Goal: Task Accomplishment & Management: Use online tool/utility

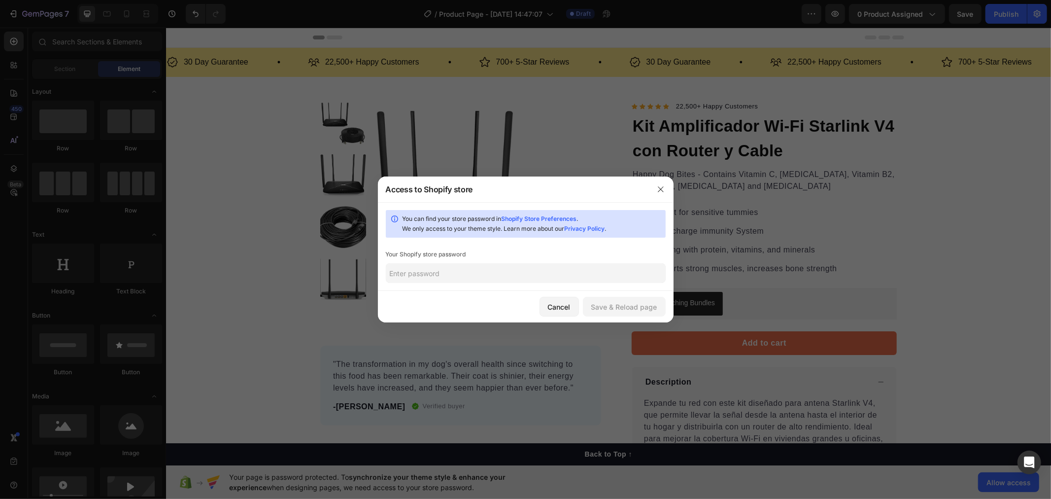
click at [459, 279] on input "text" at bounding box center [526, 273] width 280 height 20
click at [490, 272] on input "text" at bounding box center [526, 273] width 280 height 20
type input "neblun"
click at [636, 315] on button "Save & Reload page" at bounding box center [624, 307] width 83 height 20
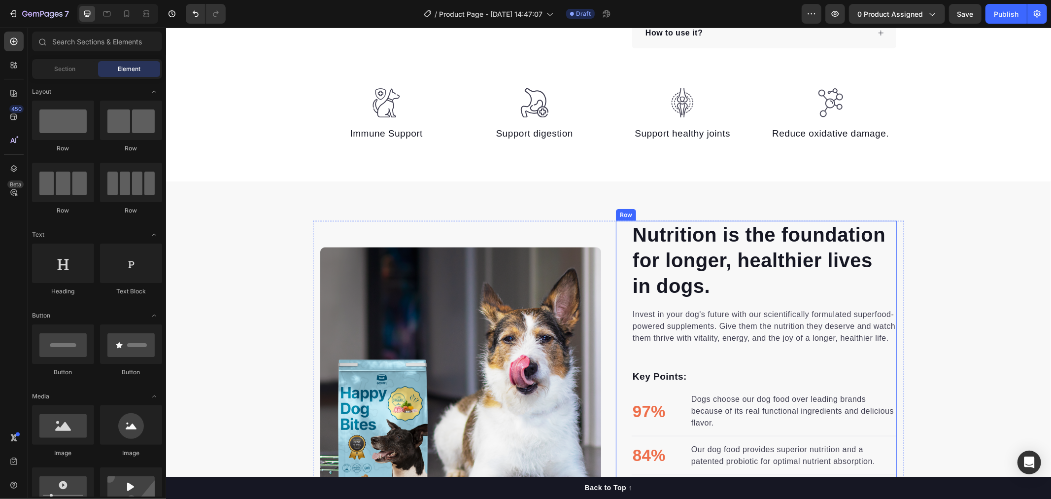
scroll to position [493, 0]
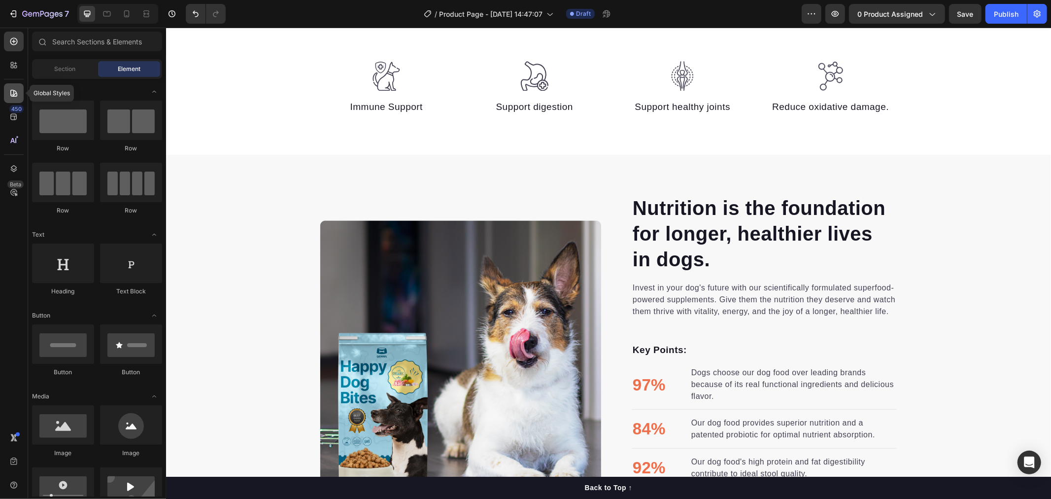
click at [12, 91] on icon at bounding box center [14, 93] width 10 height 10
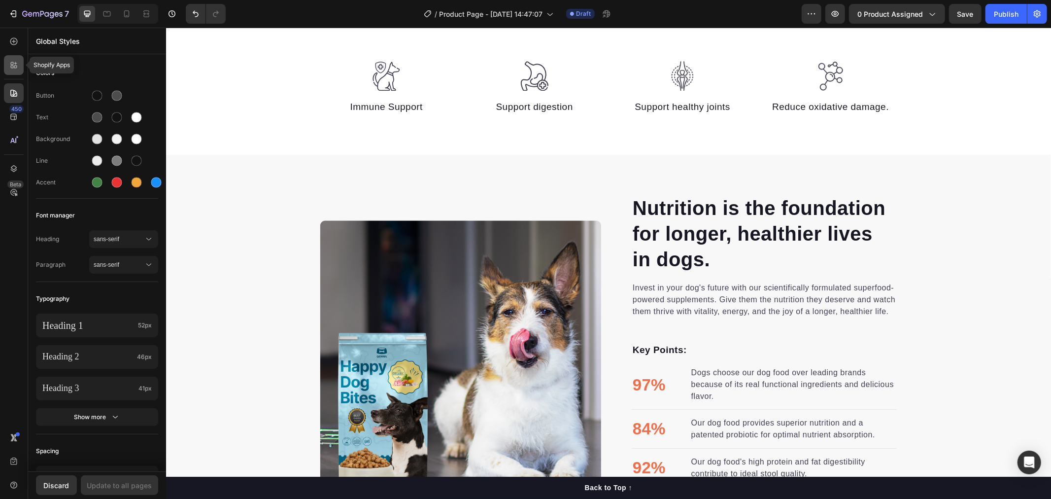
click at [9, 65] on icon at bounding box center [14, 65] width 10 height 10
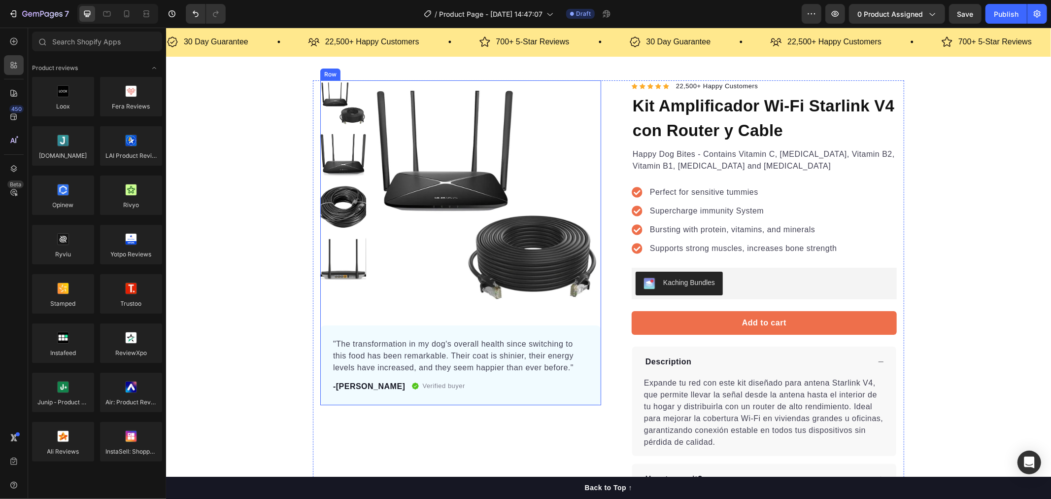
scroll to position [0, 0]
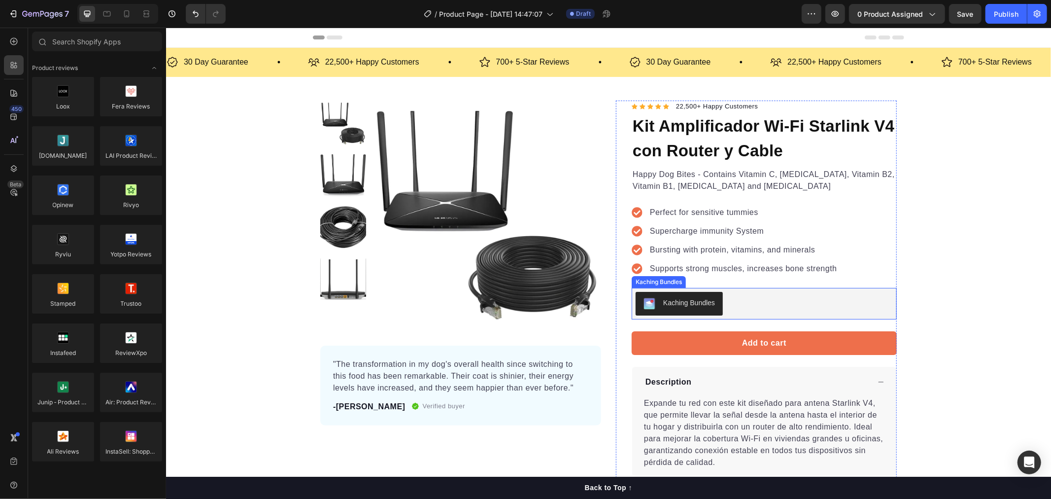
click at [708, 304] on div "Kaching Bundles" at bounding box center [689, 302] width 52 height 10
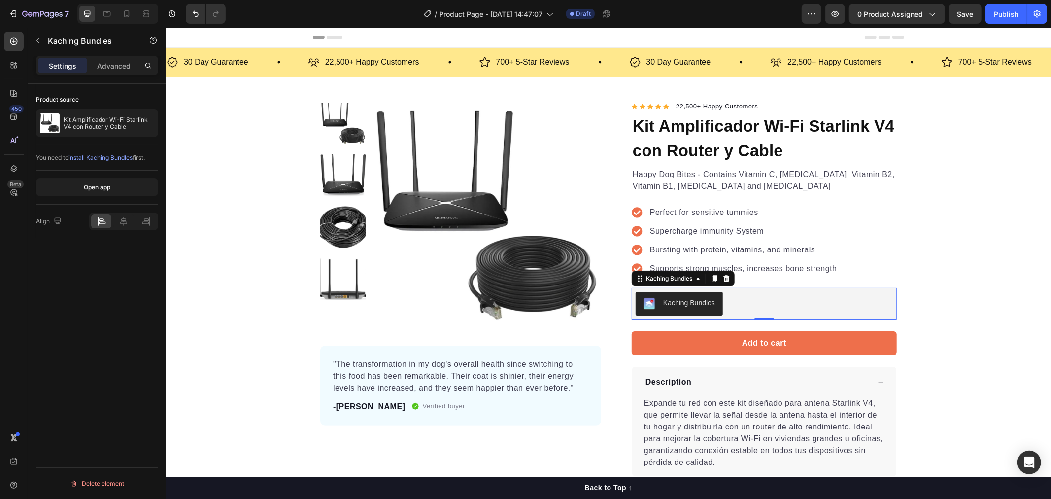
click at [119, 161] on span "install Kaching Bundles" at bounding box center [101, 157] width 64 height 7
click at [724, 277] on icon at bounding box center [726, 278] width 6 height 7
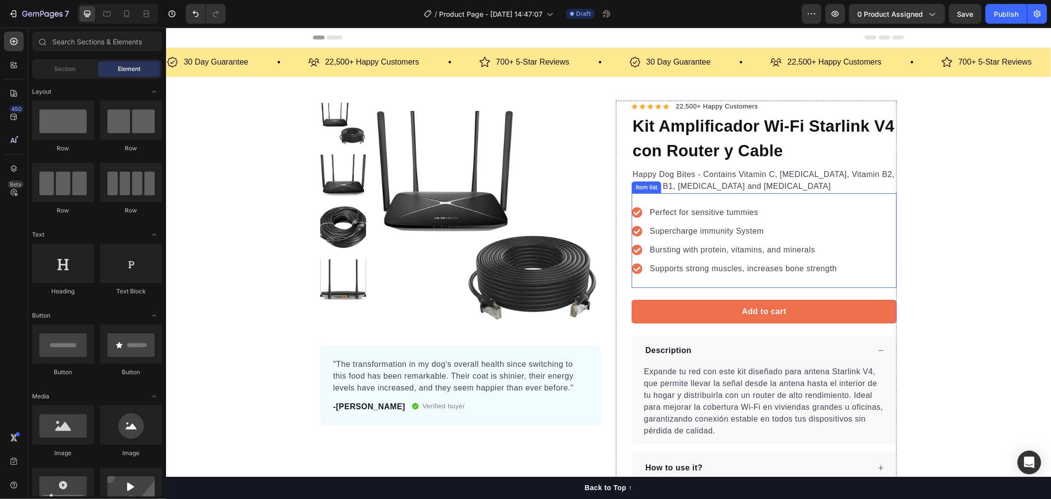
click at [731, 219] on div "Perfect for sensitive tummies" at bounding box center [743, 212] width 190 height 15
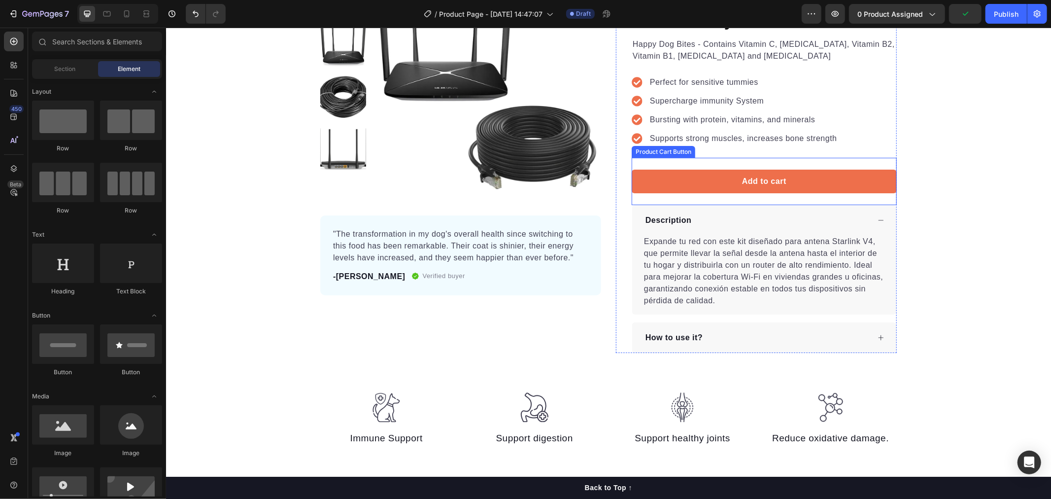
scroll to position [164, 0]
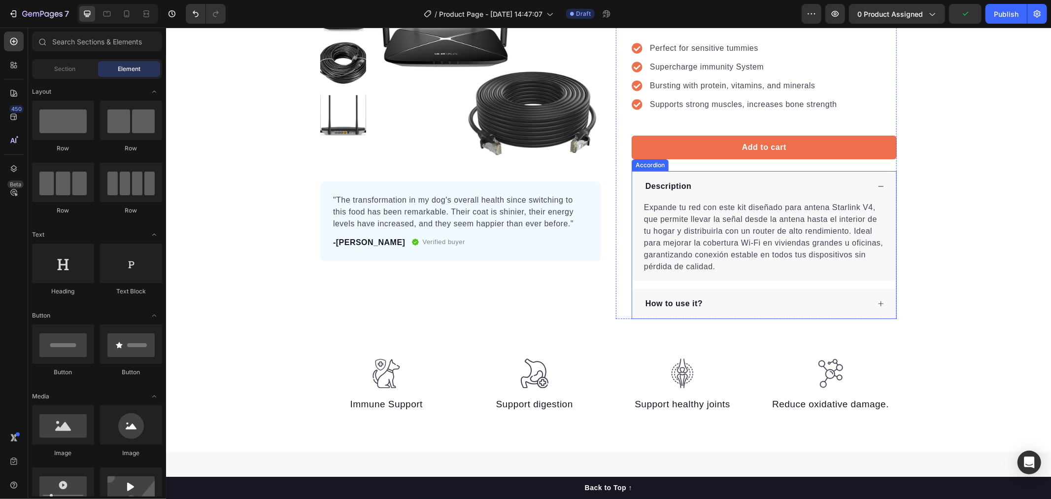
click at [671, 306] on p "How to use it?" at bounding box center [673, 303] width 57 height 12
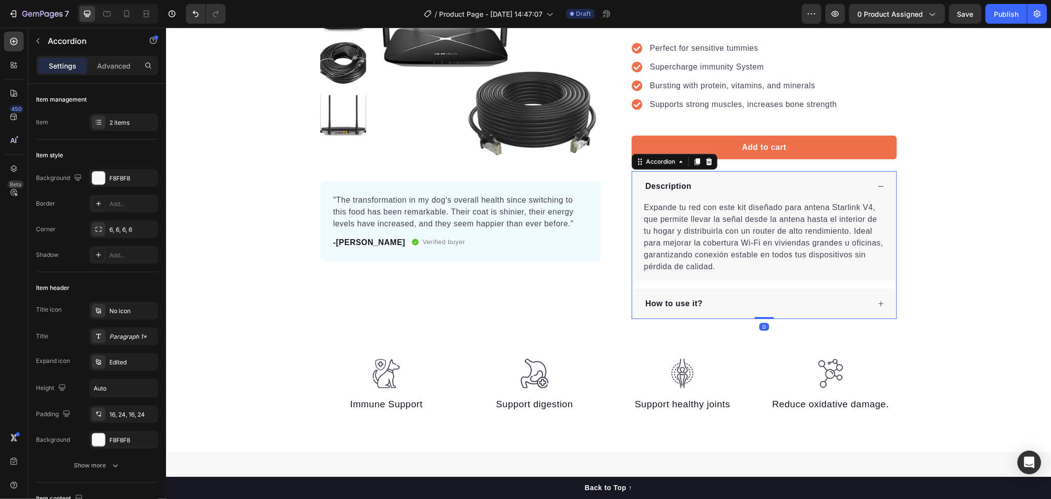
click at [770, 303] on div "How to use it?" at bounding box center [757, 303] width 226 height 15
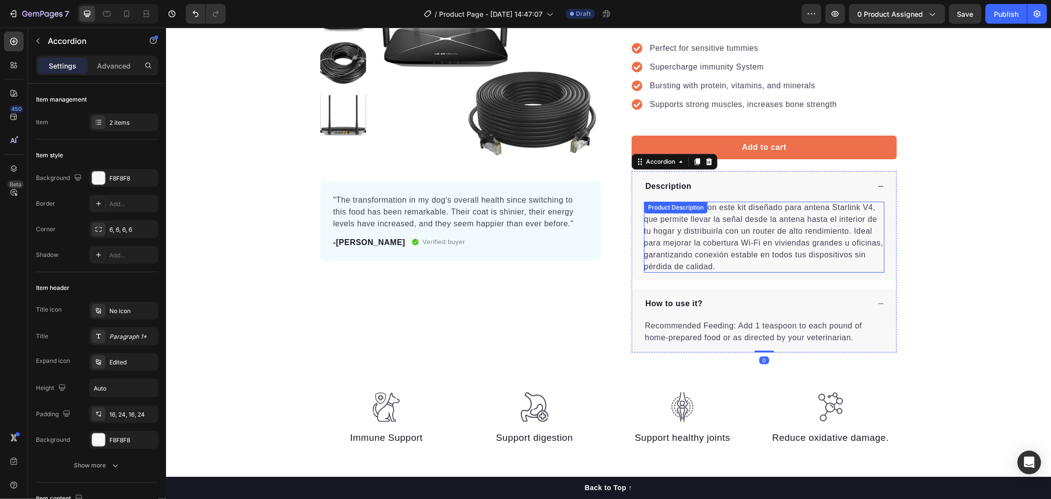
click at [743, 259] on div "Expande tu red con este kit diseñado para antena Starlink V4, que permite lleva…" at bounding box center [764, 236] width 241 height 71
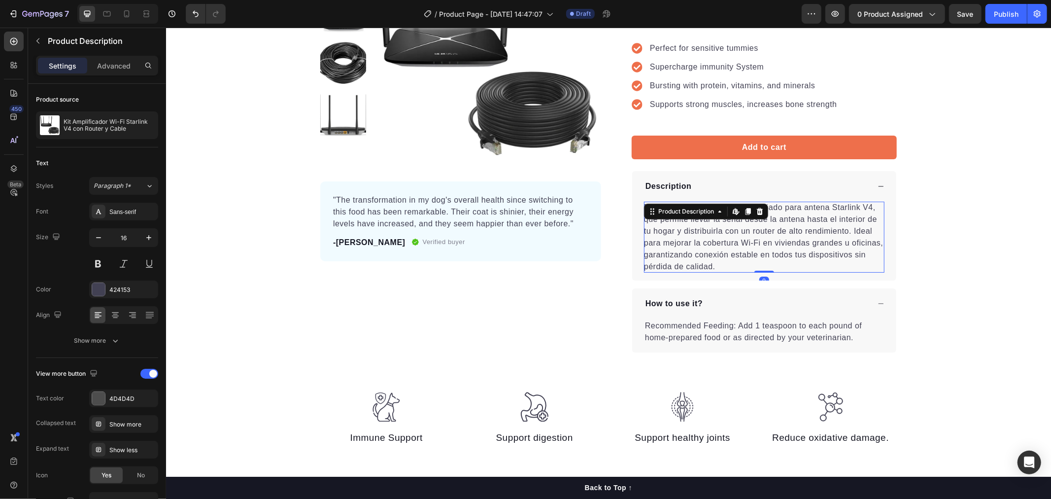
click at [743, 259] on div "Expande tu red con este kit diseñado para antena Starlink V4, que permite lleva…" at bounding box center [764, 236] width 241 height 71
click at [710, 328] on p "Recommended Feeding: Add 1 teaspoon to each pound of home-prepared food or as d…" at bounding box center [764, 331] width 239 height 24
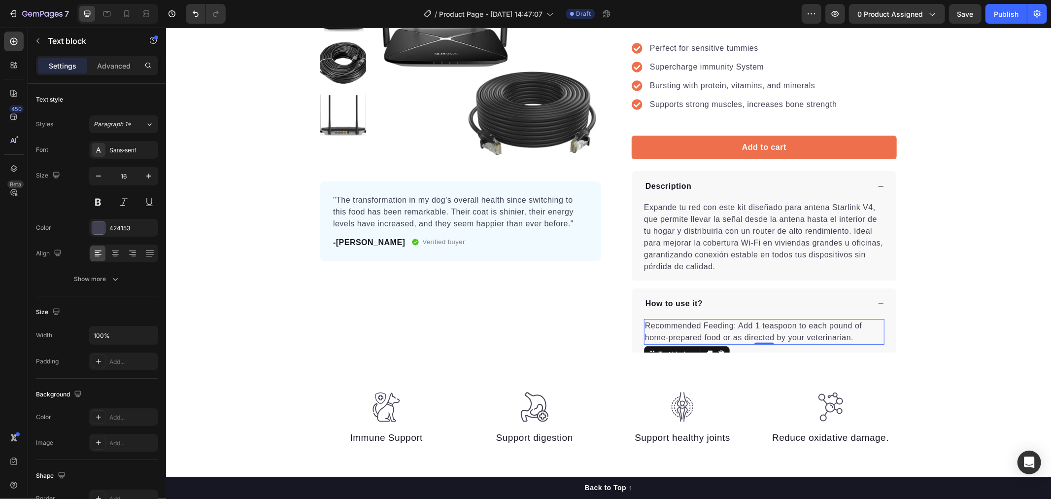
click at [710, 328] on p "Recommended Feeding: Add 1 teaspoon to each pound of home-prepared food or as d…" at bounding box center [764, 331] width 239 height 24
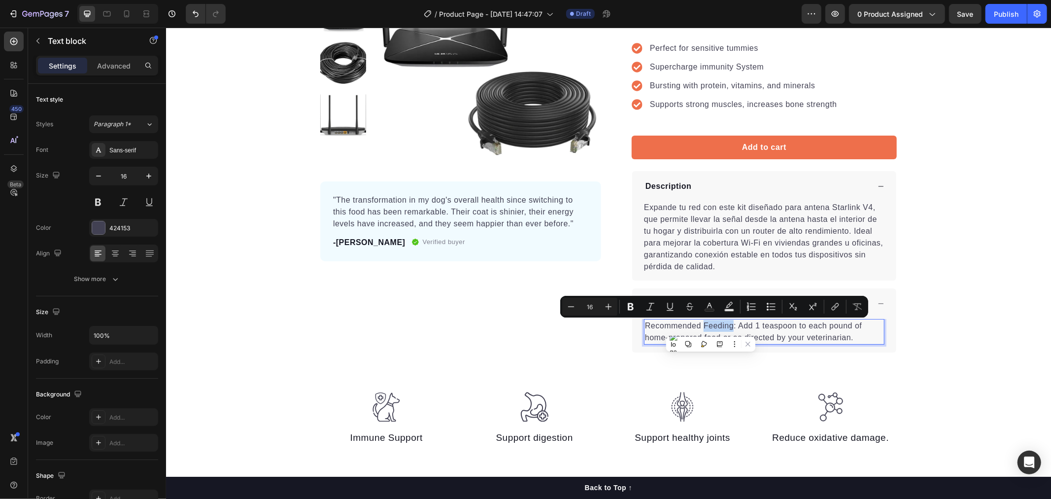
click at [1032, 375] on div "Product Images "The transformation in my dog's overall health since switching t…" at bounding box center [608, 152] width 885 height 480
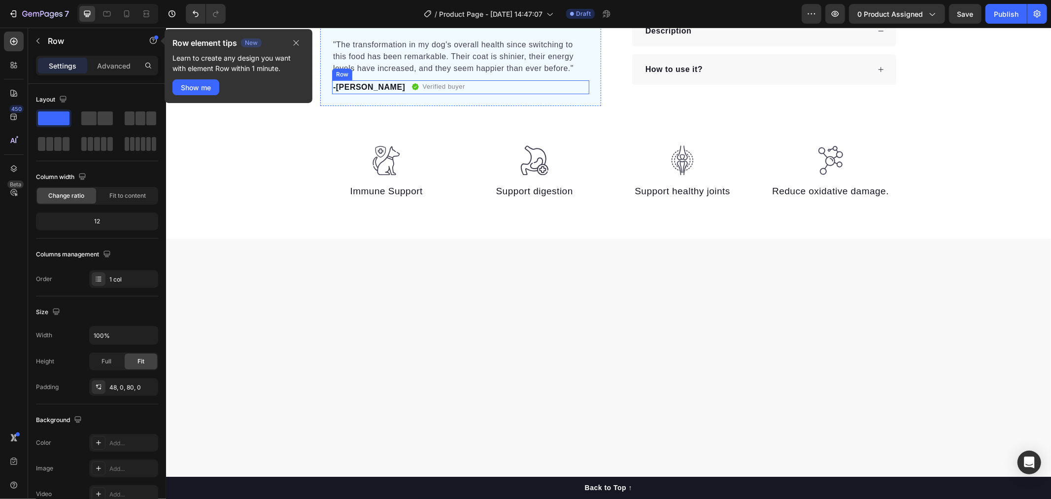
scroll to position [0, 0]
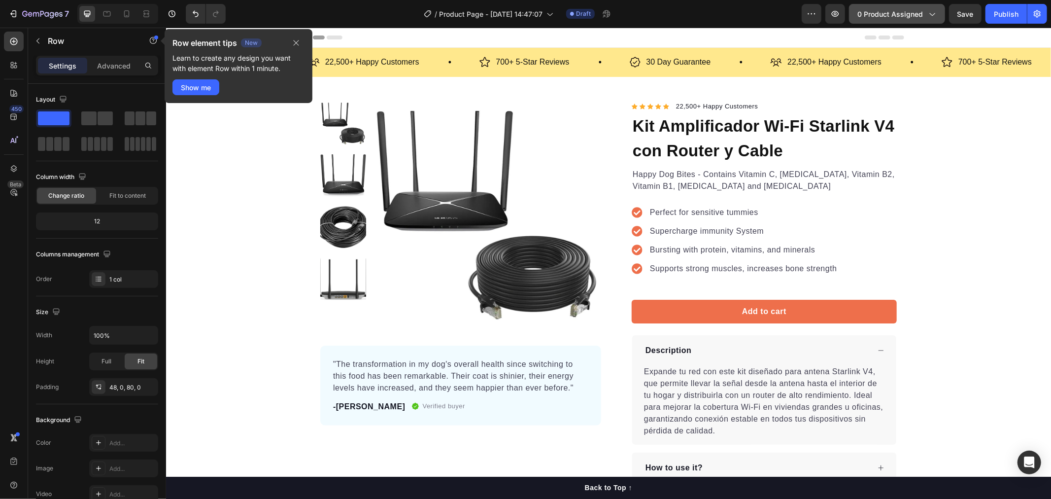
click at [899, 21] on button "0 product assigned" at bounding box center [897, 14] width 96 height 20
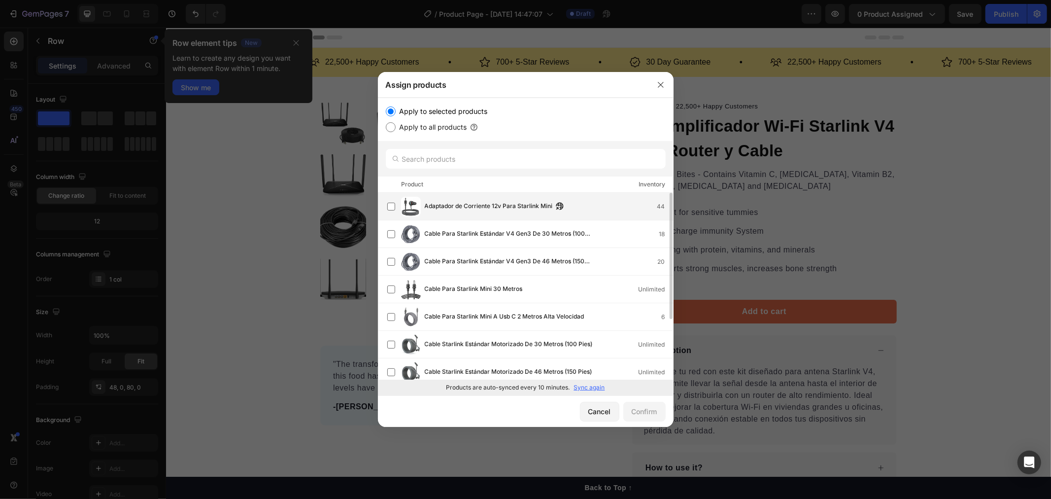
click at [469, 215] on div "Adaptador de Corriente 12v Para Starlink Mini 44" at bounding box center [530, 207] width 286 height 20
click at [644, 400] on div "Cancel Confirm" at bounding box center [526, 411] width 296 height 32
click at [652, 413] on div "Confirm" at bounding box center [645, 411] width 26 height 10
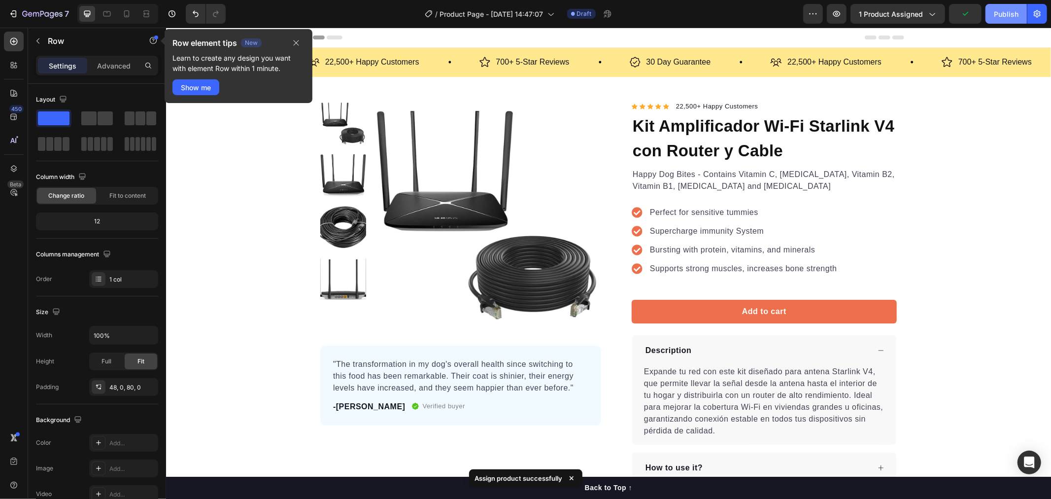
click at [1009, 13] on div "Publish" at bounding box center [1006, 14] width 25 height 10
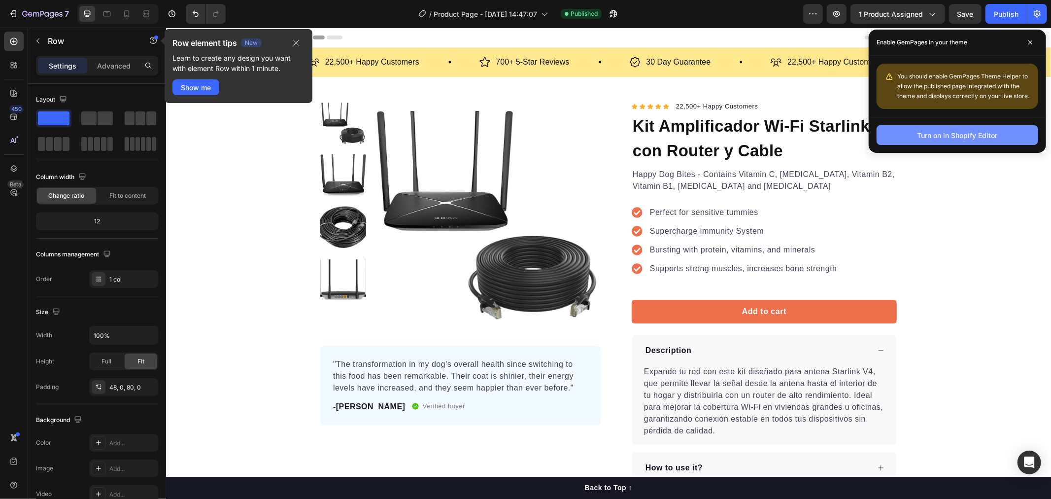
click at [960, 139] on div "Turn on in Shopify Editor" at bounding box center [958, 135] width 80 height 10
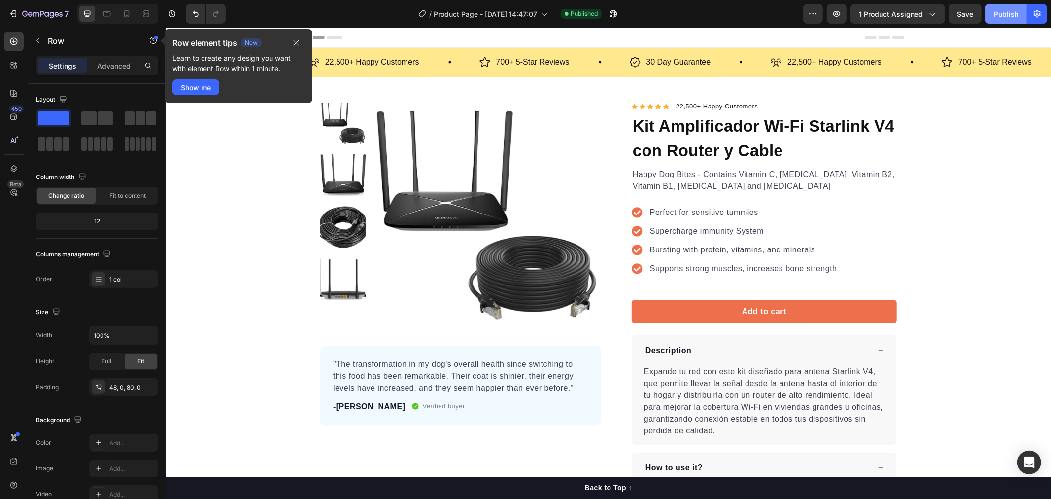
click at [1018, 7] on button "Publish" at bounding box center [1006, 14] width 41 height 20
click at [462, 80] on div "Product Images "The transformation in my dog's overall health since switching t…" at bounding box center [608, 299] width 885 height 446
click at [297, 37] on button "button" at bounding box center [296, 43] width 17 height 12
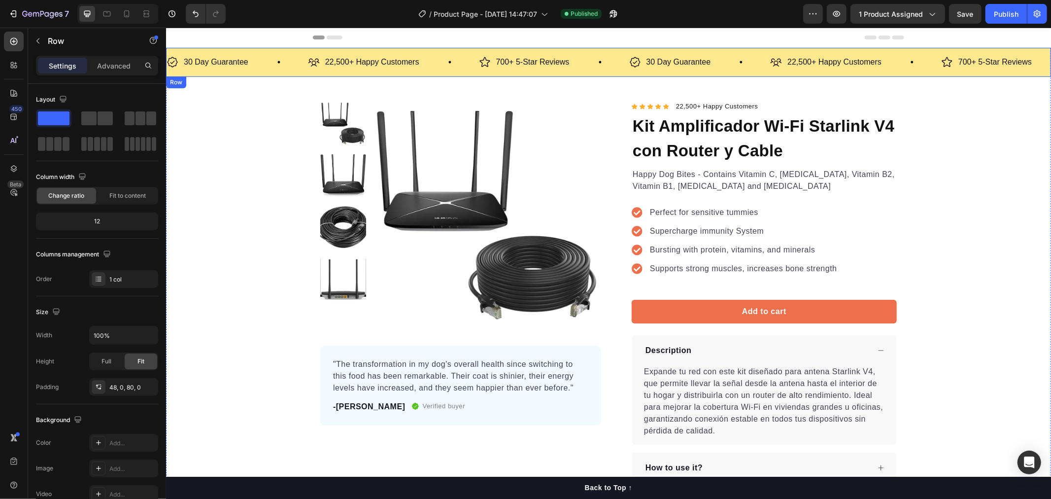
click at [260, 71] on div "30 Day Guarantee Item List 22,500+ Happy Customers Item List 700+ 5-Star Review…" at bounding box center [608, 61] width 885 height 29
click at [234, 86] on div "Row" at bounding box center [200, 86] width 69 height 16
click at [229, 83] on icon at bounding box center [226, 85] width 6 height 7
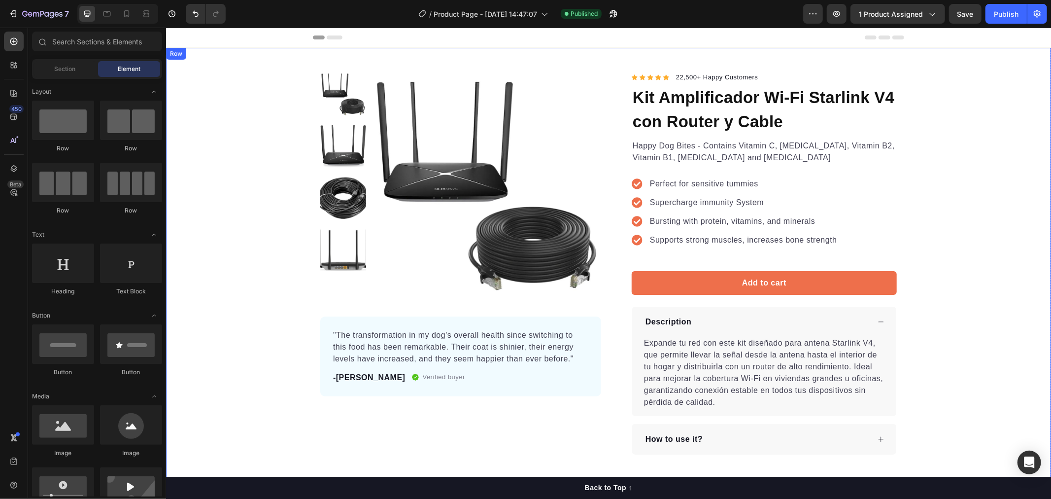
click at [253, 57] on div "Product Images "The transformation in my dog's overall health since switching t…" at bounding box center [608, 270] width 885 height 446
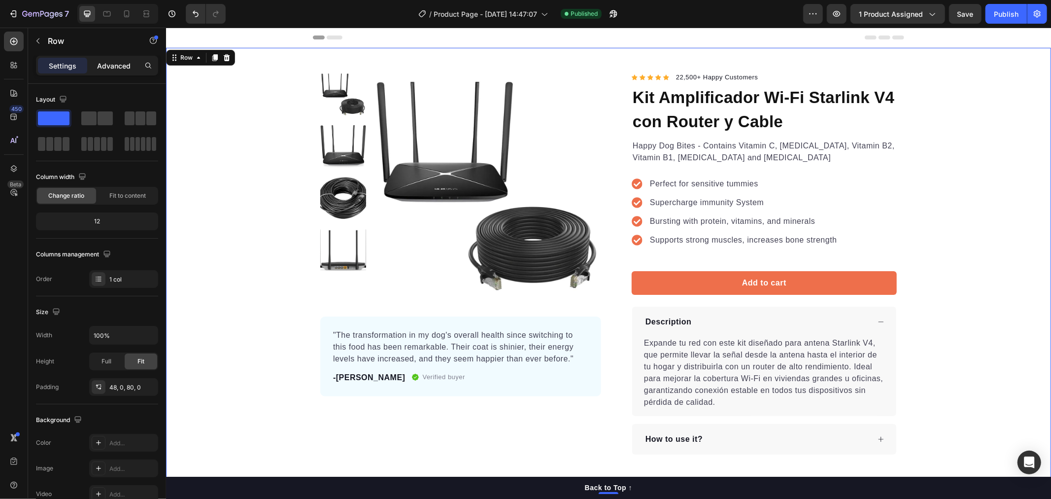
click at [106, 59] on div "Advanced" at bounding box center [113, 66] width 49 height 16
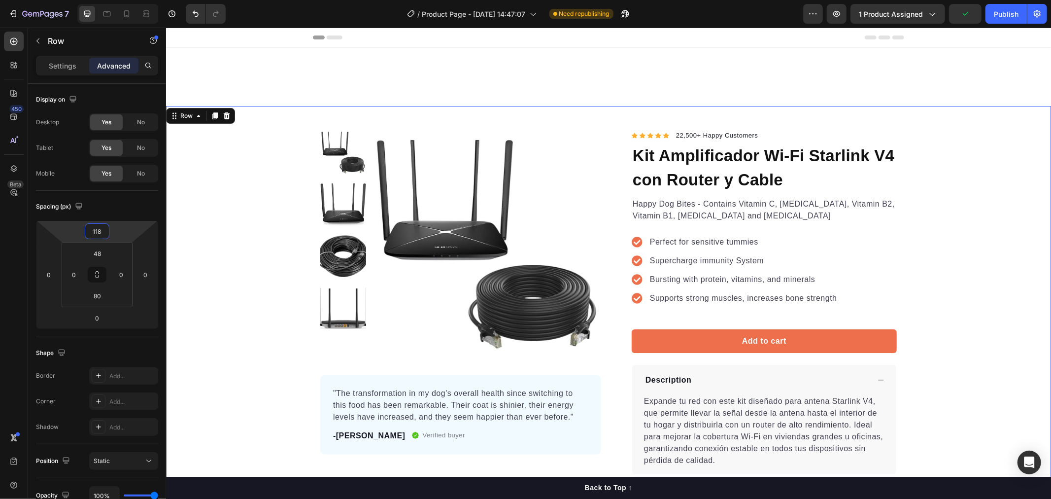
type input "106"
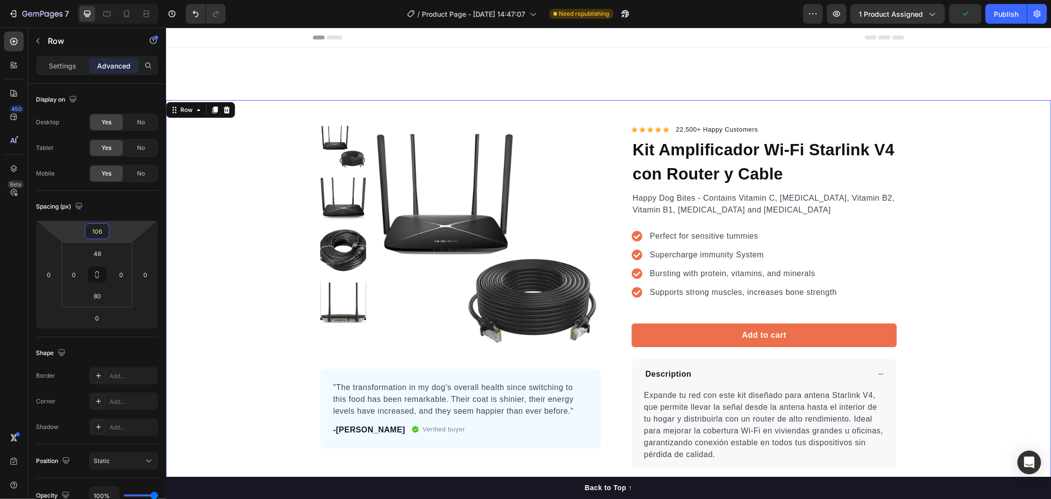
drag, startPoint x: 116, startPoint y: 229, endPoint x: 107, endPoint y: 200, distance: 30.6
click at [107, 0] on html "7 Version history / Product Page - Aug 27, 14:47:07 Need republishing Preview 1…" at bounding box center [525, 0] width 1051 height 0
click at [968, 13] on span "Save" at bounding box center [966, 14] width 16 height 8
click at [696, 130] on p "22,500+ Happy Customers" at bounding box center [717, 129] width 82 height 10
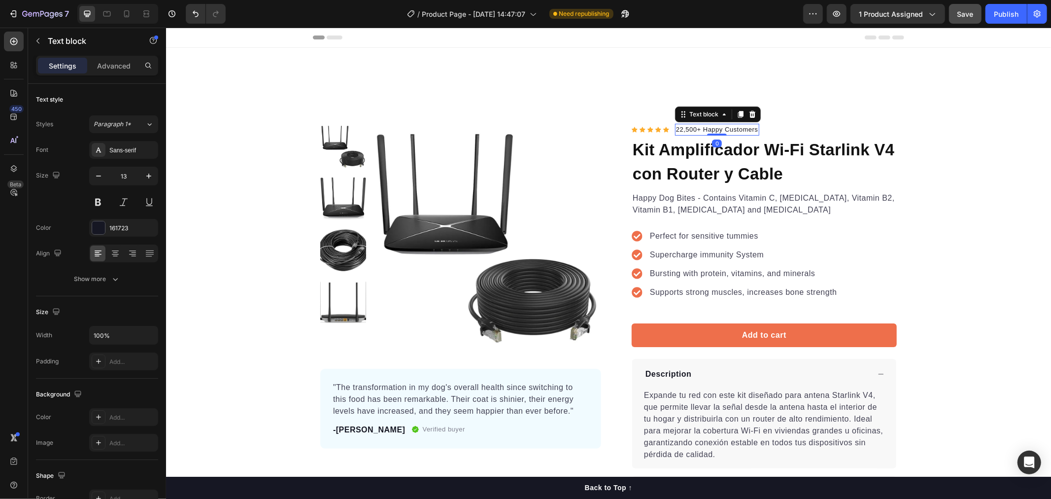
click at [748, 104] on div "Product Images "The transformation in my dog's overall health since switching t…" at bounding box center [608, 323] width 885 height 446
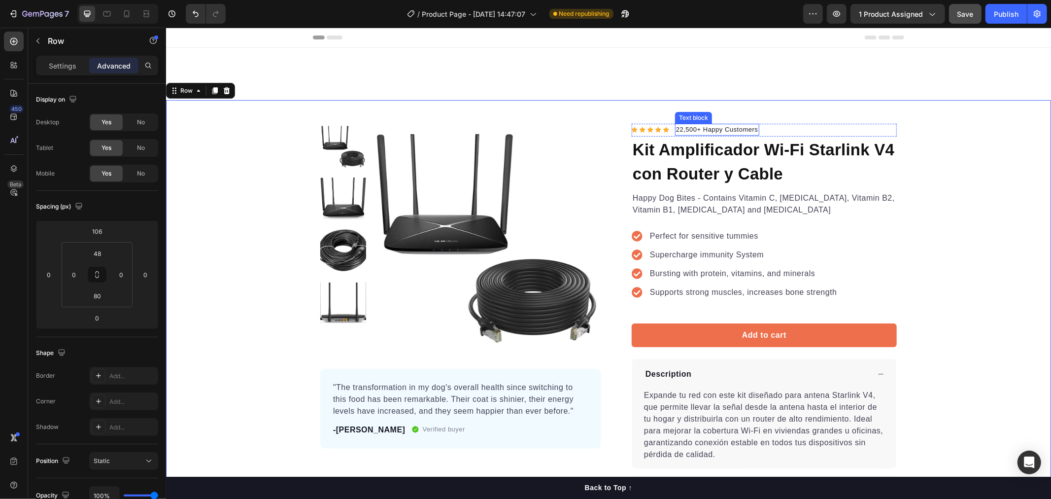
click at [736, 128] on p "22,500+ Happy Customers" at bounding box center [717, 129] width 82 height 10
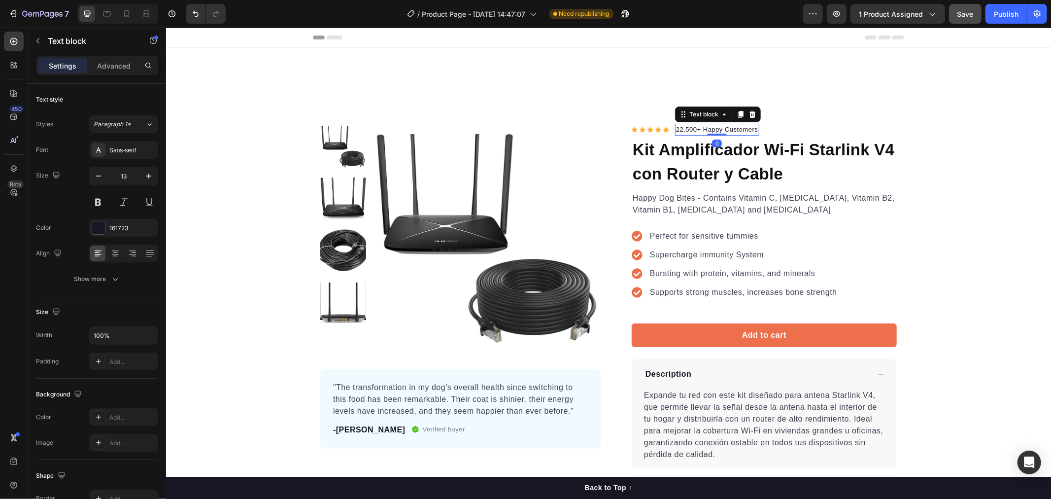
click at [754, 116] on div "Text block" at bounding box center [718, 114] width 86 height 16
click at [751, 114] on icon at bounding box center [752, 114] width 8 height 8
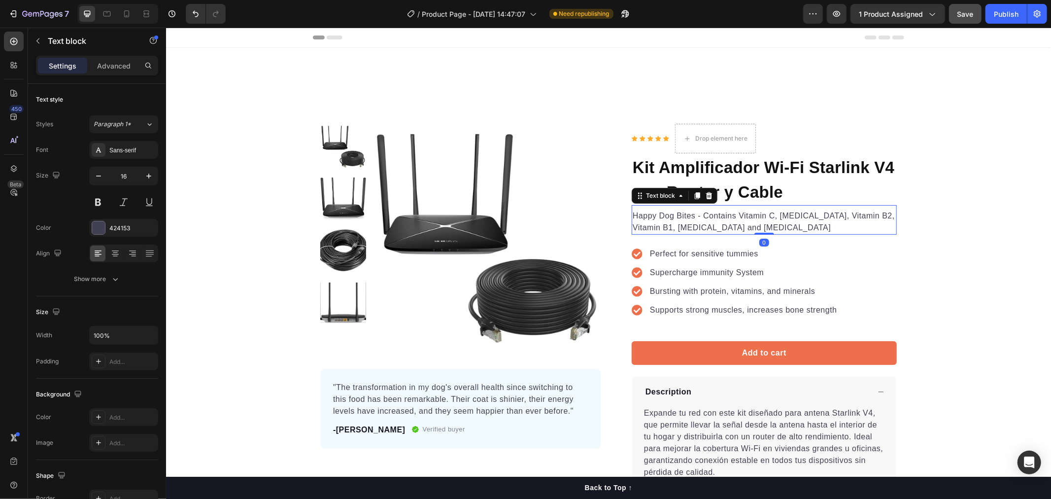
click at [782, 218] on p "Happy Dog Bites - Contains Vitamin C, Vitamin E, Vitamin B2, Vitamin B1, Vitami…" at bounding box center [763, 221] width 263 height 24
click at [705, 192] on icon at bounding box center [709, 195] width 8 height 8
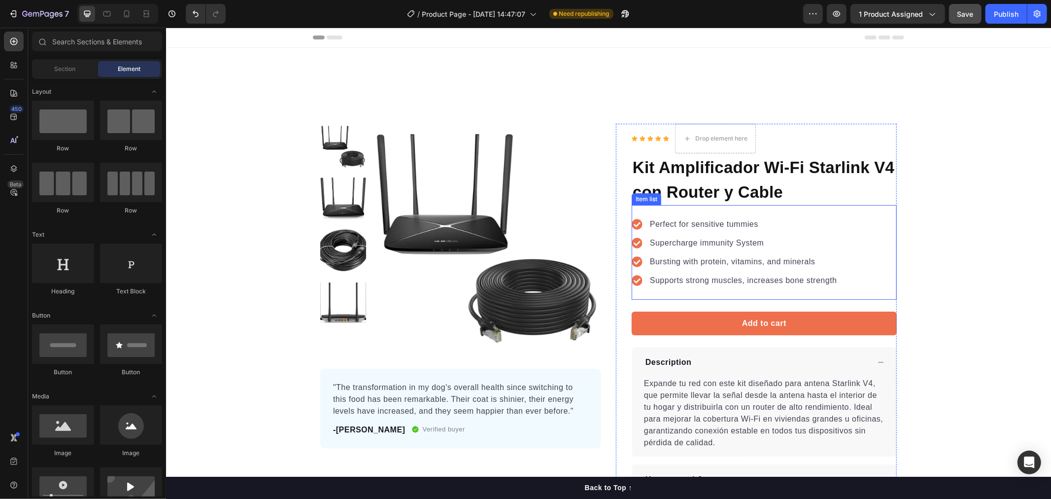
click at [857, 287] on div "Perfect for sensitive tummies Supercharge immunity System Bursting with protein…" at bounding box center [763, 252] width 265 height 95
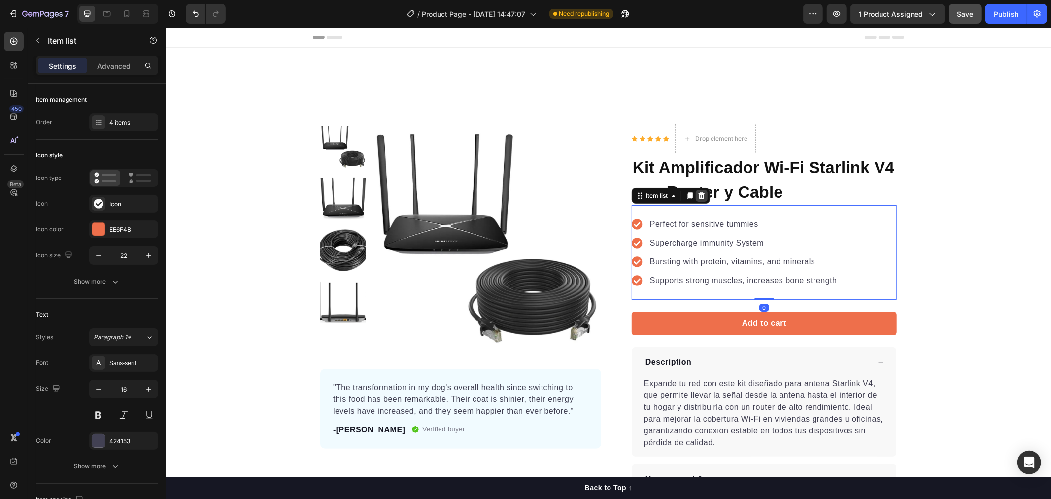
click at [699, 193] on icon at bounding box center [701, 195] width 6 height 7
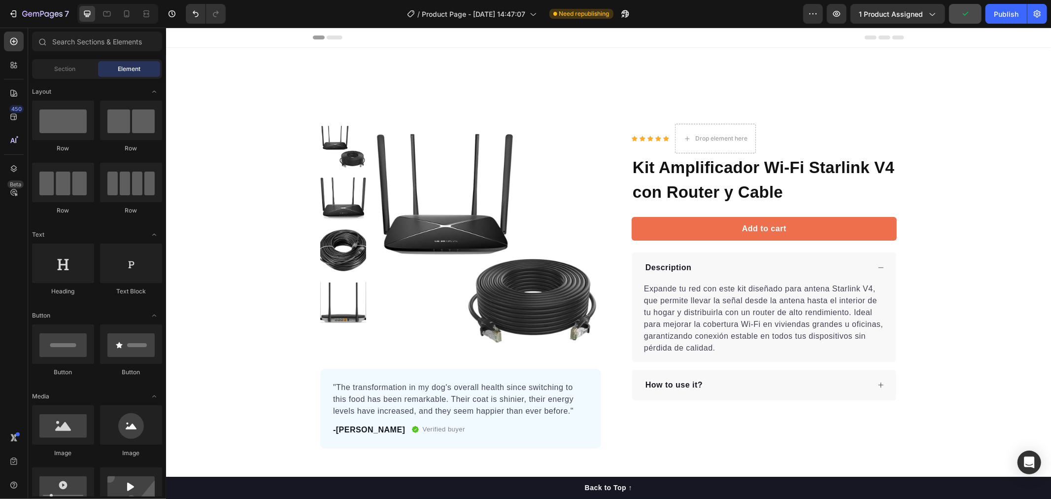
click at [62, 77] on div "Section Element" at bounding box center [97, 69] width 130 height 20
click at [61, 74] on div "Section" at bounding box center [65, 69] width 62 height 16
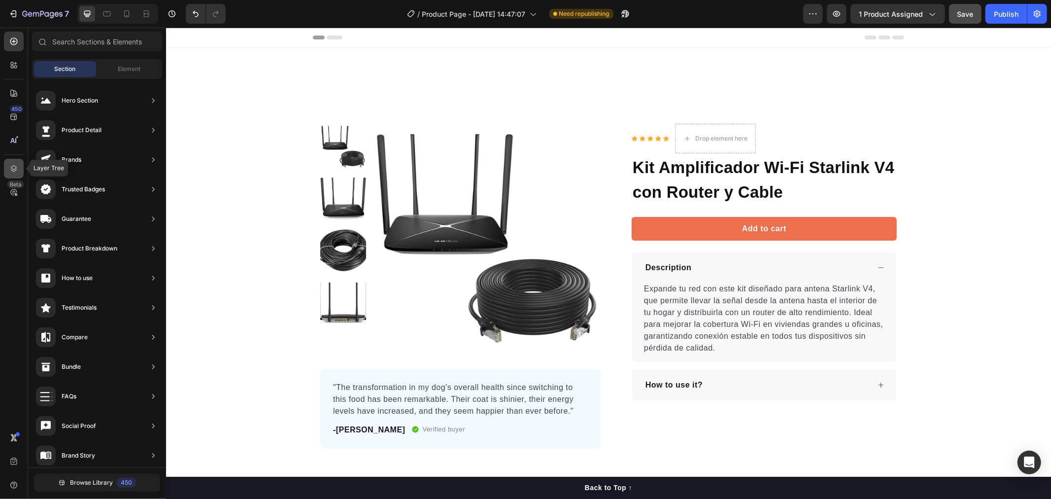
click at [18, 169] on icon at bounding box center [14, 169] width 10 height 10
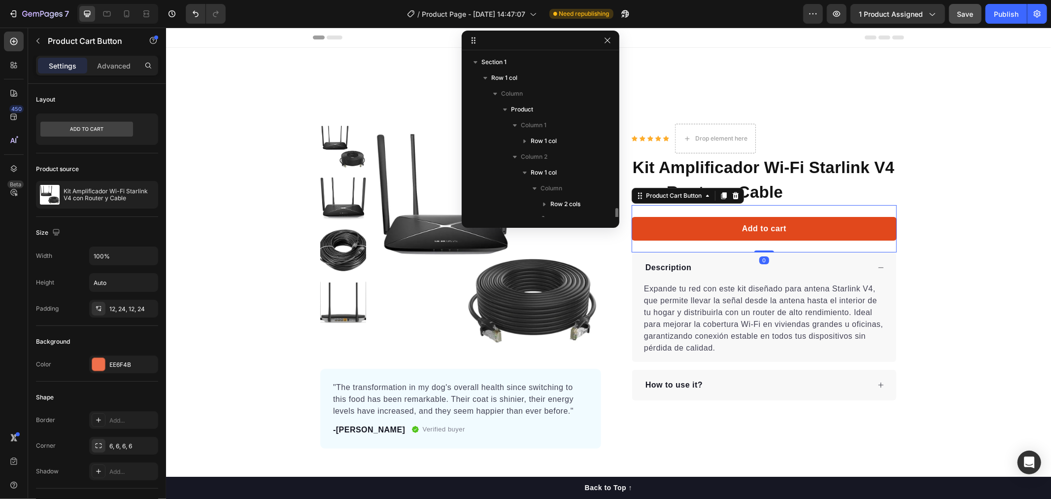
scroll to position [107, 0]
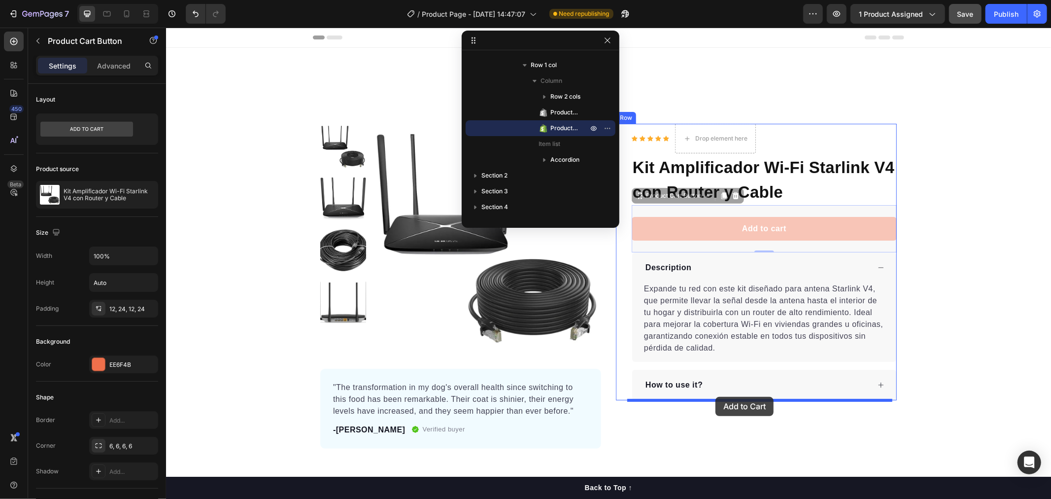
drag, startPoint x: 721, startPoint y: 232, endPoint x: 715, endPoint y: 396, distance: 164.7
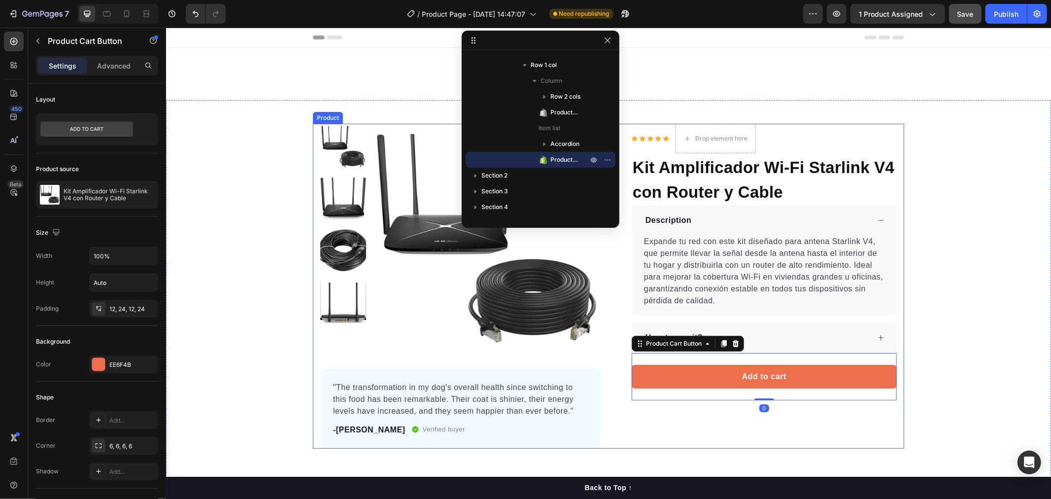
click at [960, 276] on div "Product Images "The transformation in my dog's overall health since switching t…" at bounding box center [608, 285] width 885 height 325
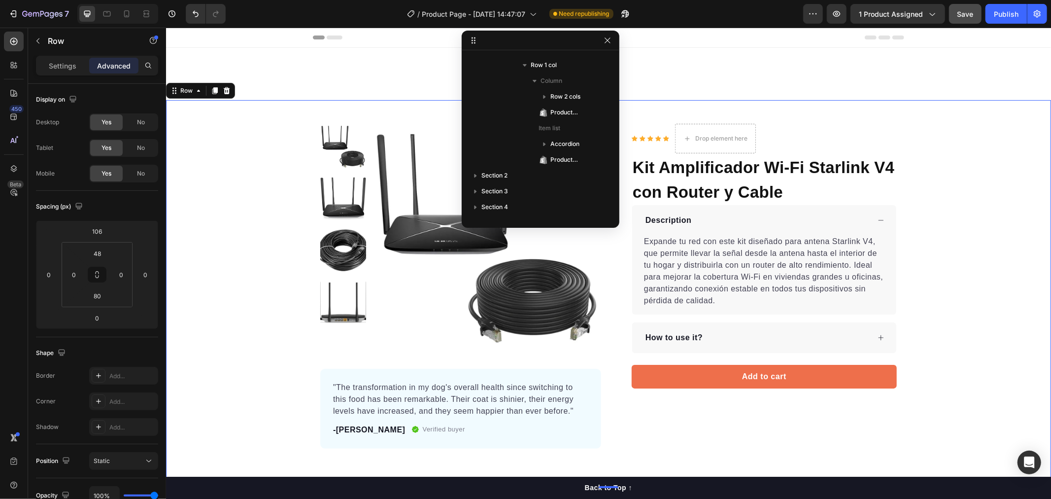
scroll to position [0, 0]
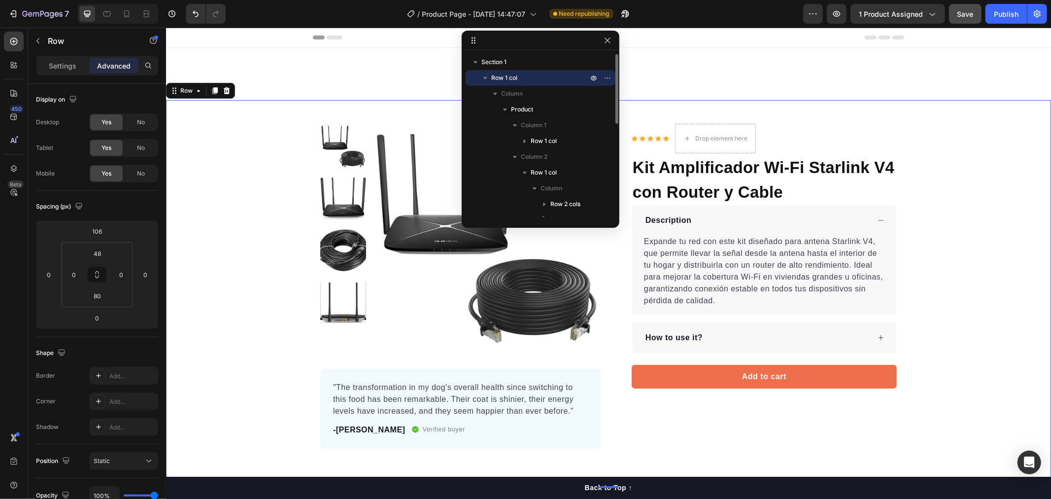
click at [923, 283] on div "Product Images "The transformation in my dog's overall health since switching t…" at bounding box center [608, 285] width 885 height 325
click at [932, 304] on div "Product Images "The transformation in my dog's overall health since switching t…" at bounding box center [608, 285] width 885 height 325
click at [682, 345] on div "How to use it?" at bounding box center [674, 337] width 60 height 15
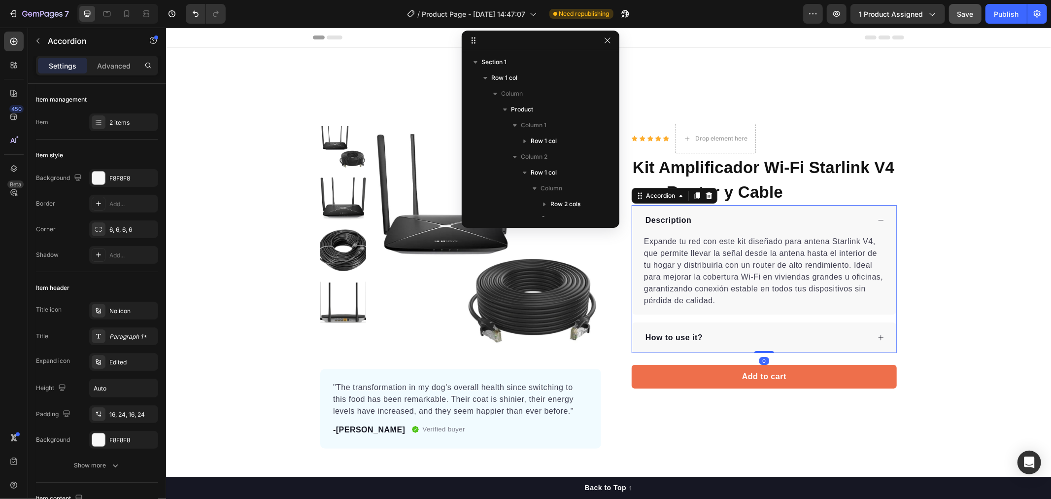
scroll to position [124, 0]
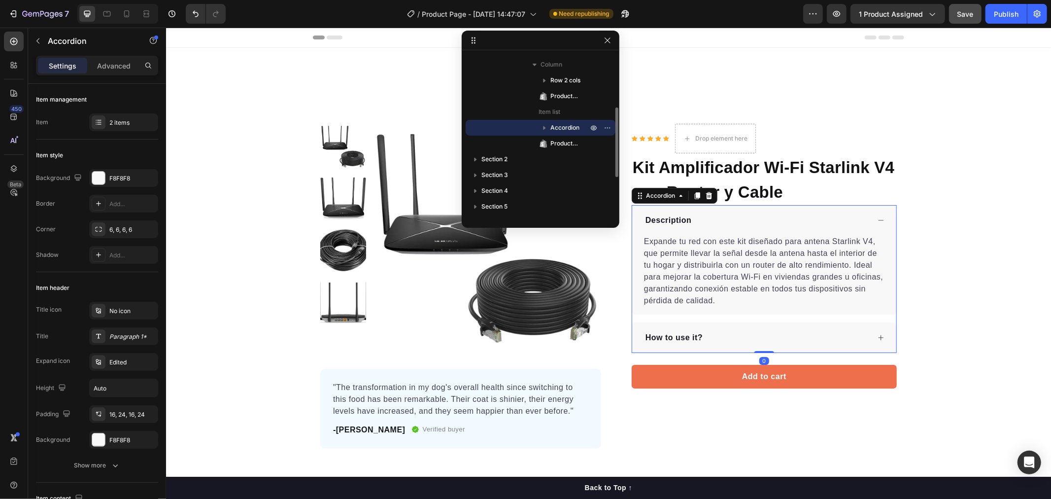
click at [703, 338] on div "How to use it?" at bounding box center [757, 337] width 226 height 15
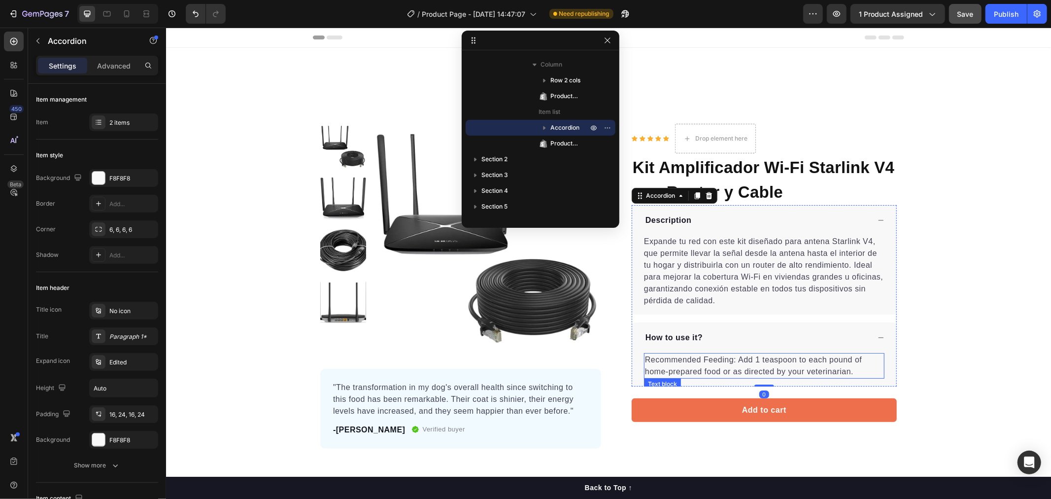
click at [728, 363] on p "Recommended Feeding: Add 1 teaspoon to each pound of home-prepared food or as d…" at bounding box center [764, 365] width 239 height 24
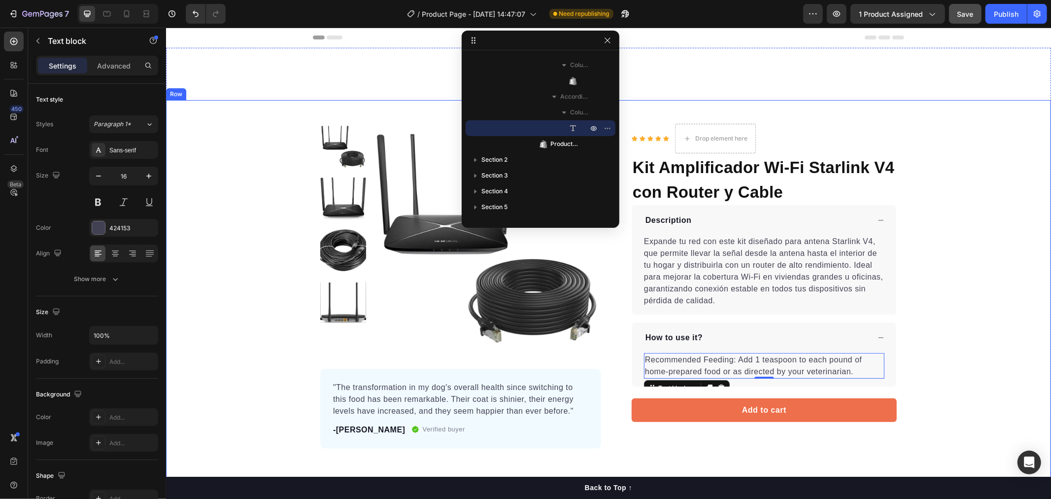
click at [940, 233] on div "Product Images "The transformation in my dog's overall health since switching t…" at bounding box center [608, 285] width 885 height 325
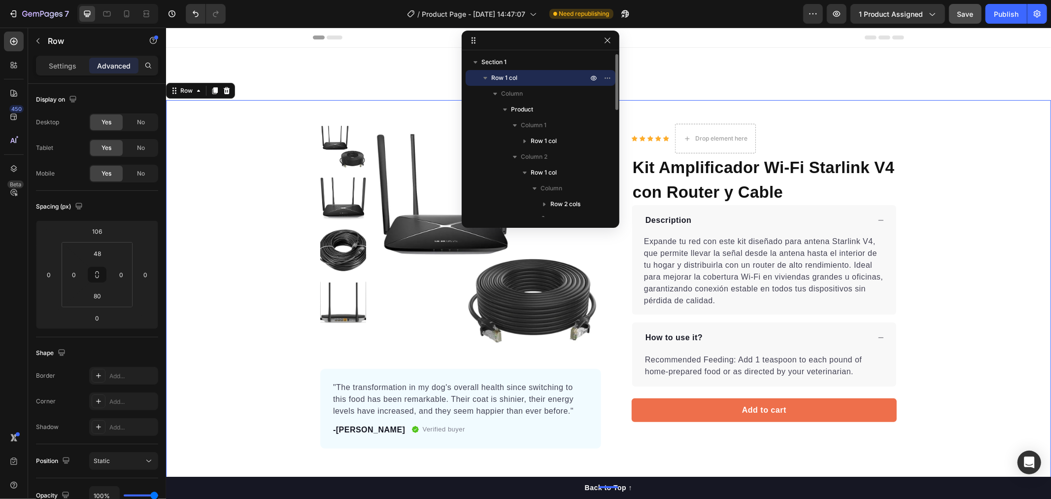
click at [610, 38] on icon "button" at bounding box center [608, 40] width 8 height 8
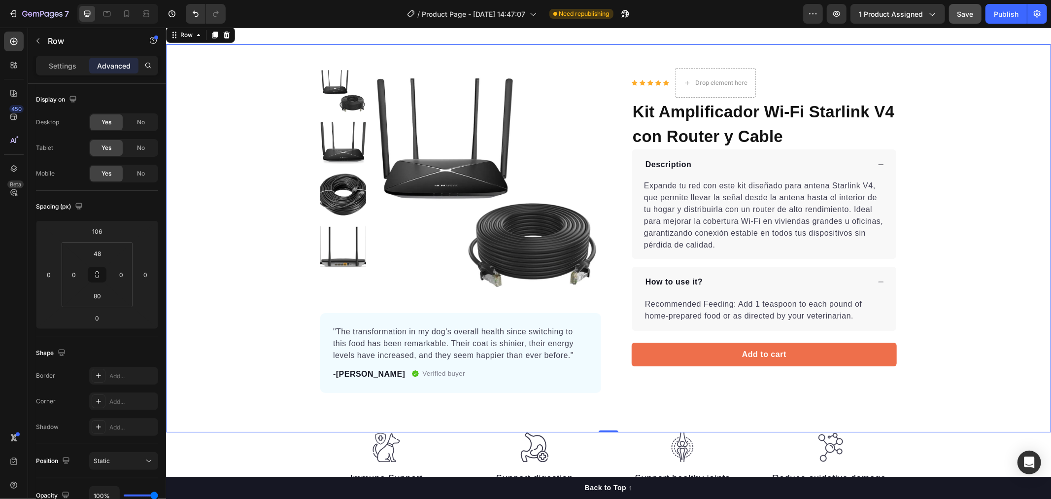
scroll to position [164, 0]
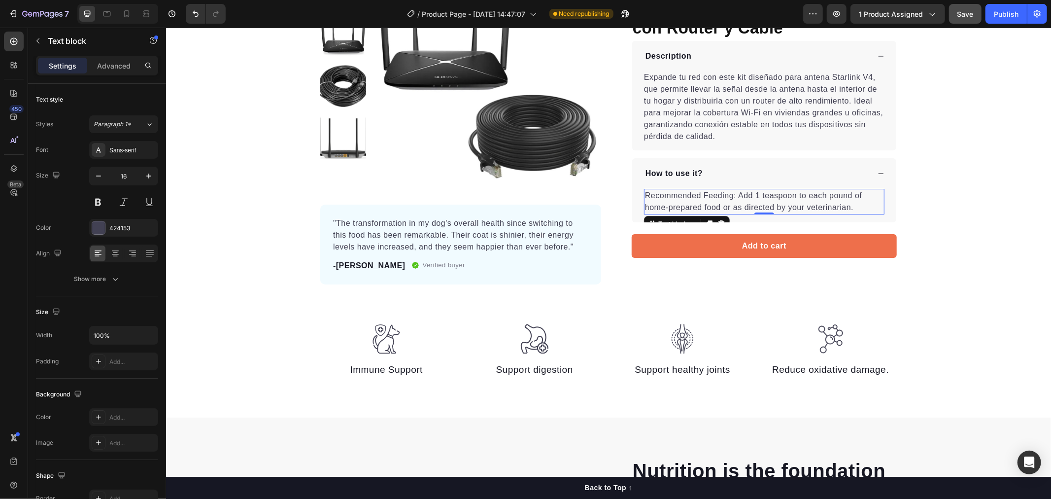
click at [705, 199] on p "Recommended Feeding: Add 1 teaspoon to each pound of home-prepared food or as d…" at bounding box center [764, 201] width 239 height 24
click at [705, 200] on p "Recommended Feeding: Add 1 teaspoon to each pound of home-prepared food or as d…" at bounding box center [764, 201] width 239 height 24
drag, startPoint x: 863, startPoint y: 208, endPoint x: 848, endPoint y: 202, distance: 15.7
click at [861, 208] on p "Recommended Feeding: Add 1 teaspoon to each pound of home-prepared food or as d…" at bounding box center [764, 201] width 239 height 24
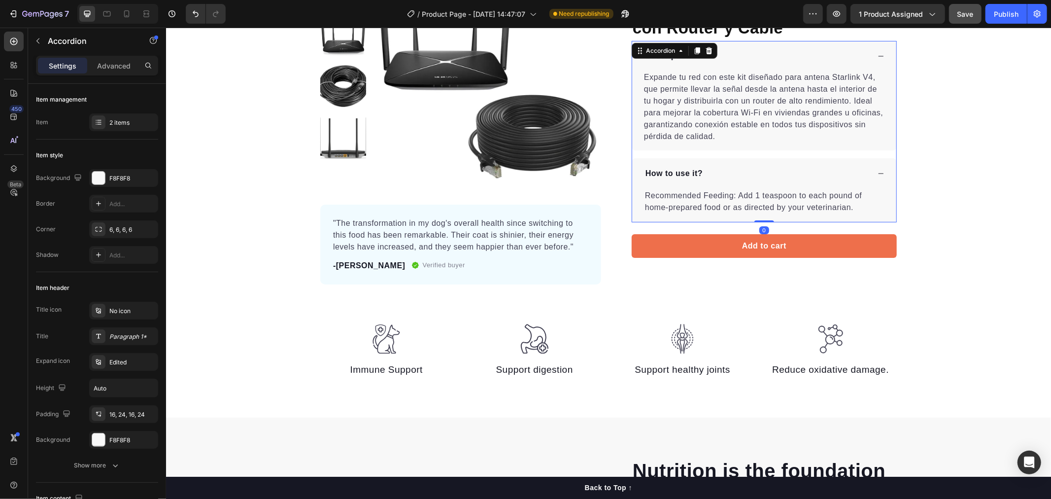
click at [679, 171] on p "How to use it?" at bounding box center [673, 173] width 57 height 12
click at [693, 177] on p "How to use it?" at bounding box center [673, 173] width 57 height 12
drag, startPoint x: 698, startPoint y: 175, endPoint x: 637, endPoint y: 174, distance: 61.6
click at [637, 174] on div "How to use it?" at bounding box center [764, 173] width 264 height 31
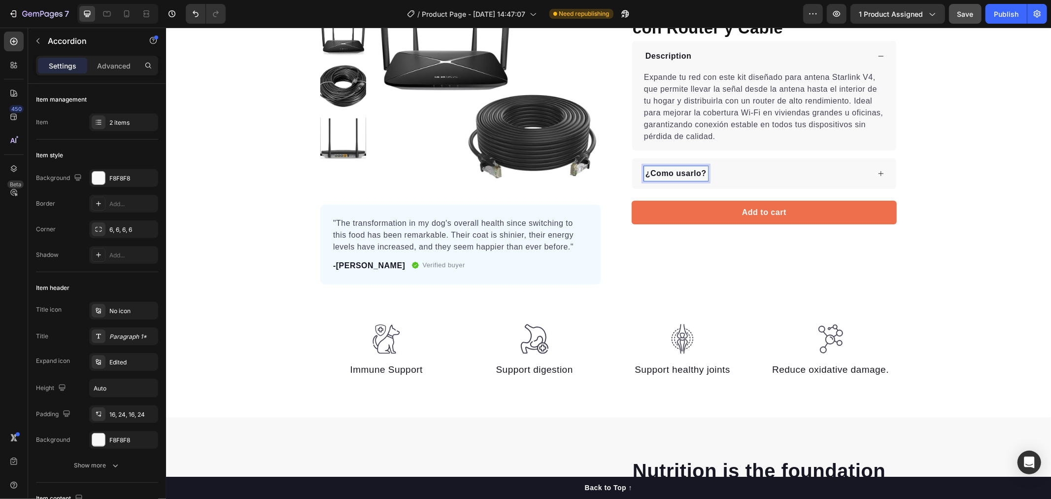
click at [782, 164] on div "¿Como usarlo?" at bounding box center [764, 173] width 264 height 31
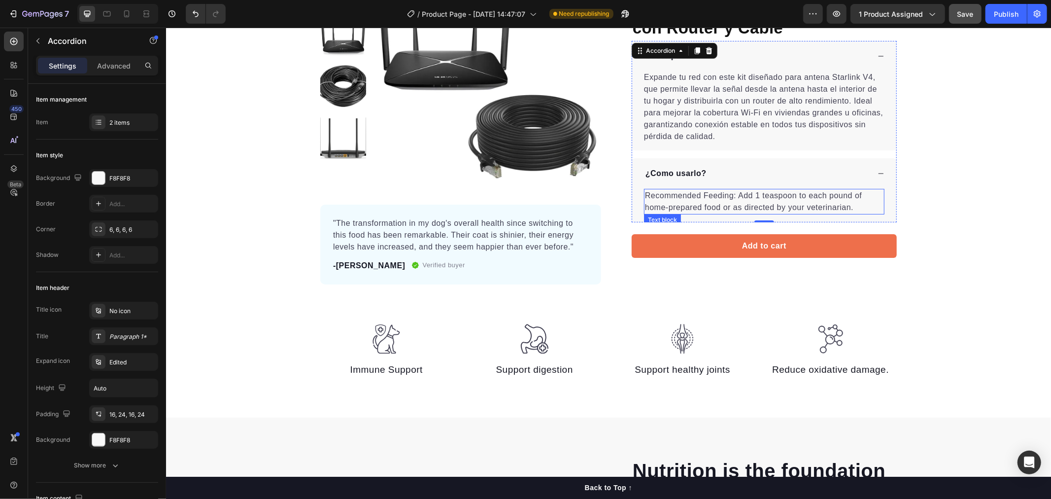
click at [777, 208] on p "Recommended Feeding: Add 1 teaspoon to each pound of home-prepared food or as d…" at bounding box center [764, 201] width 239 height 24
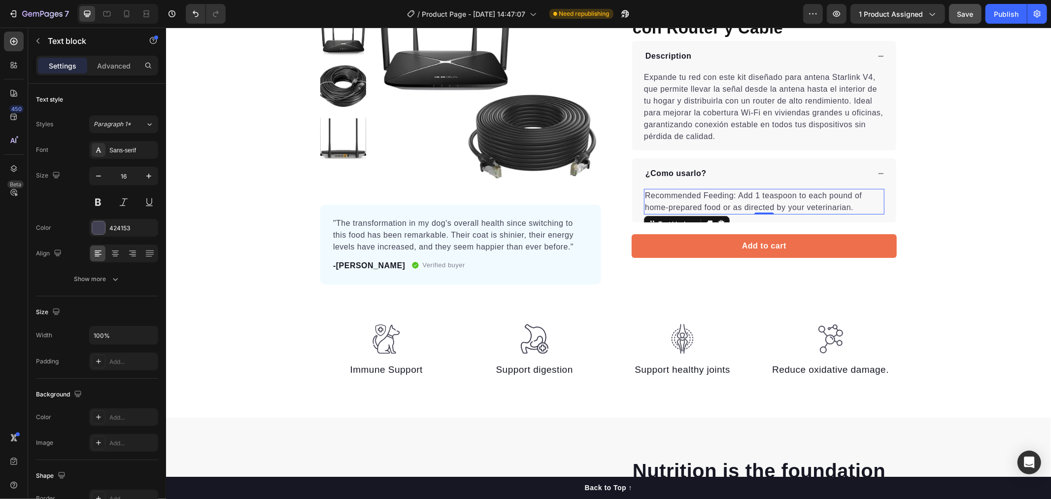
click at [841, 209] on p "Recommended Feeding: Add 1 teaspoon to each pound of home-prepared food or as d…" at bounding box center [764, 201] width 239 height 24
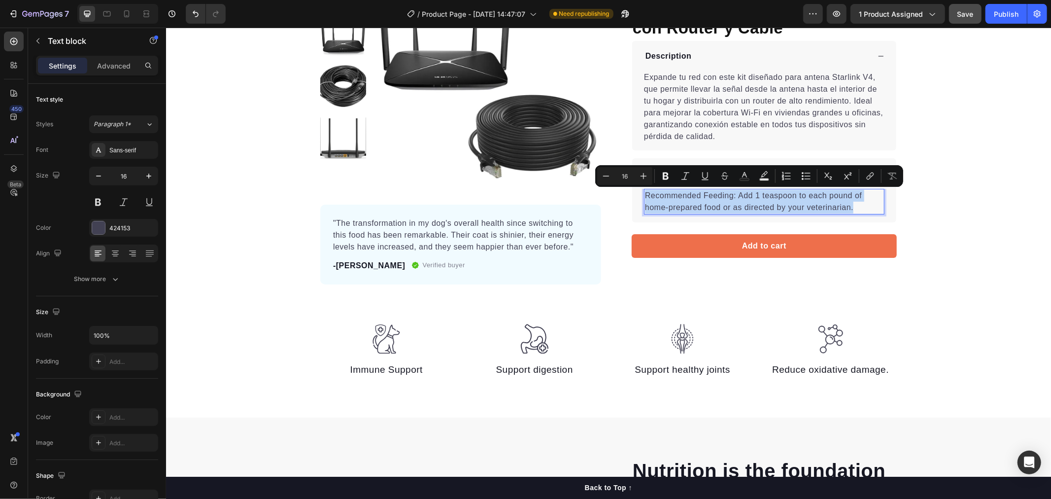
drag, startPoint x: 859, startPoint y: 208, endPoint x: 640, endPoint y: 200, distance: 218.5
click at [645, 200] on p "Recommended Feeding: Add 1 teaspoon to each pound of home-prepared food or as d…" at bounding box center [764, 201] width 239 height 24
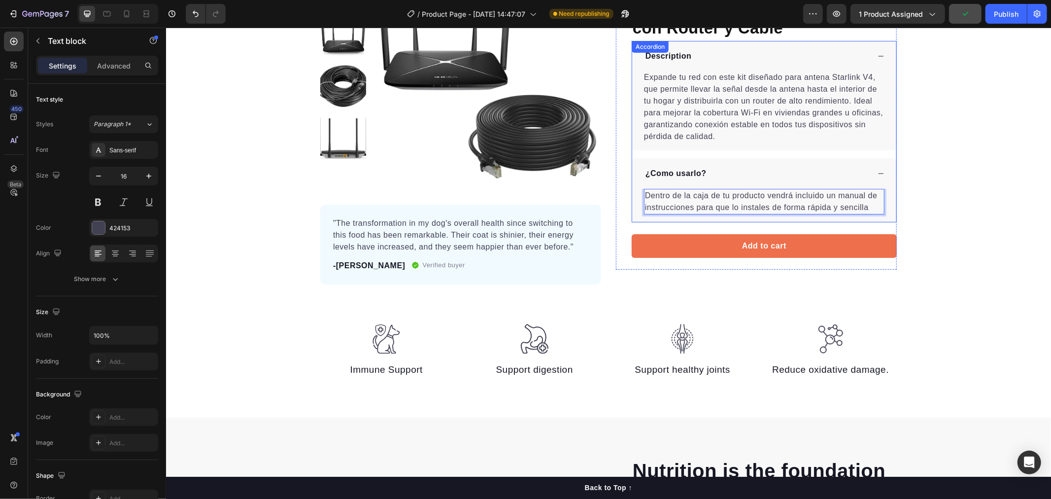
click at [686, 52] on p "Description" at bounding box center [668, 56] width 46 height 12
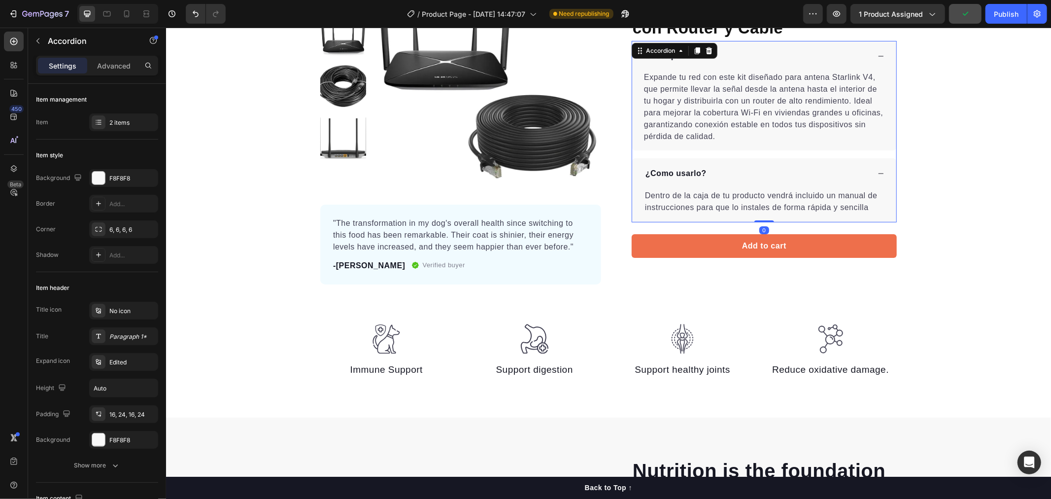
click at [686, 52] on div "Accordion" at bounding box center [674, 50] width 86 height 16
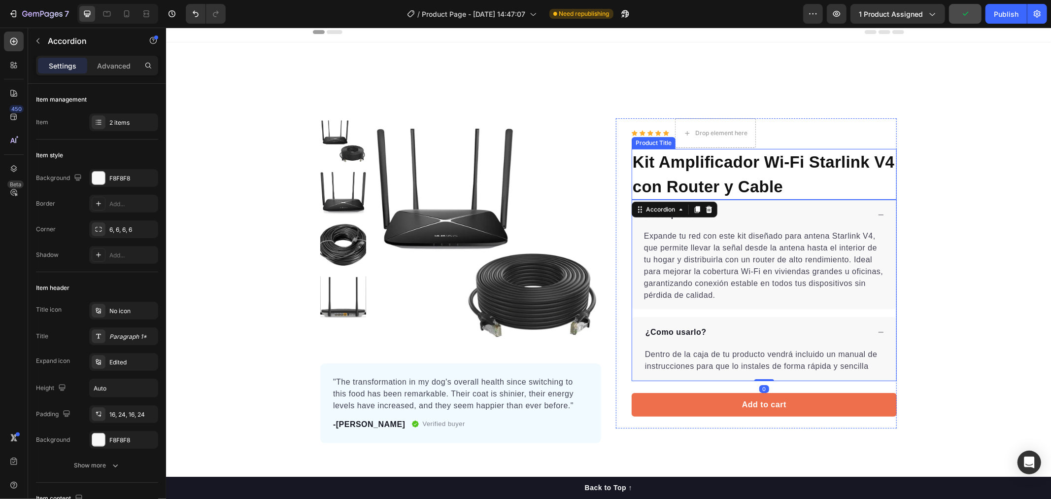
scroll to position [0, 0]
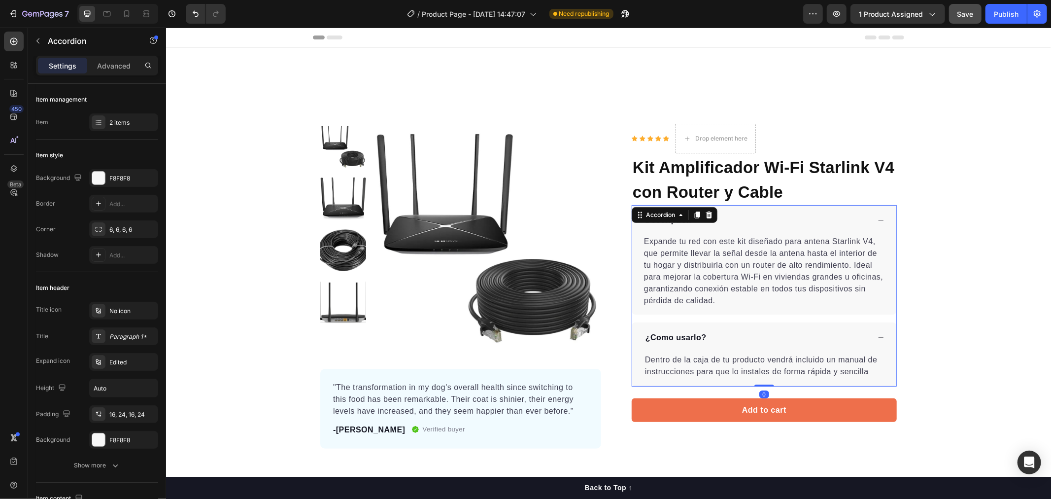
click at [776, 220] on div "Description" at bounding box center [757, 219] width 226 height 15
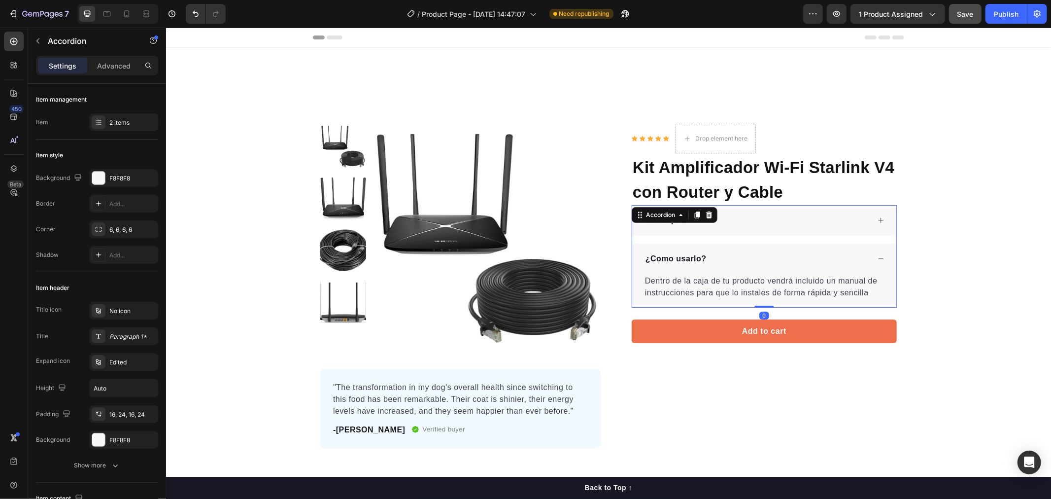
click at [773, 225] on div "Description" at bounding box center [757, 219] width 226 height 15
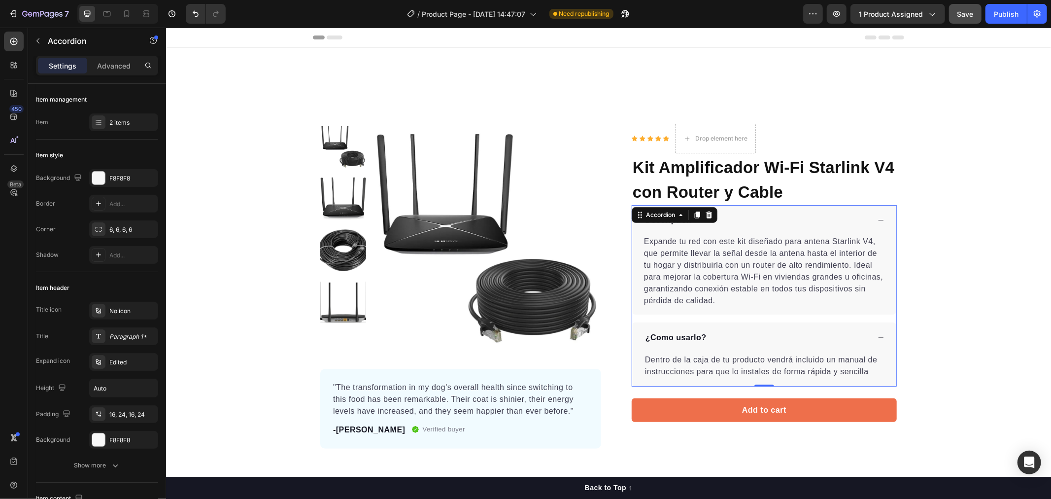
click at [1008, 188] on div "Product Images "The transformation in my dog's overall health since switching t…" at bounding box center [608, 285] width 885 height 325
click at [660, 222] on p "Description" at bounding box center [668, 220] width 46 height 12
click at [684, 219] on p "Description" at bounding box center [668, 220] width 46 height 12
click at [686, 220] on div "Description" at bounding box center [757, 219] width 226 height 15
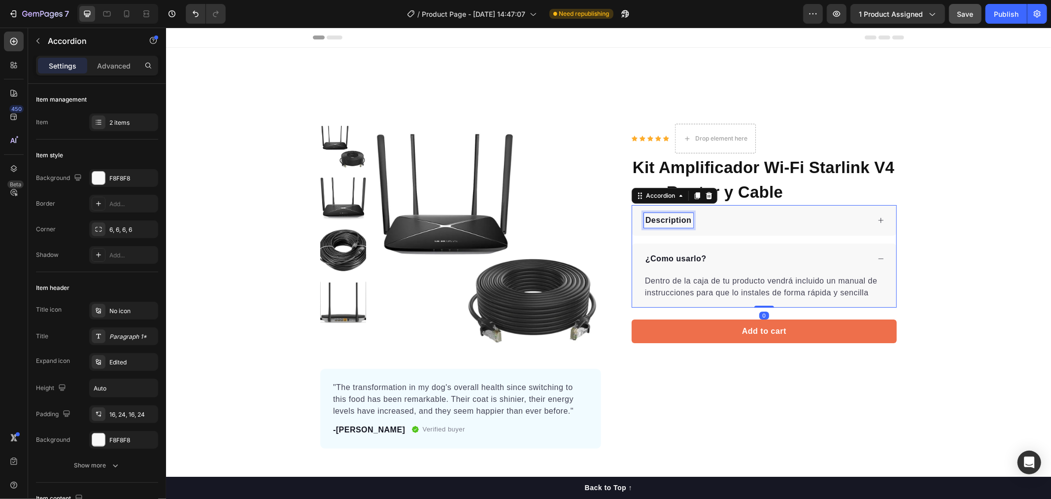
click at [679, 218] on p "Description" at bounding box center [668, 220] width 46 height 12
click at [681, 218] on p "Description" at bounding box center [668, 220] width 46 height 12
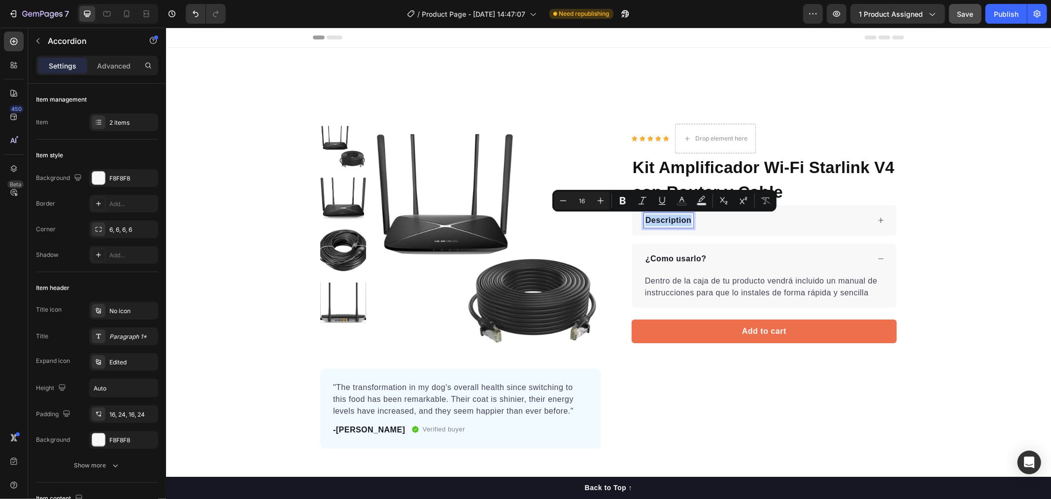
drag, startPoint x: 686, startPoint y: 218, endPoint x: 641, endPoint y: 226, distance: 45.1
click at [644, 226] on div "Description" at bounding box center [668, 219] width 49 height 15
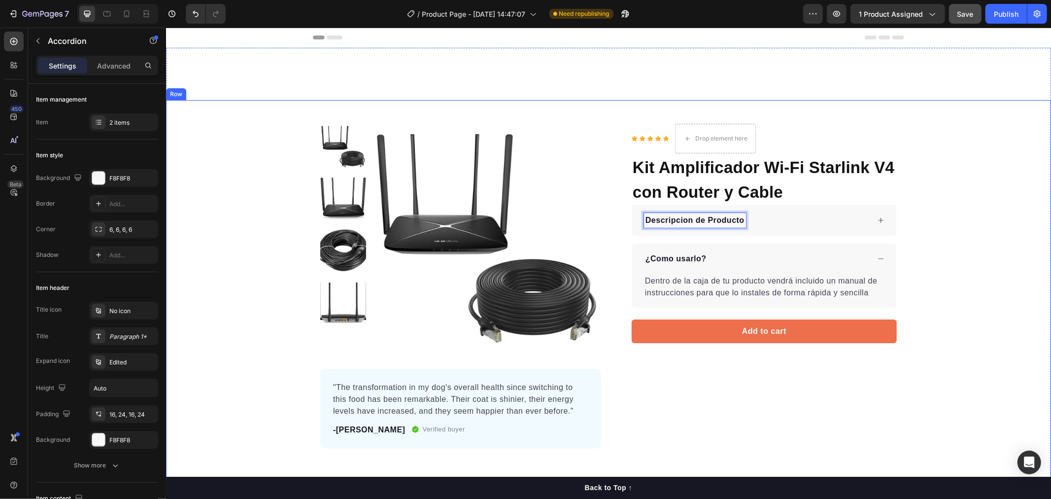
click at [732, 102] on div "Product Images "The transformation in my dog's overall health since switching t…" at bounding box center [608, 294] width 885 height 388
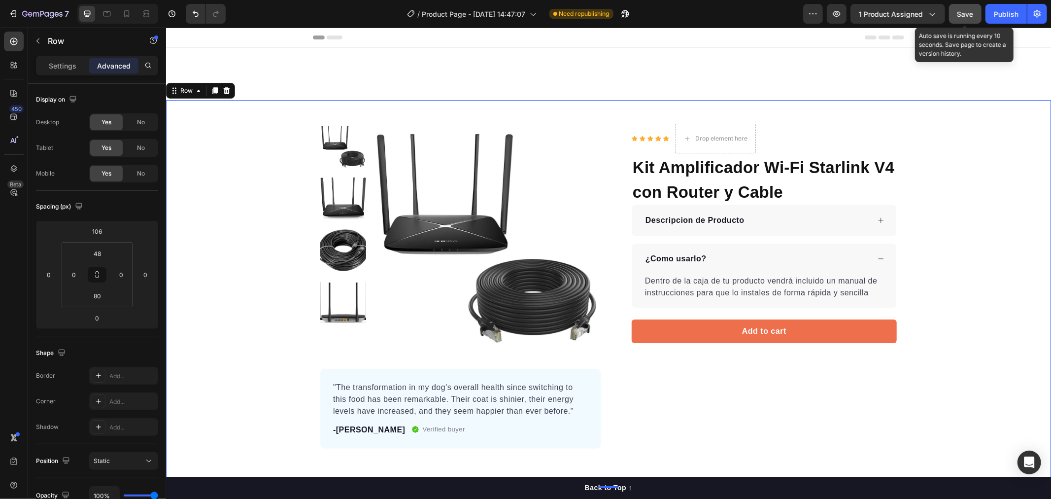
click at [966, 18] on div "Save" at bounding box center [966, 14] width 16 height 10
click at [471, 444] on div ""The transformation in my dog's overall health since switching to this food has…" at bounding box center [460, 408] width 281 height 80
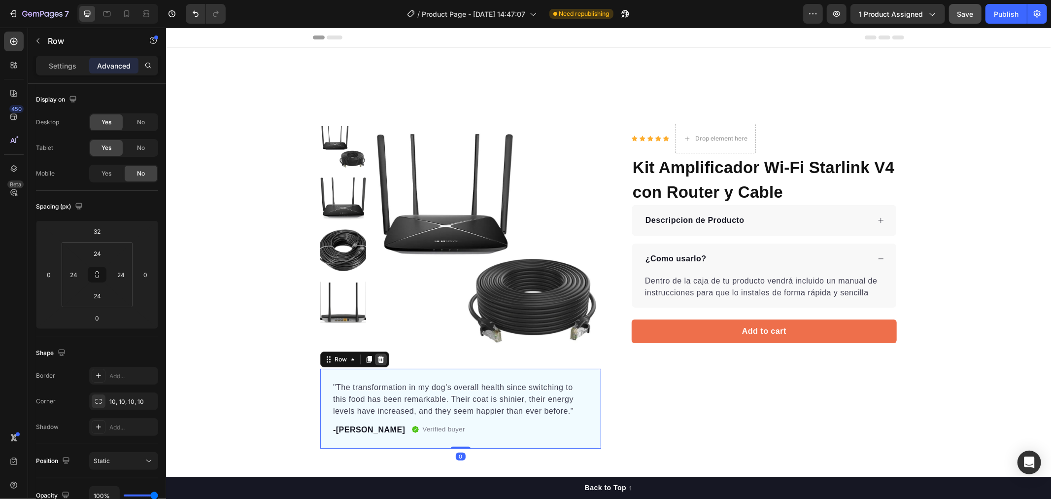
click at [377, 355] on icon at bounding box center [381, 359] width 8 height 8
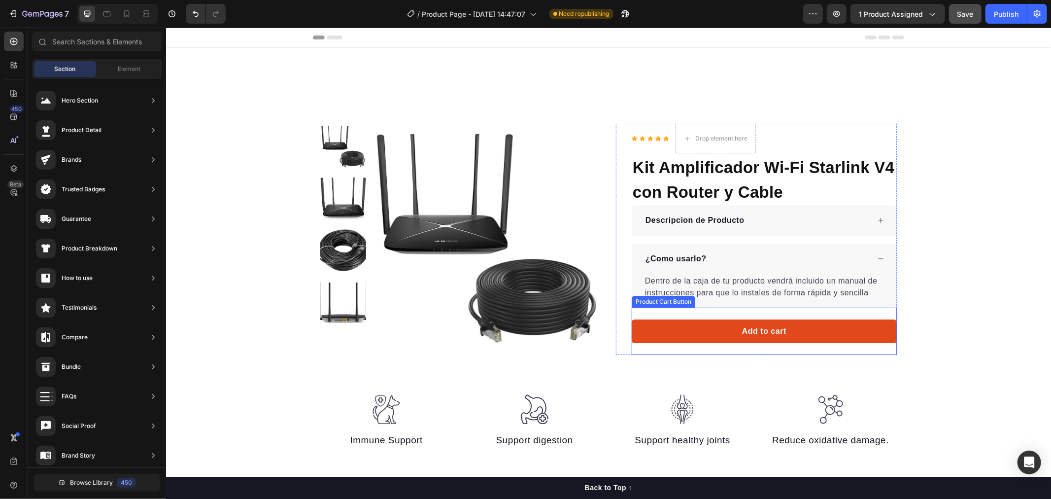
click at [696, 333] on button "Add to cart" at bounding box center [763, 331] width 265 height 24
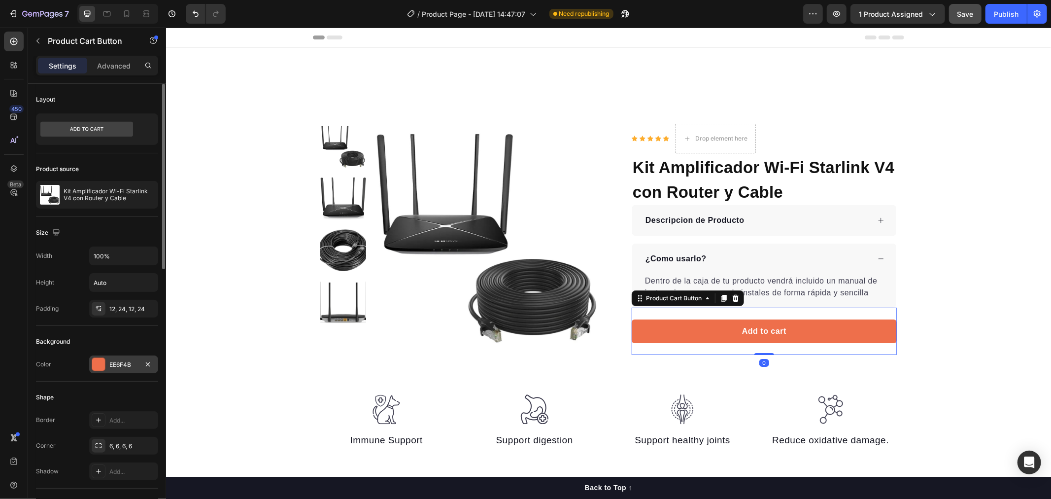
click at [95, 365] on div at bounding box center [98, 364] width 13 height 13
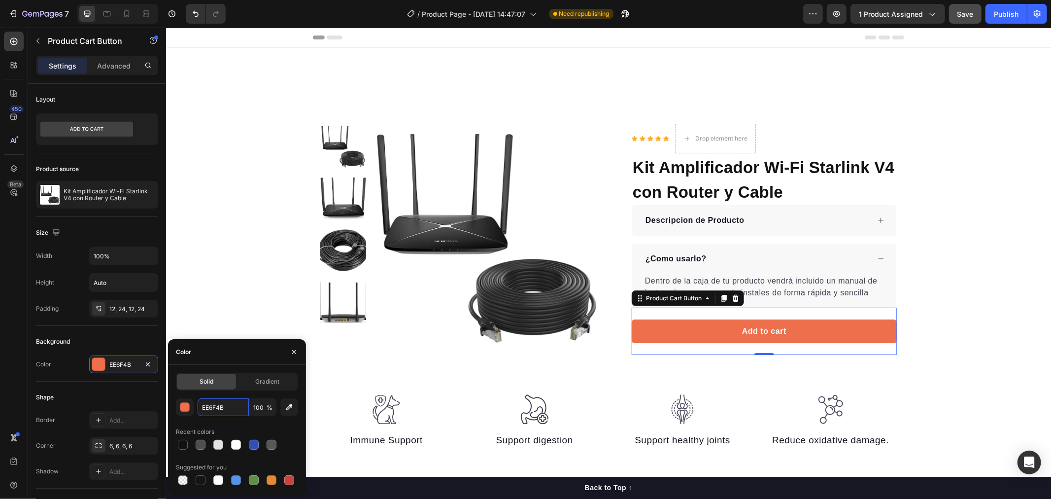
paste input "6D55C8"
type input "6D55C8"
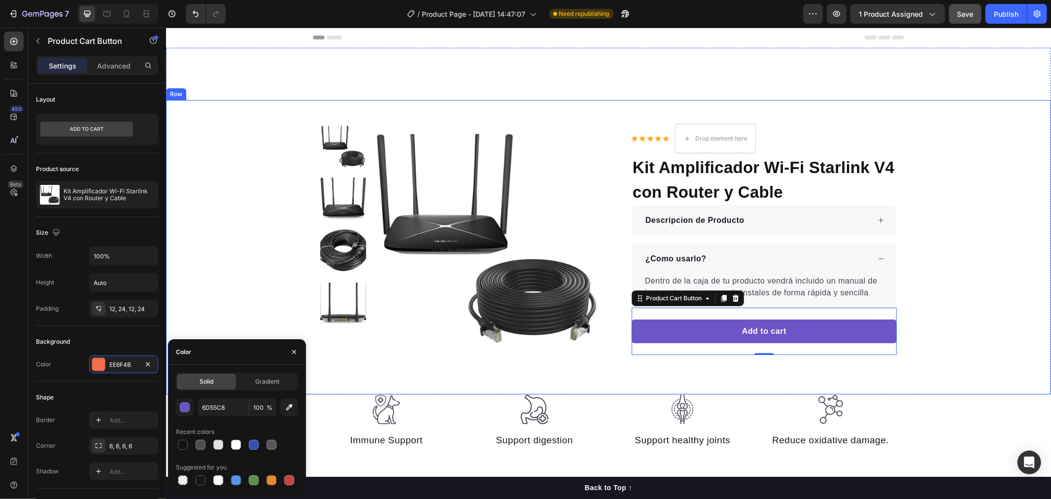
click at [229, 279] on div "Product Images "My dog absolutely loves this food! It's clear that the taste an…" at bounding box center [608, 238] width 885 height 231
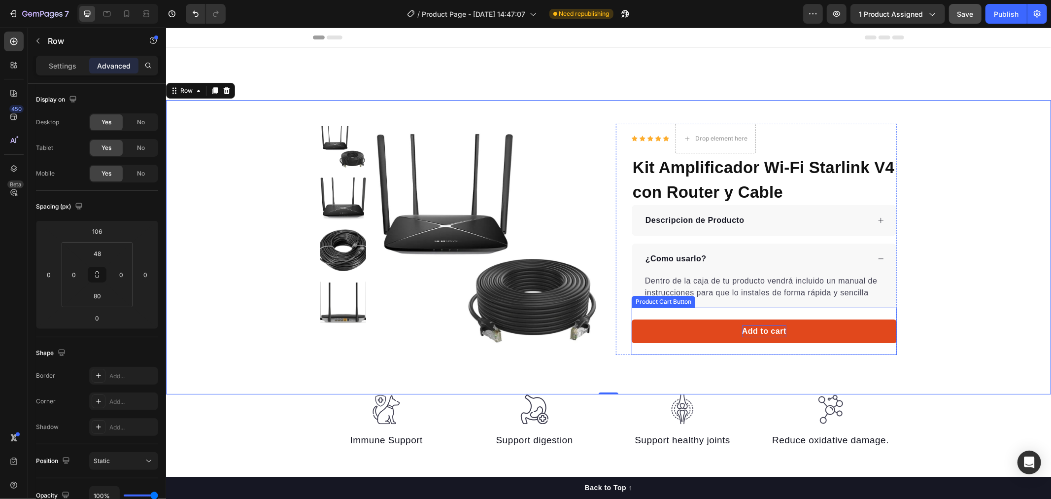
click at [780, 331] on div "Add to cart" at bounding box center [764, 331] width 44 height 12
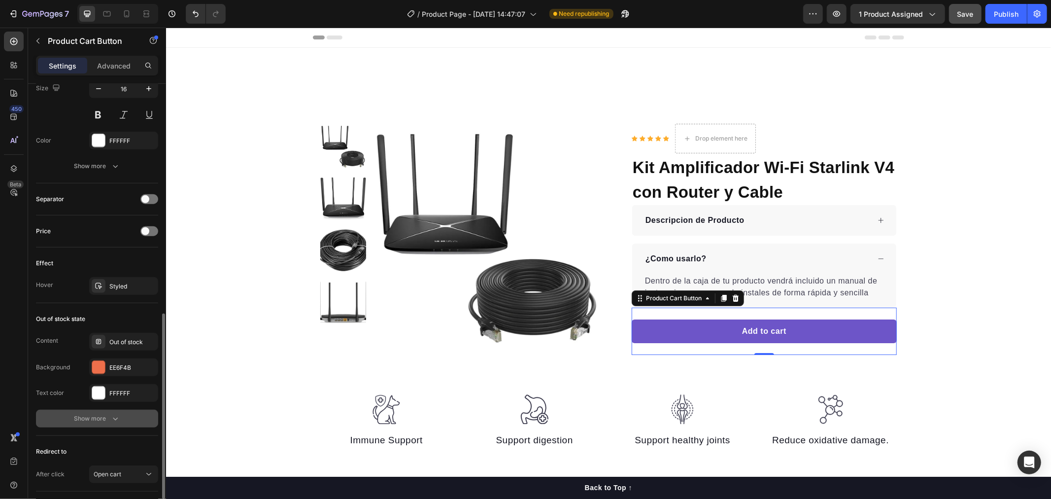
scroll to position [614, 0]
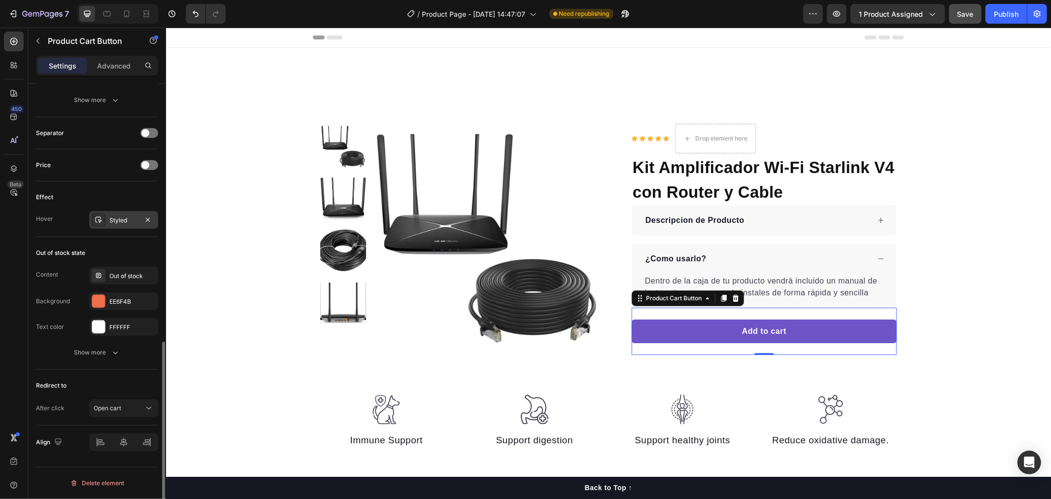
click at [117, 219] on div "Styled" at bounding box center [123, 220] width 29 height 9
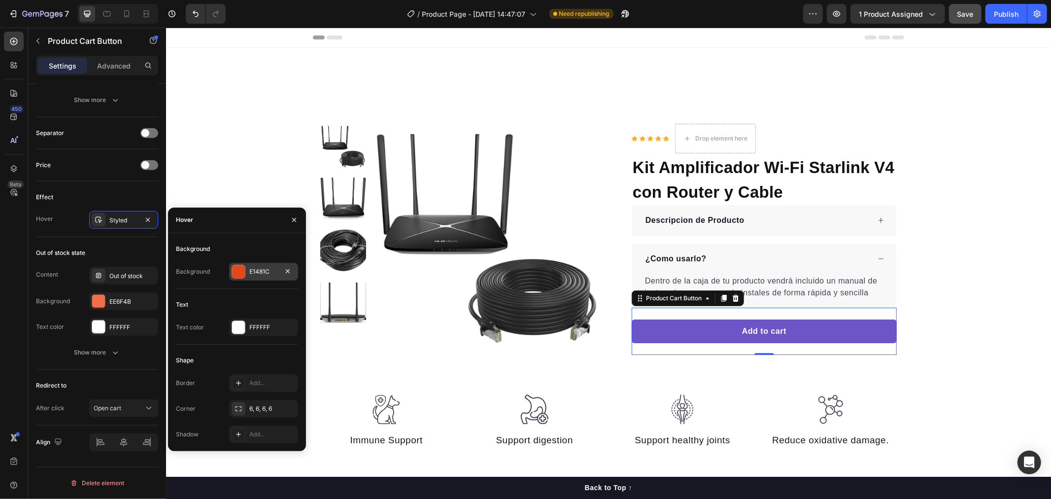
click at [243, 273] on div at bounding box center [238, 271] width 13 height 13
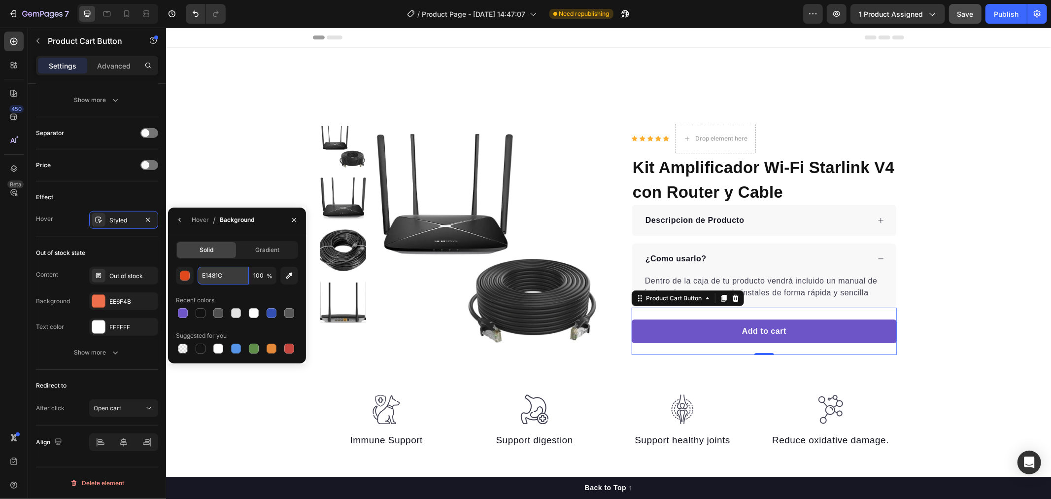
paste input "1B007D"
type input "1B007D"
click at [268, 137] on div "Product Images "My dog absolutely loves this food! It's clear that the taste an…" at bounding box center [608, 238] width 885 height 231
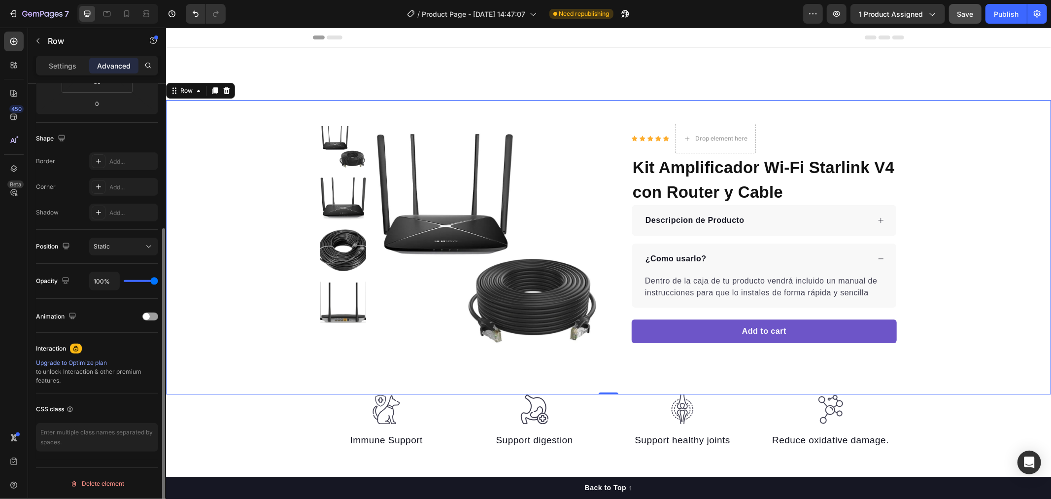
scroll to position [0, 0]
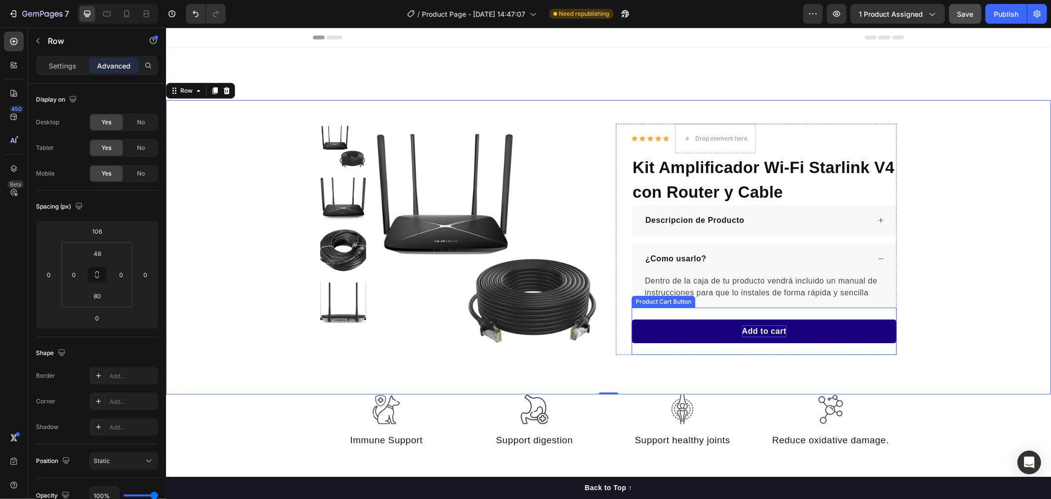
click at [776, 328] on div "Add to cart" at bounding box center [764, 331] width 44 height 12
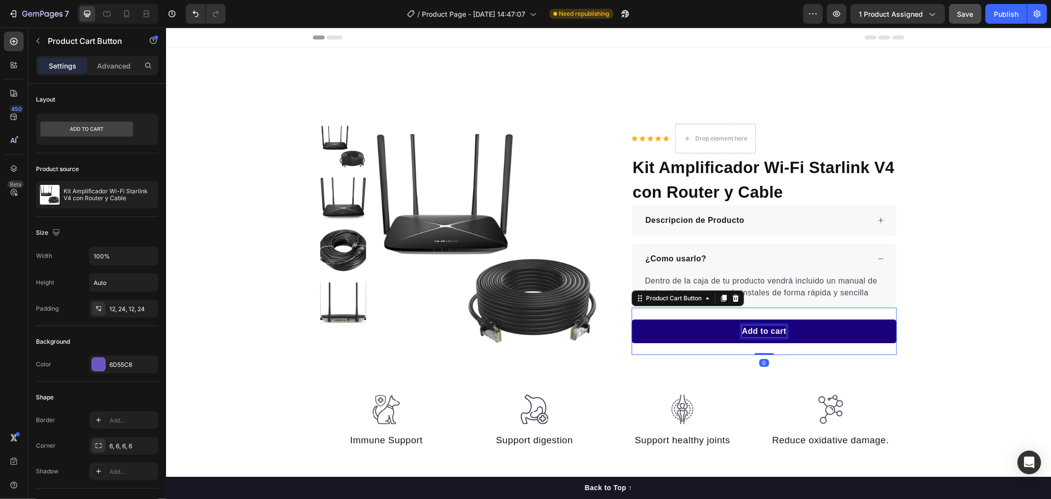
click at [776, 328] on div "Add to cart" at bounding box center [764, 331] width 44 height 12
click at [780, 328] on p "Add to cart" at bounding box center [764, 331] width 44 height 12
click at [631, 319] on button "Añadi" at bounding box center [763, 331] width 265 height 24
click at [631, 319] on button "Añadir a" at bounding box center [763, 331] width 265 height 24
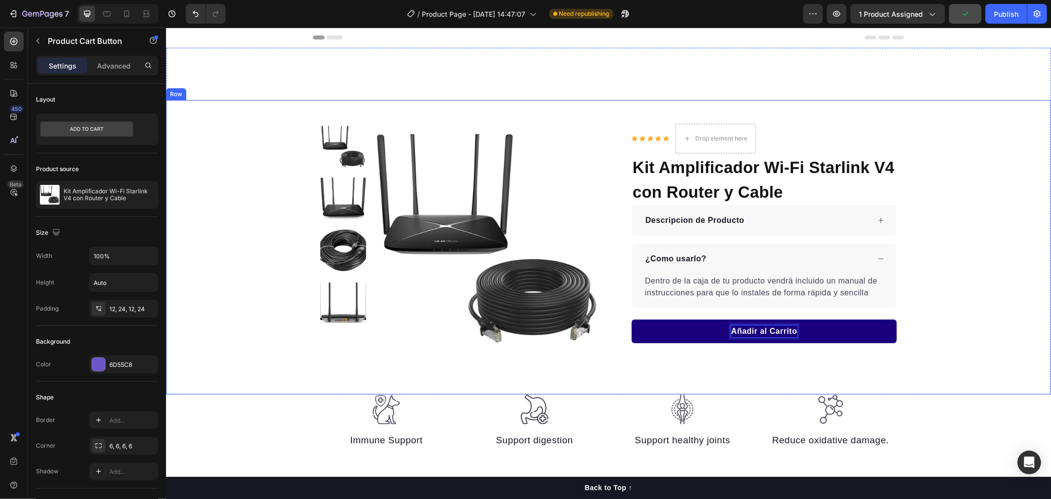
click at [852, 367] on div "Product Images "My dog absolutely loves this food! It's clear that the taste an…" at bounding box center [608, 247] width 885 height 294
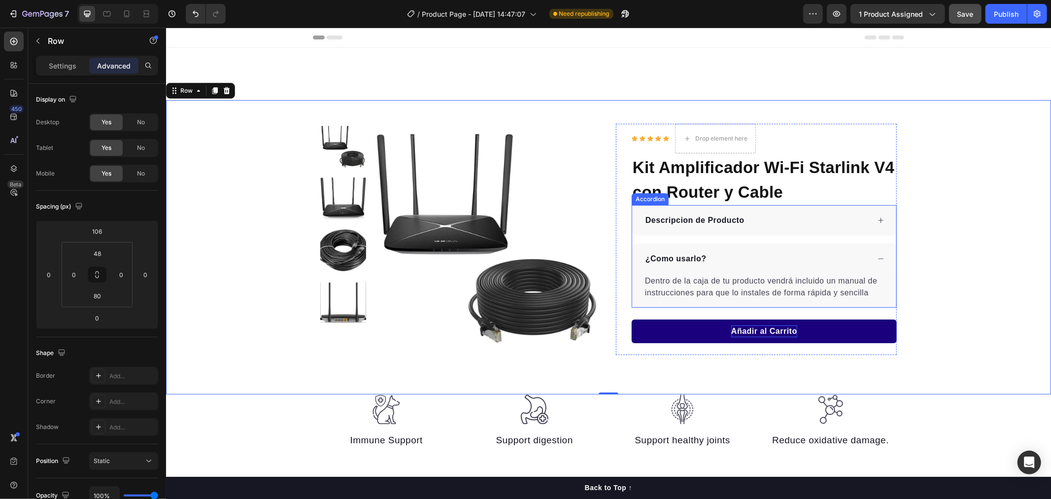
click at [877, 254] on div "¿Como usarlo?" at bounding box center [764, 258] width 264 height 31
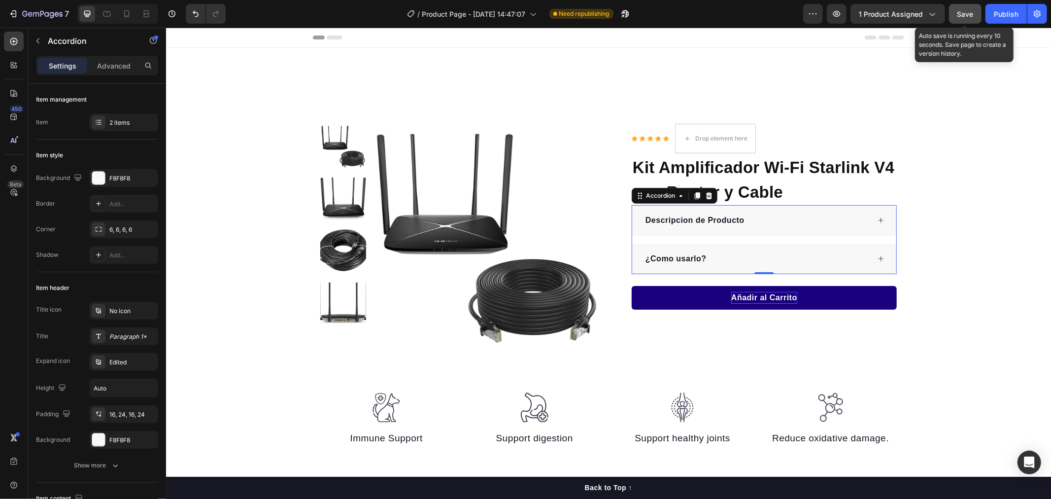
click at [965, 15] on span "Save" at bounding box center [966, 14] width 16 height 8
click at [730, 260] on div "¿Como usarlo?" at bounding box center [757, 258] width 226 height 15
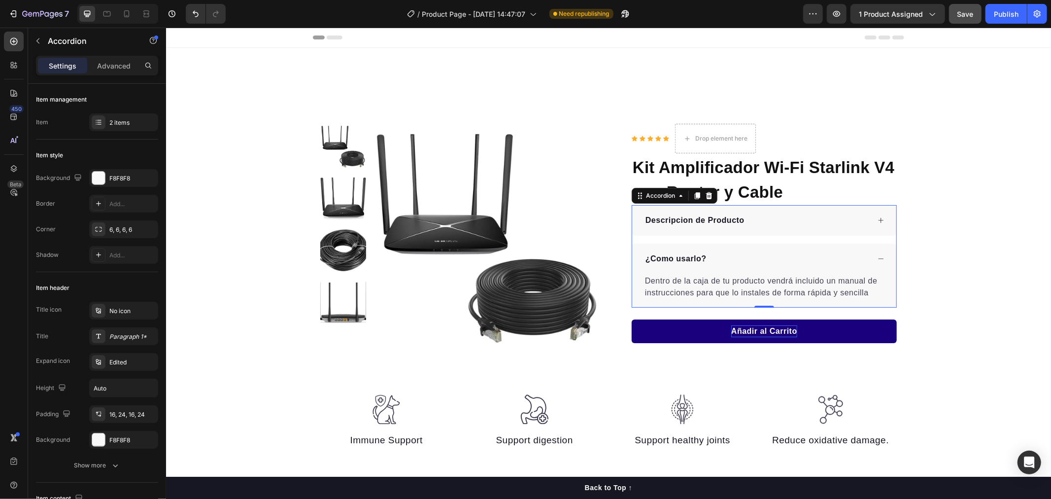
click at [758, 221] on div "Descripcion de Producto" at bounding box center [757, 219] width 226 height 15
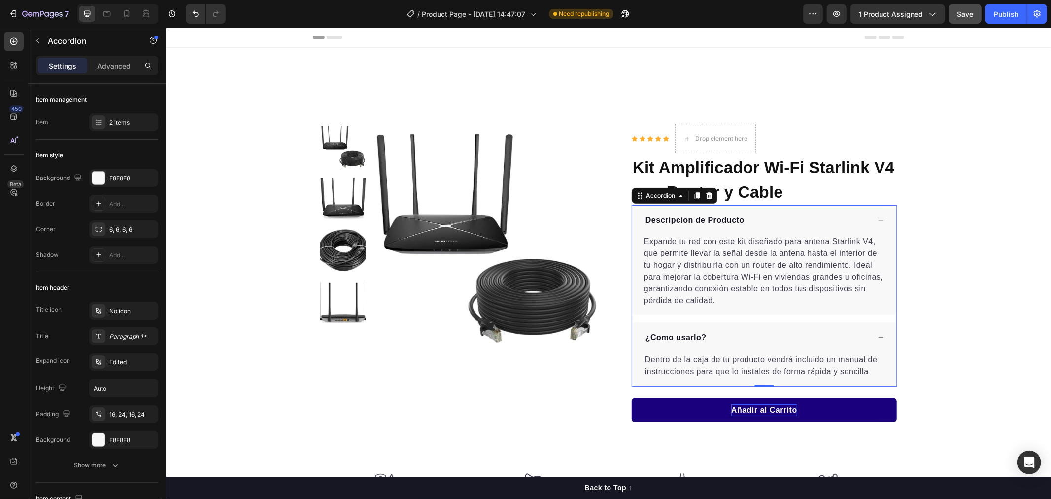
click at [758, 221] on div "Descripcion de Producto" at bounding box center [757, 219] width 226 height 15
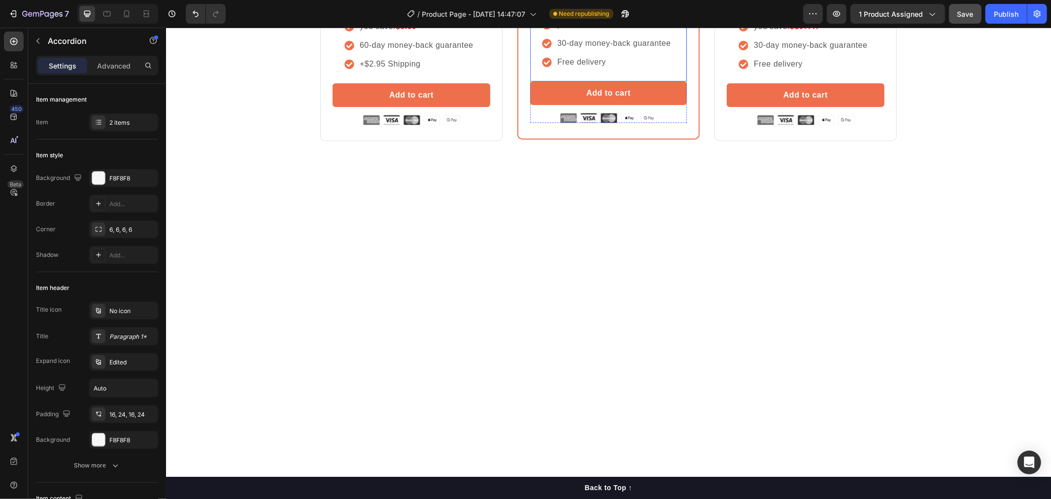
scroll to position [1763, 0]
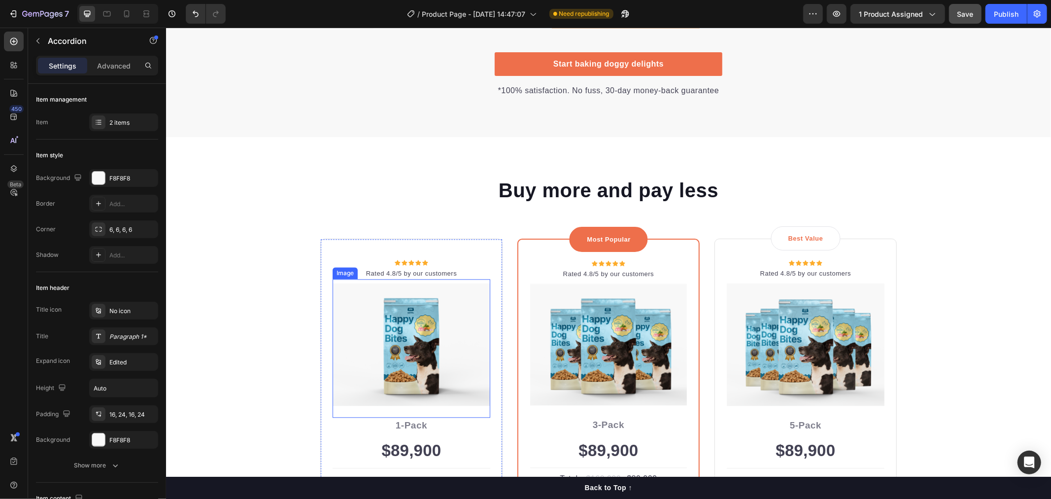
click at [437, 339] on img at bounding box center [411, 343] width 158 height 123
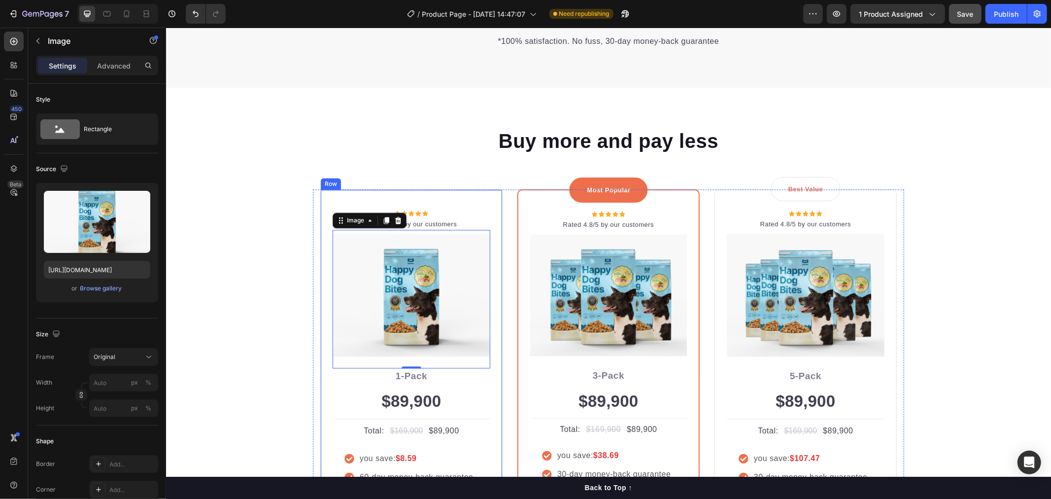
scroll to position [1873, 0]
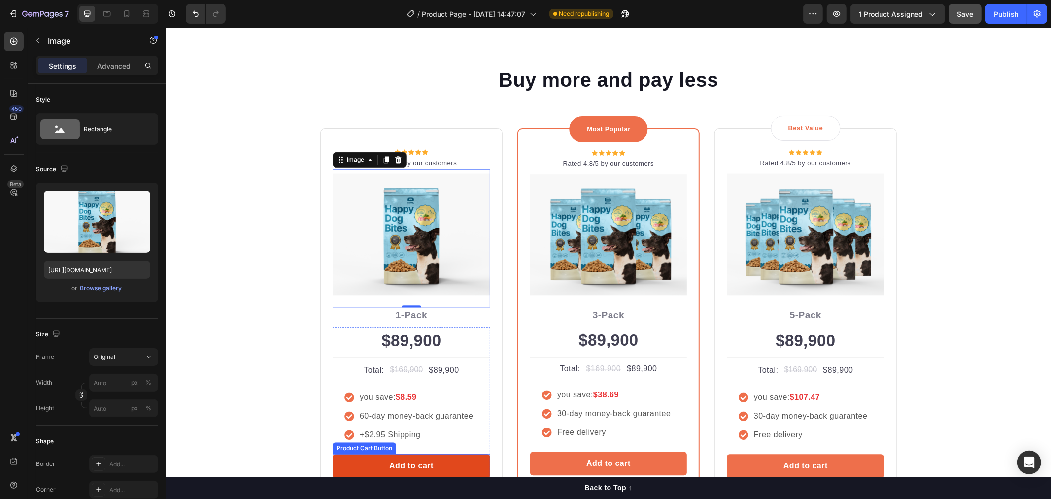
click at [450, 465] on button "Add to cart" at bounding box center [411, 465] width 158 height 24
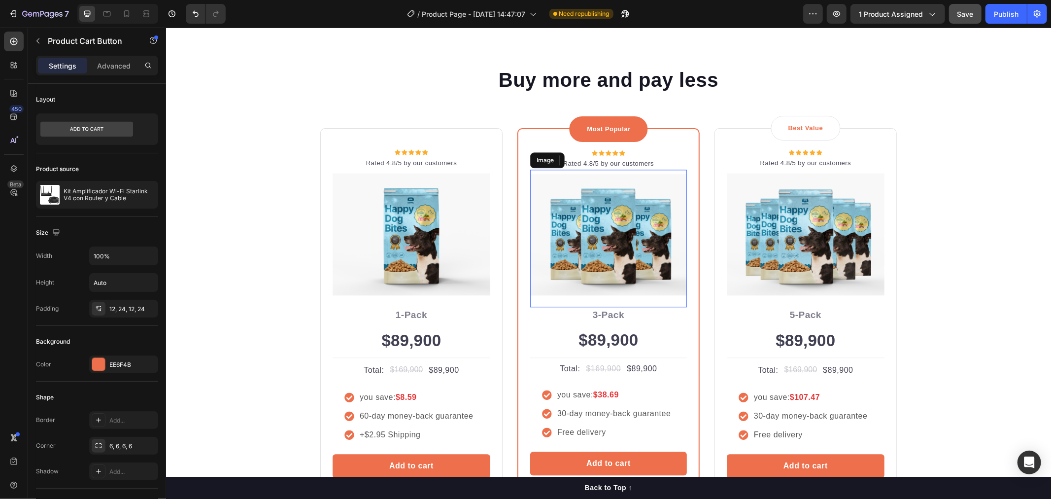
click at [617, 248] on img at bounding box center [608, 234] width 157 height 122
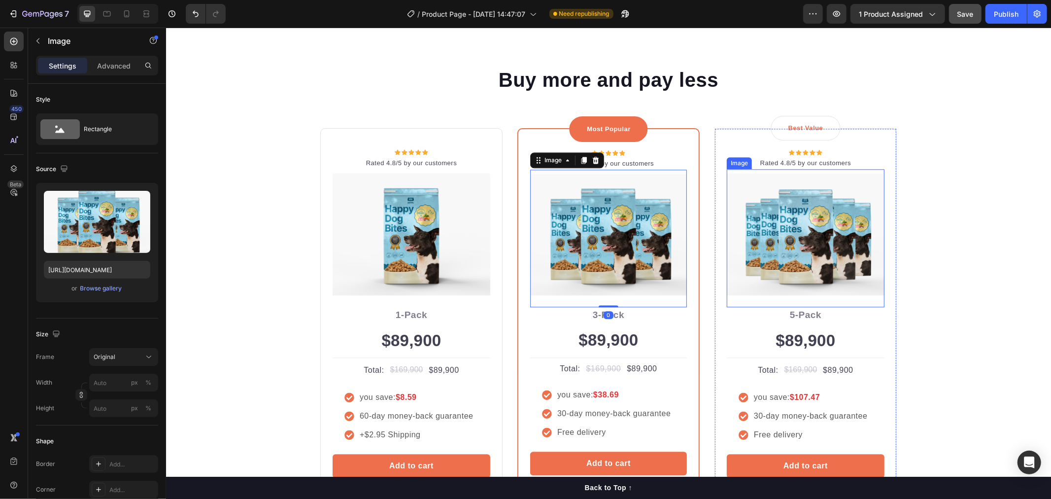
click at [740, 247] on img at bounding box center [806, 234] width 158 height 123
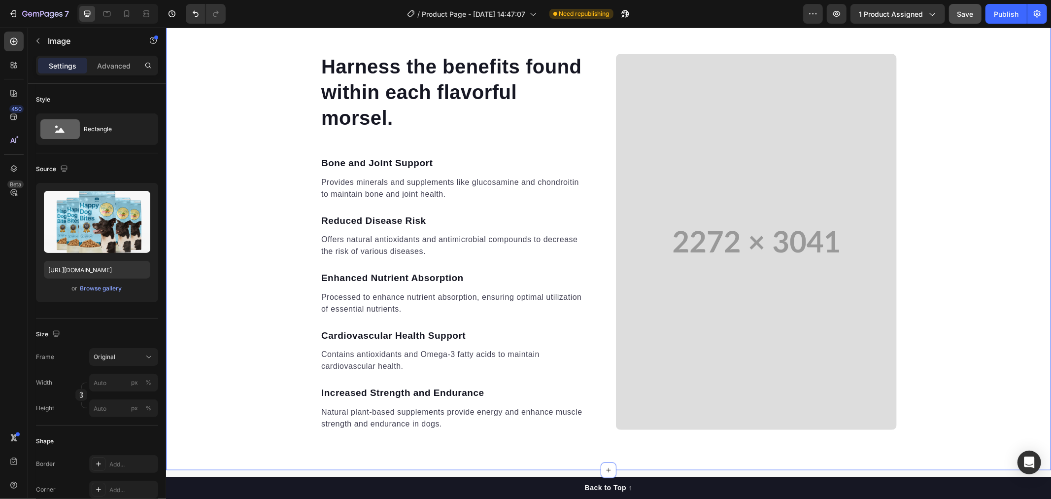
scroll to position [686, 0]
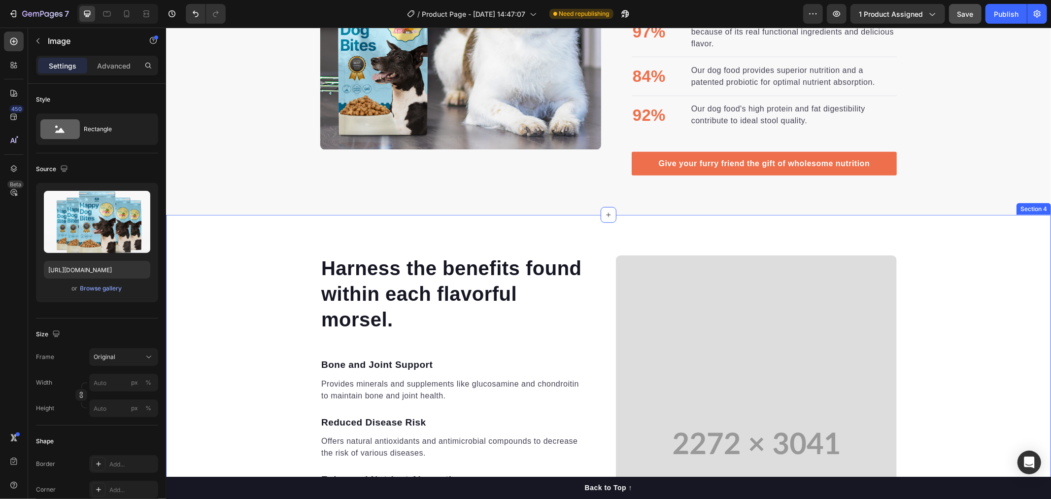
click at [275, 237] on div "Harness the benefits found within each flavorful morsel. Heading Bone and Joint…" at bounding box center [608, 442] width 885 height 457
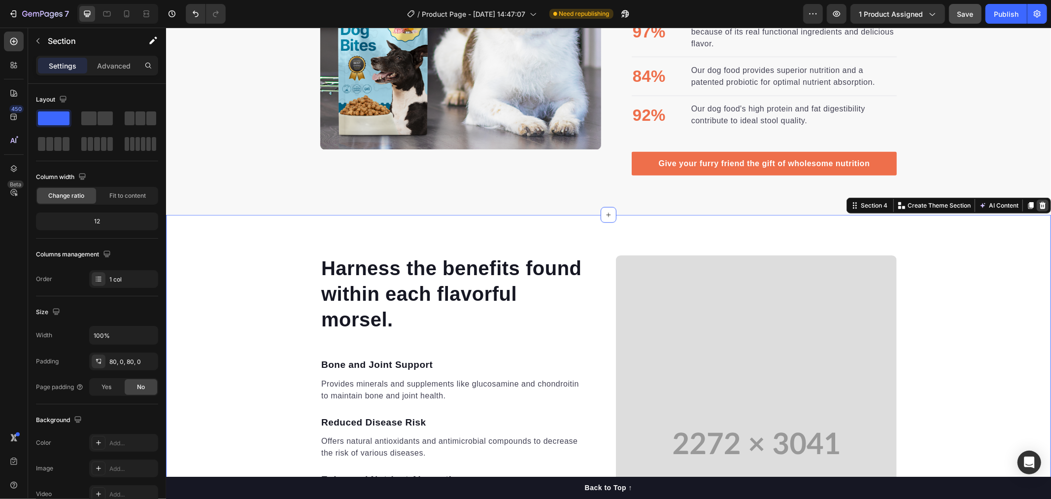
click at [1040, 203] on icon at bounding box center [1043, 205] width 6 height 7
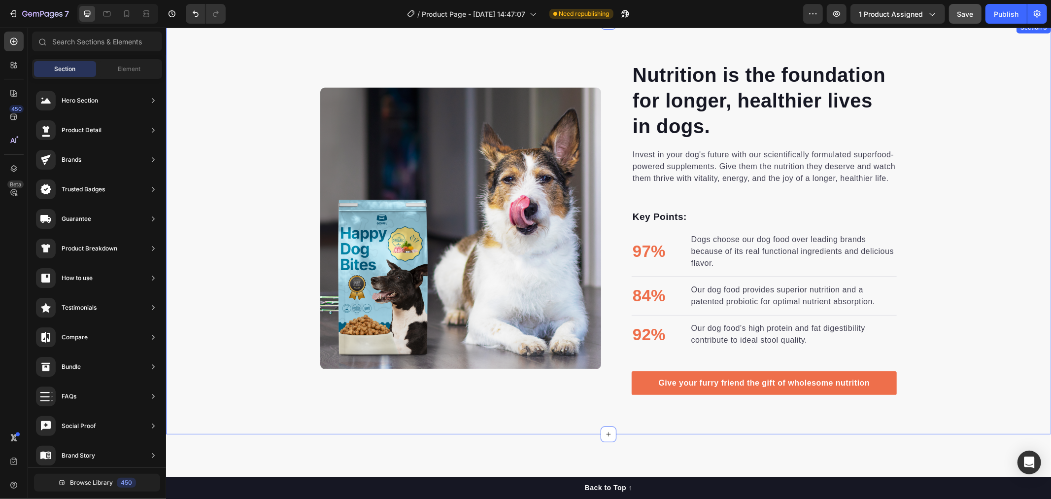
click at [245, 264] on div "Nutrition is the foundation for longer, healthier lives in dogs. Heading Invest…" at bounding box center [608, 228] width 885 height 334
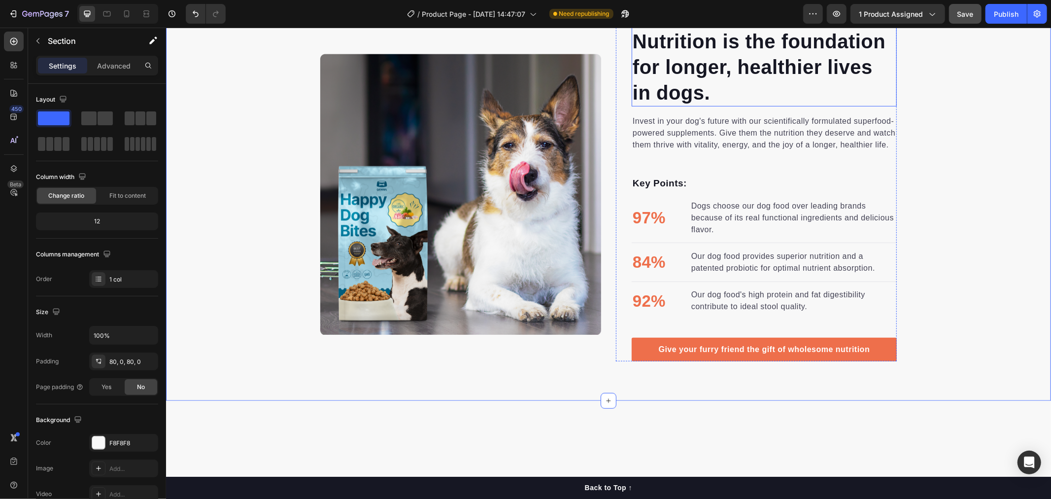
scroll to position [193, 0]
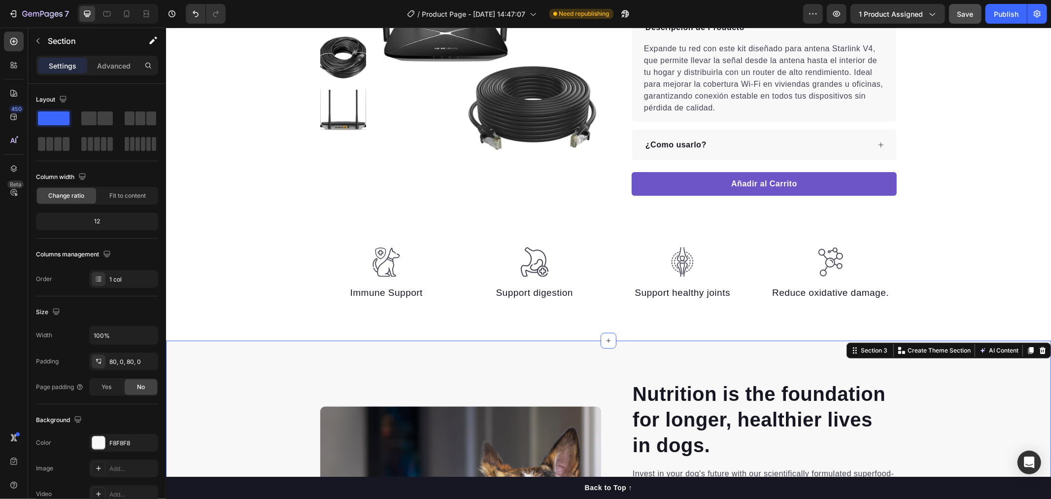
click at [1037, 347] on div at bounding box center [1043, 350] width 12 height 12
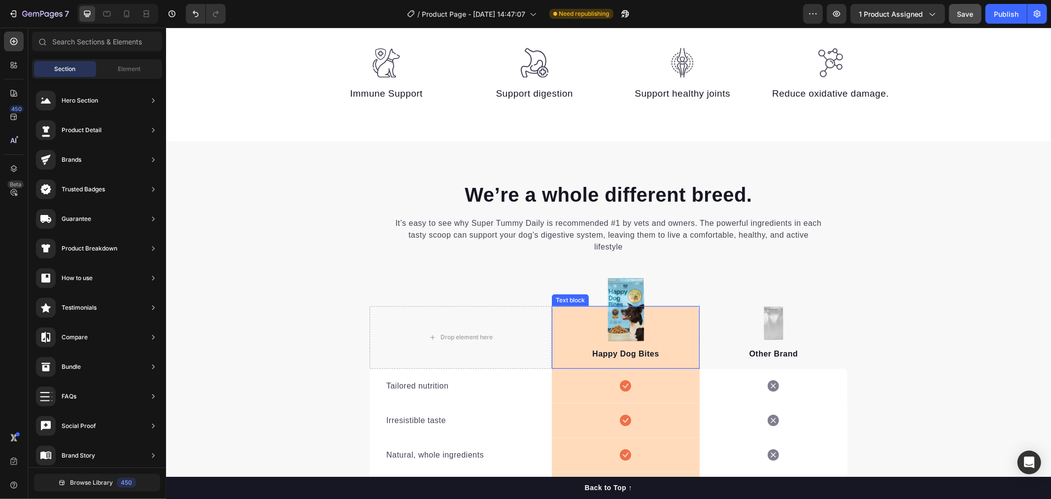
scroll to position [412, 0]
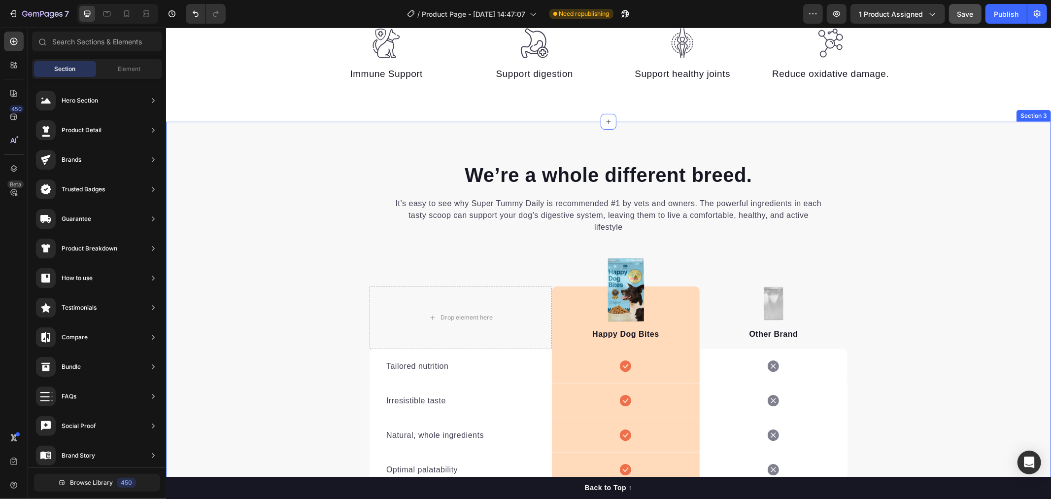
click at [307, 150] on div "We’re a whole different breed. Heading It’s easy to see why Super Tummy Daily i…" at bounding box center [608, 392] width 885 height 543
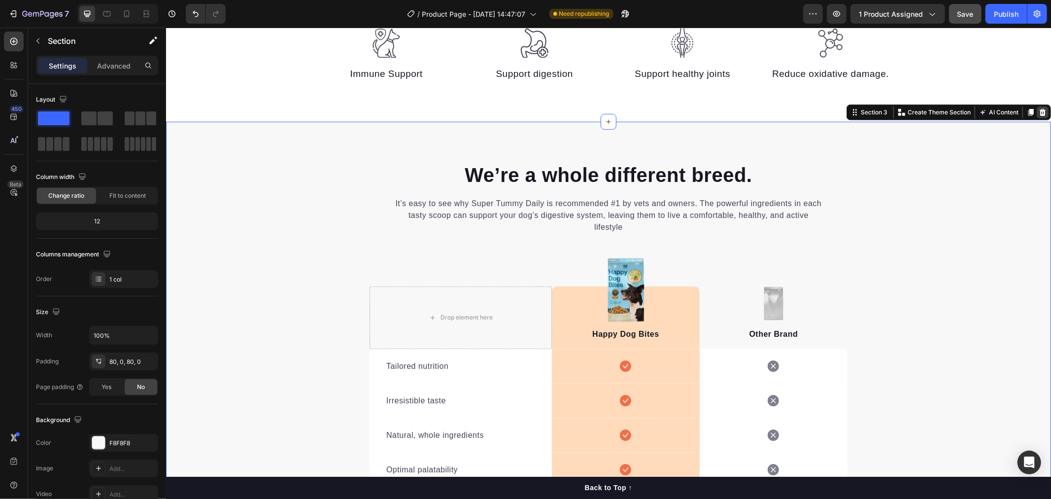
click at [1038, 109] on div at bounding box center [1043, 112] width 12 height 12
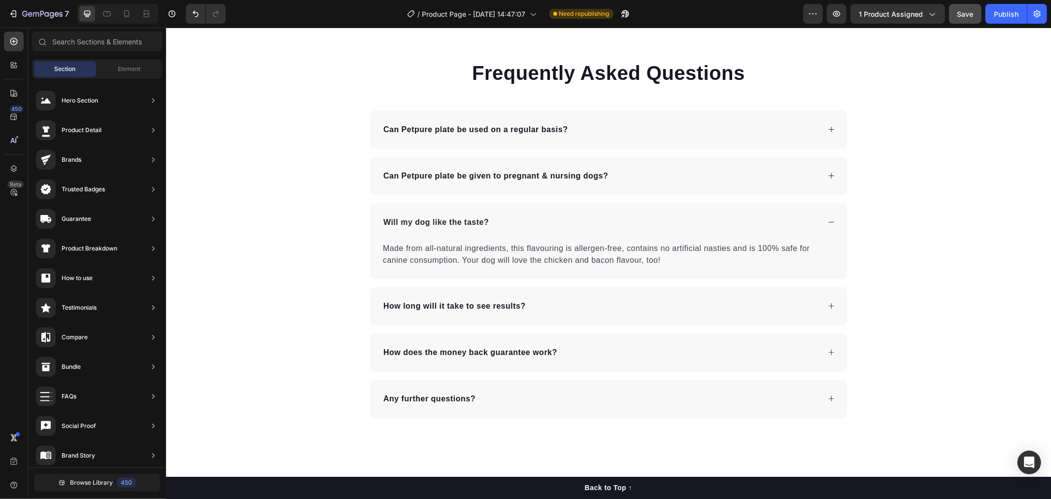
scroll to position [631, 0]
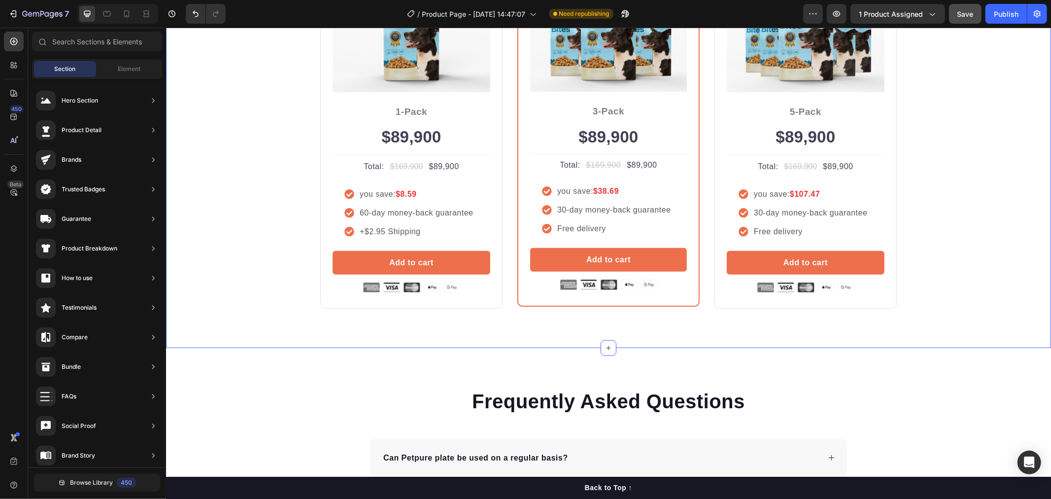
click at [268, 322] on div "Buy more and pay less Heading Row Icon Icon Icon Icon Icon Icon List Hoz Rated …" at bounding box center [608, 85] width 885 height 524
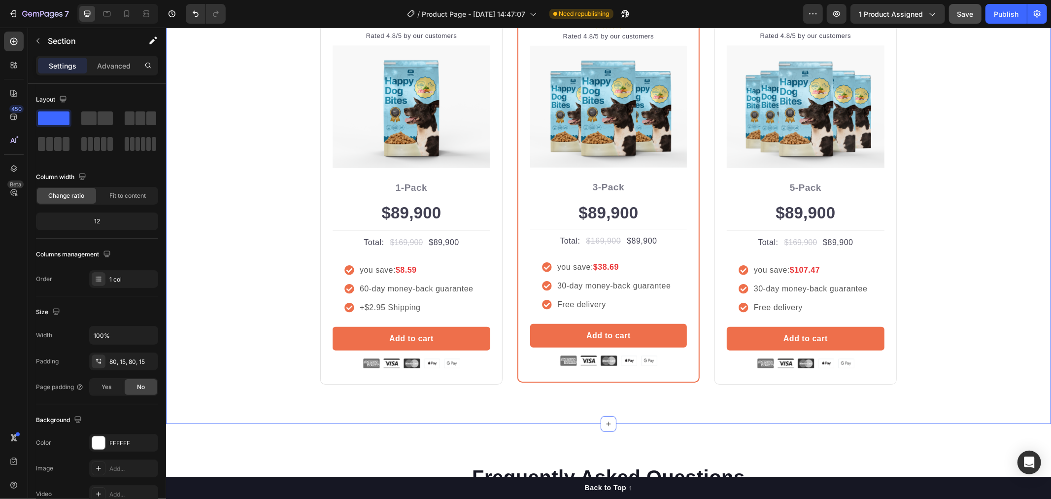
scroll to position [357, 0]
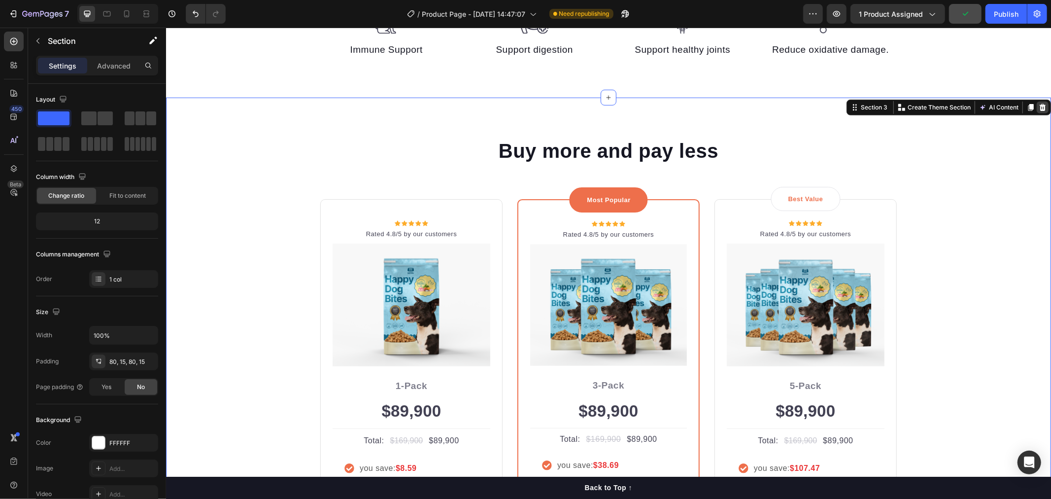
click at [1040, 105] on icon at bounding box center [1043, 107] width 6 height 7
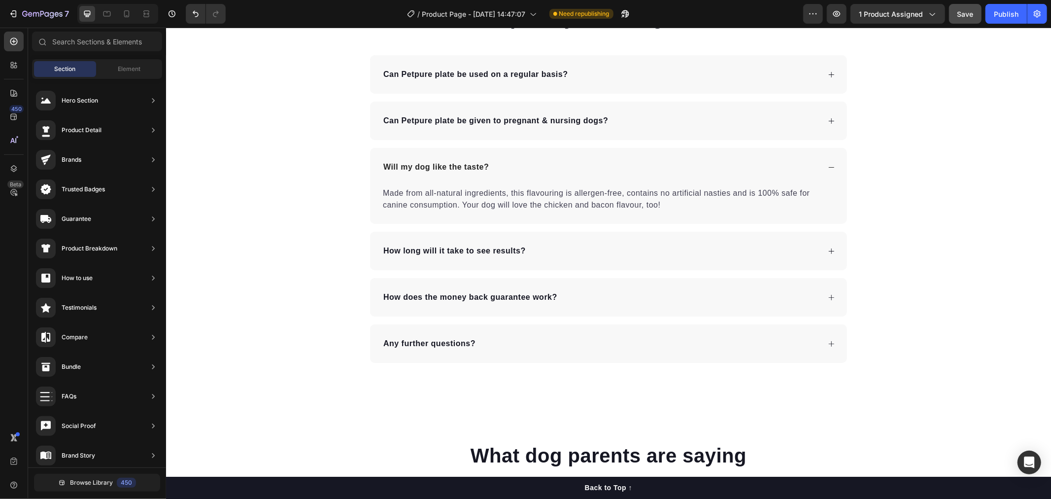
scroll to position [740, 0]
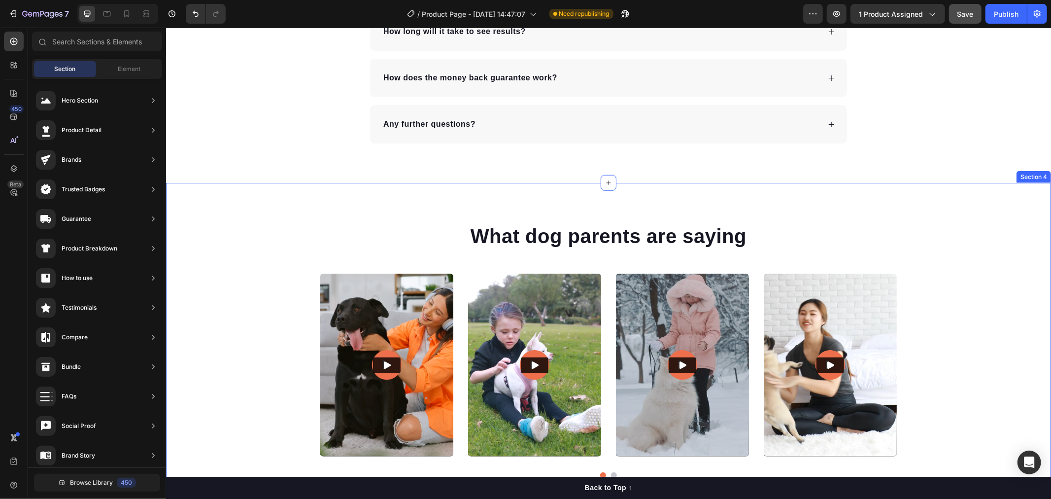
click at [656, 199] on div "What dog parents are saying Heading Video Video Video Video Video Carousel Row …" at bounding box center [608, 349] width 885 height 335
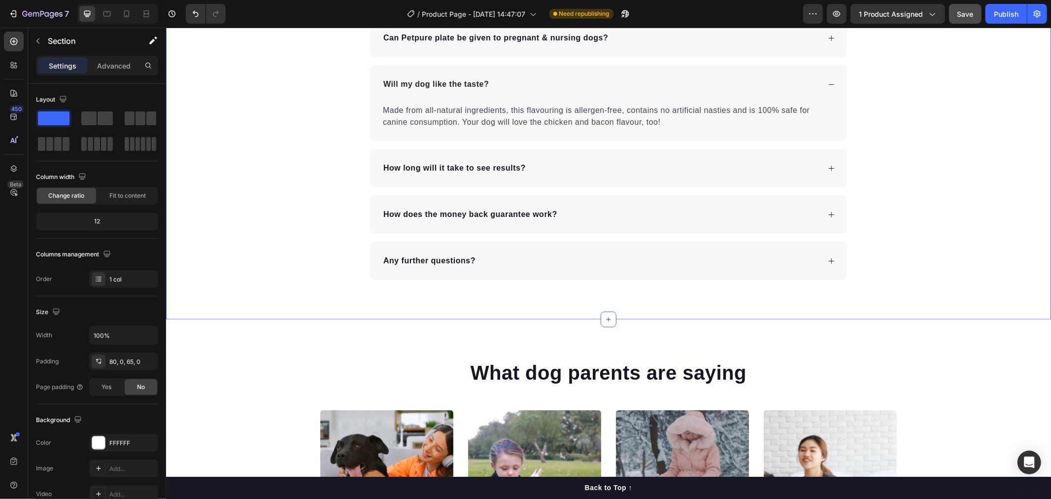
scroll to position [723, 0]
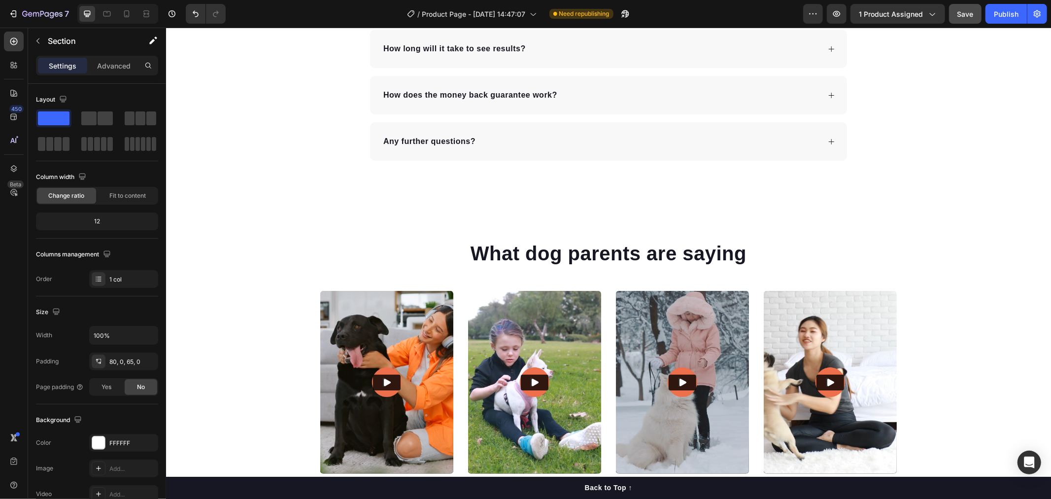
click at [625, 202] on div "What dog parents are saying Heading Video Video Video Video Video Carousel Row …" at bounding box center [608, 367] width 885 height 335
click at [263, 316] on div "What dog parents are saying Heading Video Video Video Video Video Carousel Row" at bounding box center [608, 371] width 885 height 264
click at [247, 199] on div "Frequently Asked Questions Heading Can Petpure plate be used on a regular basis…" at bounding box center [608, 315] width 885 height 1983
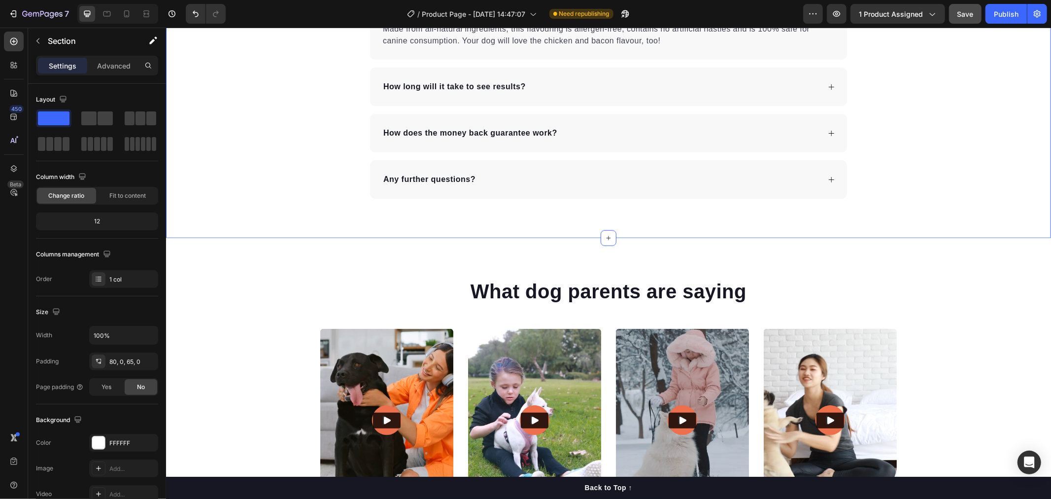
scroll to position [668, 0]
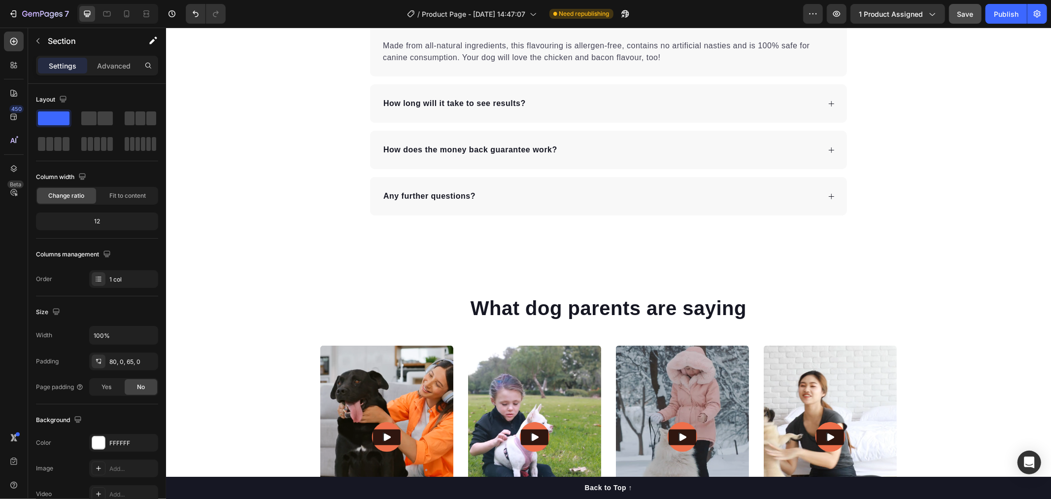
click at [284, 294] on div "What dog parents are saying Heading Video Video Video Video Video Carousel Row" at bounding box center [608, 426] width 885 height 264
click at [278, 194] on div "Frequently Asked Questions Heading Can Petpure plate be used on a regular basis…" at bounding box center [608, 35] width 885 height 359
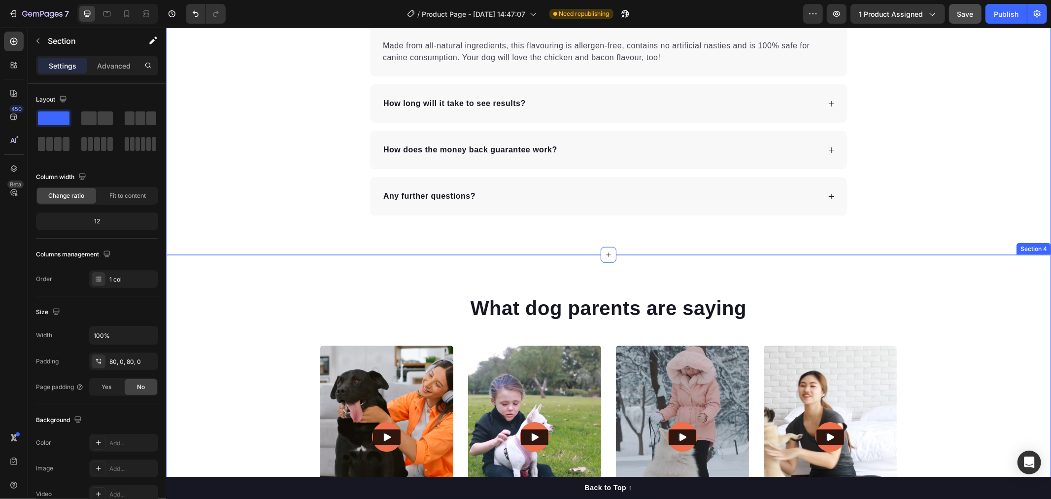
click at [296, 298] on div "What dog parents are saying Heading Video Video Video Video Video Carousel Row" at bounding box center [608, 426] width 885 height 264
click at [1039, 242] on icon at bounding box center [1043, 245] width 8 height 8
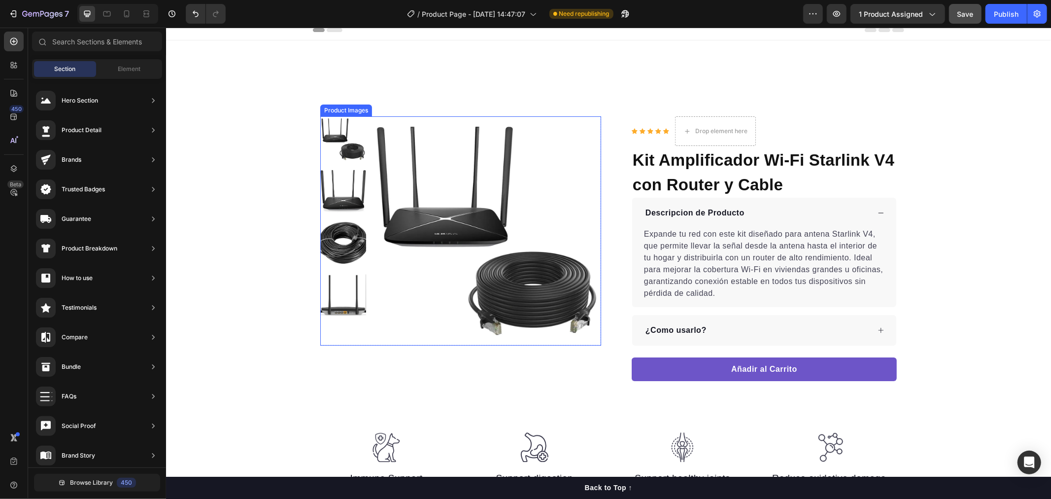
scroll to position [0, 0]
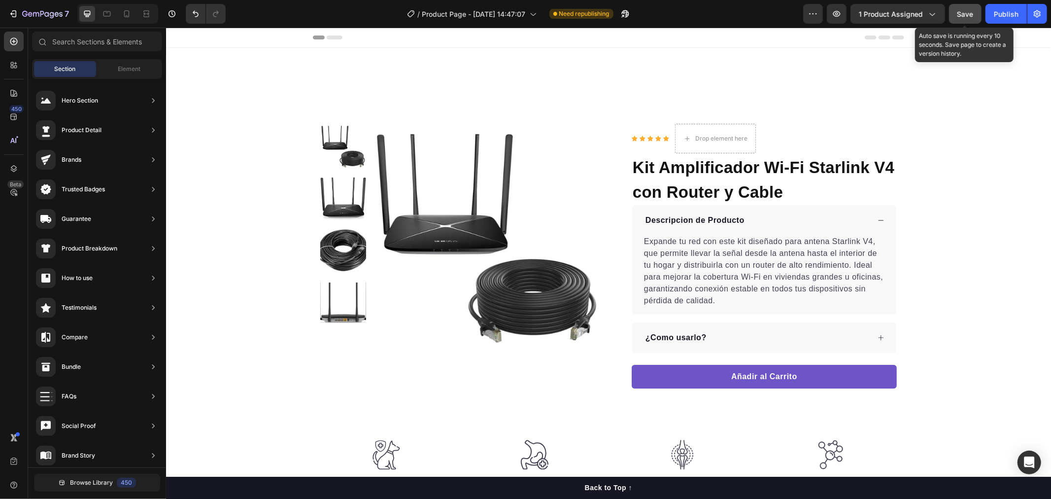
click at [979, 12] on button "Save" at bounding box center [965, 14] width 33 height 20
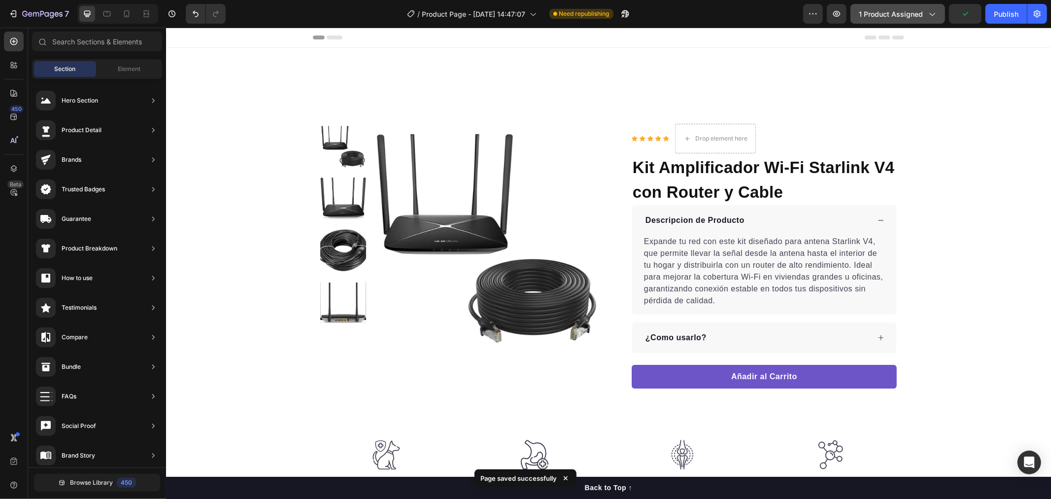
click at [926, 17] on div "1 product assigned" at bounding box center [898, 14] width 78 height 10
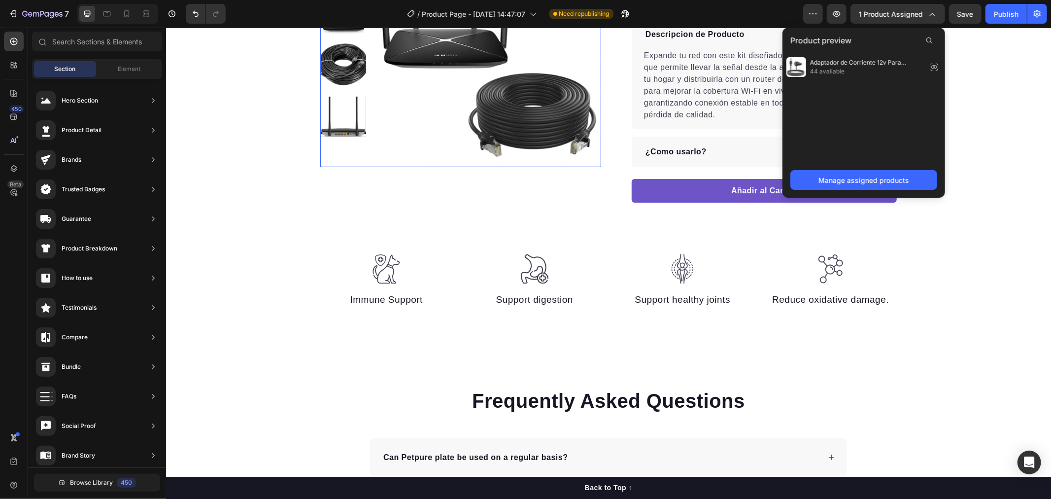
scroll to position [219, 0]
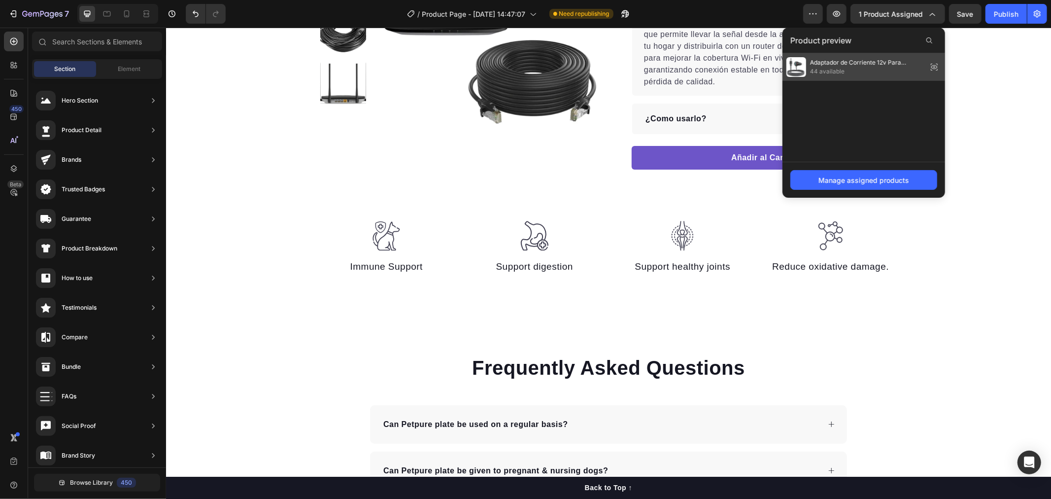
click at [866, 67] on span "44 available" at bounding box center [866, 71] width 113 height 9
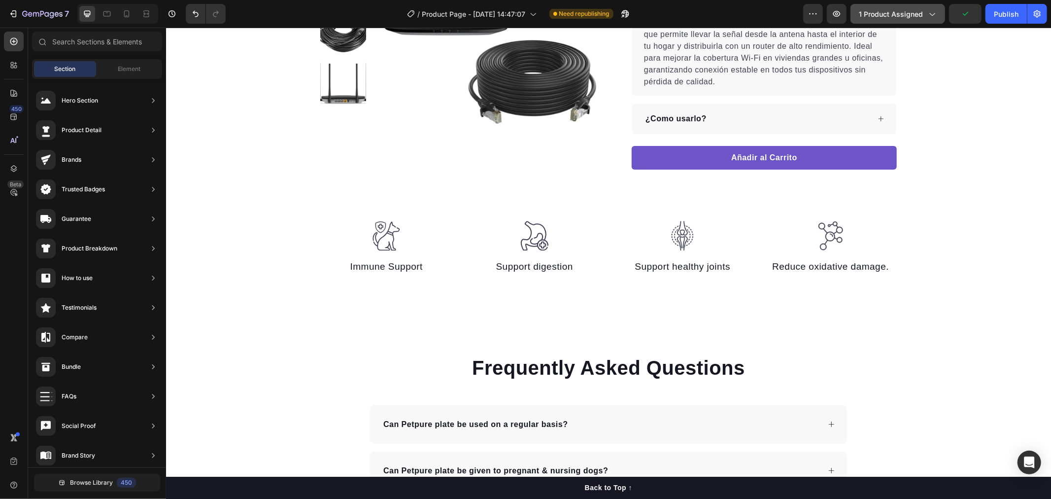
click at [898, 14] on span "1 product assigned" at bounding box center [891, 14] width 64 height 10
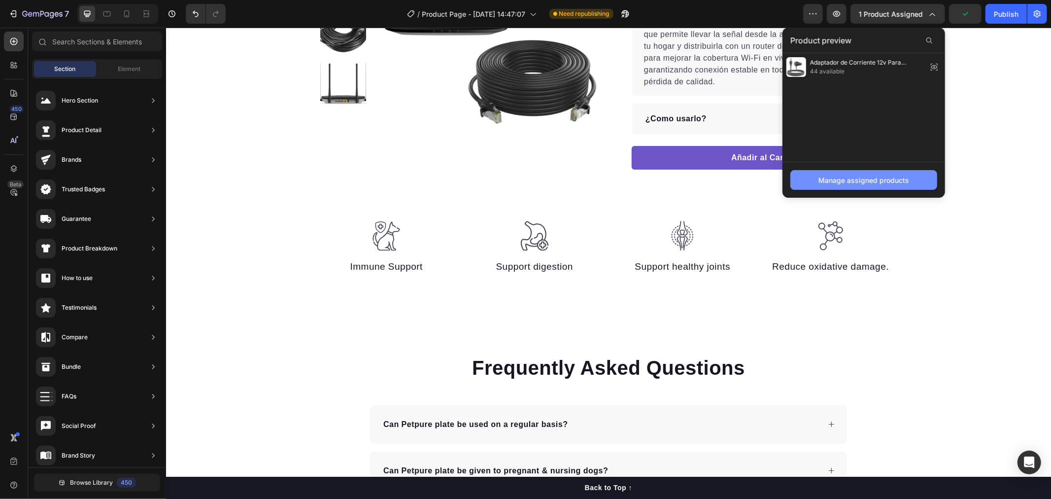
click at [888, 183] on div "Manage assigned products" at bounding box center [864, 180] width 91 height 10
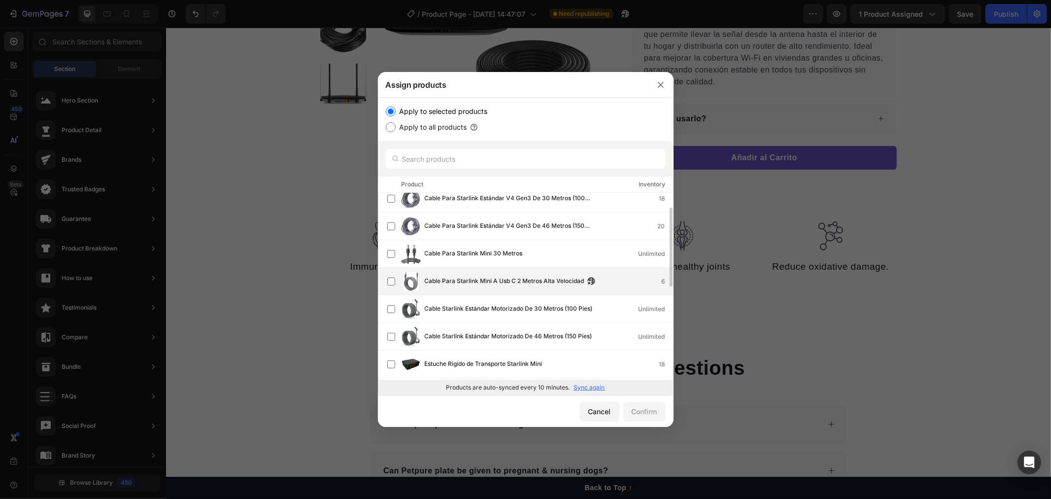
scroll to position [0, 0]
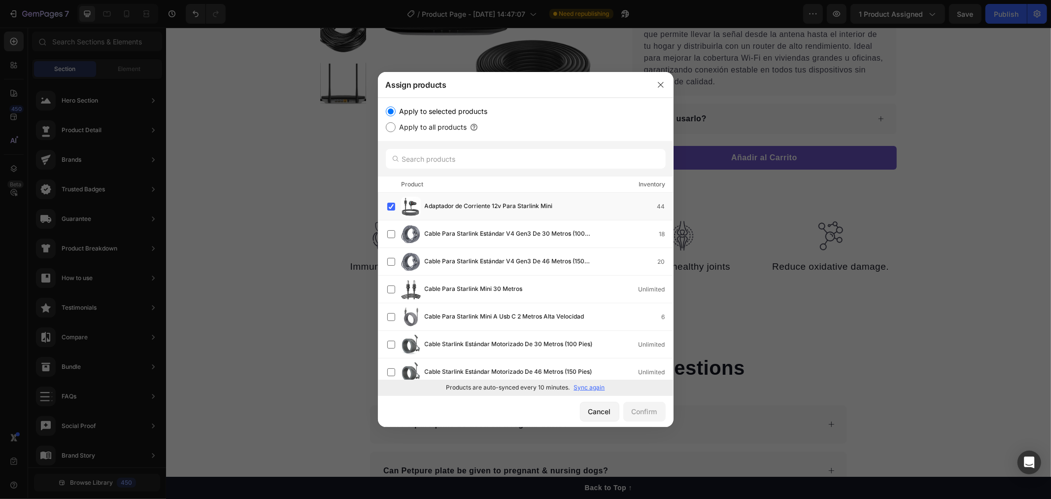
click at [930, 143] on div at bounding box center [525, 249] width 1051 height 499
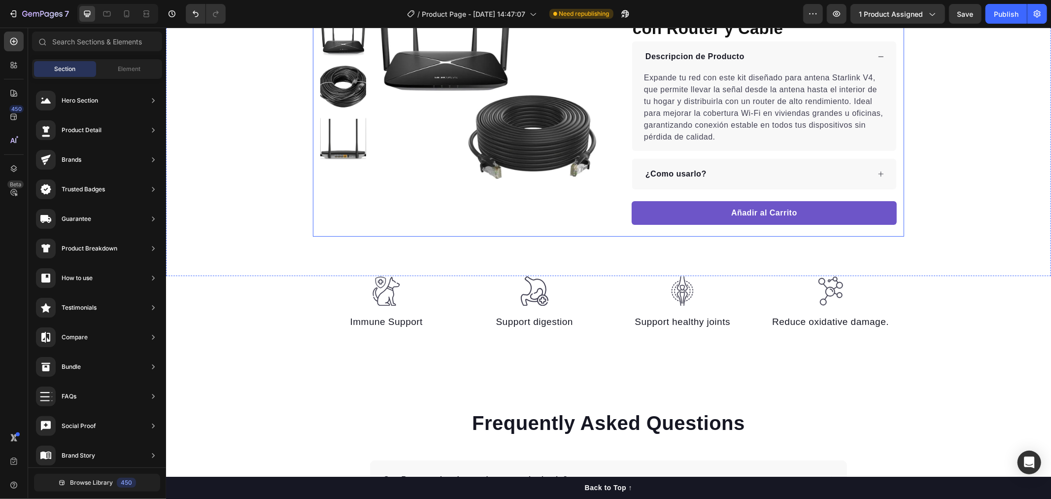
scroll to position [164, 0]
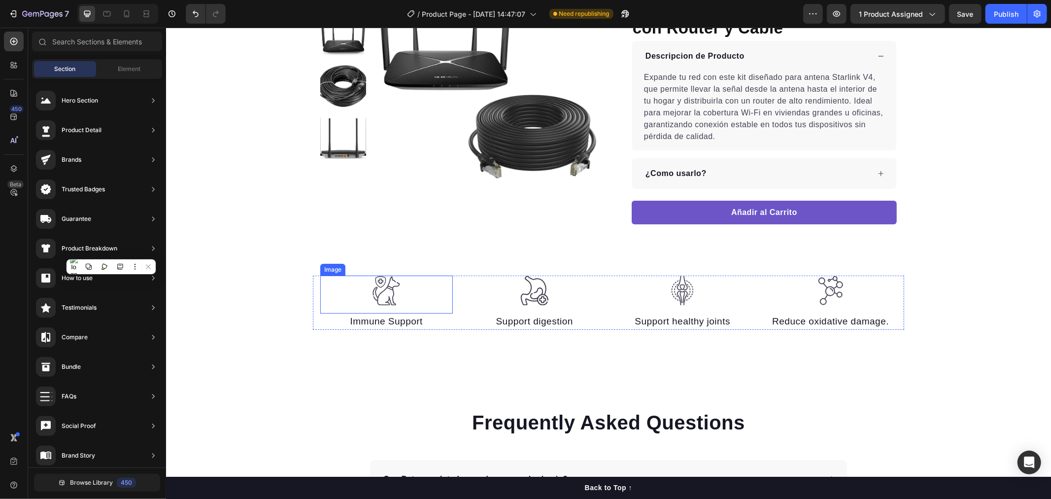
click at [377, 284] on img at bounding box center [386, 290] width 30 height 30
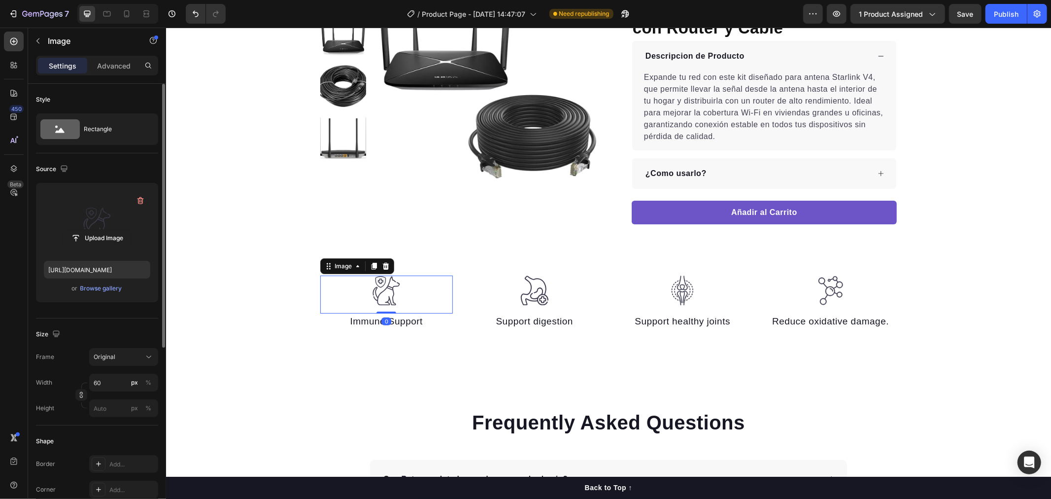
click at [98, 208] on label at bounding box center [97, 222] width 106 height 62
click at [98, 230] on input "file" at bounding box center [97, 238] width 68 height 17
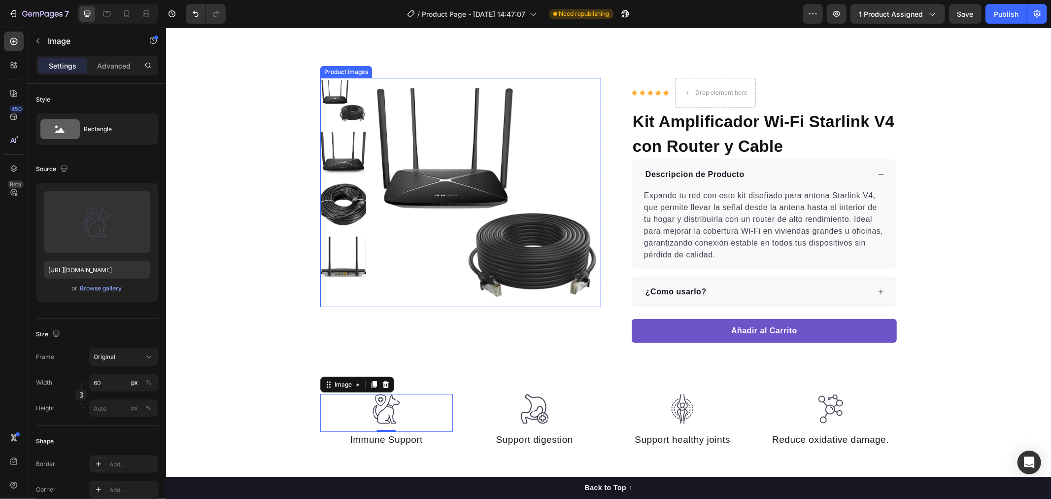
scroll to position [109, 0]
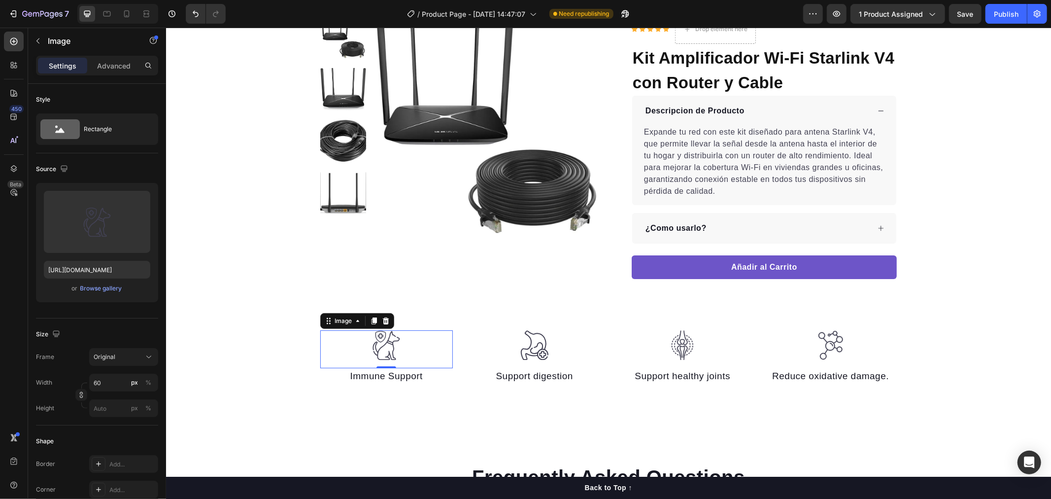
click at [384, 339] on img at bounding box center [386, 345] width 30 height 30
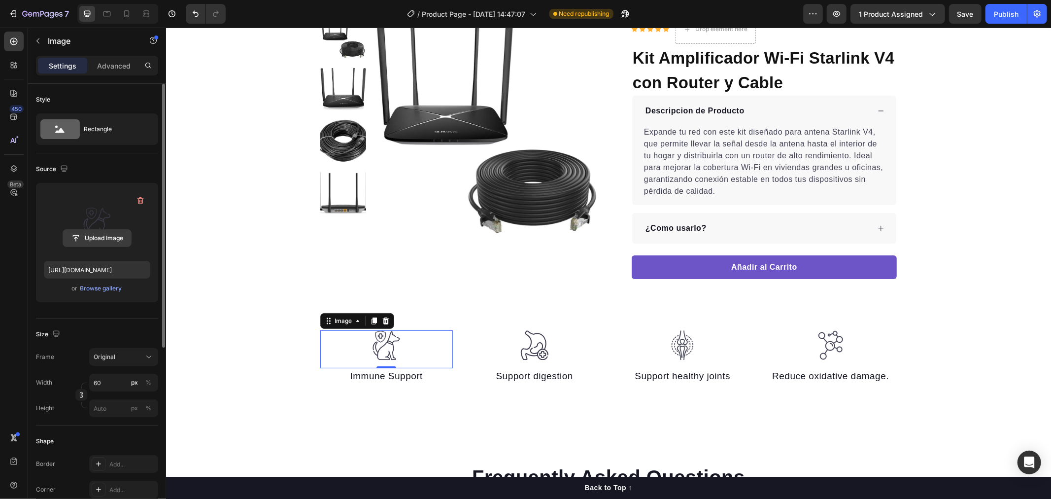
click at [102, 232] on input "file" at bounding box center [97, 238] width 68 height 17
click at [99, 232] on input "file" at bounding box center [97, 238] width 68 height 17
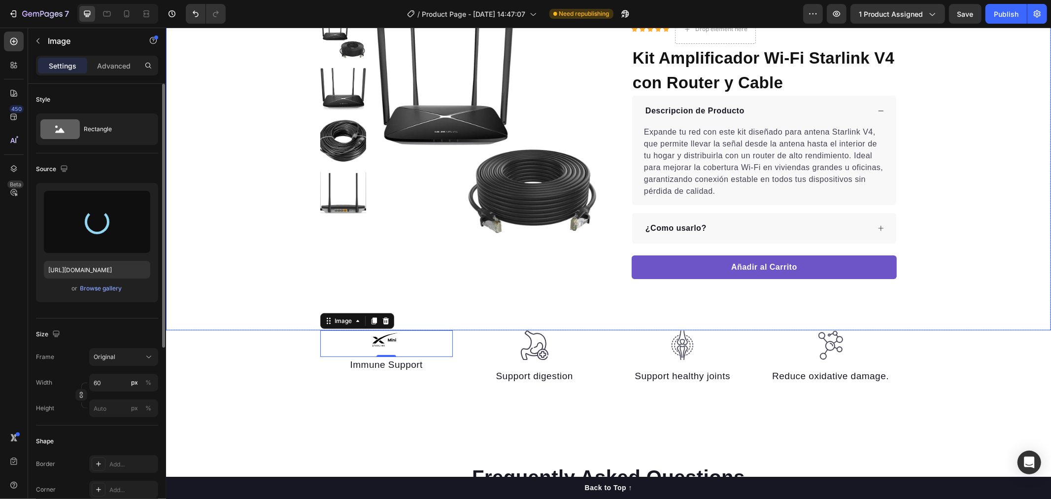
type input "https://cdn.shopify.com/s/files/1/0594/8260/3617/files/gempages_581230738670617…"
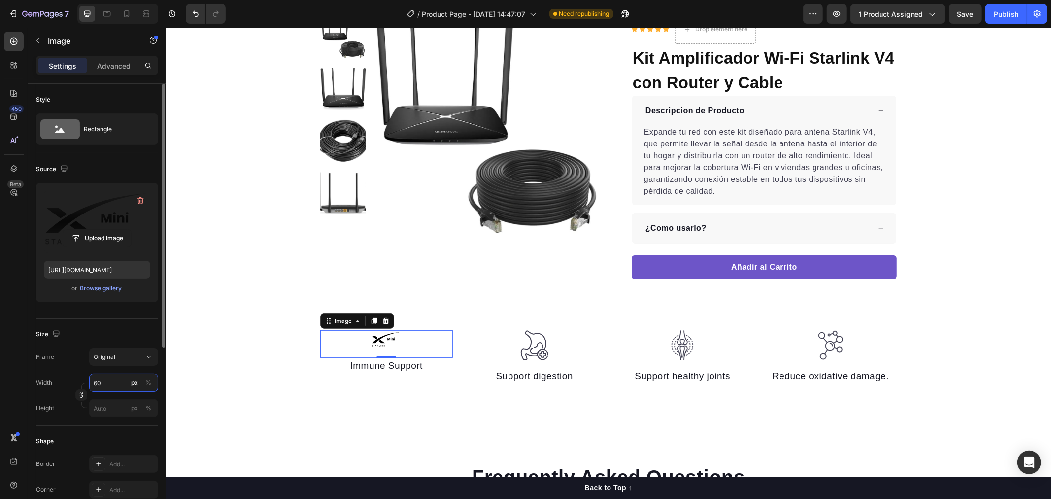
click at [107, 386] on input "60" at bounding box center [123, 383] width 69 height 18
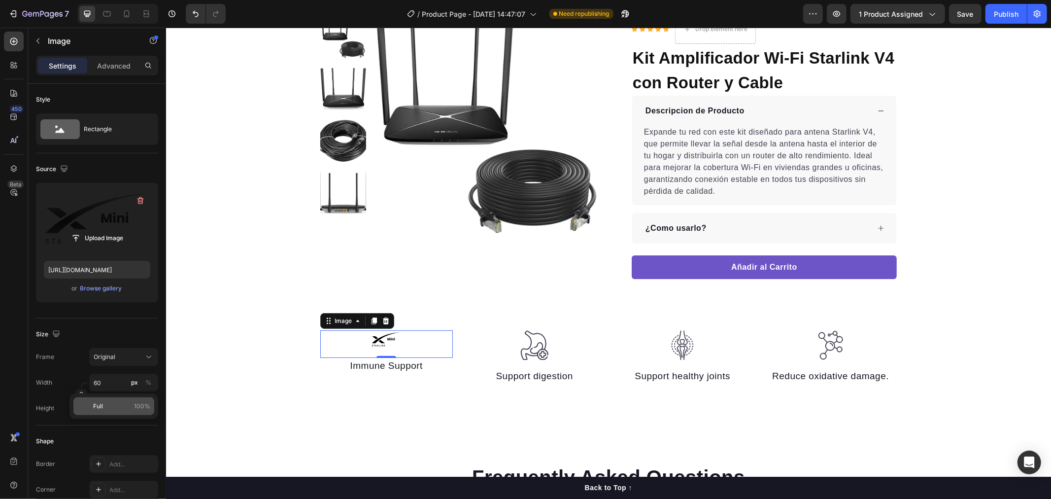
click at [105, 408] on p "Full 100%" at bounding box center [121, 406] width 57 height 9
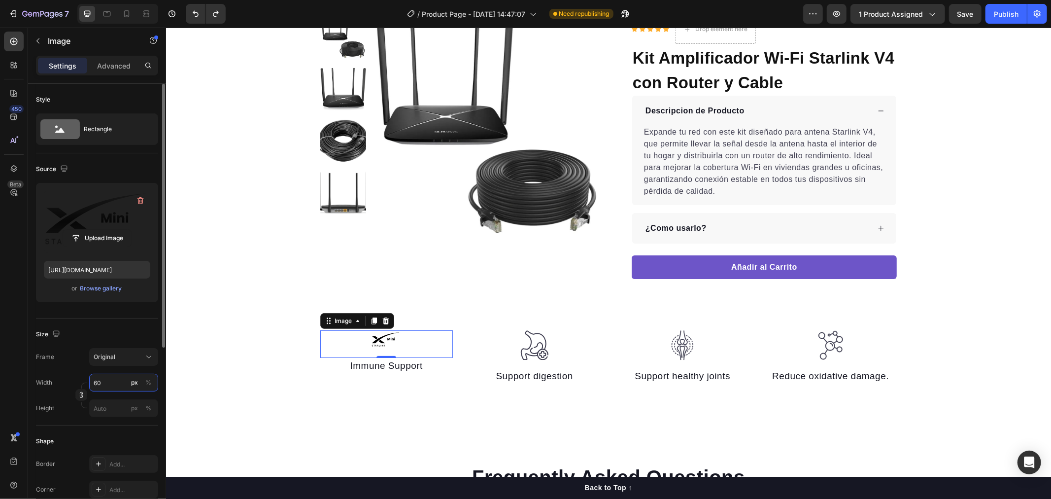
click at [117, 385] on input "60" at bounding box center [123, 383] width 69 height 18
type input "5"
type input "4"
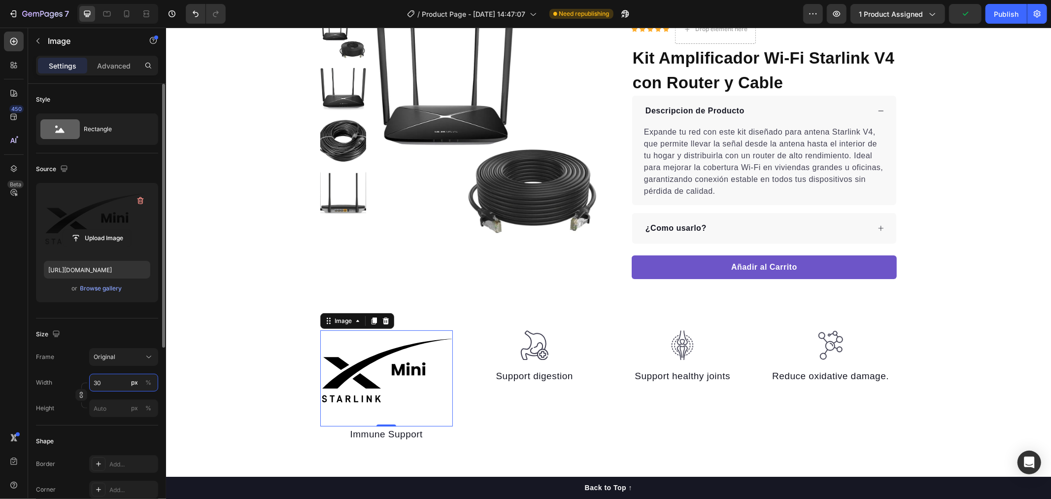
type input "3"
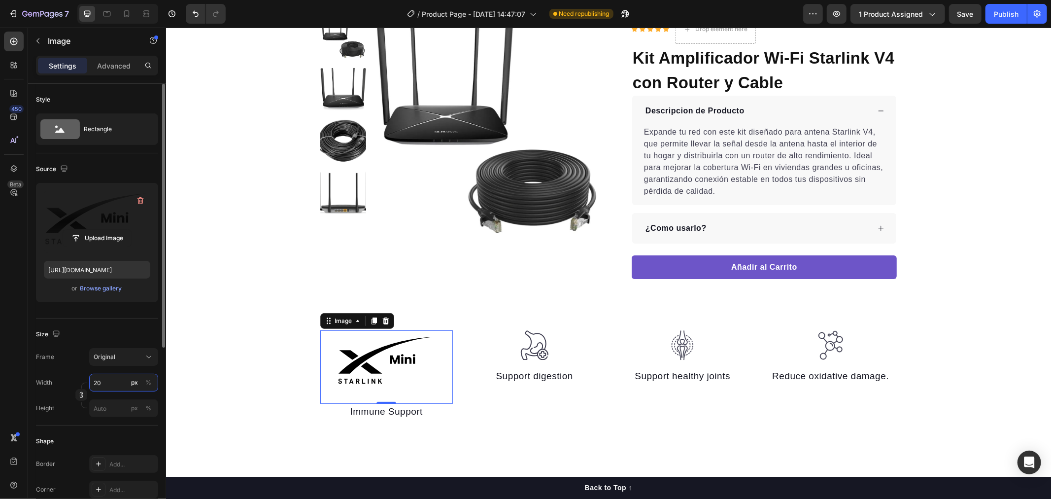
type input "2"
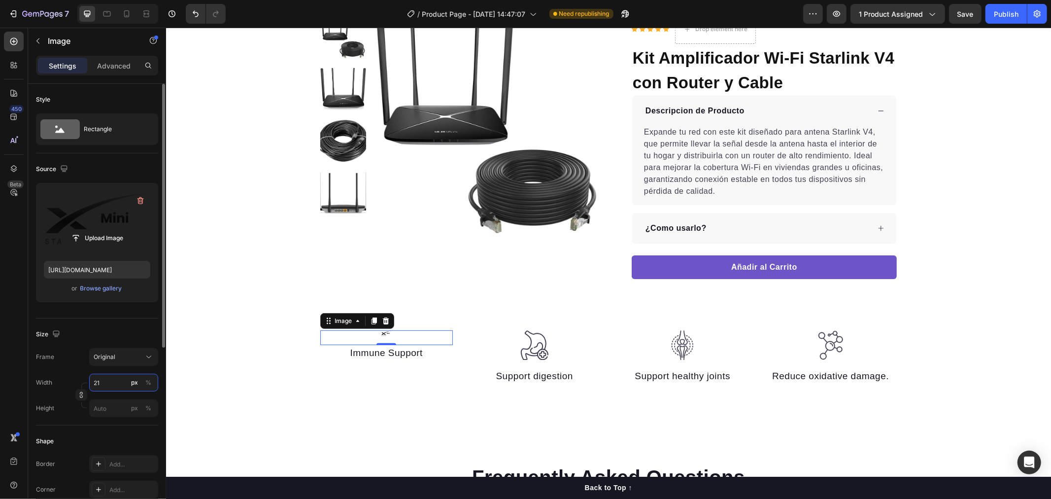
type input "2"
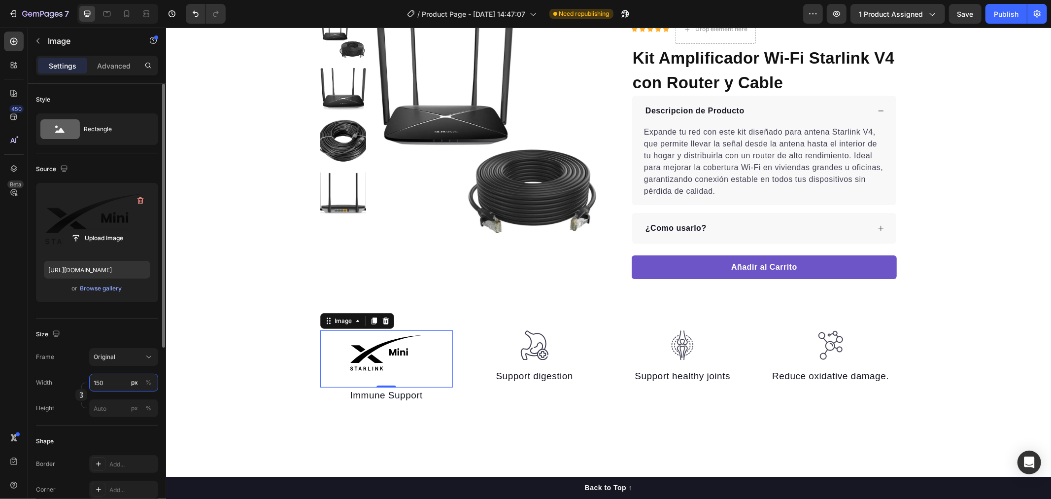
type input "150"
click at [104, 335] on div "Size" at bounding box center [97, 334] width 122 height 16
click at [113, 410] on input "px %" at bounding box center [123, 408] width 69 height 18
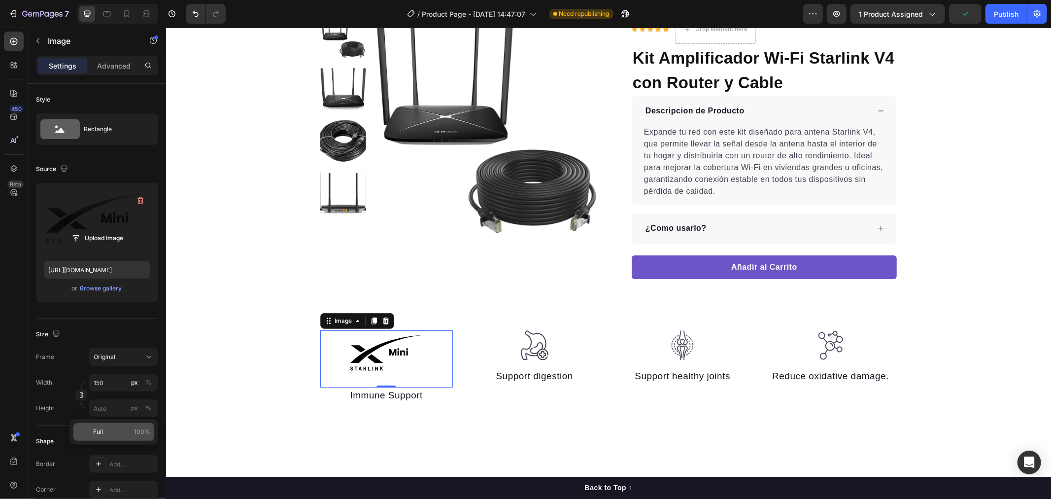
click at [121, 427] on p "Full 100%" at bounding box center [121, 431] width 57 height 9
type input "100"
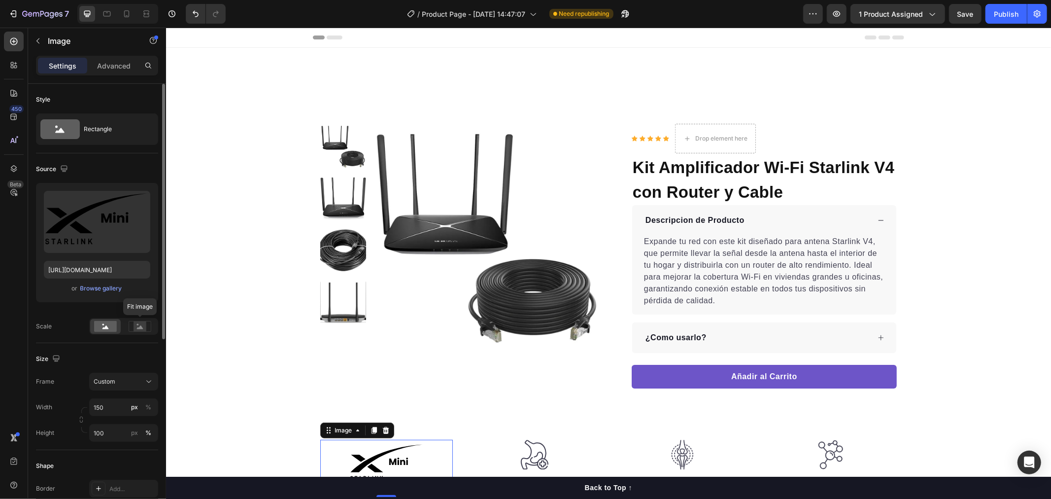
scroll to position [109, 0]
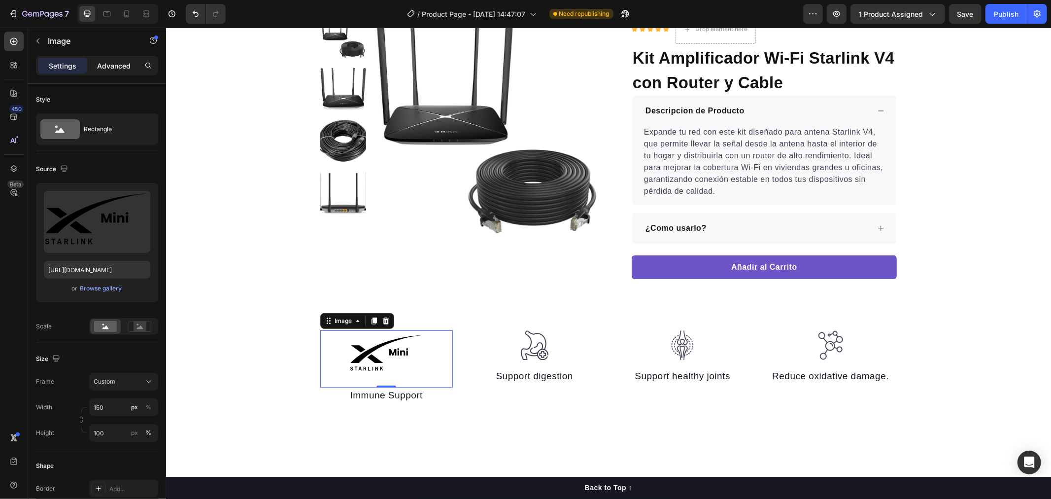
click at [128, 61] on p "Advanced" at bounding box center [114, 66] width 34 height 10
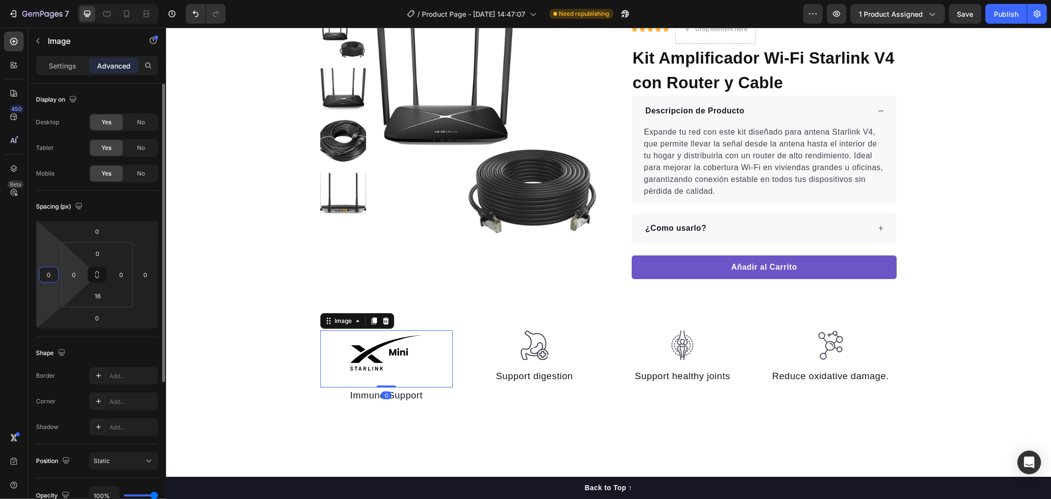
drag, startPoint x: 47, startPoint y: 265, endPoint x: 72, endPoint y: 265, distance: 25.6
click at [71, 0] on html "7 Version history / Product Page - Aug 27, 14:47:07 Need republishing Preview 1…" at bounding box center [525, 0] width 1051 height 0
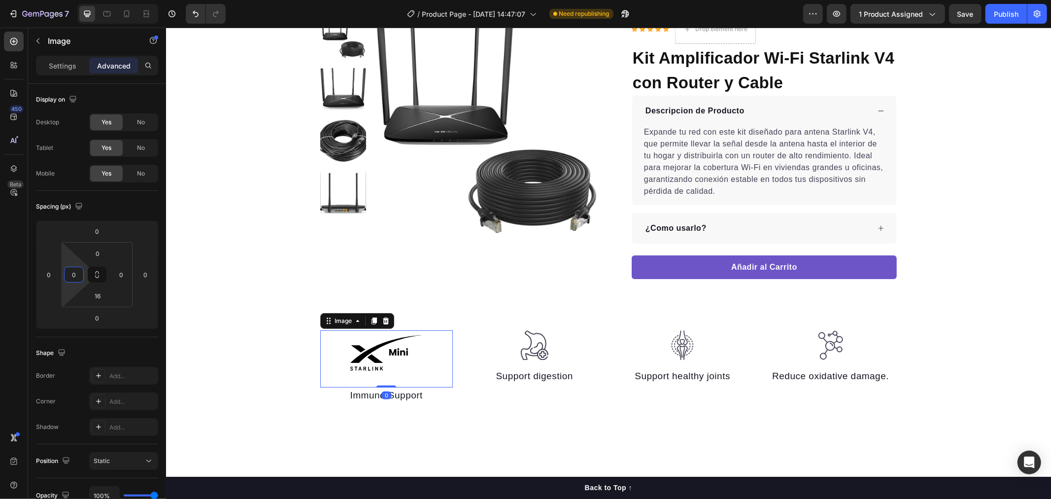
click at [72, 0] on html "7 Version history / Product Page - Aug 27, 14:47:07 Need republishing Preview 1…" at bounding box center [525, 0] width 1051 height 0
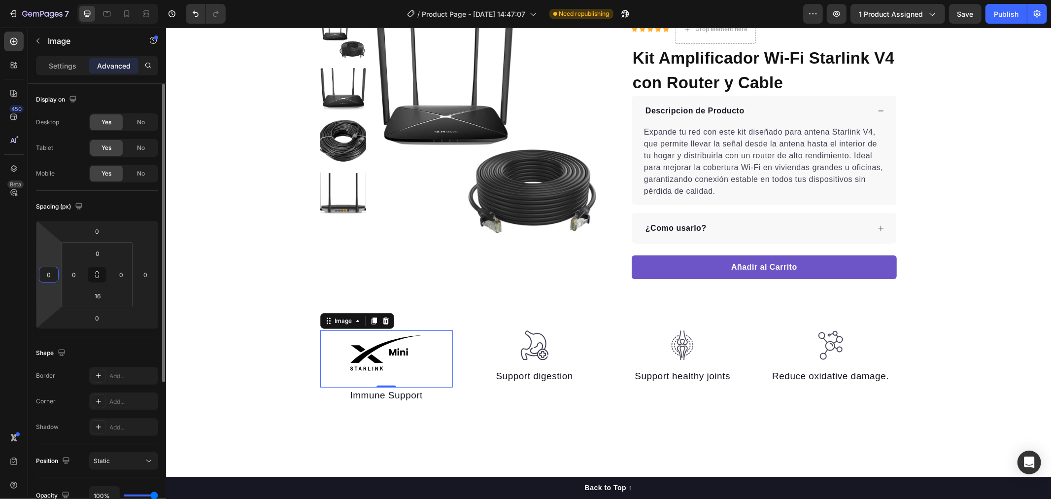
click at [47, 0] on html "7 Version history / Product Page - Aug 27, 14:47:07 Need republishing Preview 1…" at bounding box center [525, 0] width 1051 height 0
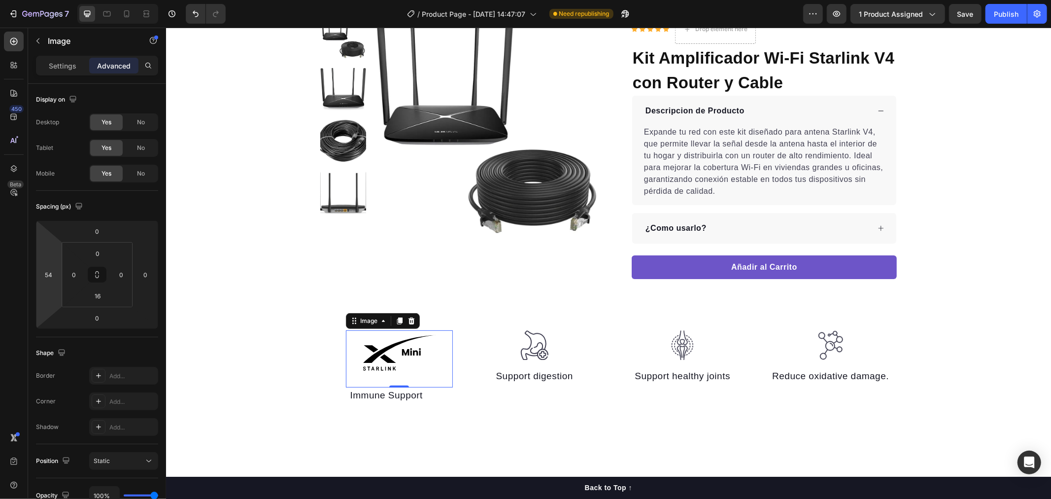
type input "56"
drag, startPoint x: 47, startPoint y: 252, endPoint x: 45, endPoint y: 237, distance: 15.5
click at [45, 0] on html "7 Version history / Product Page - Aug 27, 14:47:07 Need republishing Preview 1…" at bounding box center [525, 0] width 1051 height 0
click at [277, 312] on div "Product Images "My dog absolutely loves this food! It's clear that the taste an…" at bounding box center [608, 160] width 885 height 340
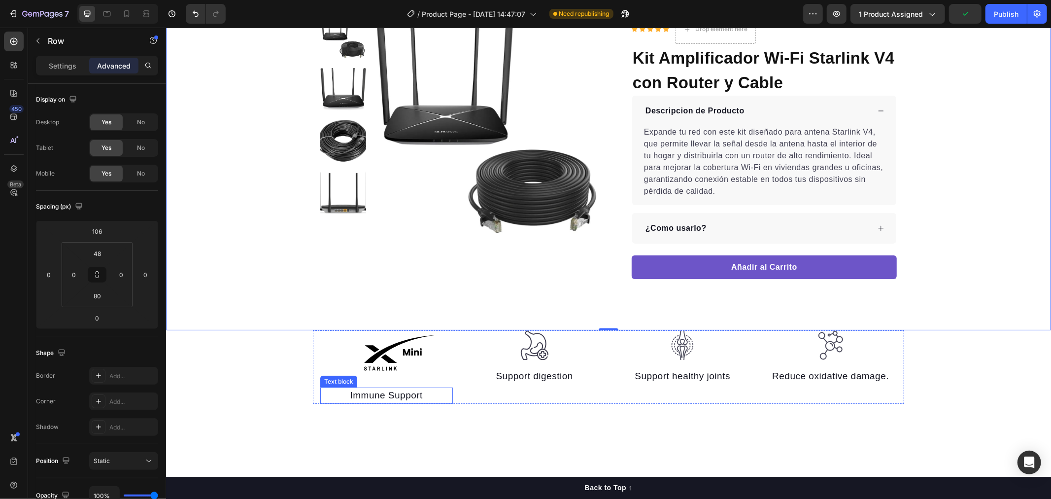
click at [403, 397] on p "Immune Support" at bounding box center [386, 395] width 131 height 14
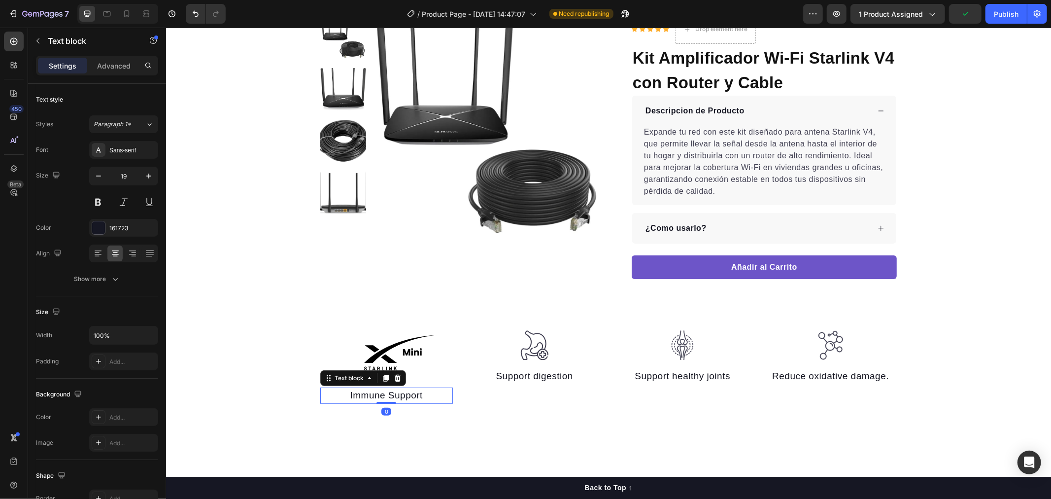
click at [403, 397] on p "Immune Support" at bounding box center [386, 395] width 131 height 14
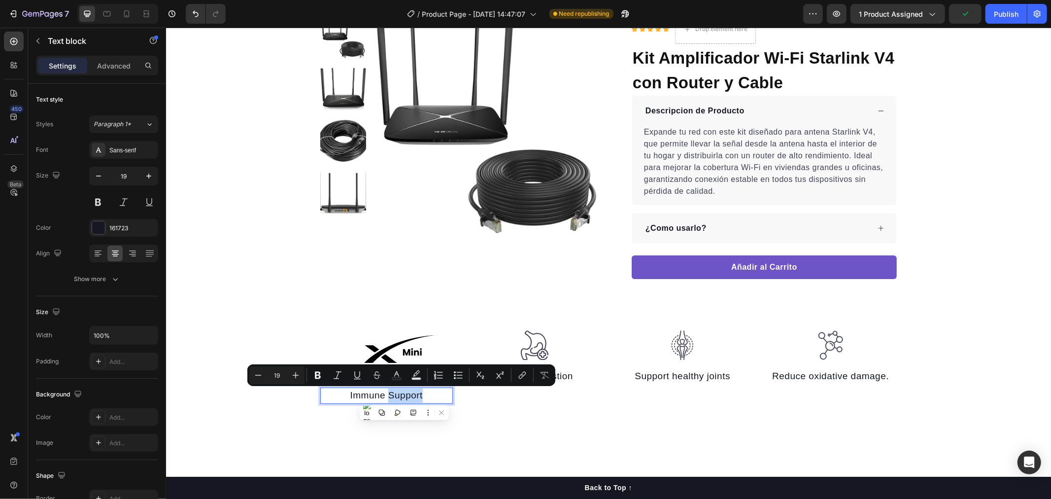
click at [412, 397] on p "Immune Support" at bounding box center [386, 395] width 131 height 14
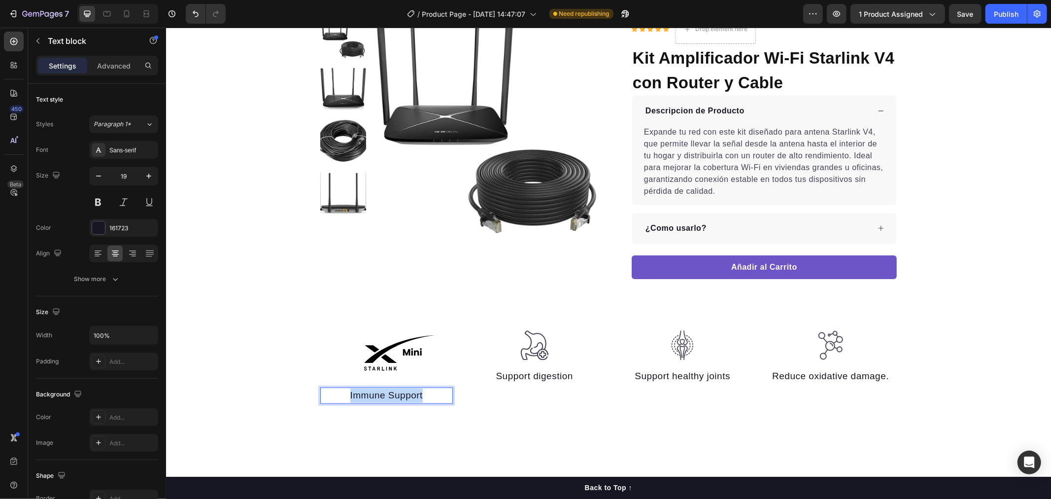
drag, startPoint x: 423, startPoint y: 392, endPoint x: 320, endPoint y: 391, distance: 103.5
click at [321, 391] on p "Immune Support" at bounding box center [386, 395] width 131 height 14
click at [520, 346] on img at bounding box center [535, 345] width 30 height 30
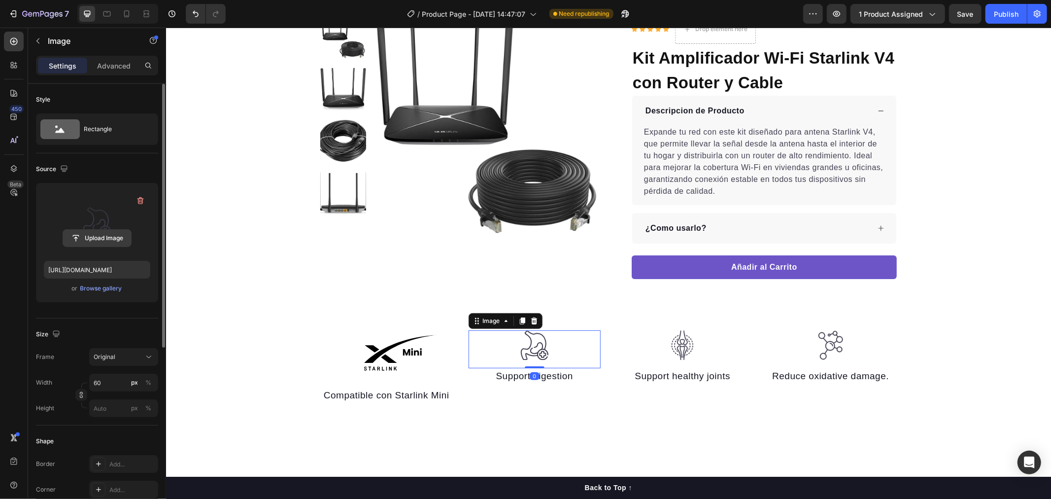
click at [109, 239] on input "file" at bounding box center [97, 238] width 68 height 17
type input "https://cdn.shopify.com/s/files/1/0594/8260/3617/files/gempages_581230738670617…"
click at [382, 360] on img at bounding box center [400, 354] width 74 height 49
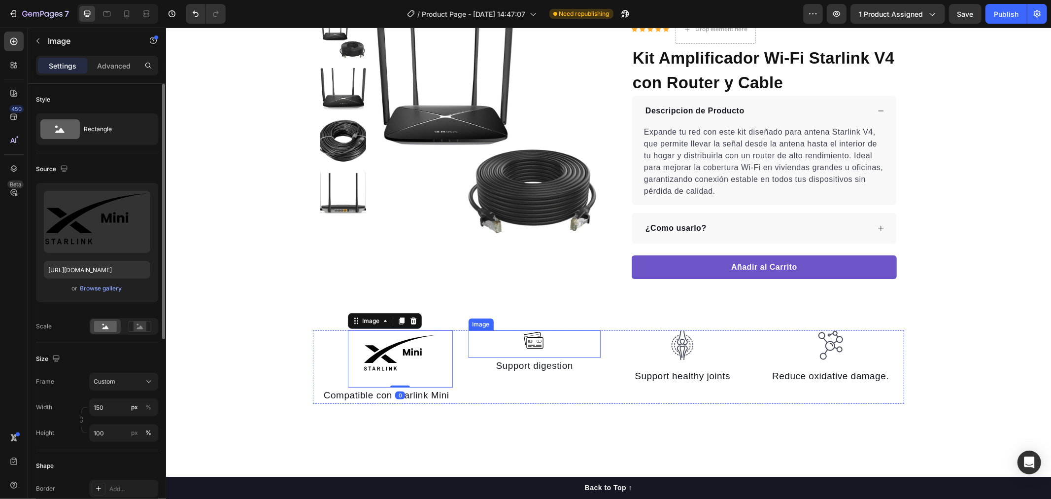
click at [530, 342] on img at bounding box center [535, 340] width 30 height 20
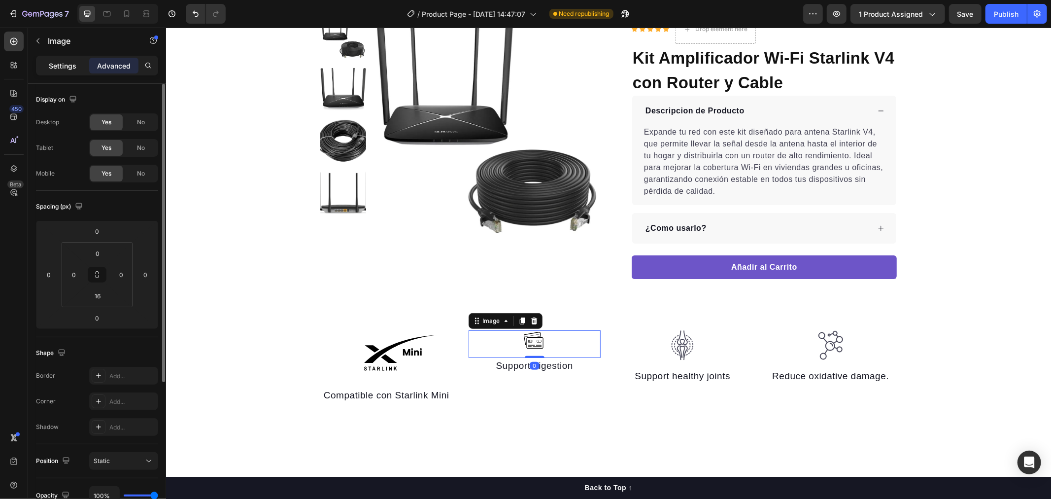
click at [57, 61] on p "Settings" at bounding box center [63, 66] width 28 height 10
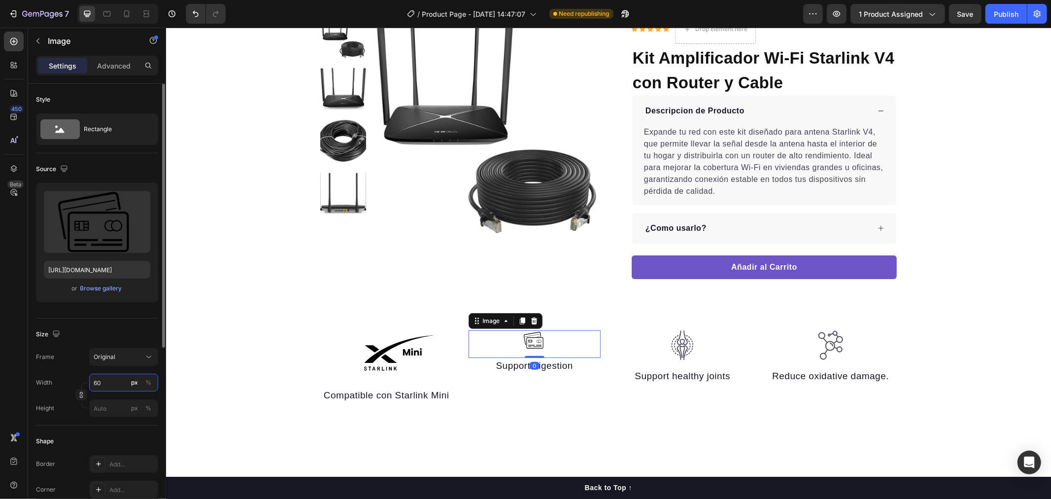
click at [121, 379] on input "60" at bounding box center [123, 383] width 69 height 18
type input "150"
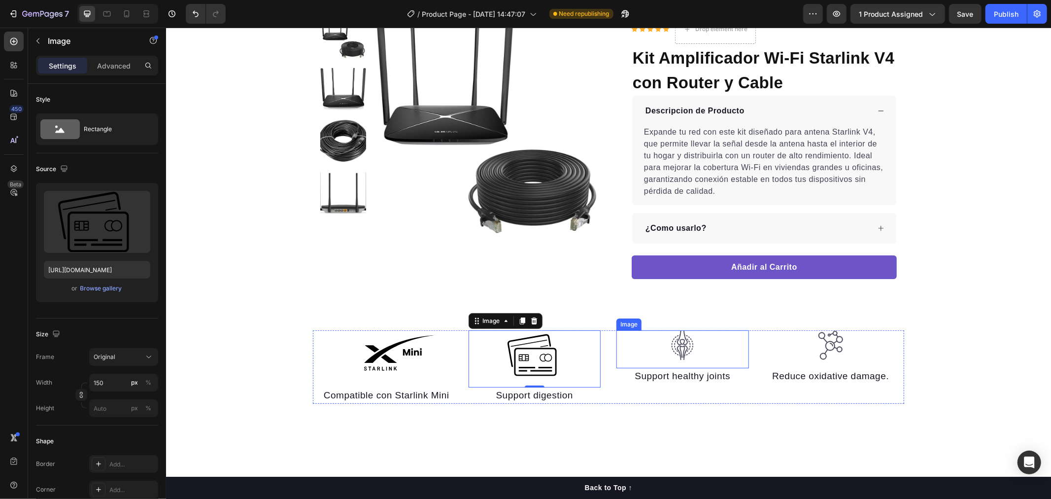
click at [677, 347] on img at bounding box center [682, 345] width 30 height 30
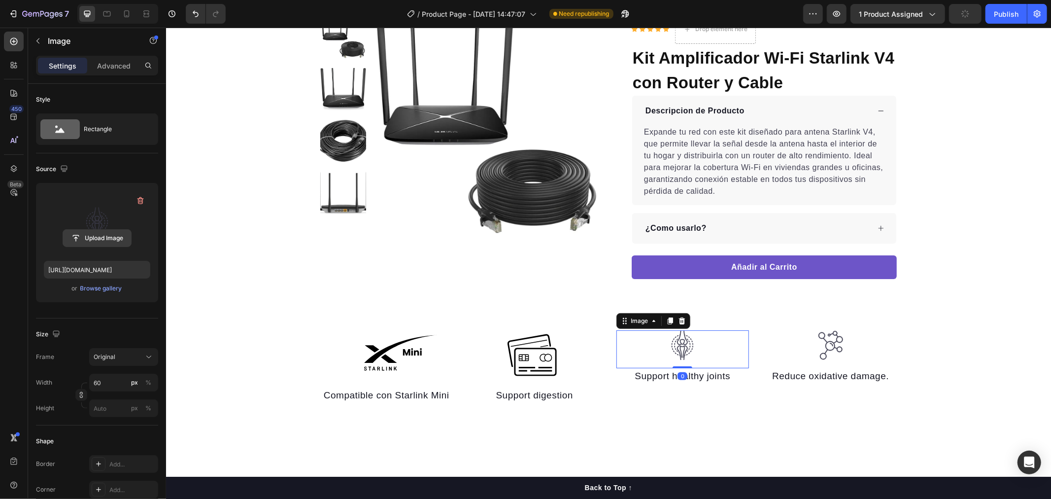
click at [109, 245] on input "file" at bounding box center [97, 238] width 68 height 17
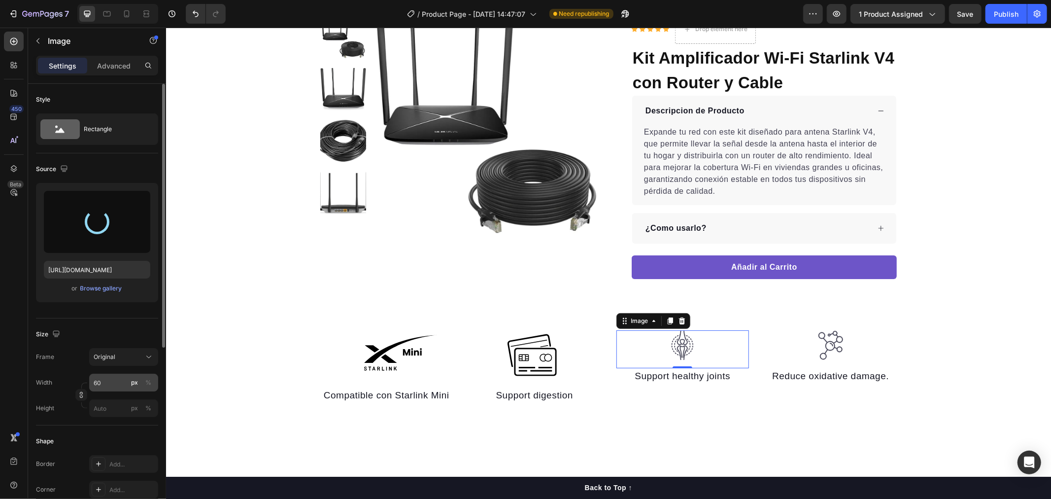
type input "https://cdn.shopify.com/s/files/1/0594/8260/3617/files/gempages_581230738670617…"
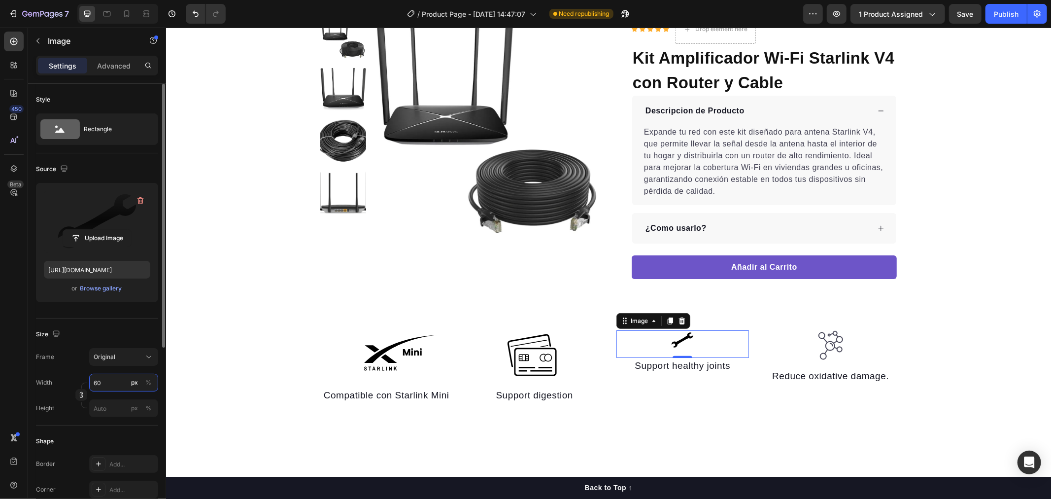
click at [104, 386] on input "60" at bounding box center [123, 383] width 69 height 18
type input "150"
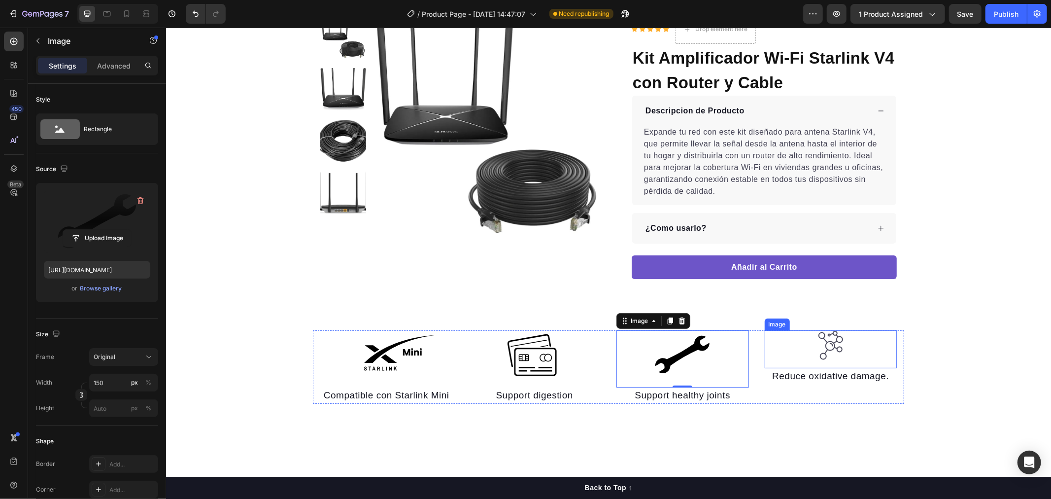
click at [811, 340] on div at bounding box center [830, 345] width 133 height 30
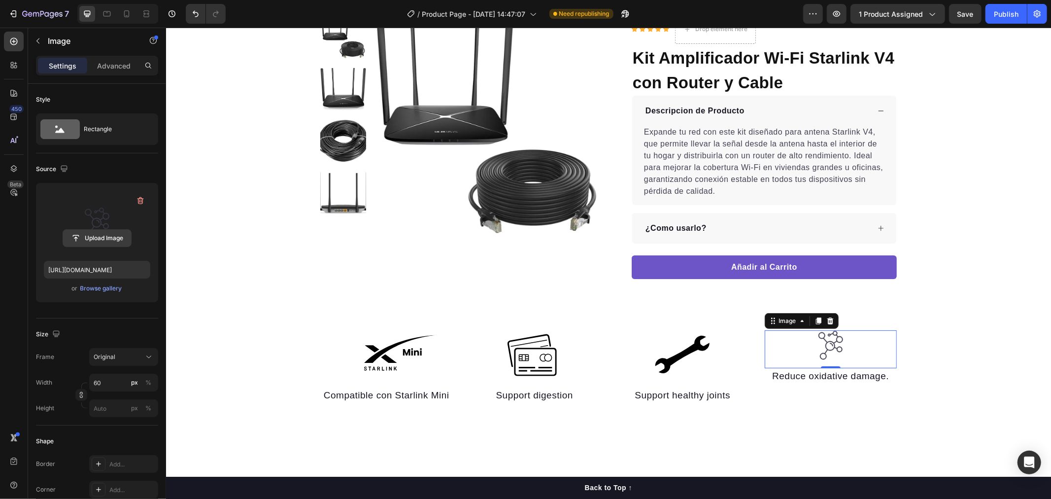
click at [103, 243] on input "file" at bounding box center [97, 238] width 68 height 17
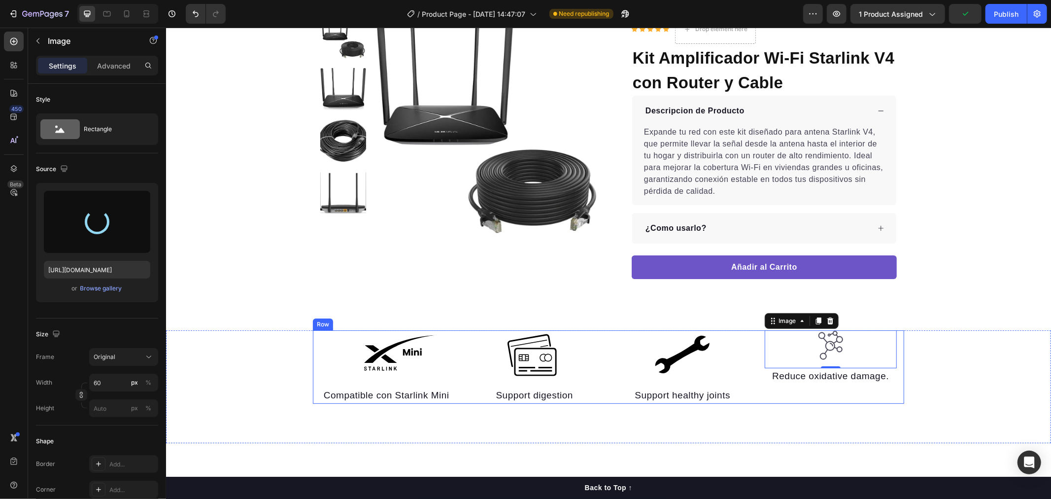
type input "https://cdn.shopify.com/s/files/1/0594/8260/3617/files/gempages_581230738670617…"
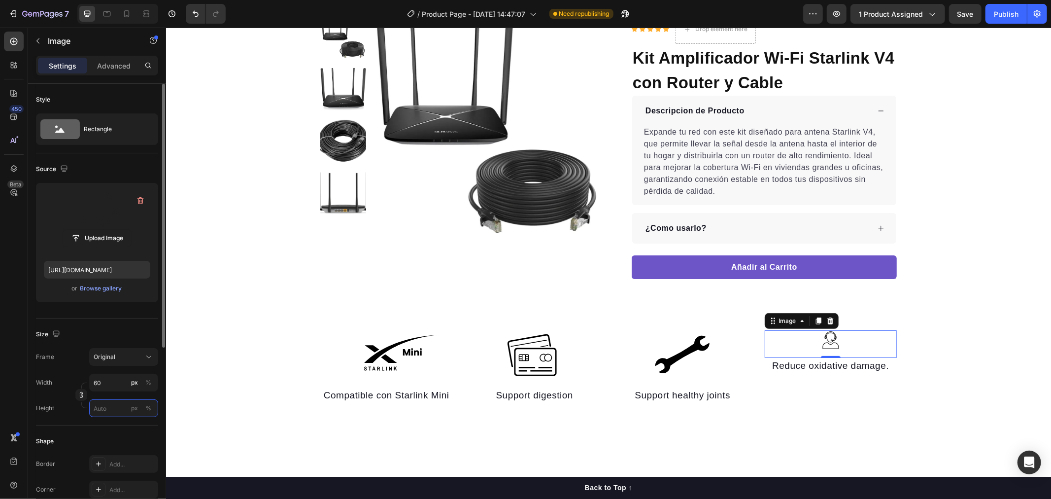
click at [106, 397] on div "Width 60 px % Height px %" at bounding box center [97, 395] width 122 height 43
click at [107, 381] on input "60" at bounding box center [123, 383] width 69 height 18
type input "150"
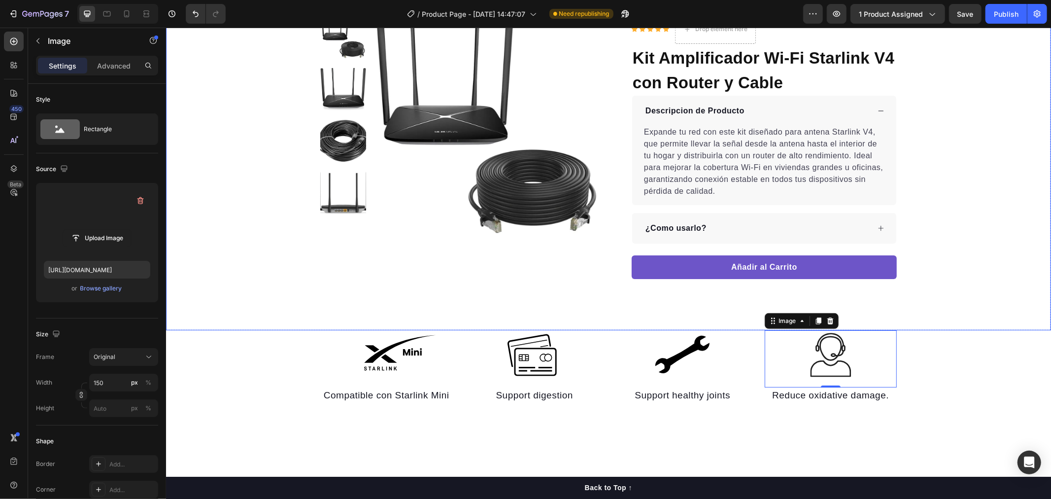
click at [237, 314] on div "Product Images "My dog absolutely loves this food! It's clear that the taste an…" at bounding box center [608, 160] width 885 height 340
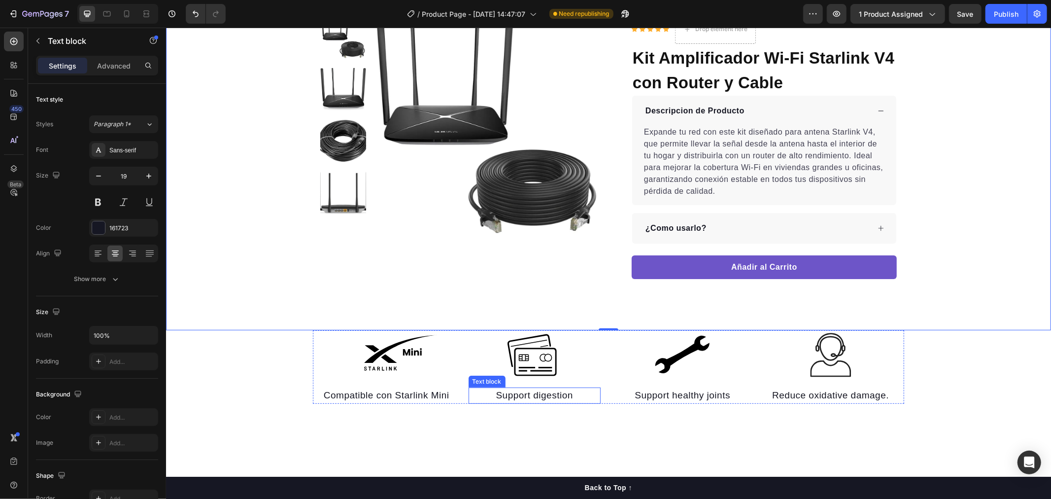
click at [540, 389] on p "Support digestion" at bounding box center [534, 395] width 131 height 14
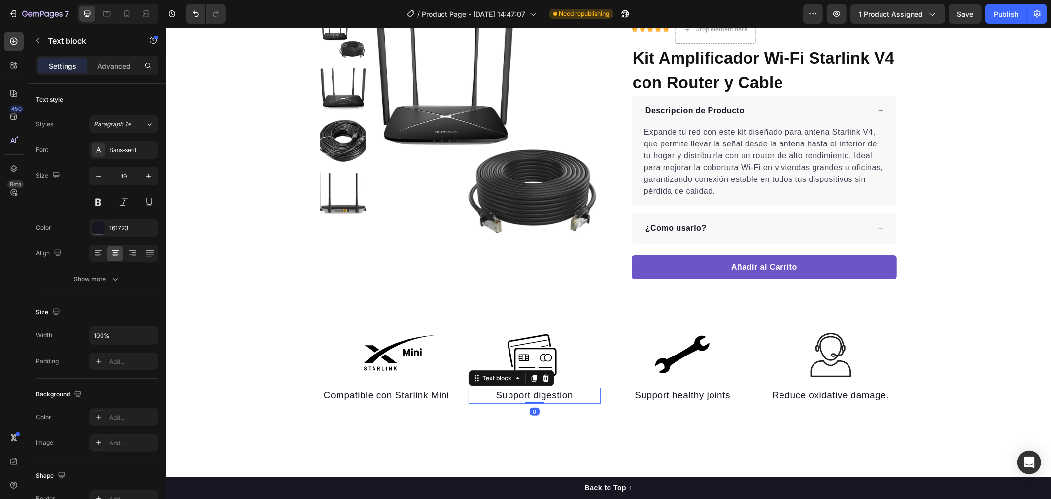
click at [590, 390] on p "Support digestion" at bounding box center [534, 395] width 131 height 14
drag, startPoint x: 586, startPoint y: 389, endPoint x: 491, endPoint y: 392, distance: 94.7
click at [491, 392] on p "Support digestion" at bounding box center [534, 395] width 131 height 14
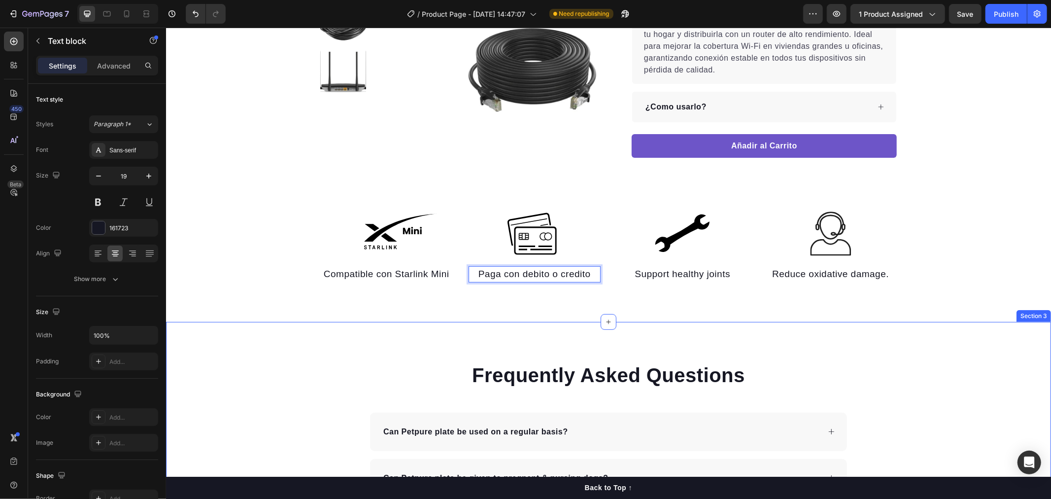
scroll to position [274, 0]
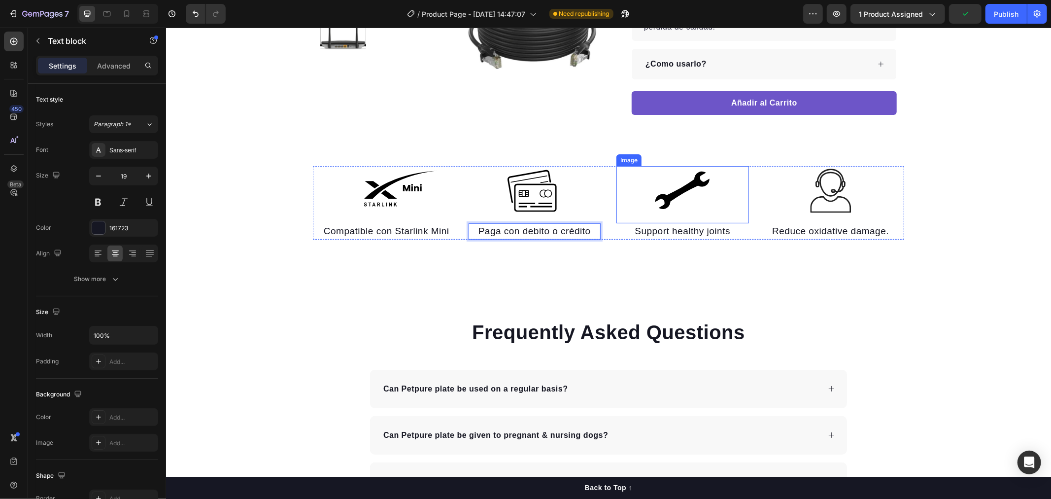
click at [685, 220] on div "Image" at bounding box center [682, 194] width 133 height 57
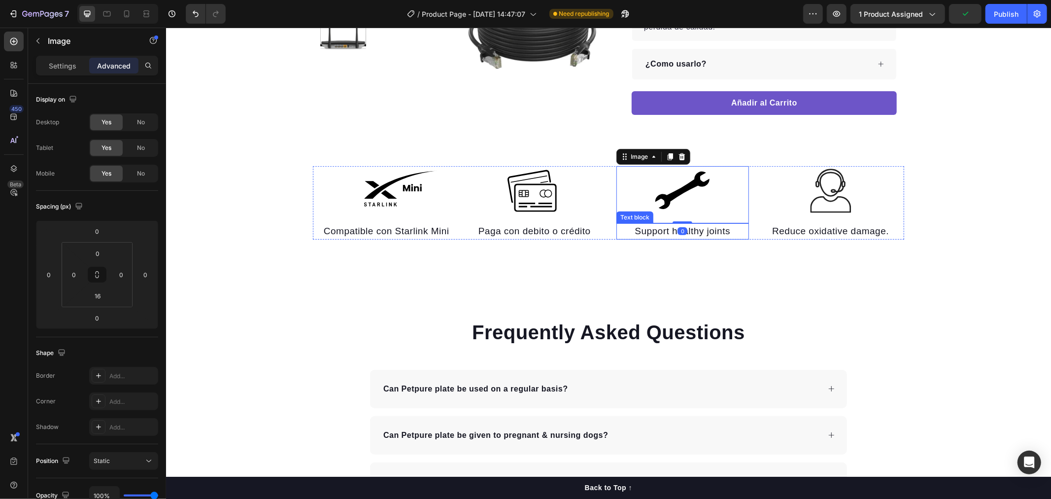
click at [694, 228] on p "Support healthy joints" at bounding box center [682, 231] width 131 height 14
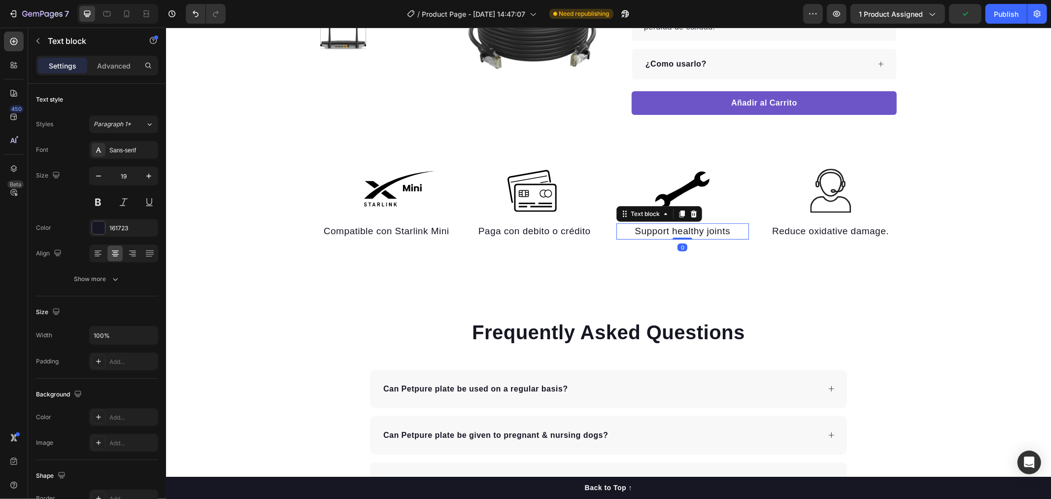
click at [701, 229] on p "Support healthy joints" at bounding box center [682, 231] width 131 height 14
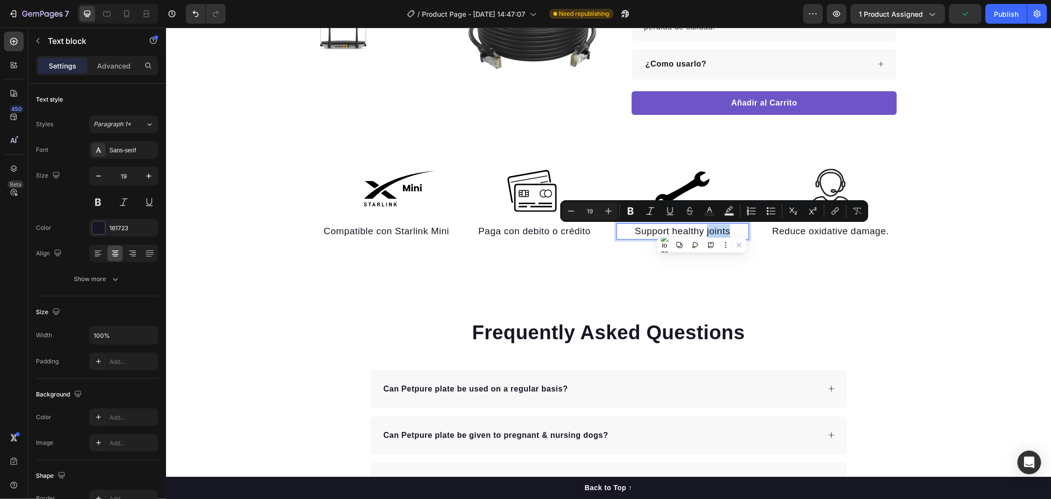
click at [723, 225] on p "Support healthy joints" at bounding box center [682, 231] width 131 height 14
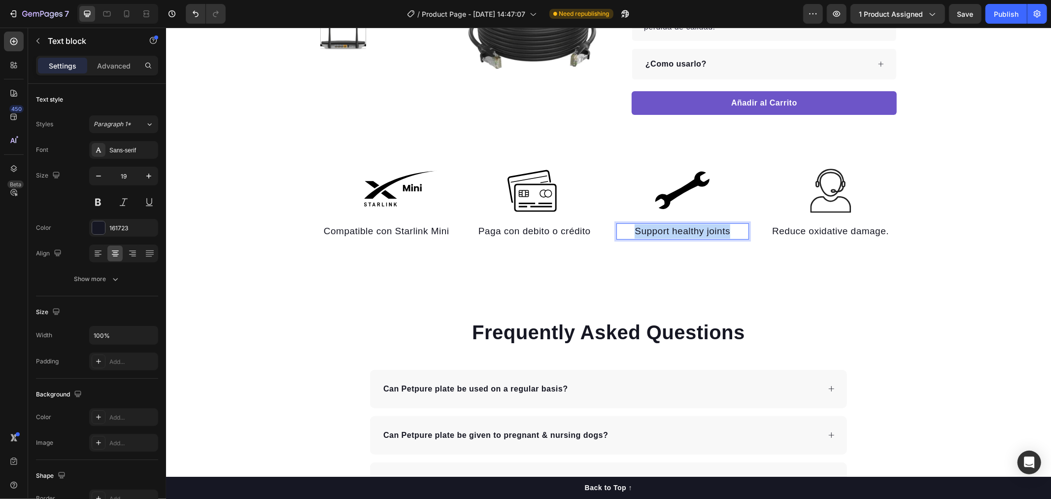
drag, startPoint x: 730, startPoint y: 228, endPoint x: 625, endPoint y: 227, distance: 104.5
click at [625, 227] on p "Support healthy joints" at bounding box center [682, 231] width 131 height 14
click at [839, 234] on p "Reduce oxidative damage." at bounding box center [830, 231] width 131 height 14
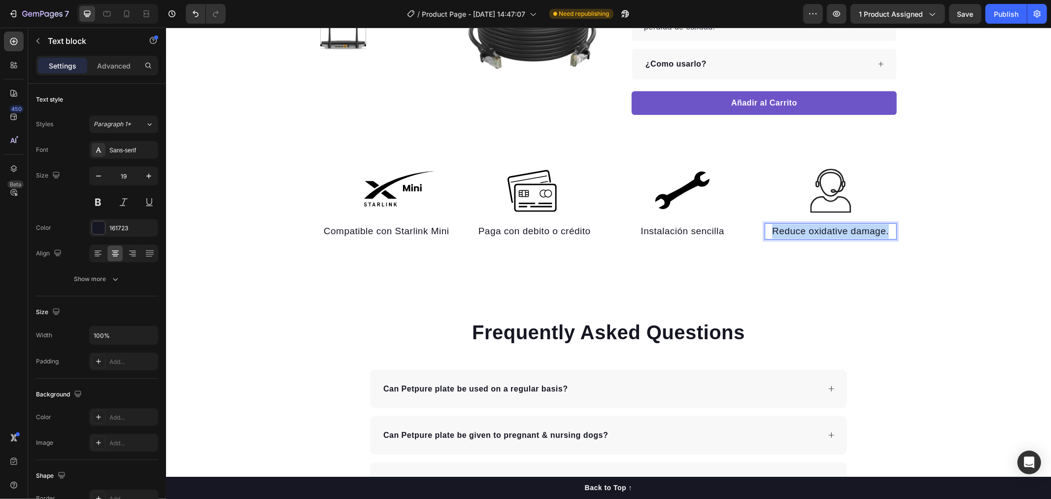
drag, startPoint x: 887, startPoint y: 232, endPoint x: 765, endPoint y: 228, distance: 121.3
click at [765, 228] on p "Reduce oxidative damage." at bounding box center [830, 231] width 131 height 14
click at [389, 225] on p "Compatible con Starlink Mini" at bounding box center [386, 231] width 131 height 14
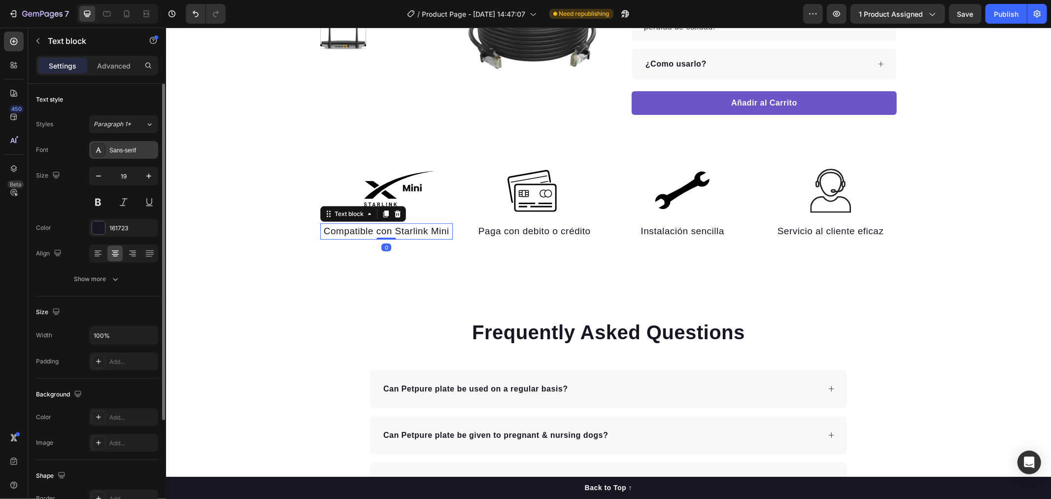
click at [133, 146] on div "Sans-serif" at bounding box center [132, 150] width 46 height 9
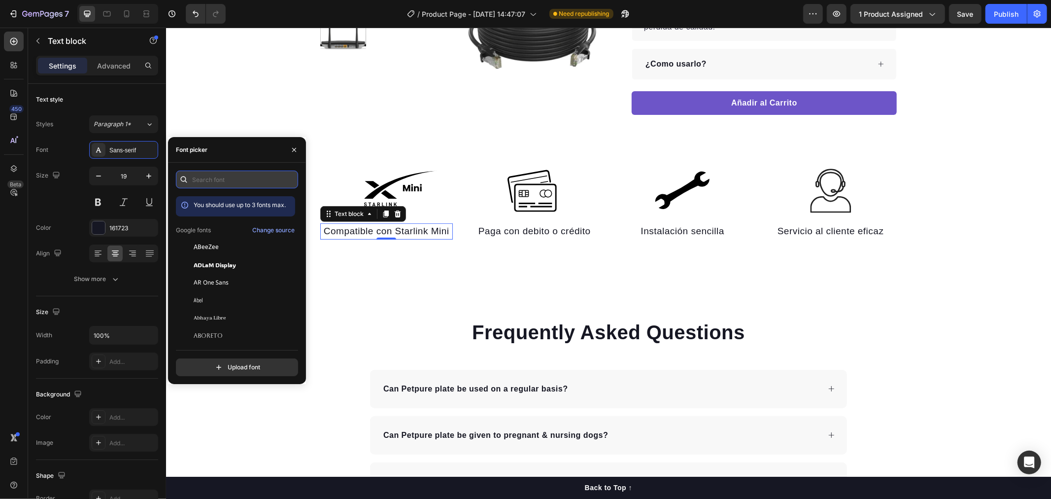
click at [212, 173] on input "text" at bounding box center [237, 180] width 122 height 18
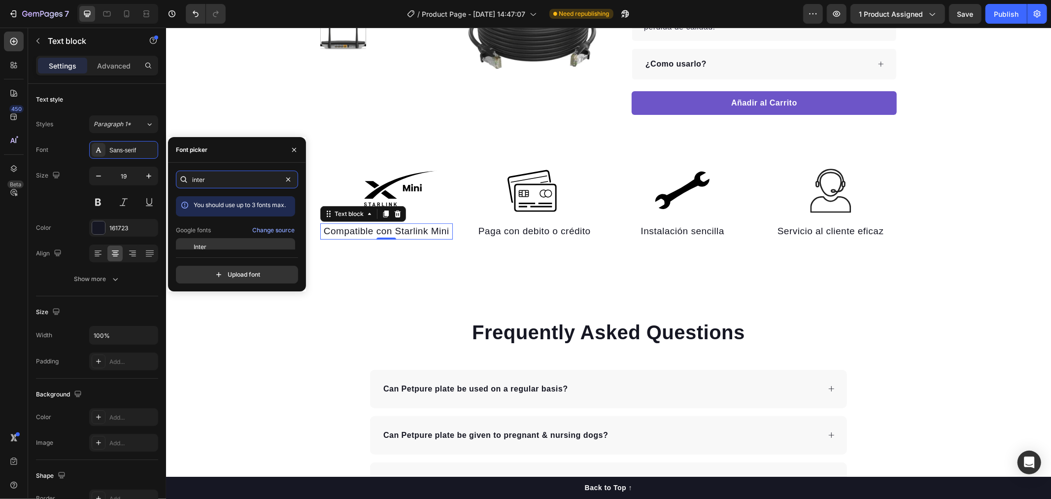
type input "inter"
click at [272, 243] on div "Inter" at bounding box center [244, 247] width 100 height 9
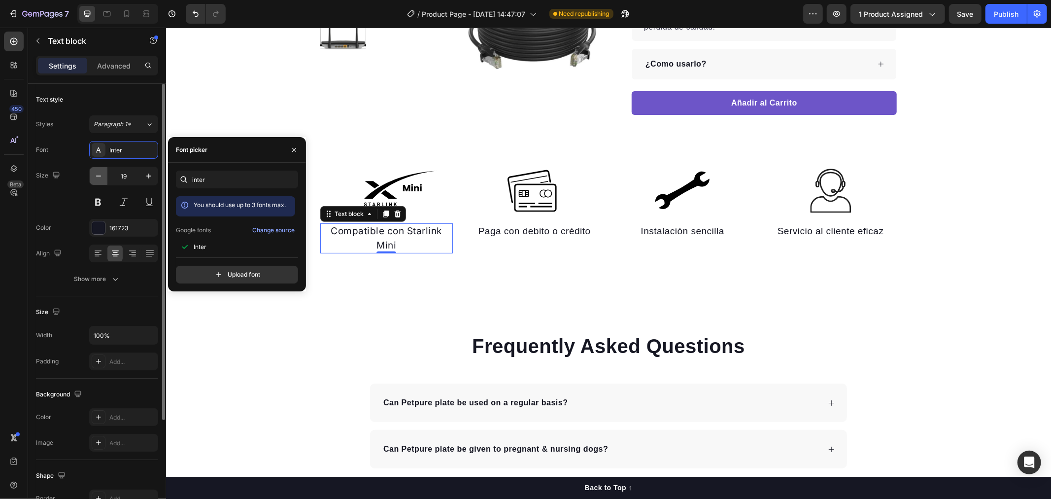
click at [100, 178] on icon "button" at bounding box center [99, 176] width 10 height 10
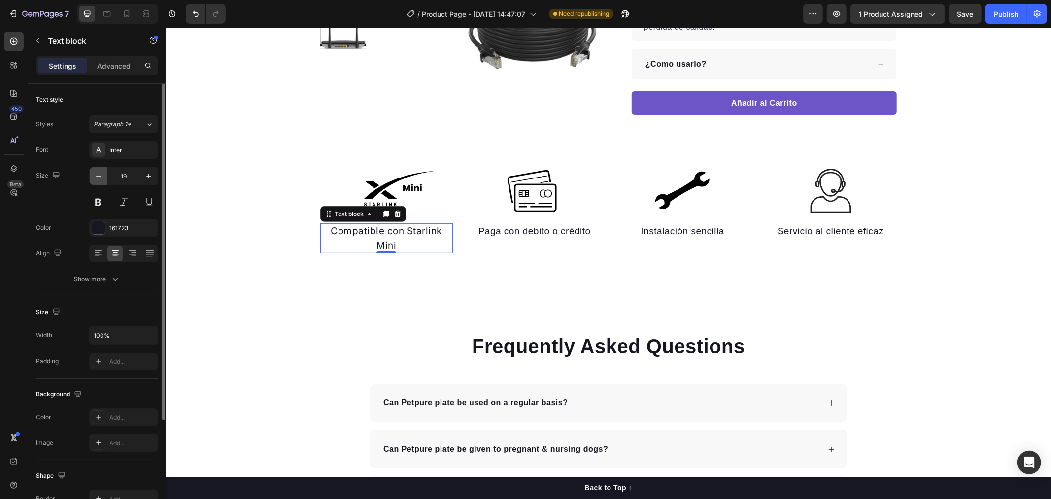
click at [100, 178] on icon "button" at bounding box center [99, 176] width 10 height 10
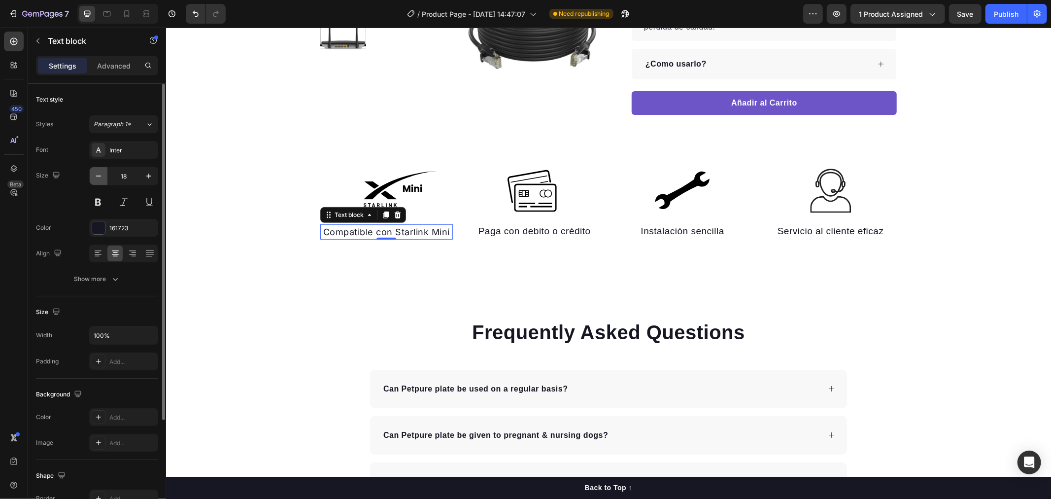
click at [100, 178] on icon "button" at bounding box center [99, 176] width 10 height 10
click at [147, 176] on icon "button" at bounding box center [148, 175] width 5 height 5
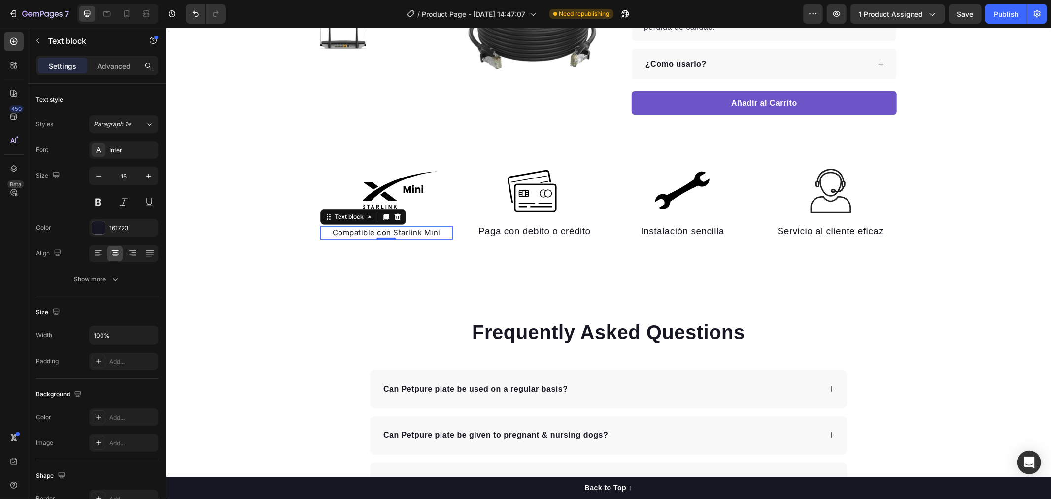
type input "16"
click at [521, 236] on p "Paga con debito o crédito" at bounding box center [534, 231] width 131 height 14
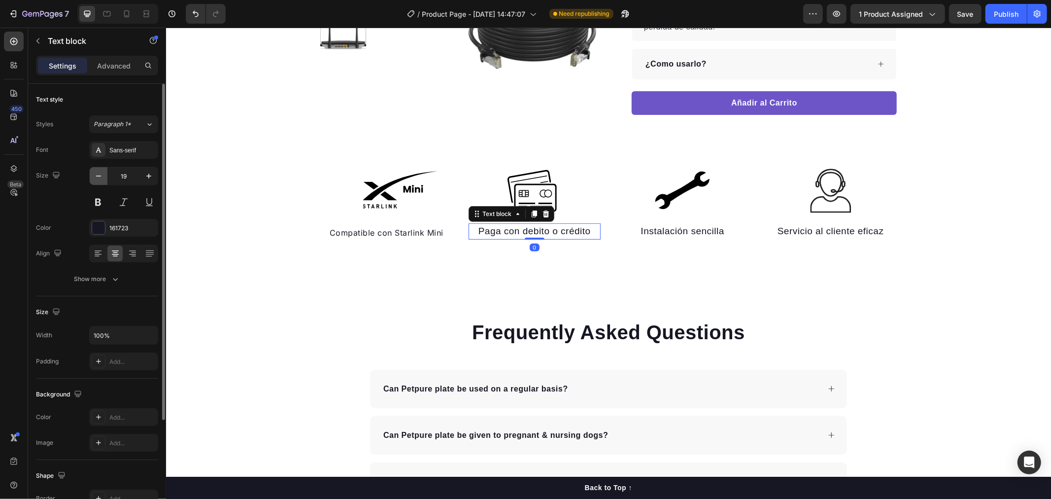
click at [92, 175] on button "button" at bounding box center [99, 176] width 18 height 18
type input "16"
click at [129, 149] on div "Sans-serif" at bounding box center [132, 150] width 46 height 9
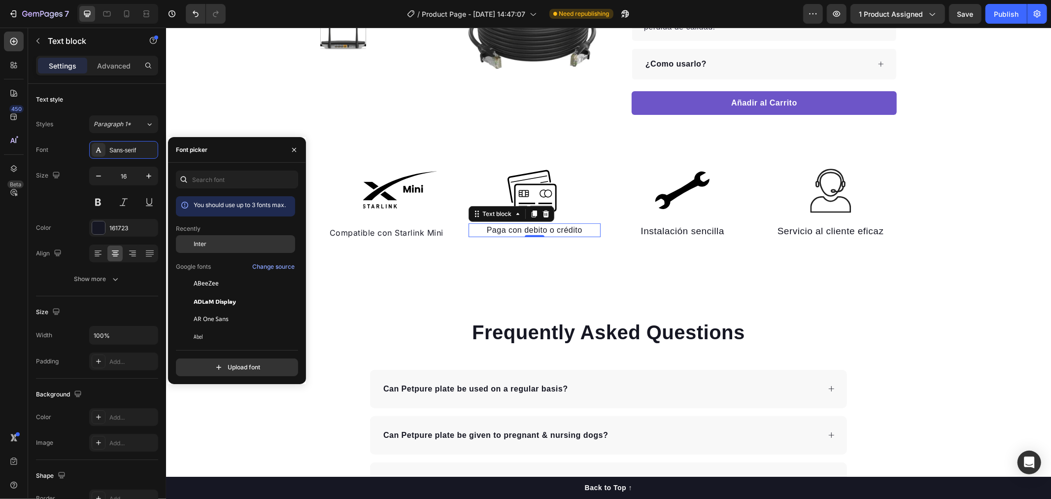
click at [216, 242] on div "Inter" at bounding box center [244, 244] width 100 height 9
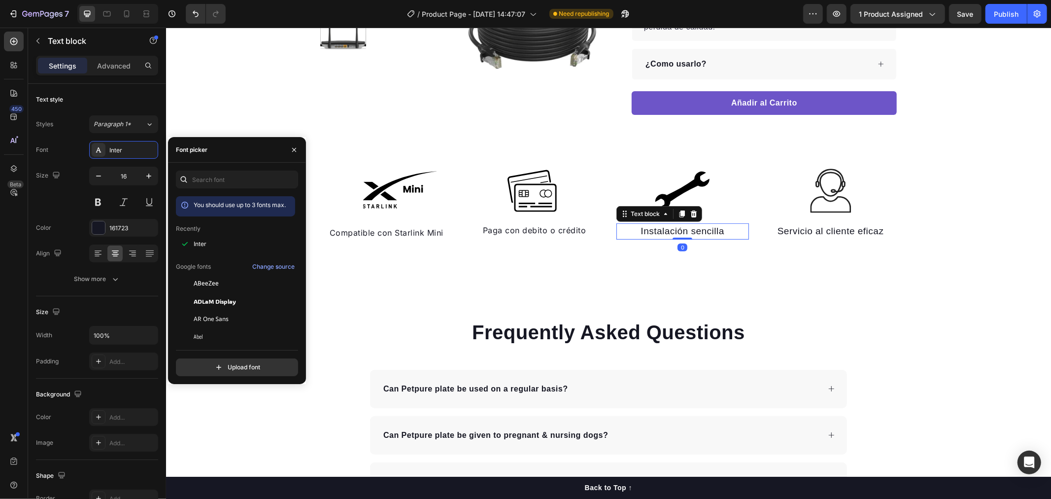
click at [692, 225] on p "Instalación sencilla" at bounding box center [682, 231] width 131 height 14
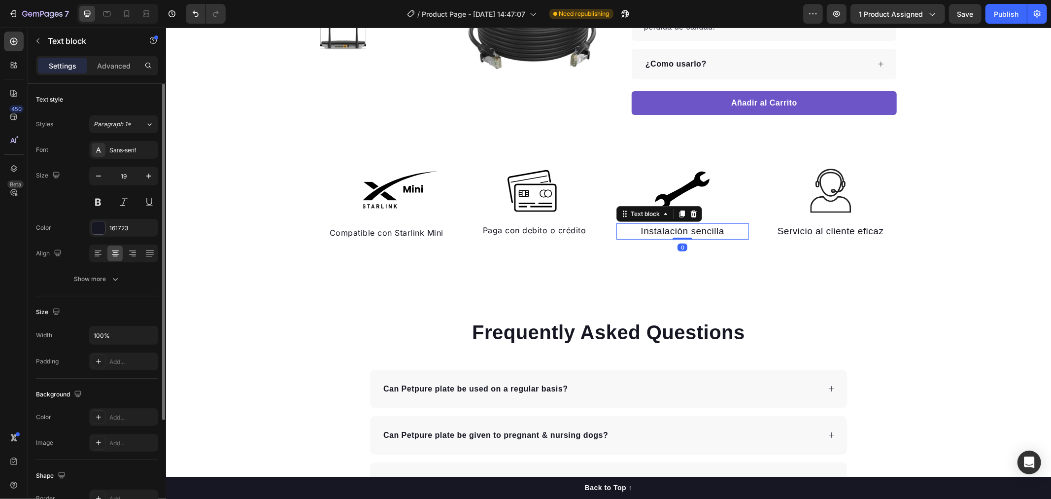
click at [101, 166] on div "Font Sans-serif Size 19 Color 161723 Align Show more" at bounding box center [97, 214] width 122 height 147
click at [99, 170] on button "button" at bounding box center [99, 176] width 18 height 18
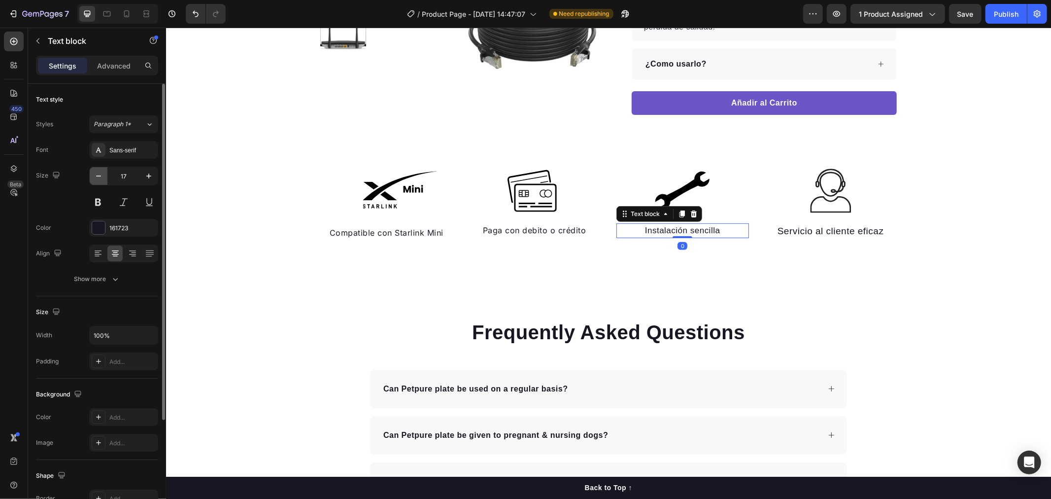
type input "16"
click at [144, 153] on div "Sans-serif" at bounding box center [132, 150] width 46 height 9
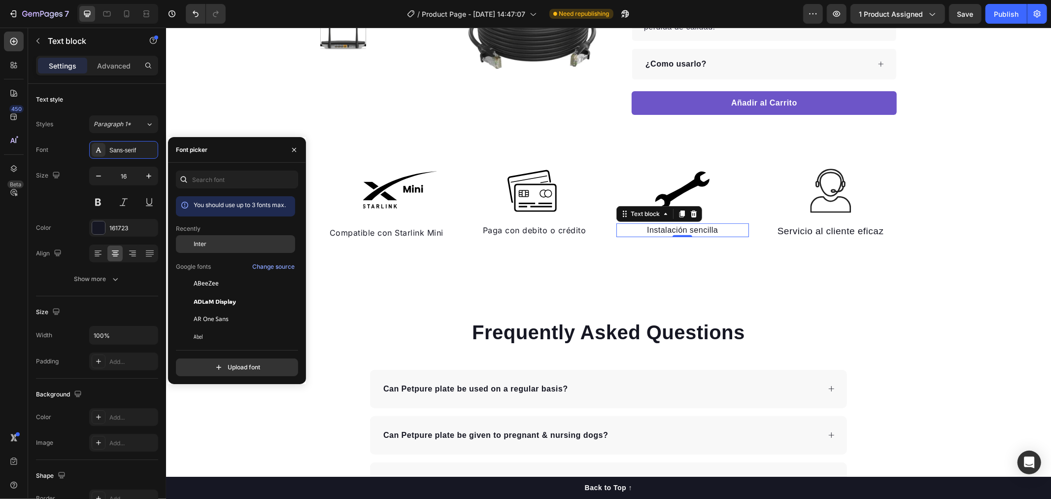
click at [218, 243] on div "Inter" at bounding box center [244, 244] width 100 height 9
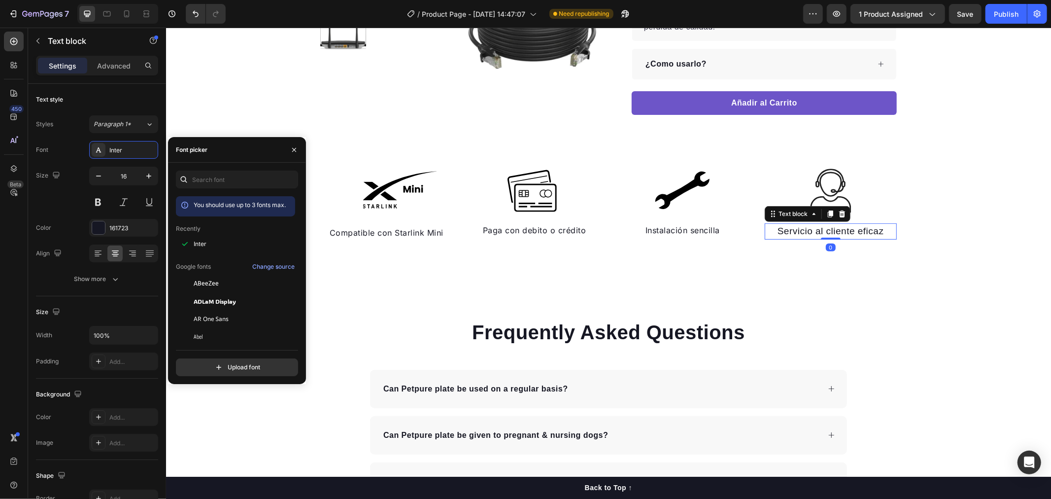
click at [797, 229] on p "Servicio al cliente eficaz" at bounding box center [830, 231] width 131 height 14
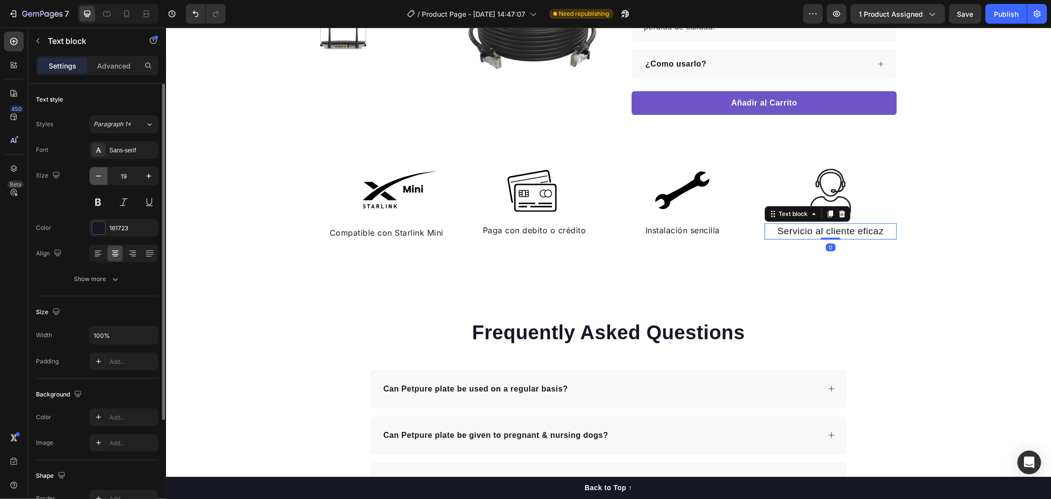
click at [94, 174] on icon "button" at bounding box center [99, 176] width 10 height 10
type input "16"
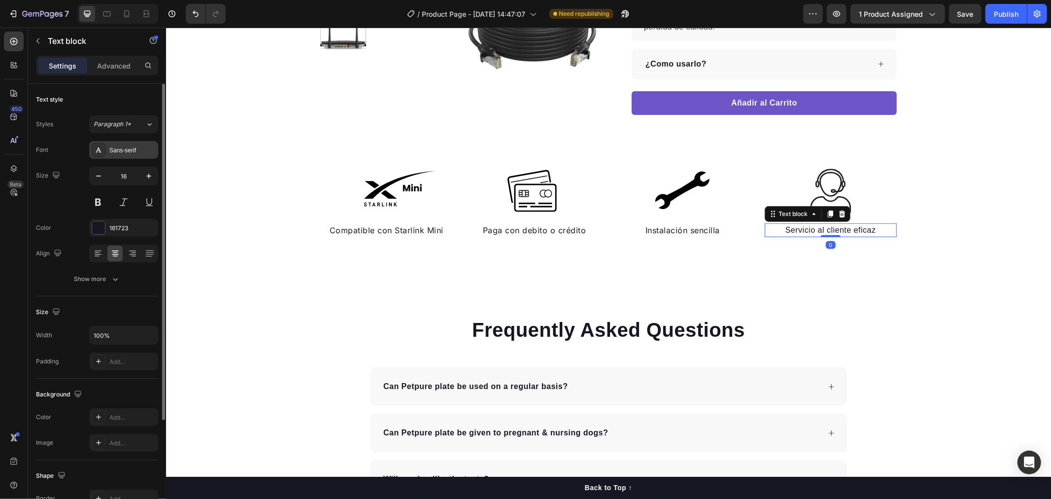
click at [117, 152] on div "Sans-serif" at bounding box center [132, 150] width 46 height 9
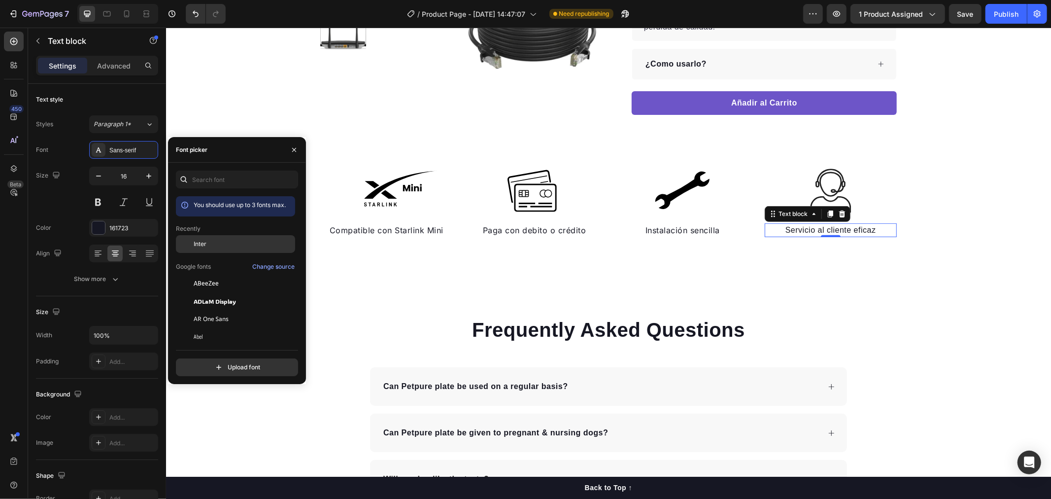
click at [218, 310] on div "Inter" at bounding box center [235, 319] width 119 height 18
click at [761, 277] on div "Frequently Asked Questions Heading Can Petpure plate be used on a regular basis…" at bounding box center [608, 495] width 885 height 438
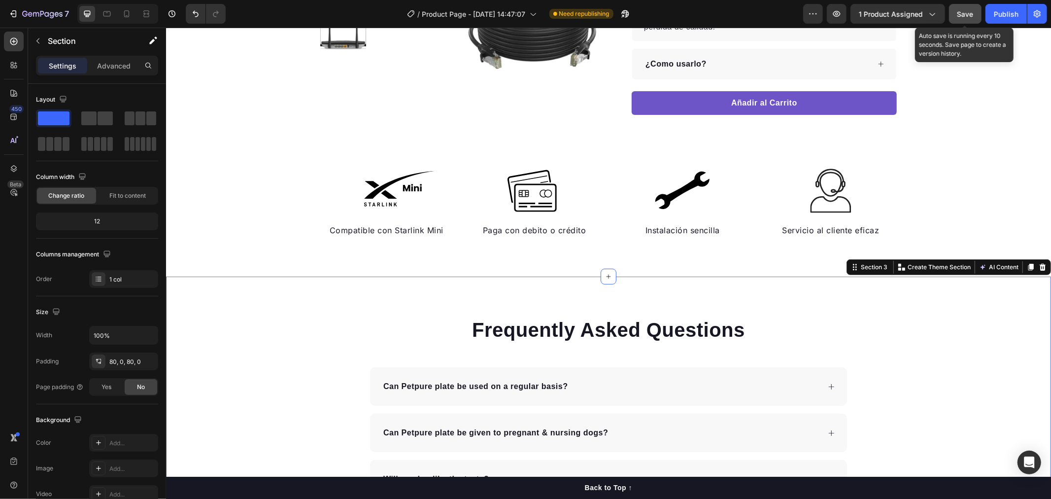
click at [965, 11] on span "Save" at bounding box center [966, 14] width 16 height 8
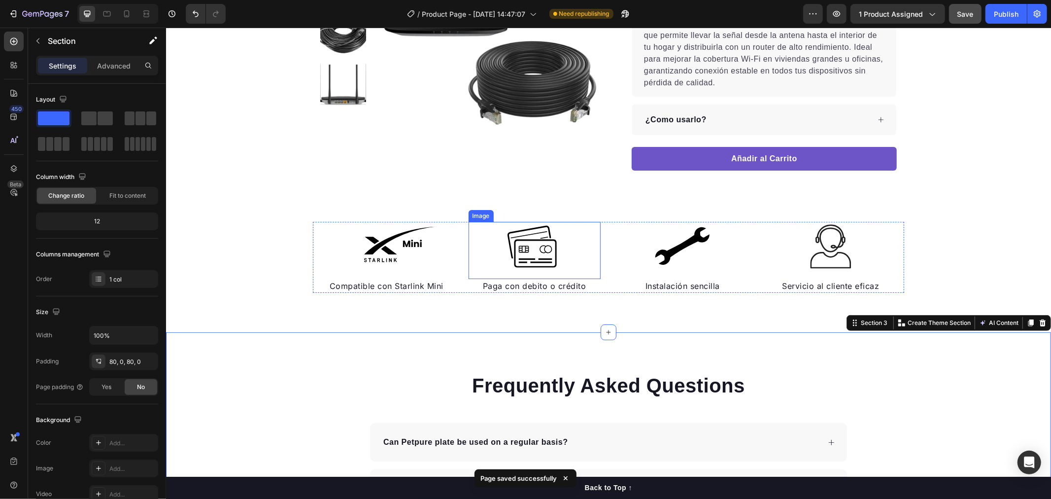
scroll to position [219, 0]
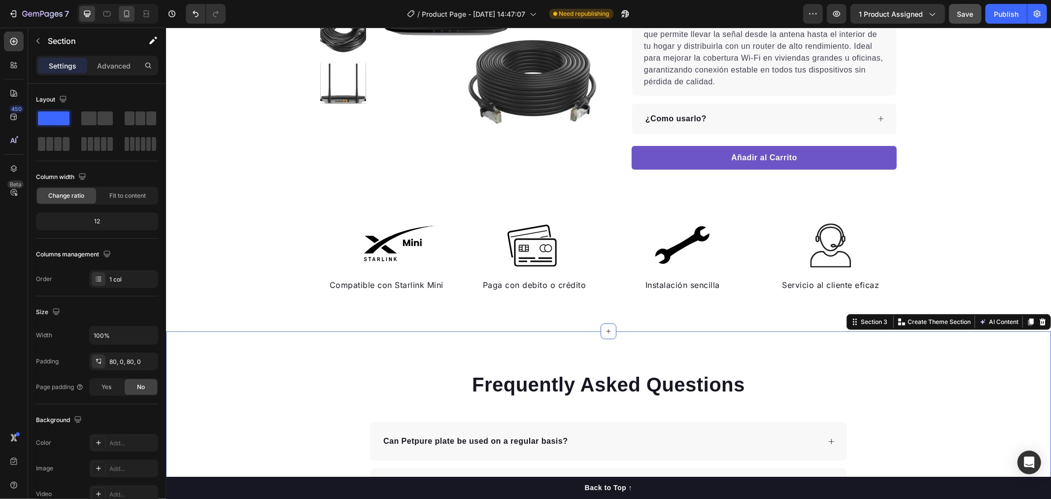
click at [129, 15] on icon at bounding box center [126, 13] width 5 height 7
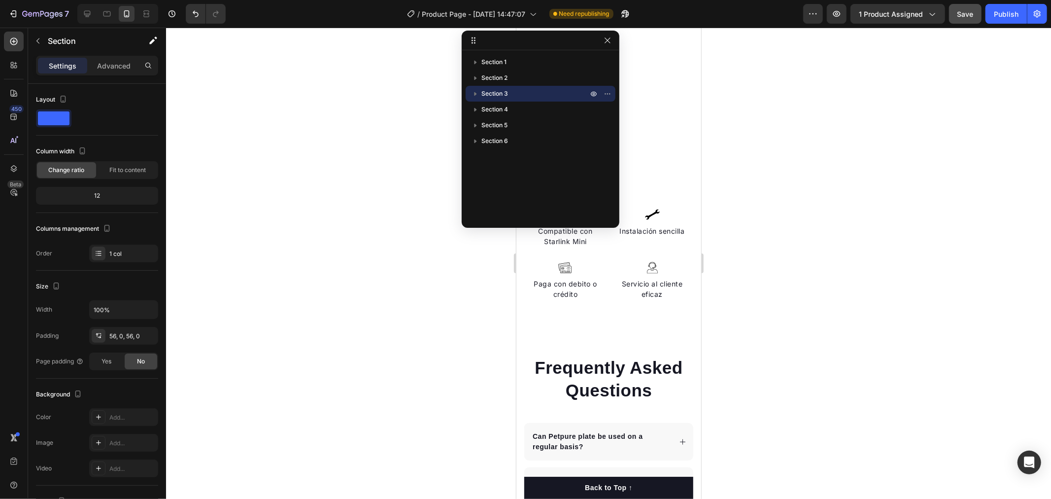
drag, startPoint x: 782, startPoint y: 302, endPoint x: 173, endPoint y: 128, distance: 634.2
click at [782, 302] on div at bounding box center [608, 263] width 885 height 471
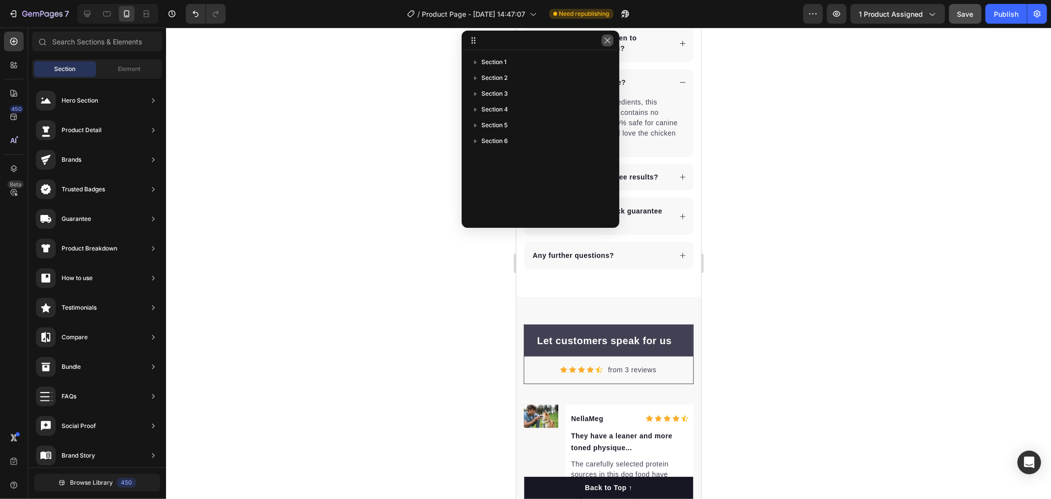
click at [607, 41] on icon "button" at bounding box center [608, 40] width 8 height 8
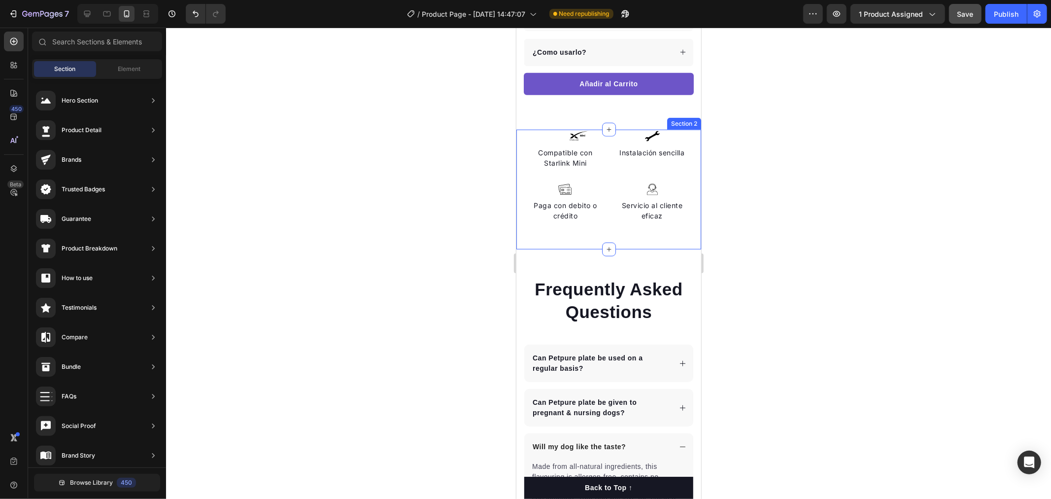
scroll to position [593, 0]
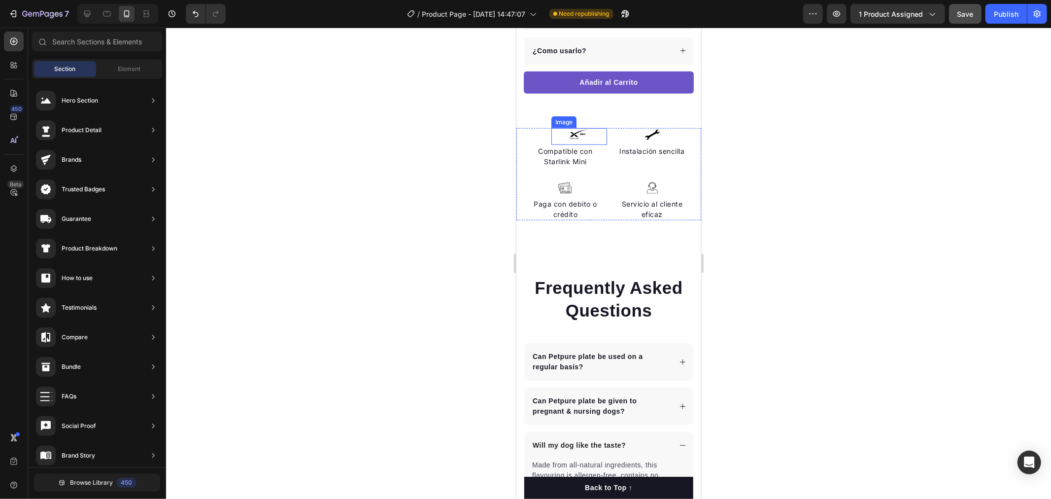
click at [571, 128] on img at bounding box center [579, 134] width 20 height 13
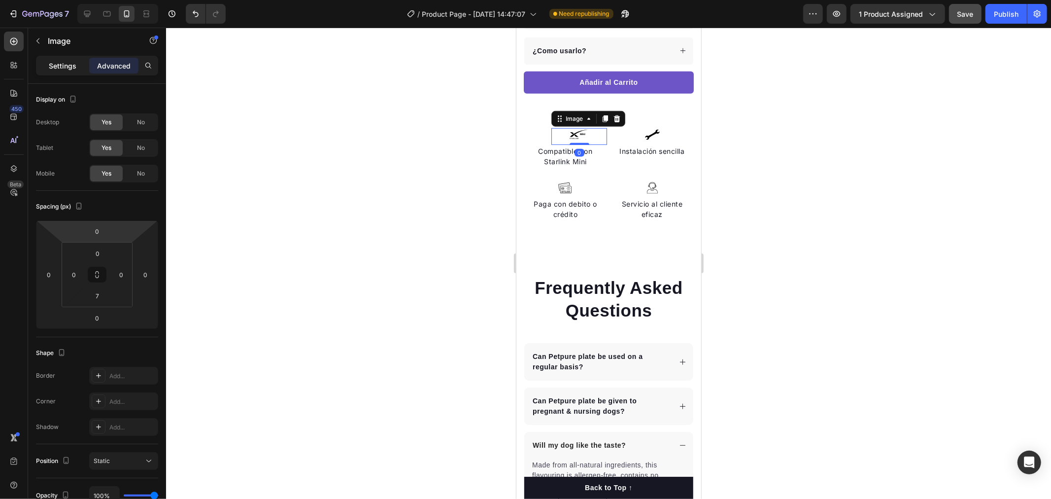
click at [56, 63] on p "Settings" at bounding box center [63, 66] width 28 height 10
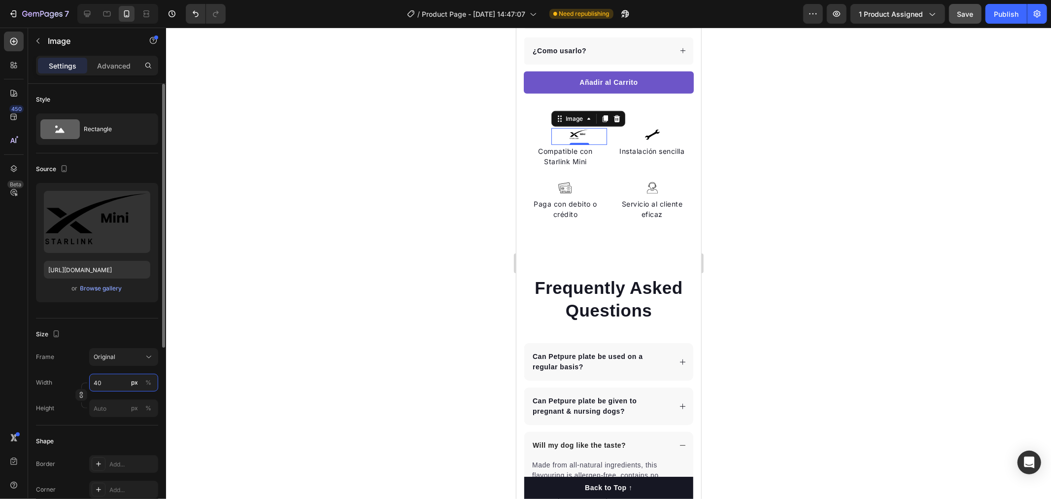
click at [106, 376] on input "40" at bounding box center [123, 383] width 69 height 18
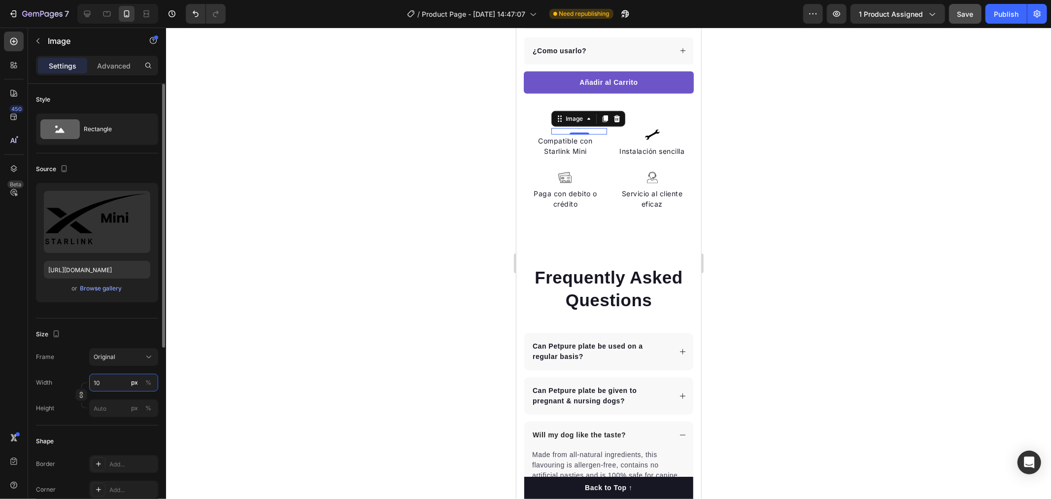
type input "100"
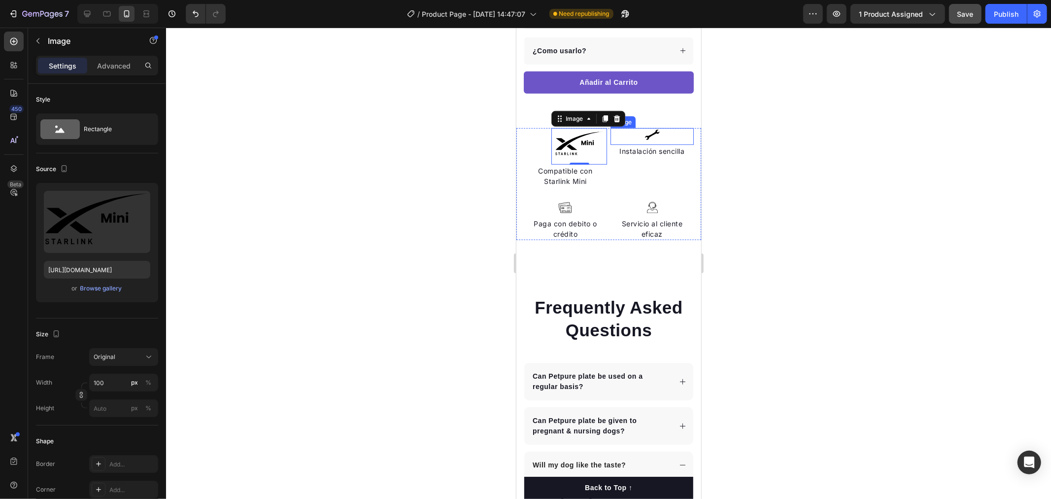
click at [645, 128] on img at bounding box center [652, 134] width 20 height 13
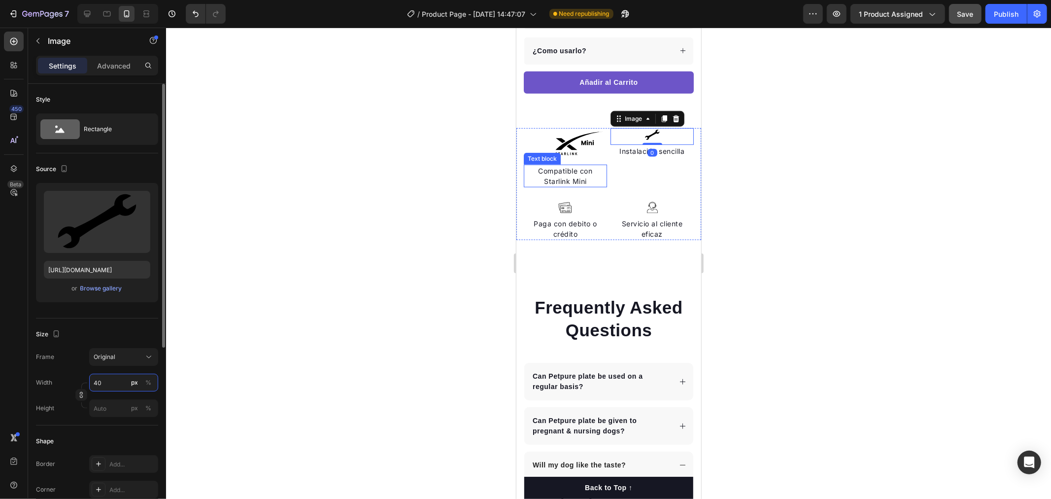
click at [107, 383] on input "40" at bounding box center [123, 383] width 69 height 18
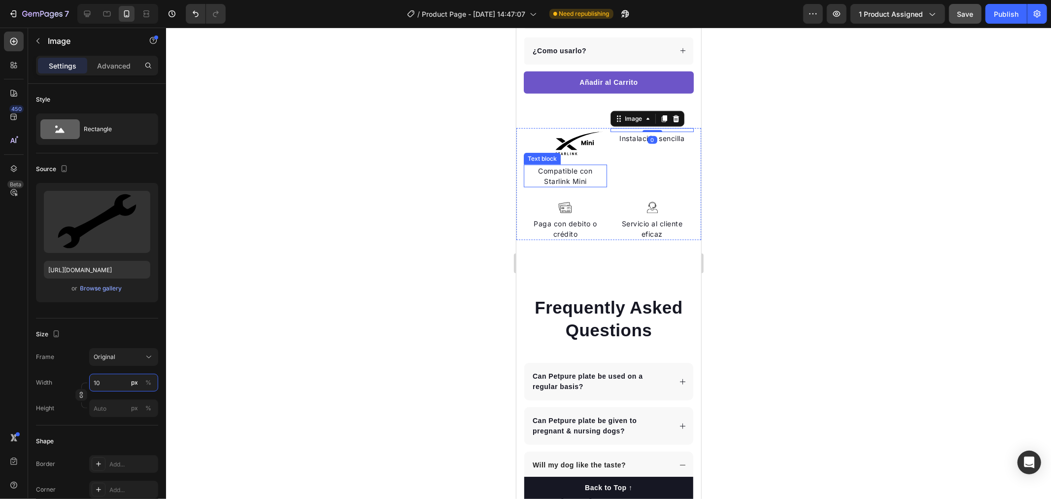
type input "100"
click at [568, 201] on img at bounding box center [565, 207] width 20 height 13
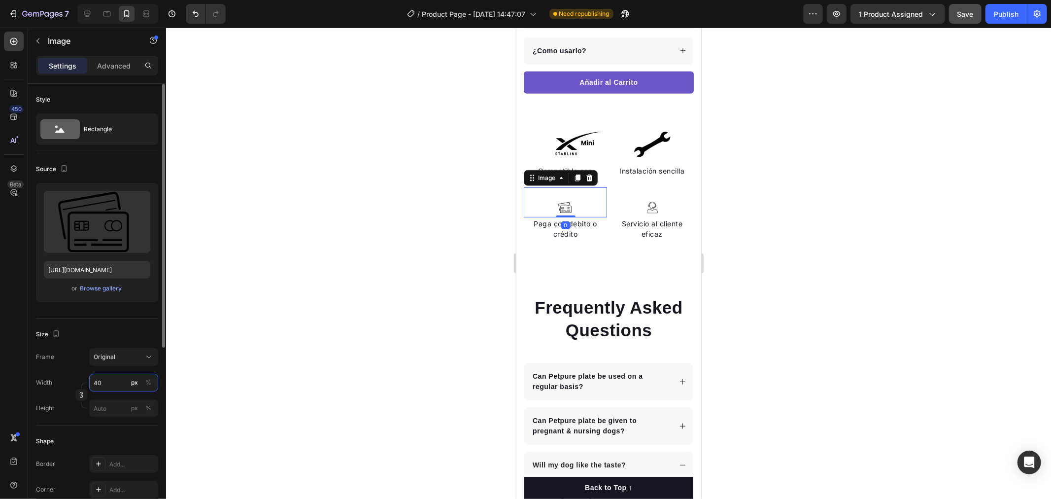
click at [102, 388] on input "40" at bounding box center [123, 383] width 69 height 18
type input "100"
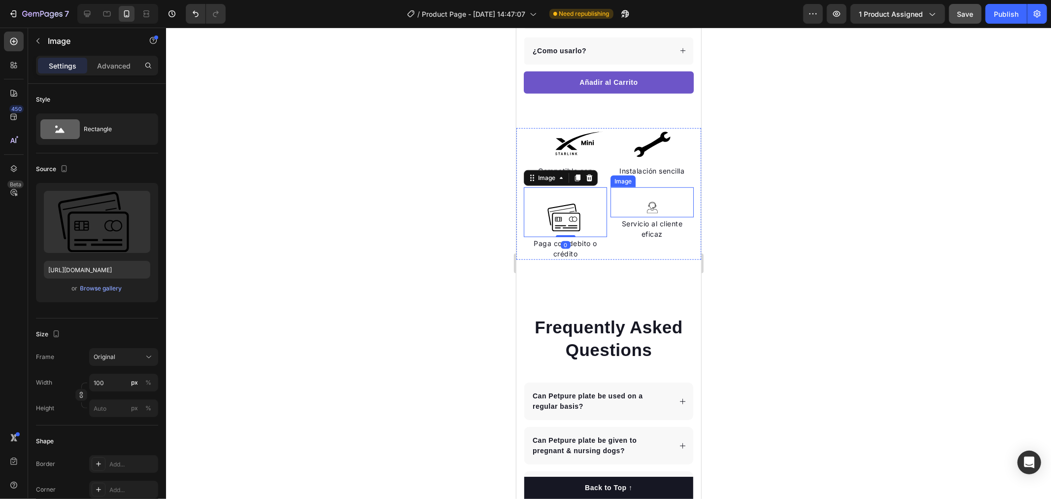
click at [642, 201] on img at bounding box center [652, 207] width 20 height 13
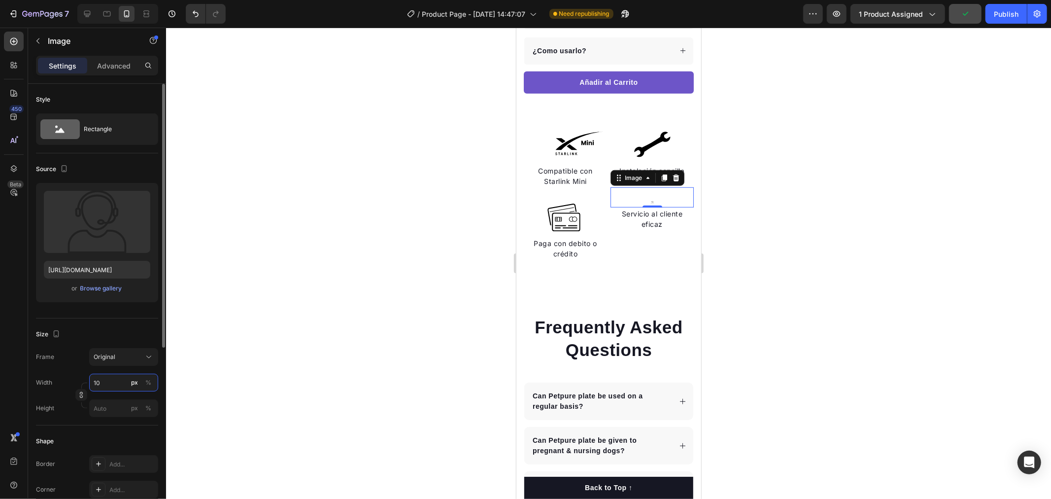
type input "100"
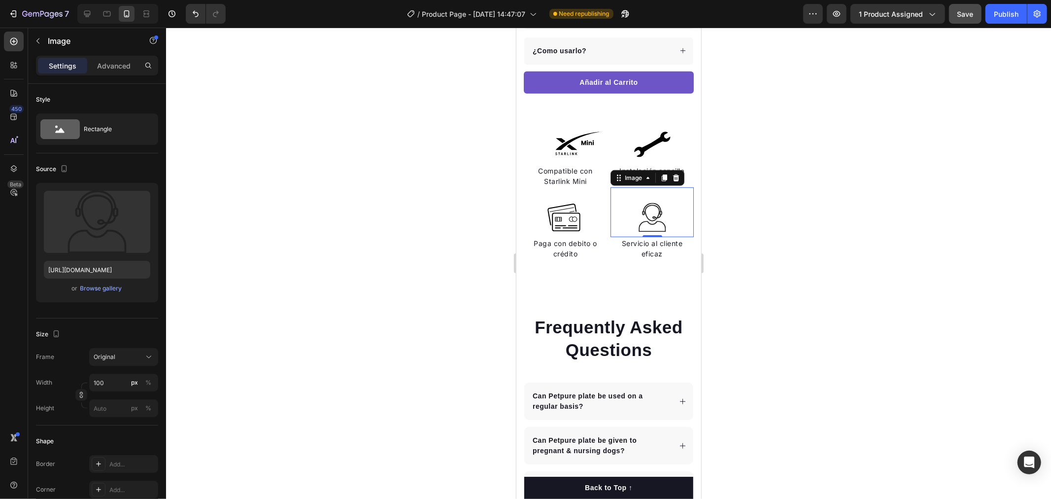
click at [426, 240] on div at bounding box center [608, 263] width 885 height 471
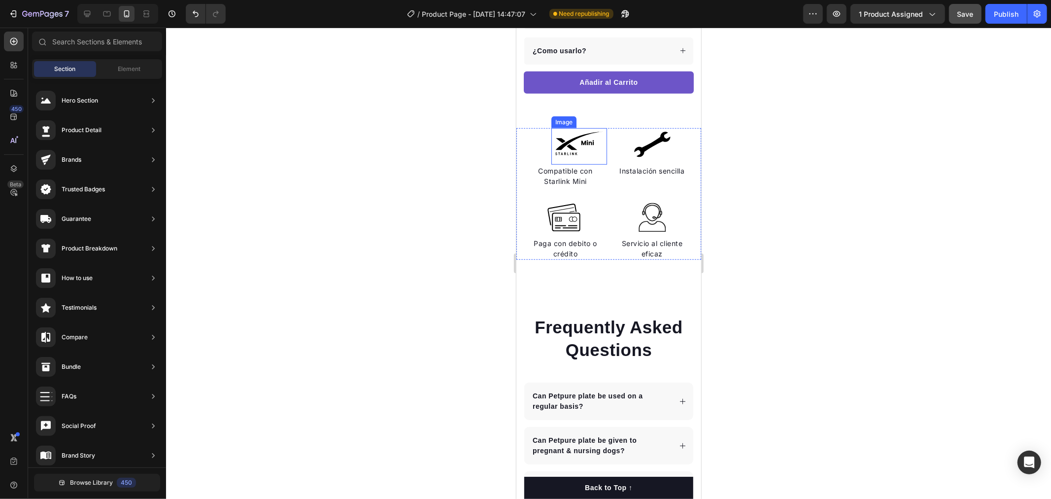
click at [565, 138] on img at bounding box center [579, 144] width 49 height 33
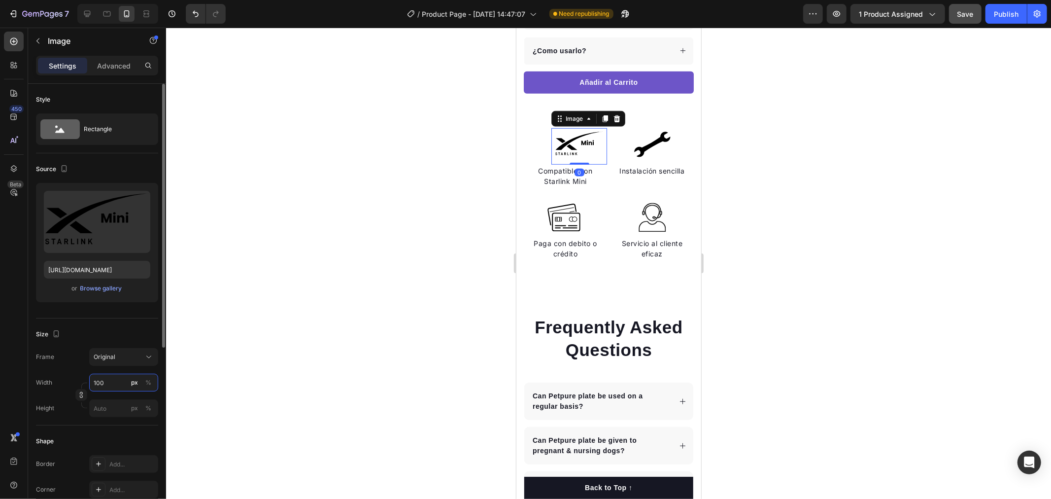
click at [120, 378] on input "100" at bounding box center [123, 383] width 69 height 18
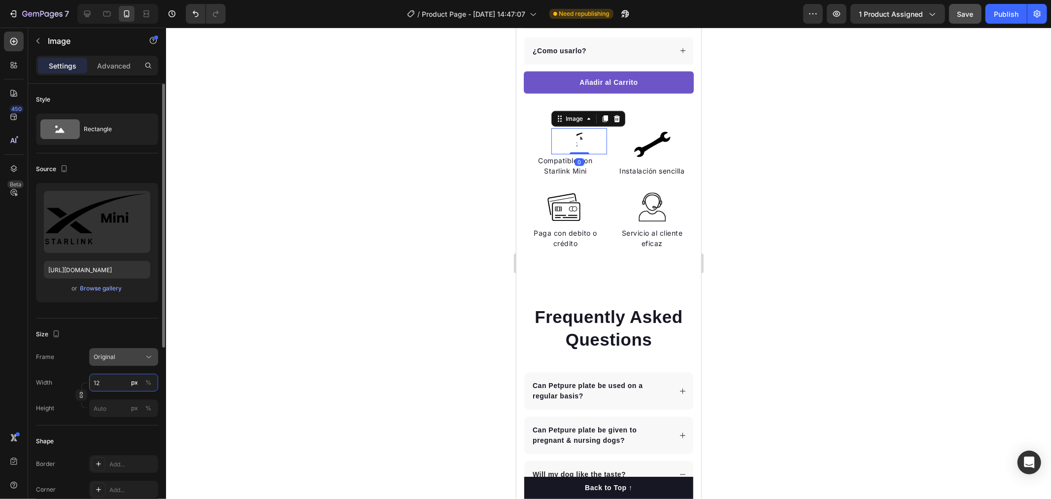
type input "120"
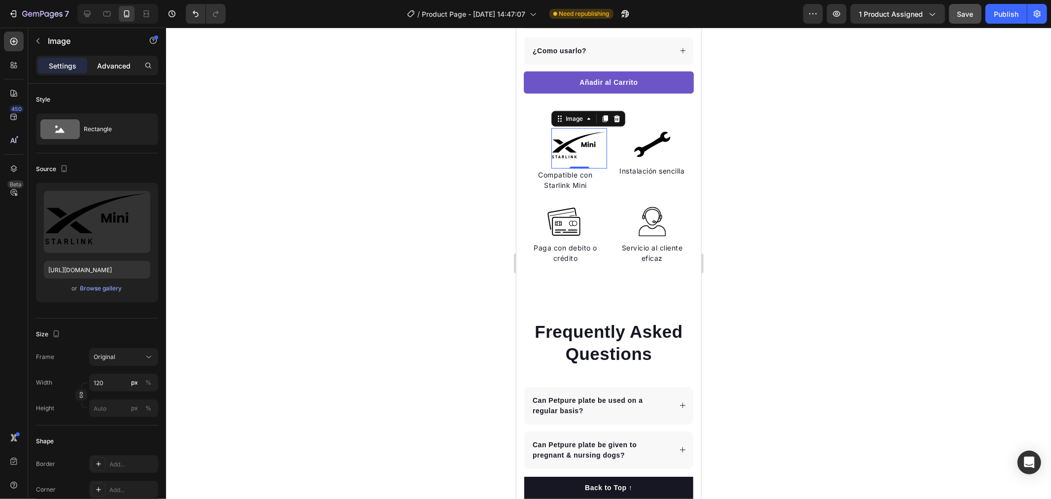
click at [121, 65] on p "Advanced" at bounding box center [114, 66] width 34 height 10
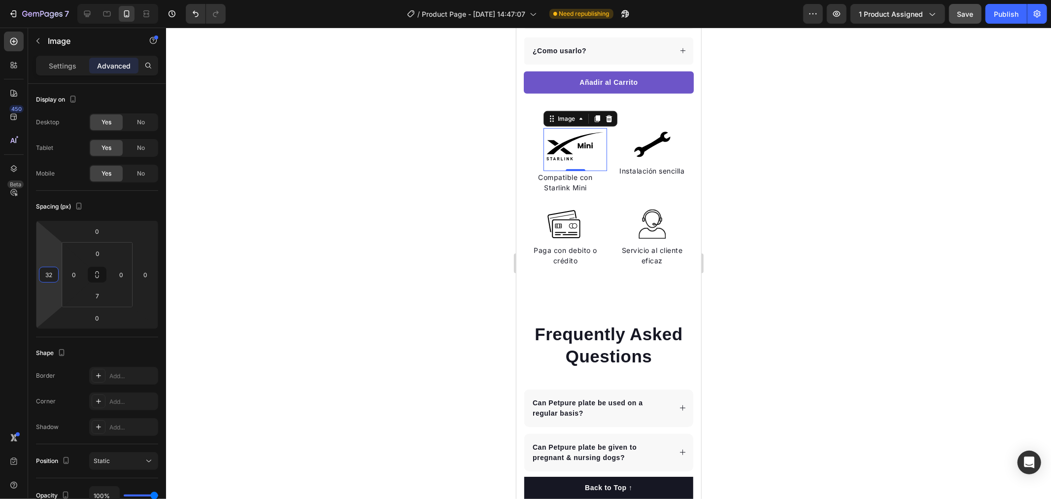
type input "30"
drag, startPoint x: 46, startPoint y: 255, endPoint x: 46, endPoint y: 247, distance: 7.9
click at [46, 0] on html "7 Version history / Product Page - Aug 27, 14:47:07 Need republishing Preview 1…" at bounding box center [525, 0] width 1051 height 0
click at [353, 216] on div at bounding box center [608, 263] width 885 height 471
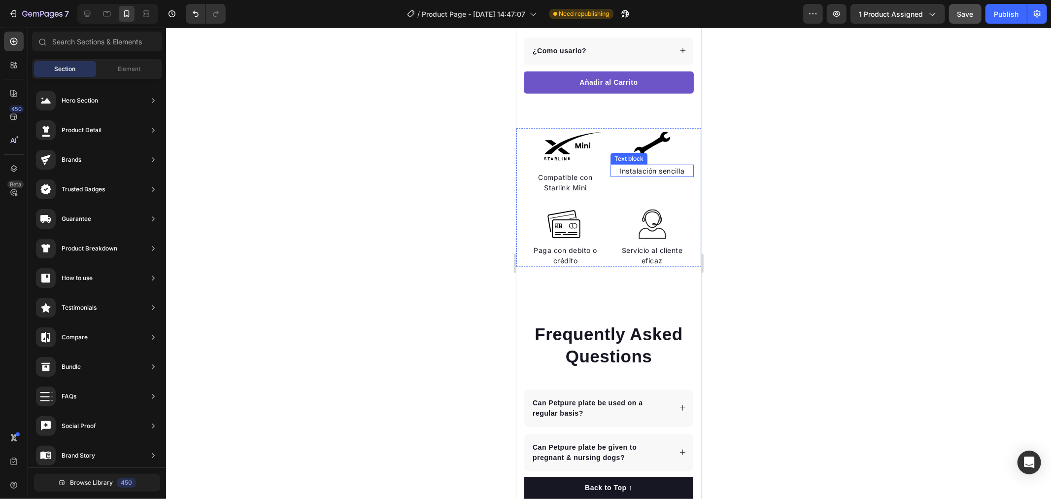
click at [616, 164] on div "Instalación sencilla" at bounding box center [651, 170] width 83 height 12
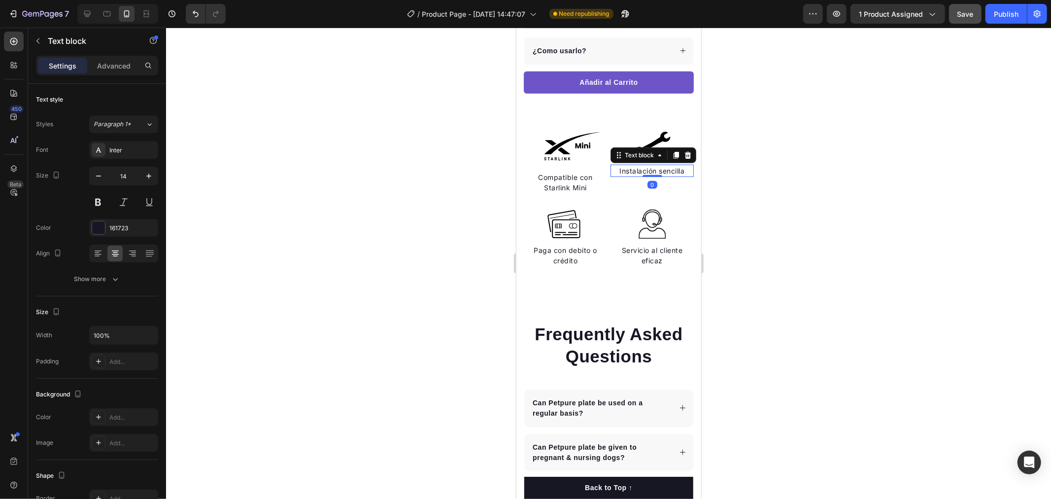
click at [611, 165] on p "Instalación sencilla" at bounding box center [651, 170] width 81 height 10
click at [733, 156] on div at bounding box center [608, 263] width 885 height 471
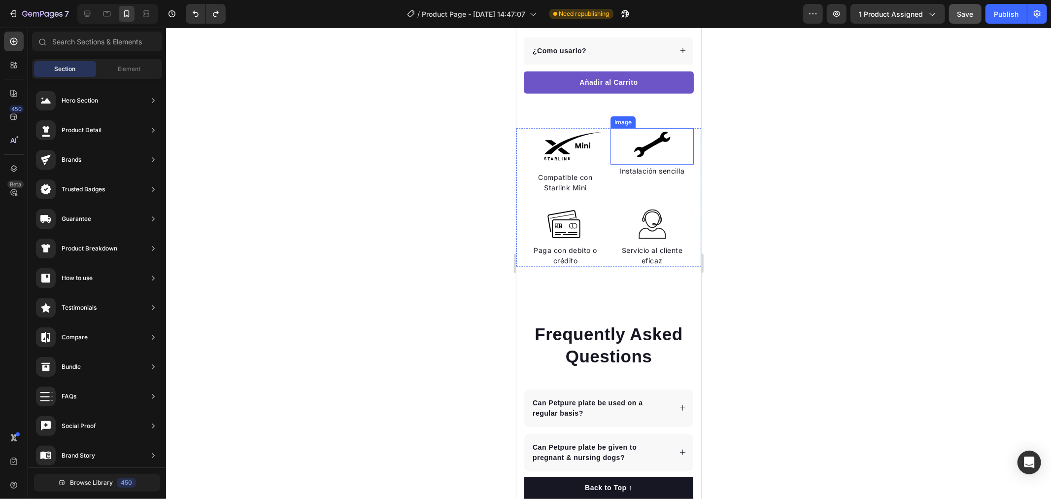
click at [665, 133] on img at bounding box center [651, 144] width 49 height 33
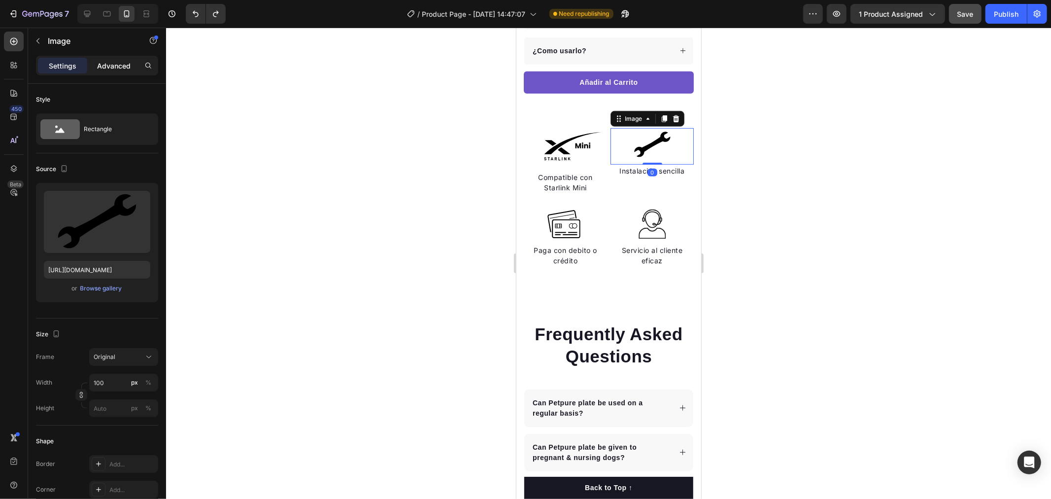
click at [108, 71] on div "Advanced" at bounding box center [113, 66] width 49 height 16
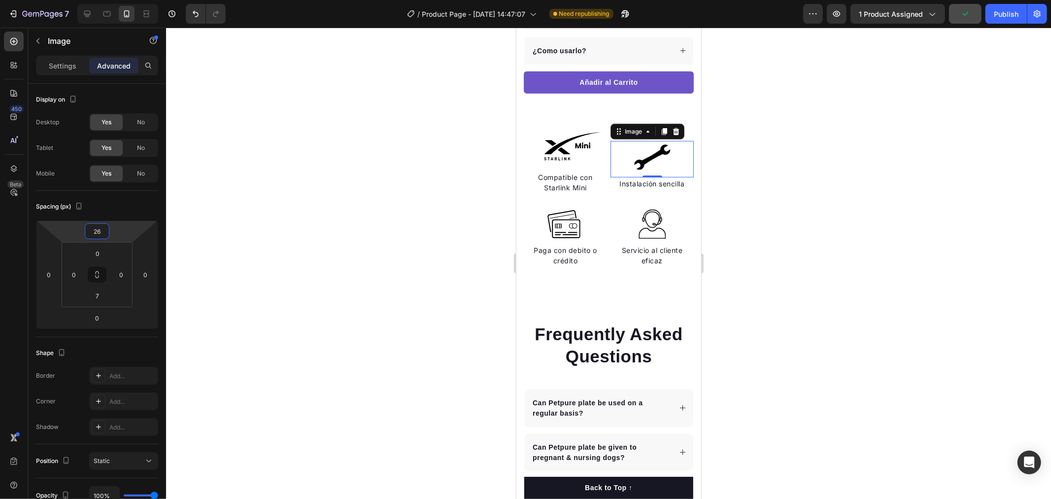
type input "20"
drag, startPoint x: 129, startPoint y: 225, endPoint x: 130, endPoint y: 219, distance: 5.4
click at [130, 0] on html "7 Version history / Product Page - Aug 27, 14:47:07 Need republishing Preview 1…" at bounding box center [525, 0] width 1051 height 0
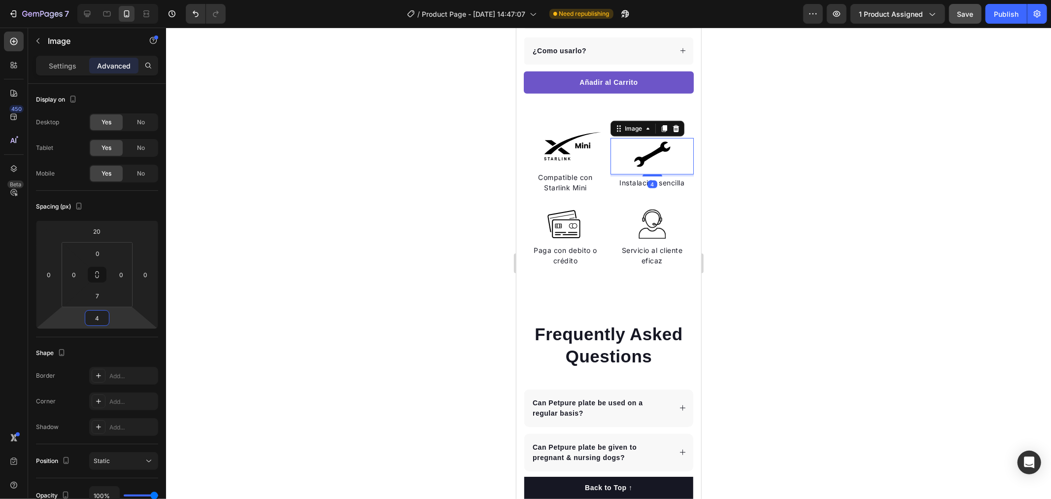
type input "0"
click at [126, 0] on html "7 Version history / Product Page - Aug 27, 14:47:07 Need republishing Preview 1…" at bounding box center [525, 0] width 1051 height 0
click at [800, 203] on div at bounding box center [608, 263] width 885 height 471
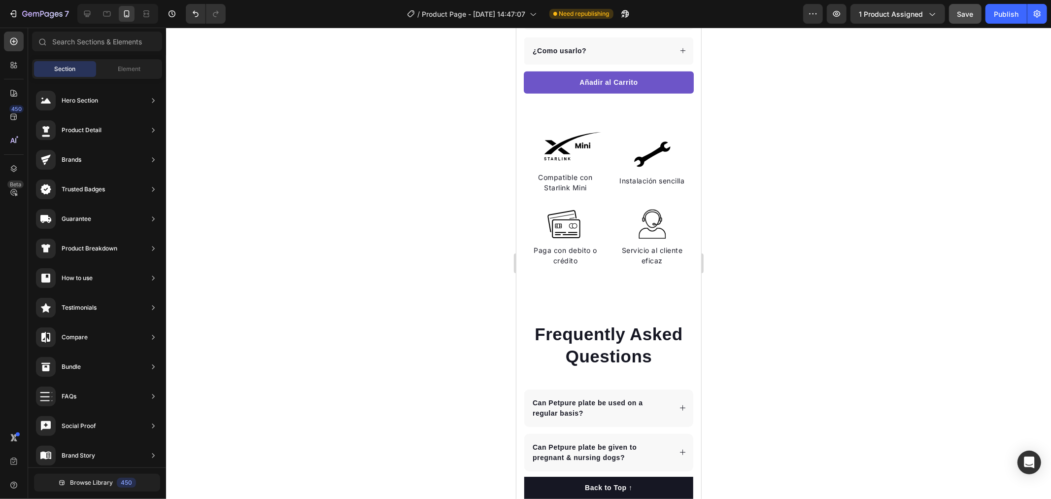
click at [802, 205] on div at bounding box center [608, 263] width 885 height 471
click at [650, 150] on img at bounding box center [651, 154] width 49 height 33
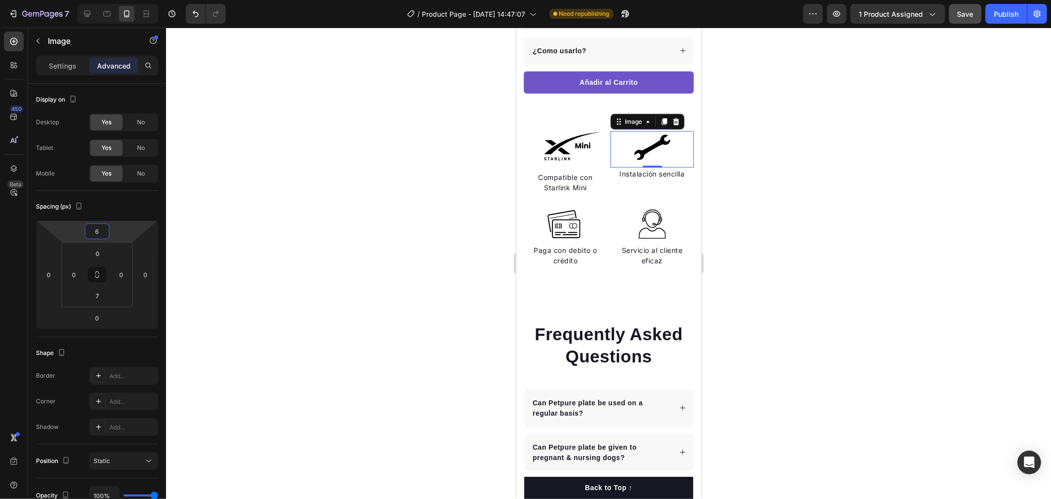
type input "10"
drag, startPoint x: 133, startPoint y: 230, endPoint x: 139, endPoint y: 233, distance: 6.2
click at [139, 0] on html "7 Version history / Product Page - Aug 27, 14:47:07 Need republishing Preview 1…" at bounding box center [525, 0] width 1051 height 0
click at [846, 180] on div at bounding box center [608, 263] width 885 height 471
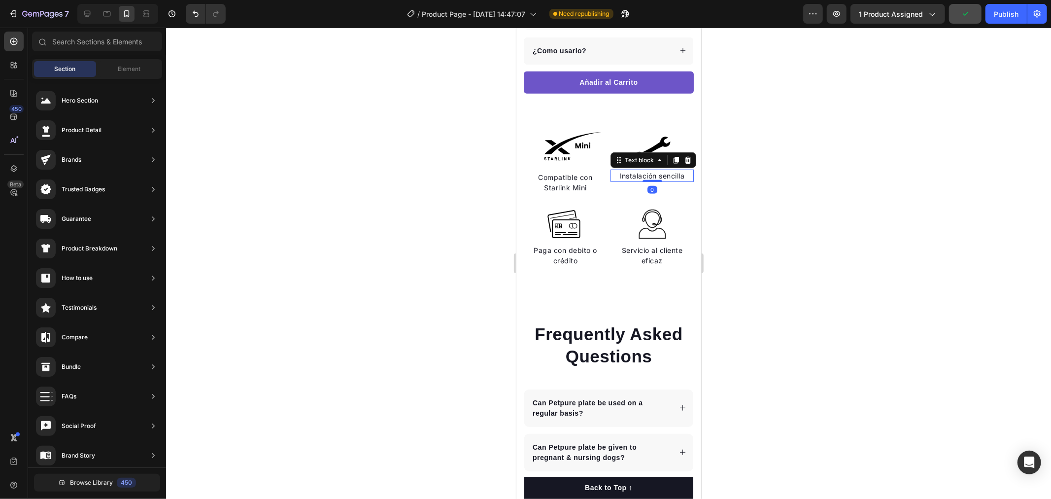
click at [657, 170] on p "Instalación sencilla" at bounding box center [651, 175] width 81 height 10
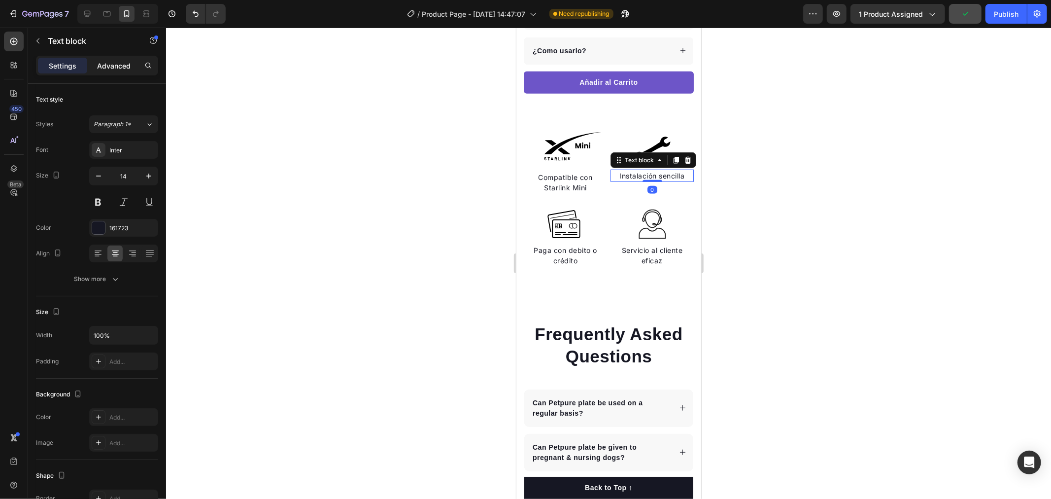
click at [125, 58] on div "Advanced" at bounding box center [113, 66] width 49 height 16
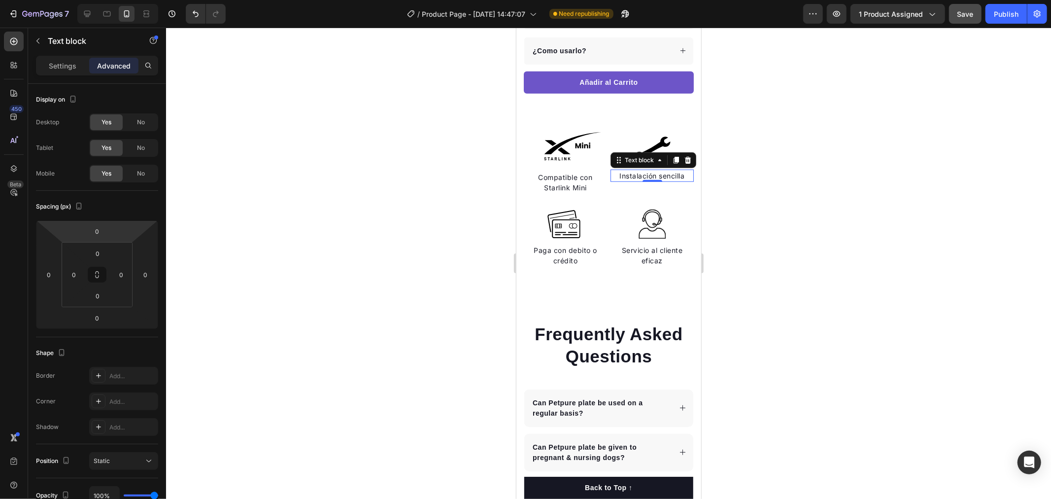
type input "6"
click at [121, 0] on html "7 Version history / Product Page - Aug 27, 14:47:07 Need republishing Preview 1…" at bounding box center [525, 0] width 1051 height 0
click at [925, 148] on div at bounding box center [608, 263] width 885 height 471
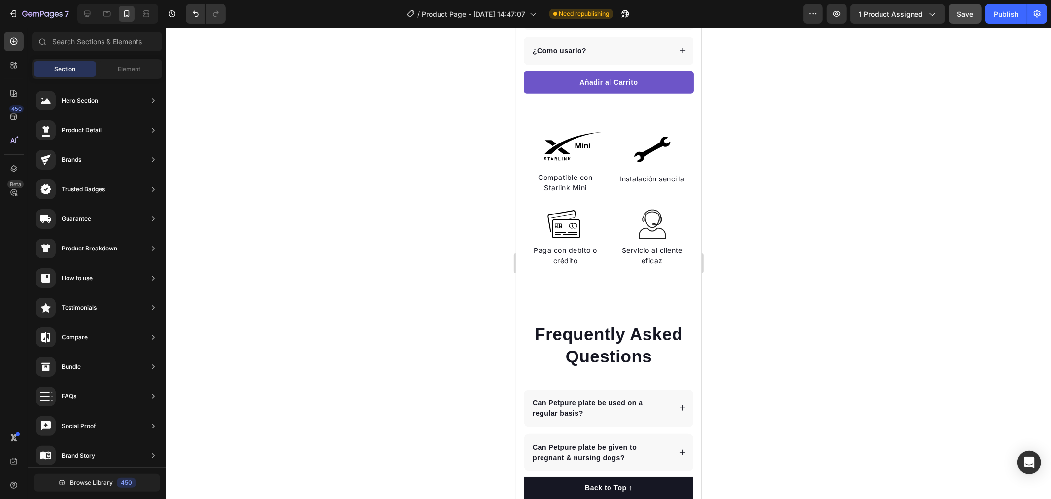
click at [925, 148] on div at bounding box center [608, 263] width 885 height 471
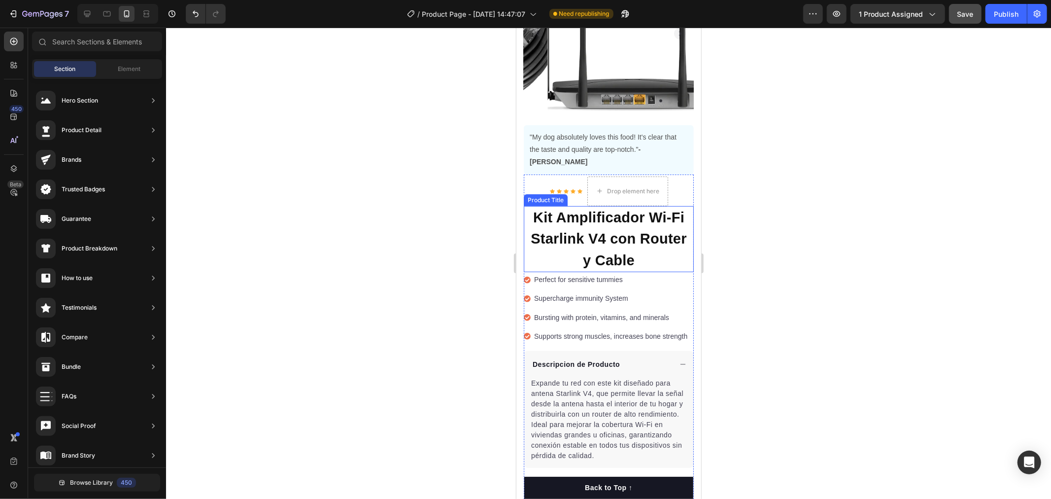
scroll to position [0, 0]
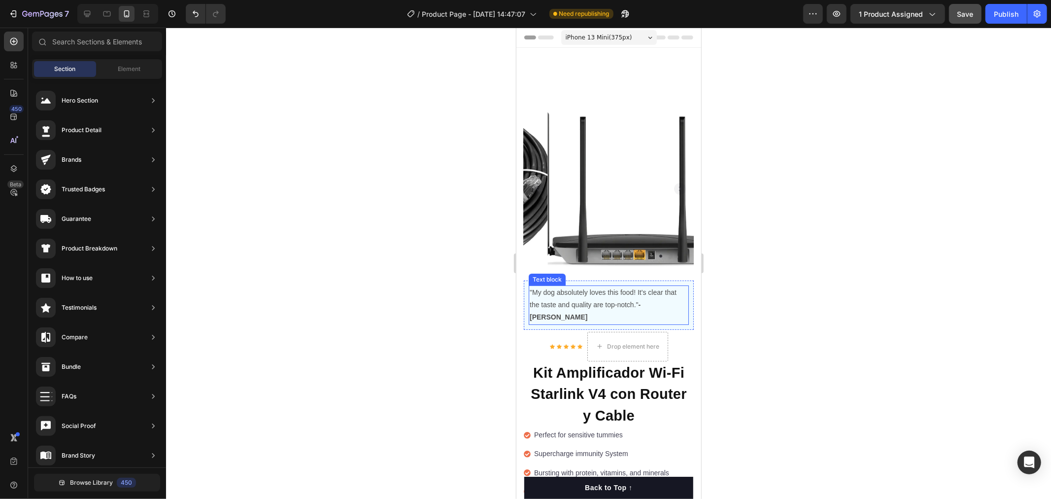
click at [639, 289] on p ""My dog absolutely loves this food! It's clear that the taste and quality are t…" at bounding box center [608, 304] width 158 height 37
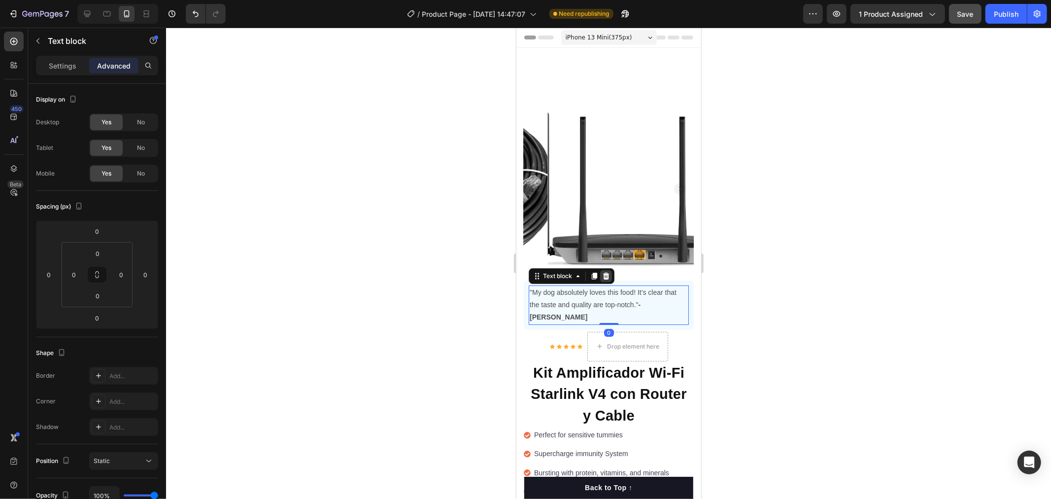
click at [606, 272] on icon at bounding box center [606, 275] width 6 height 7
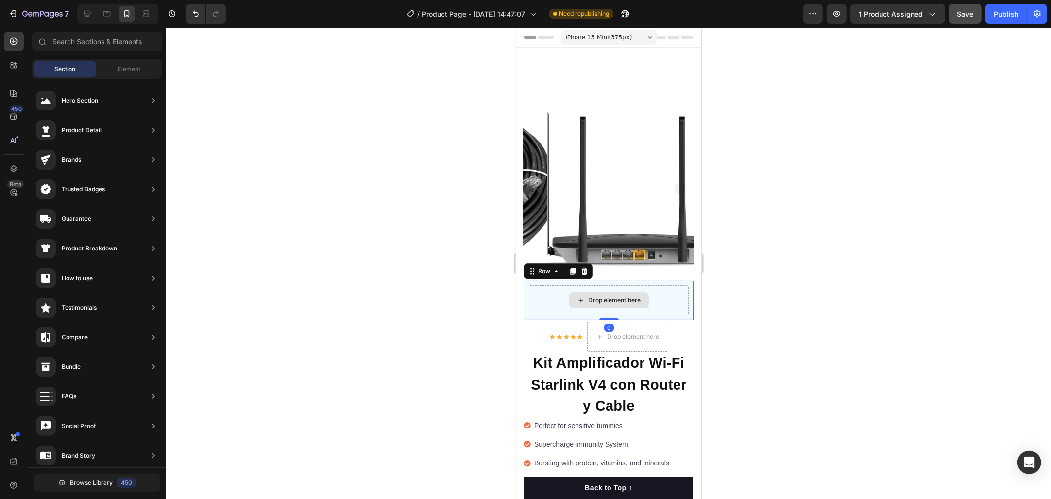
click at [539, 287] on div "Drop element here" at bounding box center [608, 300] width 160 height 30
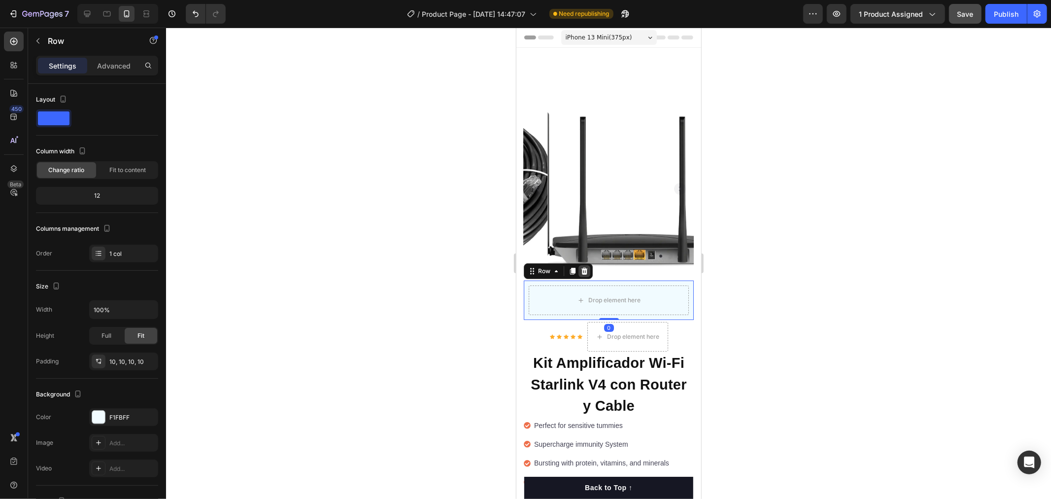
click at [581, 267] on icon at bounding box center [584, 271] width 8 height 8
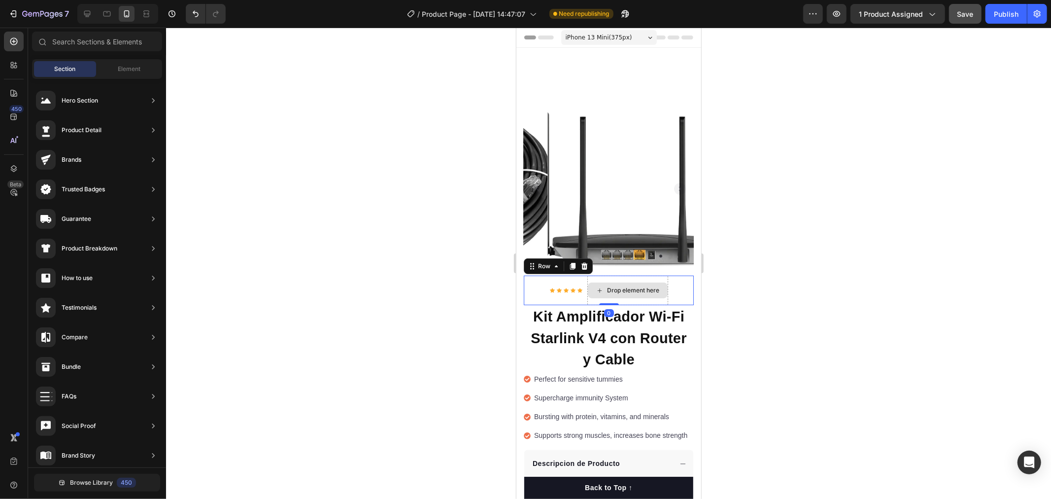
click at [608, 275] on div "Drop element here" at bounding box center [627, 290] width 81 height 30
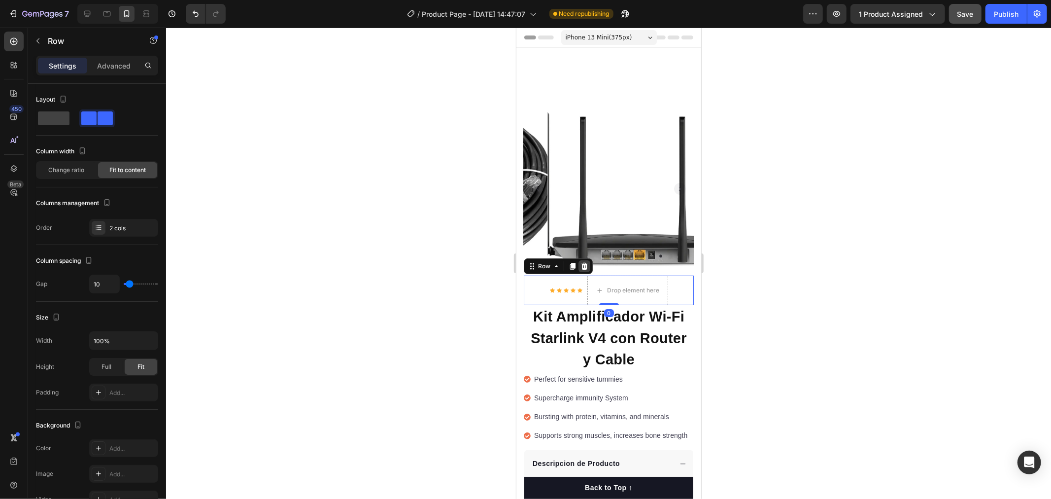
click at [585, 262] on icon at bounding box center [584, 266] width 8 height 8
click at [576, 275] on div "Icon Icon Icon Icon Icon Icon List Hoz" at bounding box center [566, 290] width 33 height 30
type input "0"
type input "5"
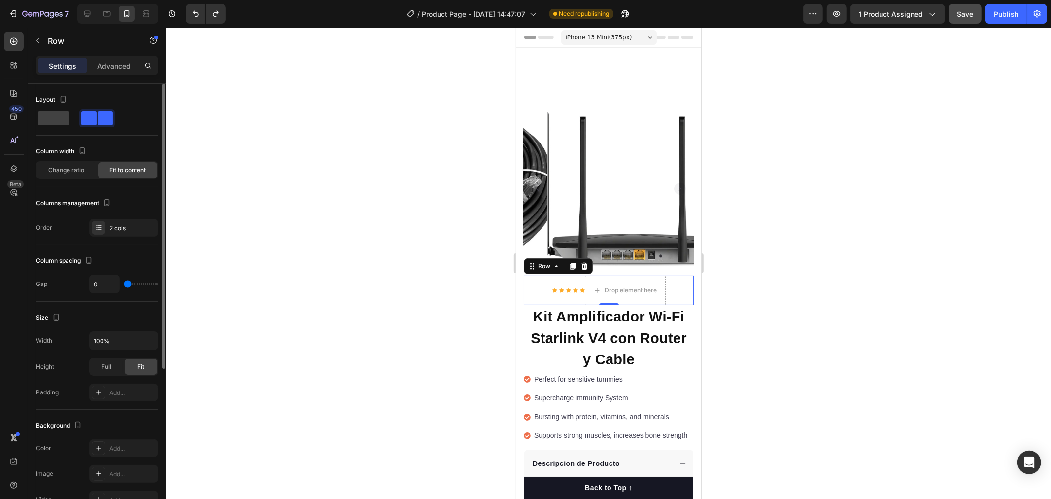
type input "5"
type input "32"
type input "49"
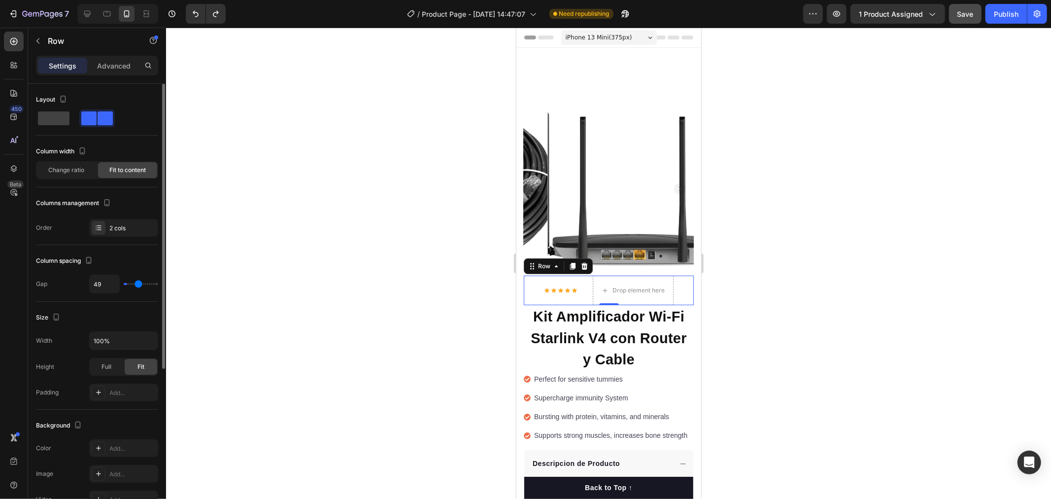
type input "52"
type input "57"
type input "59"
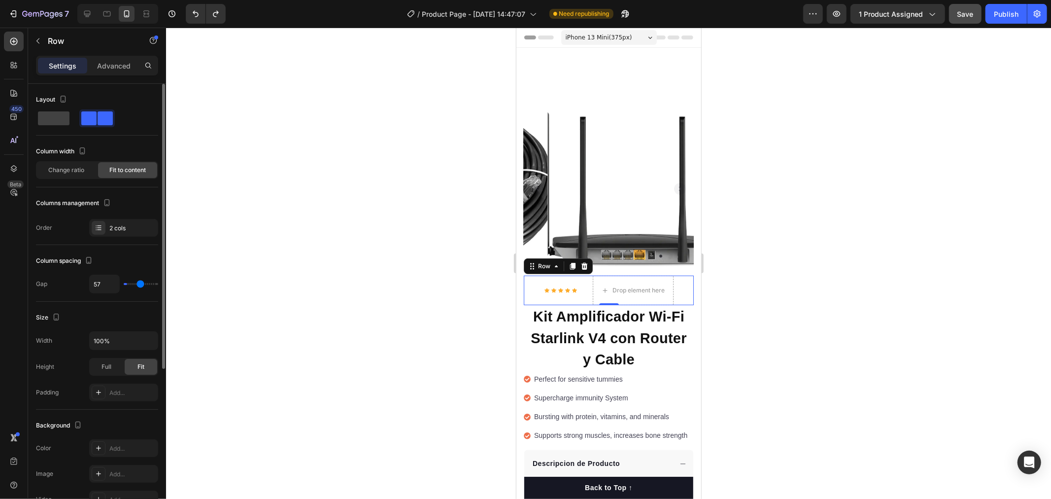
type input "59"
type input "64"
type input "71"
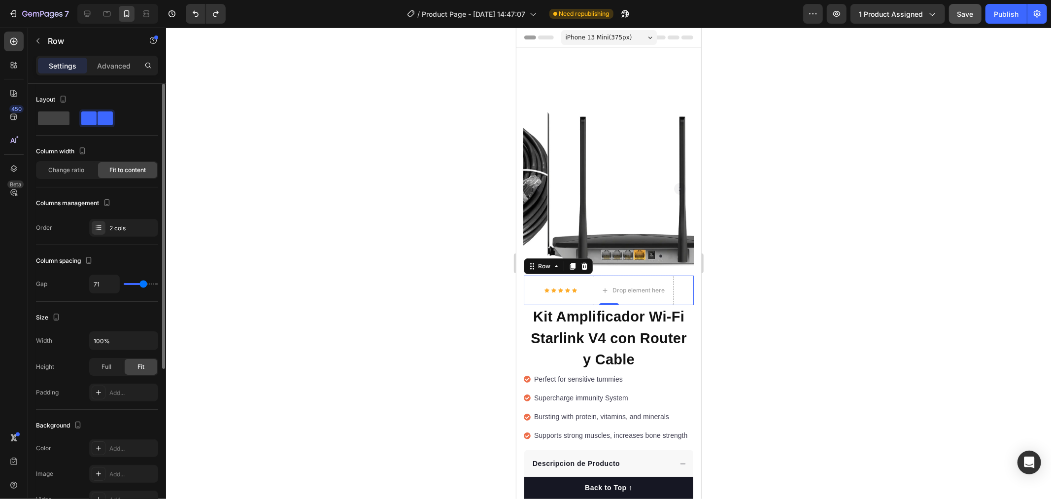
type input "81"
type input "89"
type input "99"
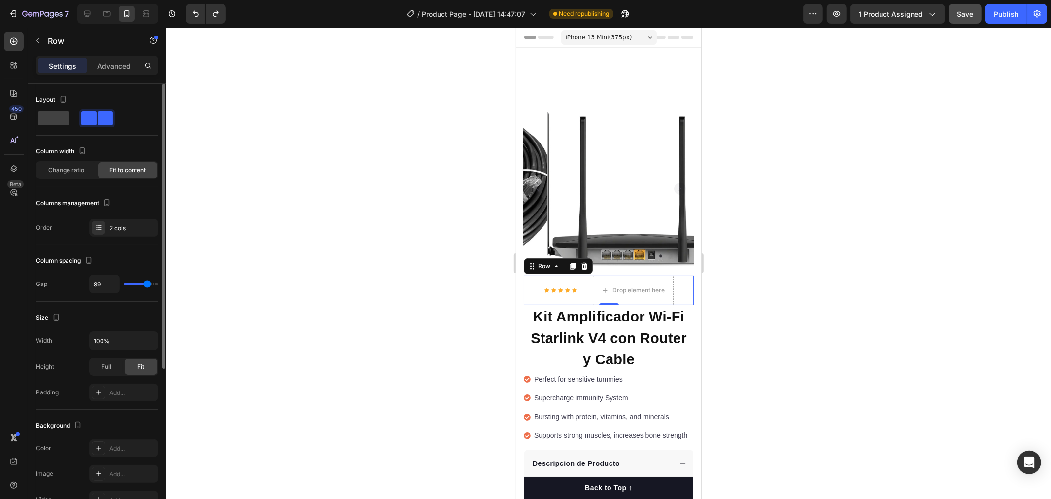
type input "99"
type input "108"
type input "111"
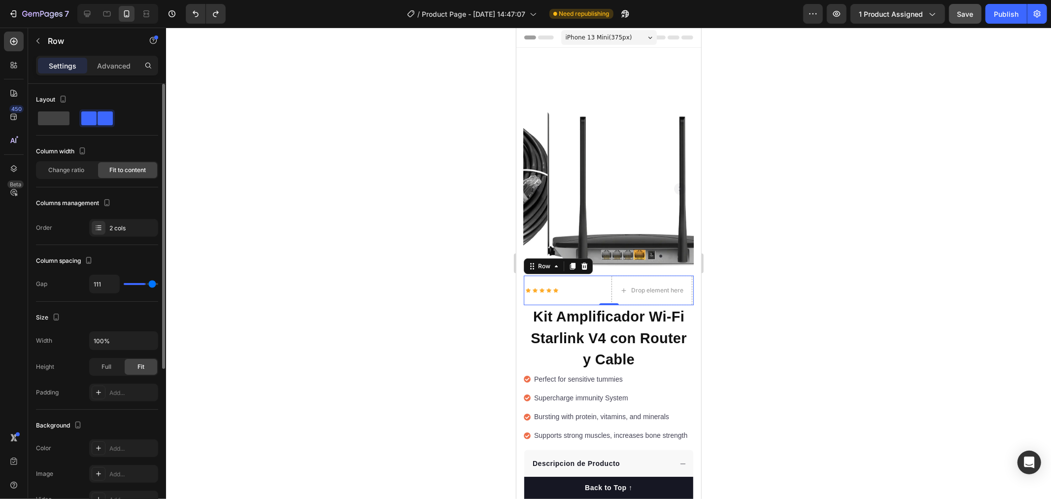
type input "113"
type input "116"
type input "113"
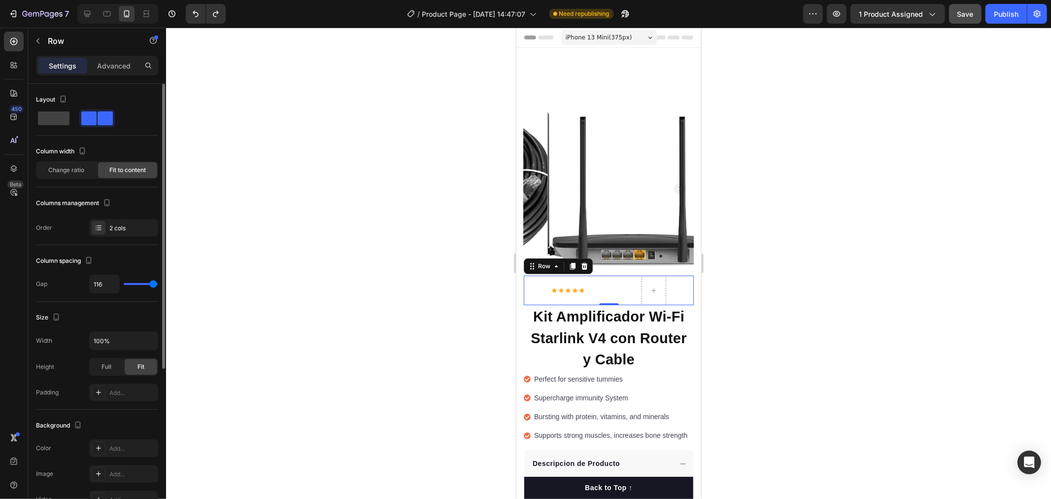
type input "113"
type input "86"
type input "44"
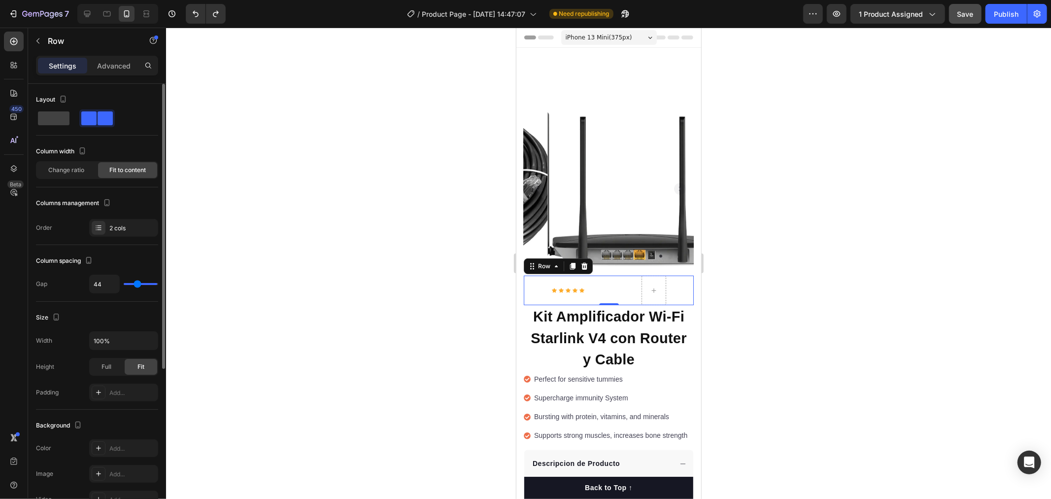
type input "39"
type input "27"
type input "25"
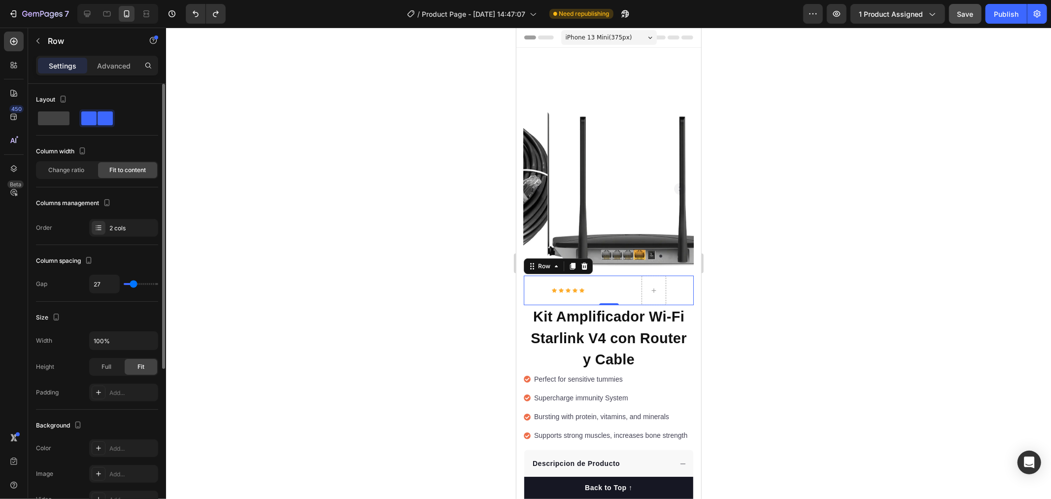
type input "25"
type input "22"
type input "20"
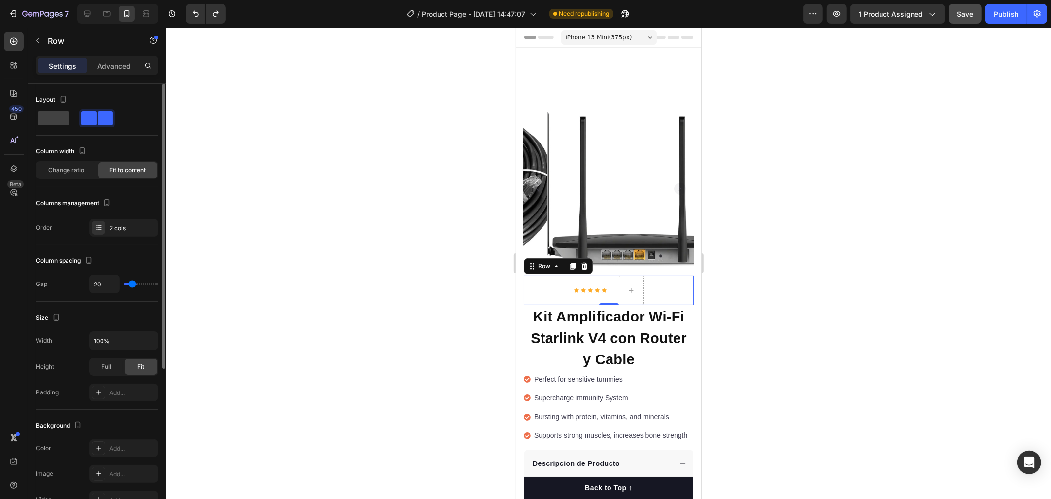
type input "12"
type input "7"
type input "5"
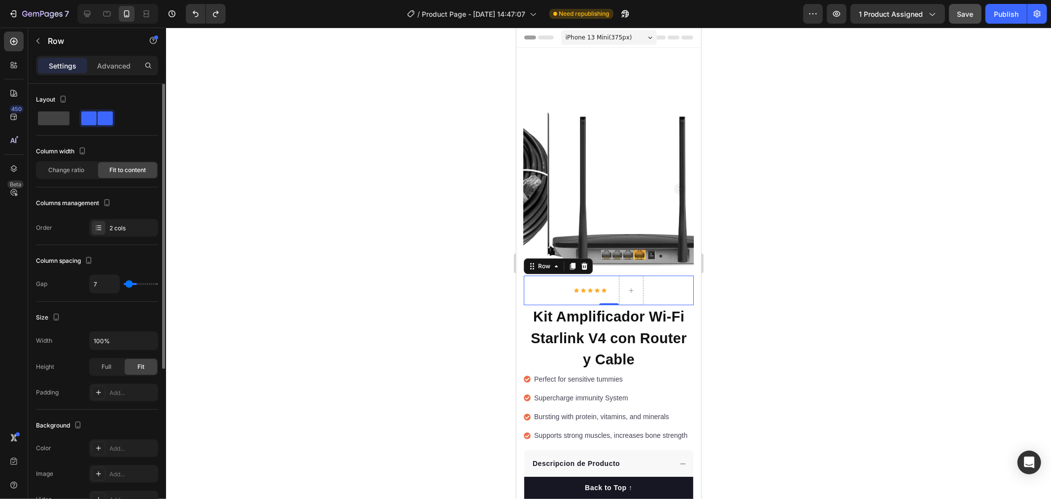
type input "5"
type input "0"
drag, startPoint x: 129, startPoint y: 283, endPoint x: 120, endPoint y: 285, distance: 9.0
type input "0"
click at [124, 285] on input "range" at bounding box center [141, 284] width 35 height 2
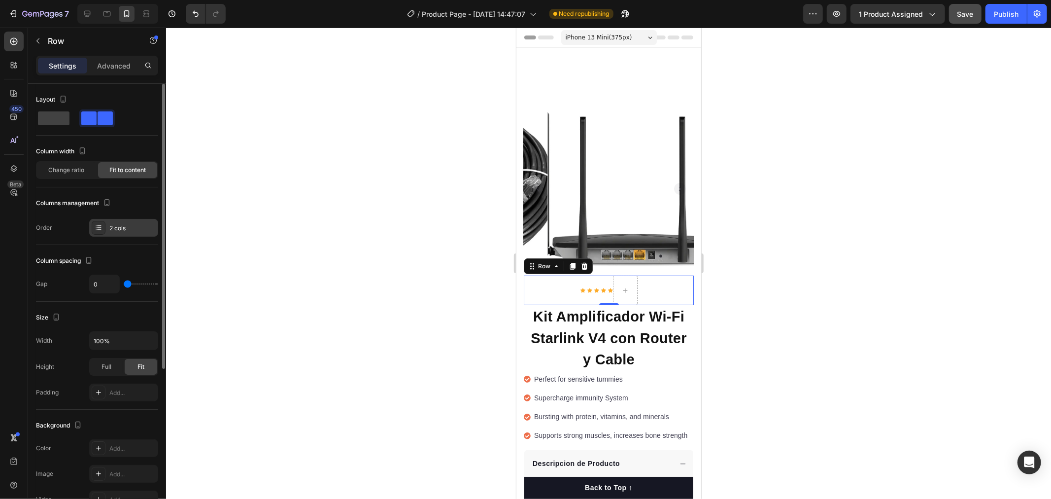
click at [126, 225] on div "2 cols" at bounding box center [132, 228] width 46 height 9
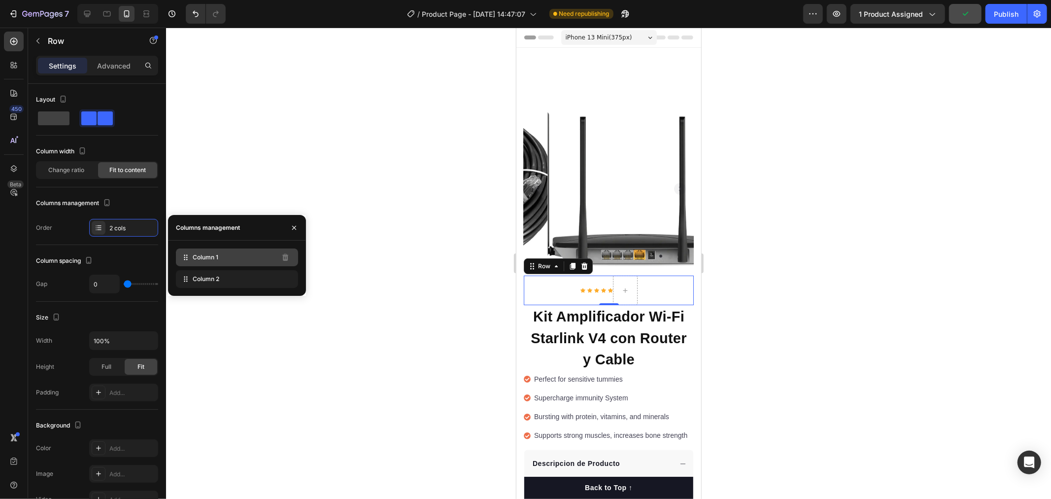
click at [226, 262] on div "Column 1" at bounding box center [237, 257] width 122 height 18
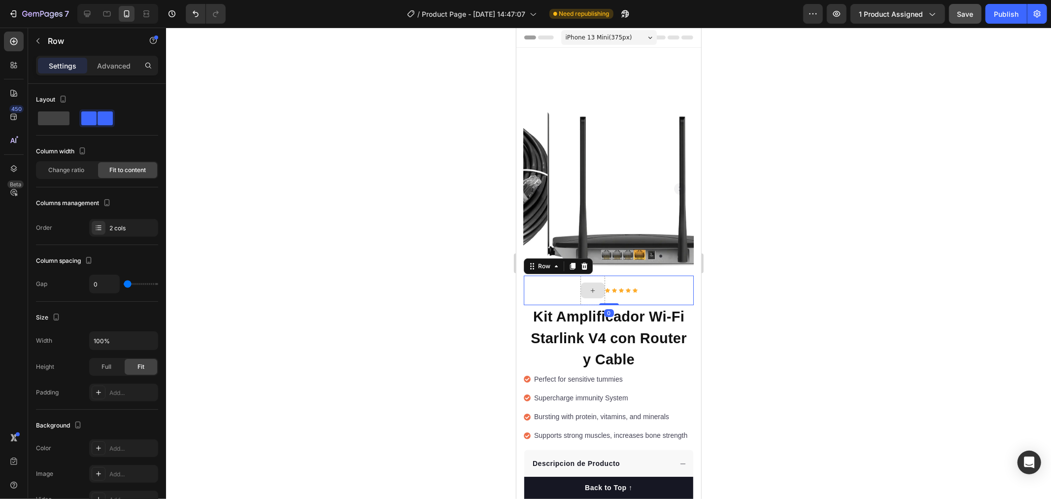
click at [595, 275] on div at bounding box center [592, 290] width 25 height 30
click at [131, 222] on div "2 cols" at bounding box center [123, 228] width 69 height 18
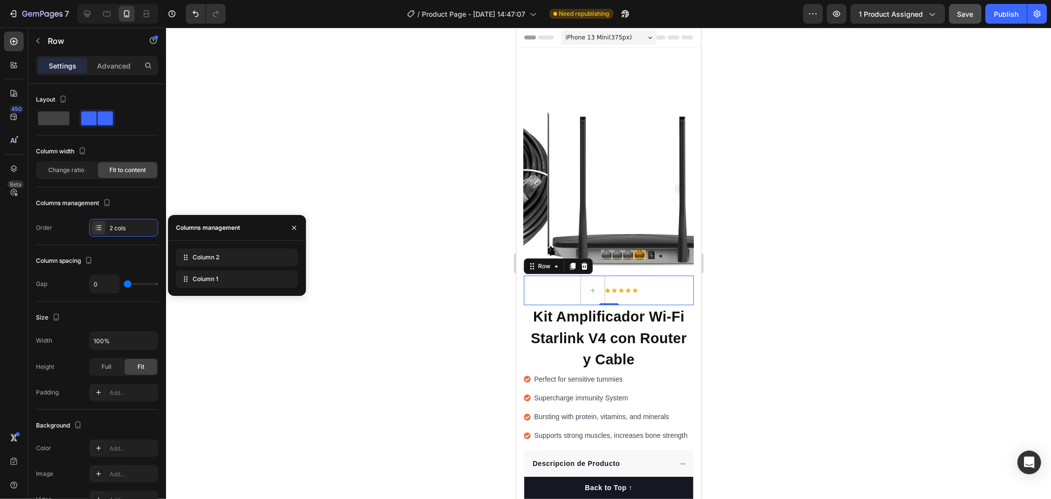
click at [258, 358] on div at bounding box center [608, 263] width 885 height 471
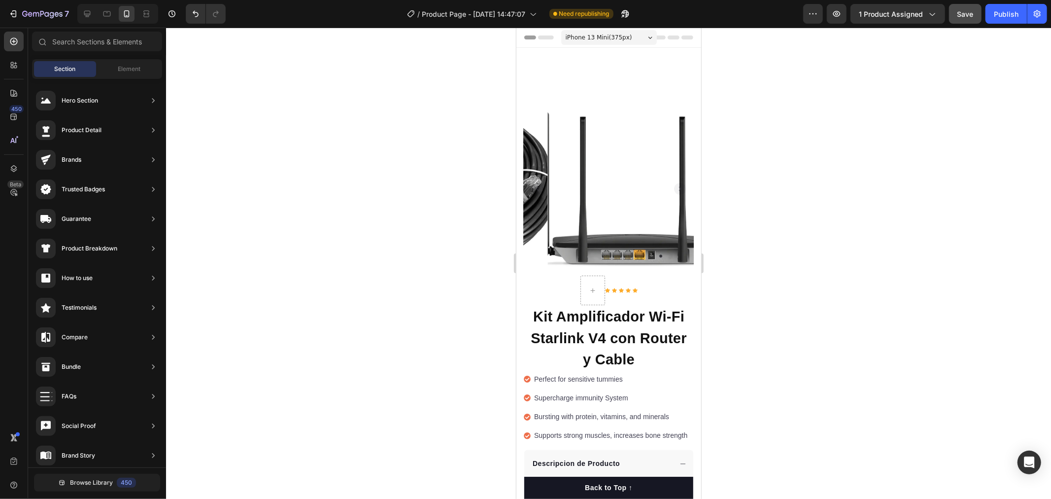
click at [378, 319] on div at bounding box center [608, 263] width 885 height 471
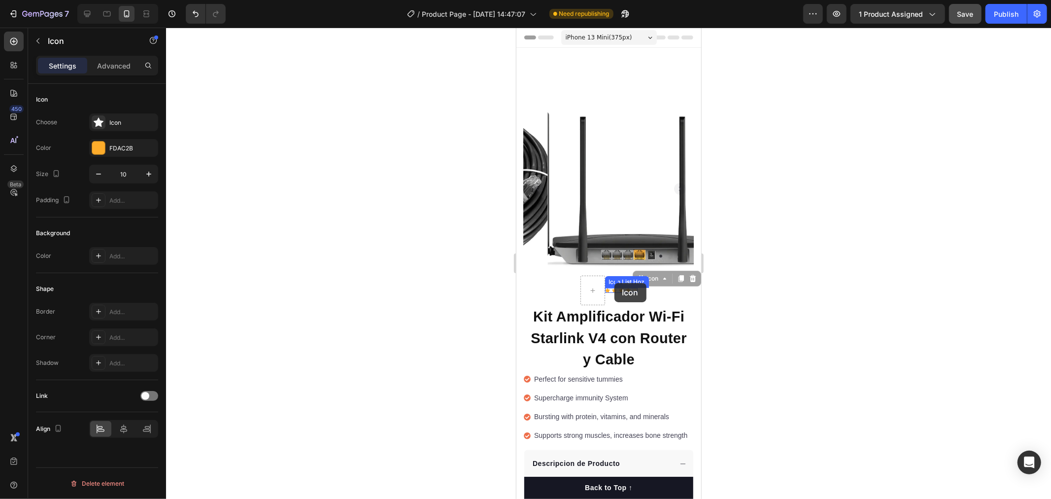
drag, startPoint x: 628, startPoint y: 282, endPoint x: 614, endPoint y: 282, distance: 13.8
click at [422, 303] on div at bounding box center [608, 263] width 885 height 471
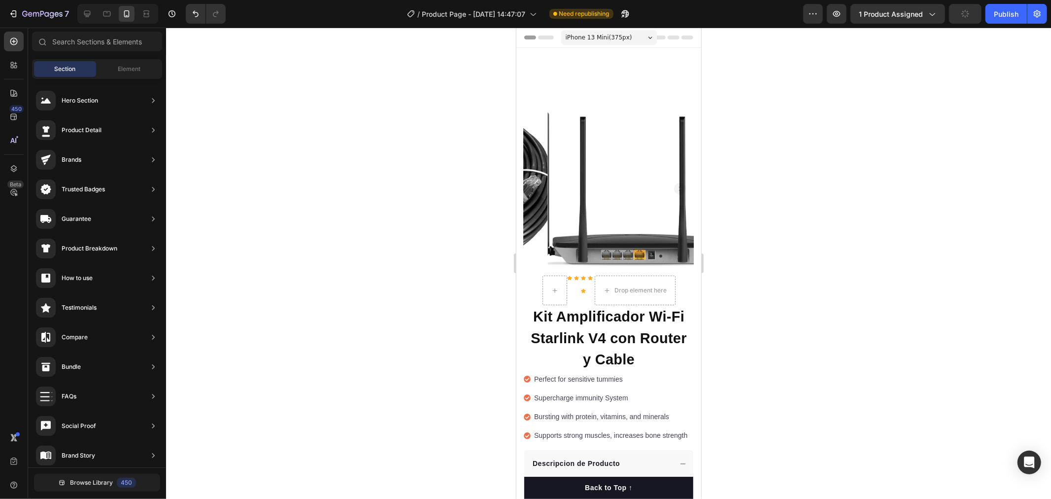
click at [428, 296] on div at bounding box center [608, 263] width 885 height 471
click at [648, 450] on div "Perfect for sensitive tummies Supercharge immunity System Bursting with protein…" at bounding box center [608, 410] width 170 height 79
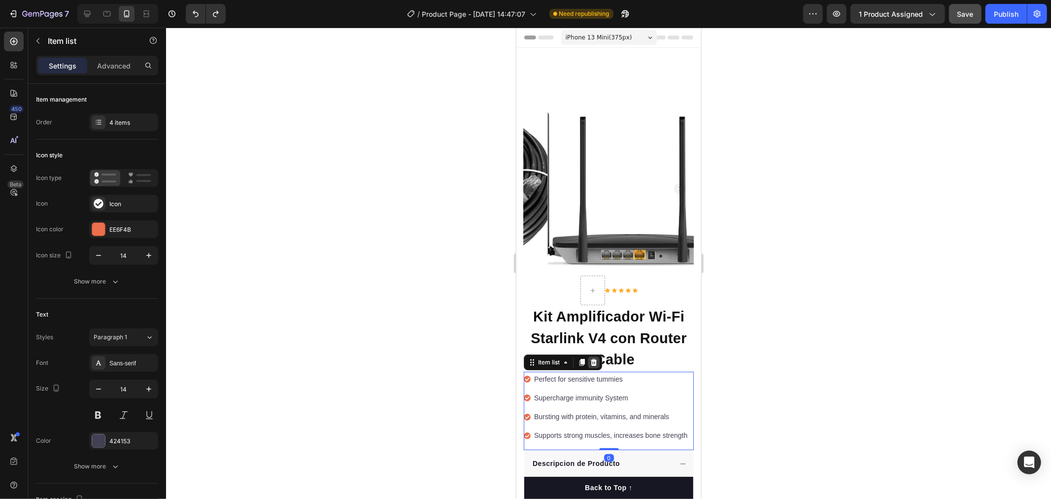
click at [591, 358] on icon at bounding box center [593, 362] width 8 height 8
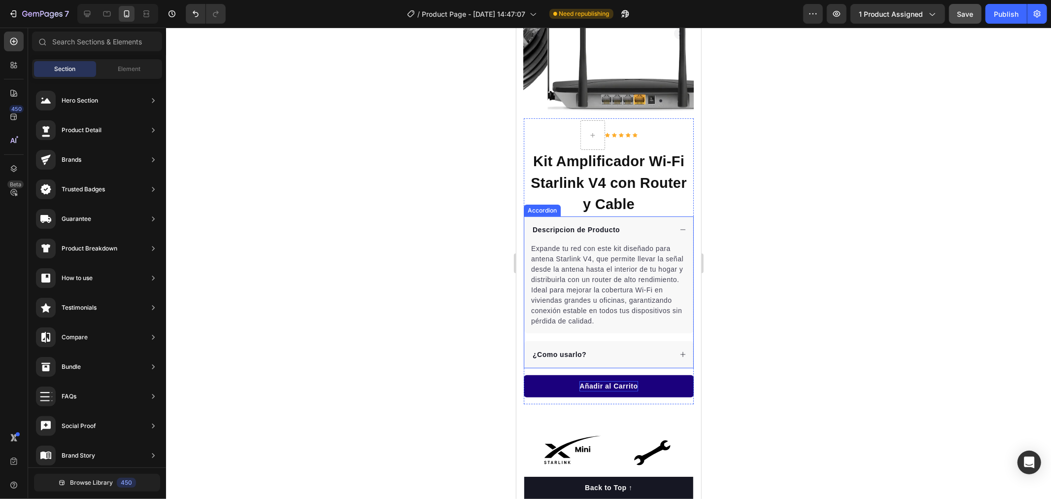
scroll to position [164, 0]
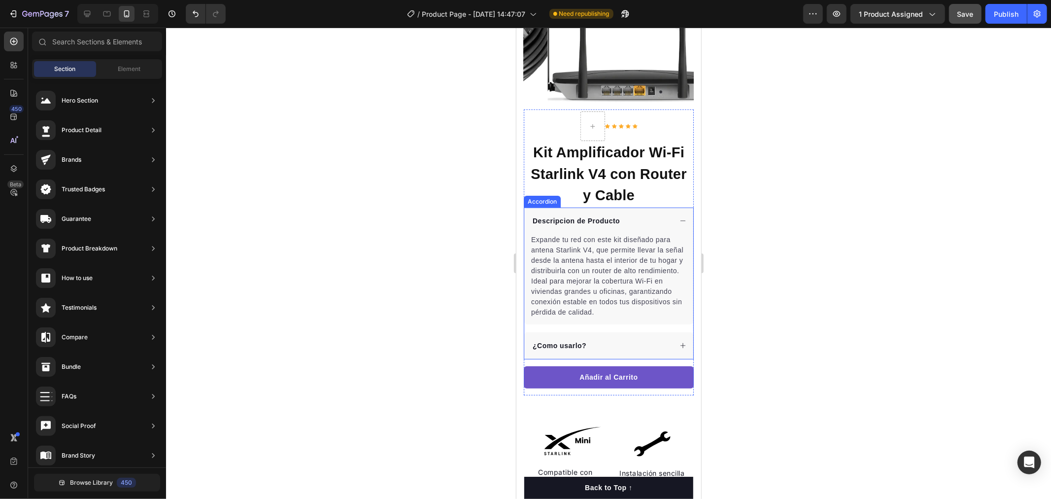
click at [659, 339] on div "¿Como usarlo?" at bounding box center [601, 345] width 140 height 13
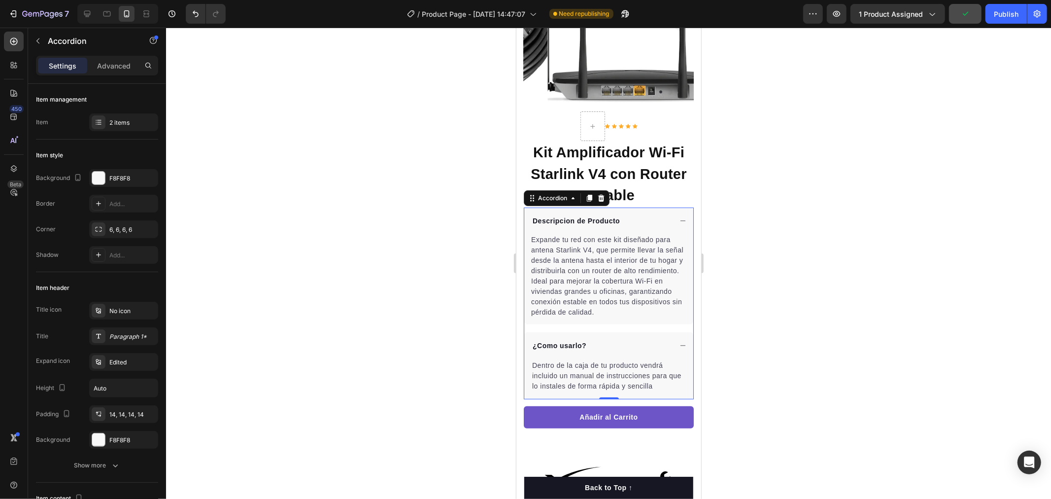
click at [757, 211] on div at bounding box center [608, 263] width 885 height 471
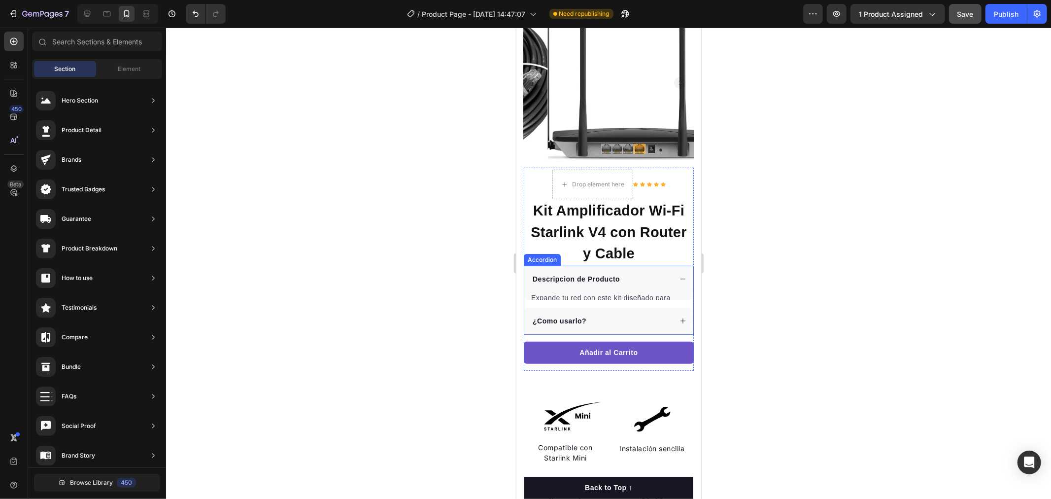
scroll to position [0, 0]
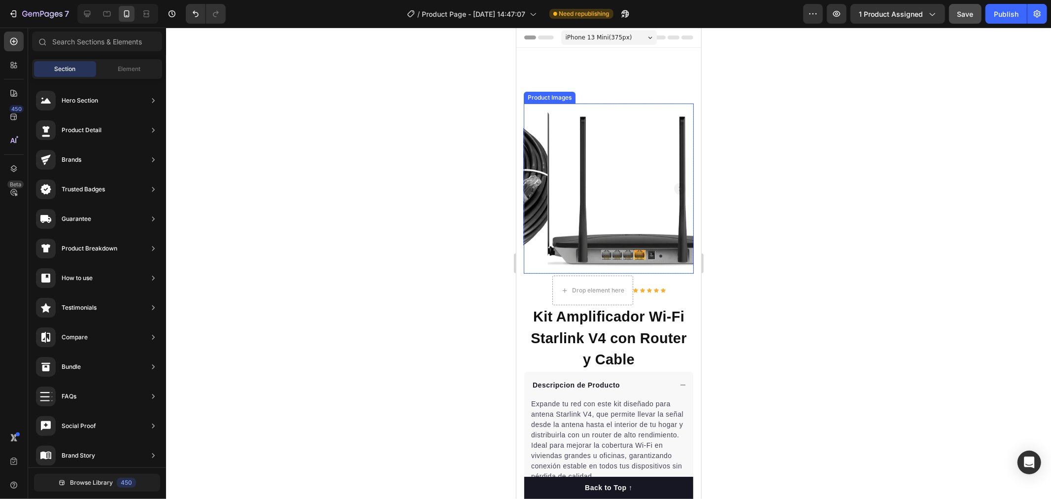
click at [675, 182] on rect "Carousel Next Arrow" at bounding box center [680, 188] width 12 height 12
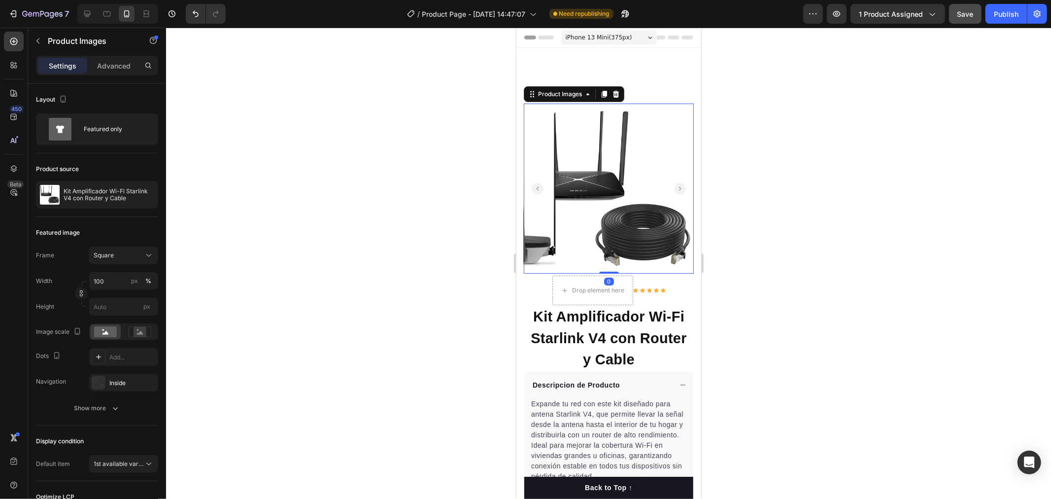
click at [675, 182] on rect "Carousel Next Arrow" at bounding box center [680, 188] width 12 height 12
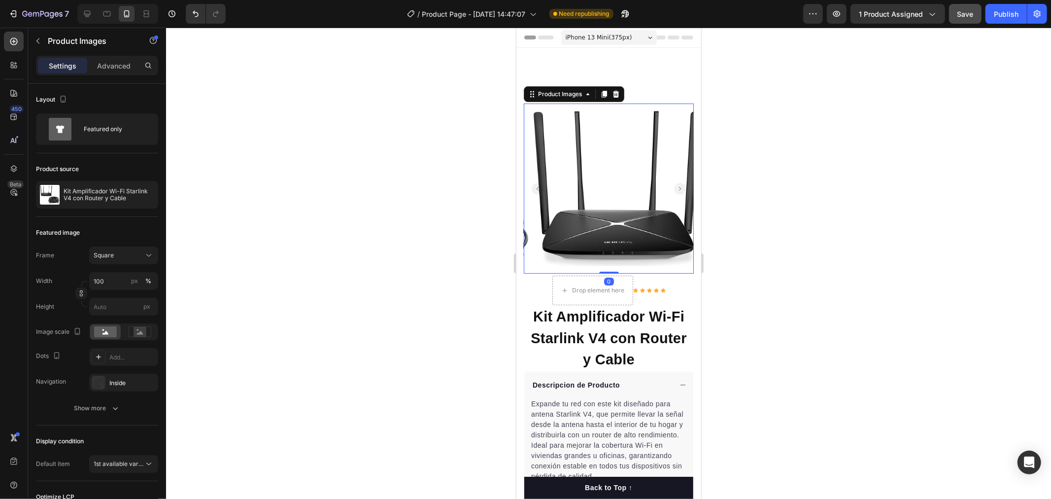
click at [675, 182] on rect "Carousel Next Arrow" at bounding box center [680, 188] width 12 height 12
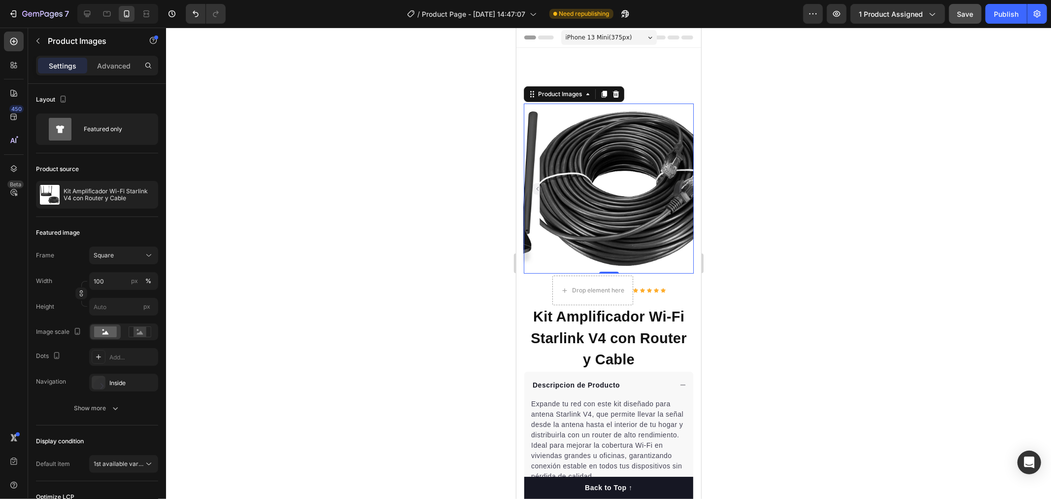
click at [675, 182] on rect "Carousel Next Arrow" at bounding box center [680, 188] width 12 height 12
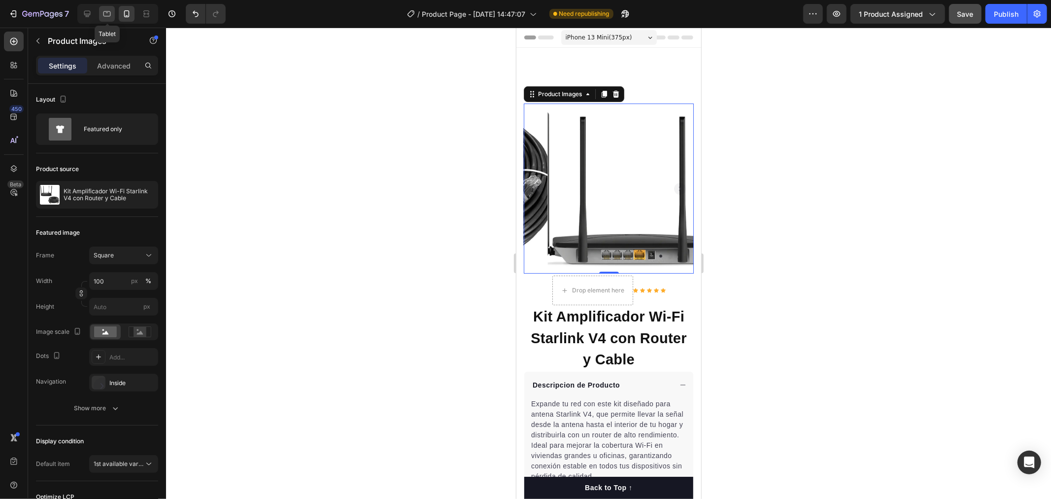
click at [109, 8] on div at bounding box center [107, 14] width 16 height 16
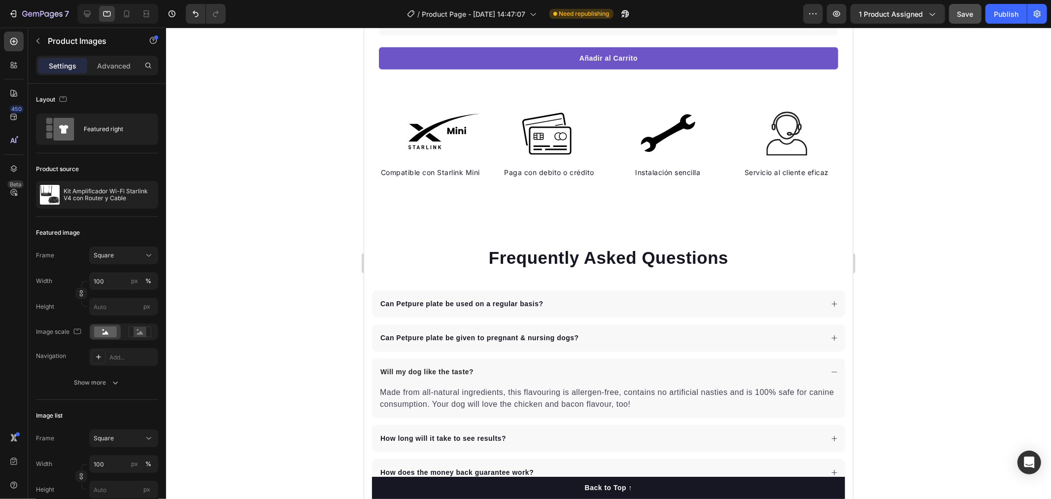
scroll to position [664, 0]
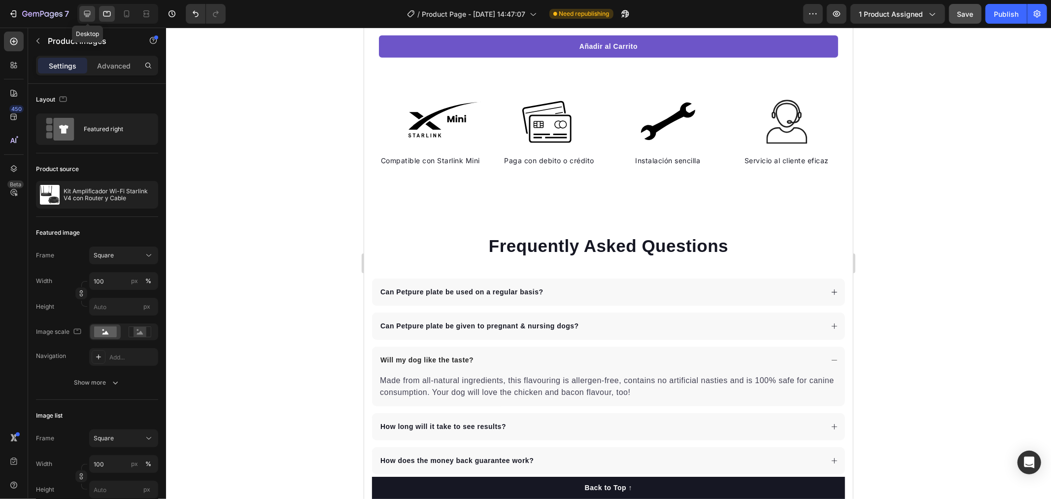
click at [91, 13] on icon at bounding box center [87, 14] width 10 height 10
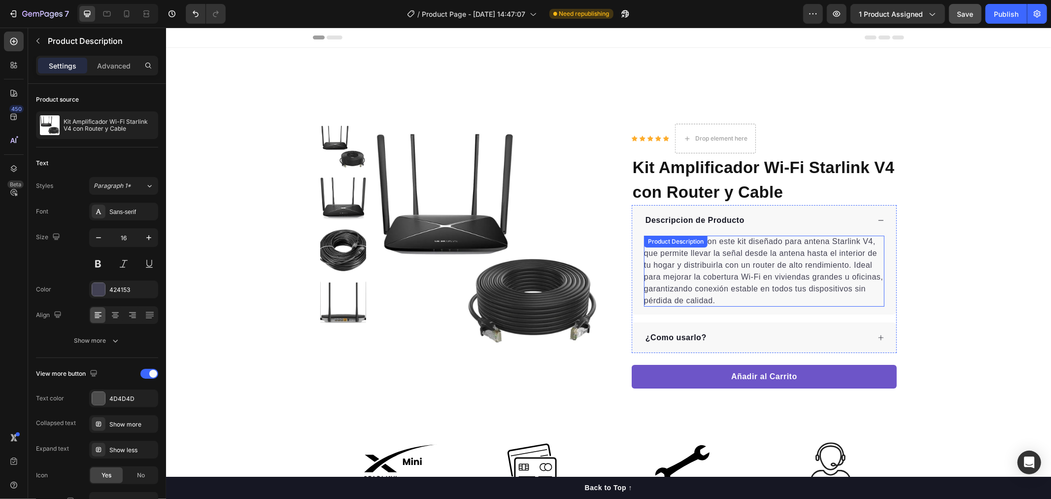
click at [753, 289] on p "Expande tu red con este kit diseñado para antena Starlink V4, que permite lleva…" at bounding box center [764, 271] width 240 height 68
click at [681, 336] on p "¿Como usarlo?" at bounding box center [675, 337] width 61 height 12
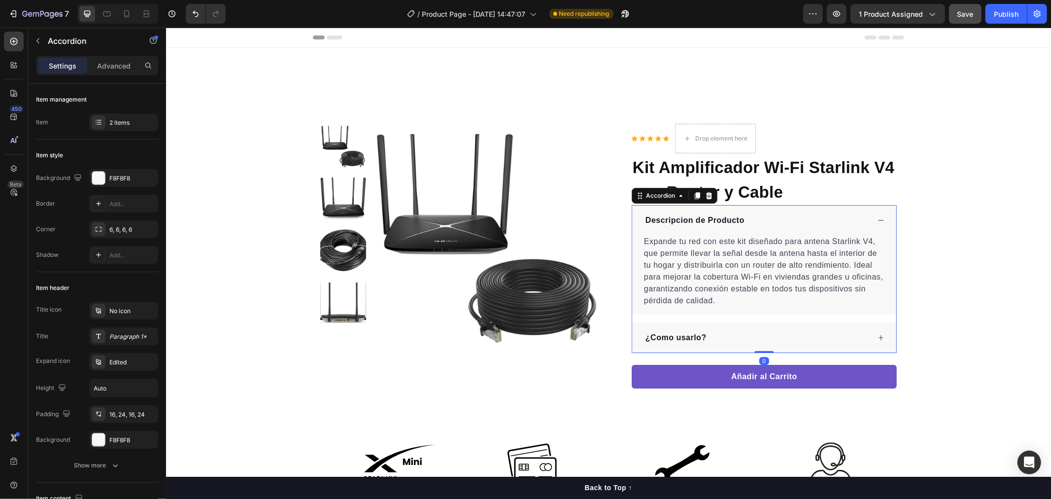
click at [863, 333] on div "¿Como usarlo?" at bounding box center [757, 337] width 226 height 15
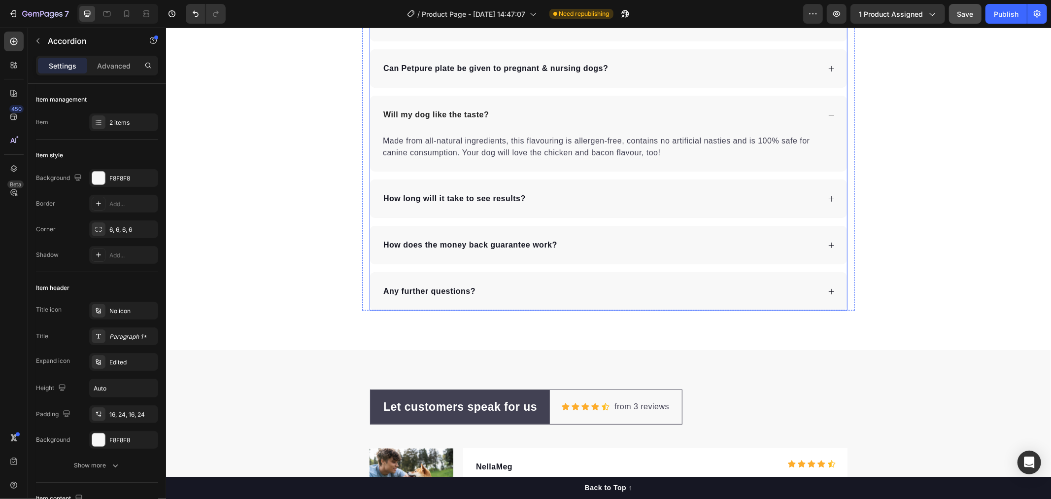
scroll to position [493, 0]
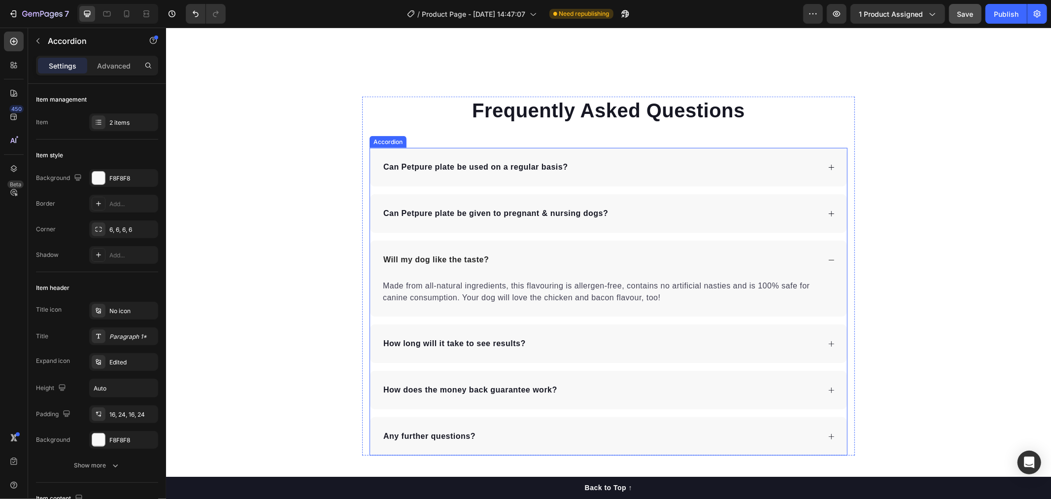
click at [527, 165] on p "Can Petpure plate be used on a regular basis?" at bounding box center [475, 167] width 185 height 12
click at [569, 162] on div "Can Petpure plate be used on a regular basis?" at bounding box center [600, 166] width 438 height 15
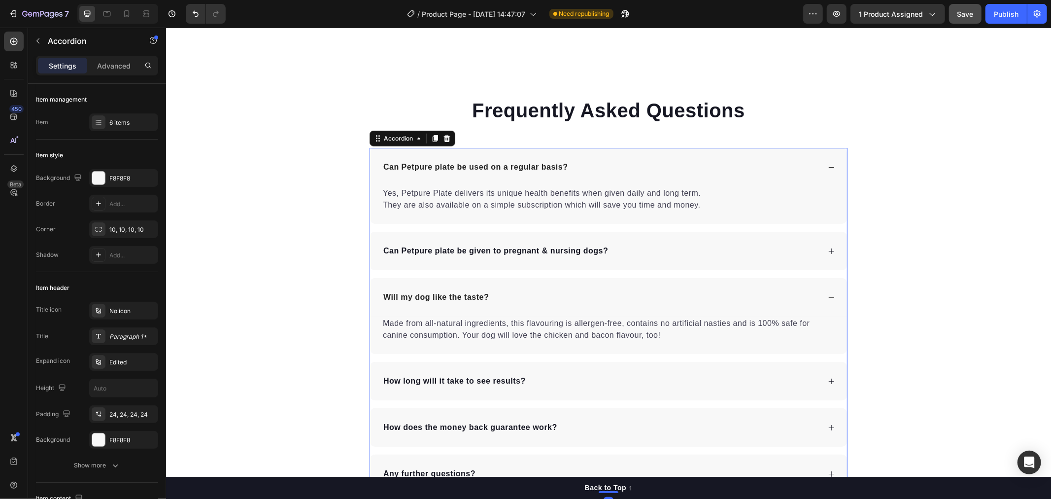
click at [561, 165] on p "Can Petpure plate be used on a regular basis?" at bounding box center [475, 167] width 185 height 12
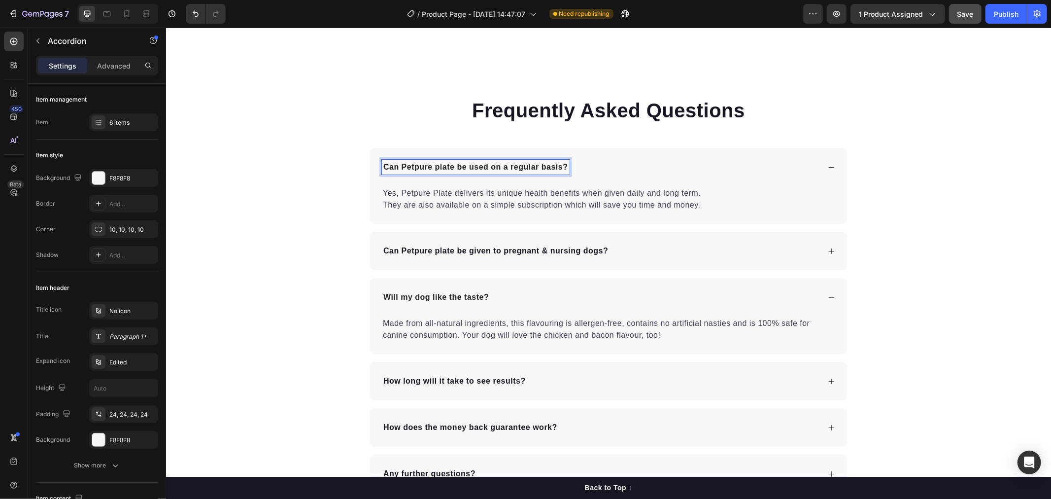
drag, startPoint x: 560, startPoint y: 165, endPoint x: 523, endPoint y: 164, distance: 37.0
click at [523, 164] on p "Can Petpure plate be used on a regular basis?" at bounding box center [475, 167] width 185 height 12
click at [561, 166] on p "Can Petpure plate be used on a regular basis?" at bounding box center [475, 167] width 185 height 12
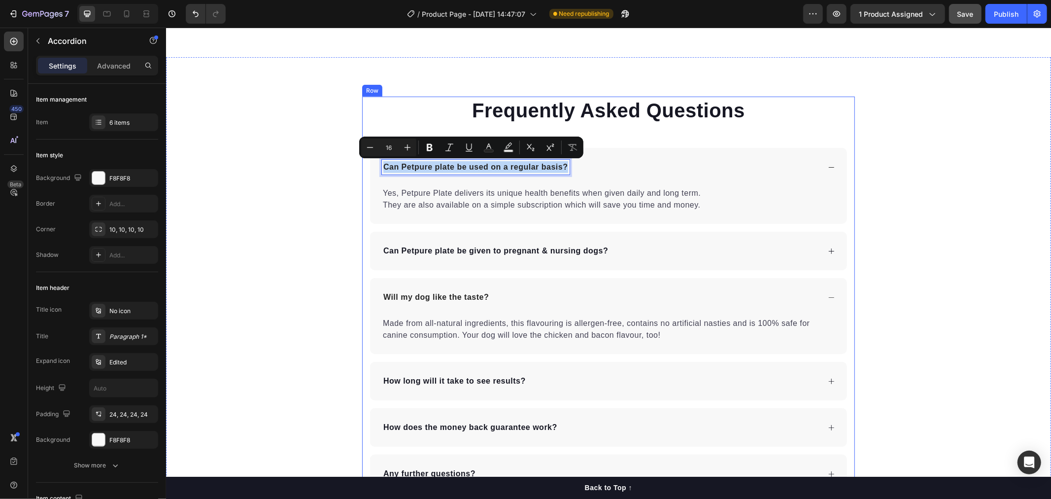
drag, startPoint x: 564, startPoint y: 165, endPoint x: 363, endPoint y: 167, distance: 201.6
click at [363, 167] on div "Frequently Asked Questions Heading Can Petpure plate be used on a regular basis…" at bounding box center [608, 294] width 493 height 396
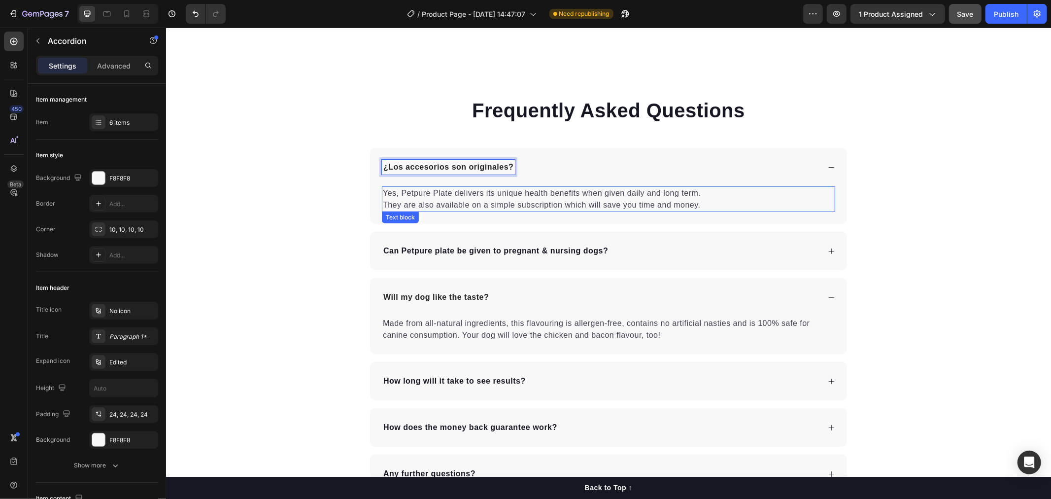
click at [410, 197] on p "Yes, Petpure Plate delivers its unique health benefits when given daily and lon…" at bounding box center [607, 199] width 451 height 24
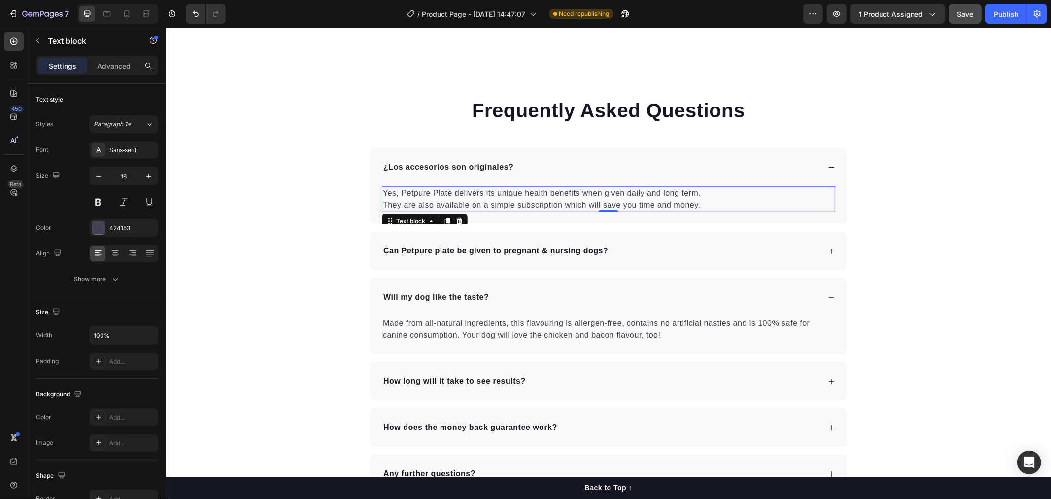
click at [410, 197] on p "Yes, Petpure Plate delivers its unique health benefits when given daily and lon…" at bounding box center [607, 199] width 451 height 24
click at [723, 204] on p "Yes, Petpure Plate delivers its unique health benefits when given daily and lon…" at bounding box center [607, 199] width 451 height 24
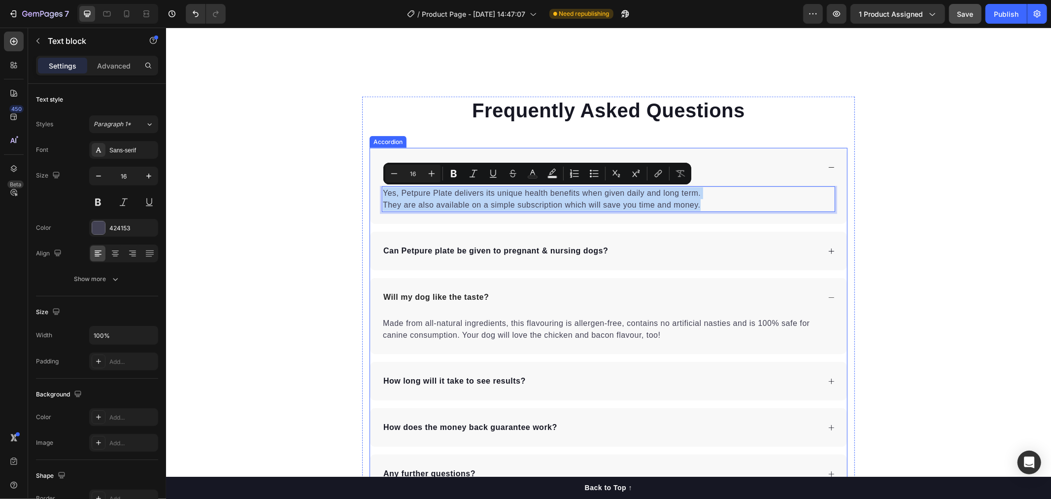
drag, startPoint x: 723, startPoint y: 204, endPoint x: 368, endPoint y: 193, distance: 355.0
click at [370, 193] on div "Yes, Petpure Plate delivers its unique health benefits when given daily and lon…" at bounding box center [608, 204] width 477 height 37
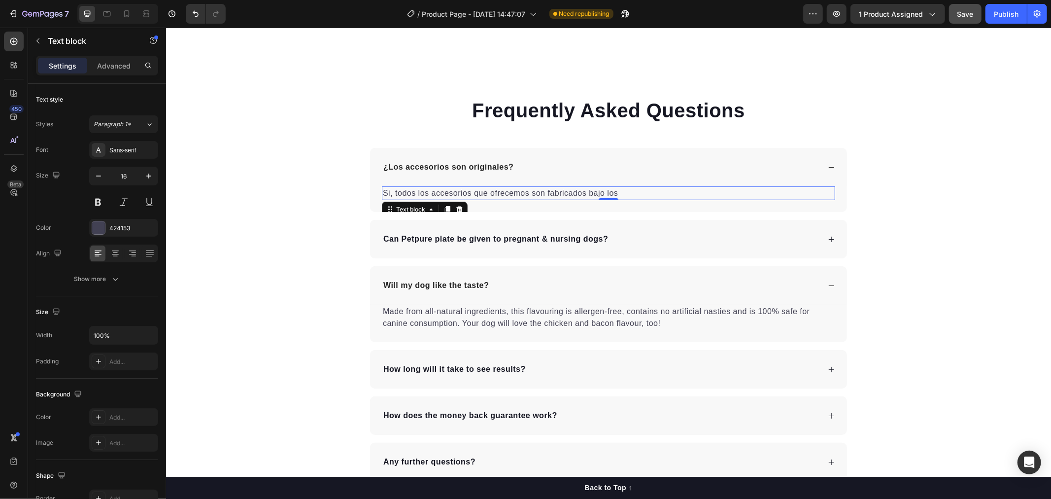
click at [632, 199] on p "Si, todos los accesorios que ofrecemos son fabricados bajo los" at bounding box center [607, 193] width 451 height 12
drag, startPoint x: 585, startPoint y: 193, endPoint x: 367, endPoint y: 197, distance: 217.4
click at [370, 197] on div "Si, todos los accesorios que ofrecemos son fabricados bajo los Text block 0" at bounding box center [608, 199] width 477 height 26
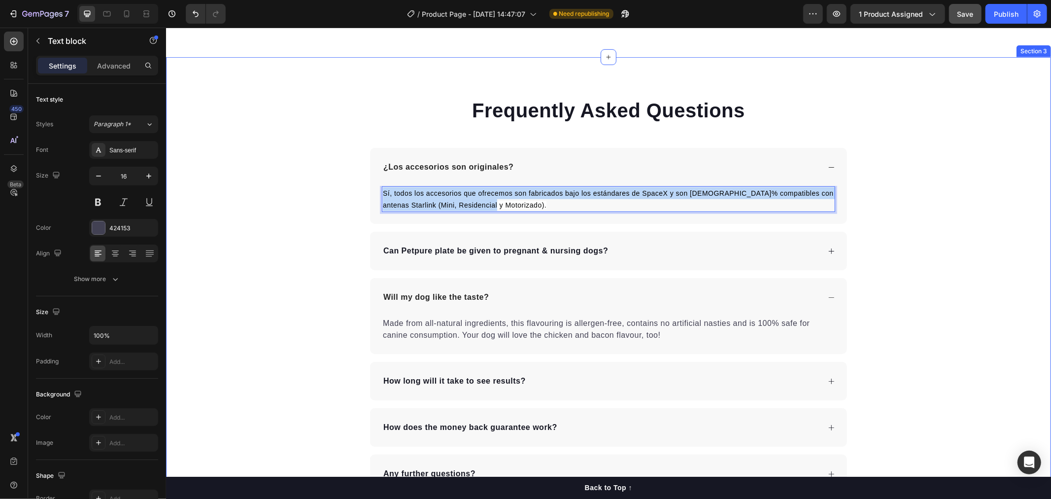
drag, startPoint x: 510, startPoint y: 200, endPoint x: 222, endPoint y: 171, distance: 289.3
click at [347, 181] on div "Frequently Asked Questions Heading ¿Los accesorios son originales? Sí, todos lo…" at bounding box center [608, 294] width 885 height 396
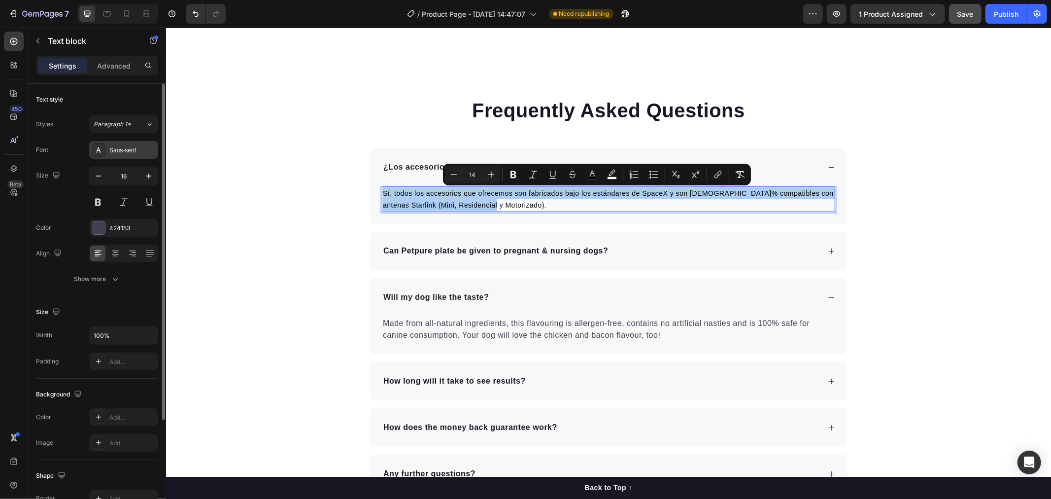
click at [142, 146] on div "Sans-serif" at bounding box center [132, 150] width 46 height 9
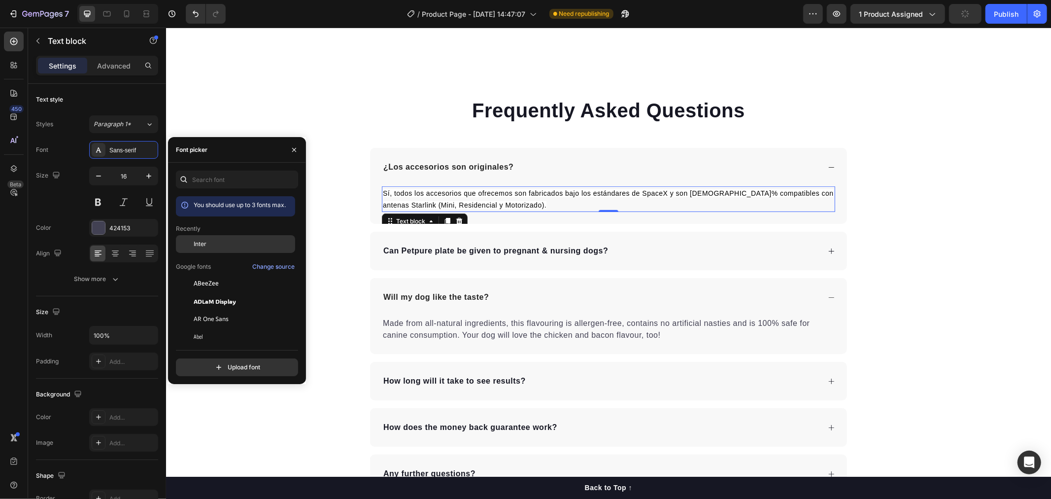
click at [217, 310] on div "Inter" at bounding box center [235, 319] width 119 height 18
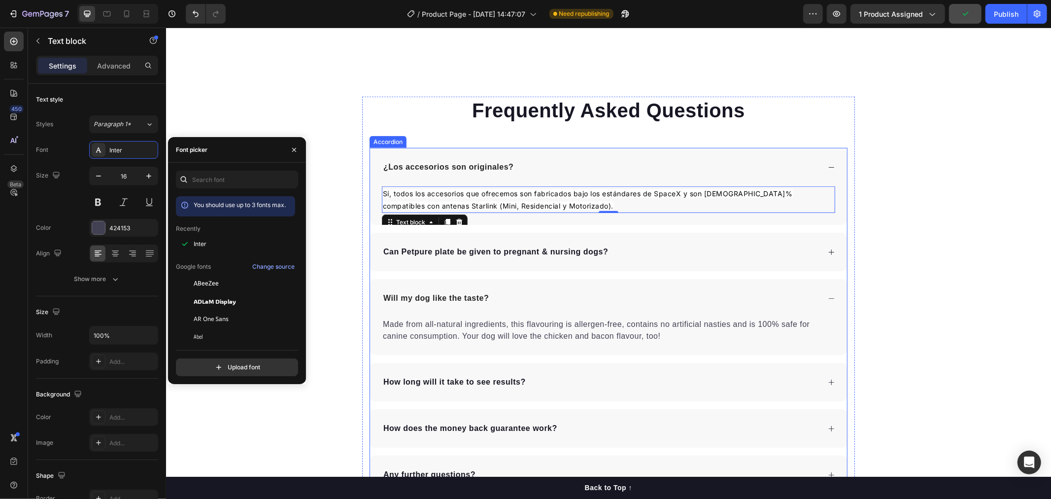
click at [472, 166] on p "¿Los accesorios son originales?" at bounding box center [448, 167] width 130 height 12
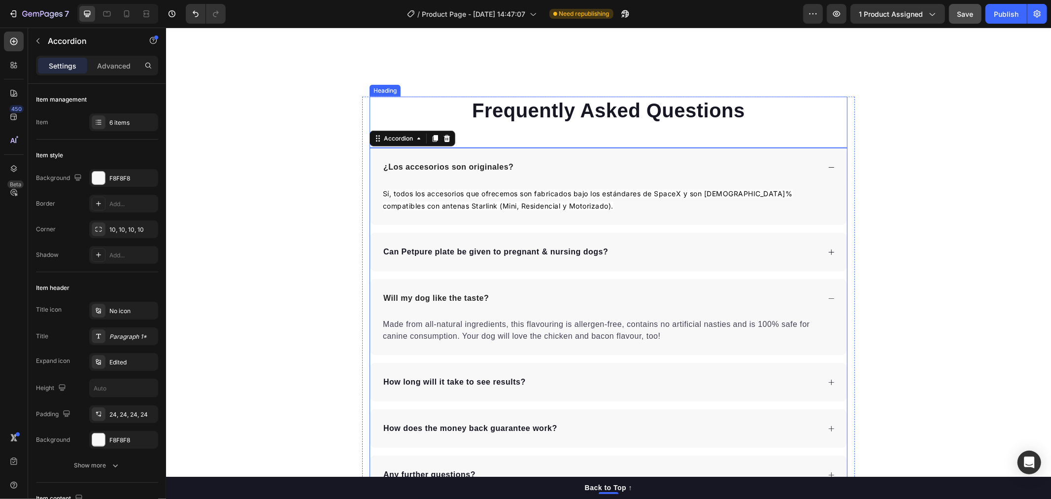
click at [263, 242] on div "Frequently Asked Questions Heading ¿Los accesorios son originales? Sí, todos lo…" at bounding box center [608, 294] width 885 height 397
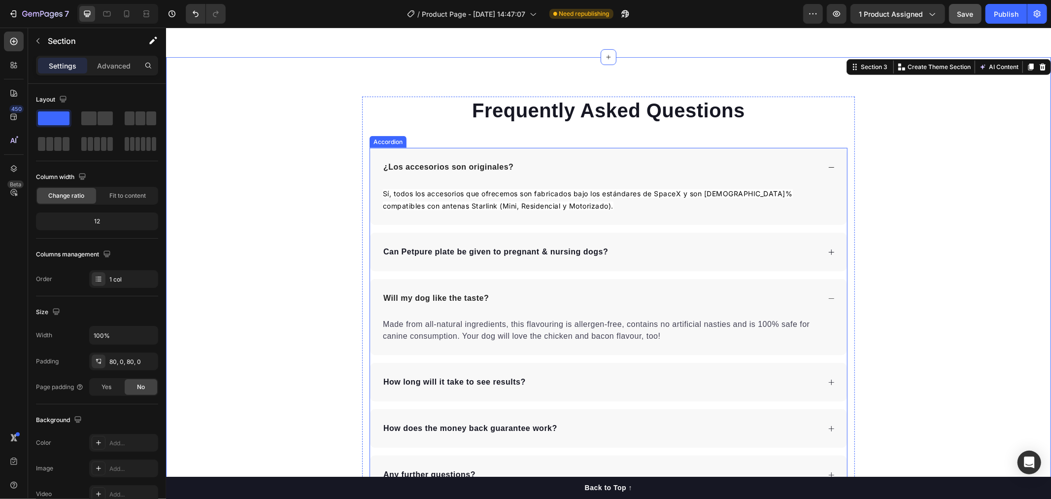
click at [452, 165] on p "¿Los accesorios son originales?" at bounding box center [448, 167] width 130 height 12
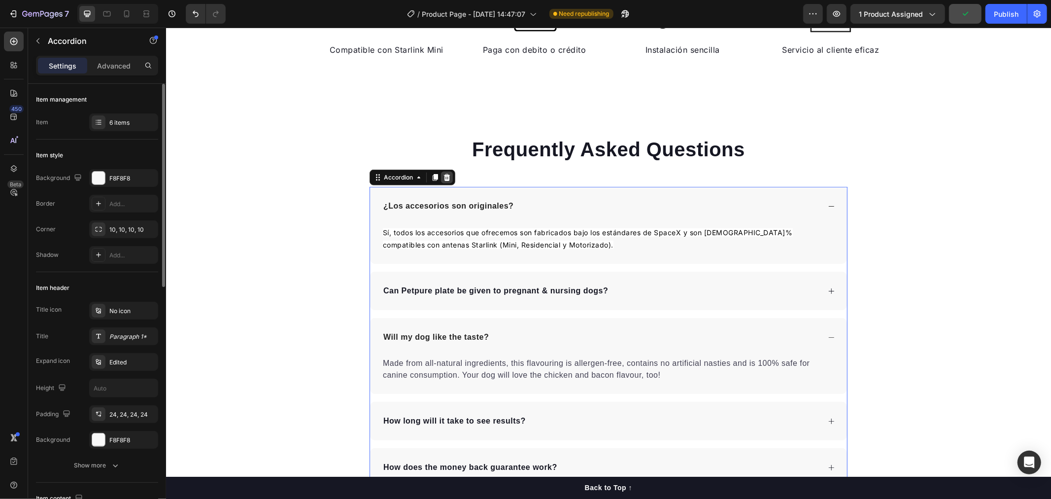
scroll to position [328, 0]
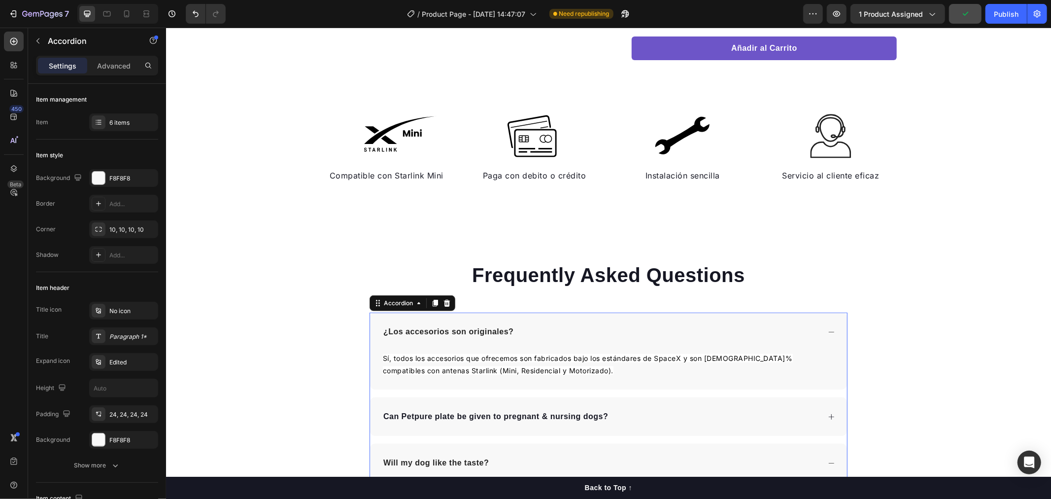
click at [313, 335] on div "Frequently Asked Questions Heading ¿Los accesorios son originales? Sí, todos lo…" at bounding box center [608, 459] width 885 height 397
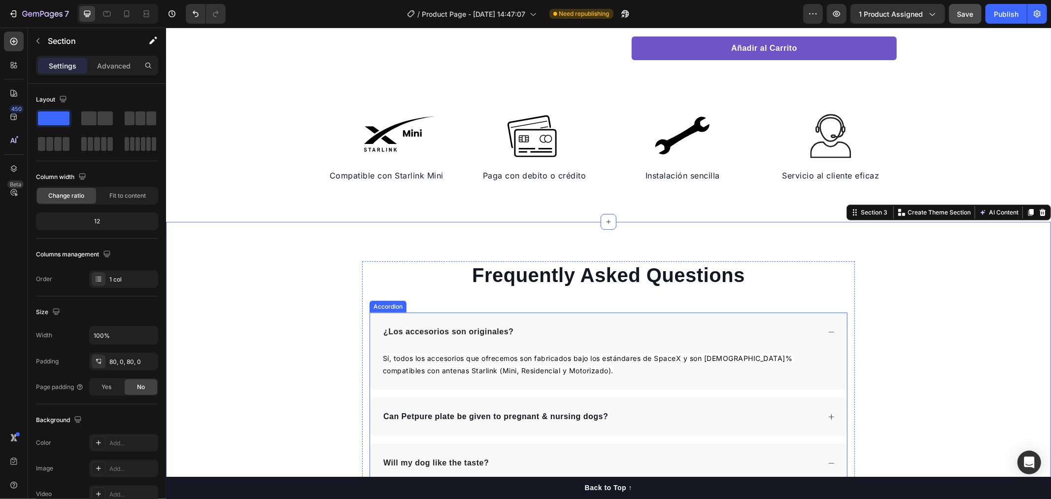
click at [430, 328] on p "¿Los accesorios son originales?" at bounding box center [448, 331] width 130 height 12
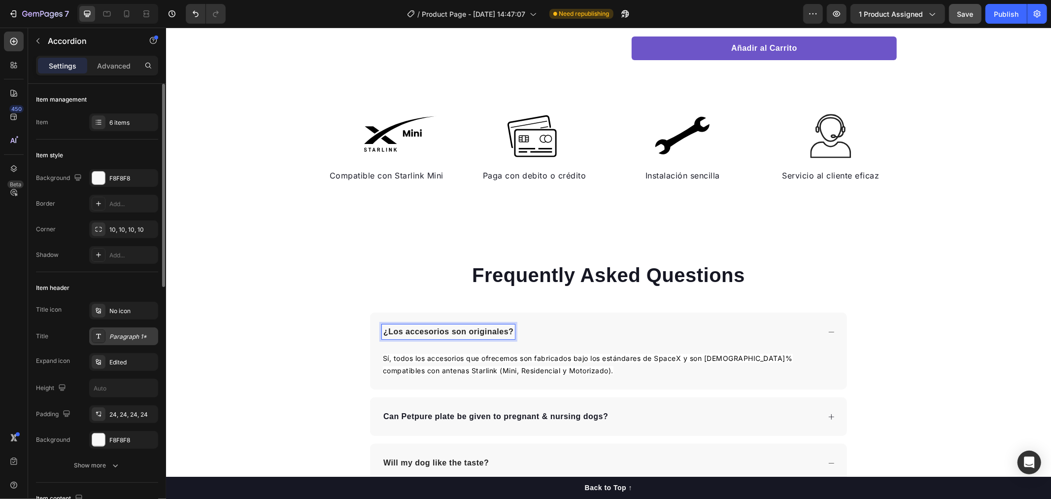
click at [139, 335] on div "Paragraph 1*" at bounding box center [132, 336] width 46 height 9
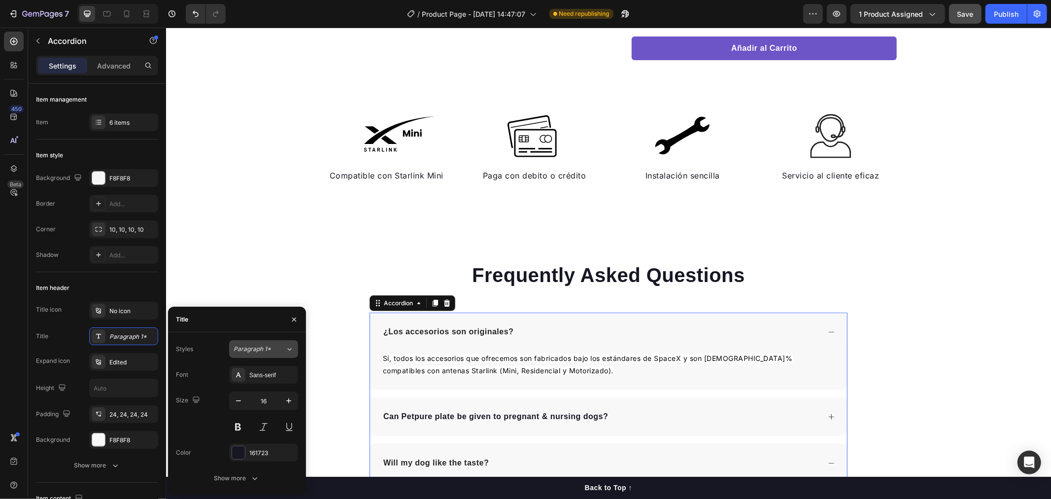
click at [283, 351] on div "Paragraph 1*" at bounding box center [260, 349] width 52 height 9
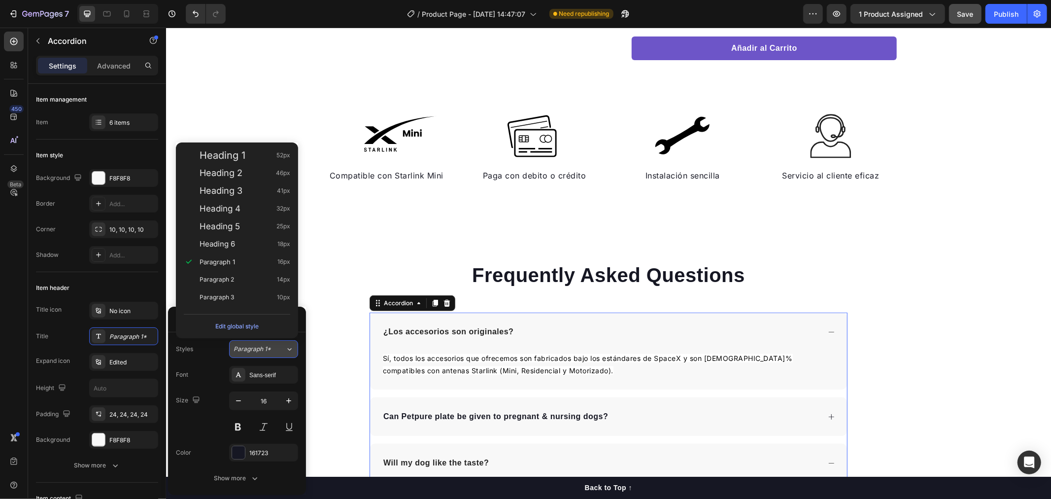
click at [283, 351] on div "Paragraph 1*" at bounding box center [260, 349] width 52 height 9
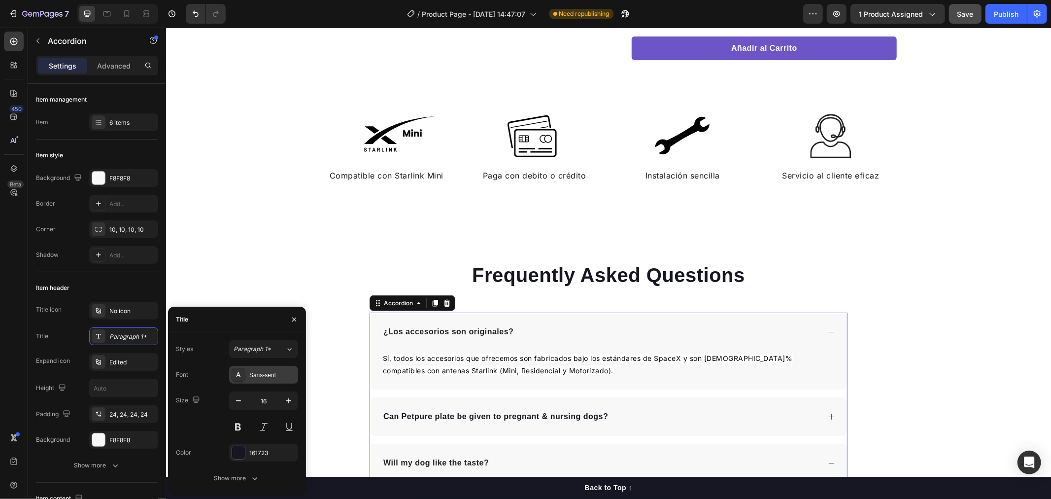
click at [287, 367] on div "Sans-serif" at bounding box center [263, 375] width 69 height 18
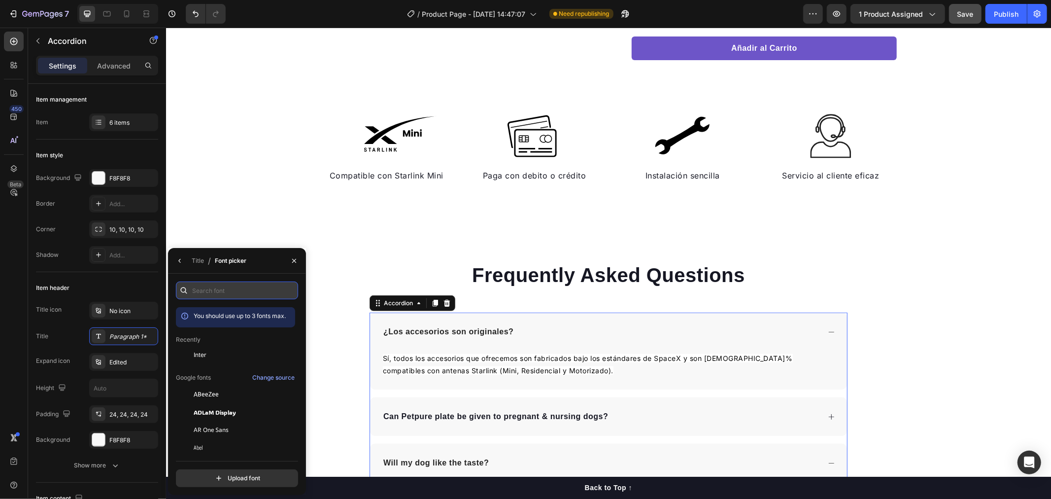
click at [233, 289] on input "text" at bounding box center [237, 290] width 122 height 18
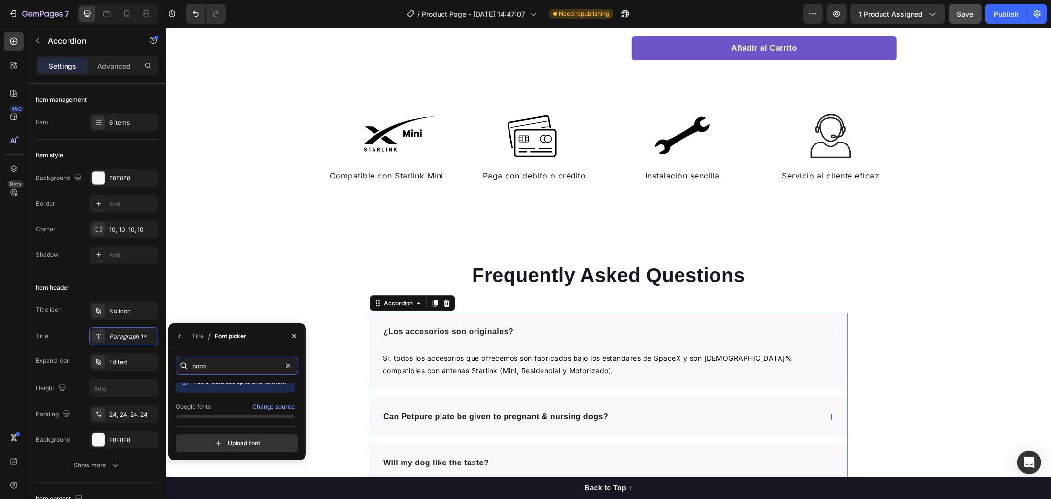
scroll to position [25, 0]
type input "popp"
click at [227, 413] on div "Poppins" at bounding box center [244, 409] width 100 height 9
click at [10, 95] on icon at bounding box center [13, 93] width 7 height 7
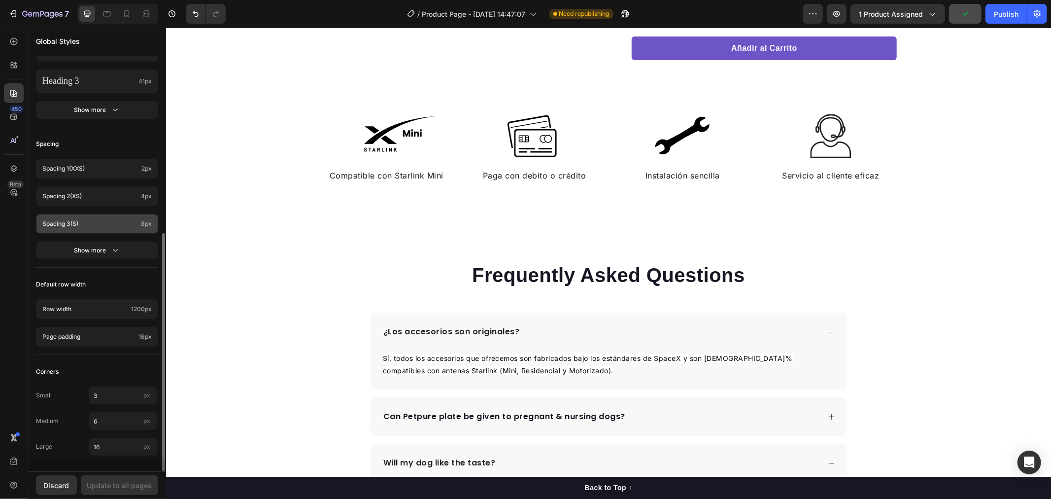
scroll to position [143, 0]
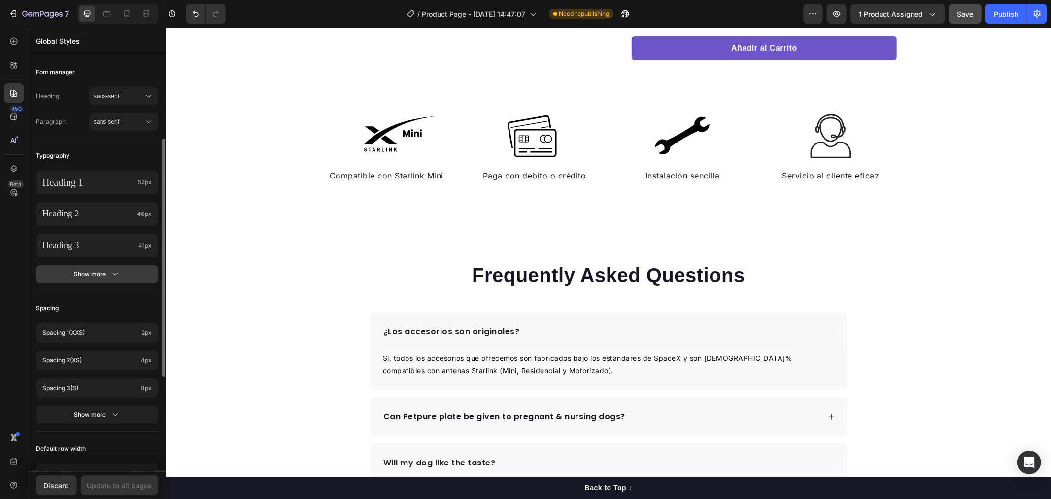
click at [117, 274] on icon "button" at bounding box center [115, 274] width 10 height 10
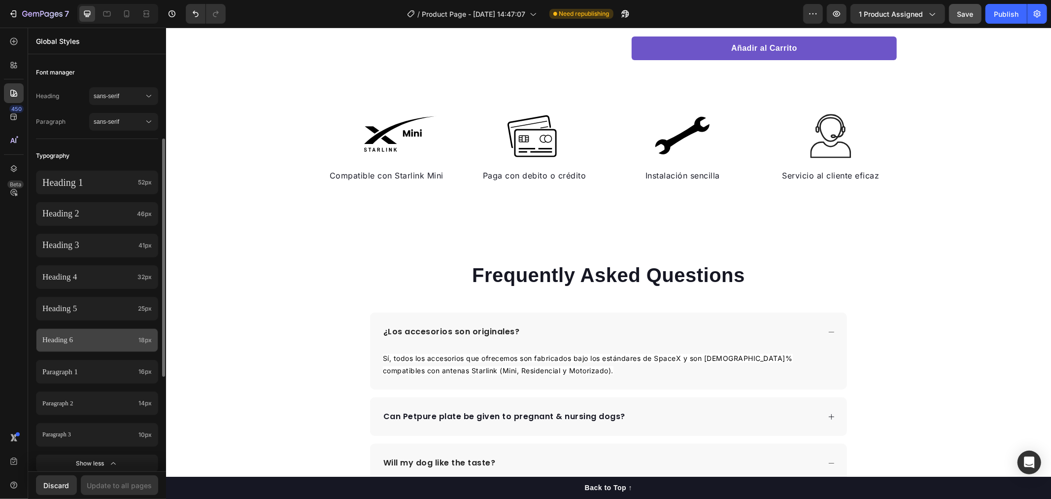
click at [88, 338] on p "Heading 6" at bounding box center [88, 340] width 92 height 10
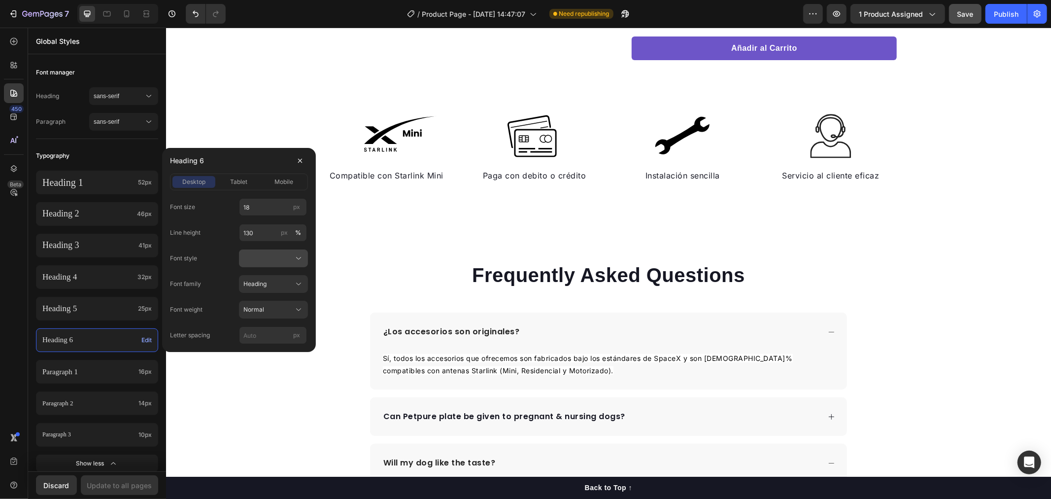
click at [264, 262] on div at bounding box center [273, 258] width 60 height 10
click at [274, 285] on div "Heading" at bounding box center [267, 283] width 48 height 9
click at [136, 149] on div "Typography" at bounding box center [97, 156] width 122 height 18
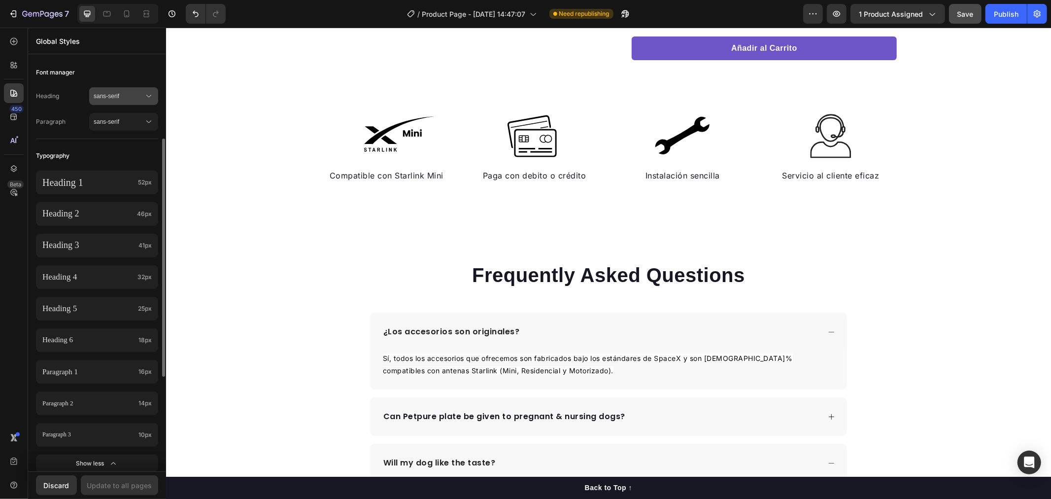
click at [124, 99] on span "sans-serif" at bounding box center [119, 96] width 50 height 9
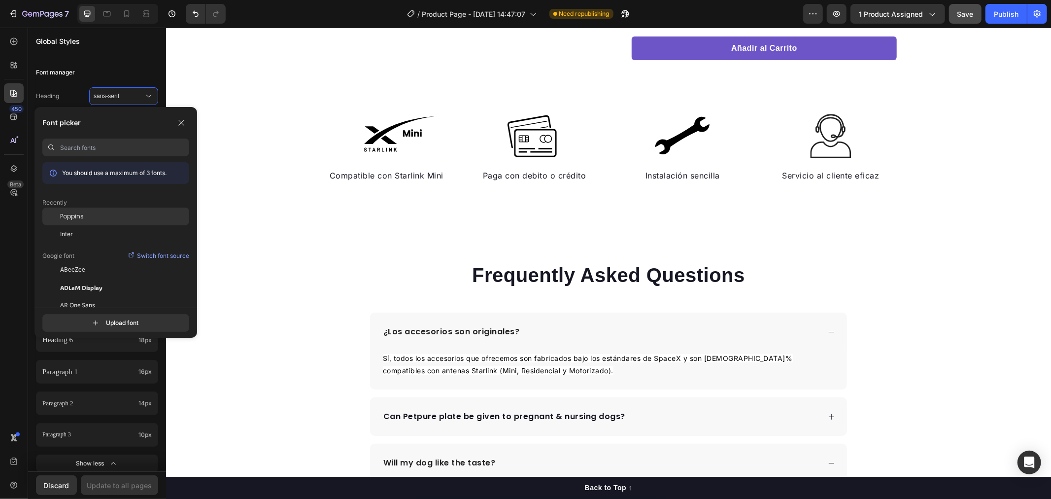
click at [80, 214] on span "Poppins" at bounding box center [72, 216] width 24 height 9
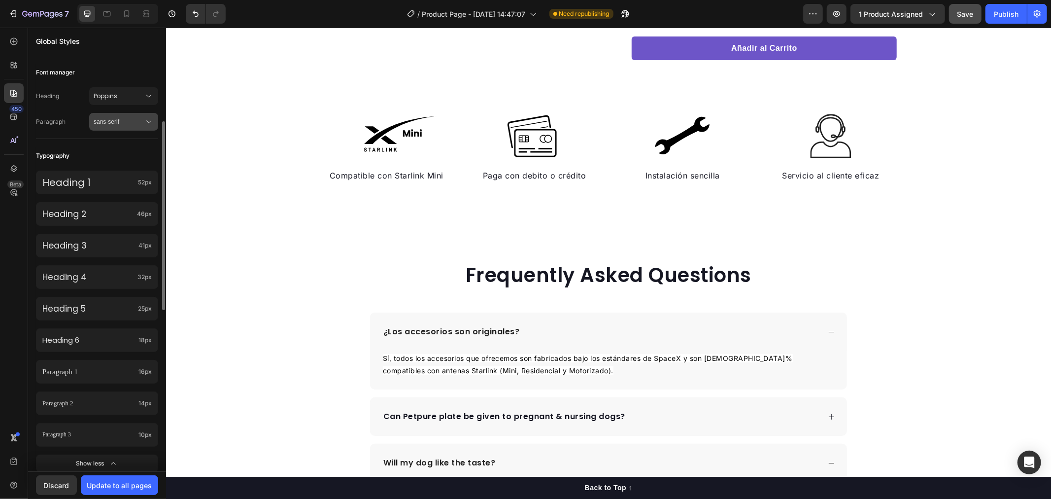
click at [116, 118] on span "sans-serif" at bounding box center [119, 121] width 50 height 9
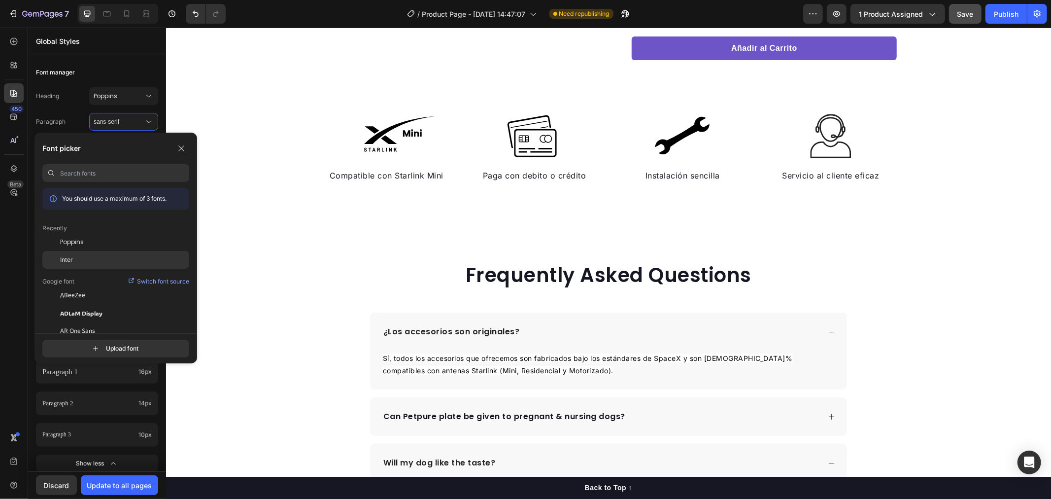
click at [91, 263] on div "Inter" at bounding box center [124, 259] width 129 height 9
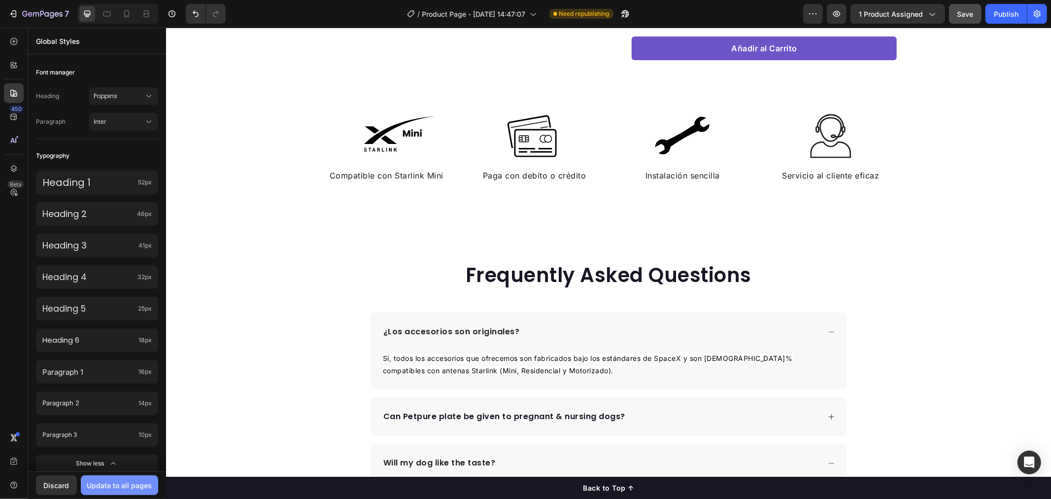
click at [116, 483] on div "Update to all pages" at bounding box center [119, 485] width 65 height 10
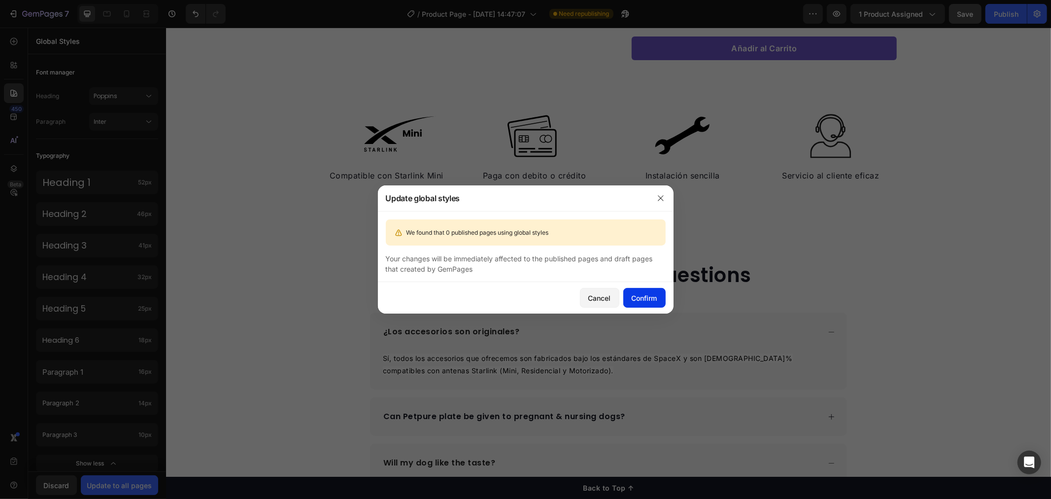
click at [658, 305] on button "Confirm" at bounding box center [645, 298] width 42 height 20
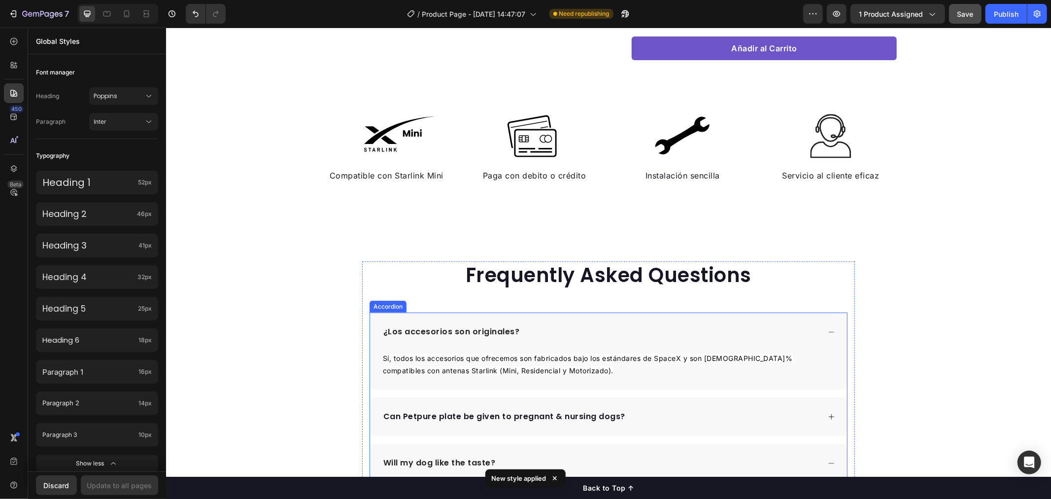
click at [445, 410] on p "Can Petpure plate be given to pregnant & nursing dogs?" at bounding box center [504, 416] width 242 height 12
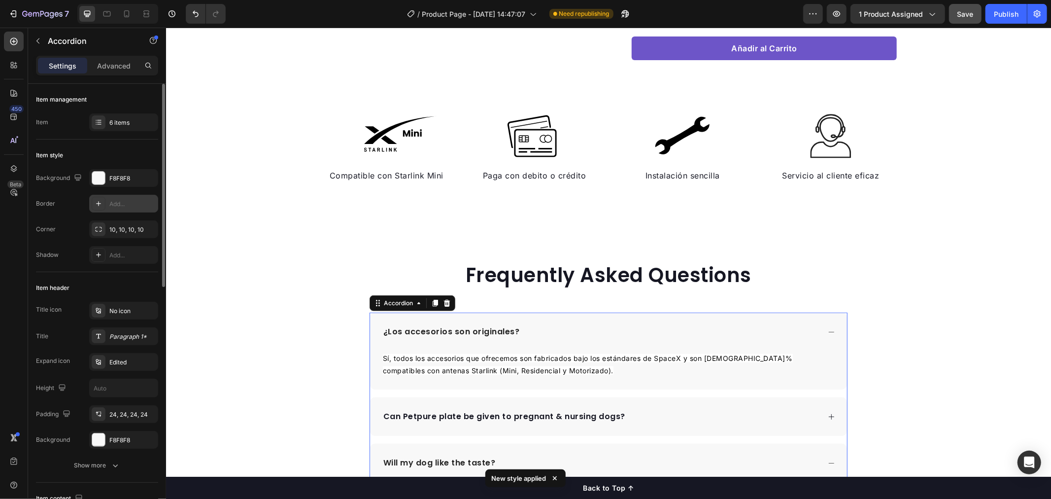
scroll to position [55, 0]
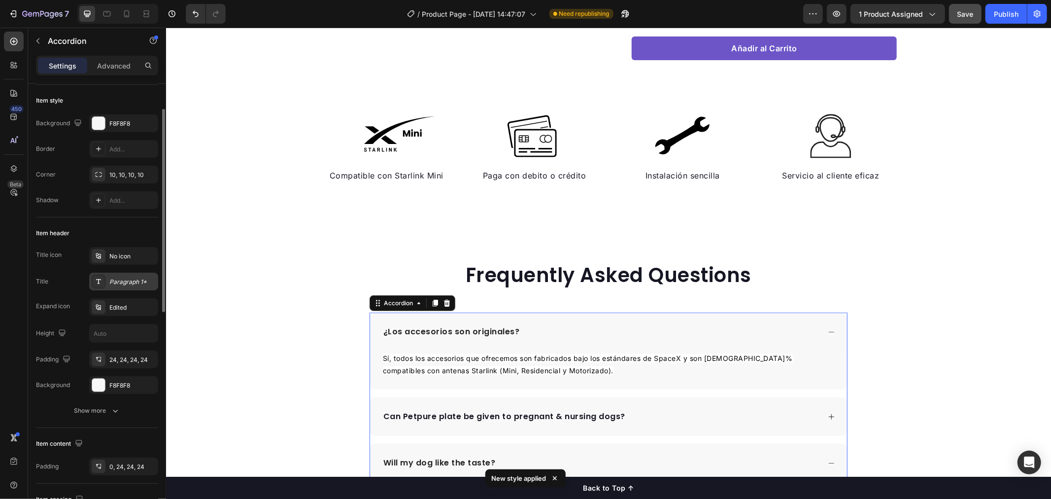
click at [127, 284] on div "Paragraph 1*" at bounding box center [132, 281] width 46 height 9
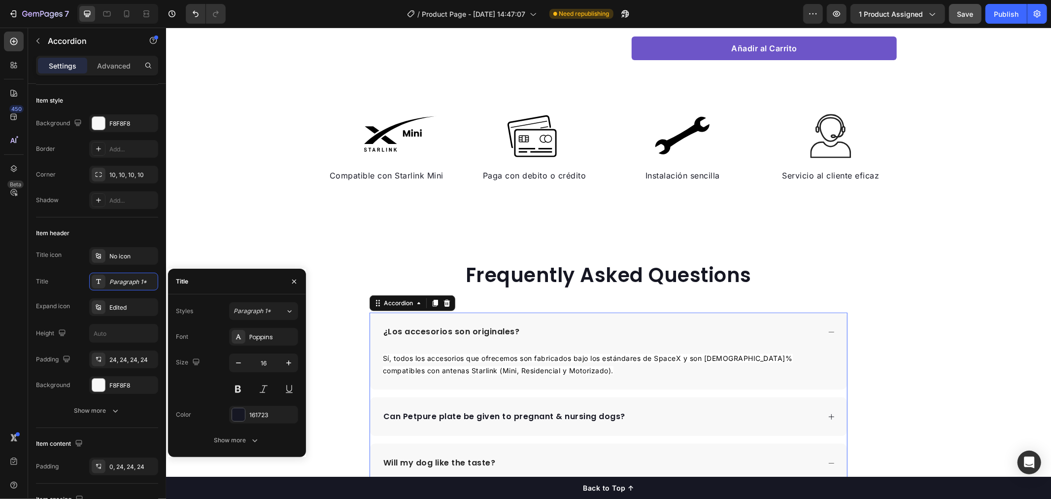
click at [351, 199] on div "Image Compatible con Starlink Mini Text block Image Paga con debito o crédito T…" at bounding box center [608, 166] width 885 height 110
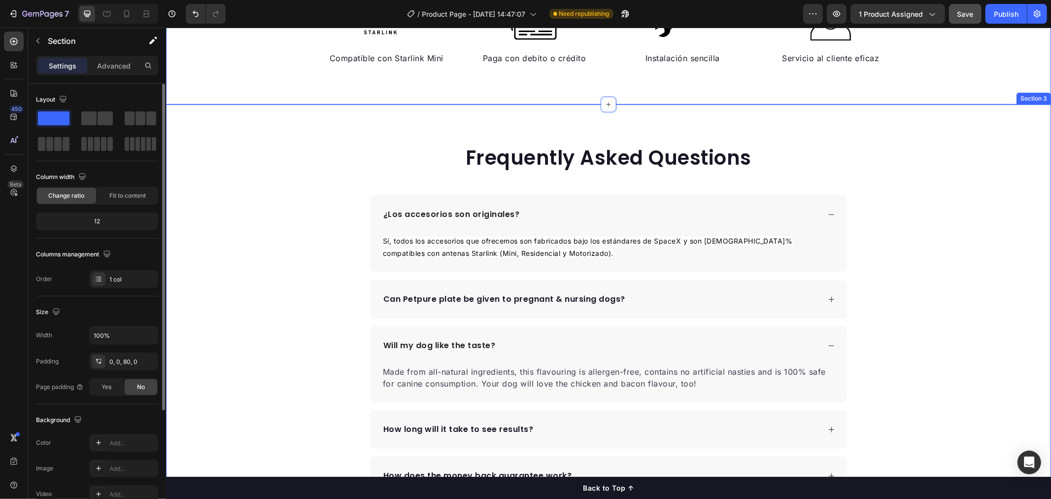
scroll to position [548, 0]
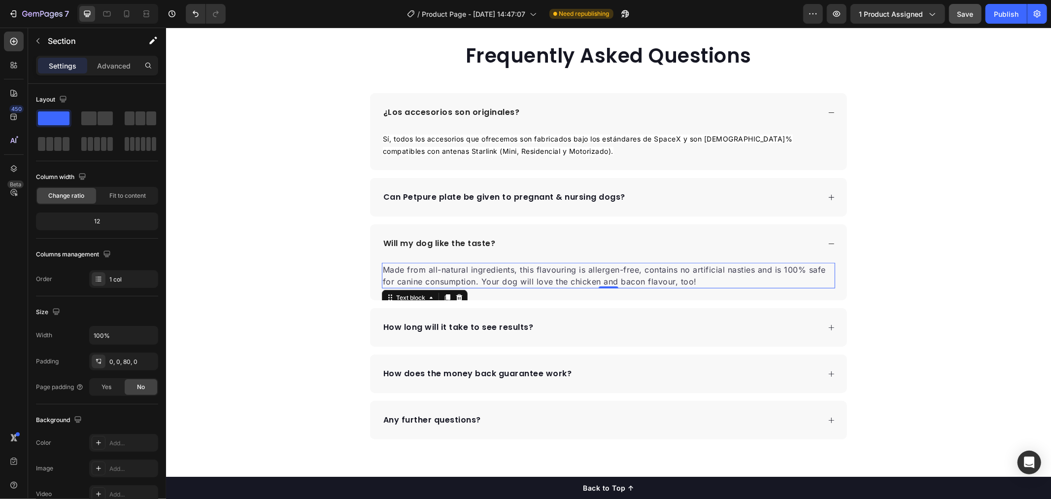
click at [556, 268] on p "Made from all-natural ingredients, this flavouring is allergen-free, contains n…" at bounding box center [607, 275] width 451 height 24
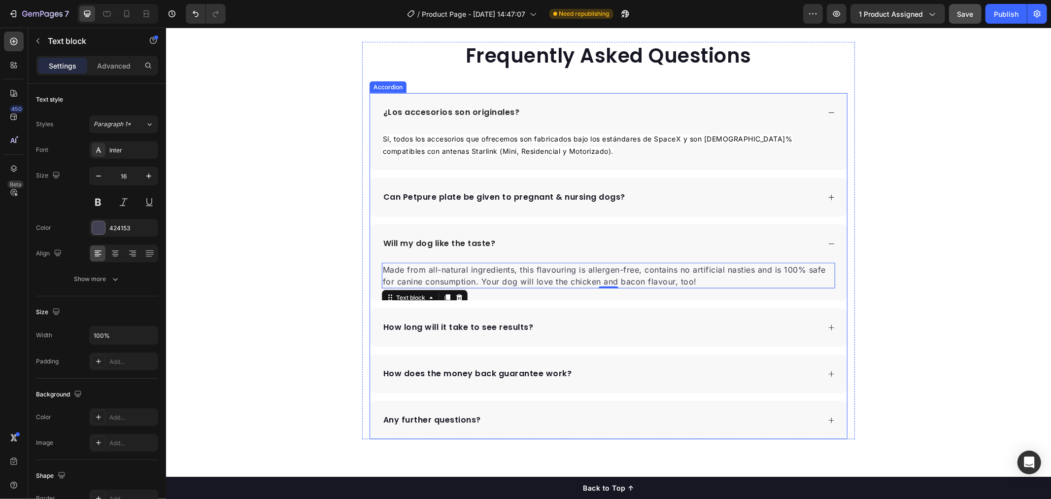
click at [502, 197] on p "Can Petpure plate be given to pregnant & nursing dogs?" at bounding box center [504, 197] width 242 height 12
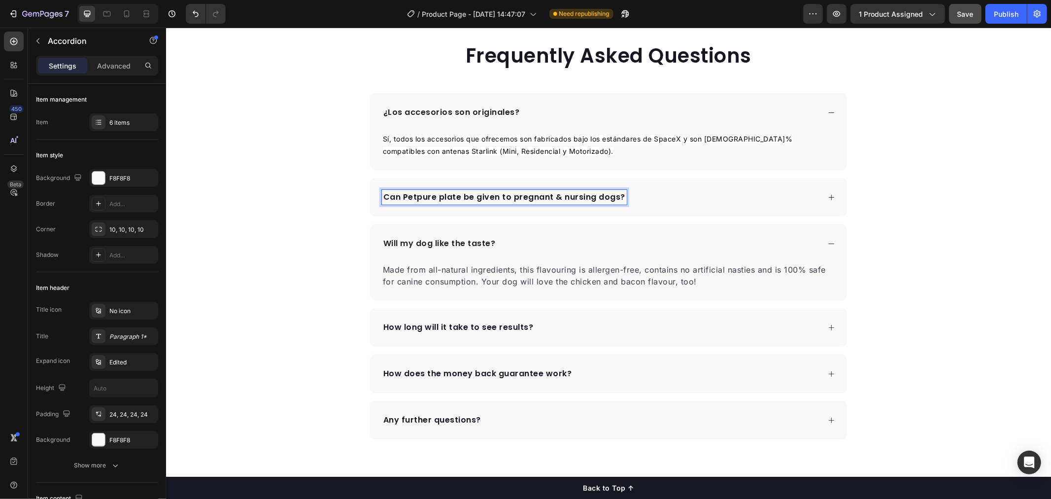
click at [522, 197] on p "Can Petpure plate be given to pregnant & nursing dogs?" at bounding box center [504, 197] width 242 height 12
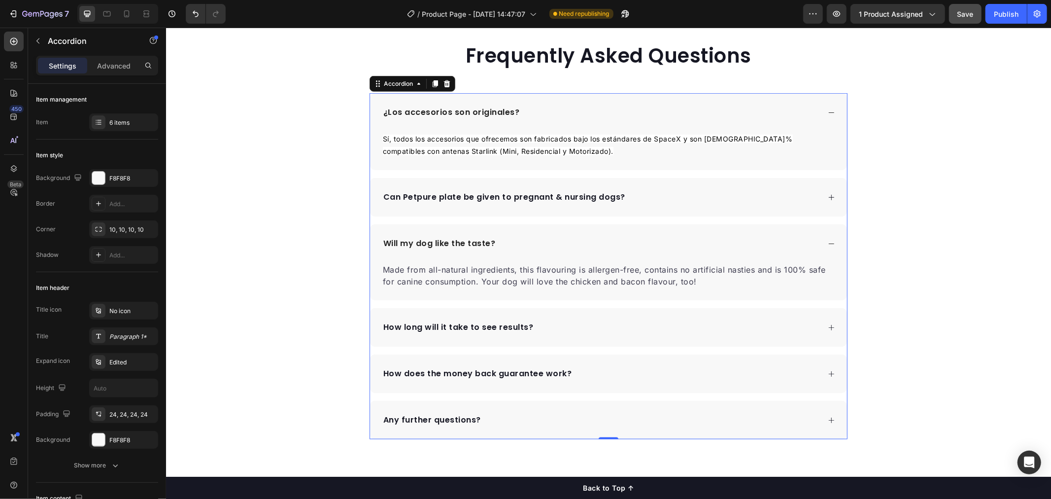
click at [618, 198] on div "Can Petpure plate be given to pregnant & nursing dogs?" at bounding box center [600, 196] width 438 height 15
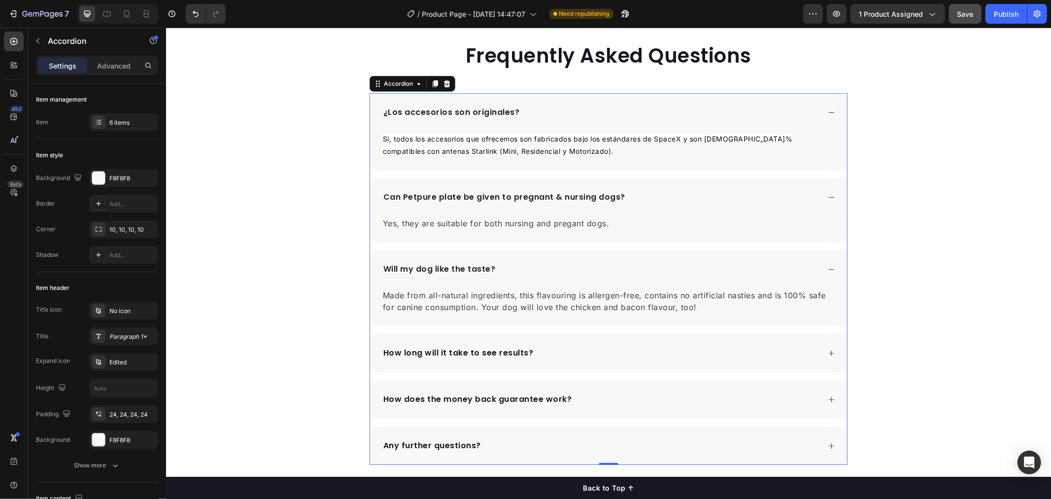
click at [615, 195] on p "Can Petpure plate be given to pregnant & nursing dogs?" at bounding box center [504, 197] width 242 height 12
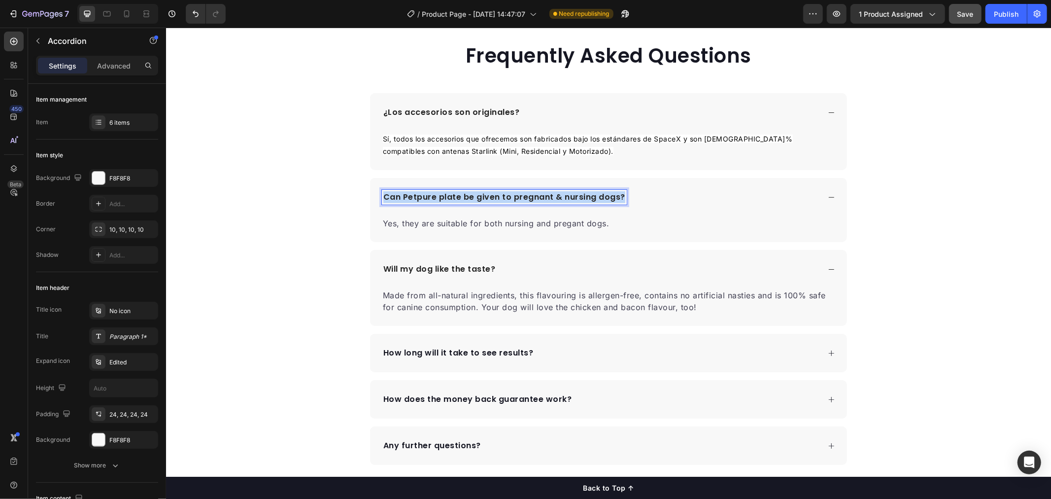
drag, startPoint x: 617, startPoint y: 196, endPoint x: 379, endPoint y: 202, distance: 238.1
click at [381, 202] on div "Can Petpure plate be given to pregnant & nursing dogs?" at bounding box center [503, 196] width 245 height 15
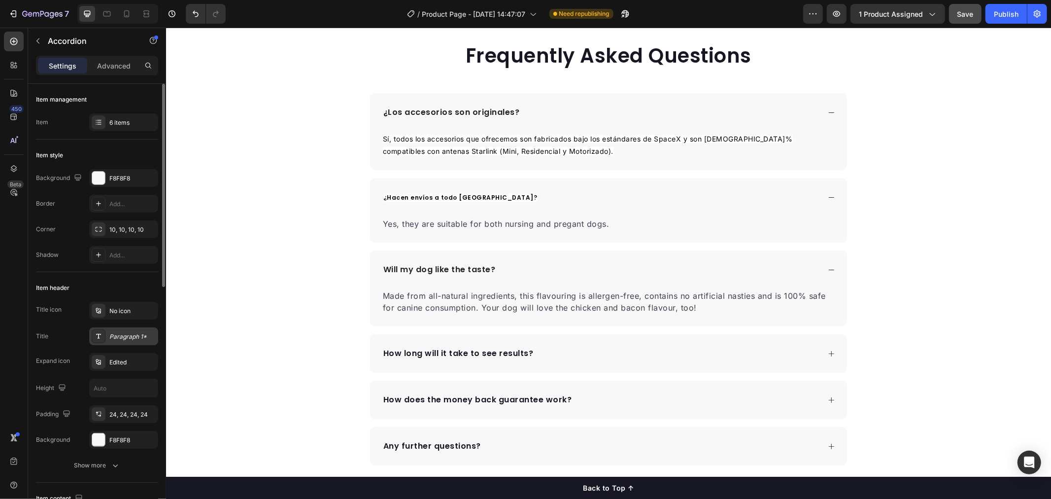
click at [123, 334] on div "Paragraph 1*" at bounding box center [132, 336] width 46 height 9
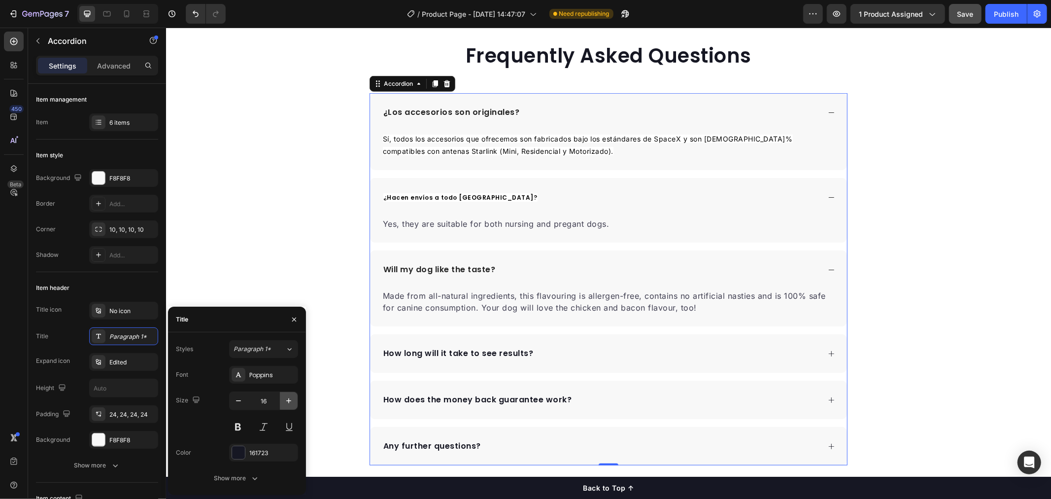
click at [282, 400] on button "button" at bounding box center [289, 401] width 18 height 18
type input "17"
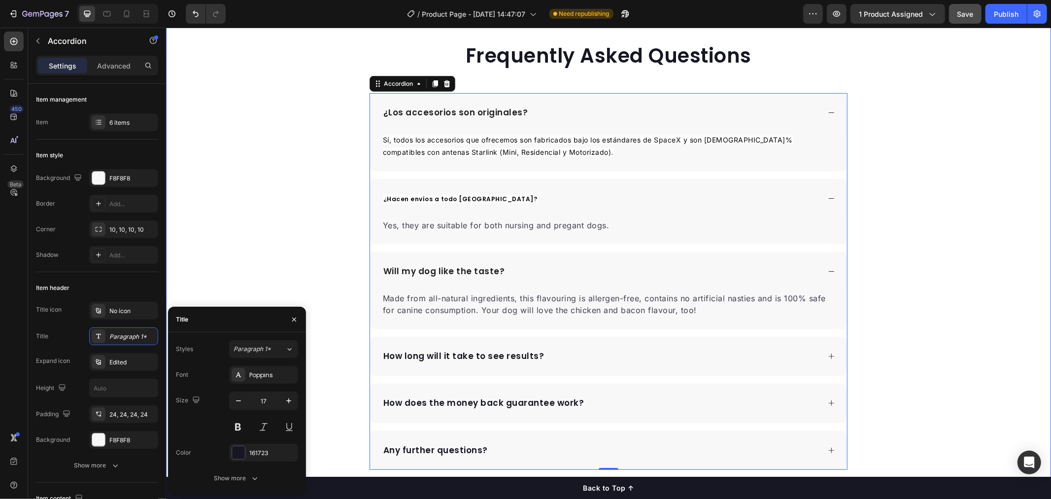
click at [335, 221] on div "Frequently Asked Questions Heading ¿Los accesorios son originales? Sí, todos lo…" at bounding box center [608, 255] width 885 height 428
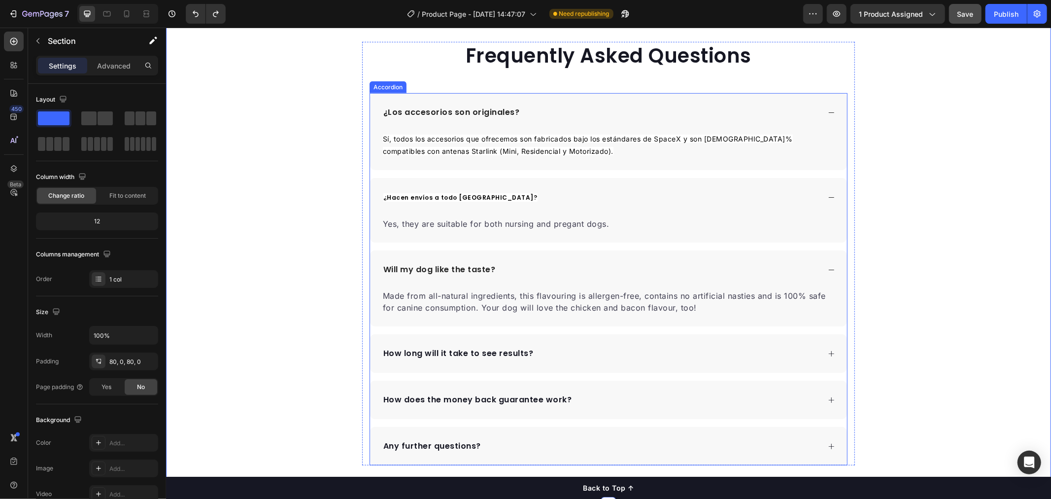
click at [442, 195] on span "¿Hacen envíos a todo [GEOGRAPHIC_DATA]?" at bounding box center [460, 197] width 154 height 8
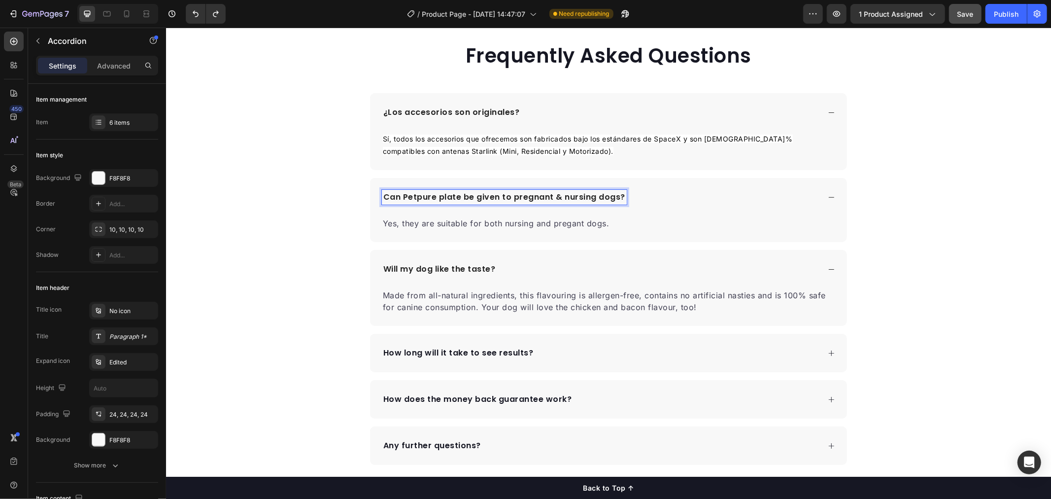
click at [567, 197] on p "Can Petpure plate be given to pregnant & nursing dogs?" at bounding box center [504, 197] width 242 height 12
click at [618, 193] on div "Can Petpure plate be given to pregnant & nursing dogs?" at bounding box center [503, 196] width 245 height 15
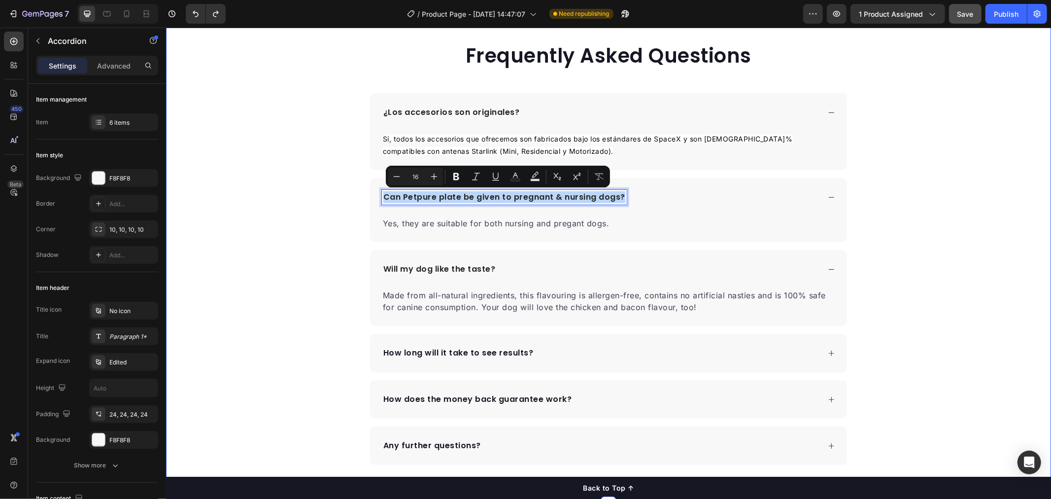
drag, startPoint x: 618, startPoint y: 193, endPoint x: 352, endPoint y: 204, distance: 265.4
click at [352, 204] on div "Frequently Asked Questions Heading ¿Los accesorios son originales? Sí, todos lo…" at bounding box center [608, 252] width 885 height 423
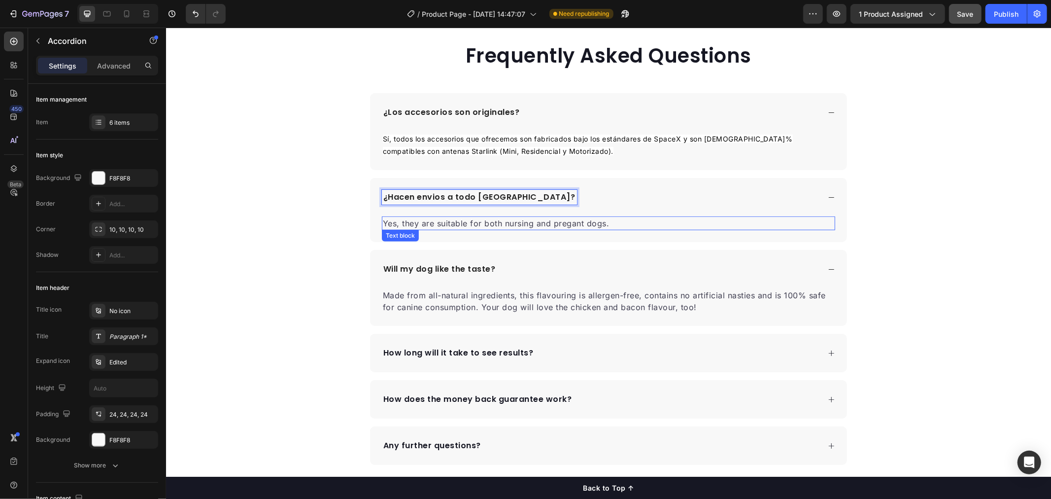
click at [429, 225] on p "Yes, they are suitable for both nursing and pregant dogs." at bounding box center [607, 223] width 451 height 12
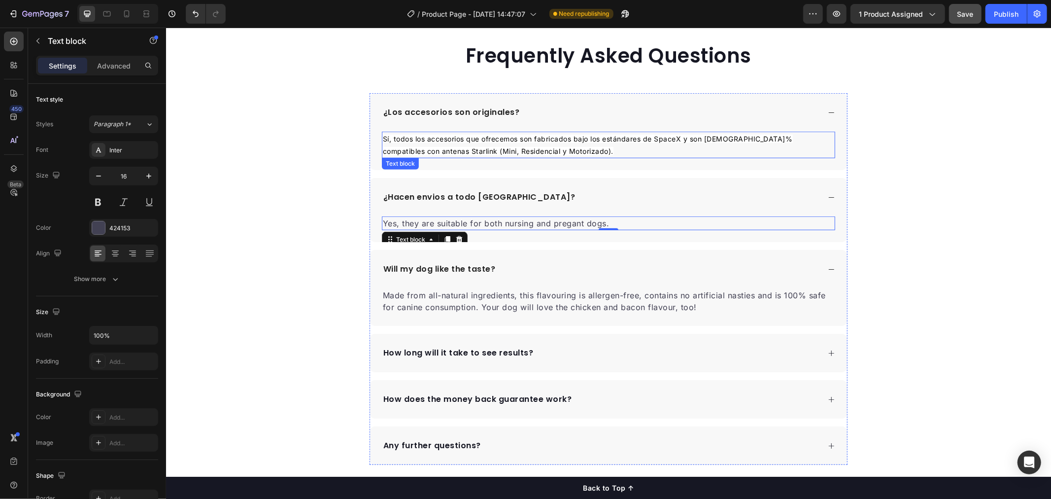
click at [596, 133] on p "Sí, todos los accesorios que ofrecemos son fabricados bajo los estándares de Sp…" at bounding box center [607, 144] width 451 height 25
click at [549, 220] on p "Yes, they are suitable for both nursing and pregant dogs." at bounding box center [607, 223] width 451 height 12
click at [546, 135] on span "Sí, todos los accesorios que ofrecemos son fabricados bajo los estándares de Sp…" at bounding box center [587, 144] width 410 height 21
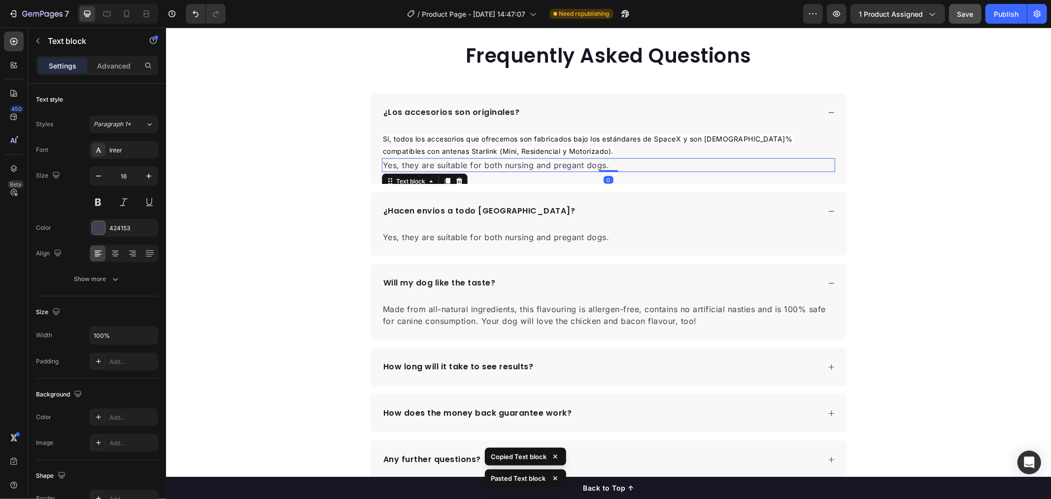
click at [535, 136] on span "Sí, todos los accesorios que ofrecemos son fabricados bajo los estándares de Sp…" at bounding box center [587, 144] width 410 height 21
click at [455, 163] on icon at bounding box center [459, 167] width 8 height 8
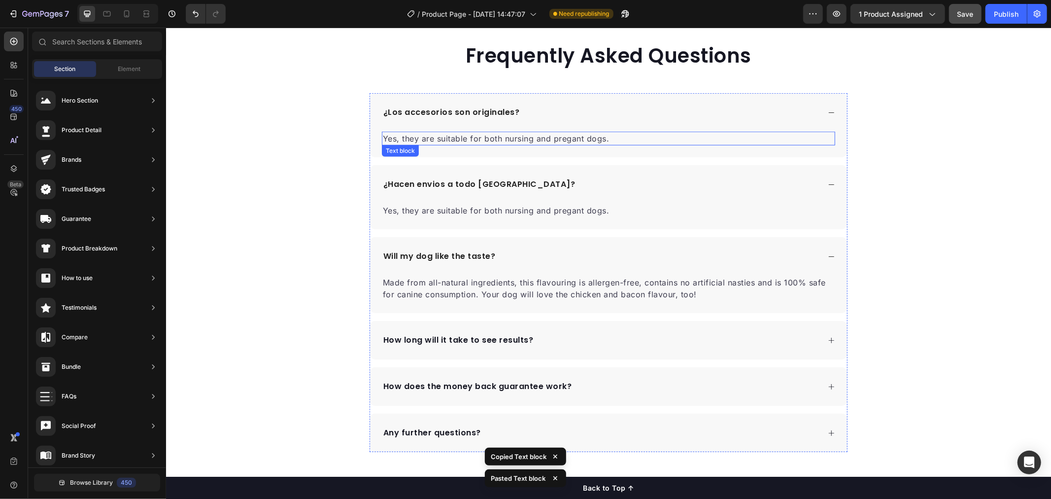
click at [534, 140] on p "Yes, they are suitable for both nursing and pregant dogs." at bounding box center [607, 138] width 451 height 12
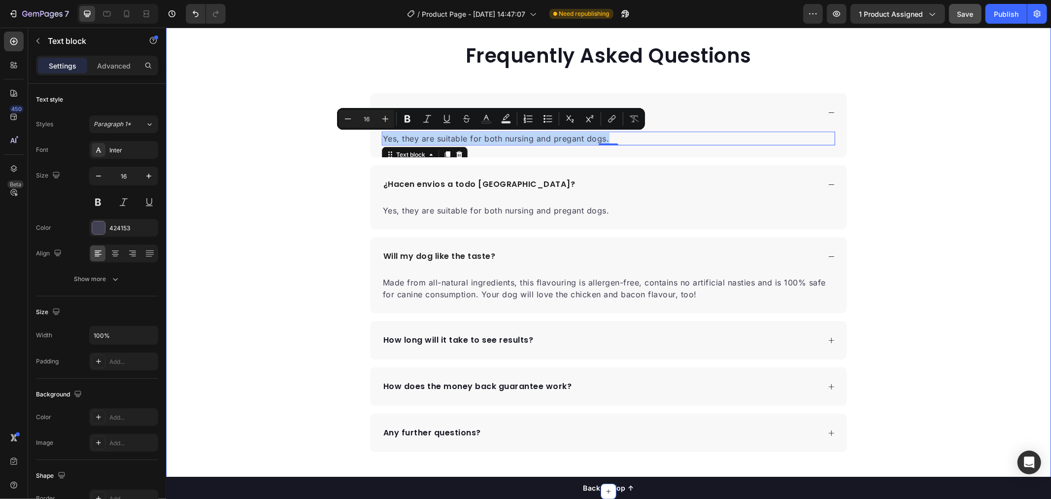
drag, startPoint x: 624, startPoint y: 139, endPoint x: 337, endPoint y: 139, distance: 287.4
click at [337, 139] on div "Frequently Asked Questions Heading ¿Los accesorios son originales? Yes, they ar…" at bounding box center [608, 246] width 885 height 410
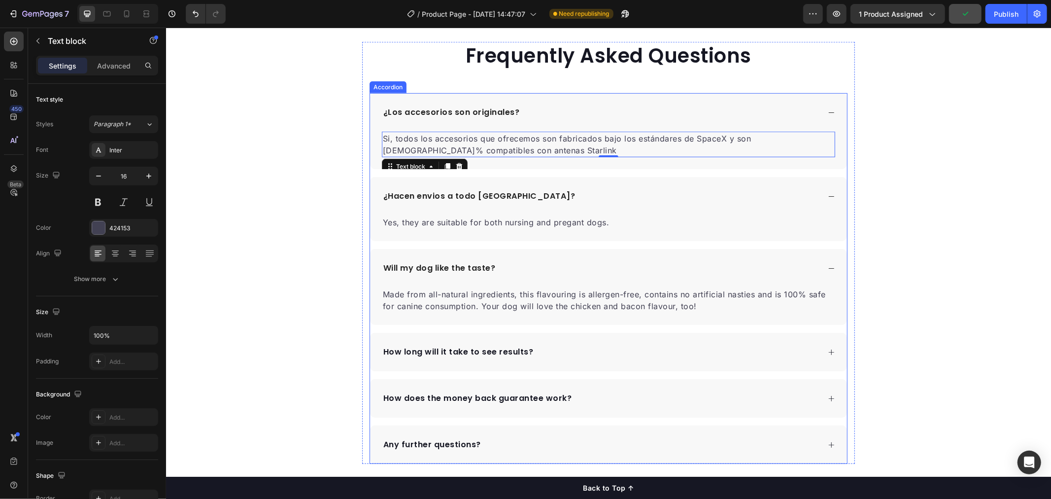
click at [534, 219] on p "Yes, they are suitable for both nursing and pregant dogs." at bounding box center [607, 222] width 451 height 12
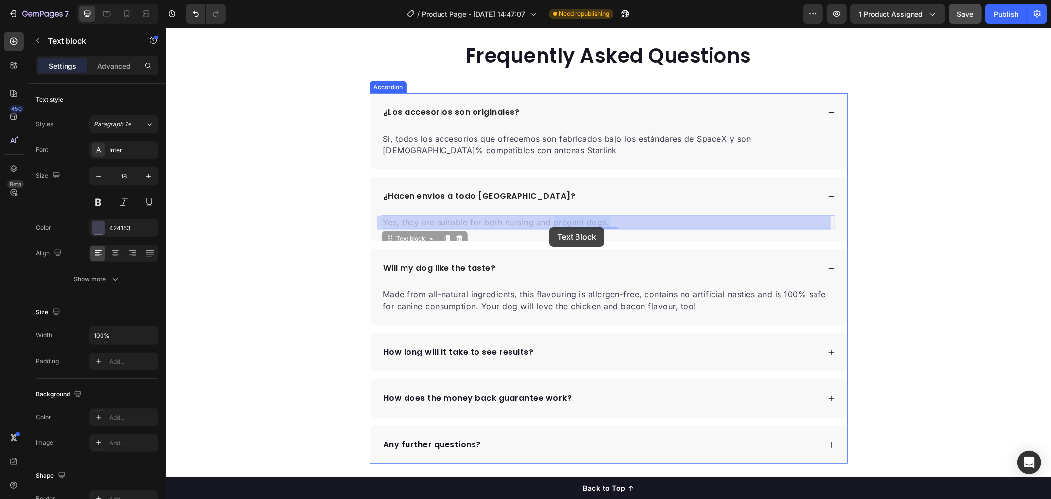
drag, startPoint x: 628, startPoint y: 223, endPoint x: 551, endPoint y: 226, distance: 77.5
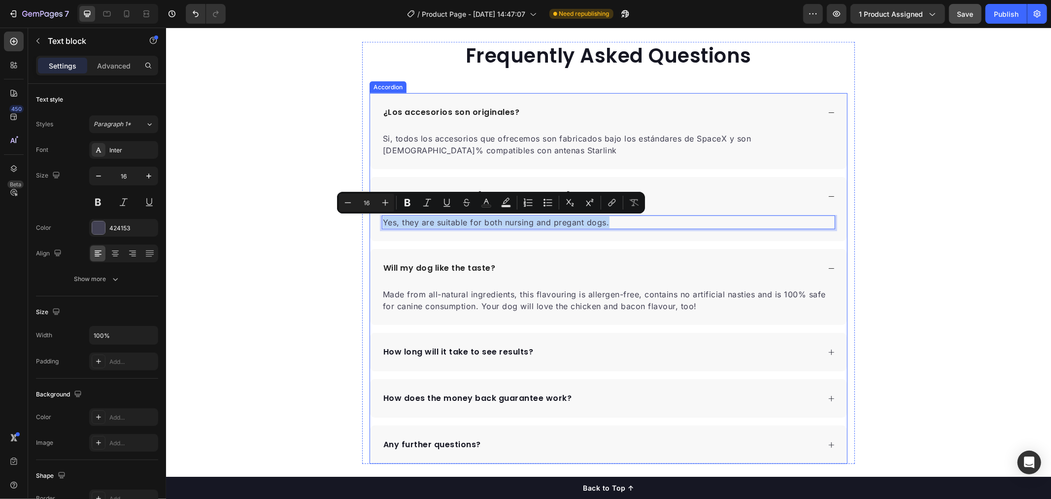
drag, startPoint x: 653, startPoint y: 223, endPoint x: 379, endPoint y: 232, distance: 273.7
click at [379, 232] on div "Yes, they are suitable for both nursing and pregant dogs. Text block 0" at bounding box center [608, 228] width 477 height 26
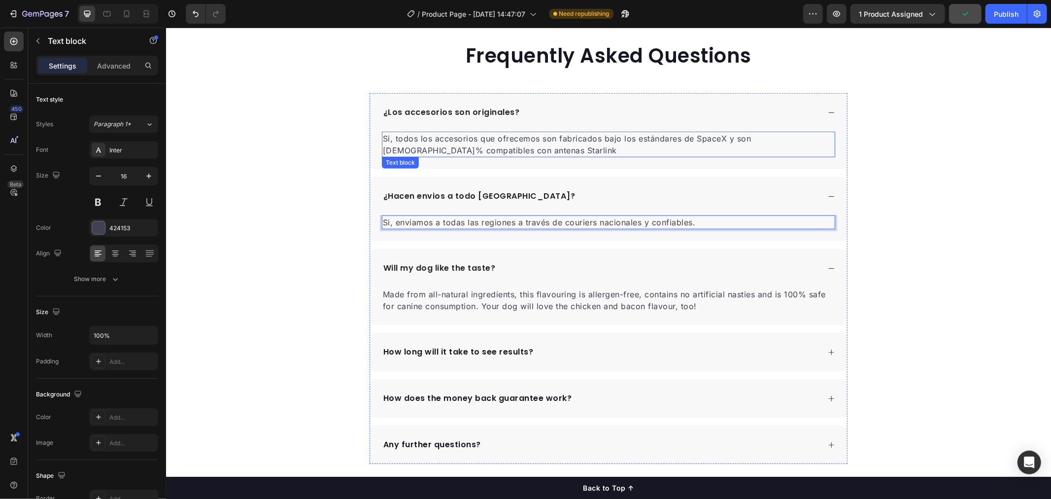
click at [431, 149] on p "Si, todos los accesorios que ofrecemos son fabricados bajo los estándares de Sp…" at bounding box center [607, 144] width 451 height 24
click at [824, 201] on div "¿Hacen envios a todo [GEOGRAPHIC_DATA]?" at bounding box center [608, 195] width 477 height 38
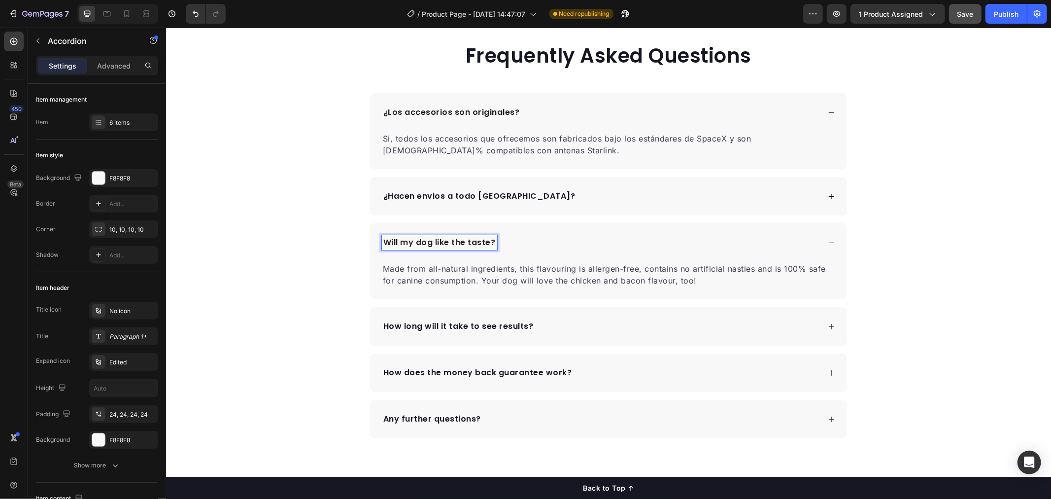
click at [476, 245] on p "Will my dog like the taste?" at bounding box center [439, 242] width 112 height 12
click at [492, 242] on div "Will my dog like the taste?" at bounding box center [600, 242] width 438 height 15
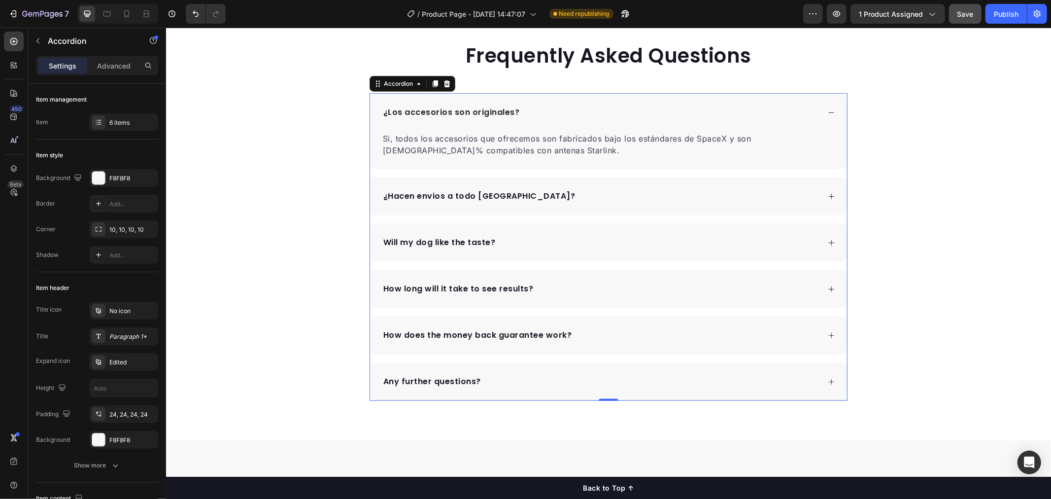
click at [487, 240] on p "Will my dog like the taste?" at bounding box center [439, 242] width 112 height 12
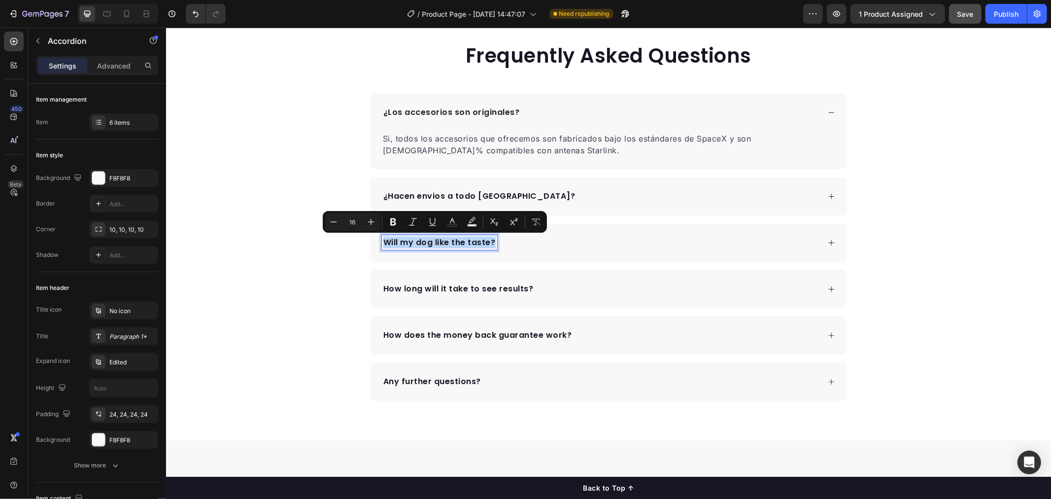
drag, startPoint x: 490, startPoint y: 240, endPoint x: 376, endPoint y: 244, distance: 114.4
click at [376, 244] on div "Will my dog like the taste?" at bounding box center [608, 242] width 477 height 38
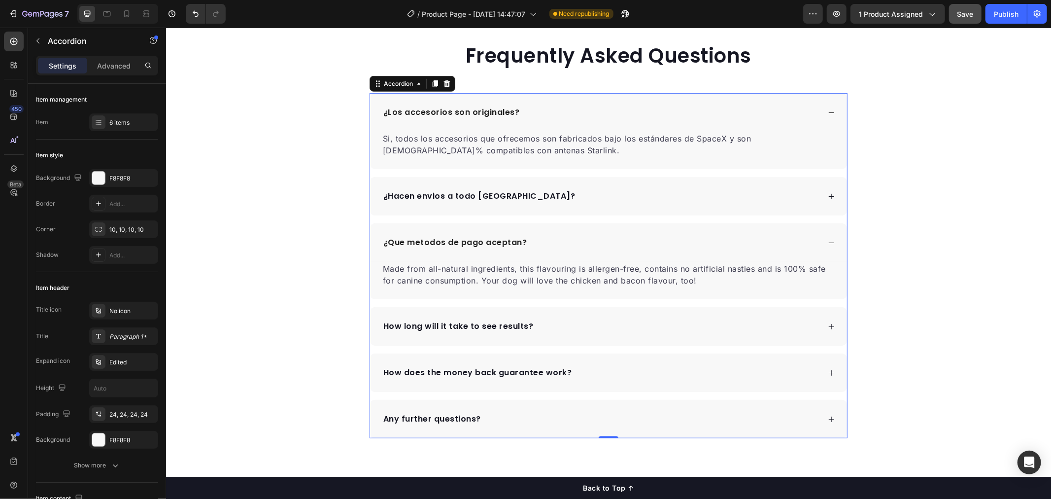
click at [472, 278] on p "Made from all-natural ingredients, this flavouring is allergen-free, contains n…" at bounding box center [607, 274] width 451 height 24
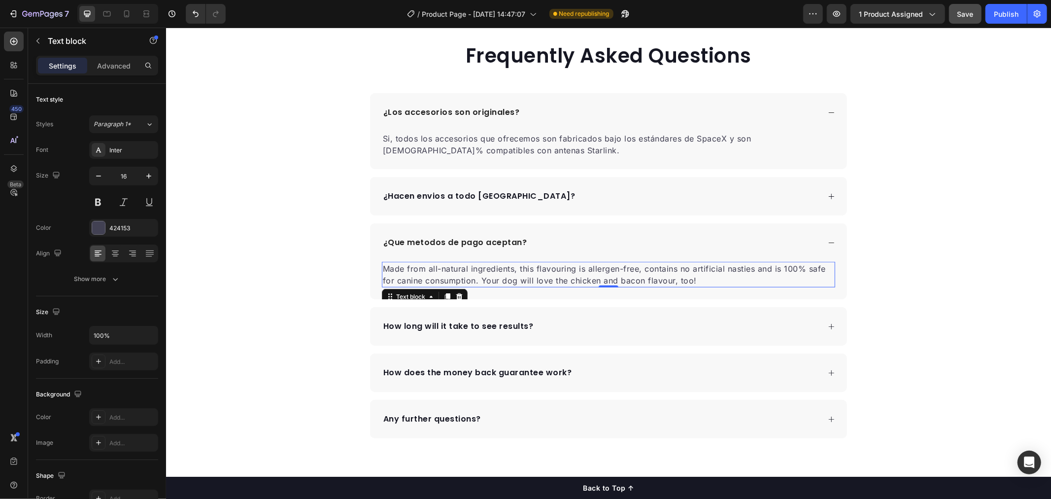
click at [618, 278] on p "Made from all-natural ingredients, this flavouring is allergen-free, contains n…" at bounding box center [607, 274] width 451 height 24
drag, startPoint x: 686, startPoint y: 281, endPoint x: 734, endPoint y: 277, distance: 48.5
click at [531, 277] on p "Made from all-natural ingredients, this flavouring is allergen-free, contains n…" at bounding box center [607, 274] width 451 height 24
click at [736, 277] on p "Made from all-natural ingredients, this flavouring is allergen-free, contains n…" at bounding box center [607, 274] width 451 height 24
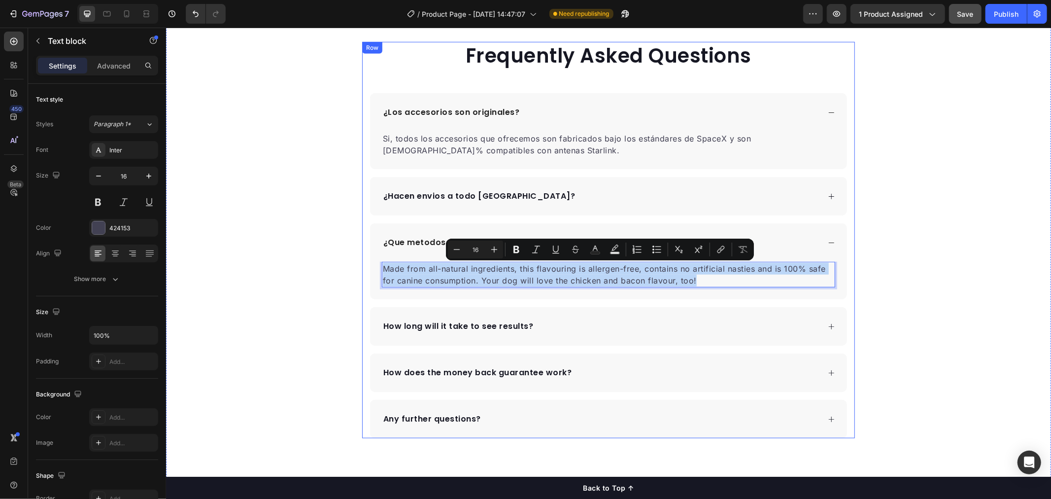
drag, startPoint x: 728, startPoint y: 279, endPoint x: 363, endPoint y: 262, distance: 365.1
click at [363, 262] on div "Frequently Asked Questions Heading ¿Los accesorios son originales? Si, todos lo…" at bounding box center [608, 239] width 493 height 396
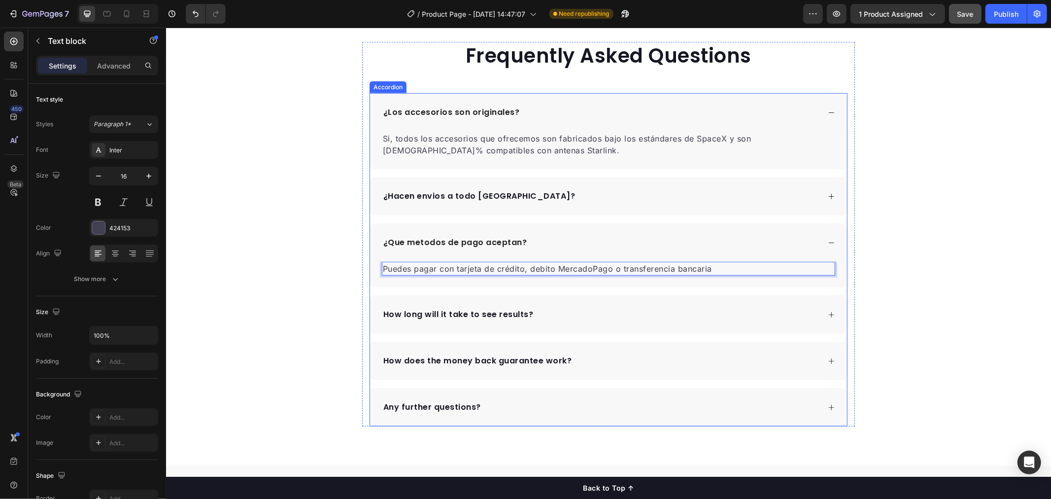
click at [504, 311] on p "How long will it take to see results?" at bounding box center [458, 314] width 150 height 12
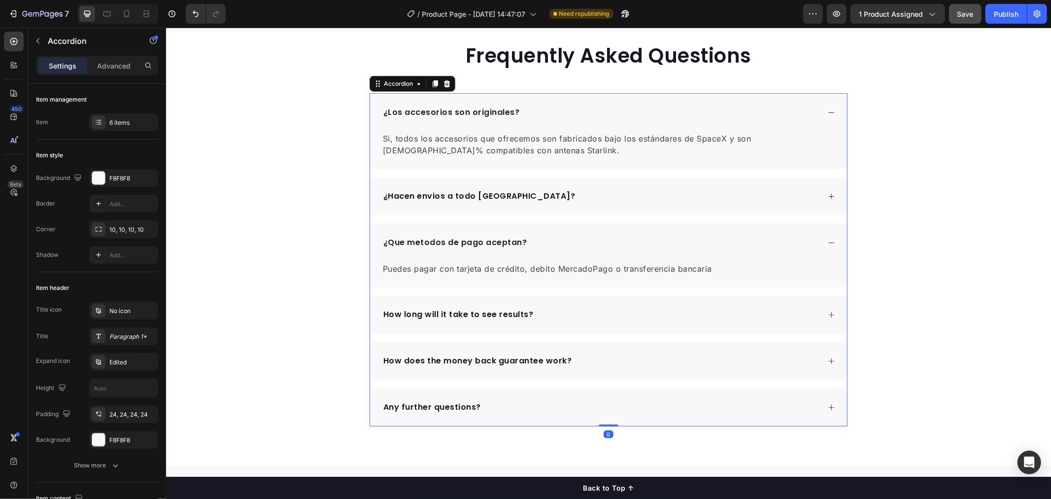
click at [528, 311] on div "How long will it take to see results?" at bounding box center [600, 314] width 438 height 15
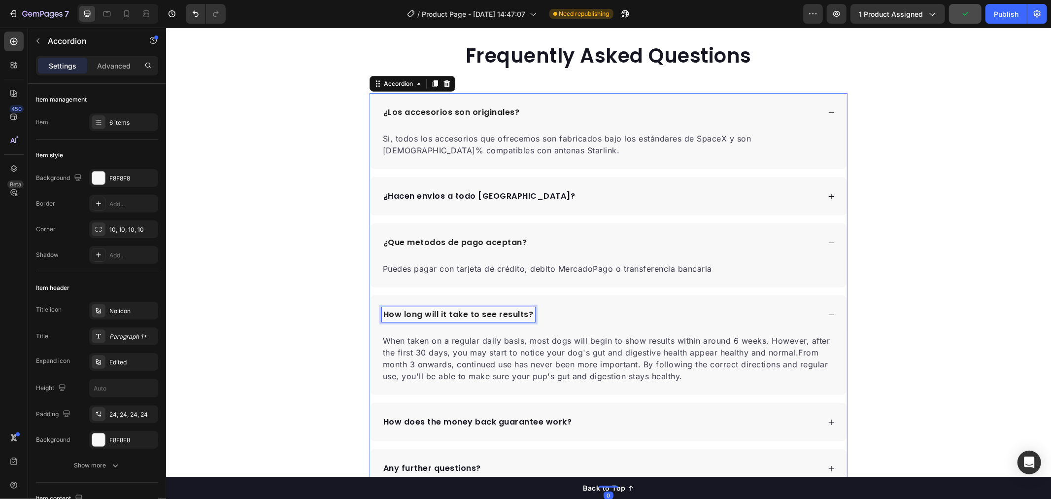
click at [524, 312] on p "How long will it take to see results?" at bounding box center [458, 314] width 150 height 12
click at [517, 350] on p "When taken on a regular daily basis, most dogs will begin to show results withi…" at bounding box center [607, 357] width 451 height 47
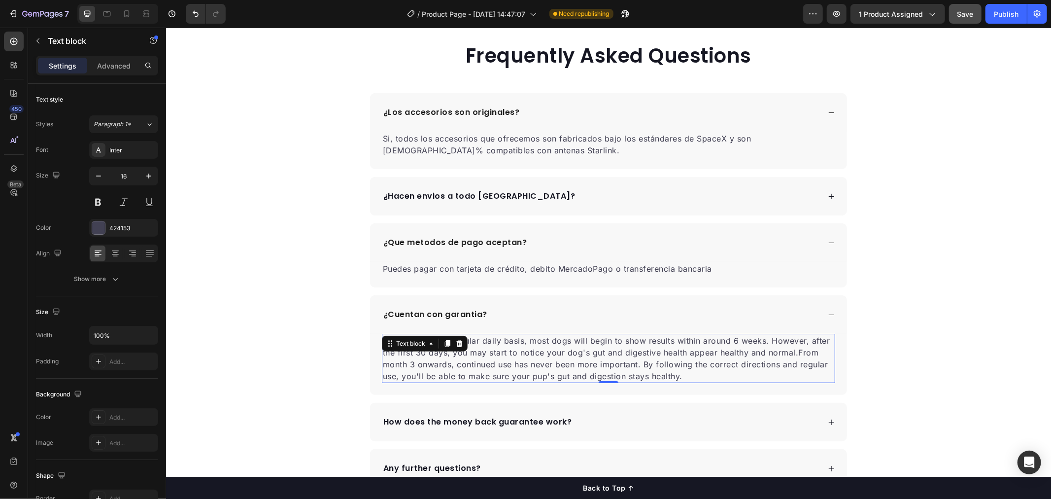
click at [638, 380] on p "When taken on a regular daily basis, most dogs will begin to show results withi…" at bounding box center [607, 357] width 451 height 47
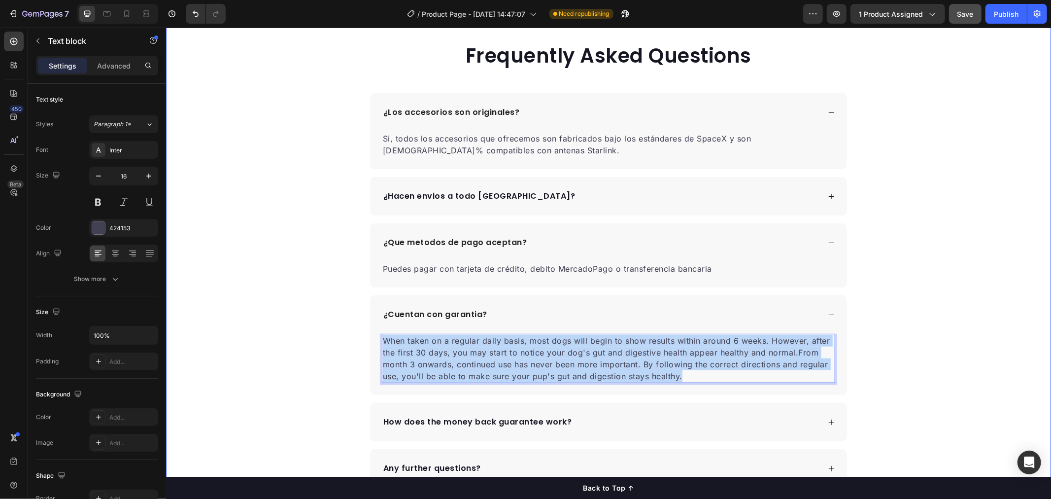
drag, startPoint x: 692, startPoint y: 376, endPoint x: 327, endPoint y: 337, distance: 366.8
click at [327, 337] on div "Frequently Asked Questions Heading ¿Los accesorios son originales? Si, todos lo…" at bounding box center [608, 264] width 885 height 446
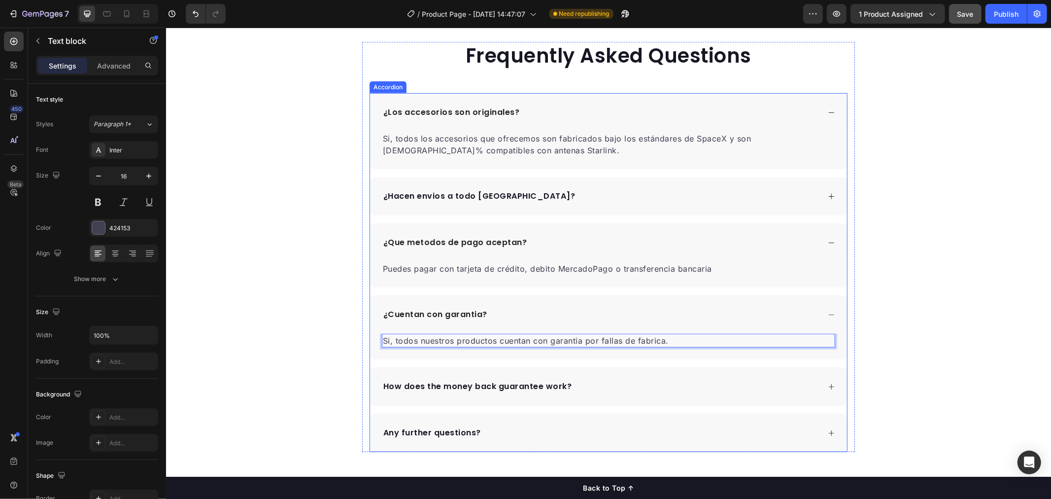
click at [542, 388] on p "How does the money back guarantee work?" at bounding box center [477, 386] width 189 height 12
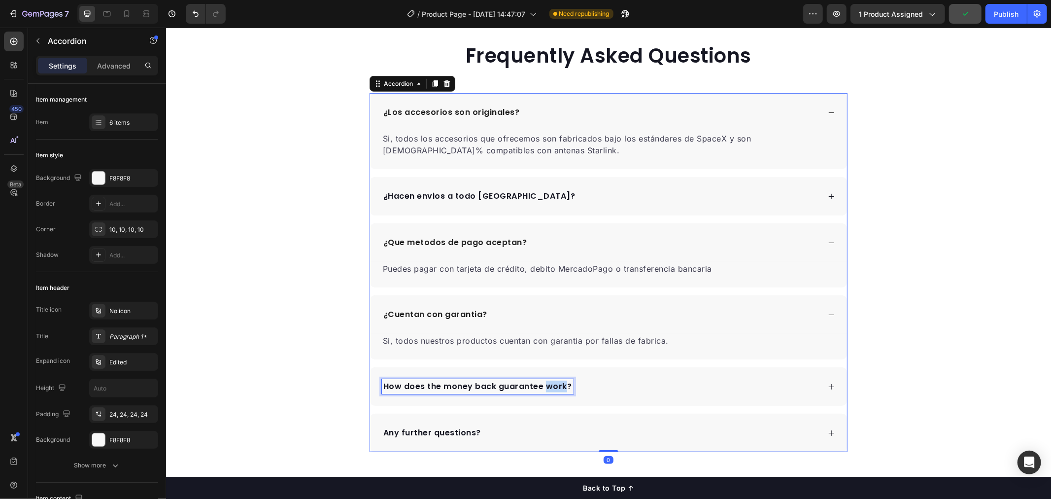
click at [554, 387] on p "How does the money back guarantee work?" at bounding box center [477, 386] width 189 height 12
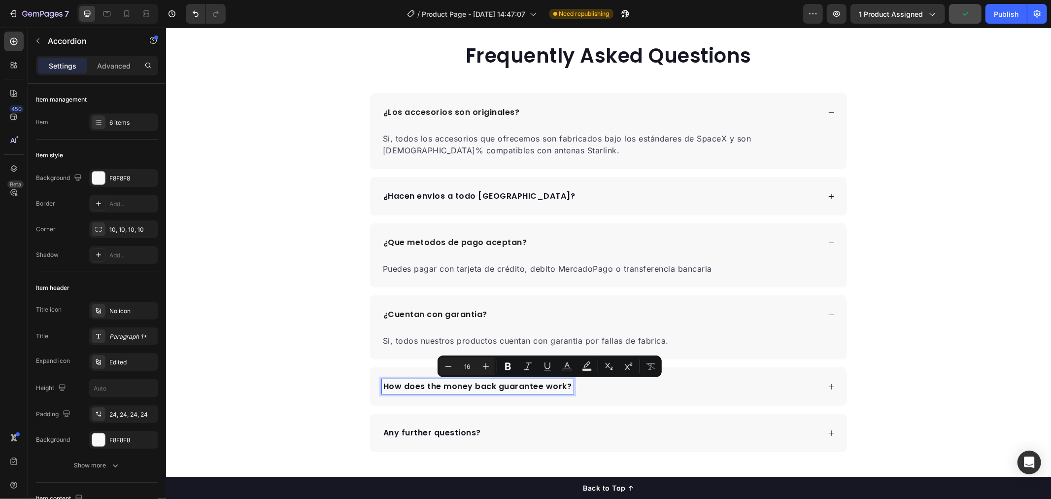
click at [564, 387] on p "How does the money back guarantee work?" at bounding box center [477, 386] width 189 height 12
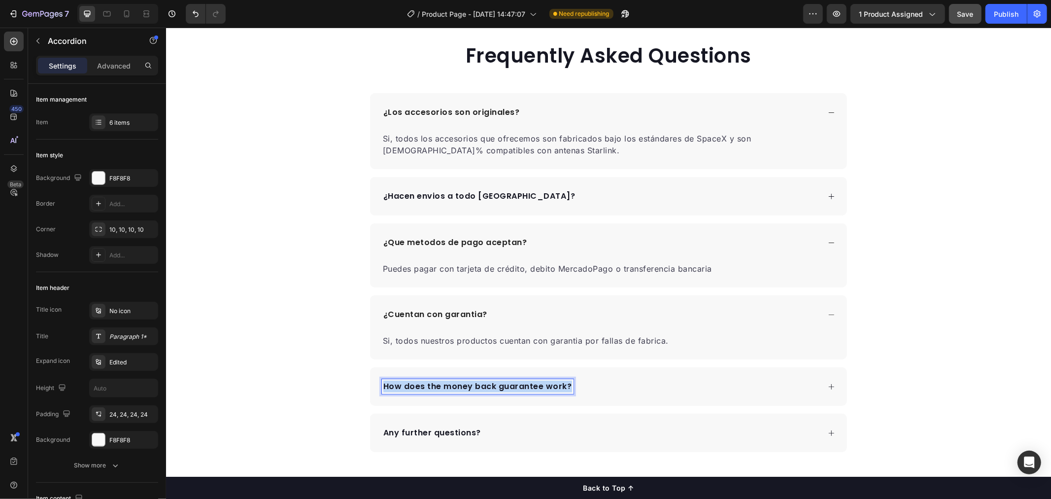
drag, startPoint x: 564, startPoint y: 385, endPoint x: 377, endPoint y: 386, distance: 187.3
click at [381, 386] on div "How does the money back guarantee work?" at bounding box center [477, 386] width 192 height 15
click at [634, 381] on div "¿Puedo instalar los accesorios por mi cuenta?" at bounding box center [600, 386] width 438 height 15
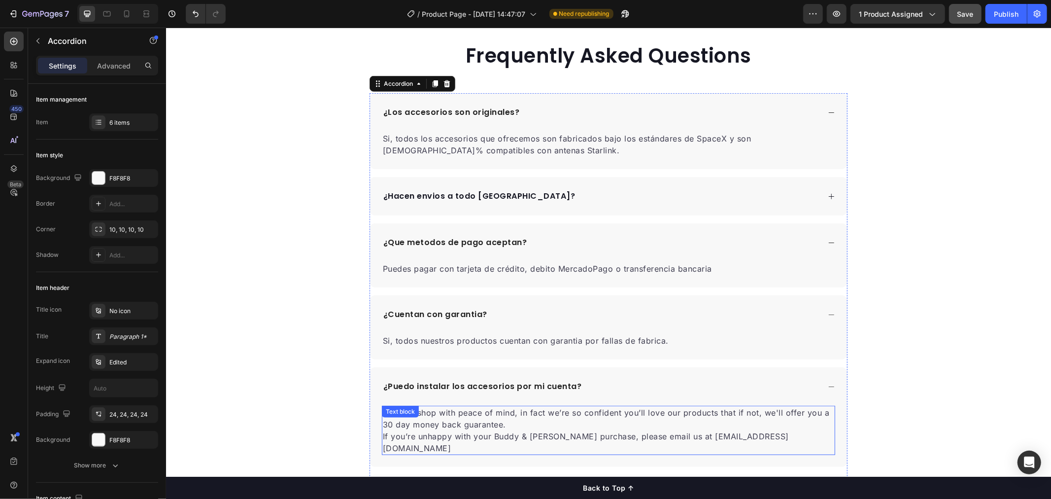
click at [552, 425] on p "You can shop with peace of mind, in fact we’re so confident you’ll love our pro…" at bounding box center [607, 429] width 451 height 47
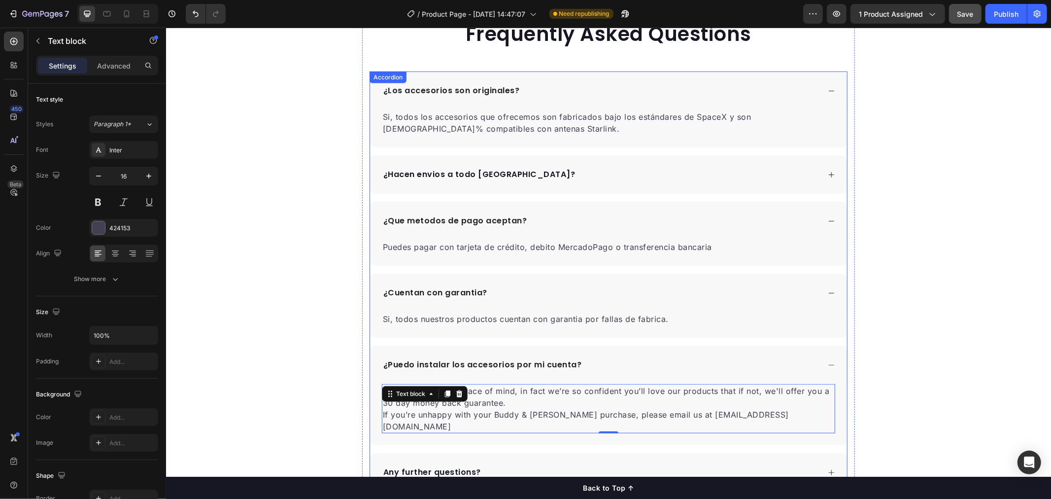
scroll to position [602, 0]
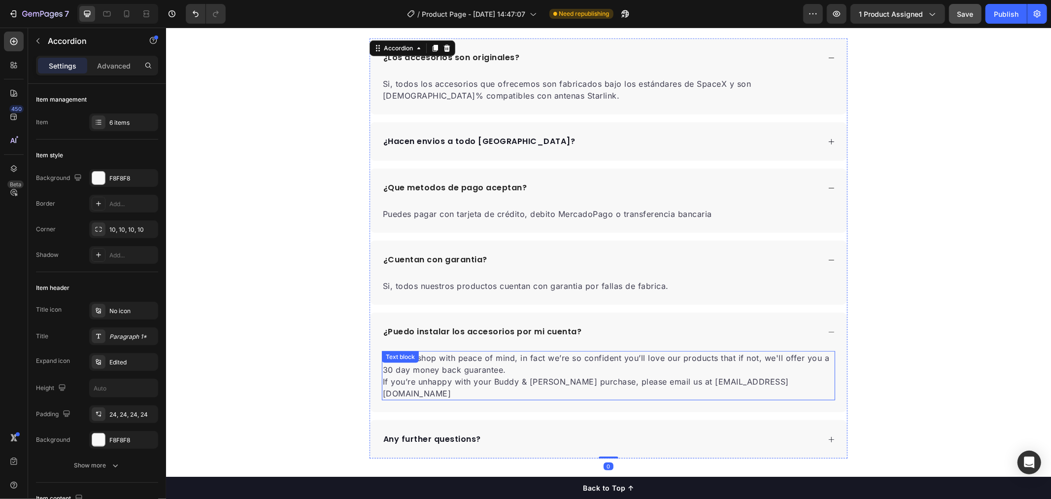
click at [748, 374] on p "You can shop with peace of mind, in fact we’re so confident you’ll love our pro…" at bounding box center [607, 374] width 451 height 47
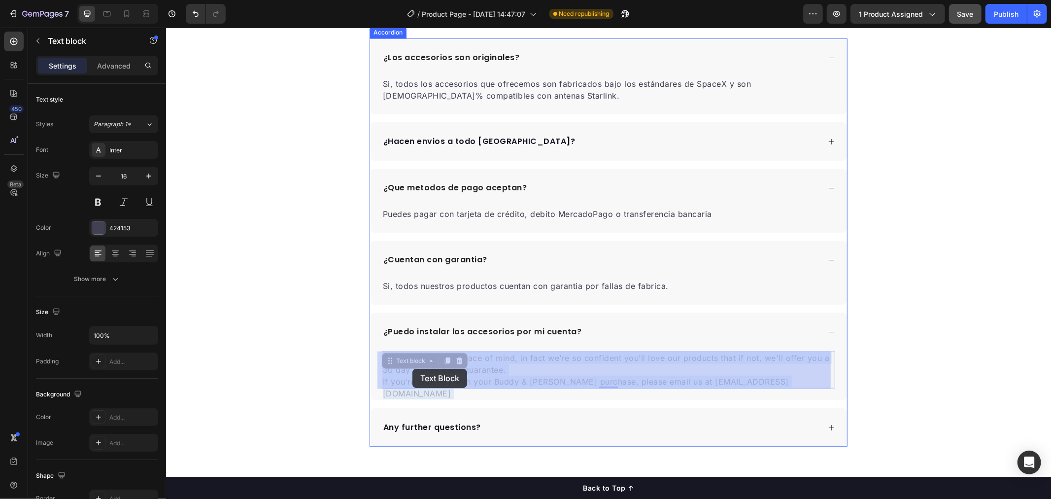
drag, startPoint x: 761, startPoint y: 382, endPoint x: 592, endPoint y: 375, distance: 168.7
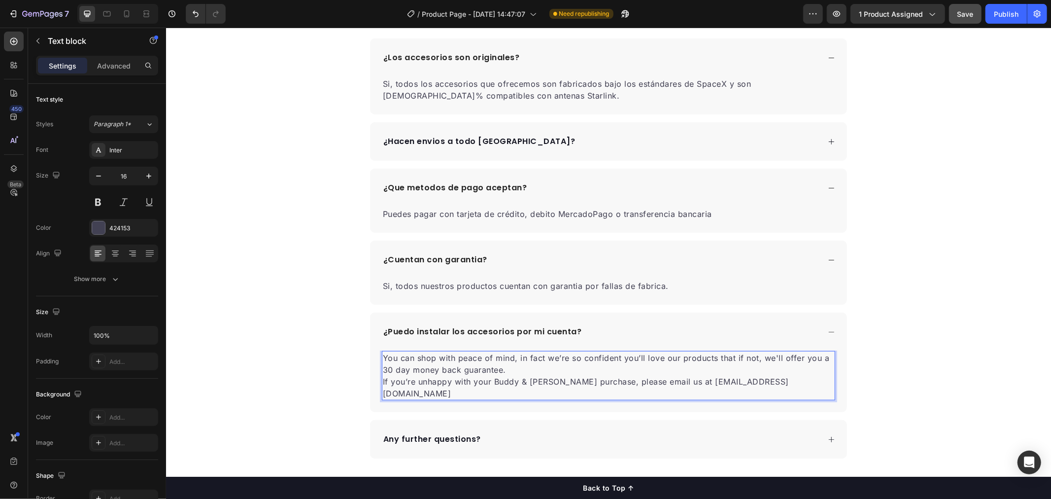
click at [741, 381] on p "You can shop with peace of mind, in fact we’re so confident you’ll love our pro…" at bounding box center [607, 374] width 451 height 47
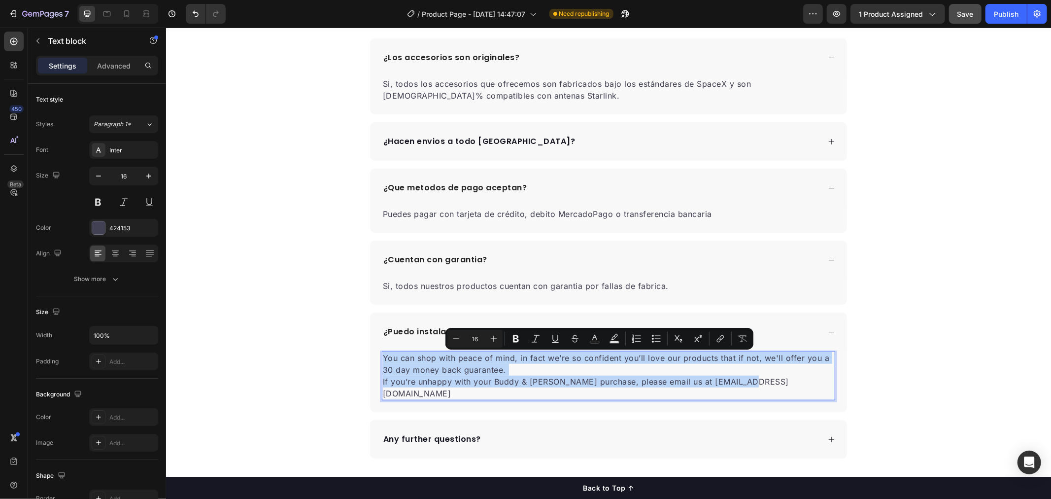
drag, startPoint x: 753, startPoint y: 382, endPoint x: 378, endPoint y: 362, distance: 375.6
click at [382, 362] on p "You can shop with peace of mind, in fact we’re so confident you’ll love our pro…" at bounding box center [607, 374] width 451 height 47
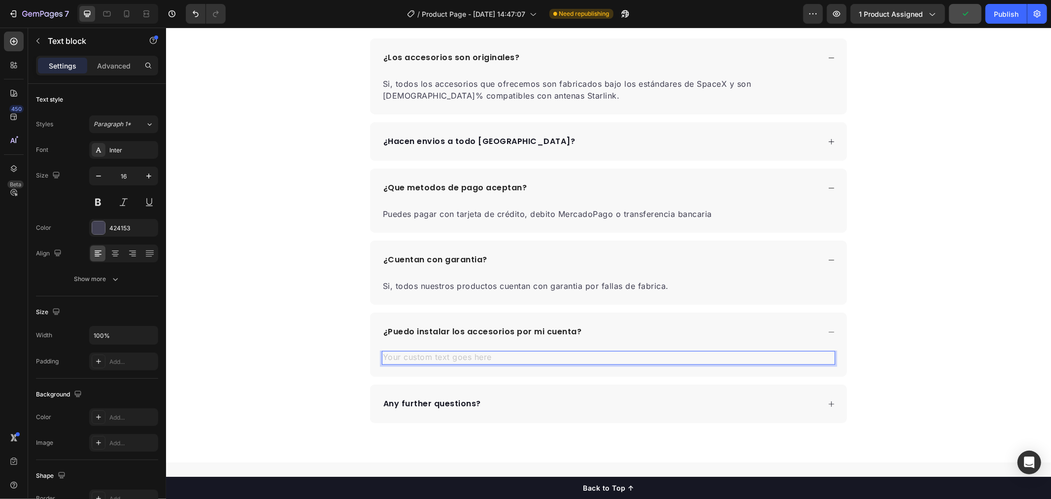
click at [493, 355] on div "Rich Text Editor. Editing area: main" at bounding box center [607, 357] width 453 height 14
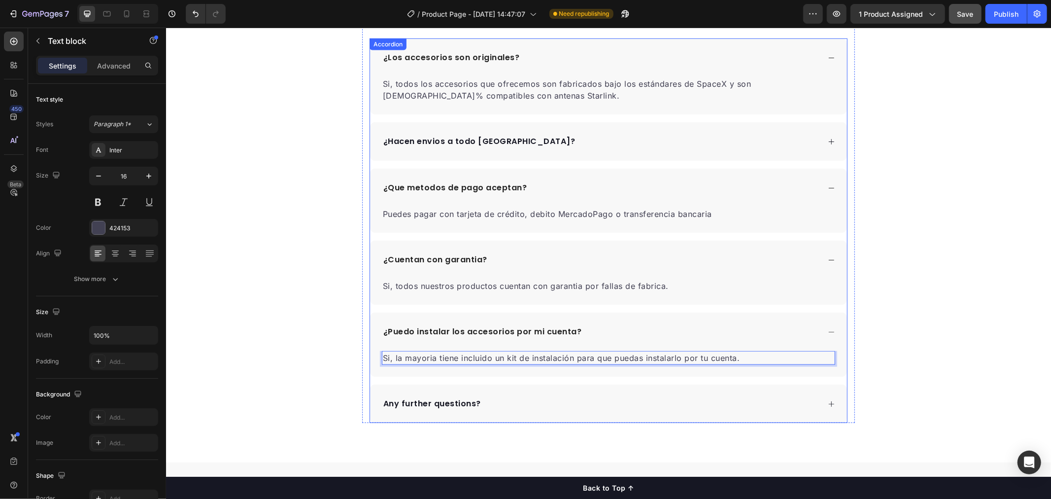
click at [669, 201] on div "¿Que metodos de pago aceptan?" at bounding box center [608, 187] width 477 height 38
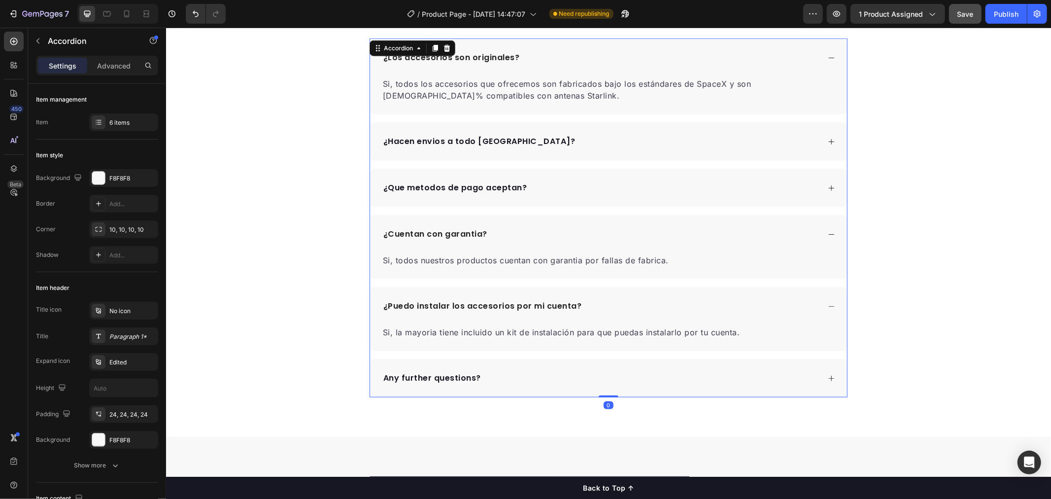
click at [695, 208] on div "¿Los accesorios son originales? Si, todos los accesorios que ofrecemos son fabr…" at bounding box center [608, 217] width 478 height 359
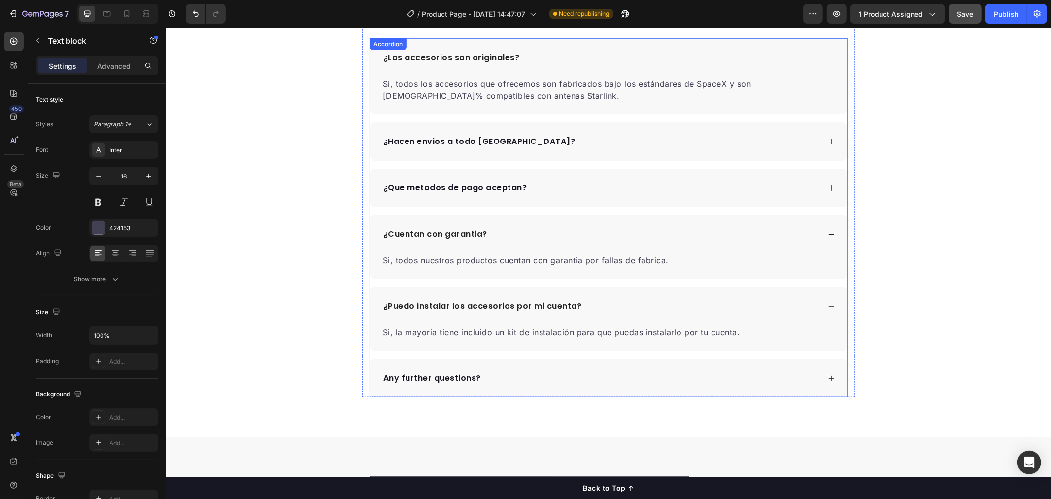
click at [706, 187] on div "¿Que metodos de pago aceptan?" at bounding box center [600, 187] width 438 height 15
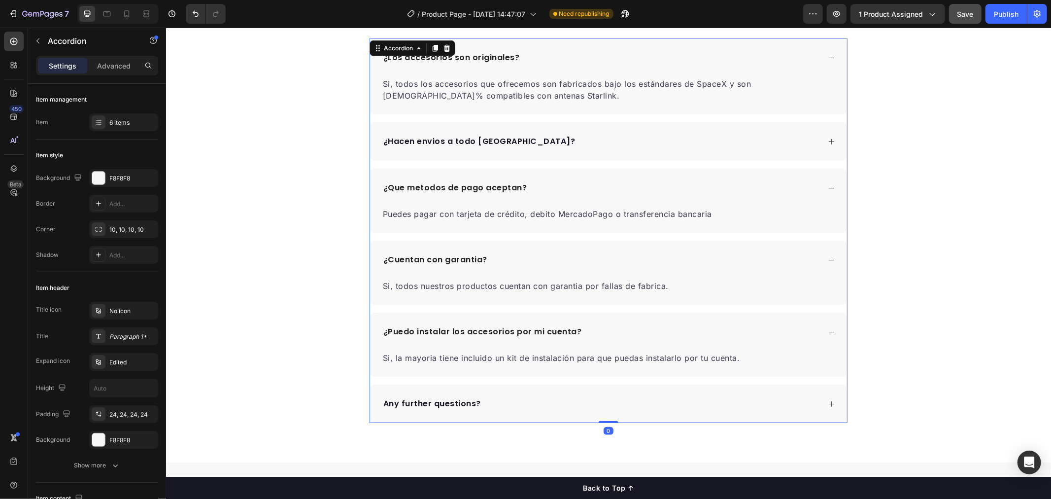
click at [711, 210] on p "Puedes pagar con tarjeta de crédito, debito MercadoPago o transferencia bancaria" at bounding box center [607, 214] width 451 height 12
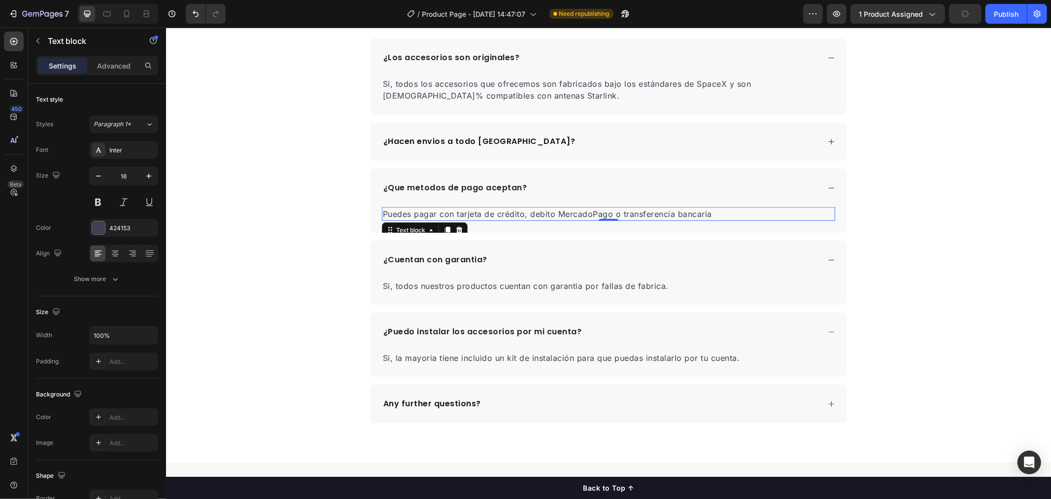
click at [703, 214] on p "Puedes pagar con tarjeta de crédito, debito MercadoPago o transferencia bancaria" at bounding box center [607, 214] width 451 height 12
click at [721, 215] on p "Puedes pagar con tarjeta de crédito, debito MercadoPago o transferencia bancaria" at bounding box center [607, 214] width 451 height 12
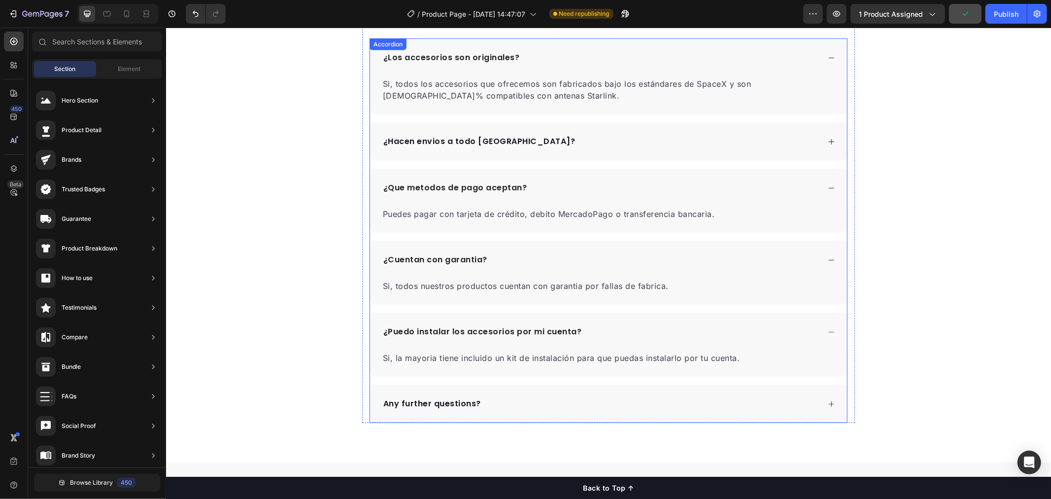
click at [564, 395] on div "Any further questions?" at bounding box center [608, 403] width 477 height 38
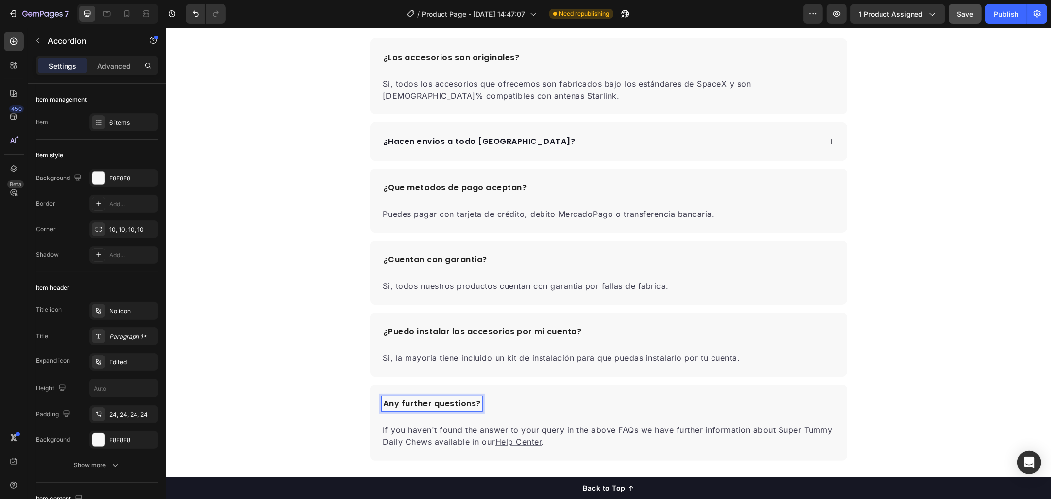
click at [527, 399] on div "Any further questions?" at bounding box center [600, 403] width 438 height 15
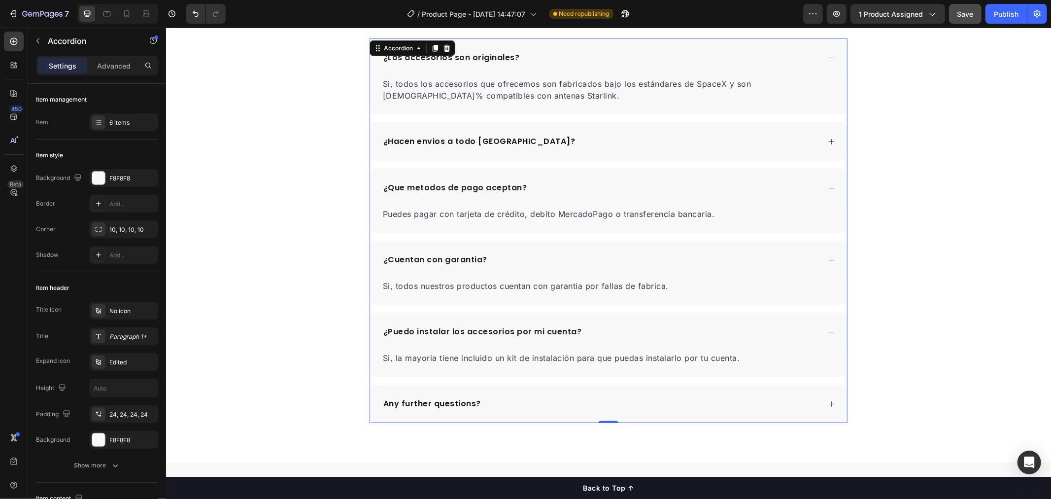
click at [440, 401] on p "Any further questions?" at bounding box center [432, 403] width 98 height 12
click at [533, 411] on div "Any further questions?" at bounding box center [600, 403] width 438 height 15
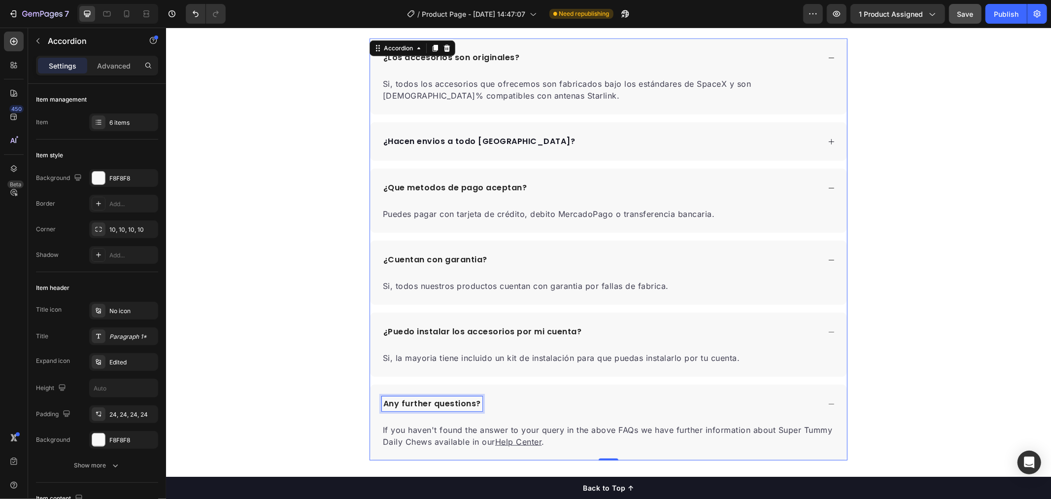
click at [446, 407] on p "Any further questions?" at bounding box center [432, 403] width 98 height 12
click at [377, 394] on div "Any further questions?" at bounding box center [608, 403] width 477 height 38
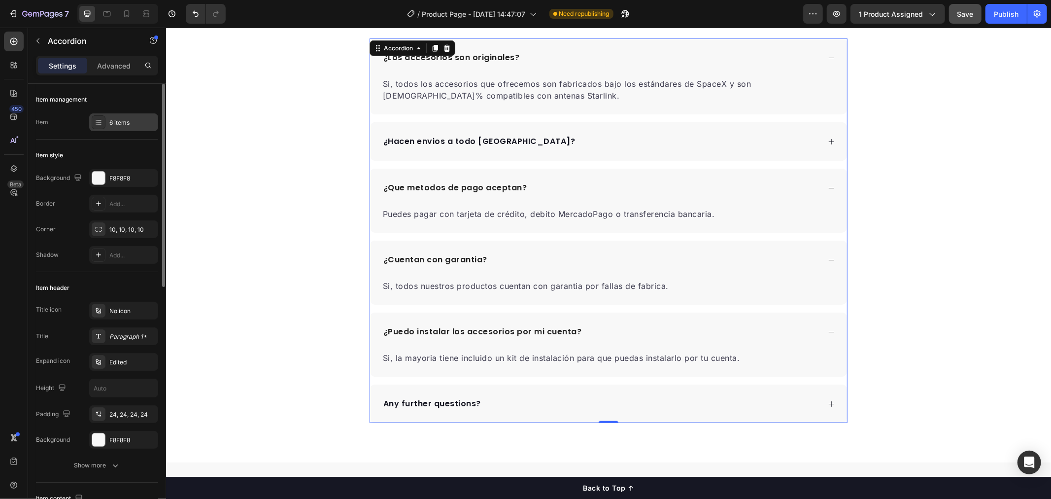
click at [104, 120] on div at bounding box center [99, 122] width 14 height 14
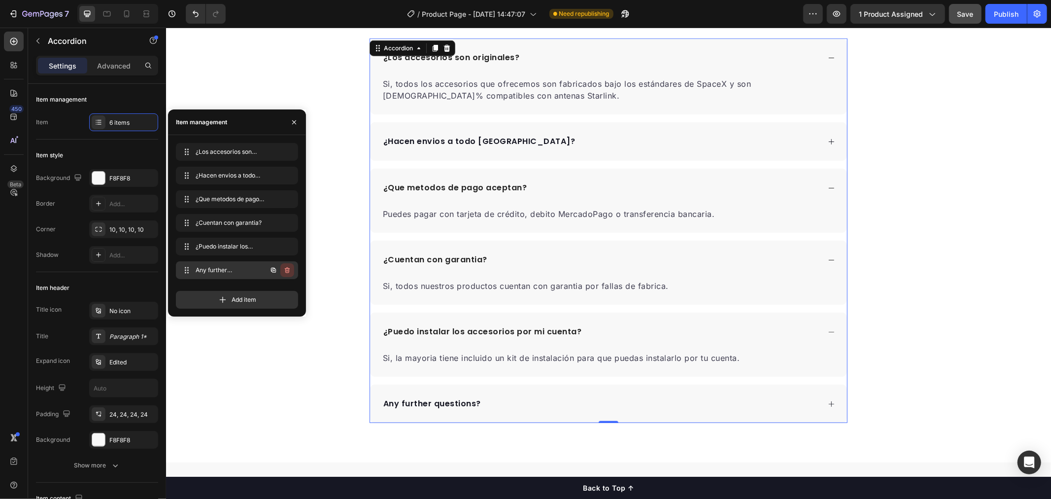
click at [284, 271] on icon "button" at bounding box center [287, 270] width 8 height 8
click at [284, 268] on div "Delete" at bounding box center [281, 270] width 18 height 9
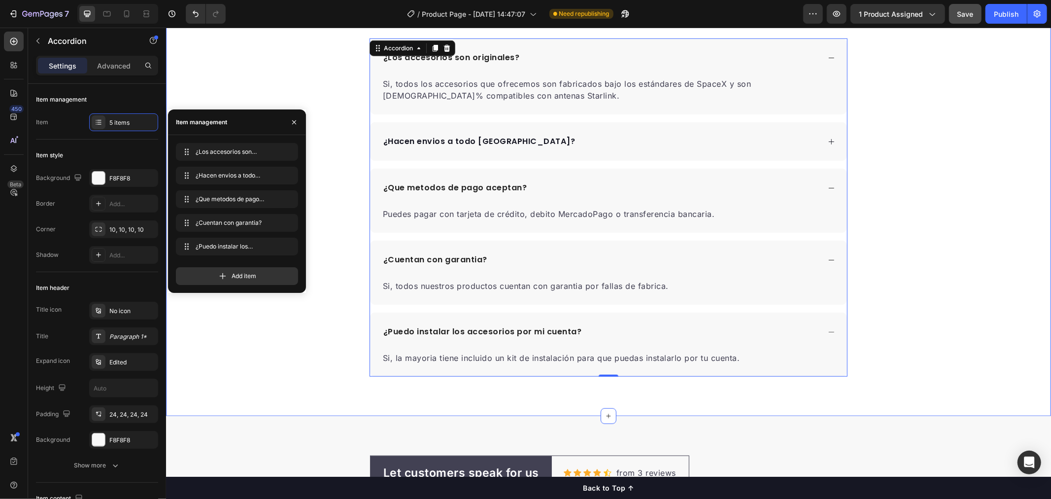
click at [299, 352] on div "Frequently Asked Questions Heading ¿Los accesorios son originales? Si, todos lo…" at bounding box center [608, 181] width 885 height 389
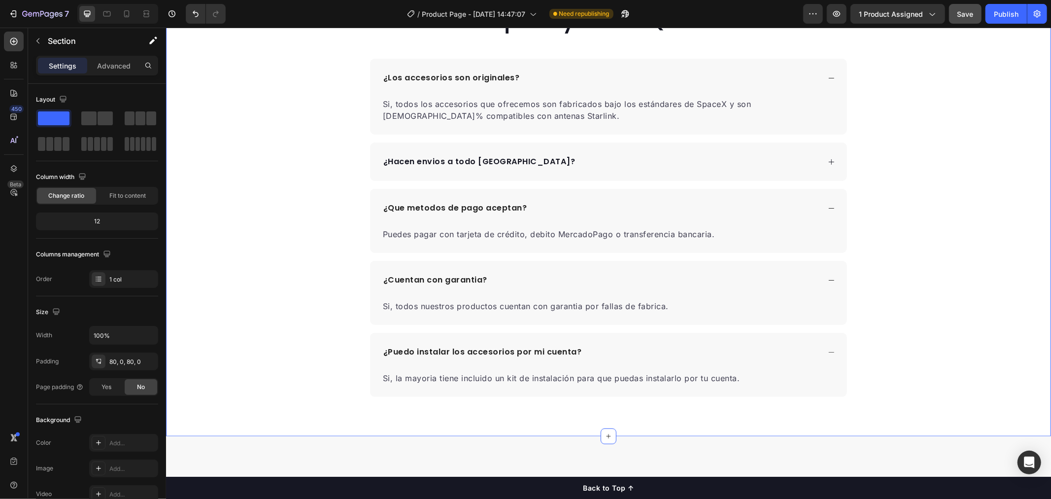
scroll to position [438, 0]
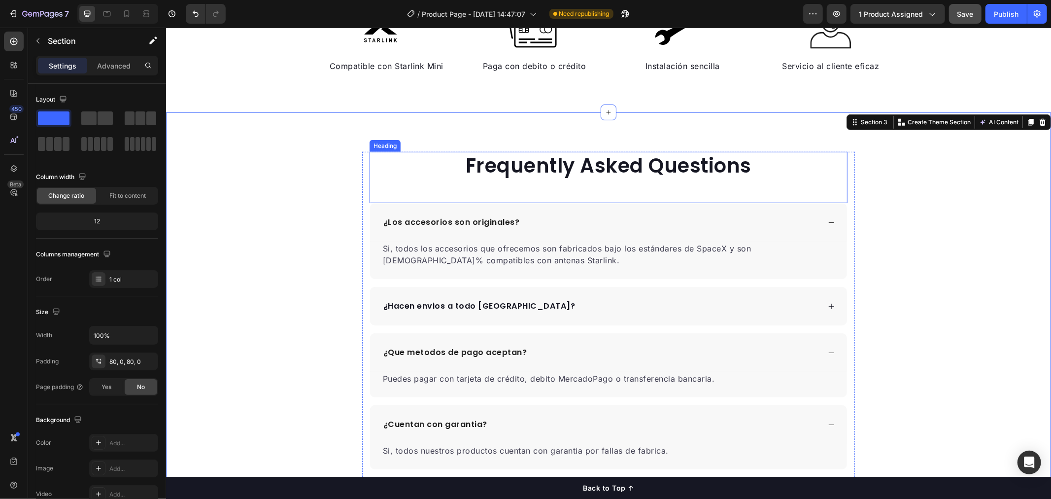
click at [593, 170] on p "Frequently Asked Questions" at bounding box center [608, 165] width 476 height 26
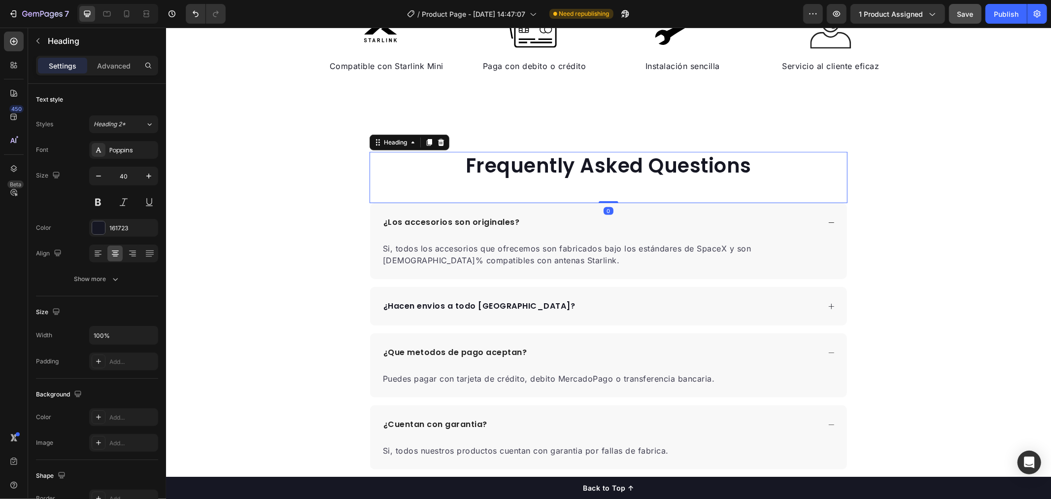
click at [755, 161] on p "Frequently Asked Questions" at bounding box center [608, 165] width 476 height 26
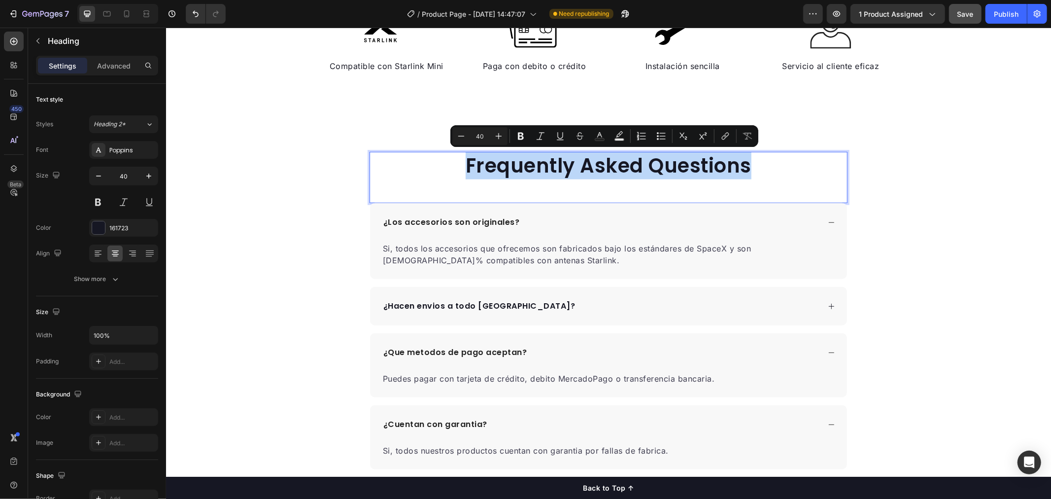
drag, startPoint x: 761, startPoint y: 167, endPoint x: 460, endPoint y: 161, distance: 300.7
click at [460, 161] on p "Frequently Asked Questions" at bounding box center [608, 165] width 476 height 26
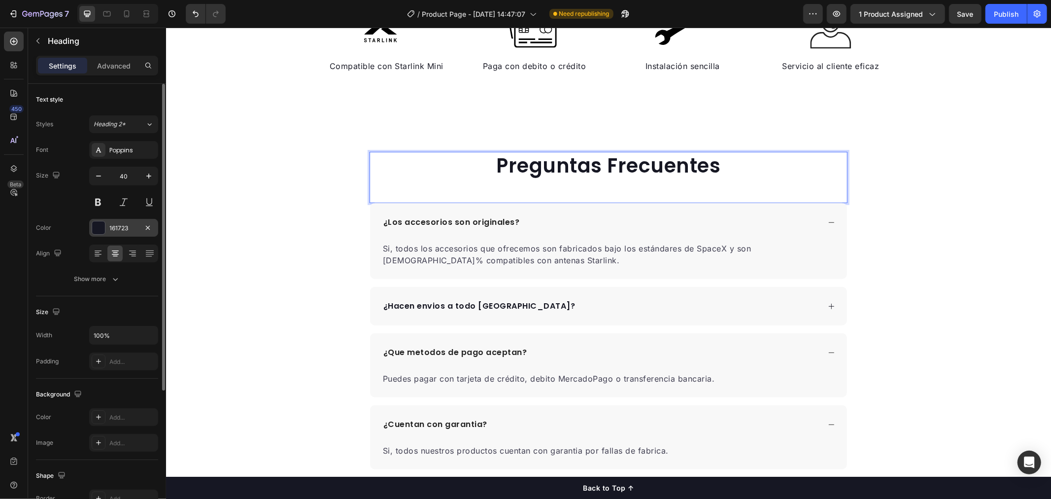
click at [107, 228] on div "161723" at bounding box center [123, 228] width 69 height 18
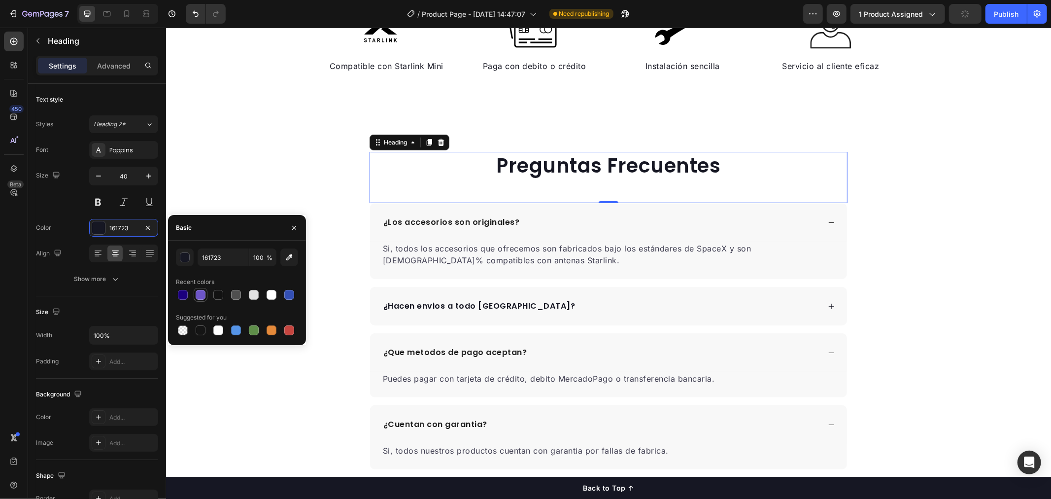
click at [201, 295] on div at bounding box center [201, 295] width 10 height 10
type input "6D55C8"
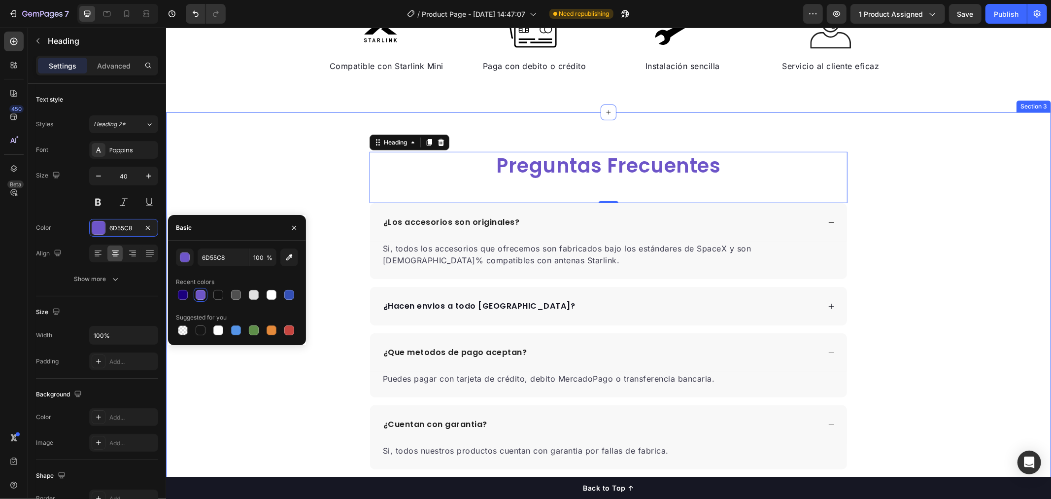
click at [289, 99] on div "Image Compatible con Starlink Mini Text block Image Paga con debito o crédito T…" at bounding box center [608, 56] width 885 height 110
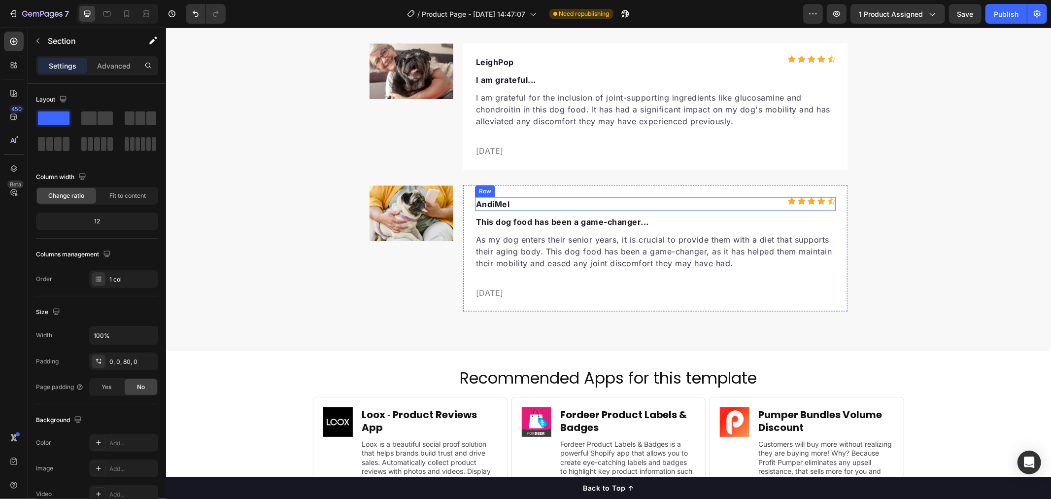
scroll to position [908, 0]
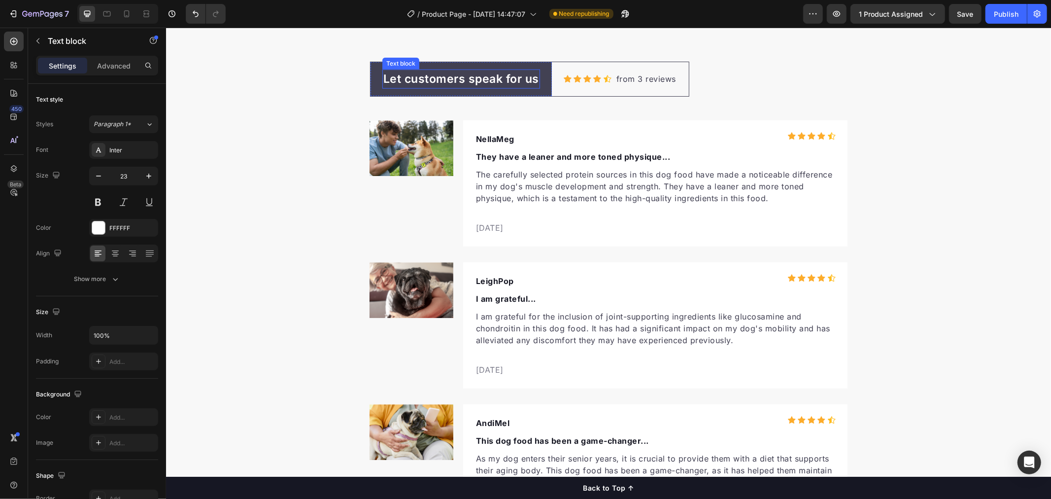
click at [483, 75] on p "Let customers speak for us" at bounding box center [461, 78] width 156 height 17
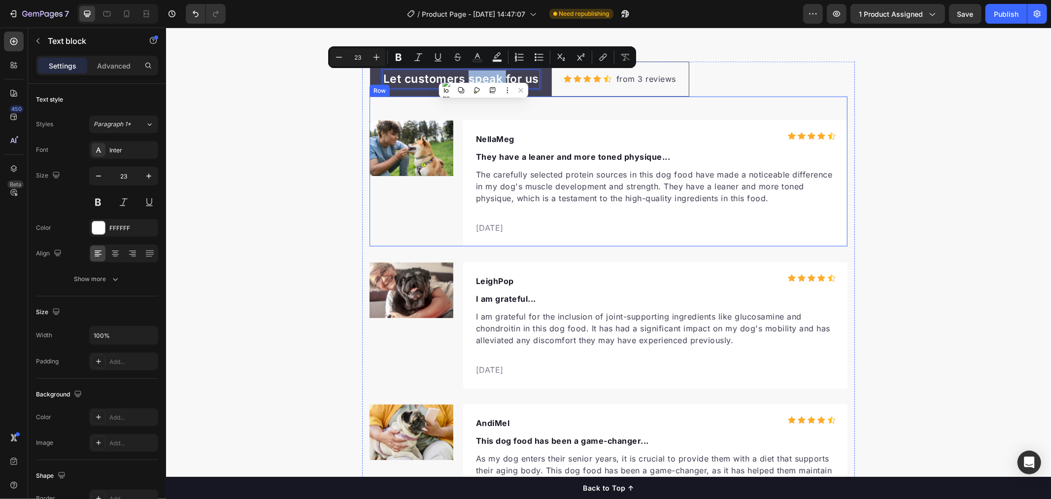
click at [557, 154] on p "They have a leaner and more toned physique..." at bounding box center [655, 156] width 359 height 12
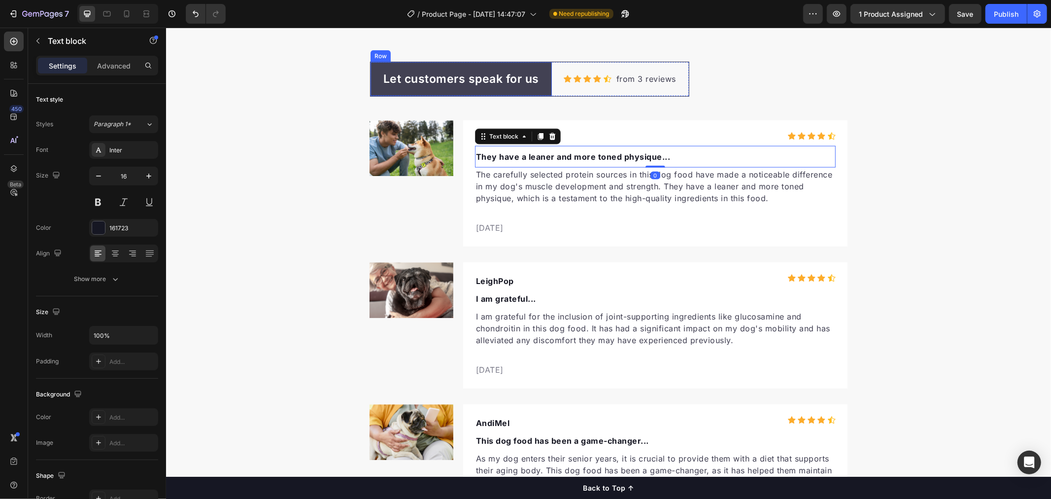
click at [370, 69] on div "Let customers speak for us Text block Row" at bounding box center [460, 79] width 181 height 34
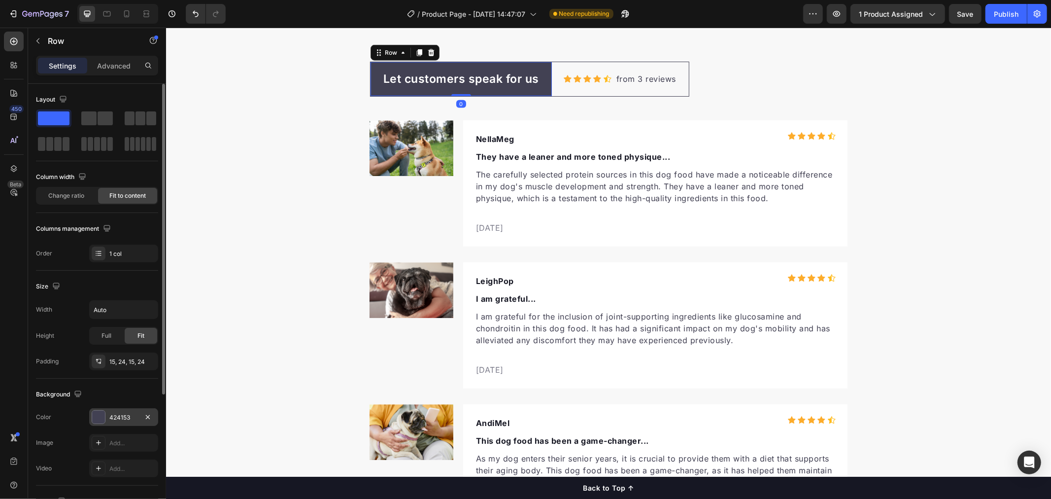
scroll to position [109, 0]
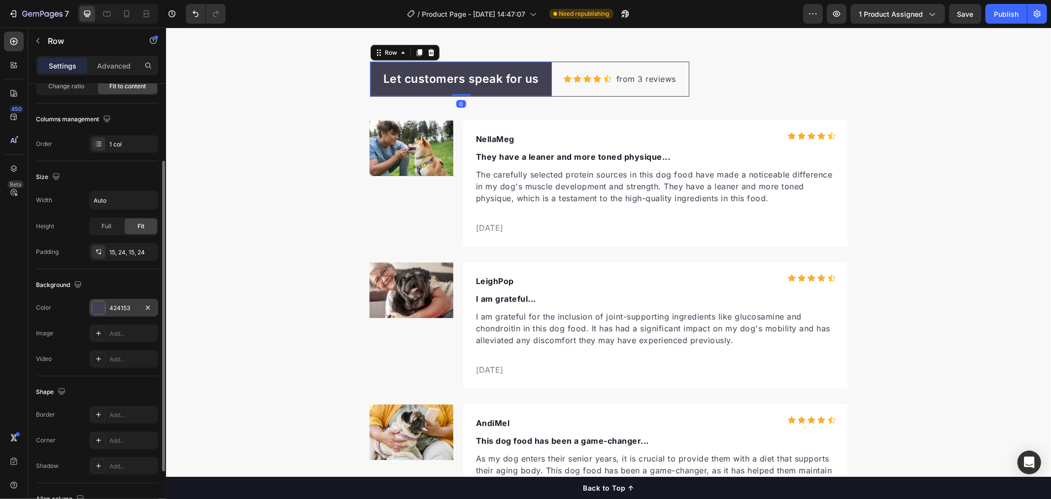
click at [104, 307] on div at bounding box center [98, 307] width 13 height 13
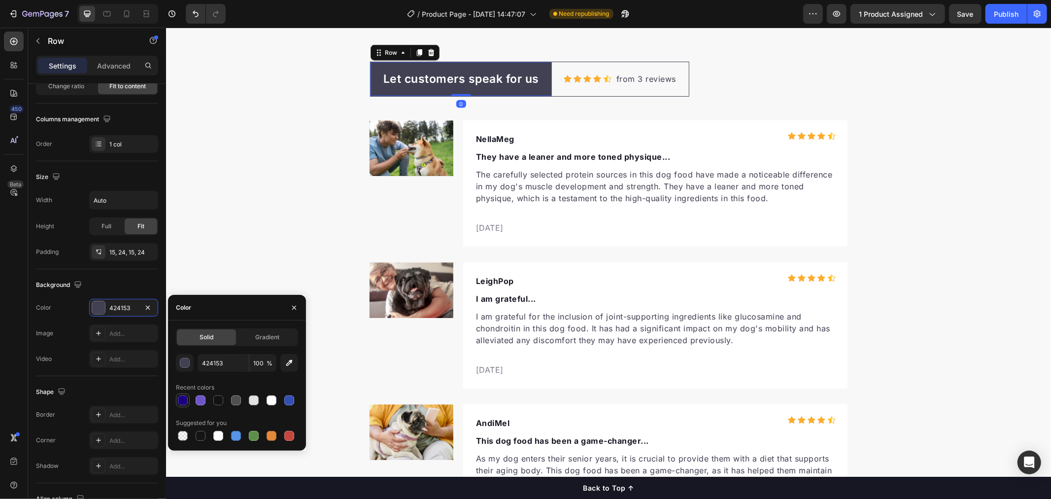
click at [185, 399] on div at bounding box center [183, 400] width 10 height 10
type input "1B007D"
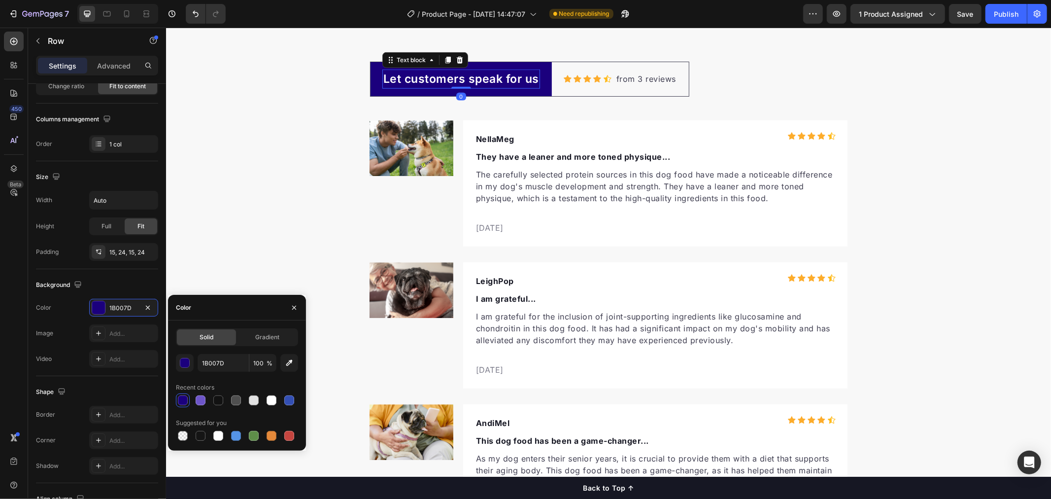
click at [499, 73] on p "Let customers speak for us" at bounding box center [461, 78] width 156 height 17
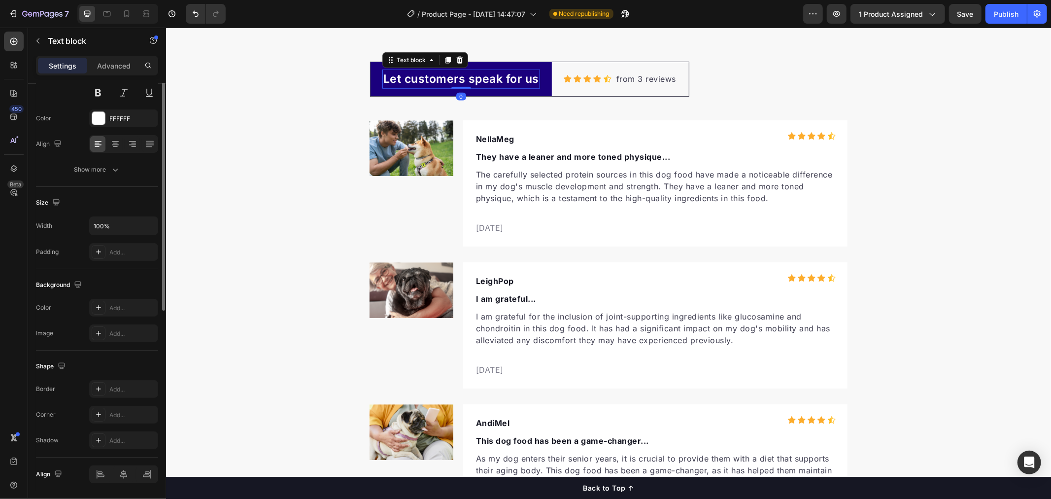
scroll to position [0, 0]
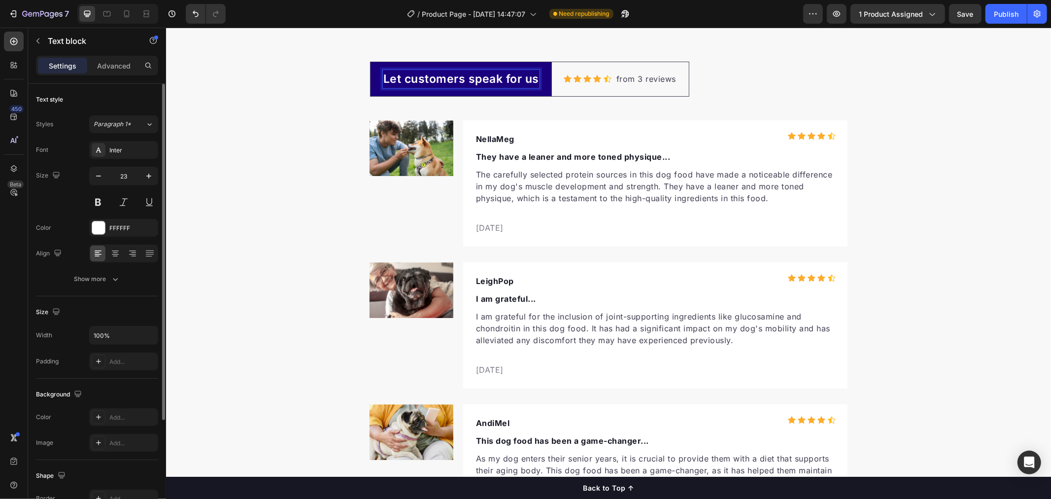
click at [526, 78] on p "Let customers speak for us" at bounding box center [461, 78] width 156 height 17
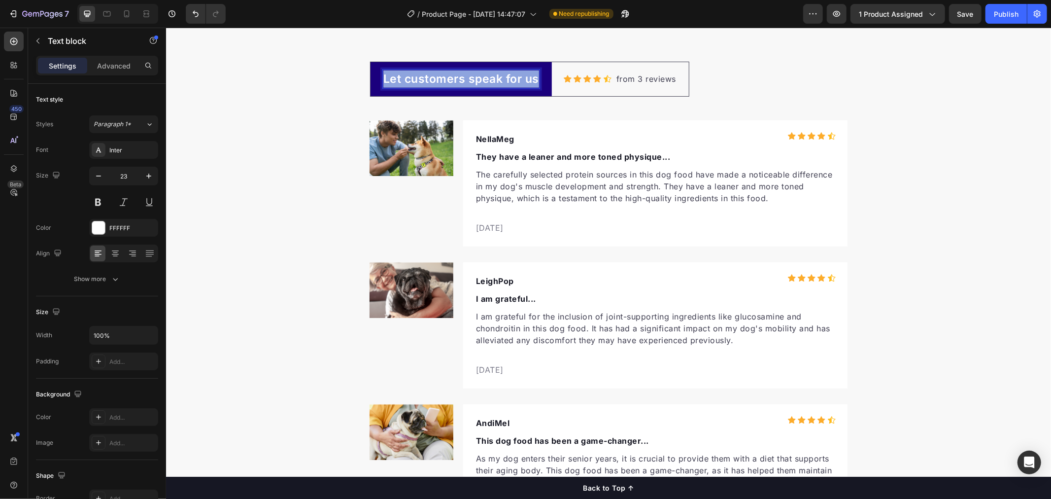
drag, startPoint x: 531, startPoint y: 78, endPoint x: 380, endPoint y: 82, distance: 150.9
click at [383, 82] on p "Let customers speak for us" at bounding box center [461, 78] width 156 height 17
drag, startPoint x: 562, startPoint y: 79, endPoint x: 365, endPoint y: 70, distance: 197.4
click at [370, 70] on div "Los clientes hablan por nosotros Text block 0 Row Icon Icon Icon Icon Icon Icon…" at bounding box center [544, 78] width 349 height 35
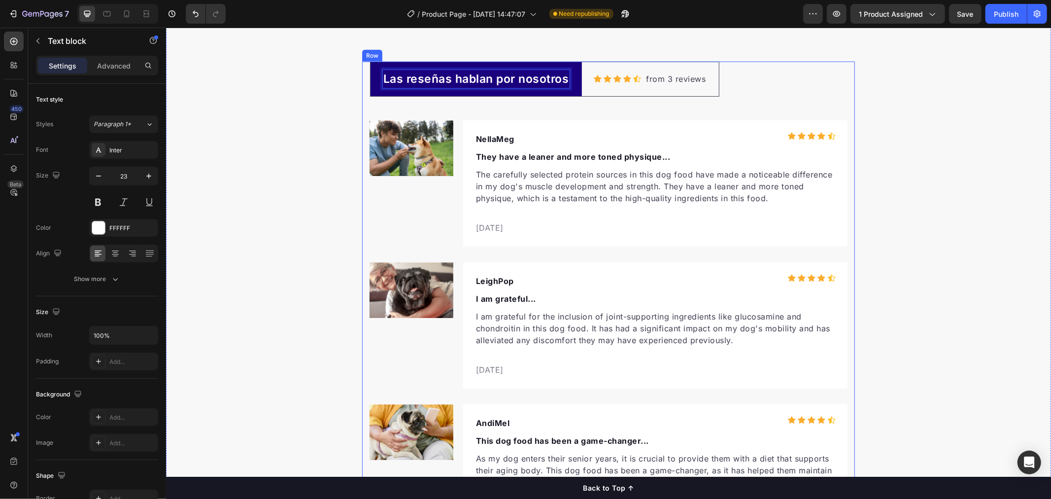
click at [744, 69] on div "Las reseñas hablan por nosotros Text block 0 Row Icon Icon Icon Icon Icon Icon …" at bounding box center [608, 295] width 478 height 469
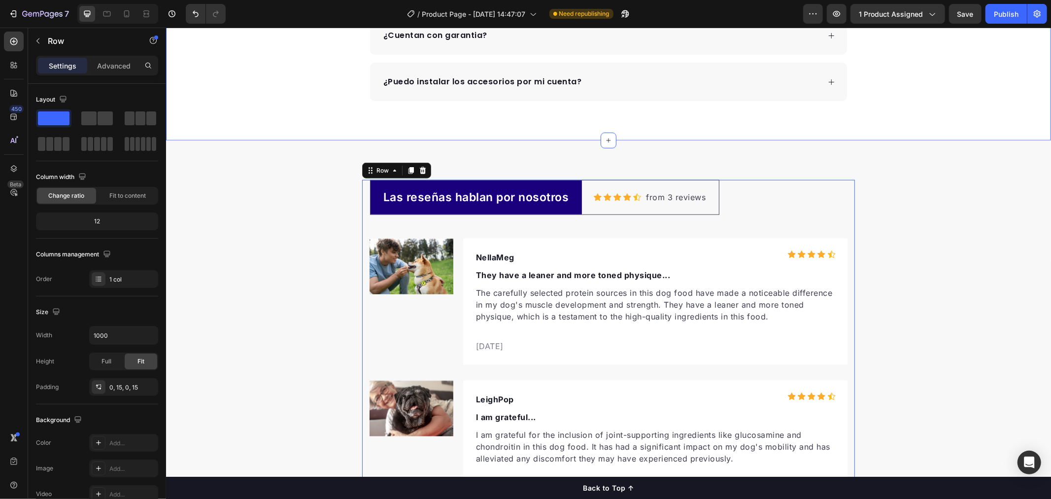
scroll to position [769, 0]
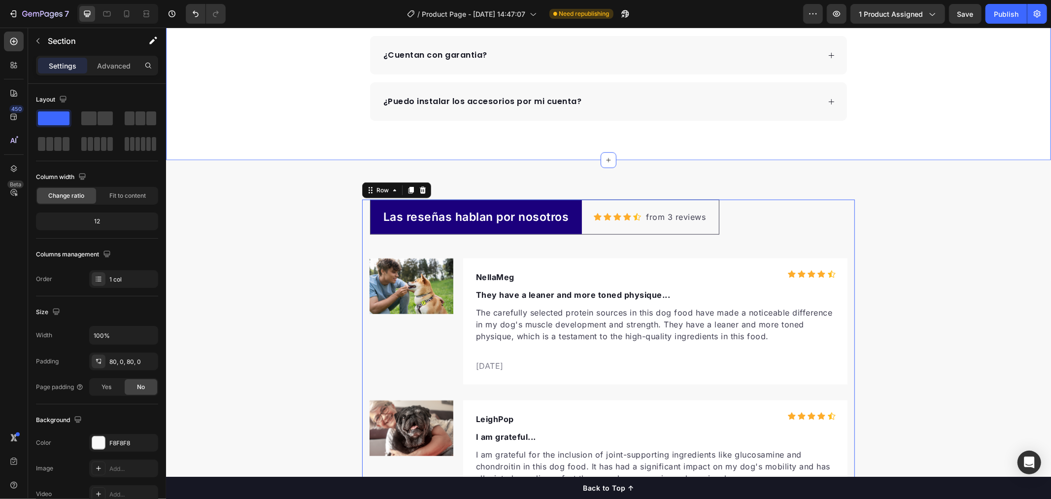
click at [318, 171] on div "Las reseñas hablan por nosotros Text block Row Icon Icon Icon Icon Icon Icon Li…" at bounding box center [608, 434] width 885 height 548
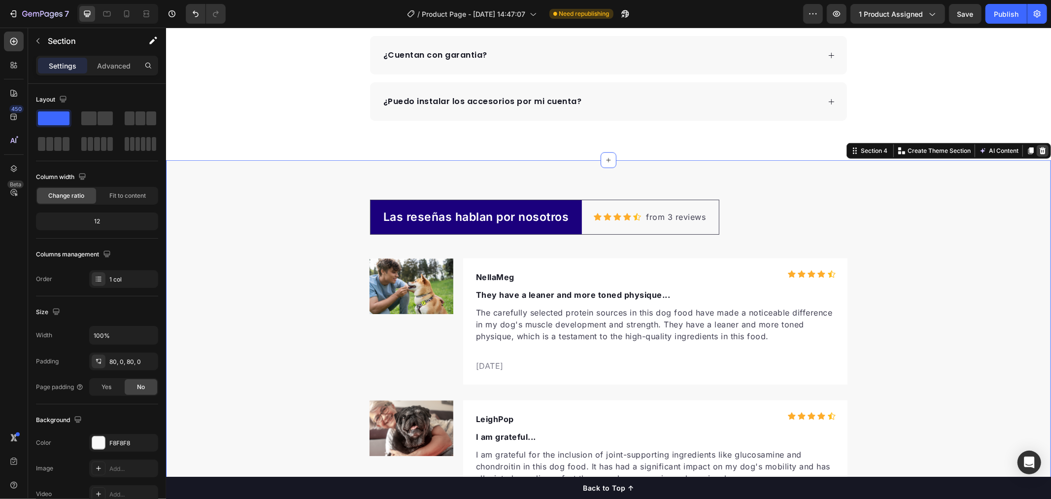
click at [1038, 150] on div at bounding box center [1043, 150] width 12 height 12
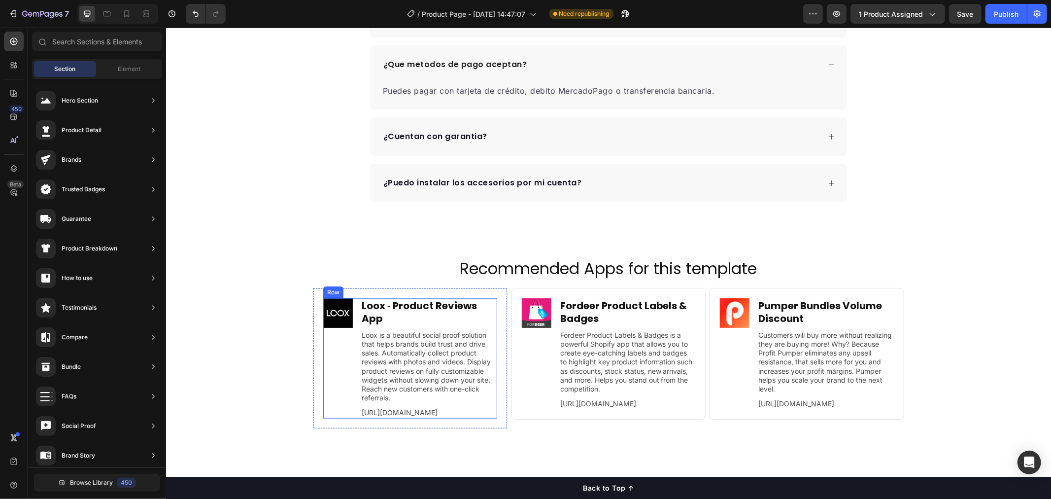
scroll to position [798, 0]
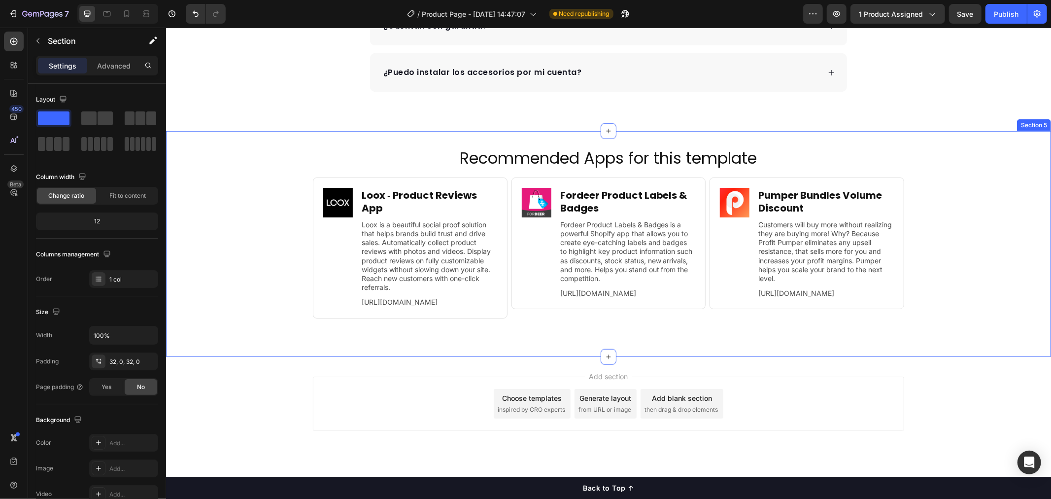
click at [231, 231] on div "Recommended Apps for this template Heading Image Loox ‑ Product Reviews App Hea…" at bounding box center [608, 243] width 885 height 194
click at [1017, 161] on h2 "Recommended Apps for this template" at bounding box center [608, 157] width 866 height 23
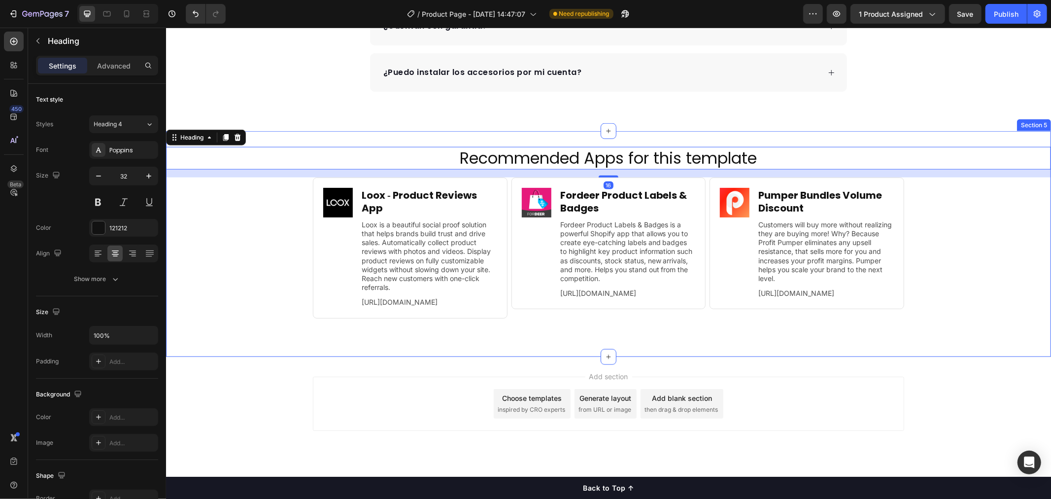
click at [947, 286] on div "Recommended Apps for this template Heading 16 Image Loox ‑ Product Reviews App …" at bounding box center [608, 243] width 885 height 194
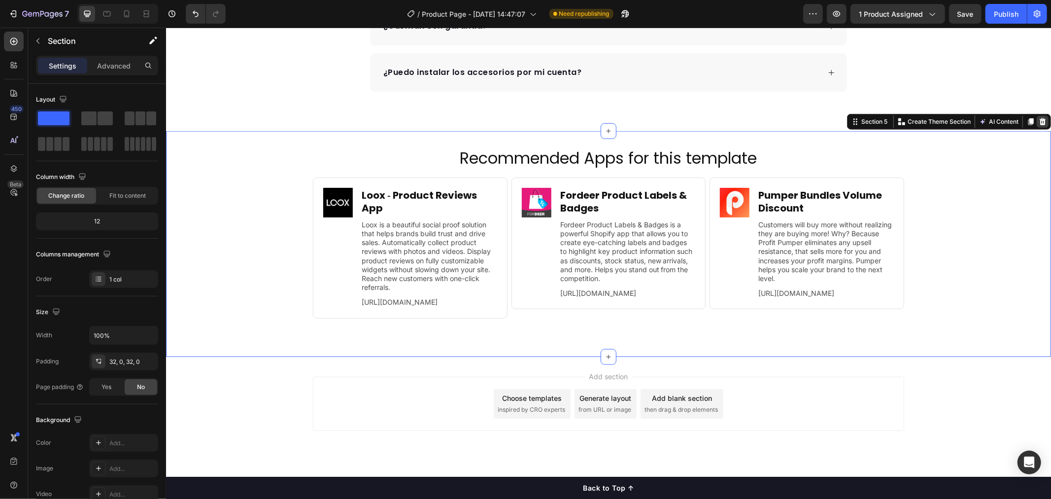
click at [1039, 119] on icon at bounding box center [1043, 121] width 8 height 8
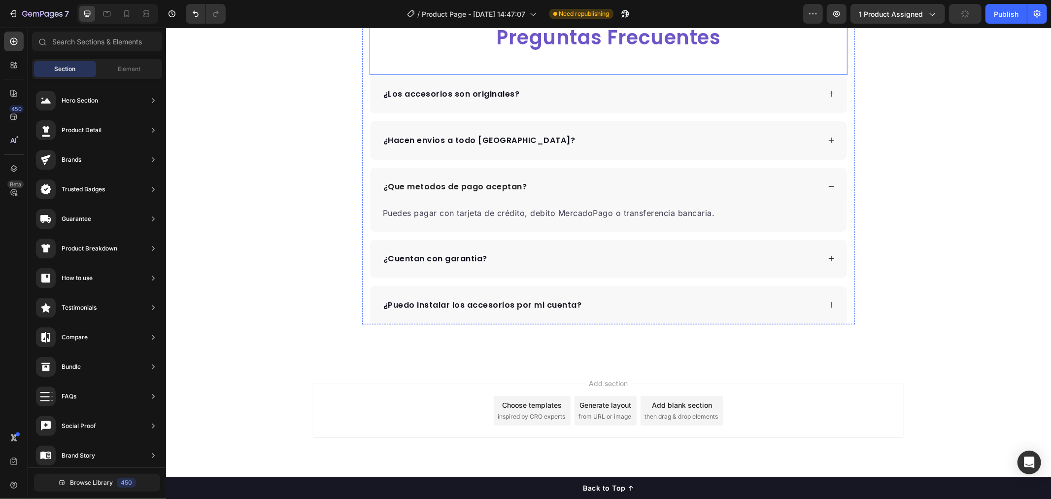
scroll to position [525, 0]
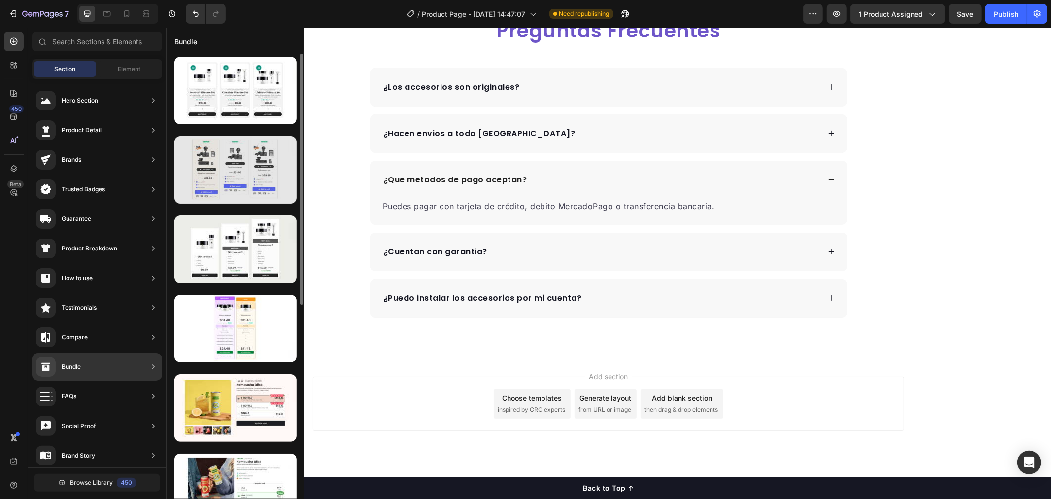
click at [247, 174] on div at bounding box center [235, 170] width 122 height 68
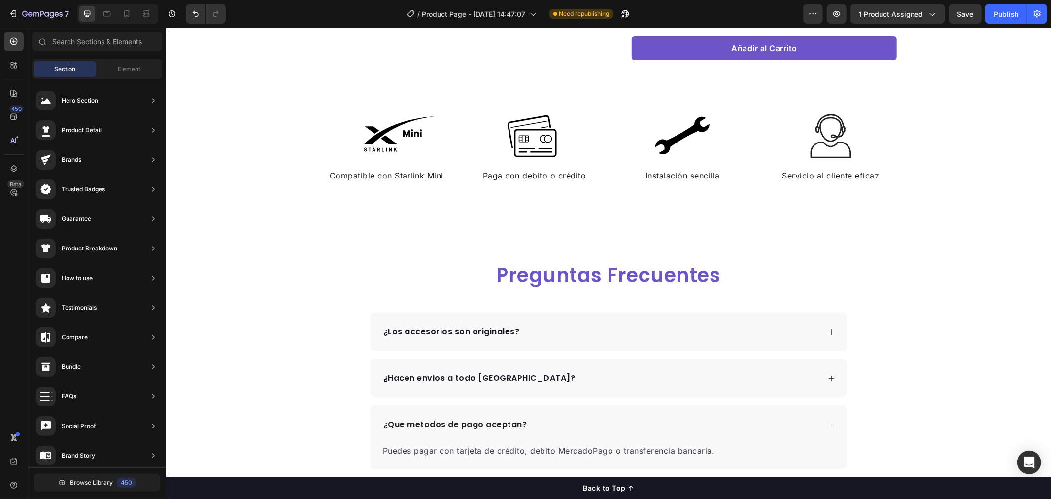
scroll to position [573, 0]
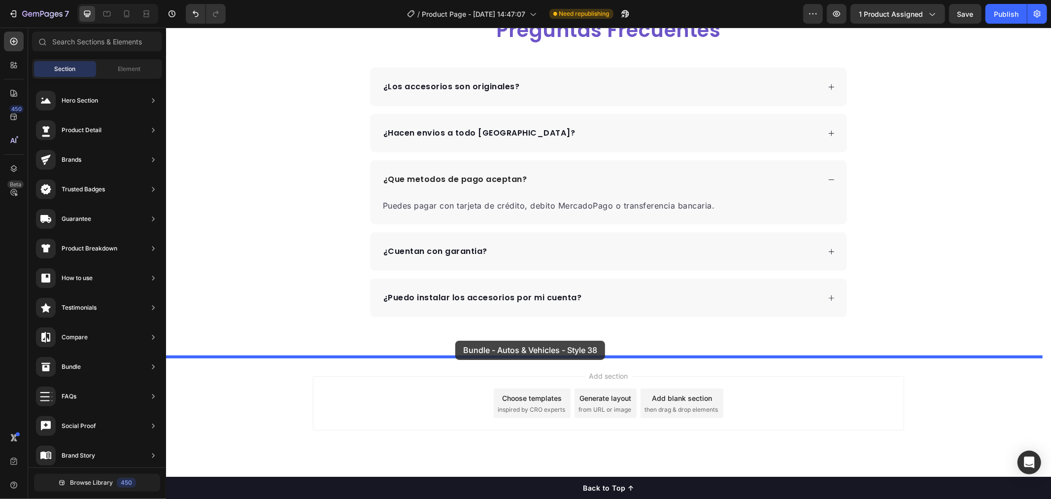
drag, startPoint x: 399, startPoint y: 215, endPoint x: 455, endPoint y: 340, distance: 136.6
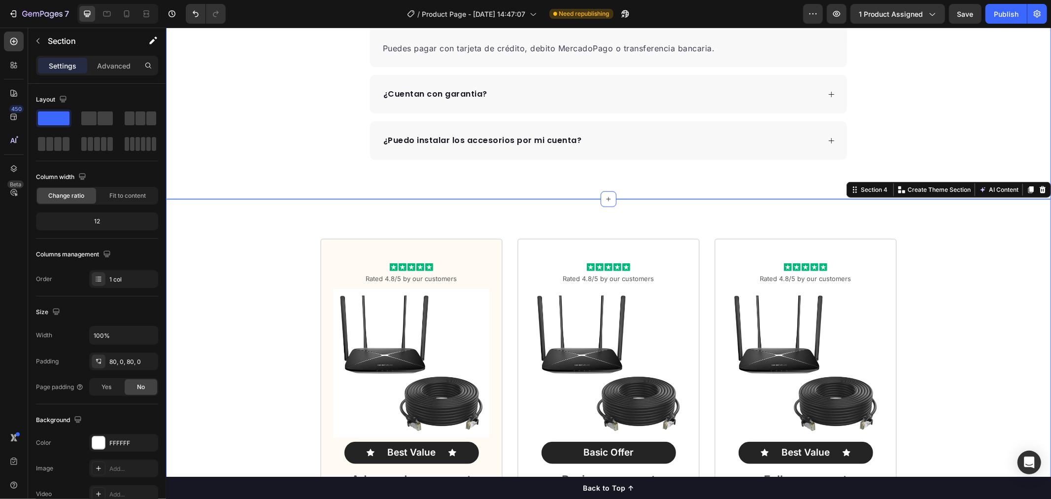
scroll to position [728, 0]
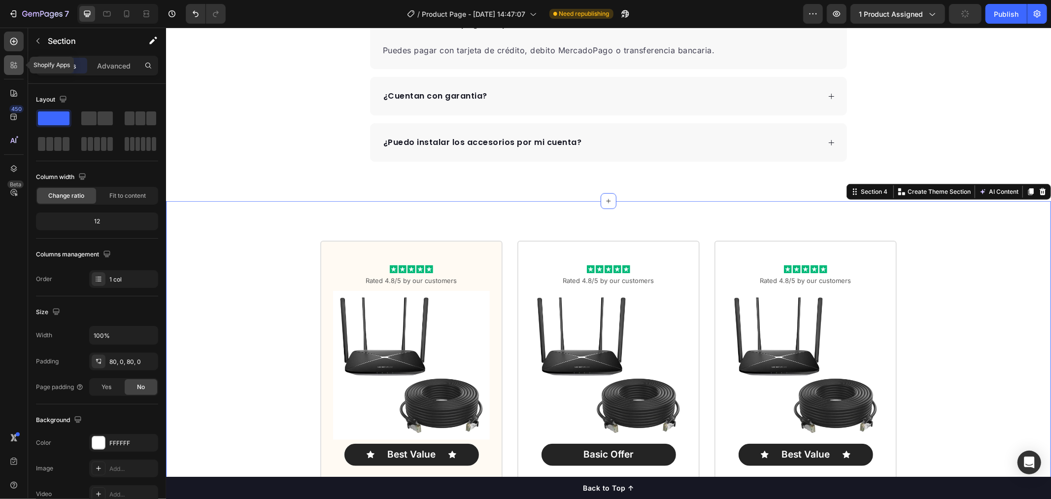
click at [15, 68] on icon at bounding box center [15, 67] width 3 height 3
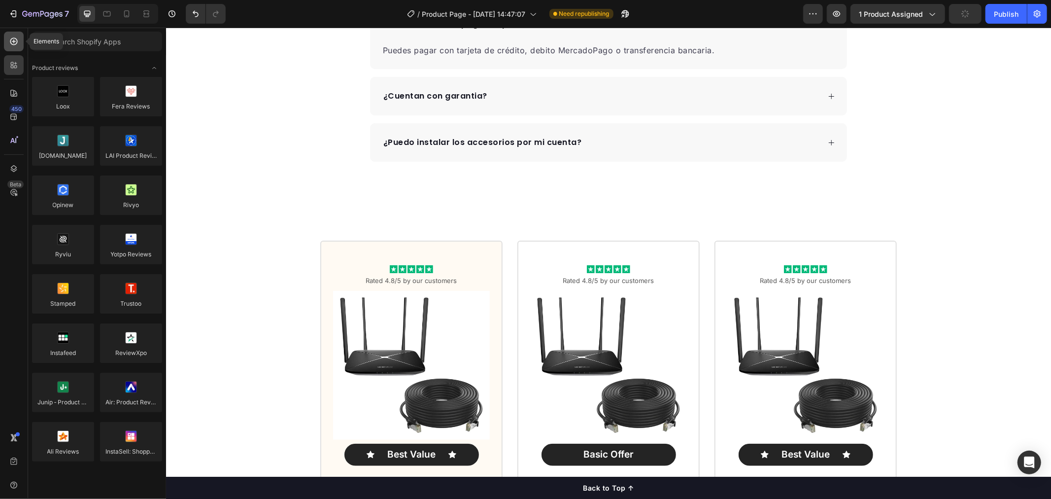
click at [16, 44] on icon at bounding box center [14, 41] width 10 height 10
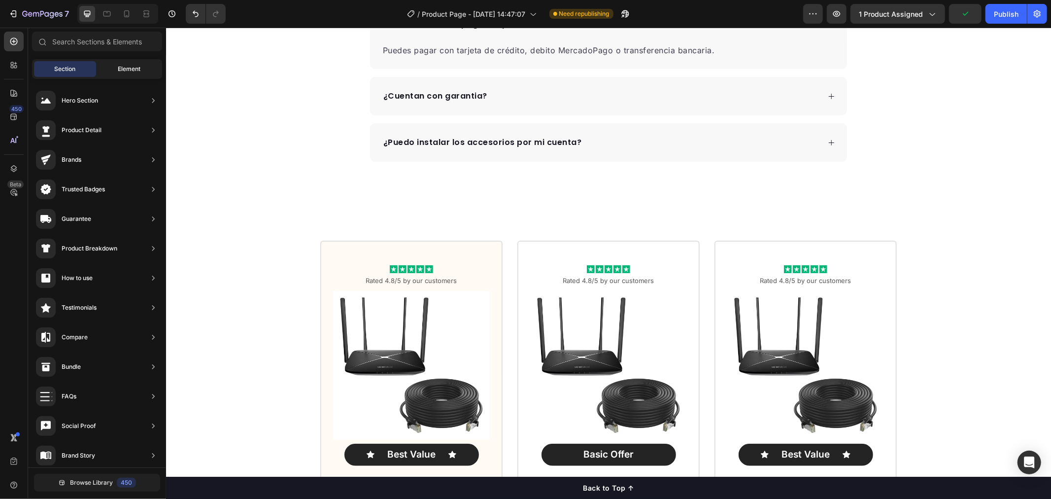
click at [123, 66] on span "Element" at bounding box center [129, 69] width 23 height 9
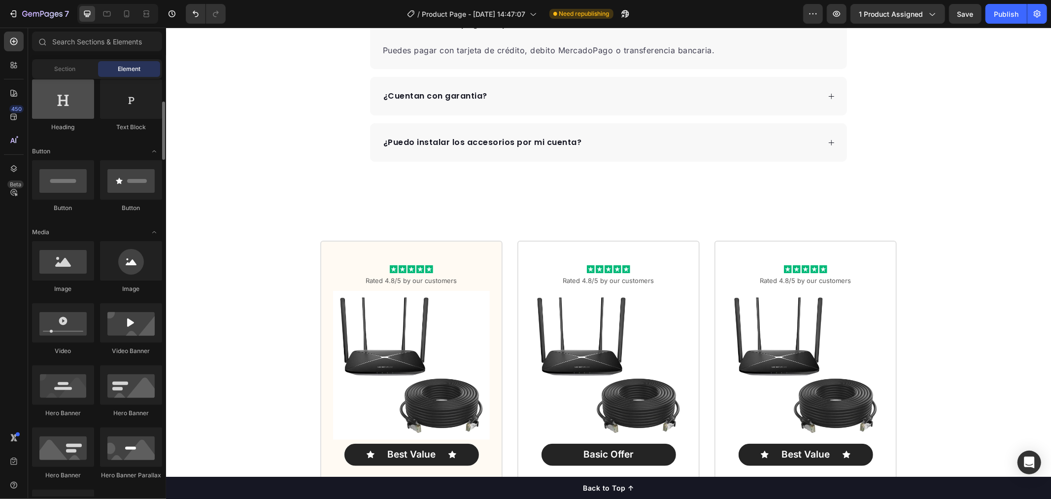
scroll to position [55, 0]
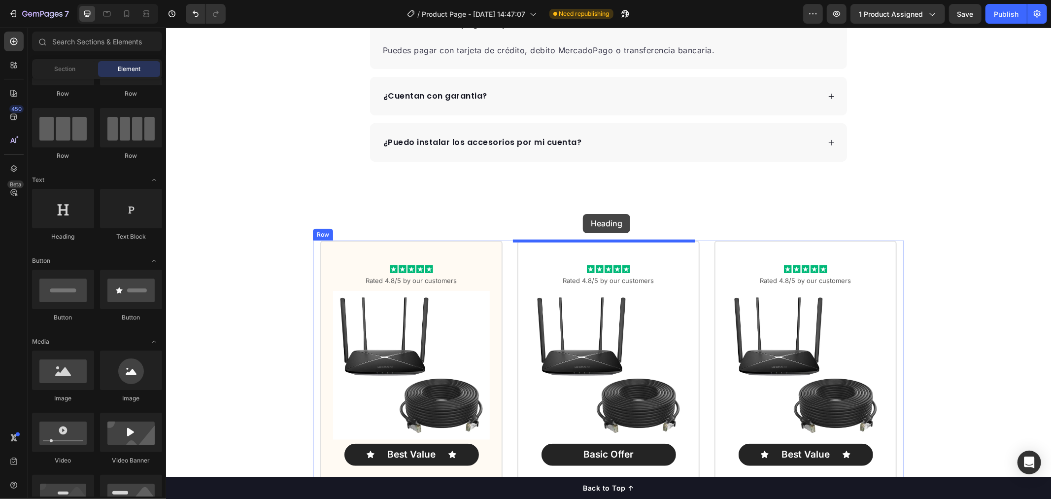
drag, startPoint x: 258, startPoint y: 235, endPoint x: 583, endPoint y: 213, distance: 325.0
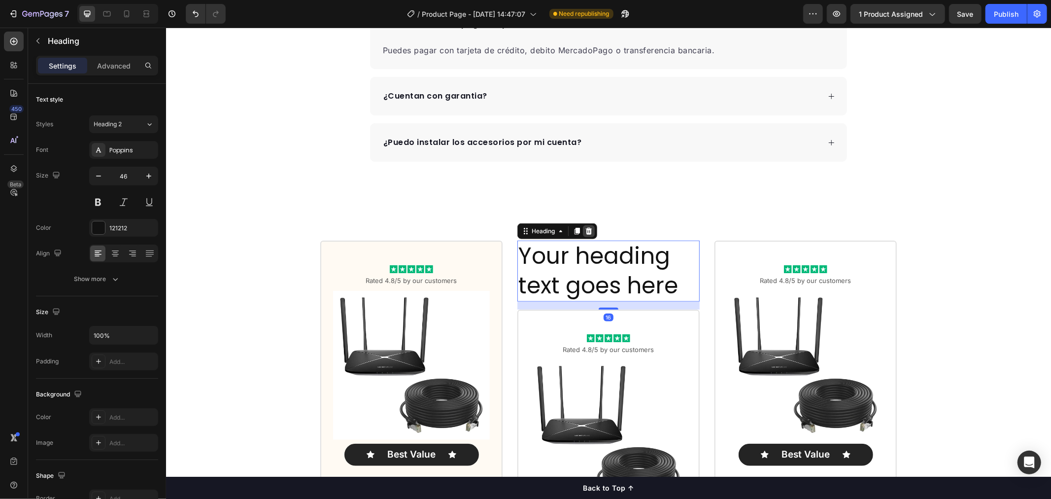
click at [589, 230] on div at bounding box center [589, 231] width 12 height 12
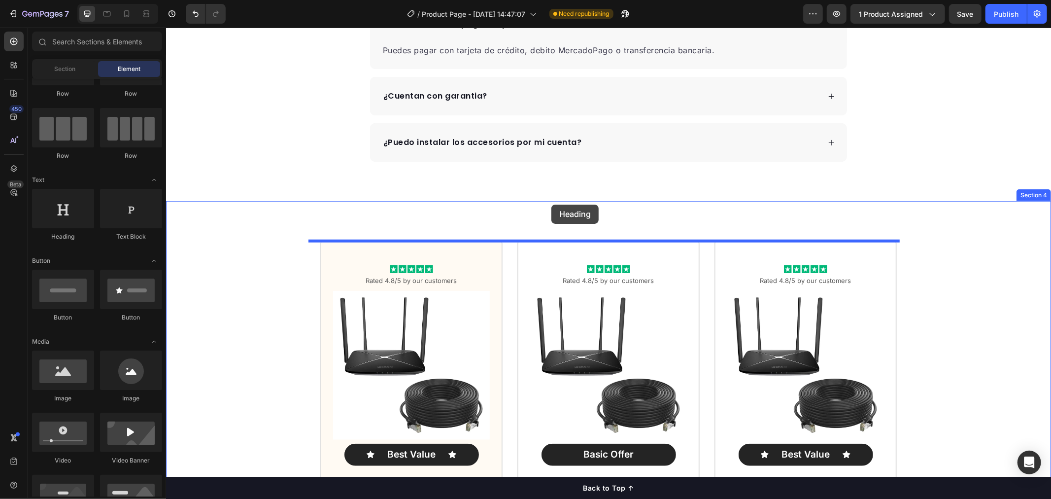
drag, startPoint x: 245, startPoint y: 256, endPoint x: 551, endPoint y: 204, distance: 309.9
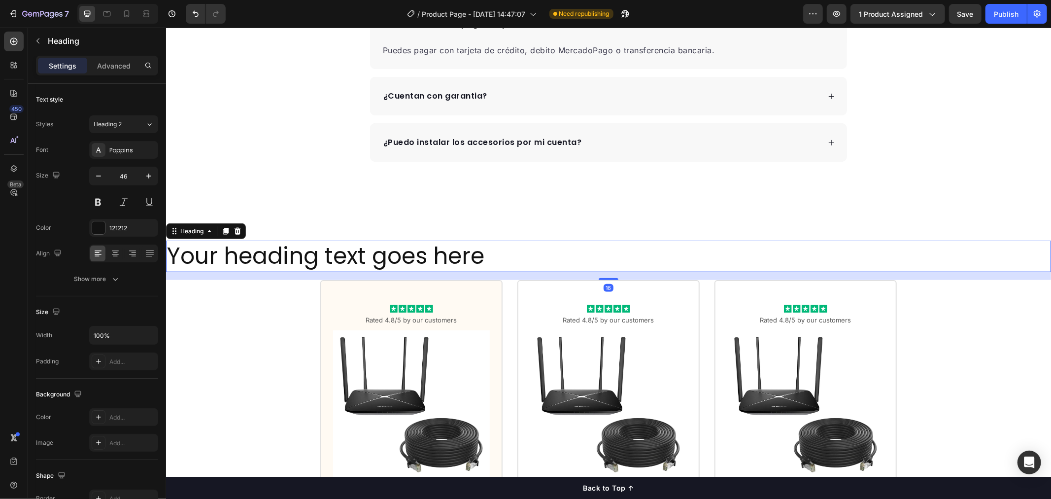
click at [401, 247] on h2 "Your heading text goes here" at bounding box center [608, 256] width 885 height 32
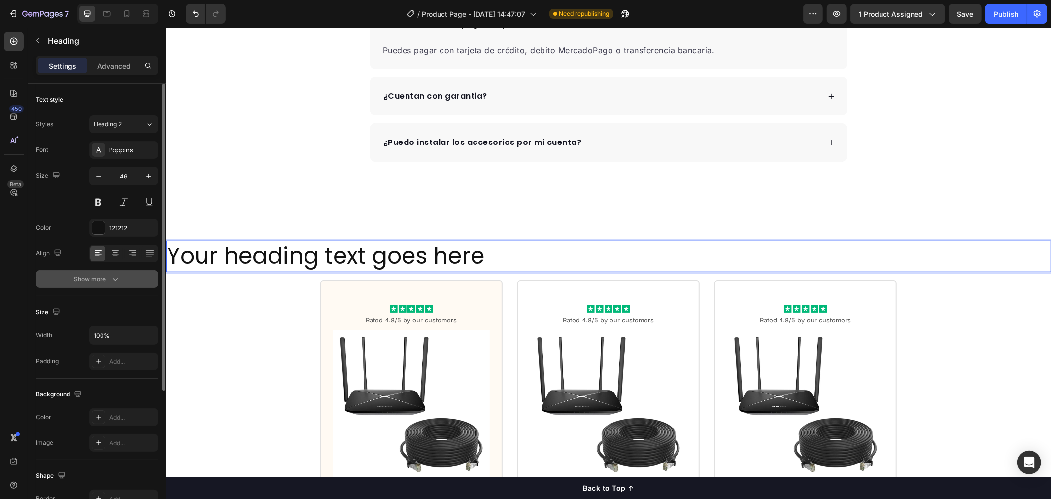
scroll to position [109, 0]
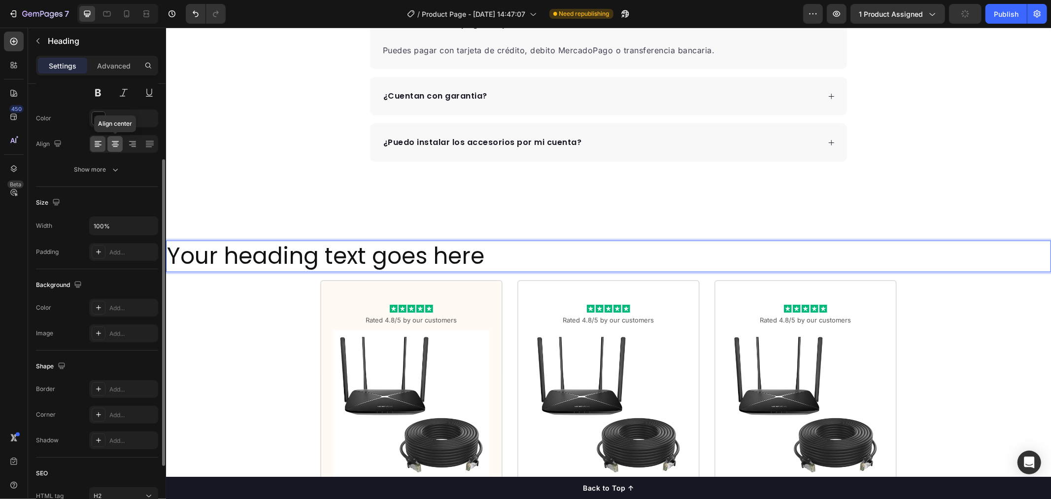
click at [116, 142] on icon at bounding box center [115, 144] width 10 height 10
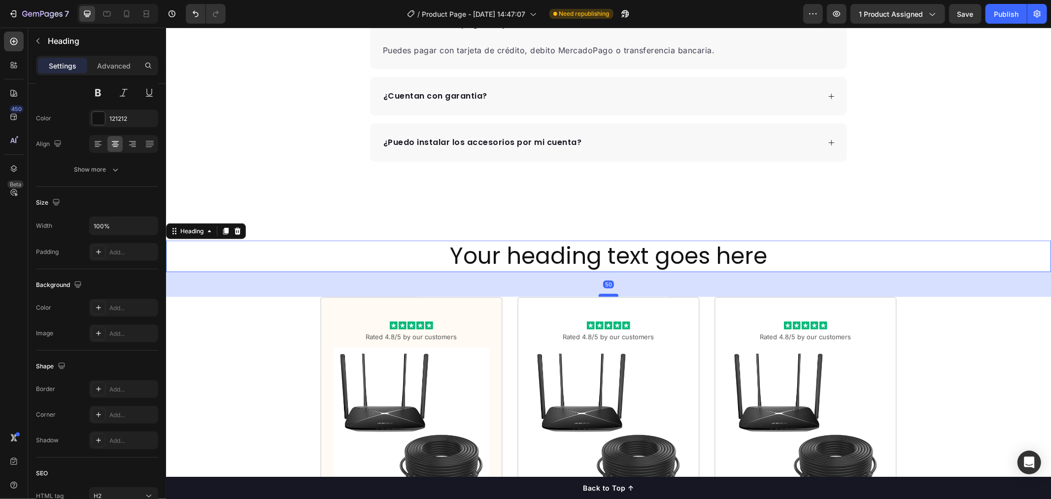
drag, startPoint x: 605, startPoint y: 279, endPoint x: 613, endPoint y: 296, distance: 18.5
click at [613, 296] on div at bounding box center [608, 294] width 20 height 3
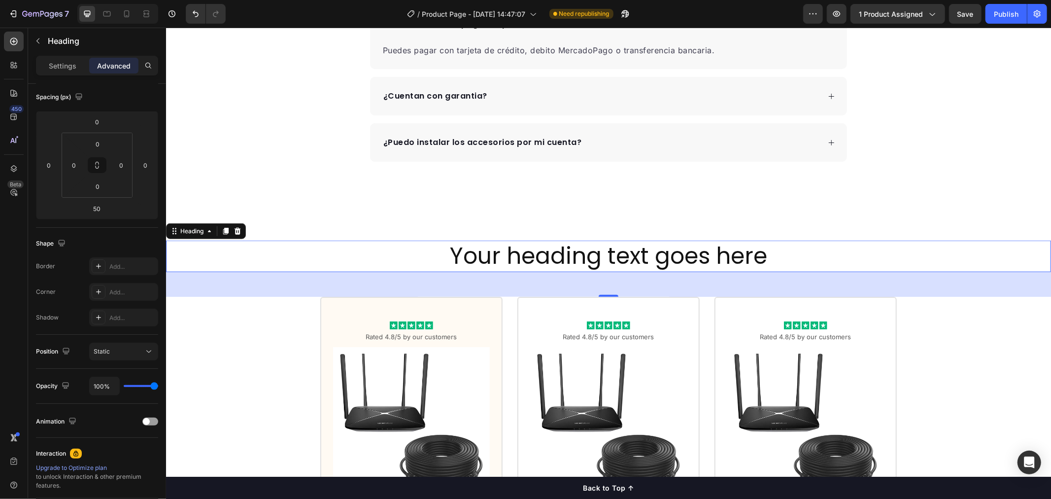
click at [729, 251] on p "Your heading text goes here" at bounding box center [608, 256] width 883 height 30
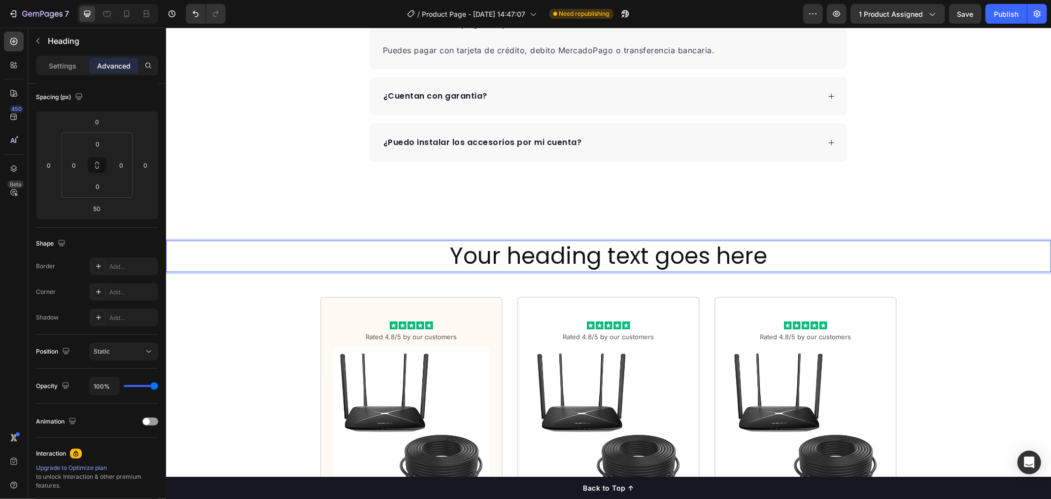
click at [760, 251] on p "Your heading text goes here" at bounding box center [608, 256] width 883 height 30
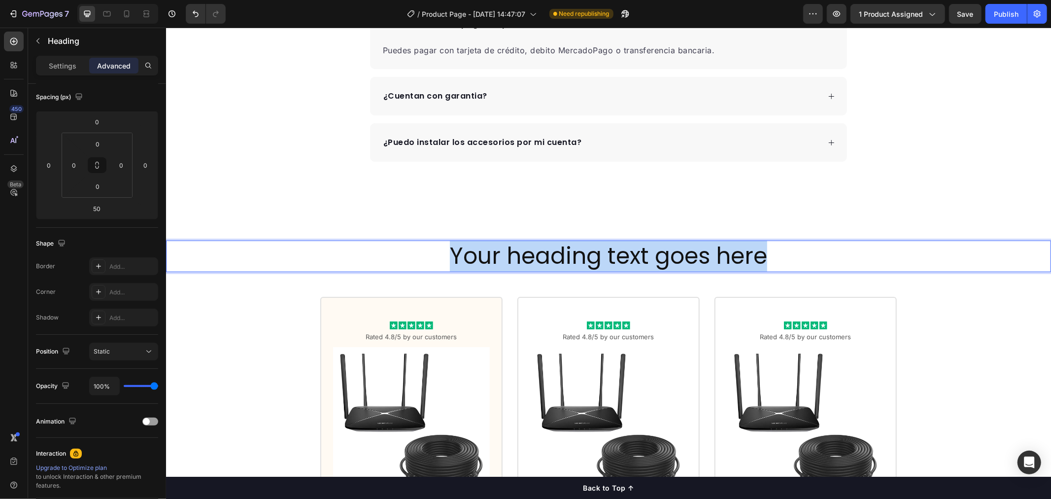
drag, startPoint x: 773, startPoint y: 255, endPoint x: 451, endPoint y: 251, distance: 322.4
click at [451, 251] on p "Your heading text goes here" at bounding box center [608, 256] width 883 height 30
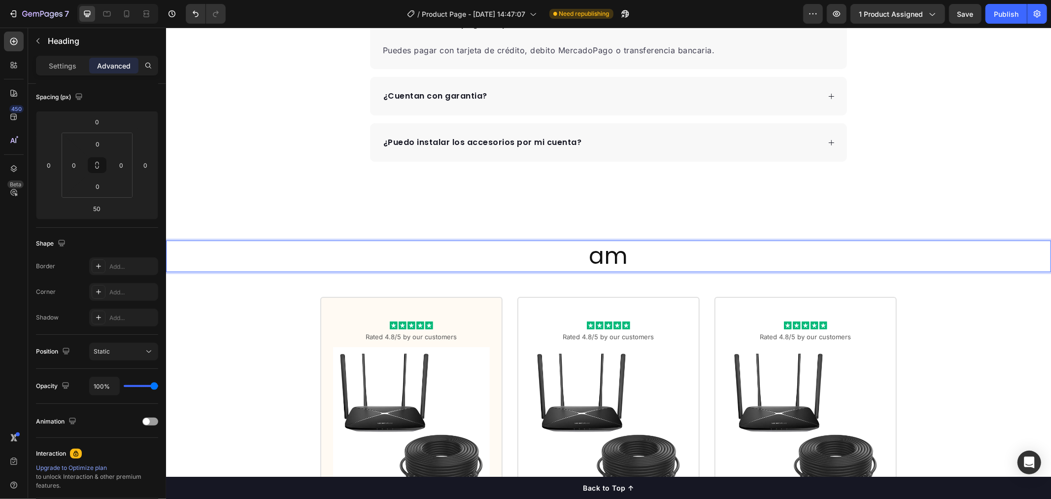
click at [253, 362] on div "am Heading 50 Icon Icon Icon Icon Icon Icon List Rated 4.8/5 by our customers T…" at bounding box center [608, 485] width 885 height 491
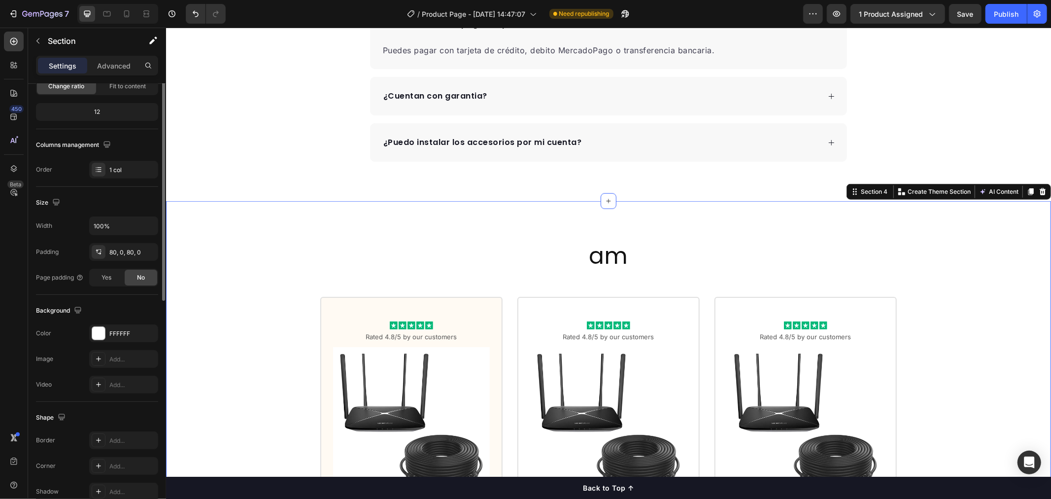
scroll to position [0, 0]
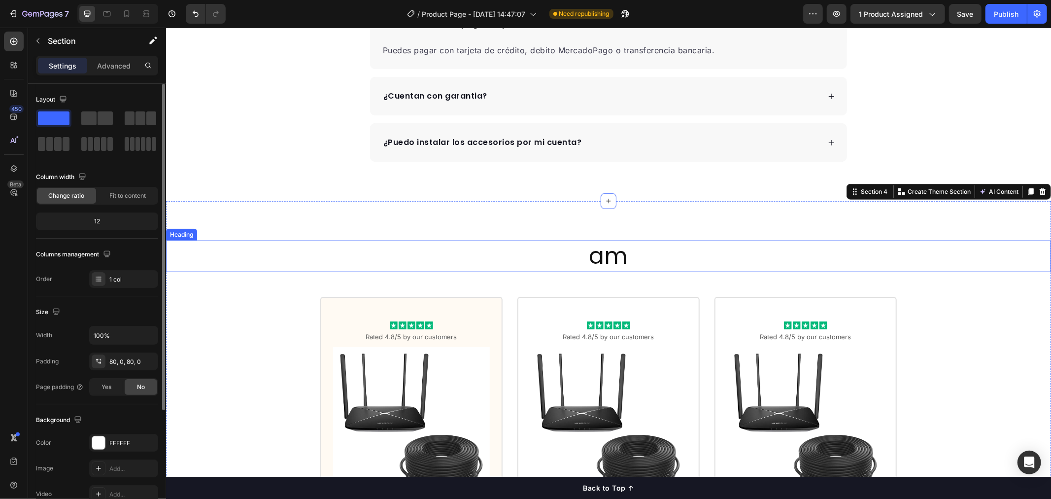
click at [265, 262] on p "am" at bounding box center [608, 256] width 883 height 30
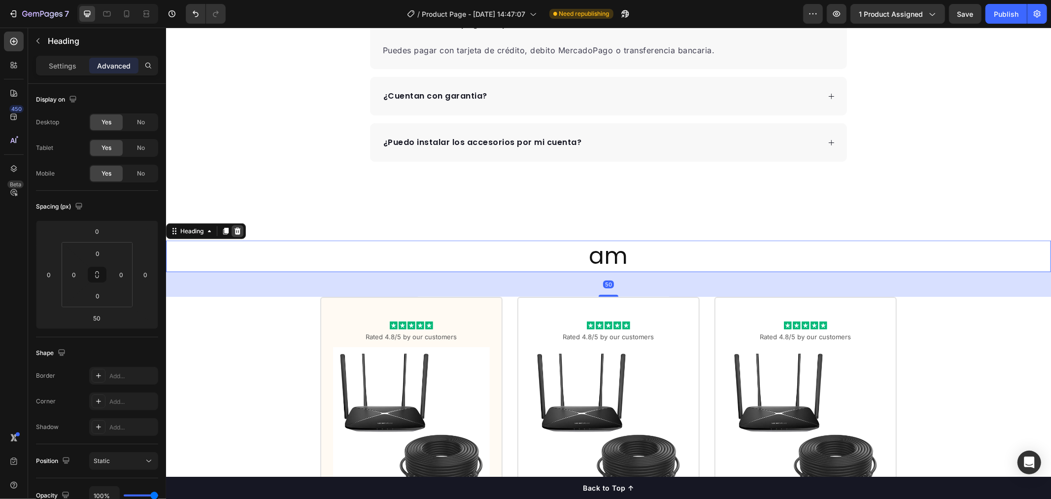
click at [238, 233] on icon at bounding box center [237, 230] width 6 height 7
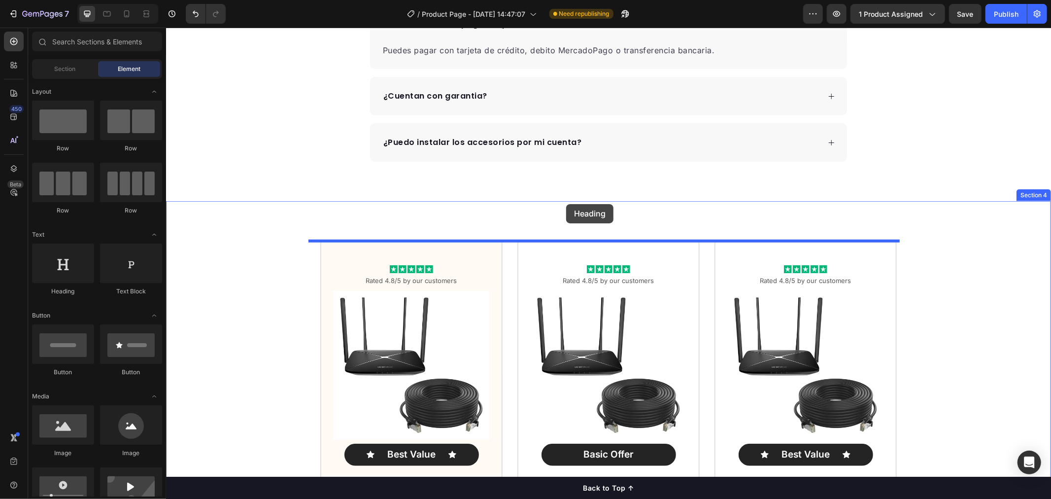
drag, startPoint x: 235, startPoint y: 292, endPoint x: 566, endPoint y: 204, distance: 342.3
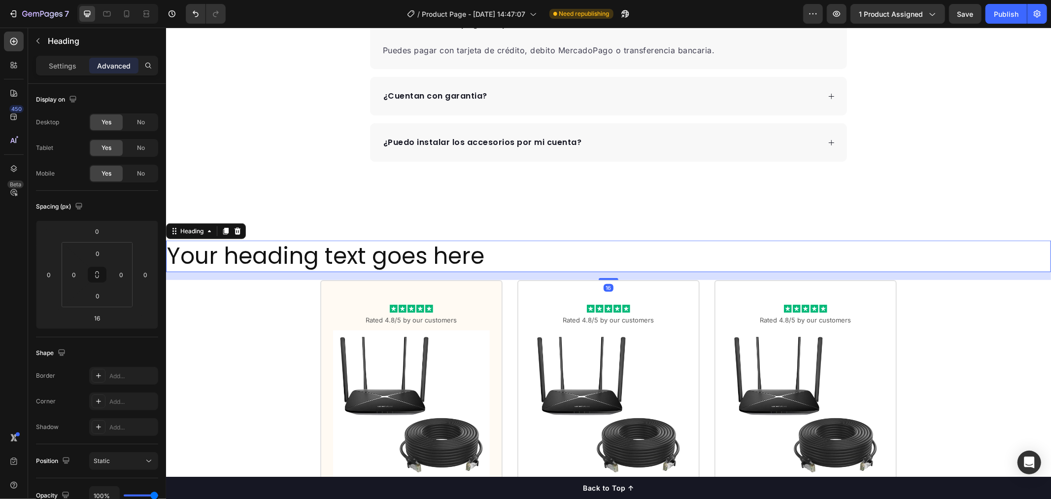
click at [364, 262] on h2 "Your heading text goes here" at bounding box center [608, 256] width 885 height 32
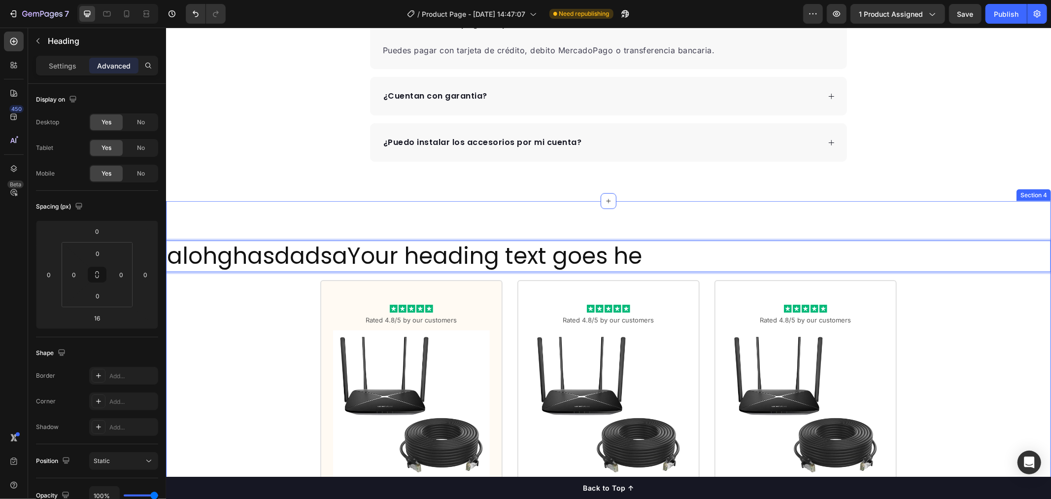
click at [264, 287] on div "alohghasdadsaYour heading text goes he Heading 16 Icon Icon Icon Icon Icon Icon…" at bounding box center [608, 477] width 885 height 474
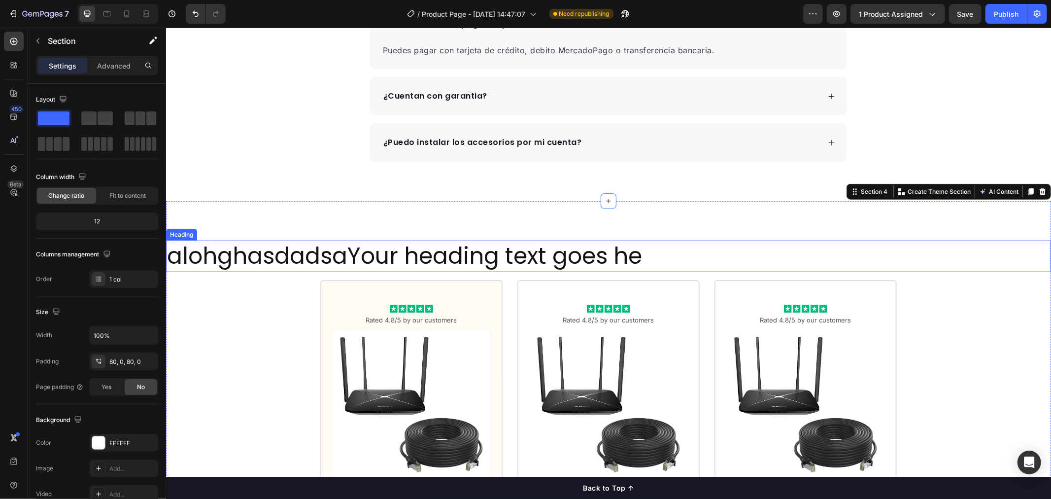
click at [492, 246] on p "alohghasdadsaYour heading text goes he" at bounding box center [608, 256] width 883 height 30
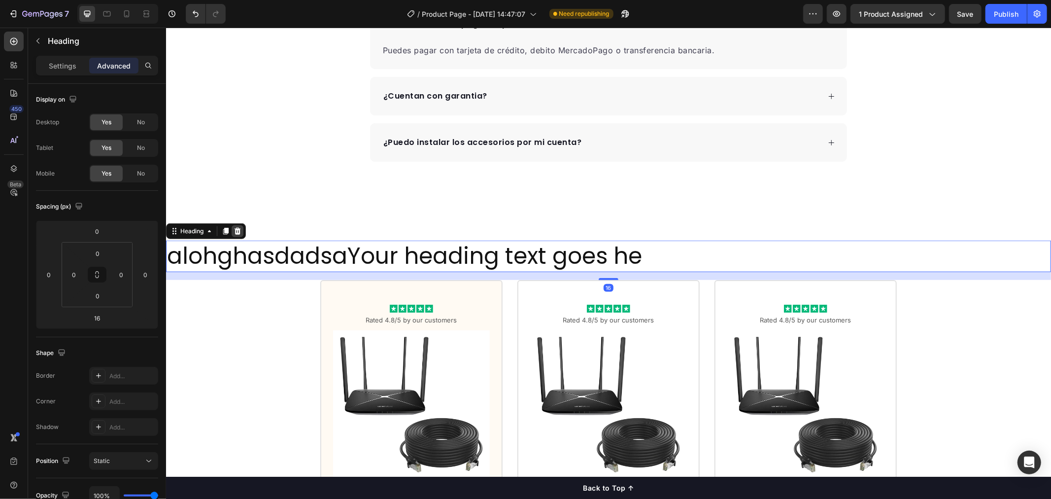
click at [241, 232] on icon at bounding box center [237, 231] width 8 height 8
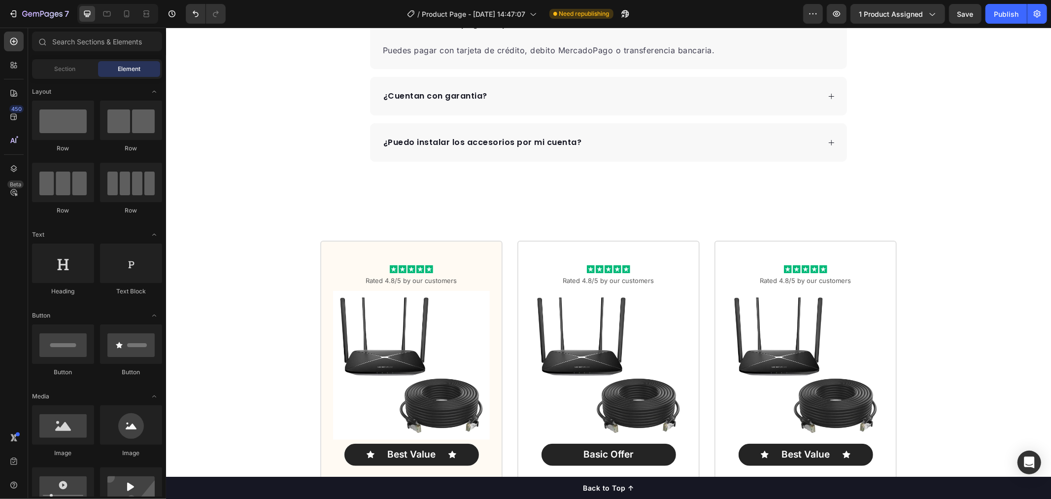
click at [960, 18] on div "Save" at bounding box center [966, 14] width 16 height 10
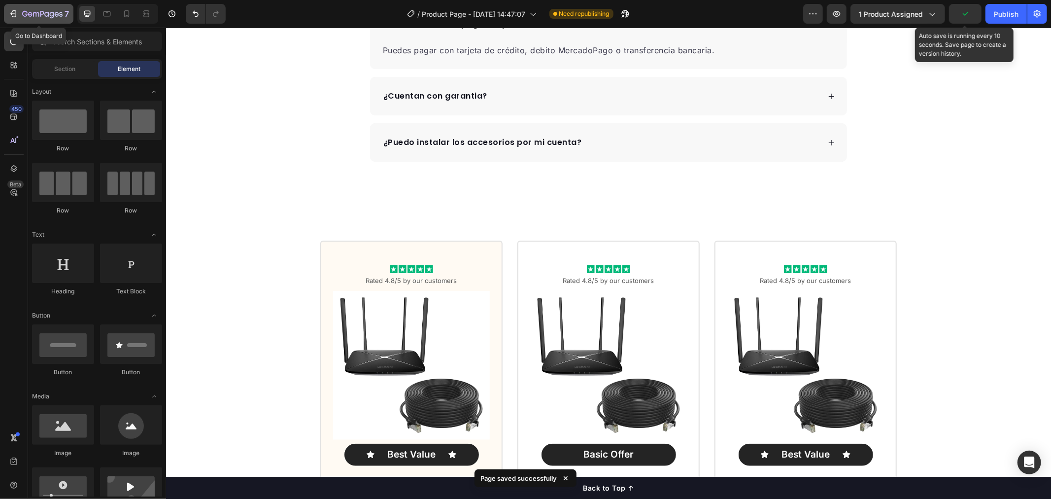
click at [19, 13] on div "7" at bounding box center [38, 14] width 61 height 12
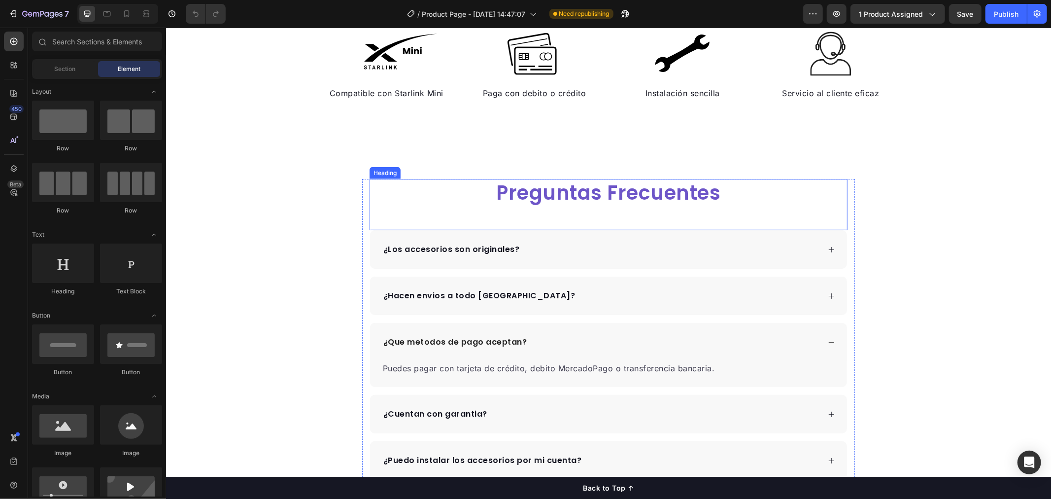
scroll to position [493, 0]
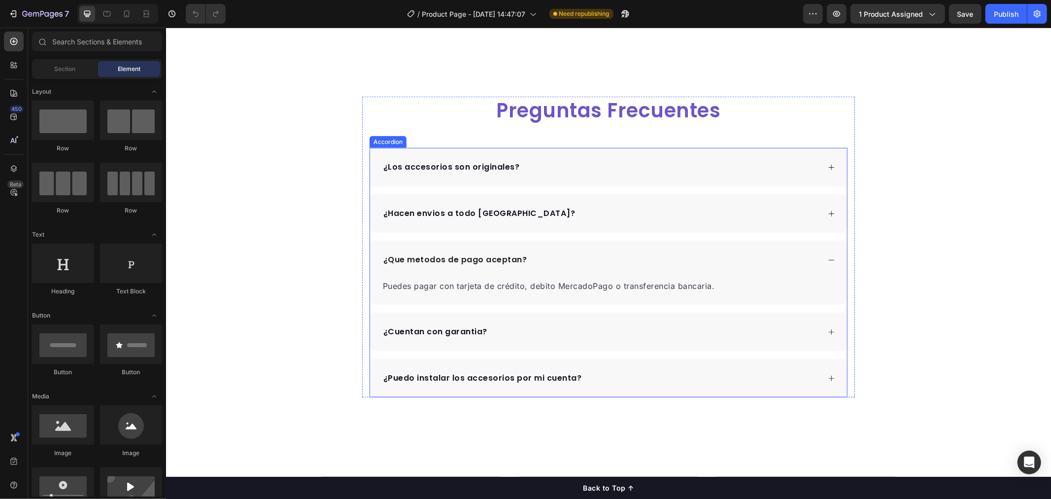
click at [795, 266] on div "¿Que metodos de pago aceptan?" at bounding box center [600, 259] width 438 height 15
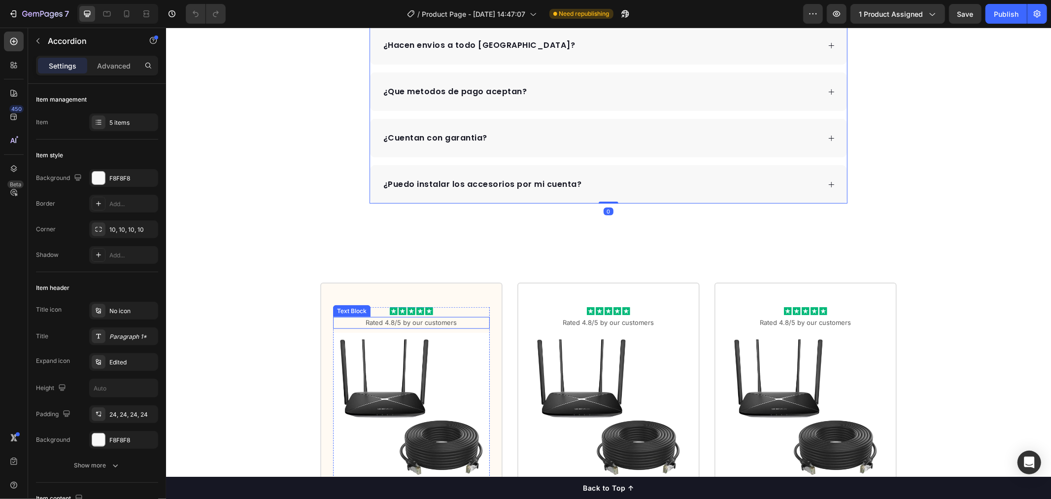
scroll to position [657, 0]
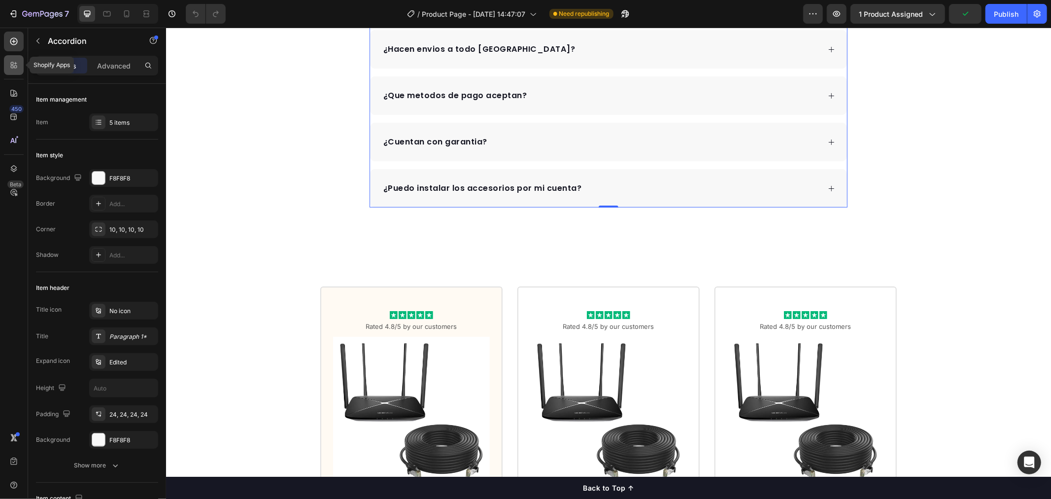
click at [15, 74] on div at bounding box center [14, 65] width 20 height 20
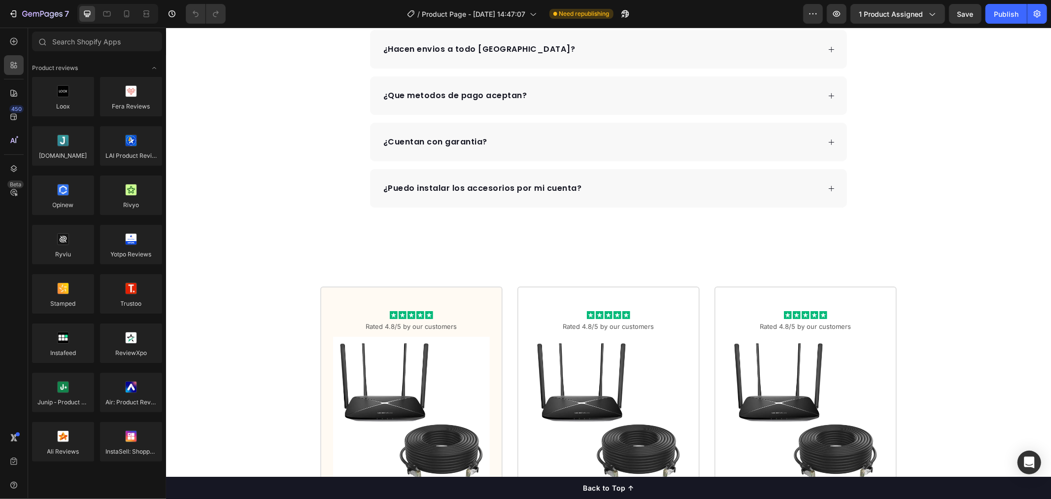
click at [13, 52] on div "450 Beta" at bounding box center [14, 230] width 20 height 396
click at [15, 43] on icon at bounding box center [14, 41] width 10 height 10
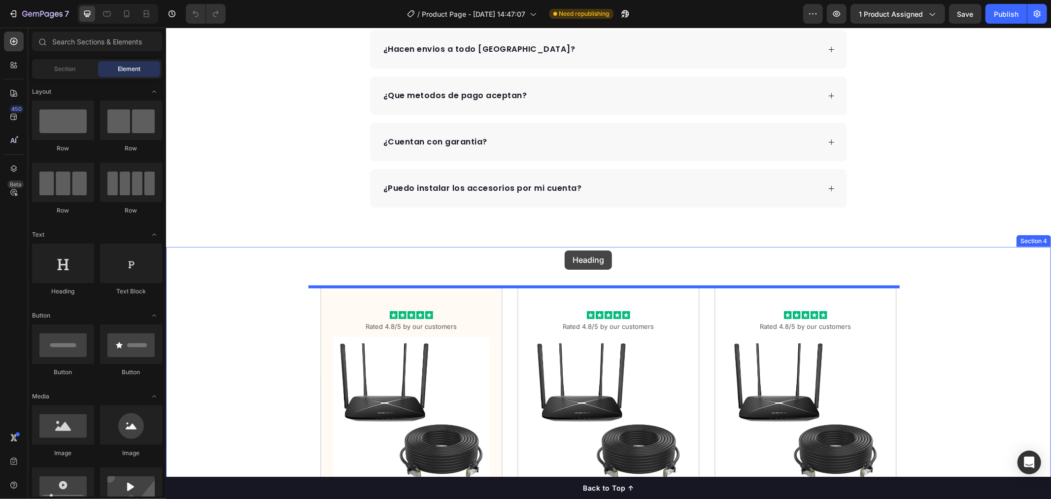
drag, startPoint x: 241, startPoint y: 307, endPoint x: 564, endPoint y: 250, distance: 328.4
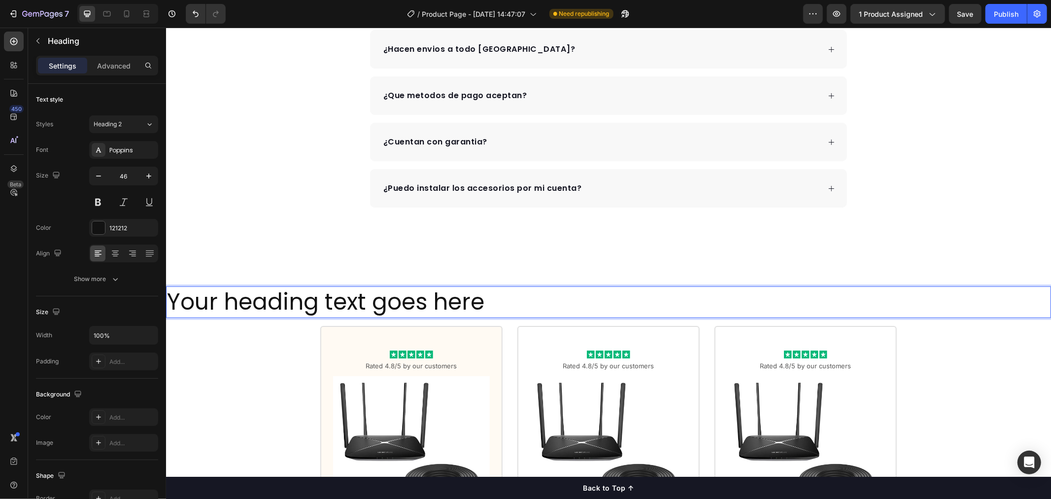
click at [504, 293] on h2 "Your heading text goes here" at bounding box center [608, 302] width 885 height 32
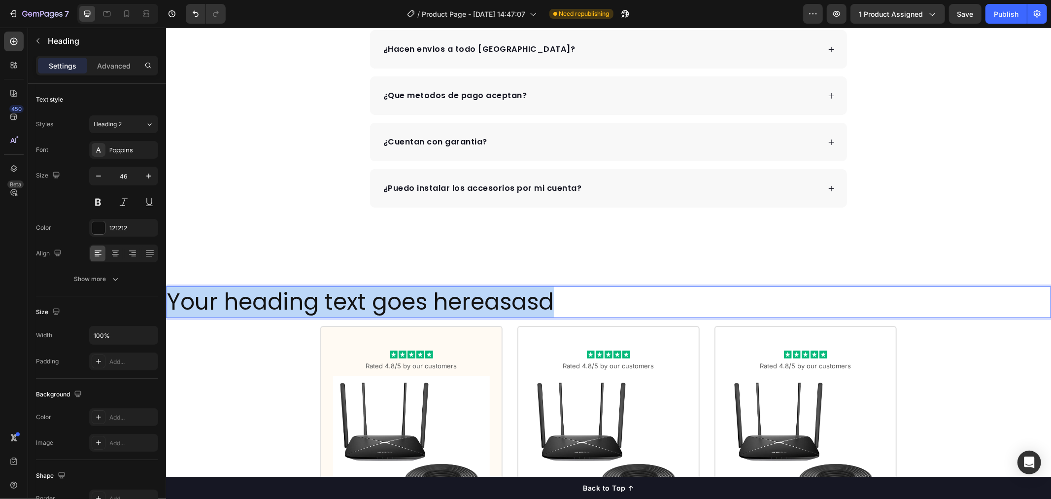
drag, startPoint x: 556, startPoint y: 306, endPoint x: 171, endPoint y: 305, distance: 385.4
click at [171, 305] on p "Your heading text goes hereasasd" at bounding box center [608, 302] width 883 height 30
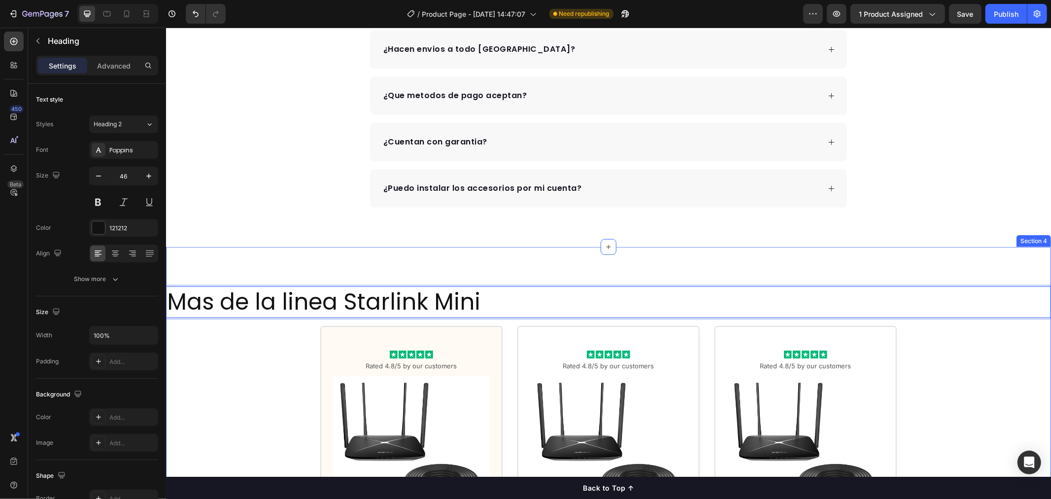
click at [256, 303] on p "Mas de la linea Starlink Mini" at bounding box center [608, 302] width 883 height 30
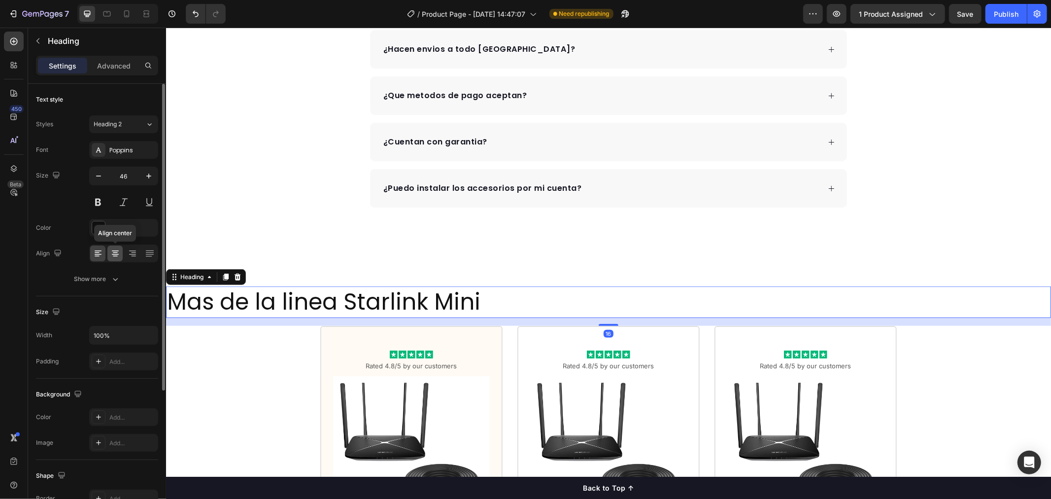
click at [119, 254] on icon at bounding box center [115, 253] width 10 height 10
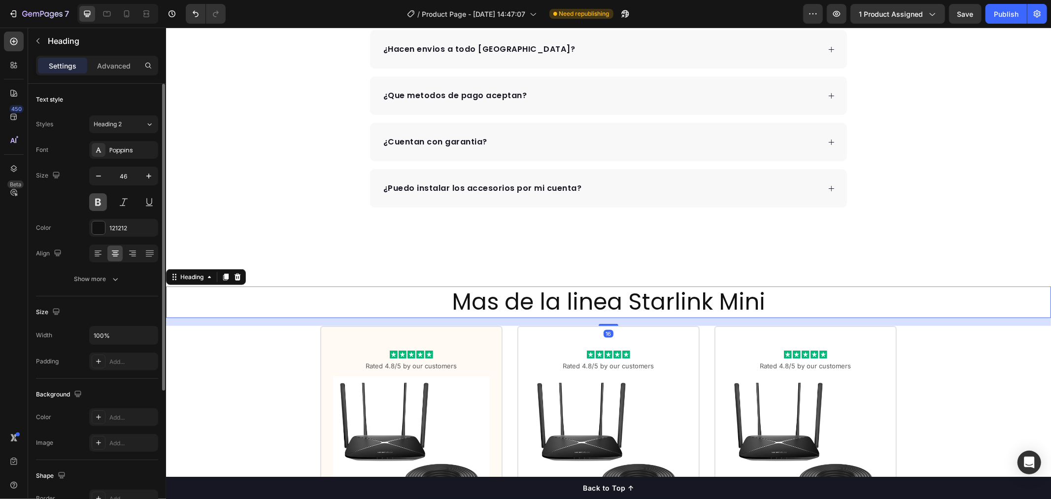
click at [106, 203] on button at bounding box center [98, 202] width 18 height 18
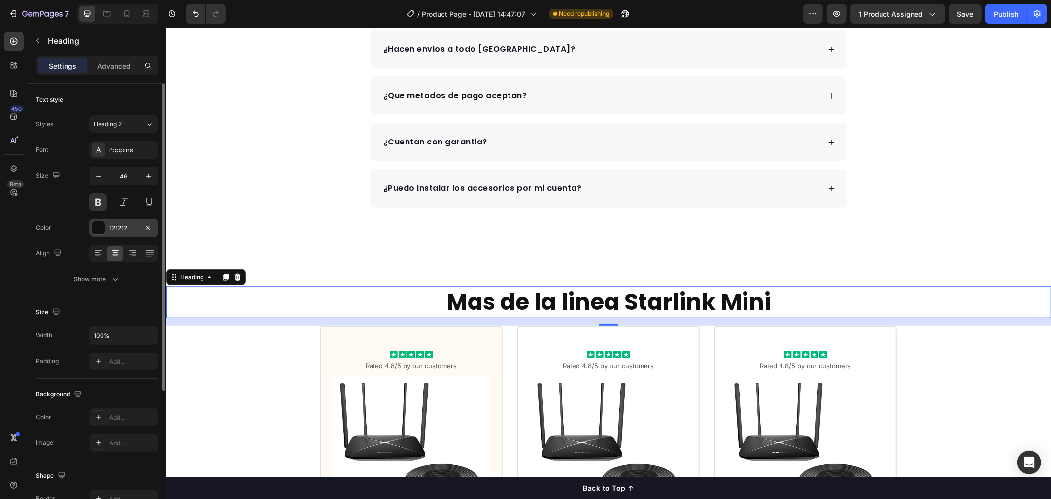
click at [105, 224] on div at bounding box center [99, 228] width 14 height 14
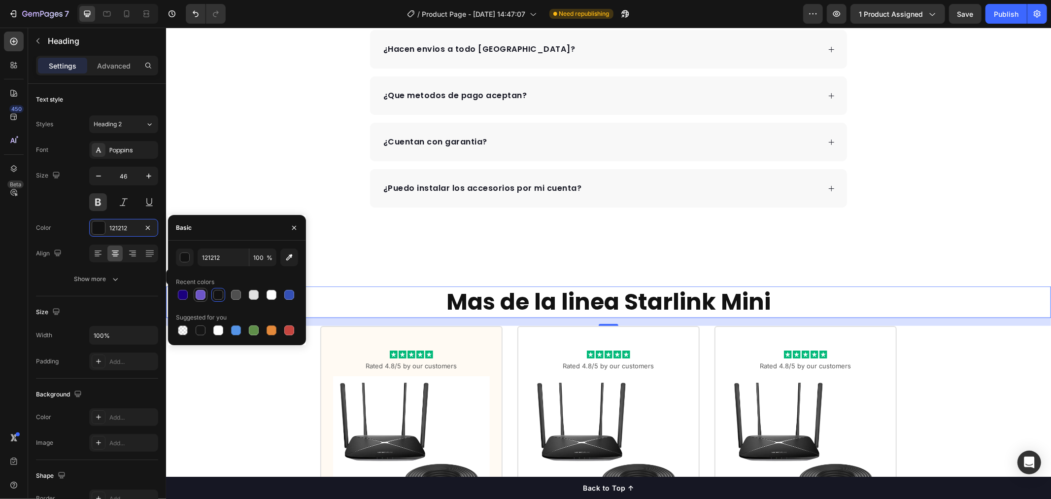
click at [200, 298] on div at bounding box center [201, 295] width 10 height 10
type input "6D55C8"
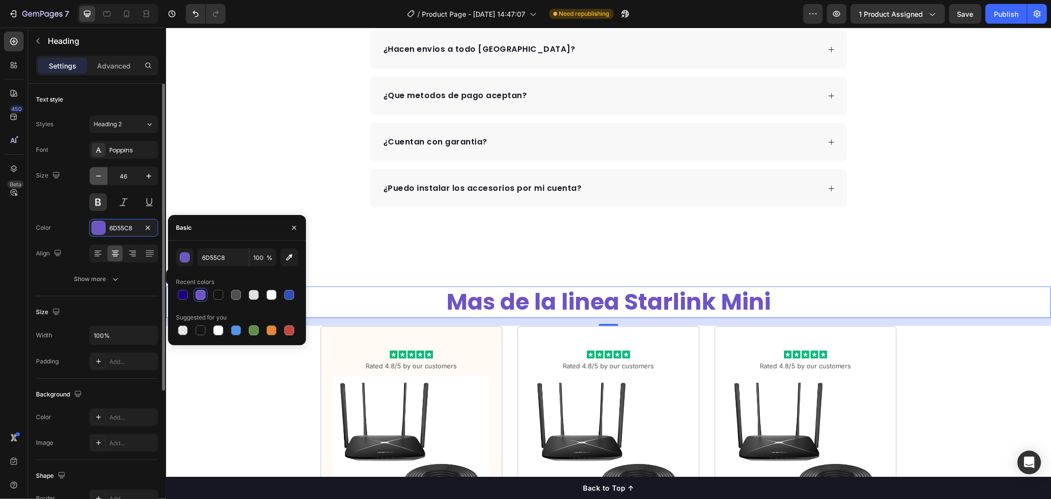
click at [97, 174] on icon "button" at bounding box center [99, 176] width 10 height 10
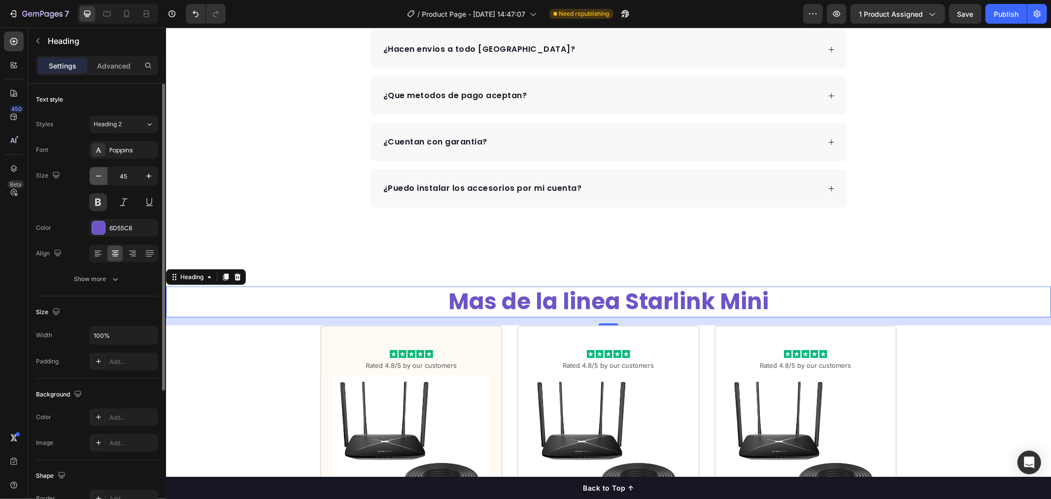
click at [97, 174] on icon "button" at bounding box center [99, 176] width 10 height 10
type input "44"
click at [104, 200] on button at bounding box center [98, 202] width 18 height 18
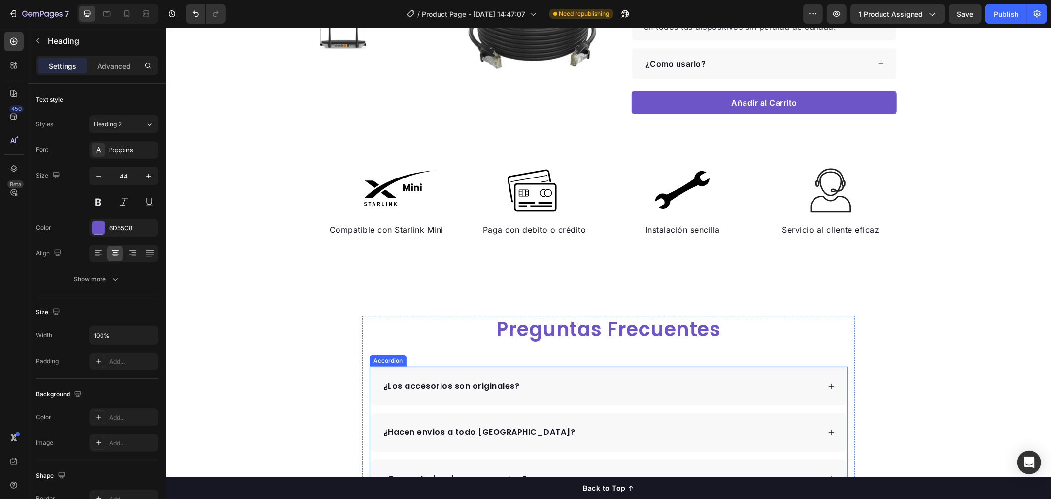
scroll to position [274, 0]
click at [583, 329] on h2 "Preguntas Frecuentes" at bounding box center [608, 329] width 478 height 28
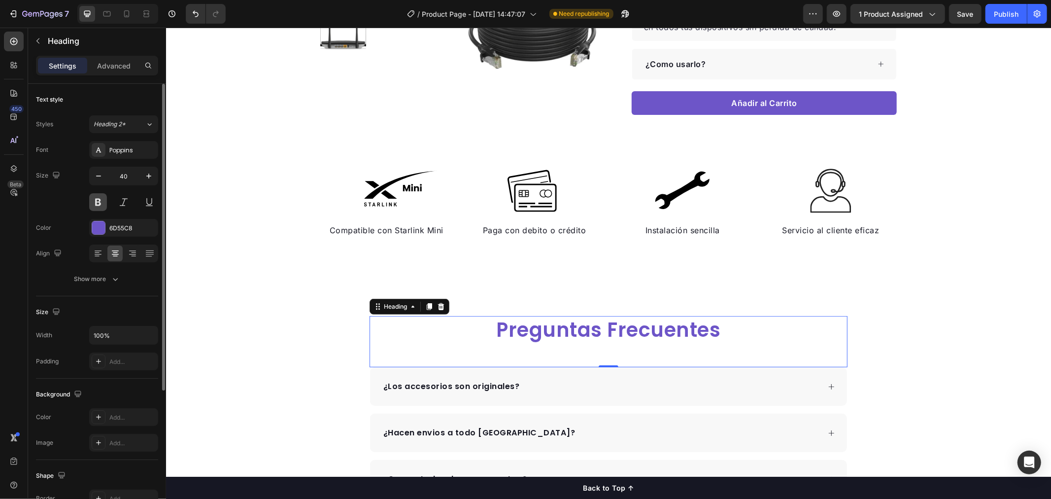
click at [96, 204] on button at bounding box center [98, 202] width 18 height 18
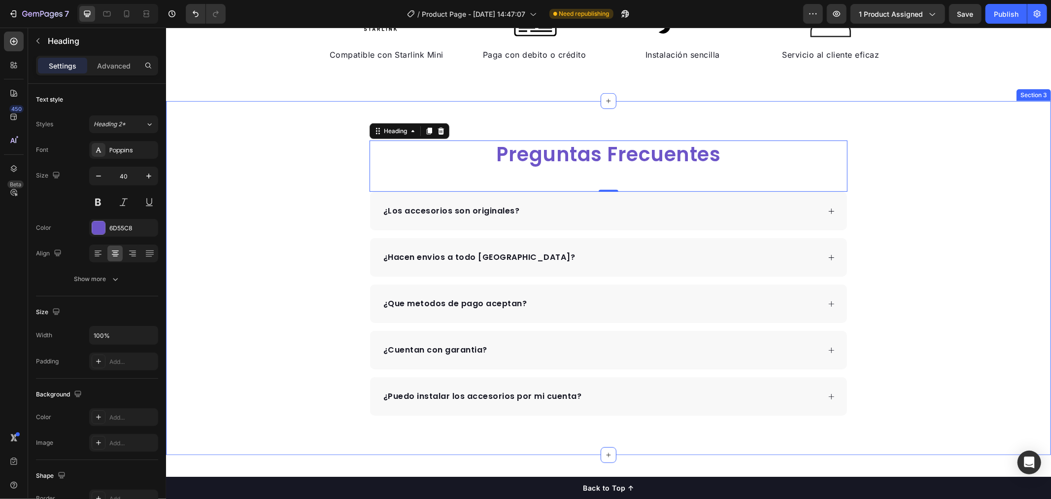
scroll to position [602, 0]
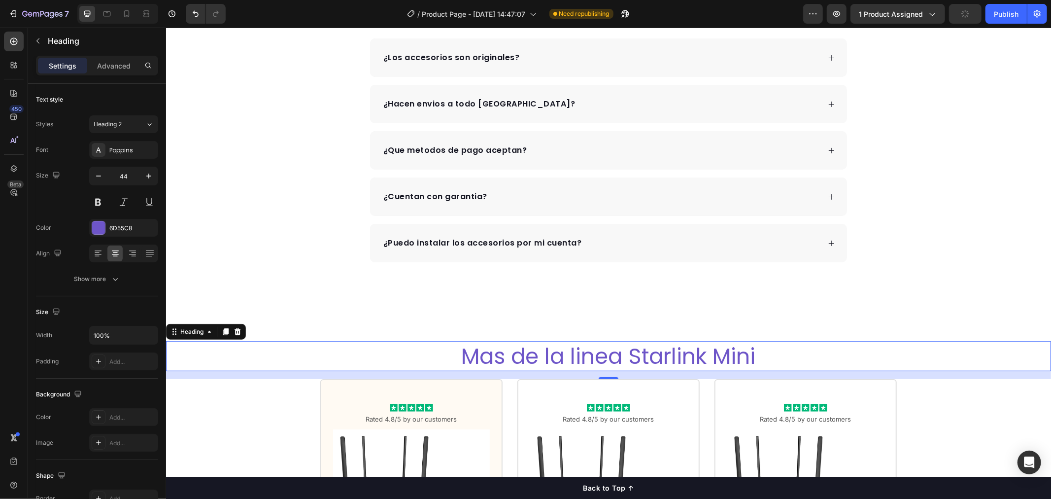
click at [538, 360] on h2 "Mas de la linea Starlink Mini" at bounding box center [608, 356] width 885 height 30
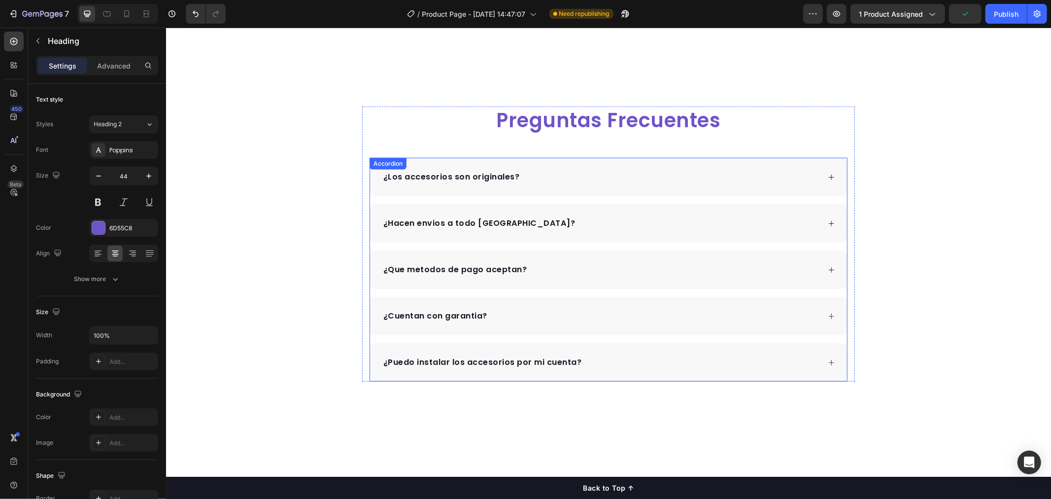
scroll to position [274, 0]
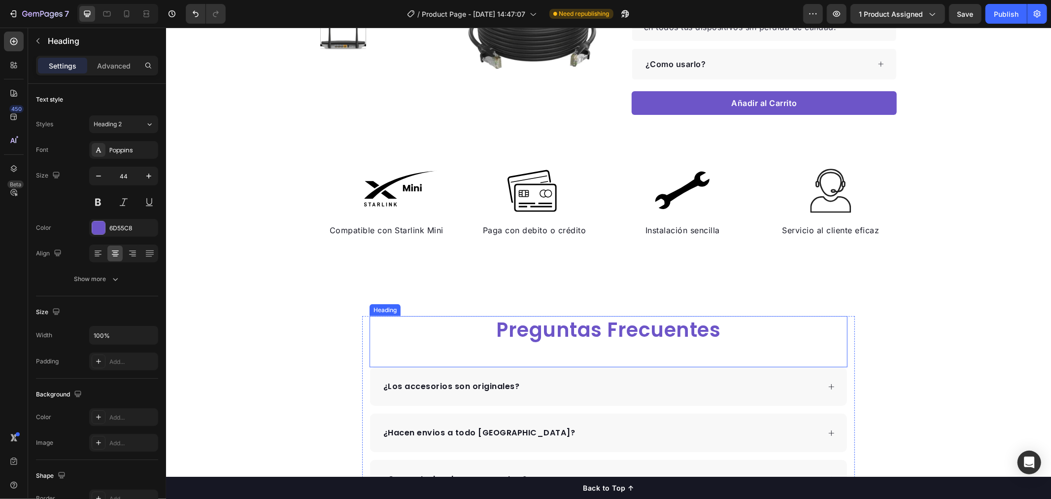
click at [558, 333] on h2 "Preguntas Frecuentes" at bounding box center [608, 329] width 478 height 28
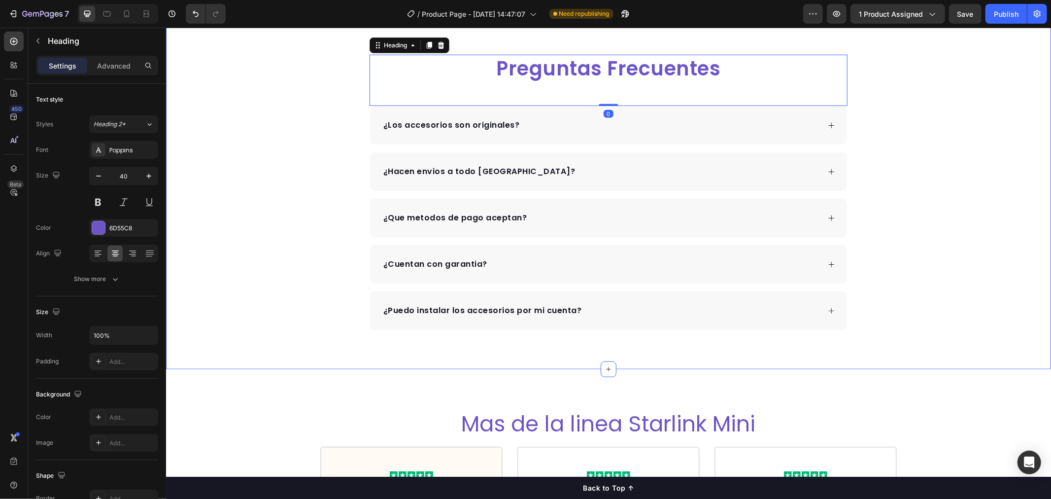
scroll to position [548, 0]
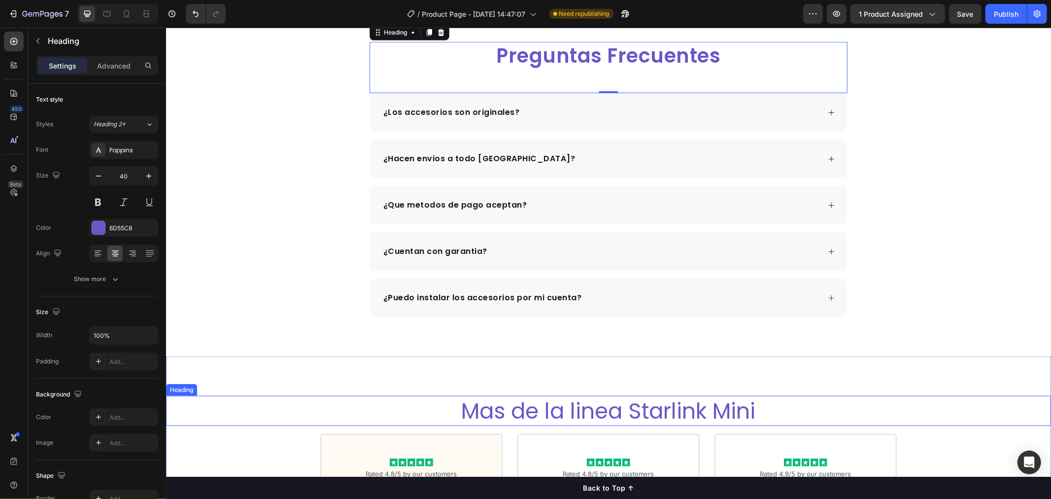
click at [532, 407] on h2 "Mas de la linea Starlink Mini" at bounding box center [608, 410] width 885 height 30
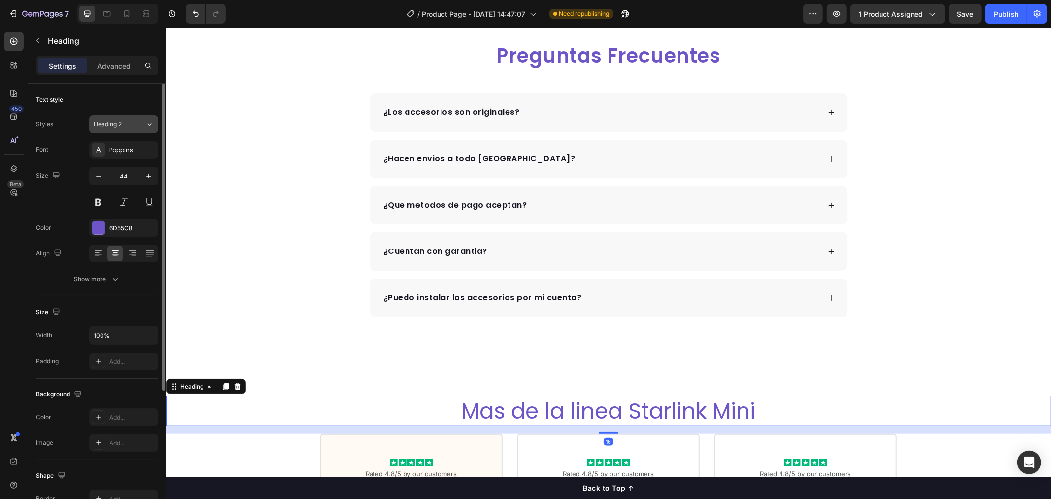
click at [130, 129] on button "Heading 2" at bounding box center [123, 124] width 69 height 18
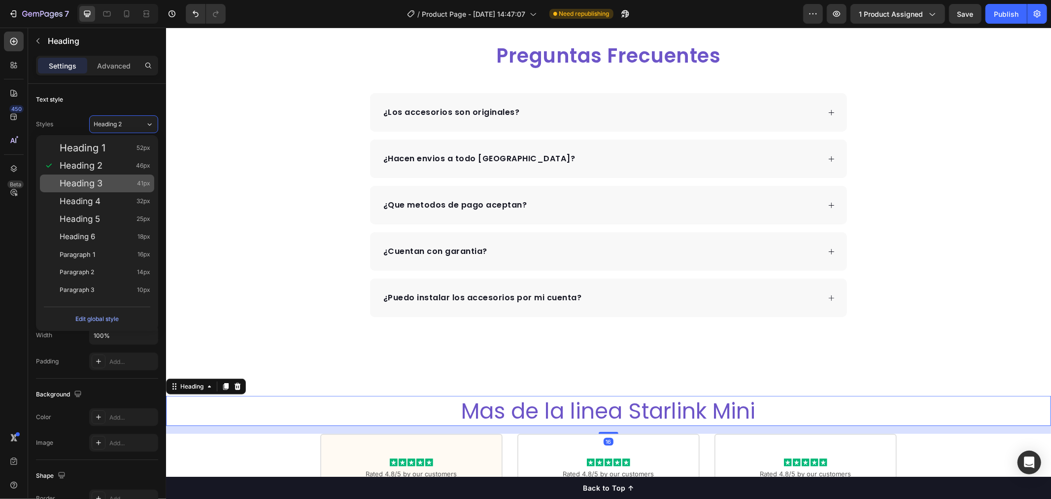
scroll to position [55, 0]
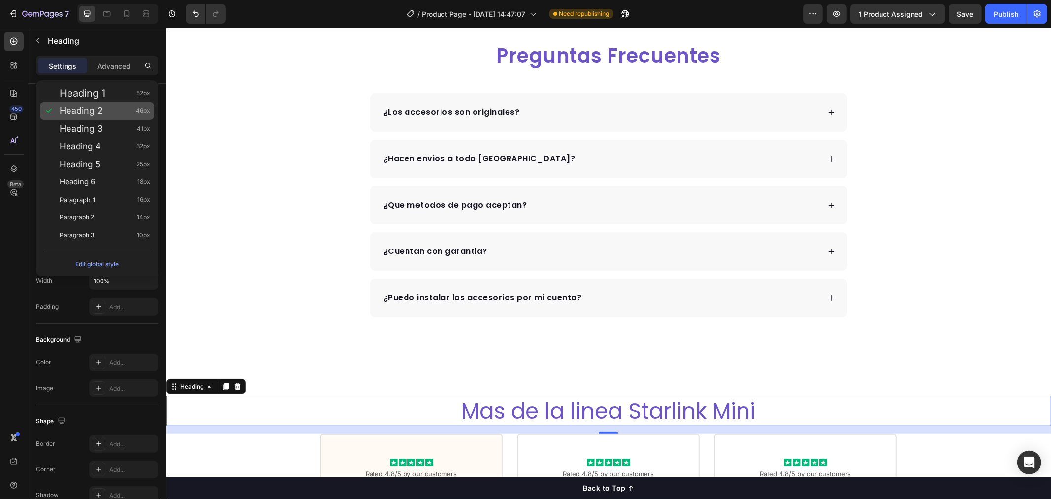
click at [120, 104] on div "Heading 2 46px" at bounding box center [97, 111] width 114 height 18
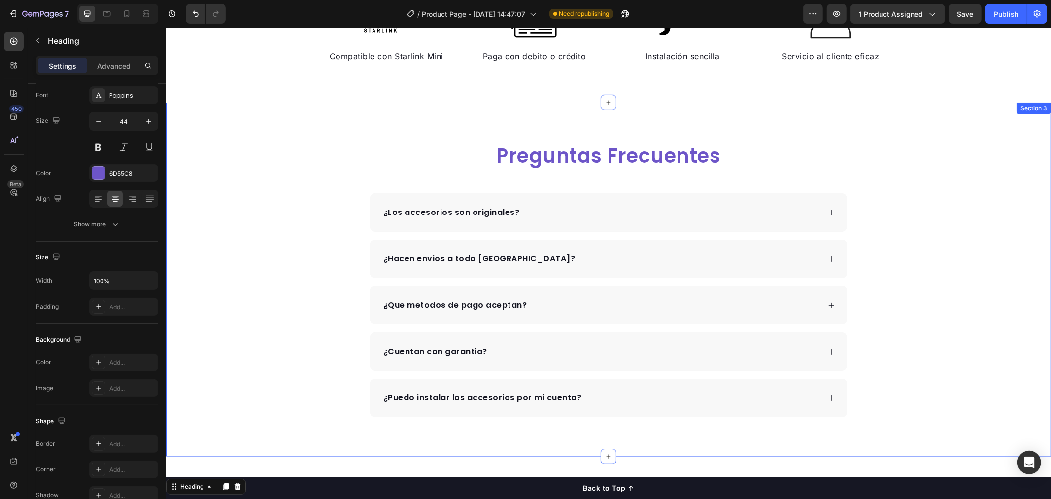
scroll to position [438, 0]
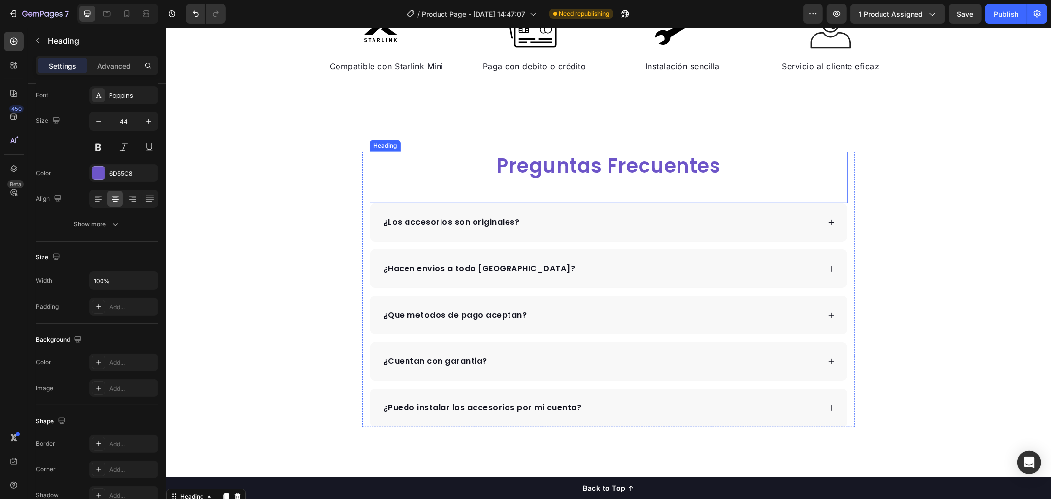
click at [536, 164] on h2 "Preguntas Frecuentes" at bounding box center [608, 165] width 478 height 28
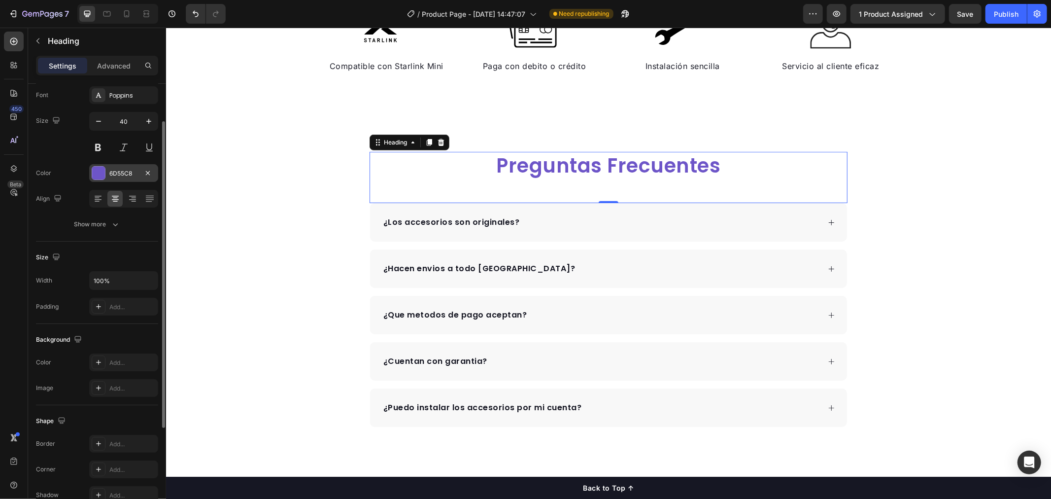
scroll to position [0, 0]
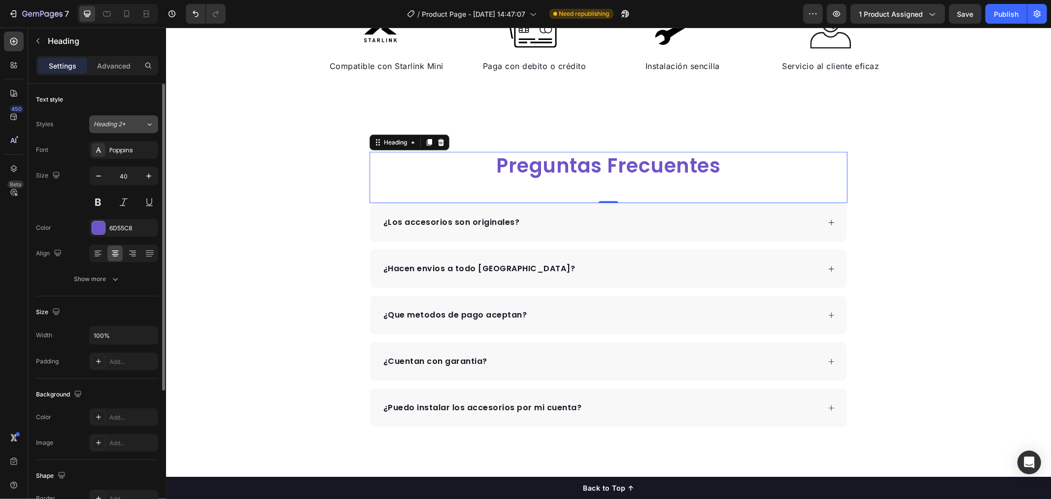
click at [122, 120] on span "Heading 2*" at bounding box center [110, 124] width 32 height 9
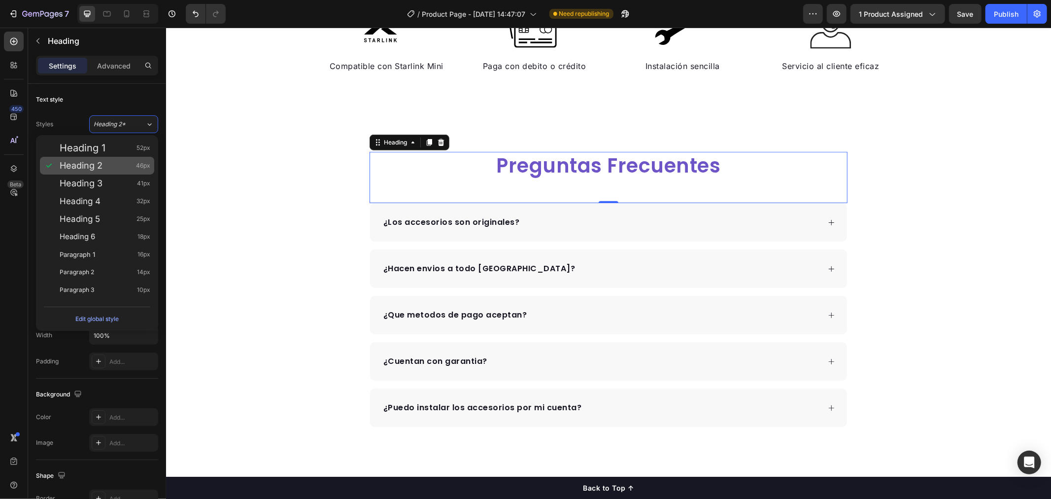
click at [106, 168] on div "Heading 2 46px" at bounding box center [105, 166] width 91 height 10
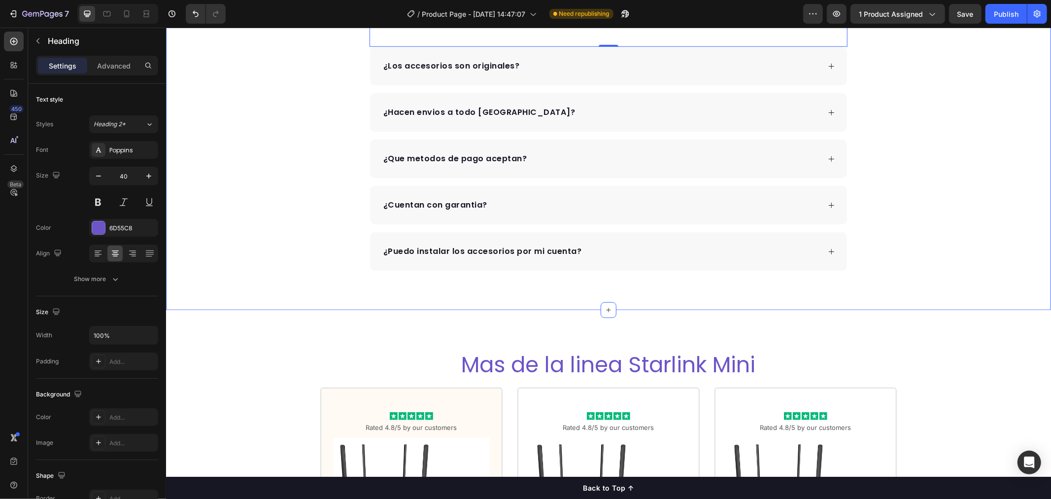
scroll to position [821, 0]
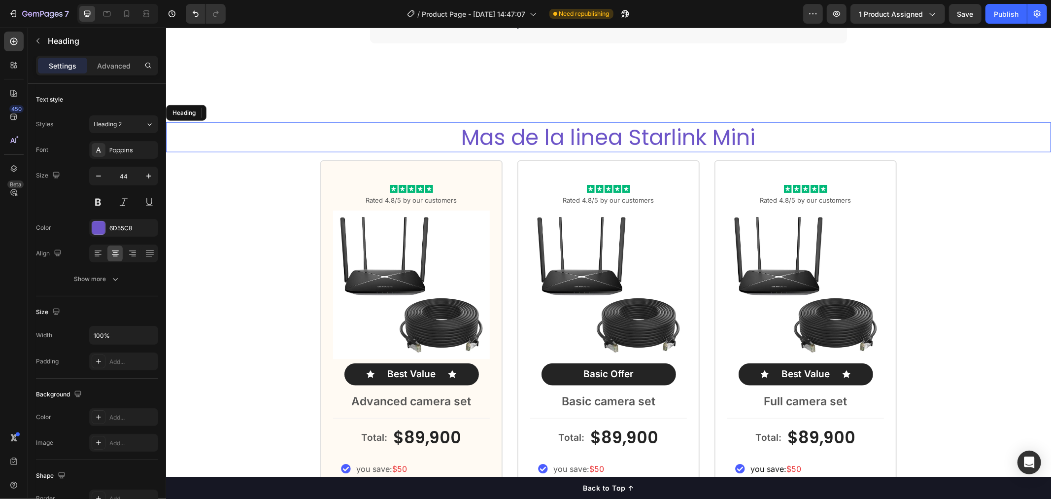
click at [576, 140] on h2 "Mas de la linea Starlink Mini" at bounding box center [608, 137] width 885 height 30
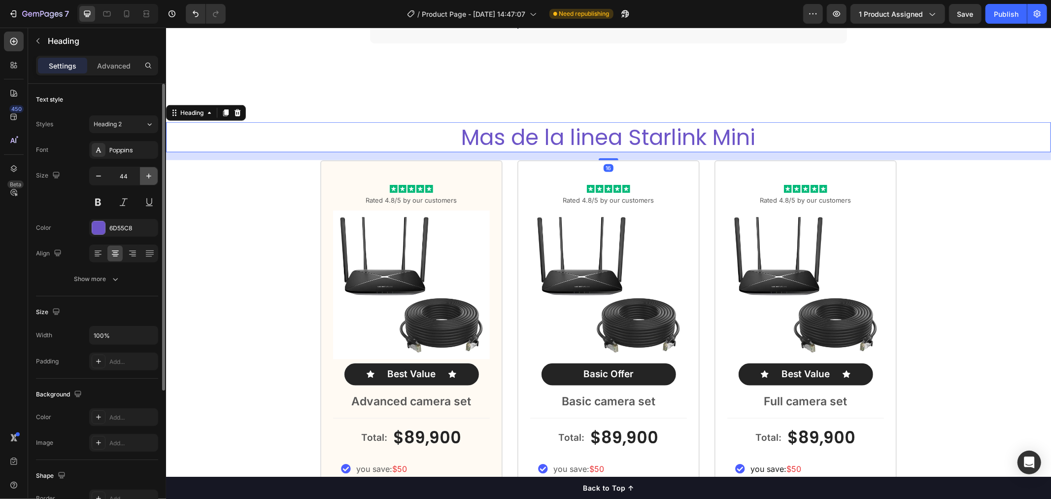
click at [149, 176] on icon "button" at bounding box center [148, 175] width 5 height 5
type input "46"
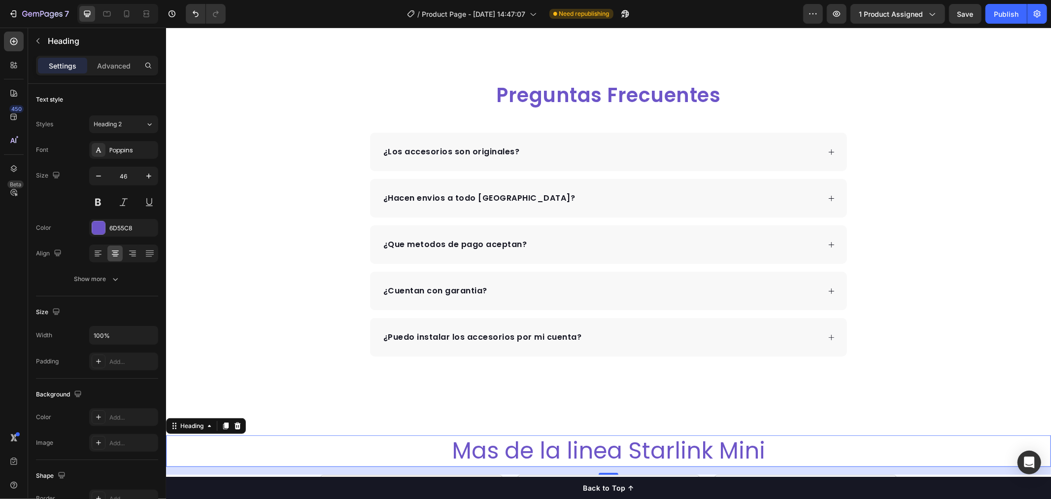
scroll to position [493, 0]
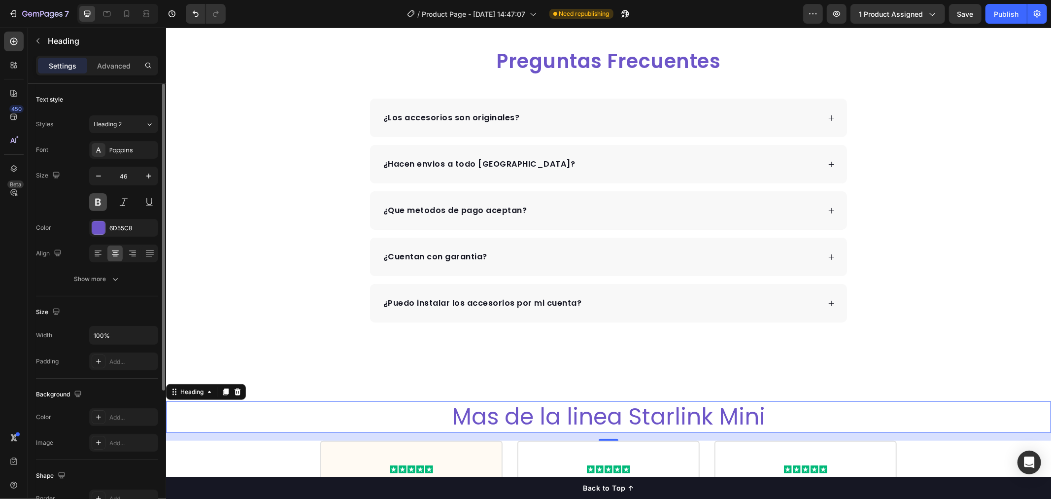
click at [101, 204] on button at bounding box center [98, 202] width 18 height 18
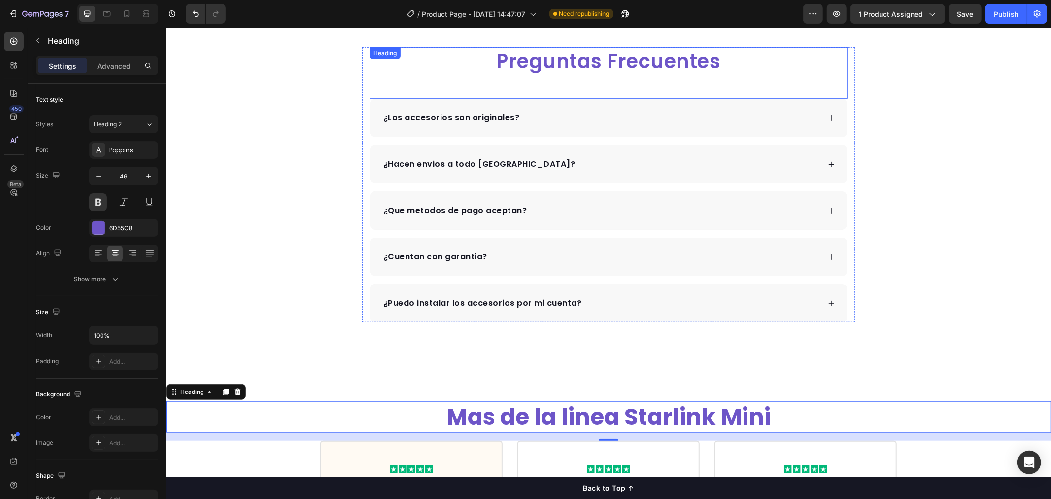
click at [608, 59] on h2 "Preguntas Frecuentes" at bounding box center [608, 61] width 478 height 28
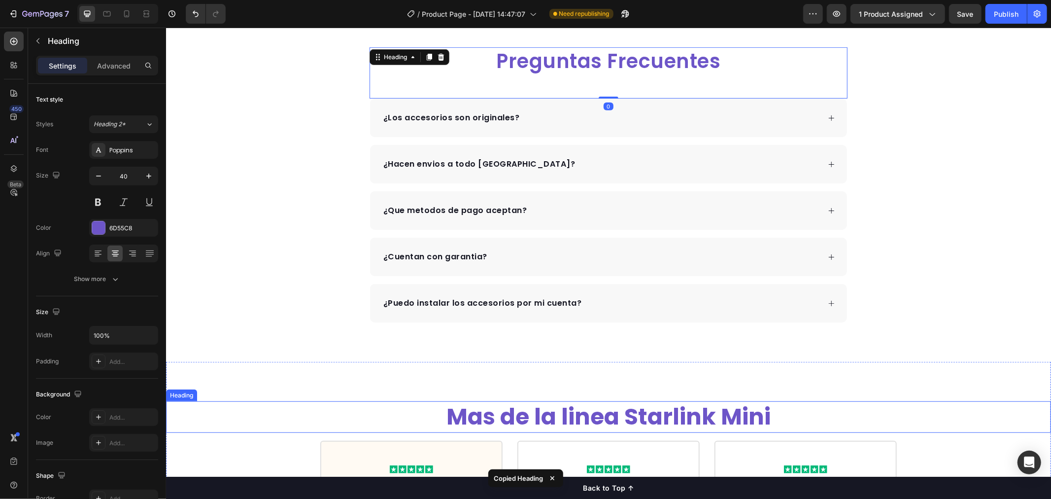
click at [511, 419] on h2 "Mas de la linea Starlink Mini" at bounding box center [608, 417] width 885 height 32
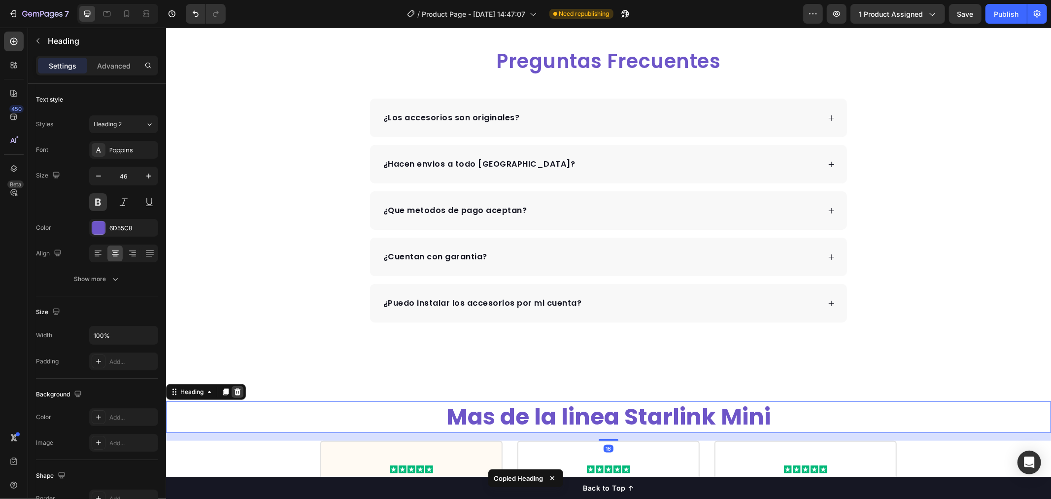
click at [237, 397] on div at bounding box center [237, 391] width 12 height 12
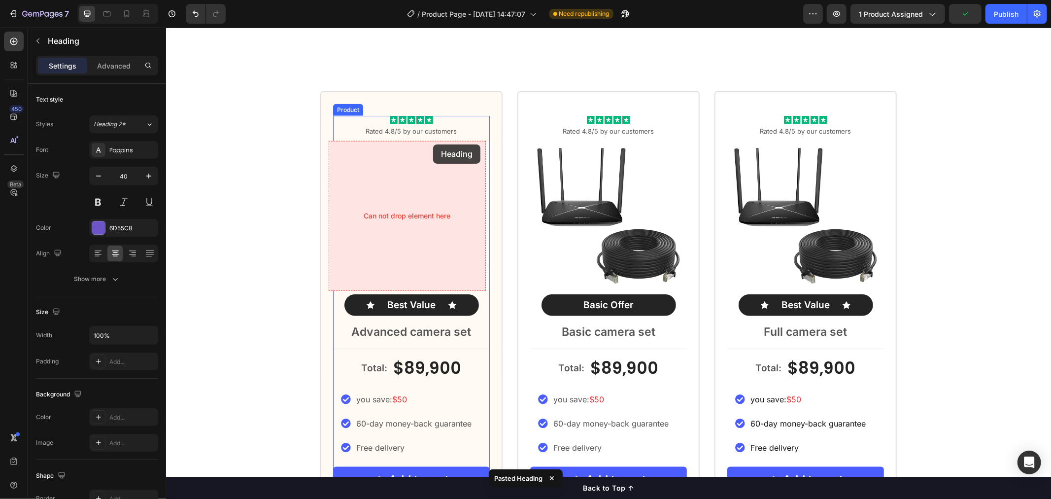
scroll to position [746, 0]
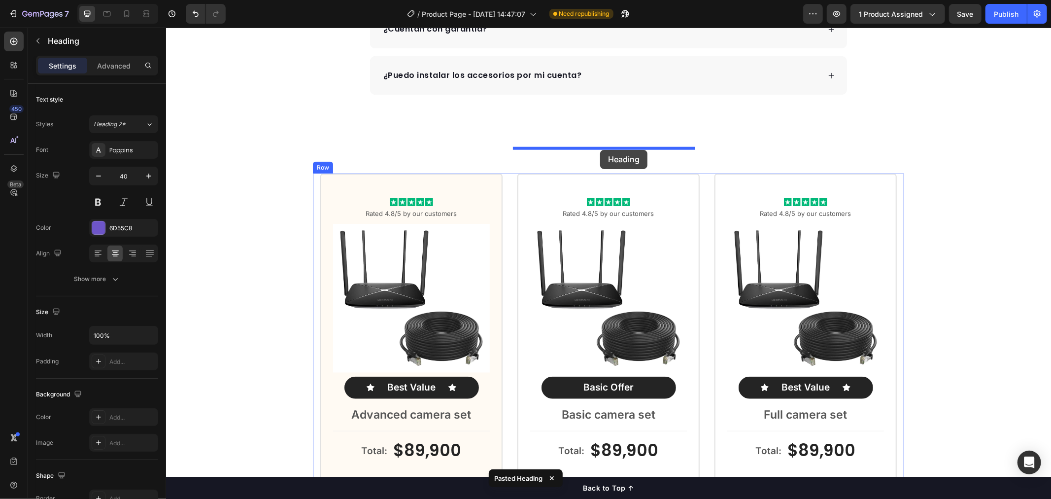
drag, startPoint x: 366, startPoint y: 293, endPoint x: 600, endPoint y: 149, distance: 274.1
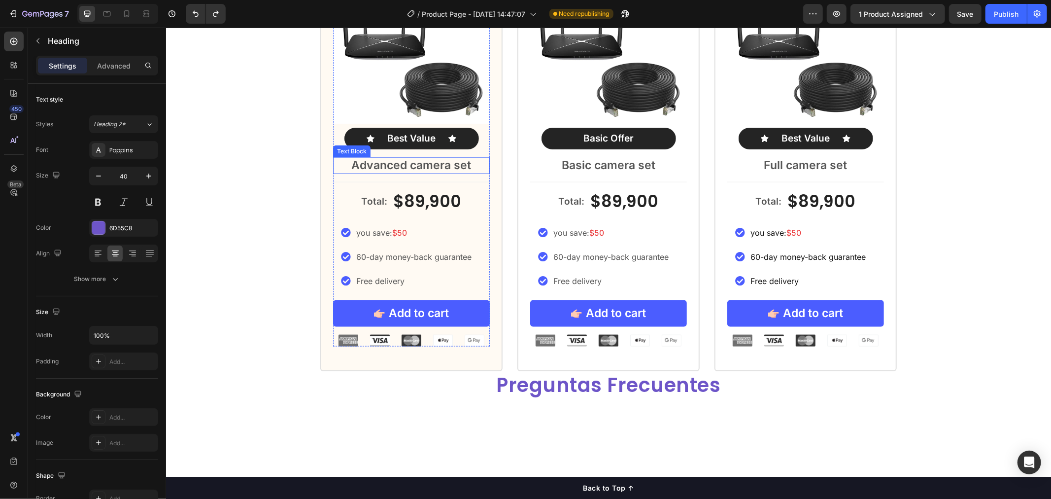
scroll to position [1075, 0]
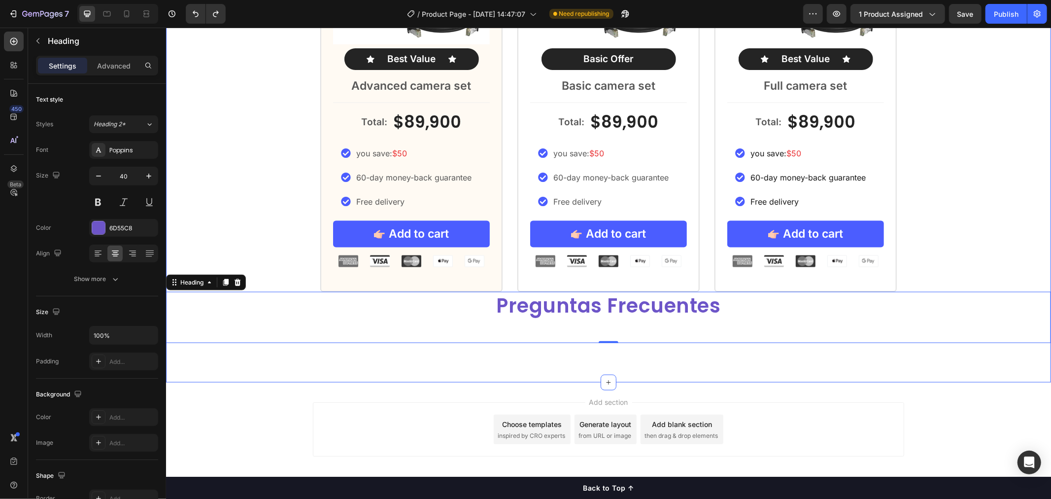
drag, startPoint x: 280, startPoint y: 333, endPoint x: 268, endPoint y: 274, distance: 60.5
click at [299, 239] on div "Icon Icon Icon Icon Icon Icon List Rated 4.8/5 by our customers Text Block Prod…" at bounding box center [608, 94] width 885 height 498
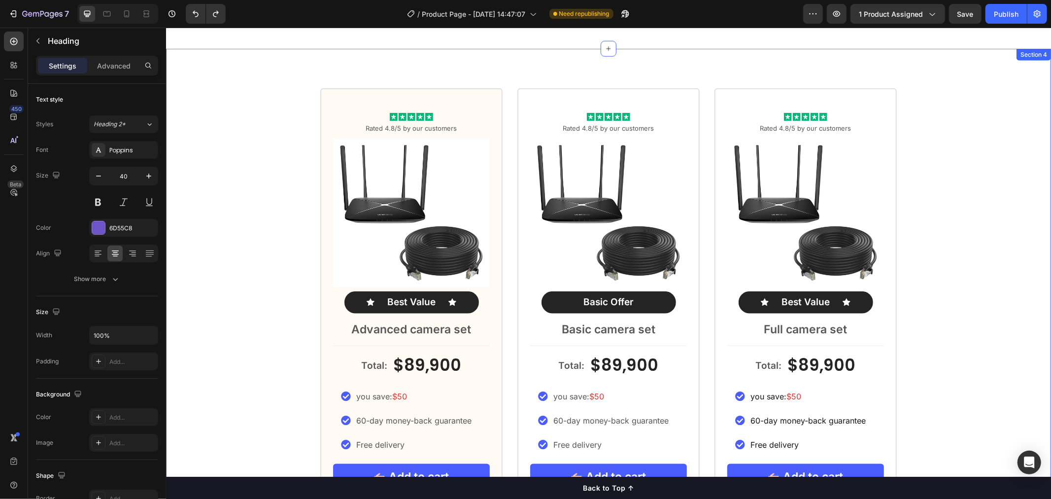
scroll to position [801, 0]
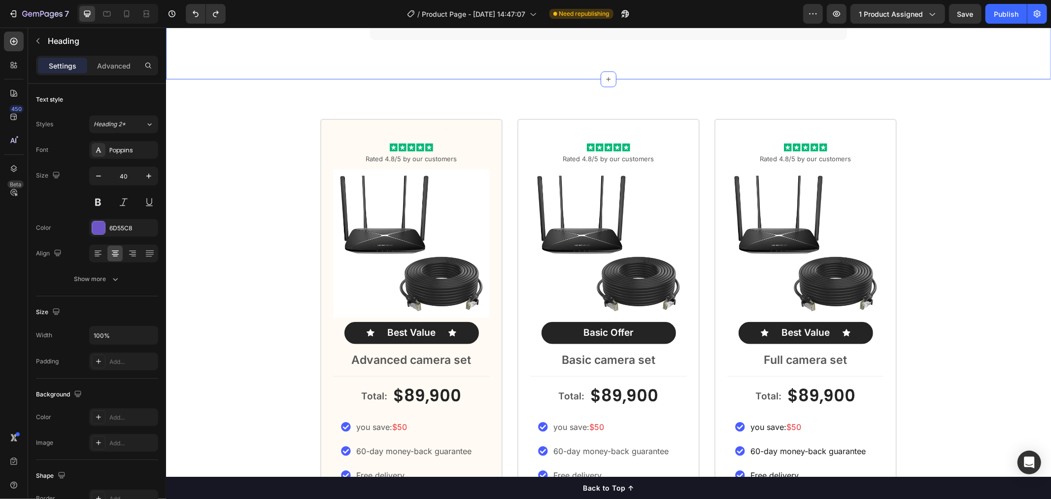
drag, startPoint x: 177, startPoint y: 284, endPoint x: 196, endPoint y: 70, distance: 214.8
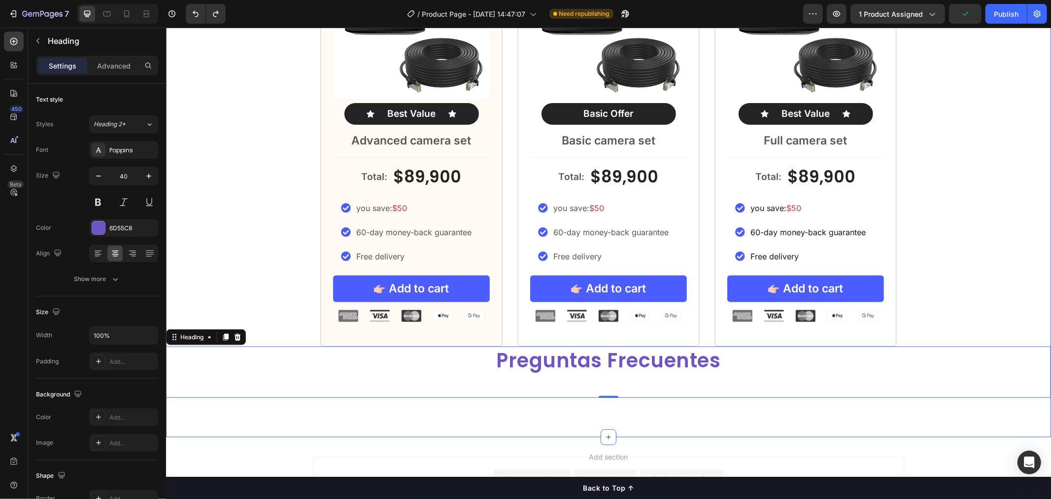
drag, startPoint x: 178, startPoint y: 341, endPoint x: 221, endPoint y: 389, distance: 64.6
click at [198, 246] on div "Icon Icon Icon Icon Icon Icon List Rated 4.8/5 by our customers Text Block Prod…" at bounding box center [608, 148] width 885 height 498
click at [221, 389] on div "Preguntas Frecuentes Heading 0" at bounding box center [608, 371] width 885 height 51
click at [236, 435] on div "Icon Icon Icon Icon Icon Icon List Rated 4.8/5 by our customers Text Block Prod…" at bounding box center [608, 148] width 885 height 577
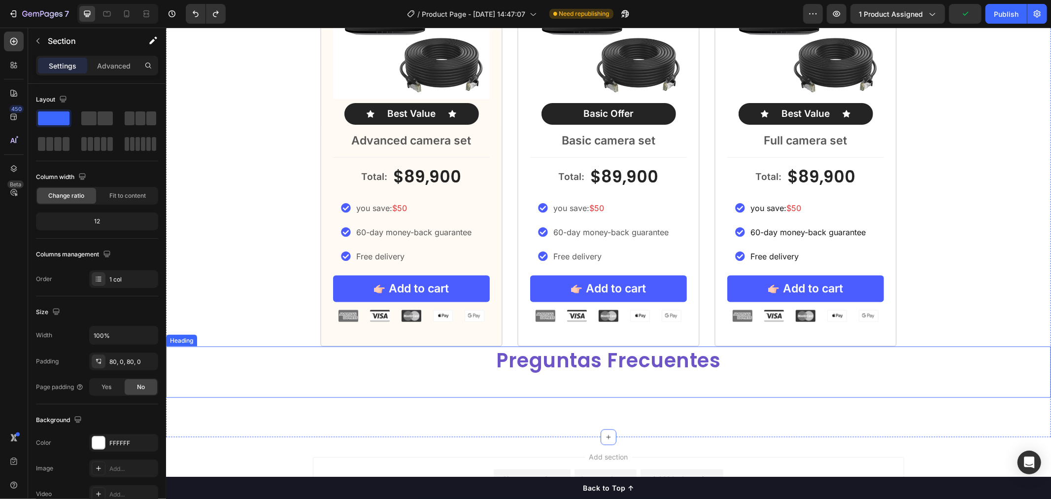
click at [225, 367] on p "Preguntas Frecuentes" at bounding box center [608, 360] width 883 height 26
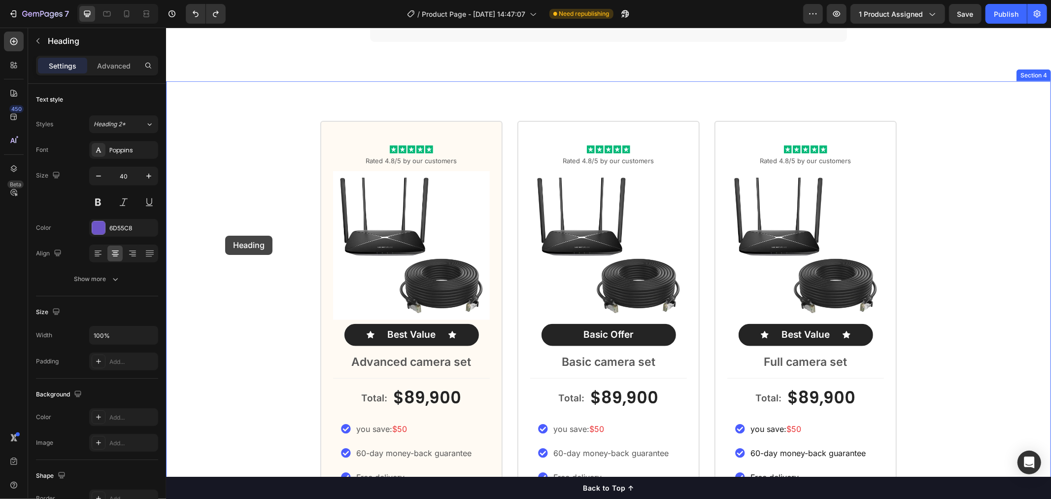
scroll to position [746, 0]
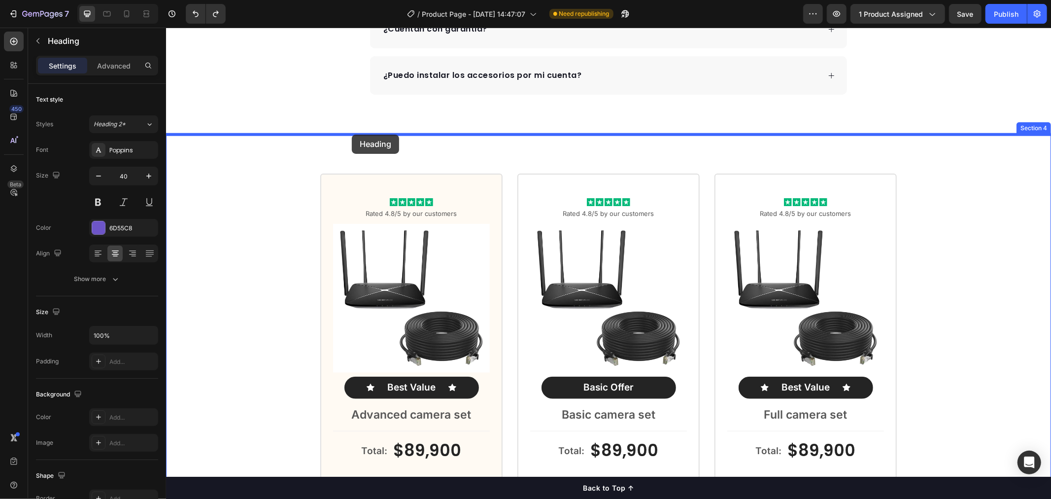
drag, startPoint x: 174, startPoint y: 340, endPoint x: 351, endPoint y: 134, distance: 271.2
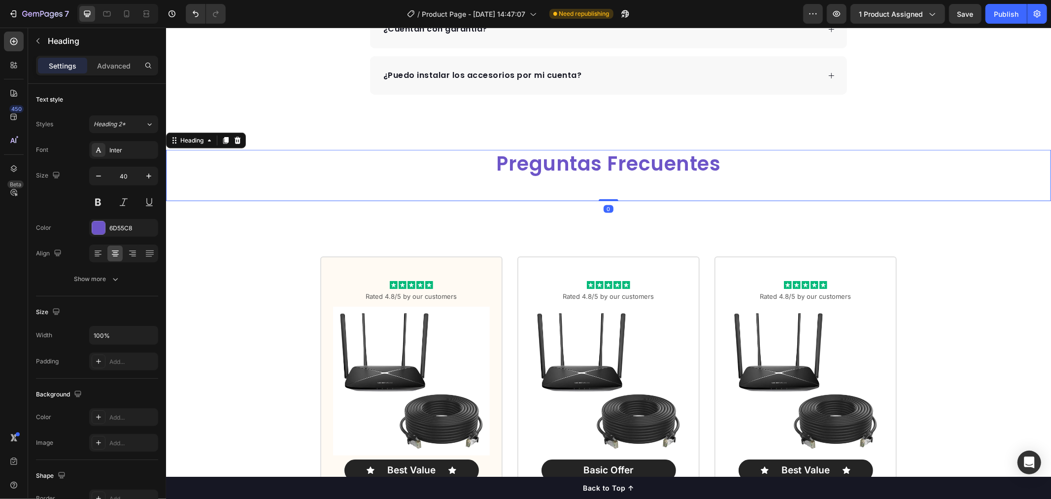
click at [738, 156] on h2 "Preguntas Frecuentes" at bounding box center [608, 163] width 885 height 28
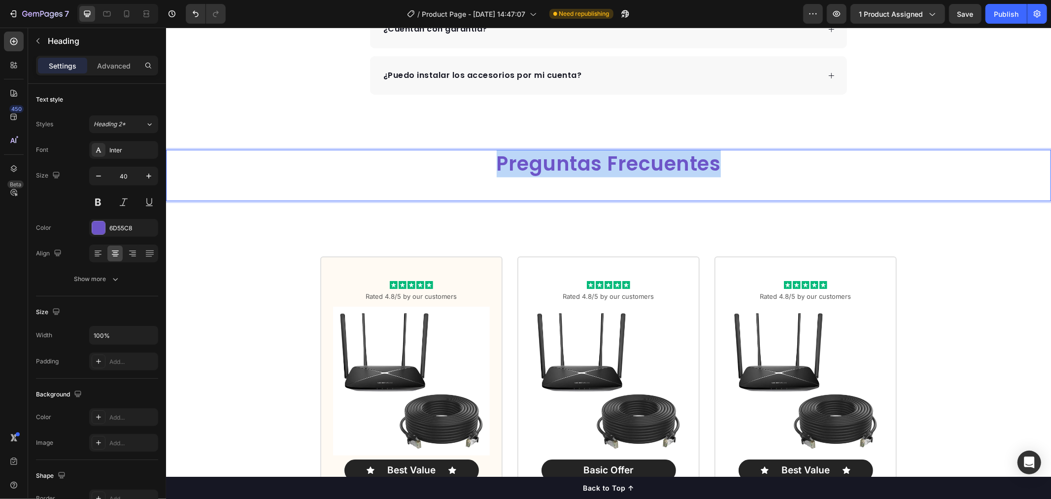
drag, startPoint x: 750, startPoint y: 158, endPoint x: 477, endPoint y: 161, distance: 272.6
click at [477, 161] on p "Preguntas Frecuentes" at bounding box center [608, 163] width 883 height 26
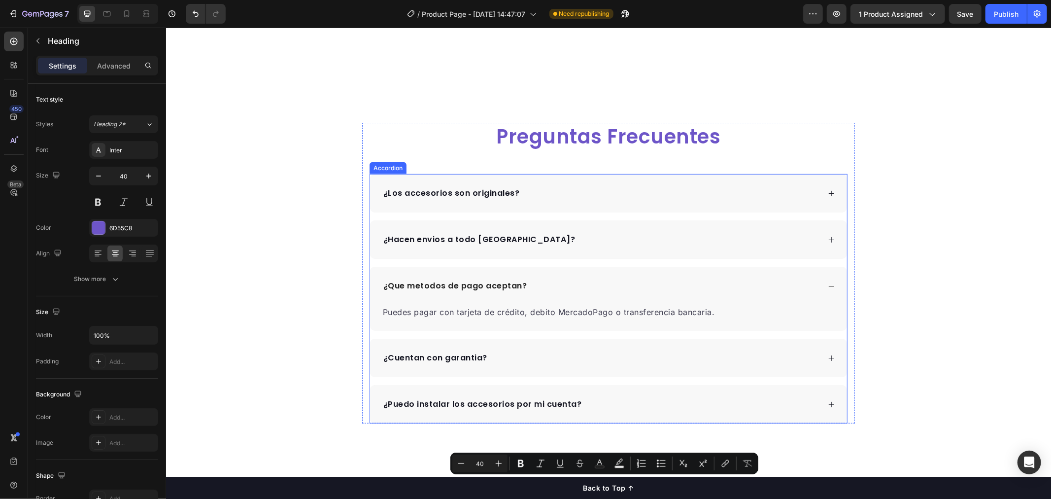
scroll to position [631, 0]
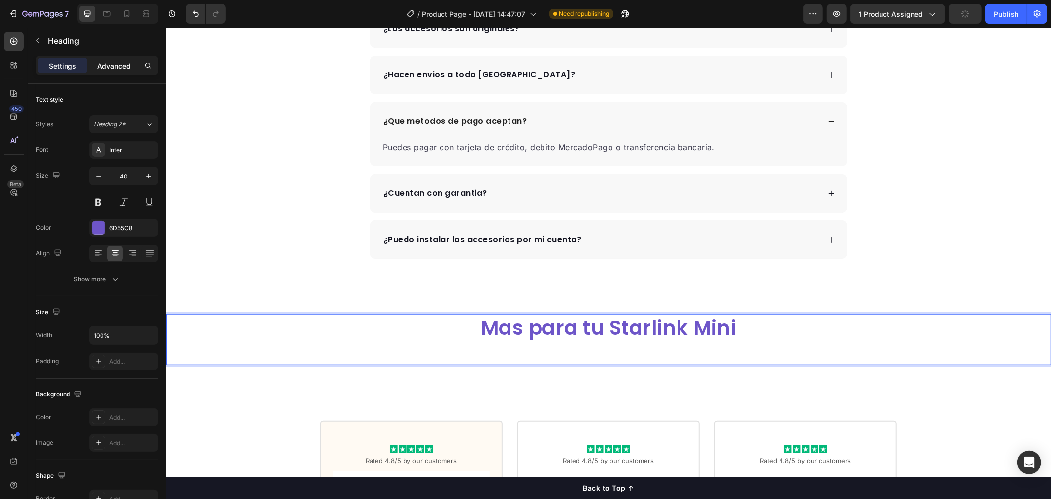
click at [116, 62] on p "Advanced" at bounding box center [114, 66] width 34 height 10
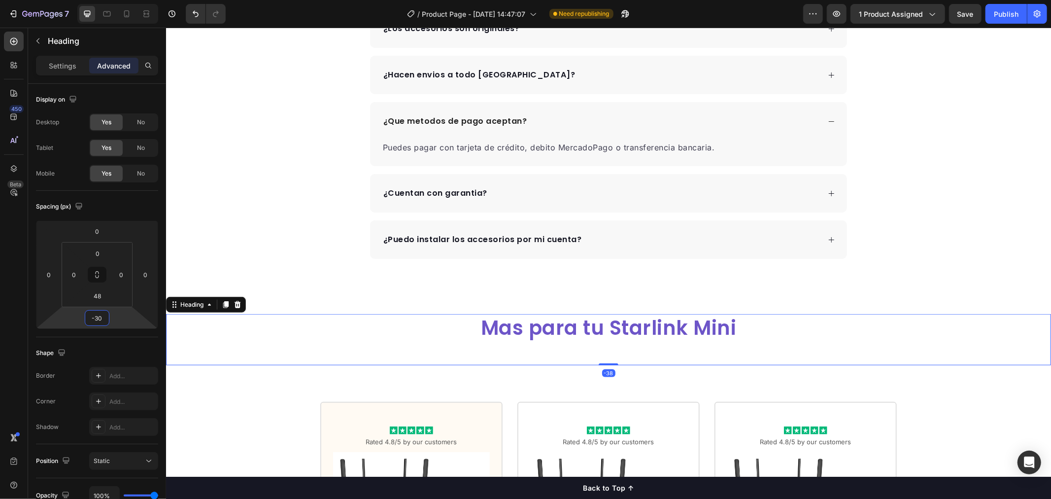
type input "-28"
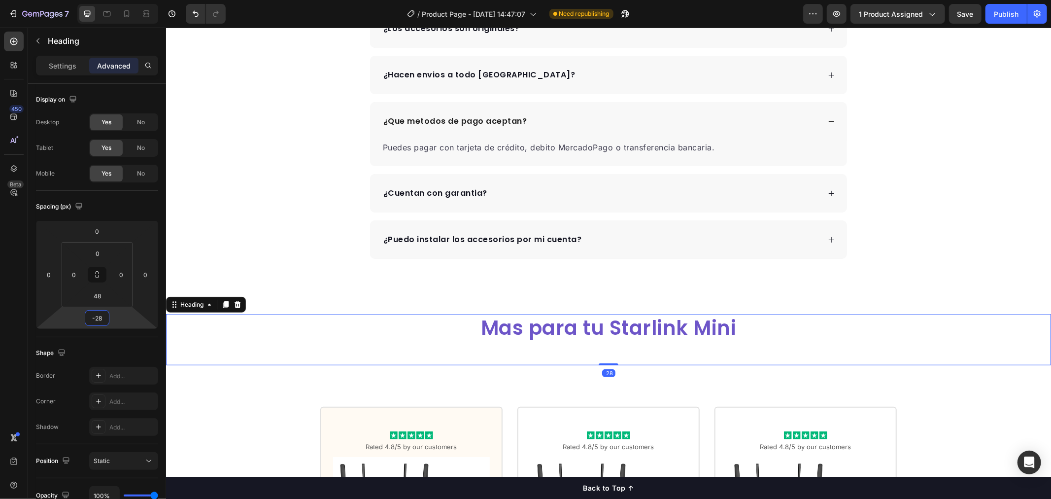
drag, startPoint x: 114, startPoint y: 316, endPoint x: 53, endPoint y: 309, distance: 61.1
click at [115, 0] on html "7 Version history / Product Page - Aug 27, 14:47:07 Need republishing Preview 1…" at bounding box center [525, 0] width 1051 height 0
click at [219, 170] on div "Preguntas Frecuentes Heading ¿Los accesorios son originales? ¿Hacen envios a to…" at bounding box center [608, 108] width 885 height 301
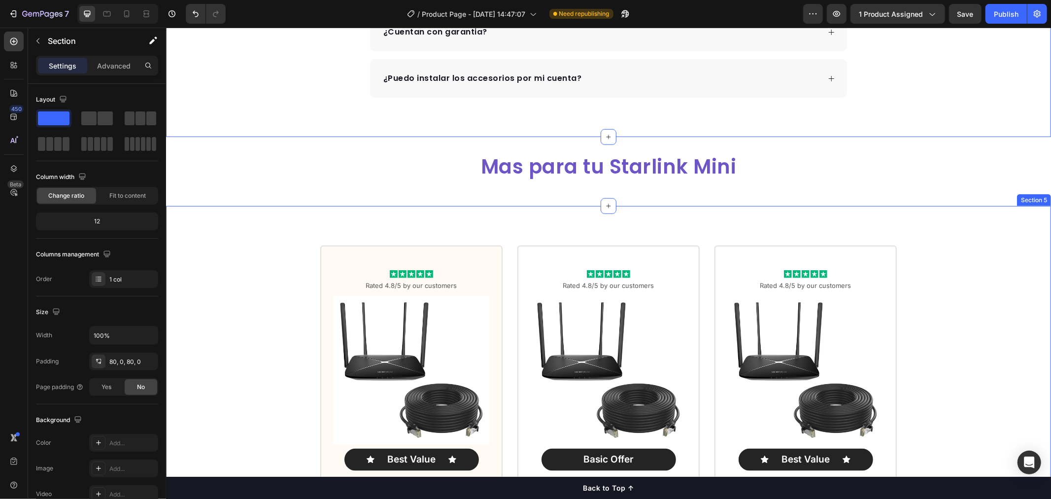
scroll to position [796, 0]
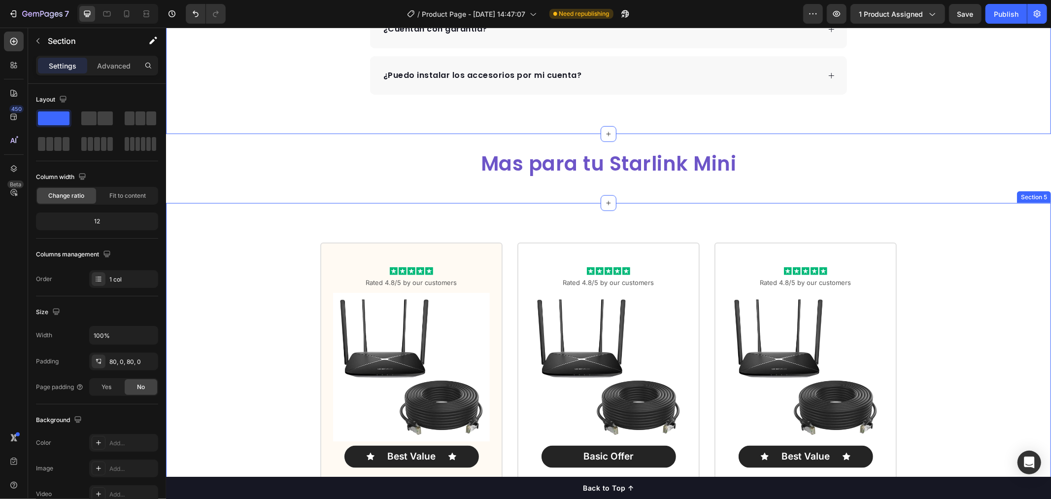
click at [313, 210] on div "Icon Icon Icon Icon Icon Icon List Rated 4.8/5 by our customers Text Block Prod…" at bounding box center [608, 465] width 885 height 525
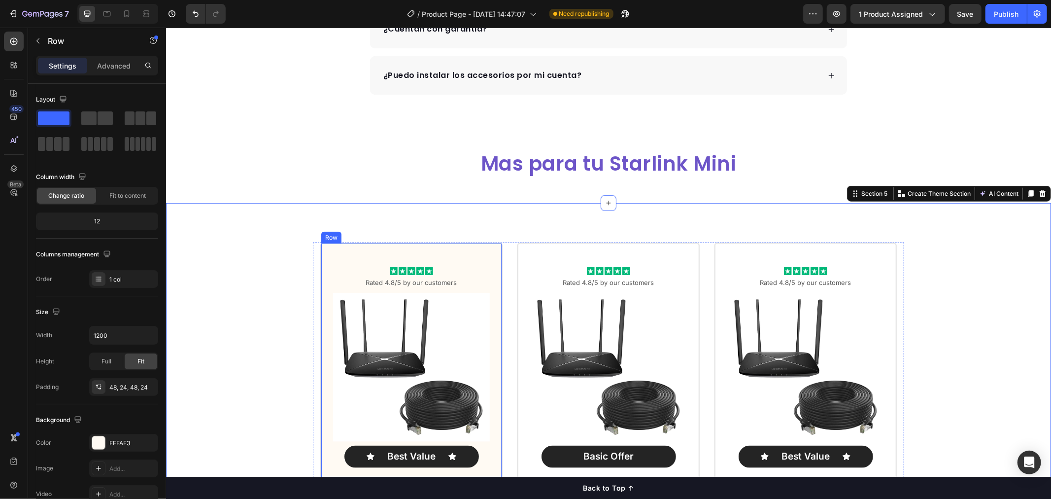
click at [450, 254] on div "Icon Icon Icon Icon Icon Icon List Rated 4.8/5 by our customers Text Block Prod…" at bounding box center [411, 465] width 182 height 447
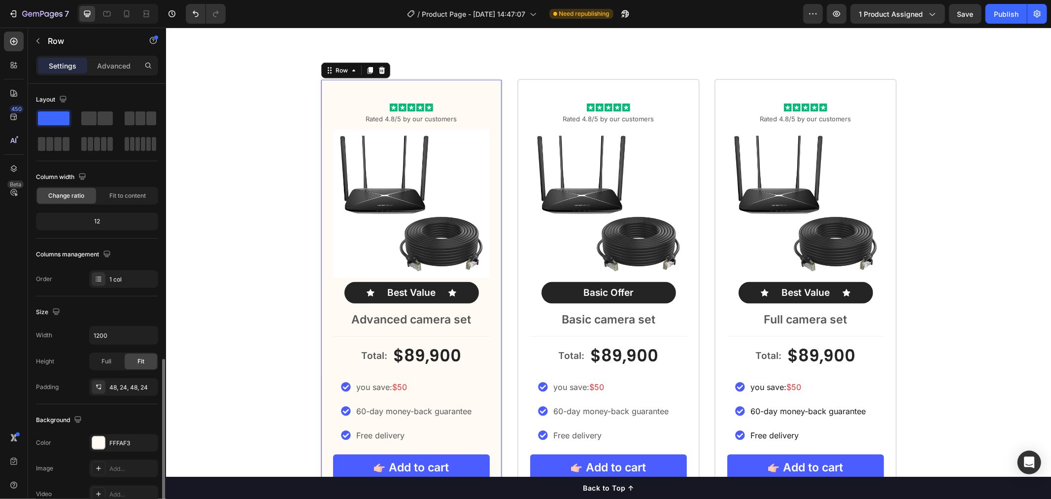
scroll to position [158, 0]
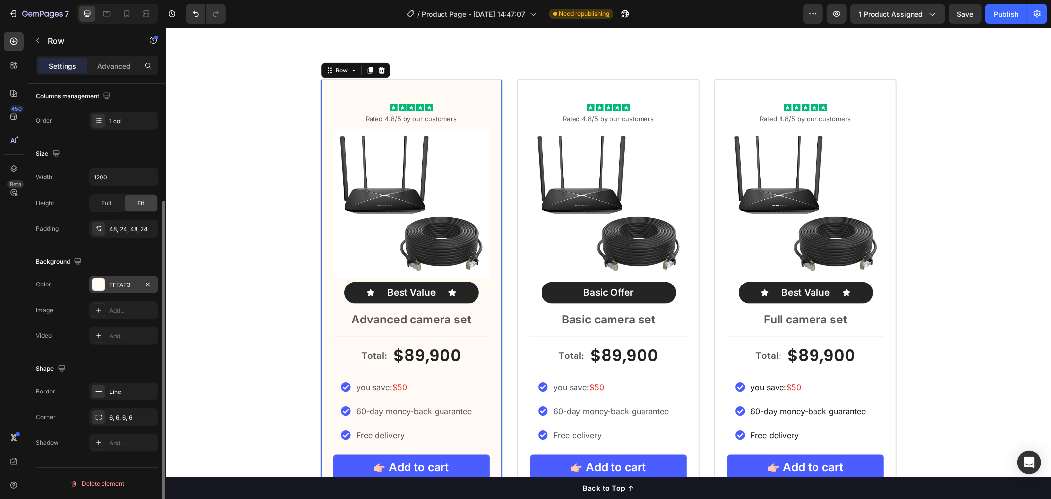
click at [100, 289] on div at bounding box center [98, 284] width 13 height 13
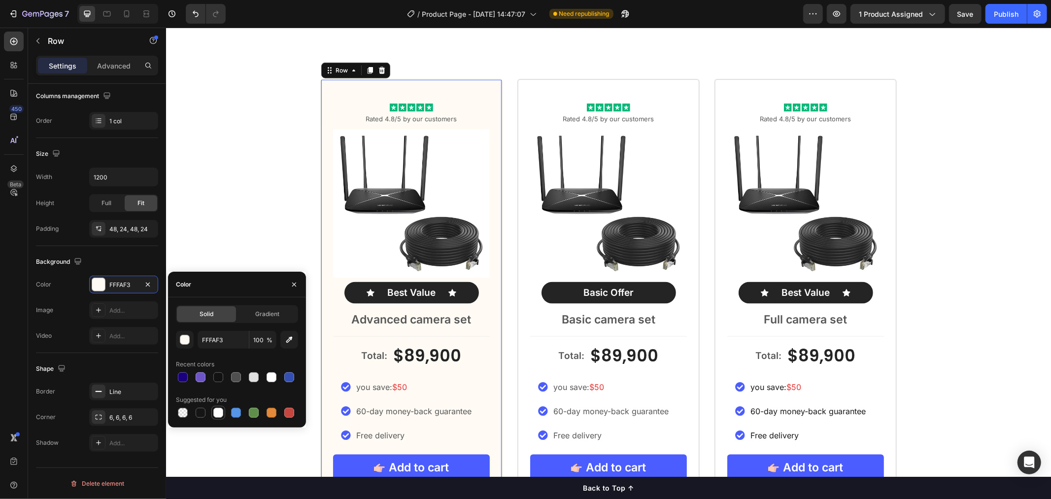
click at [217, 416] on div at bounding box center [218, 413] width 10 height 10
type input "FFFFFF"
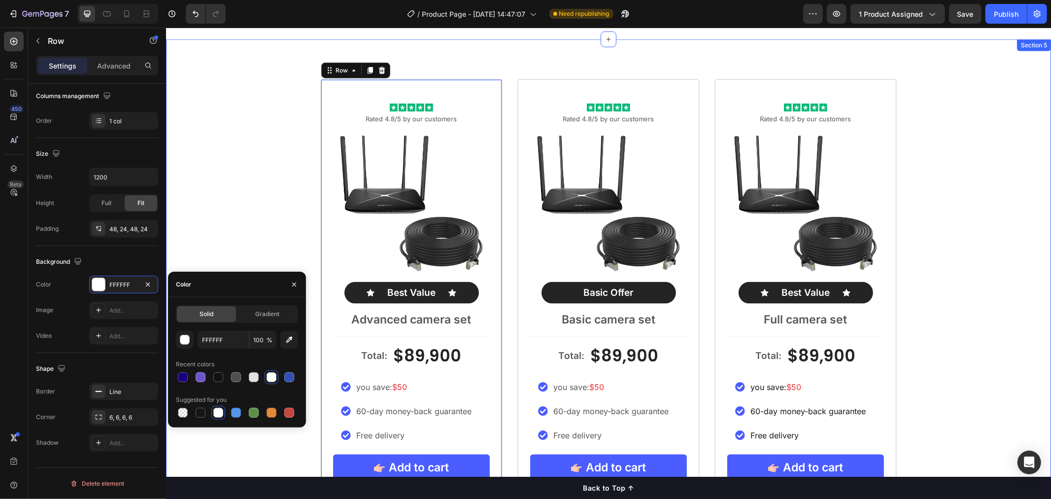
click at [268, 90] on div "Icon Icon Icon Icon Icon Icon List Rated 4.8/5 by our customers Text Block Prod…" at bounding box center [608, 301] width 885 height 447
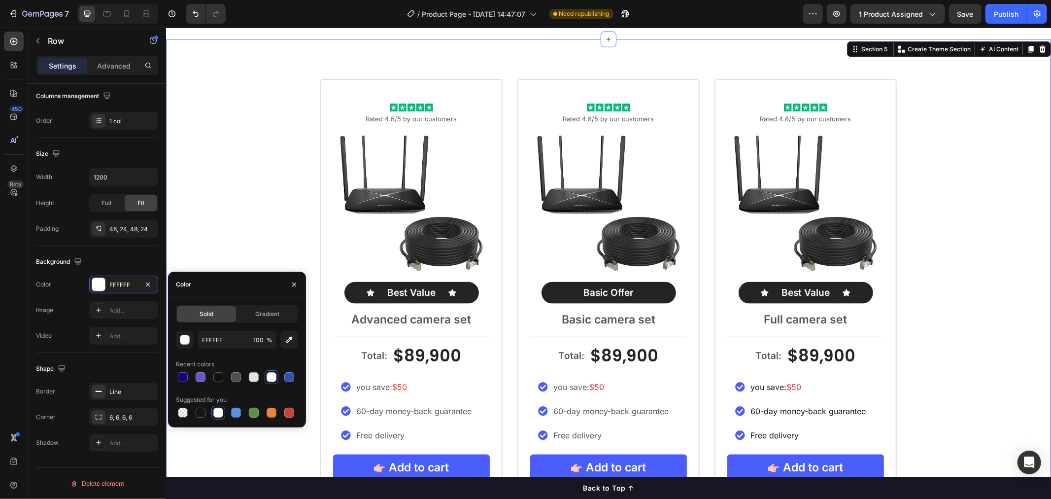
scroll to position [0, 0]
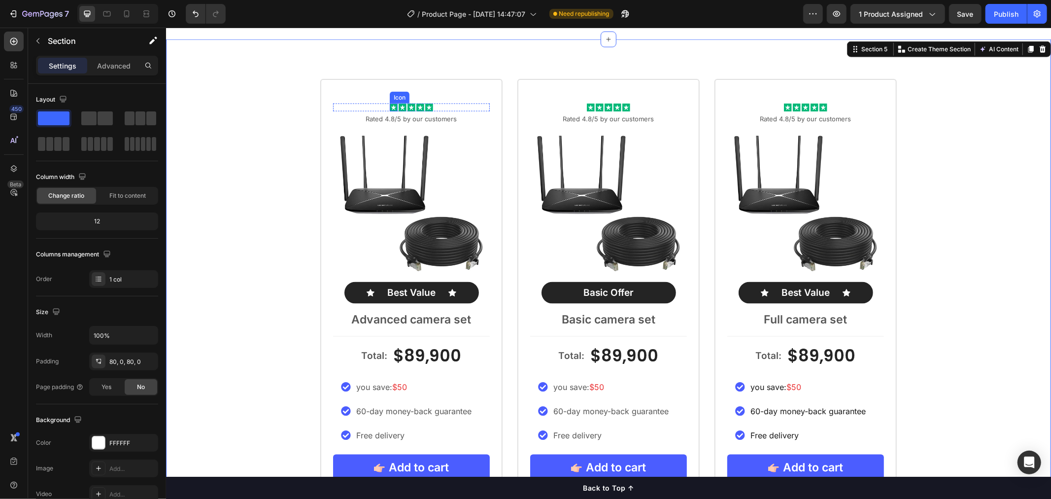
click at [389, 104] on rect at bounding box center [393, 107] width 8 height 8
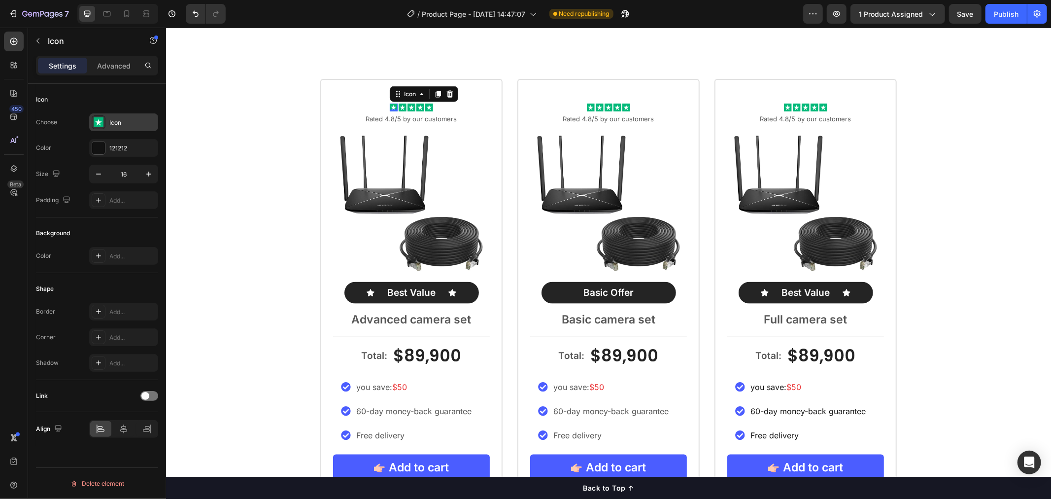
click at [102, 121] on rect at bounding box center [99, 122] width 10 height 10
click at [136, 100] on div "Icon" at bounding box center [97, 100] width 122 height 16
click at [100, 254] on icon at bounding box center [99, 256] width 8 height 8
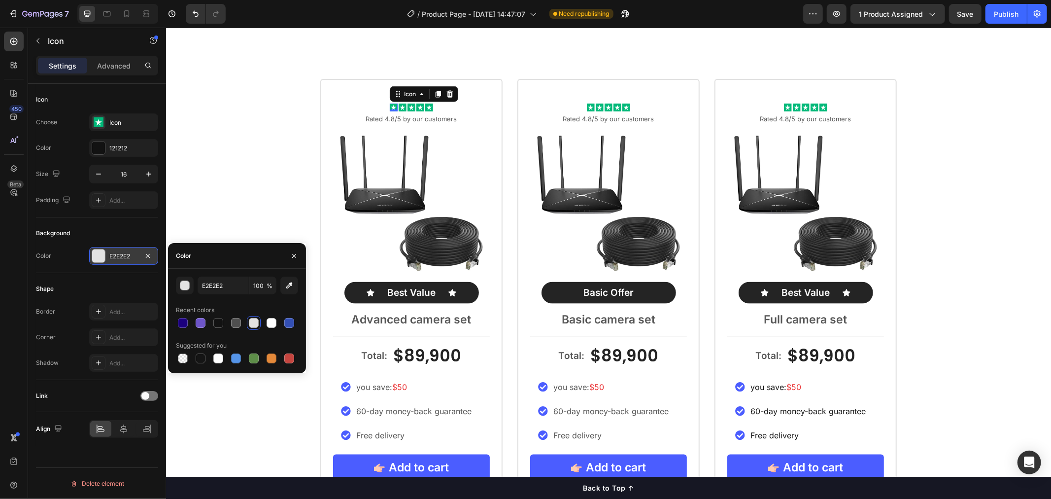
click at [186, 330] on div "E2E2E2 100 % Recent colors Suggested for you" at bounding box center [237, 321] width 122 height 89
click at [186, 326] on div at bounding box center [183, 323] width 10 height 10
type input "E2E2E2"
click at [122, 119] on div "Icon" at bounding box center [132, 122] width 46 height 9
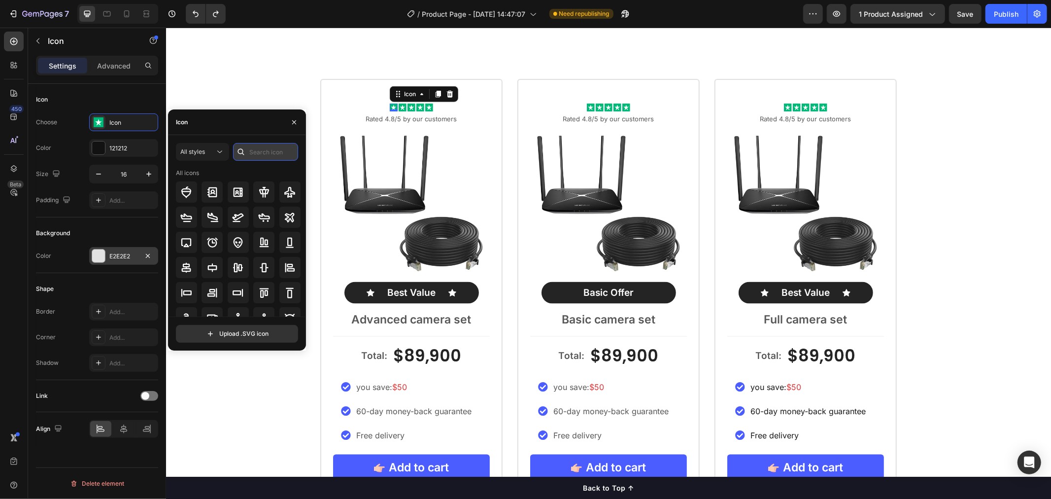
click at [259, 151] on input "text" at bounding box center [265, 152] width 65 height 18
type input "star"
click at [260, 267] on icon at bounding box center [264, 268] width 12 height 12
click at [282, 90] on div "Icon 0 Icon Icon Icon Icon Icon List Rated 4.8/5 by our customers Text Block Pr…" at bounding box center [608, 301] width 885 height 447
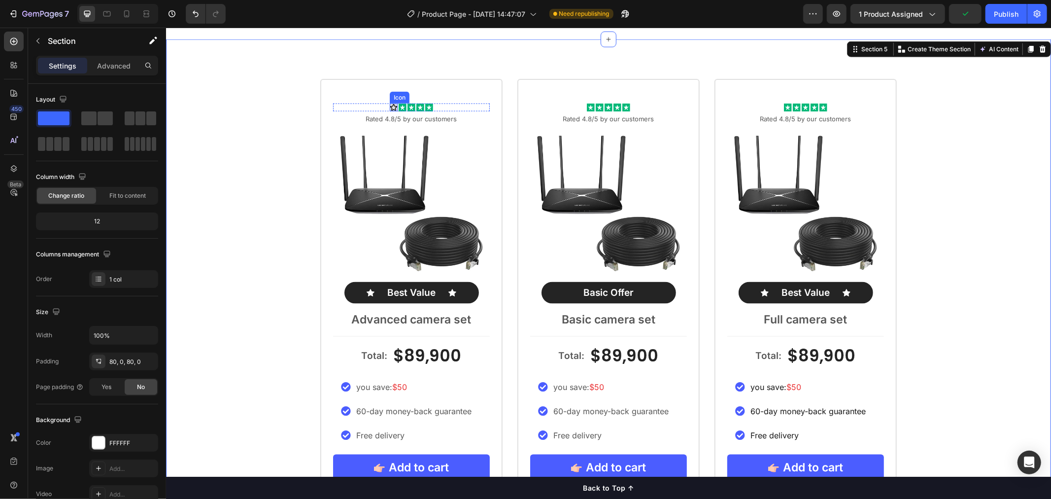
click at [389, 108] on div "Icon" at bounding box center [393, 107] width 8 height 8
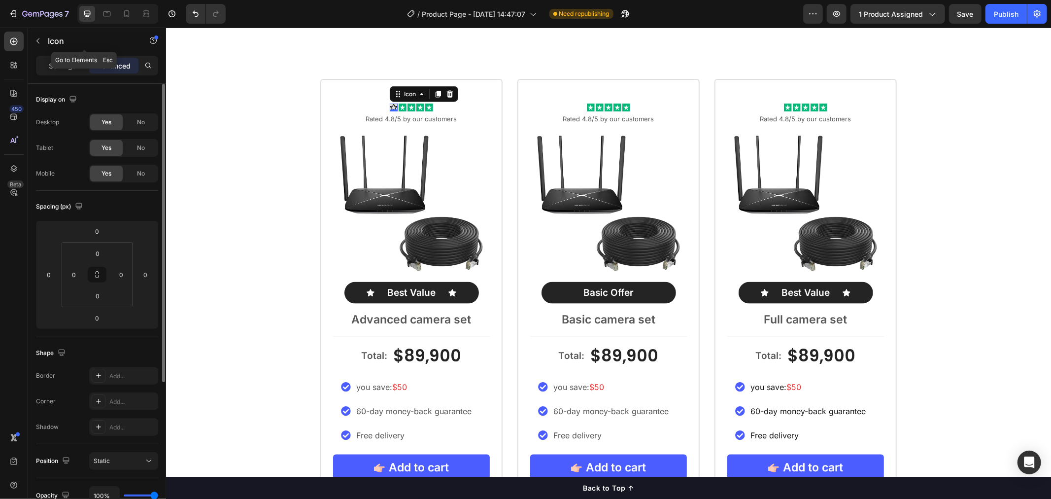
click at [60, 55] on div "Icon" at bounding box center [84, 42] width 112 height 28
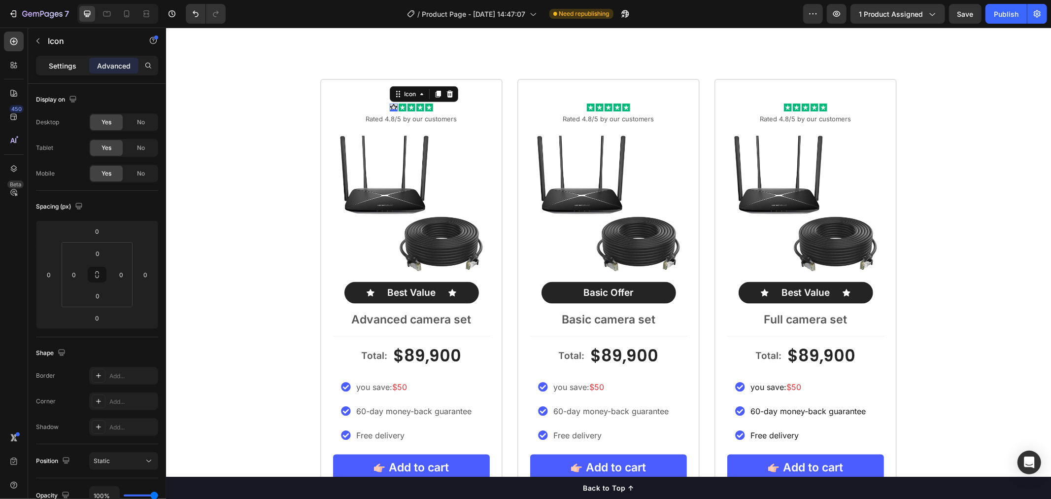
click at [66, 65] on p "Settings" at bounding box center [63, 66] width 28 height 10
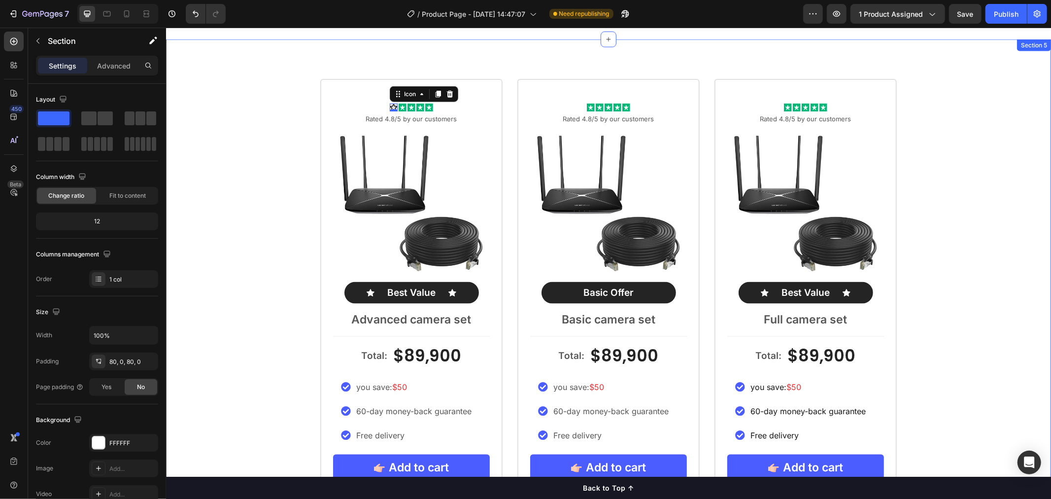
click at [196, 129] on div "Icon 0 Icon Icon Icon Icon Icon List Rated 4.8/5 by our customers Text Block Pr…" at bounding box center [608, 301] width 885 height 447
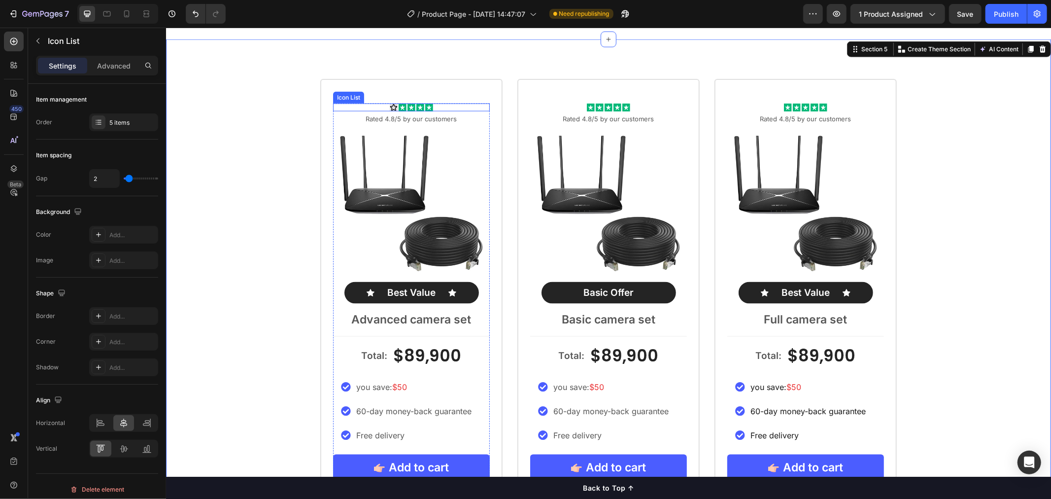
click at [438, 105] on div "Icon Icon Icon Icon Icon" at bounding box center [411, 107] width 157 height 8
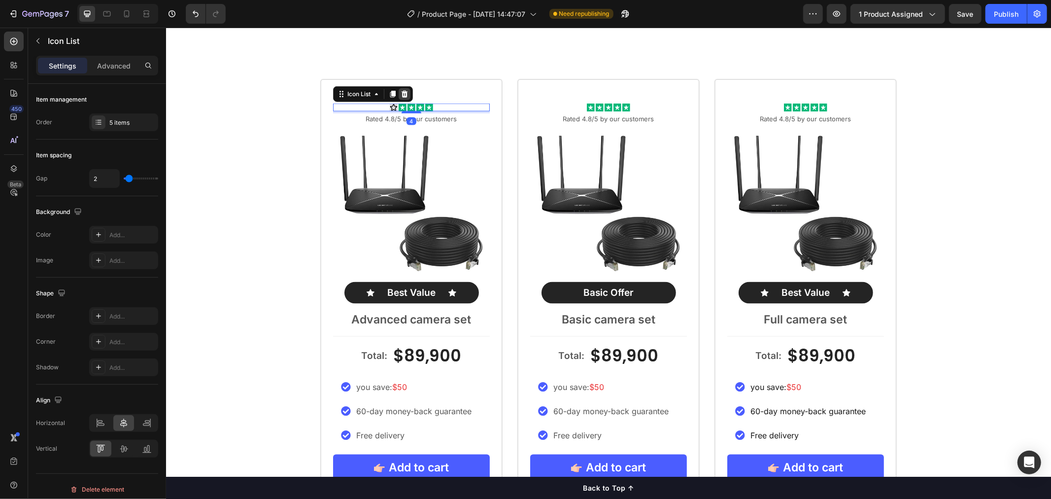
click at [403, 97] on div at bounding box center [404, 94] width 12 height 12
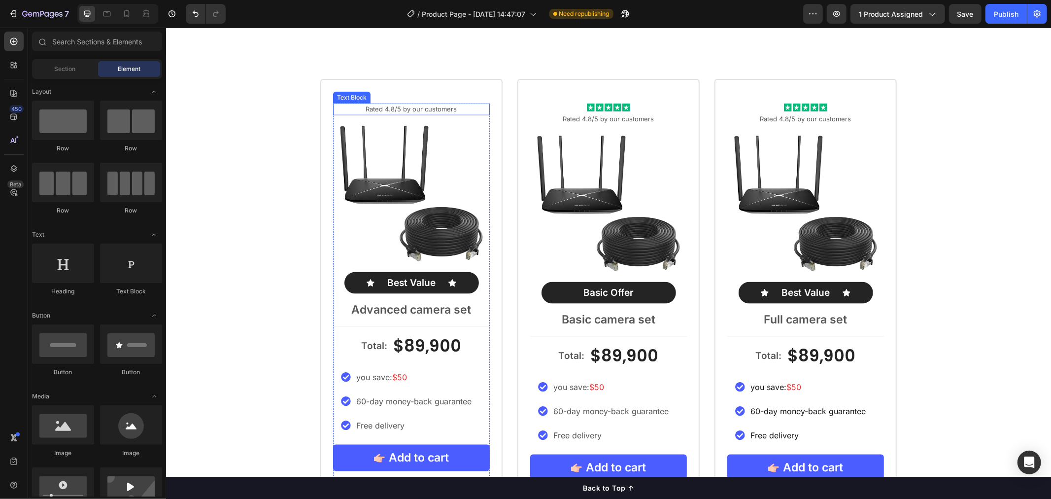
click at [454, 108] on p "Rated 4.8/5 by our customers" at bounding box center [411, 109] width 155 height 10
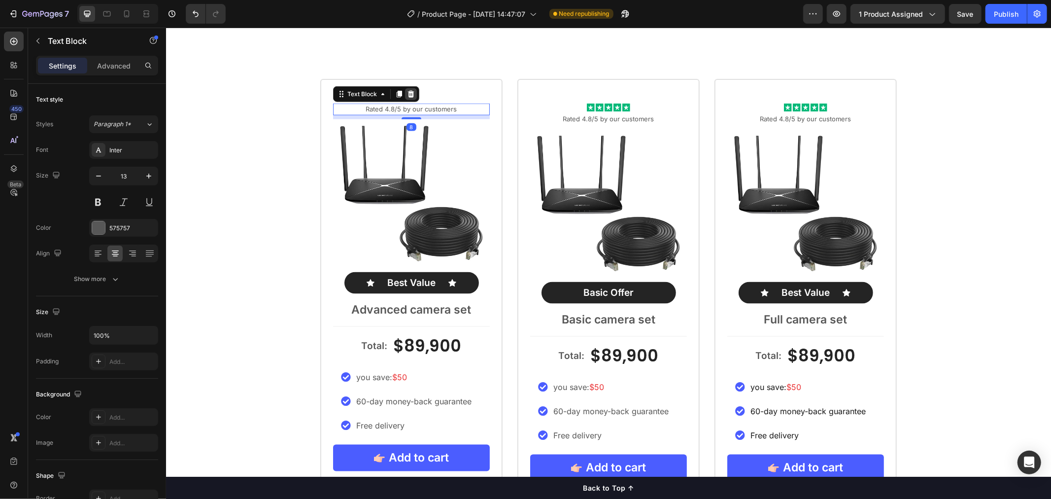
click at [408, 94] on icon at bounding box center [411, 93] width 6 height 7
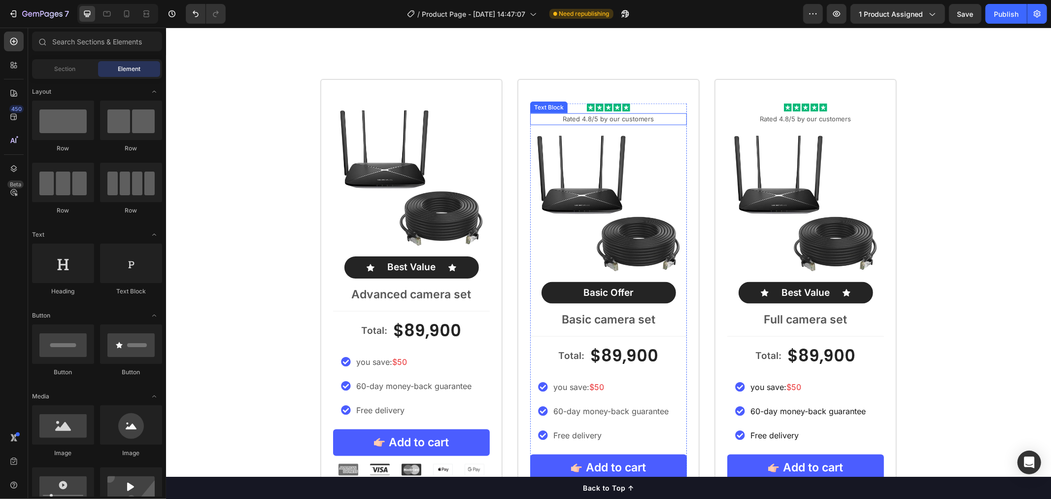
click at [630, 120] on p "Rated 4.8/5 by our customers" at bounding box center [608, 119] width 155 height 10
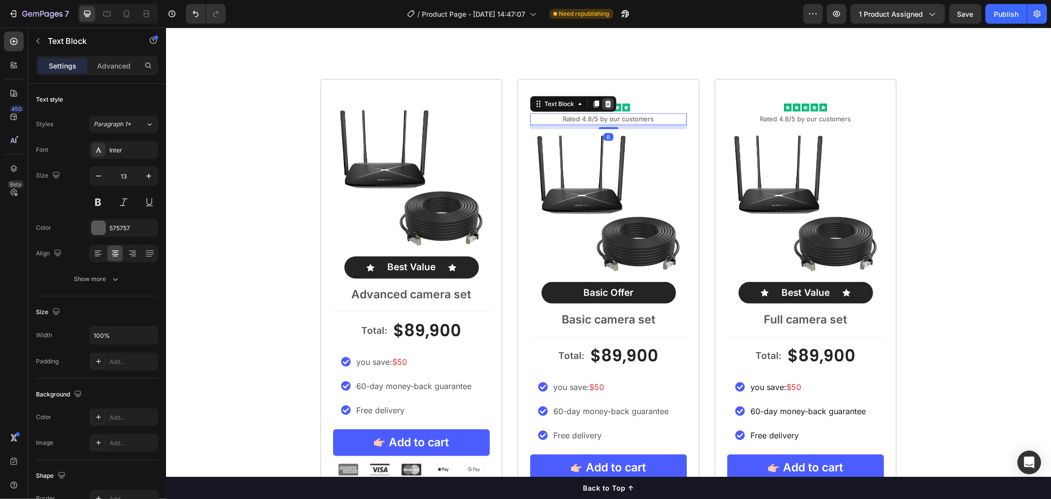
click at [605, 101] on icon at bounding box center [608, 103] width 6 height 7
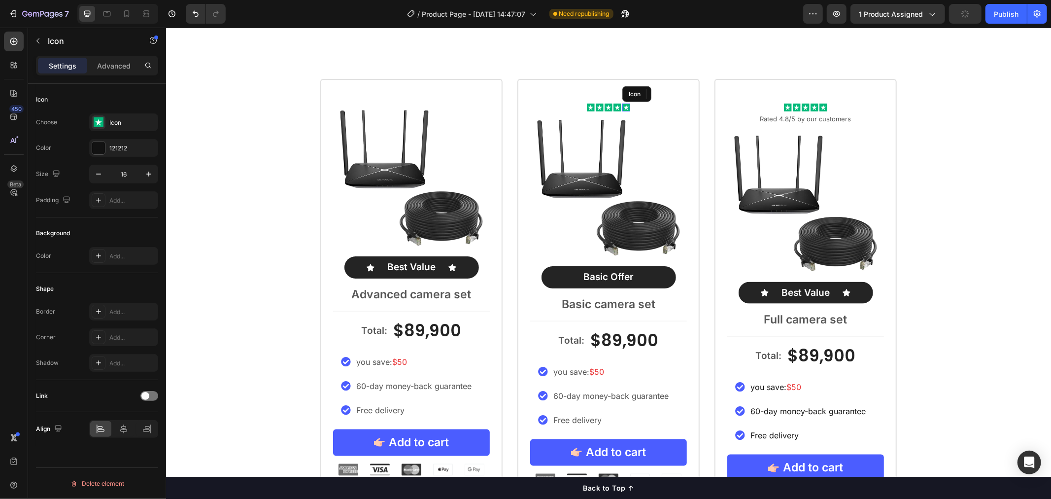
click at [622, 105] on rect at bounding box center [626, 107] width 8 height 8
click at [679, 110] on div "Icon Icon Icon Icon Icon 0 Icon List" at bounding box center [608, 107] width 157 height 8
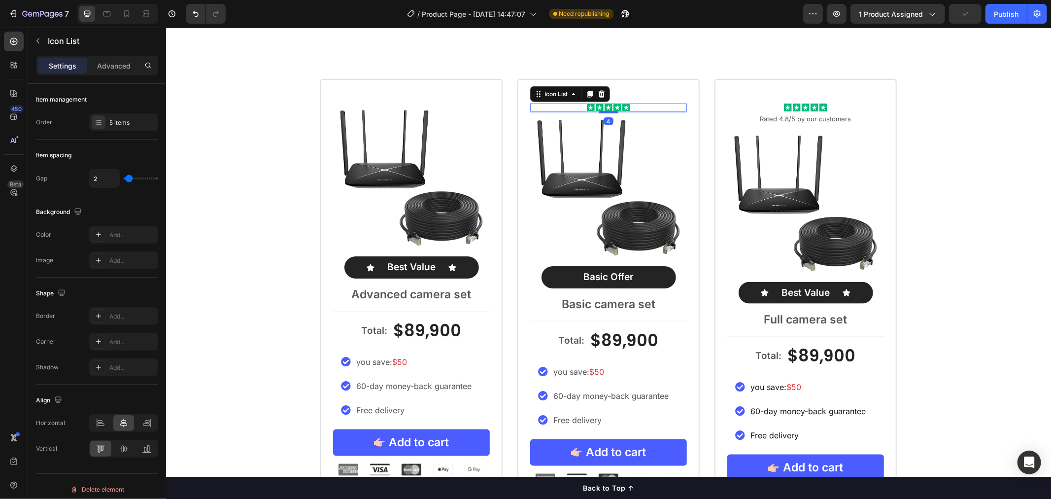
click at [652, 106] on div "Icon Icon Icon Icon Icon" at bounding box center [608, 107] width 157 height 8
click at [598, 92] on icon at bounding box center [601, 93] width 6 height 7
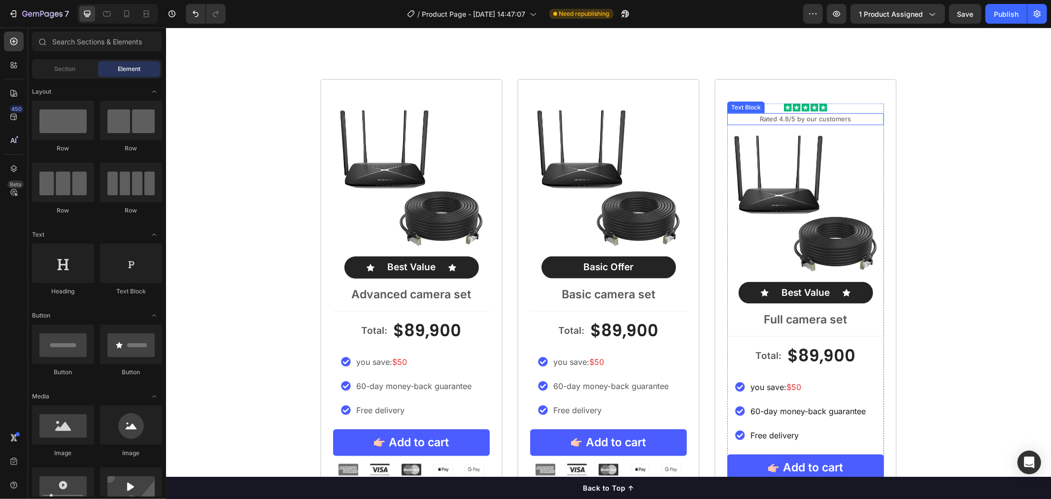
click at [847, 115] on p "Rated 4.8/5 by our customers" at bounding box center [805, 119] width 155 height 10
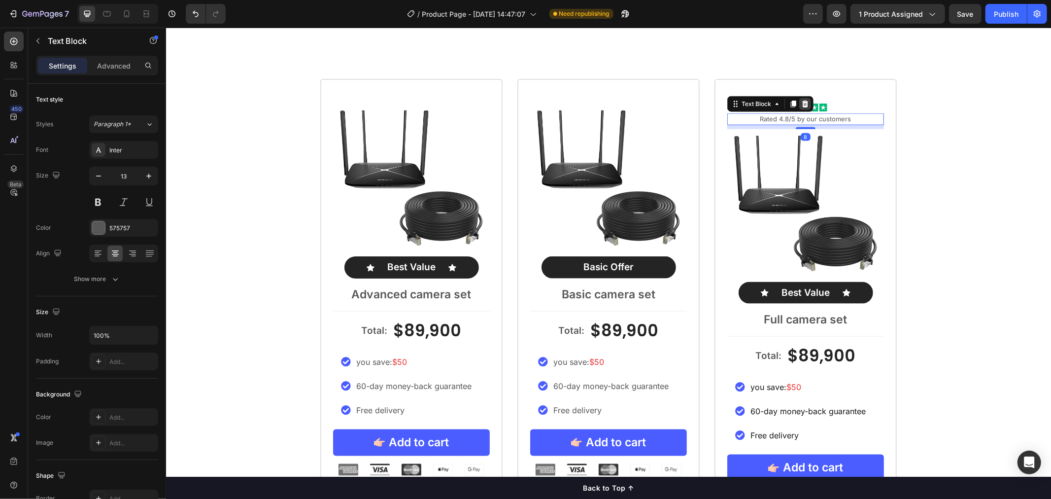
click at [802, 104] on icon at bounding box center [805, 103] width 6 height 7
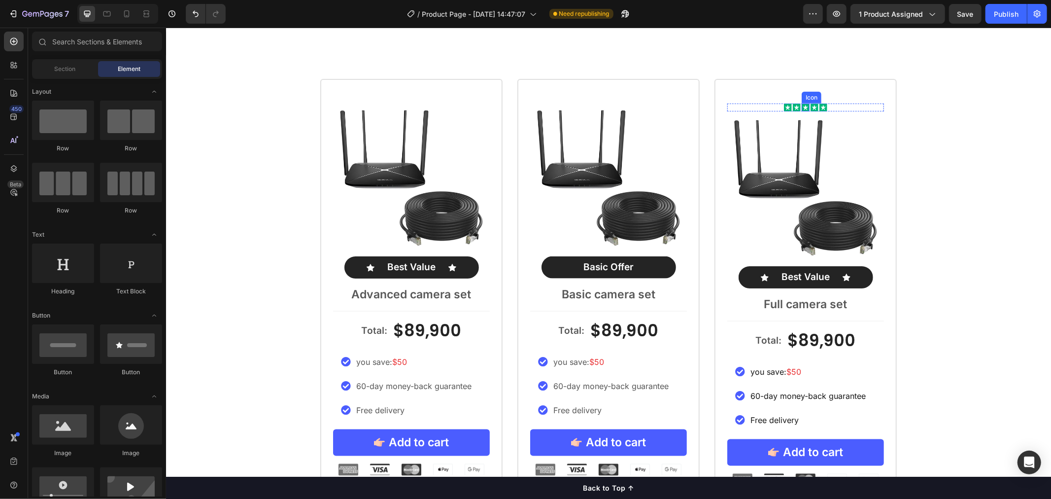
click at [810, 104] on rect at bounding box center [814, 107] width 8 height 8
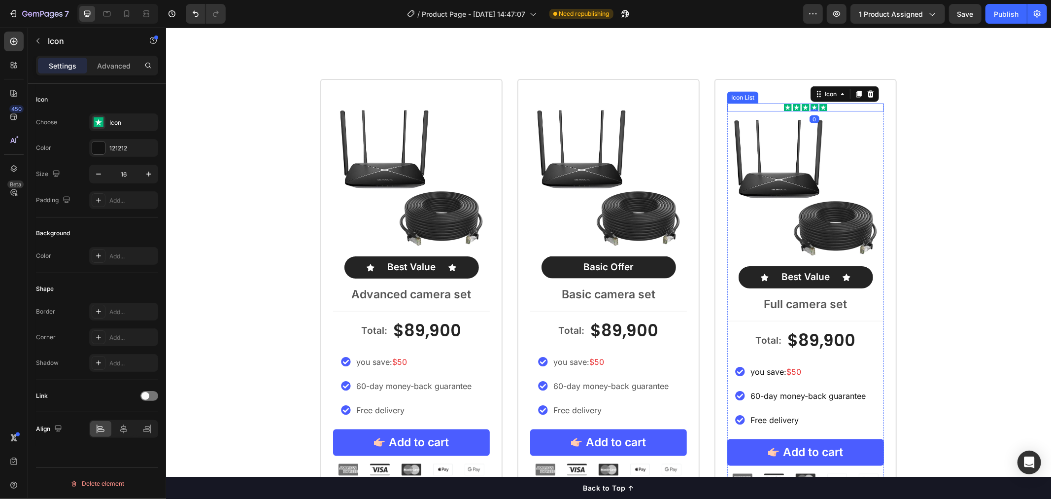
click at [844, 108] on div "Icon Icon Icon Icon 0 Icon" at bounding box center [805, 107] width 157 height 8
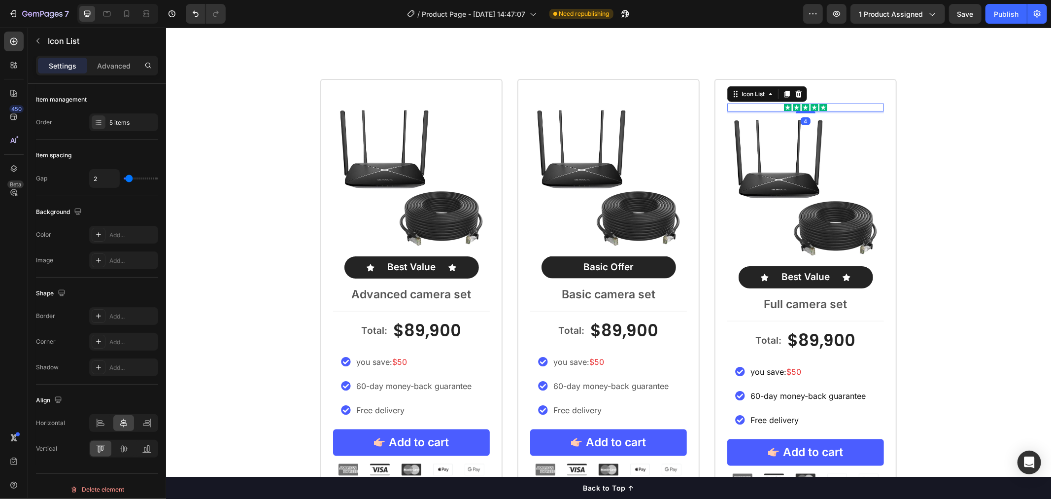
click at [801, 94] on div "Icon List" at bounding box center [767, 94] width 80 height 16
click at [795, 90] on icon at bounding box center [799, 94] width 8 height 8
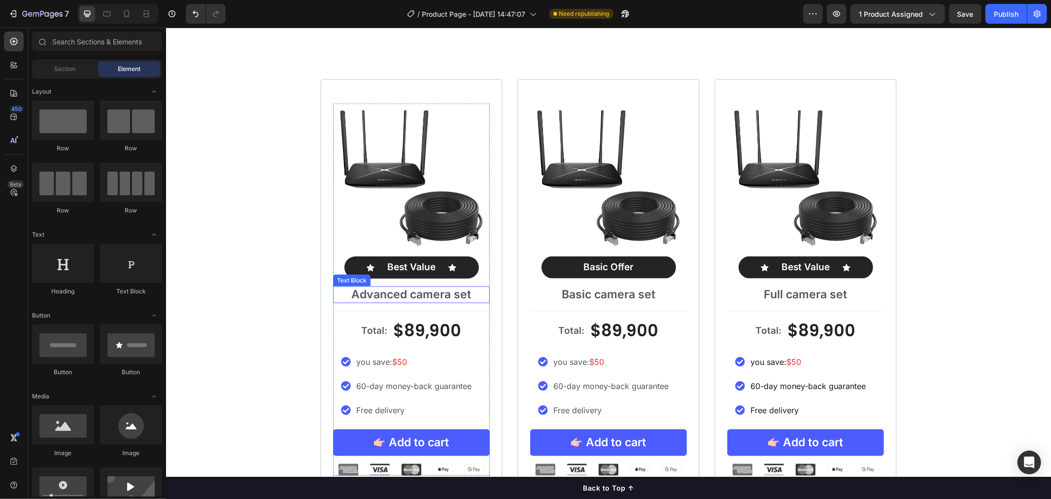
click at [442, 288] on p "Advanced camera set" at bounding box center [411, 294] width 155 height 15
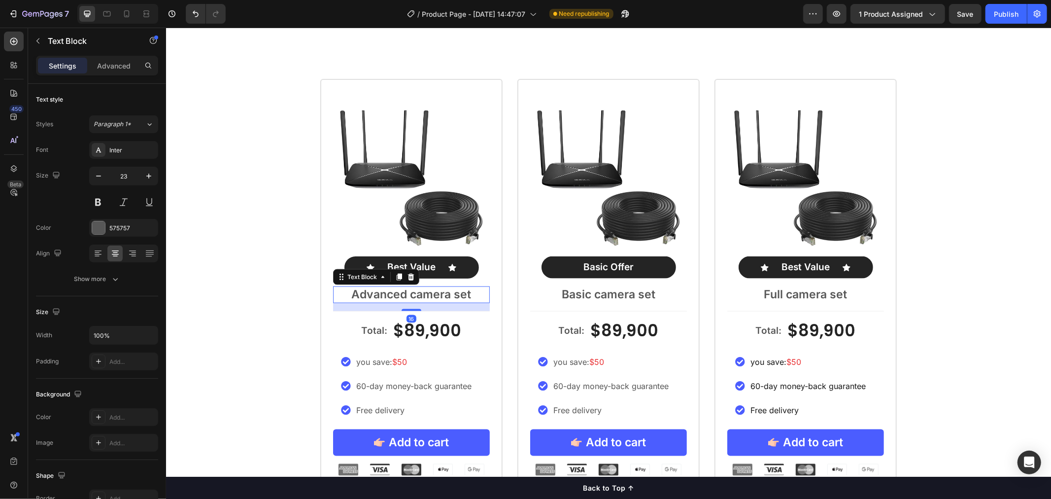
click at [469, 294] on p "Advanced camera set" at bounding box center [411, 294] width 155 height 15
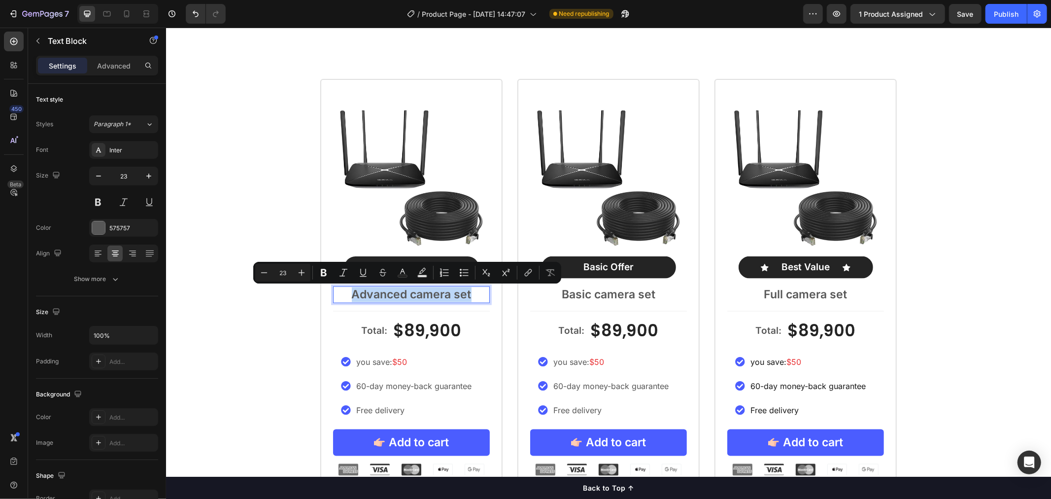
drag, startPoint x: 473, startPoint y: 294, endPoint x: 343, endPoint y: 293, distance: 129.6
click at [343, 293] on p "Advanced camera set" at bounding box center [411, 294] width 155 height 15
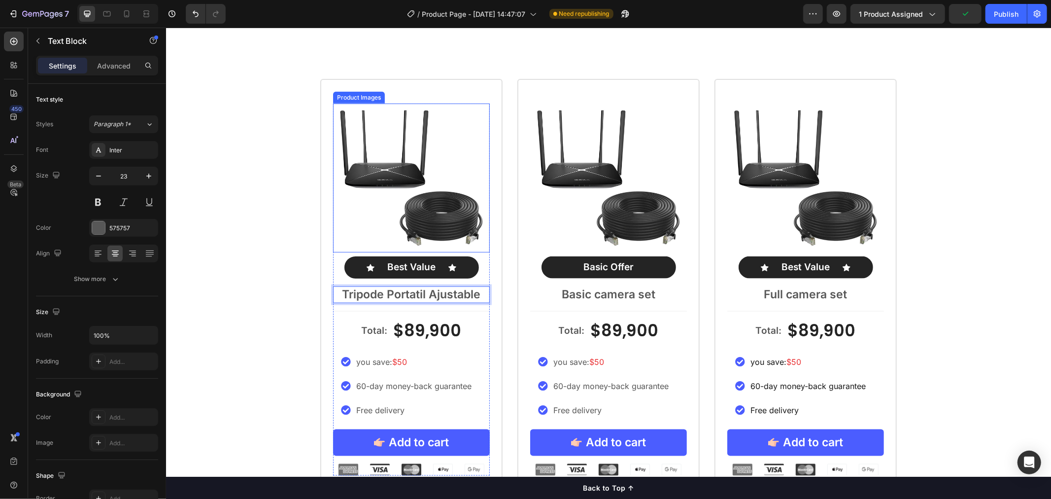
click at [399, 193] on img at bounding box center [411, 177] width 157 height 149
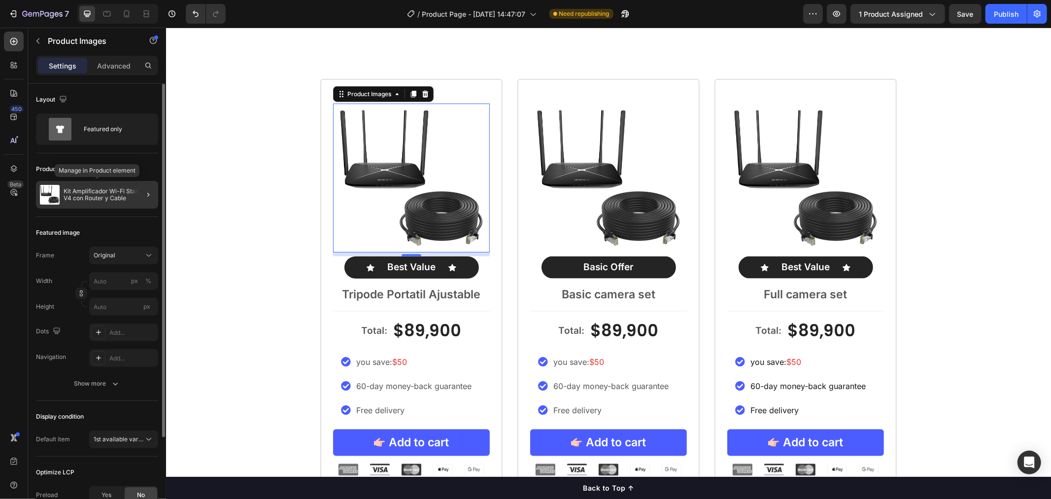
click at [97, 196] on p "Kit Amplificador Wi-Fi Starlink V4 con Router y Cable" at bounding box center [109, 195] width 91 height 14
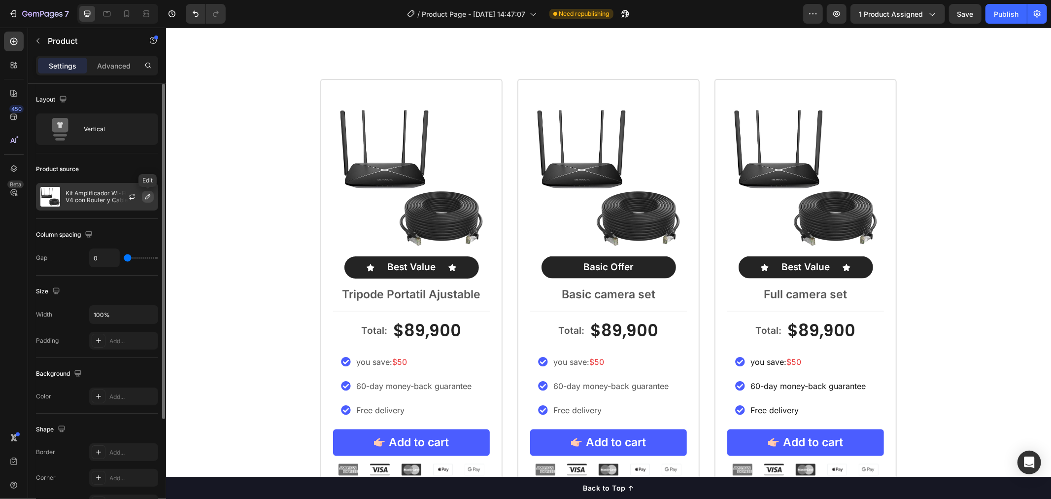
click at [146, 197] on icon "button" at bounding box center [147, 196] width 5 height 5
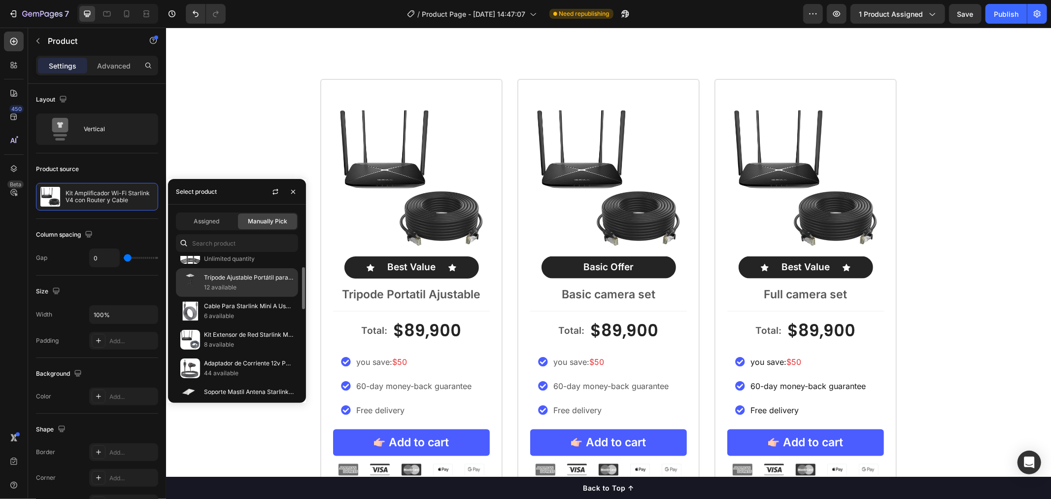
scroll to position [219, 0]
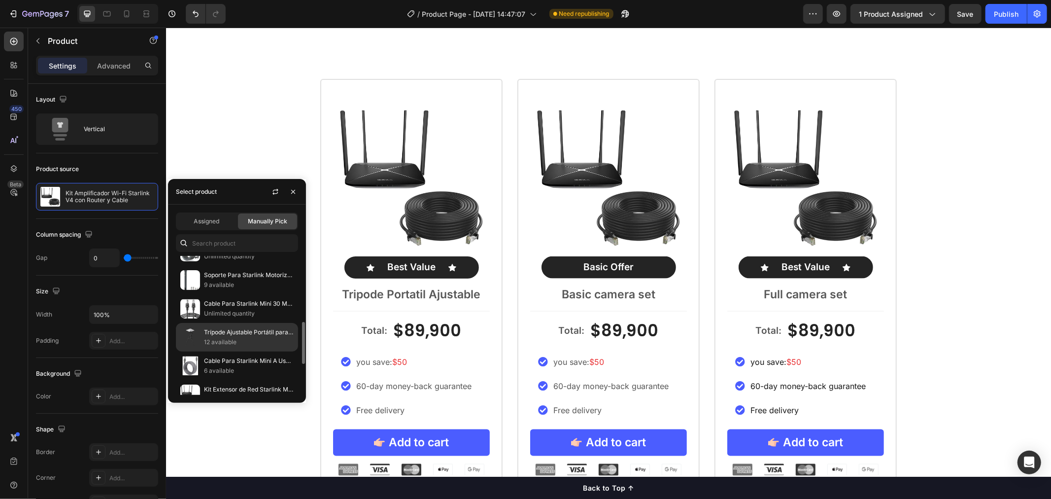
click at [250, 343] on p "12 available" at bounding box center [249, 342] width 90 height 10
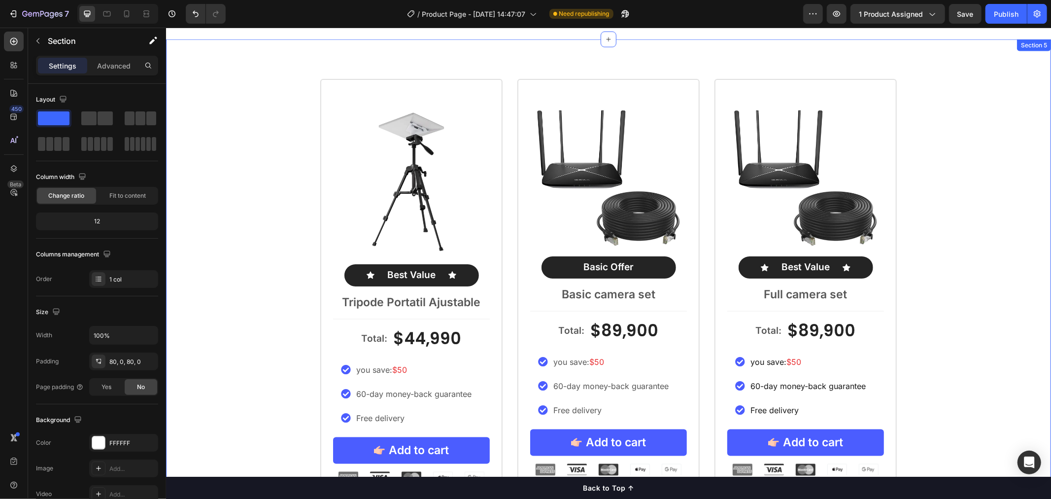
click at [254, 121] on div "Product Images Icon Best Value Text Block Icon Row Tripode Portatil Ajustable T…" at bounding box center [608, 292] width 885 height 429
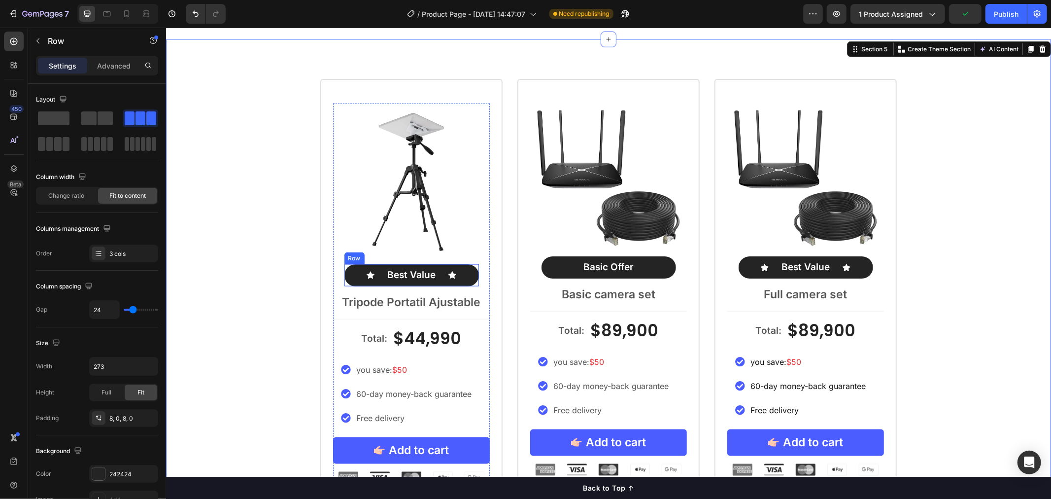
click at [436, 278] on div "Icon Best Value Text Block Icon Row" at bounding box center [411, 275] width 135 height 22
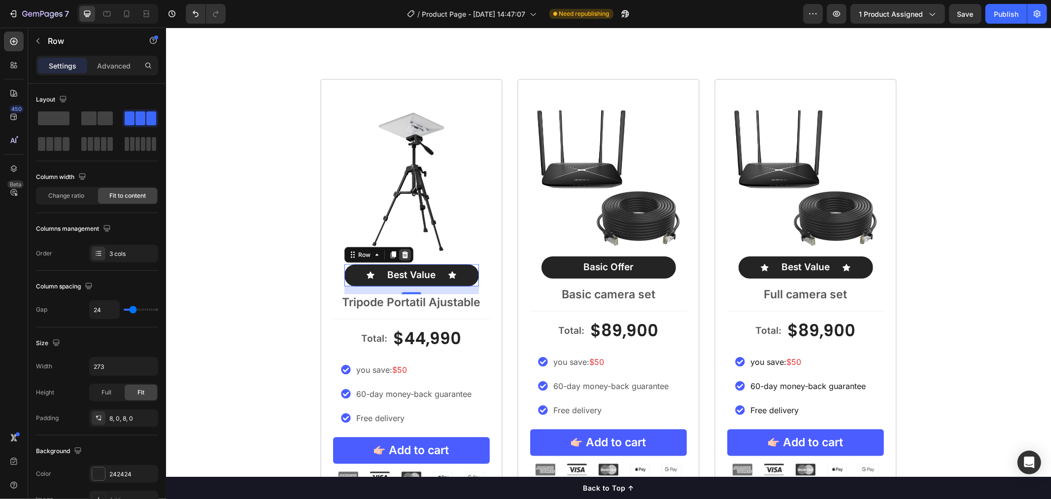
click at [402, 254] on icon at bounding box center [404, 254] width 6 height 7
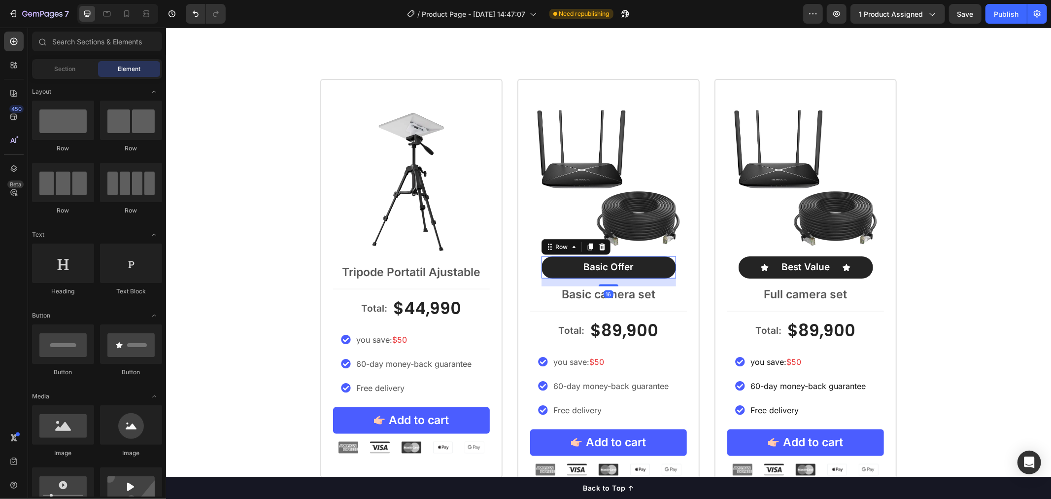
click at [557, 266] on div "Basic Offer Text Block Row 16" at bounding box center [608, 267] width 135 height 22
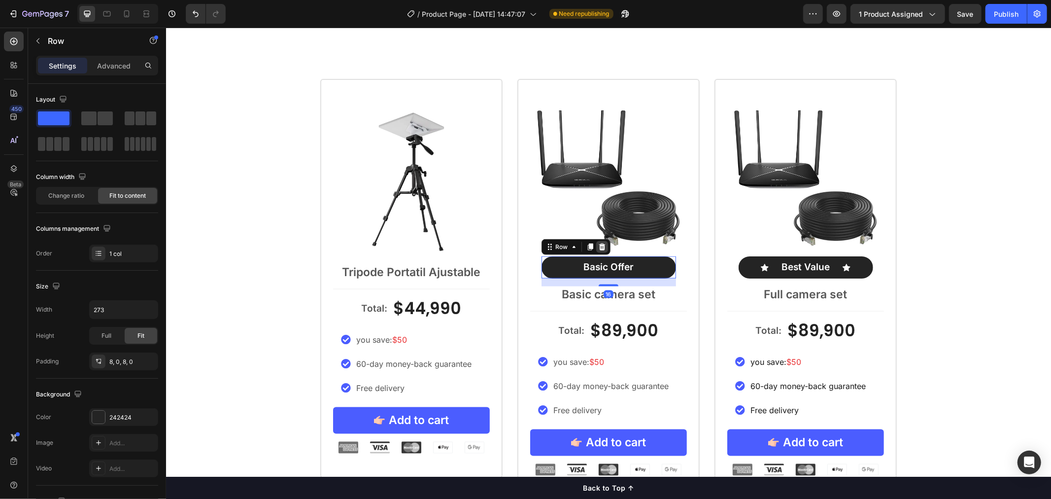
click at [598, 244] on icon at bounding box center [601, 246] width 6 height 7
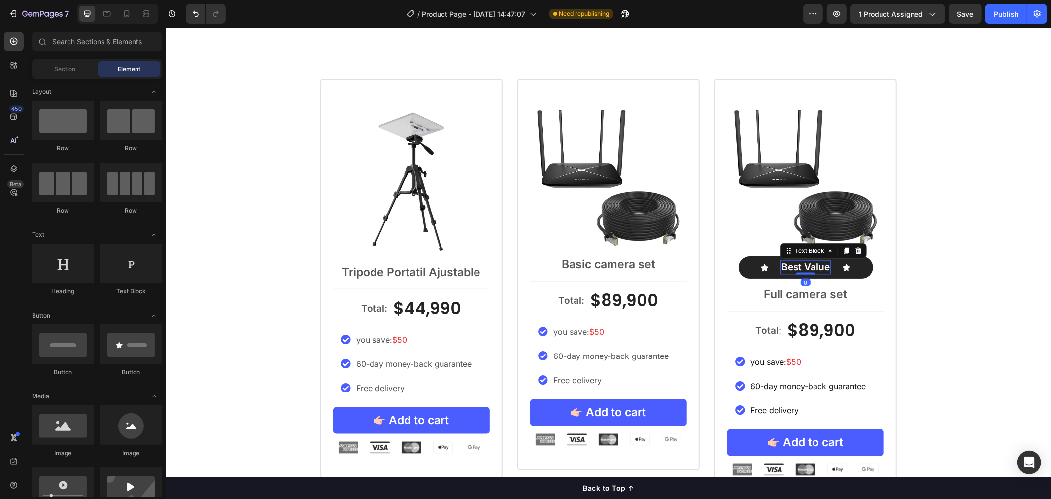
click at [782, 264] on p "Best Value" at bounding box center [805, 267] width 48 height 12
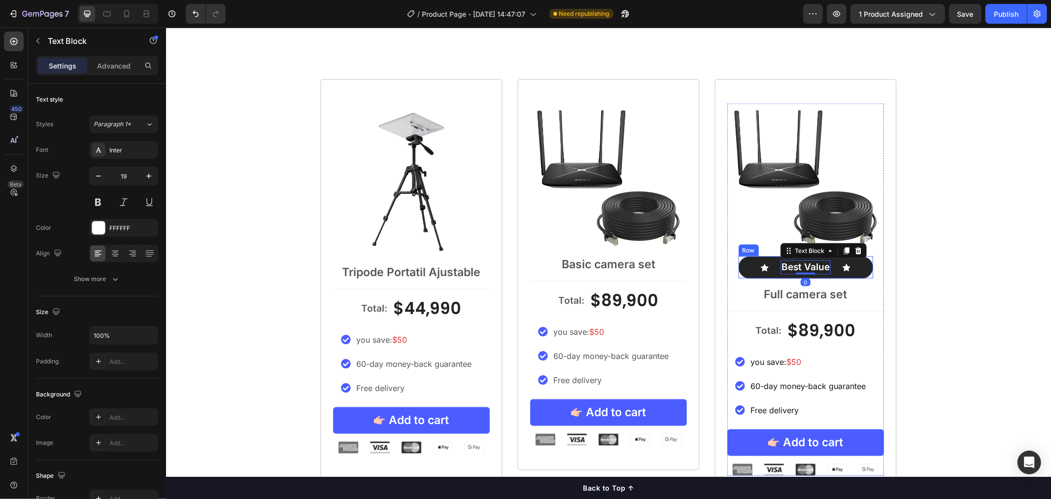
click at [742, 264] on div "Icon Best Value Text Block 0 Icon Row" at bounding box center [805, 267] width 135 height 22
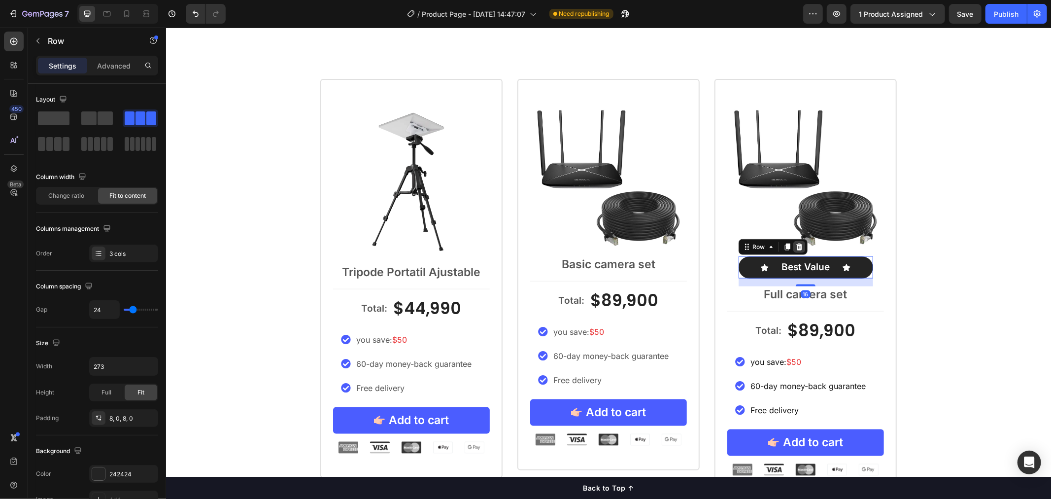
click at [797, 246] on icon at bounding box center [799, 247] width 8 height 8
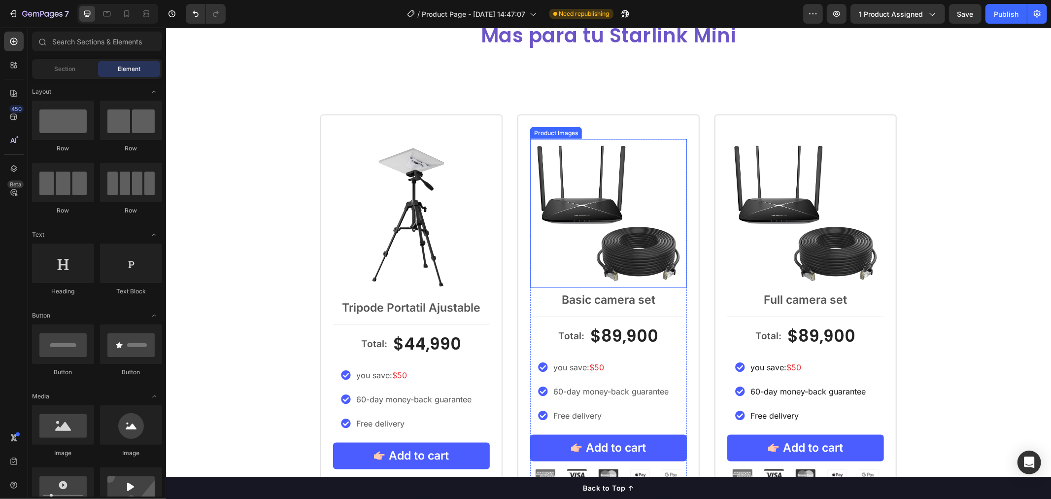
scroll to position [905, 0]
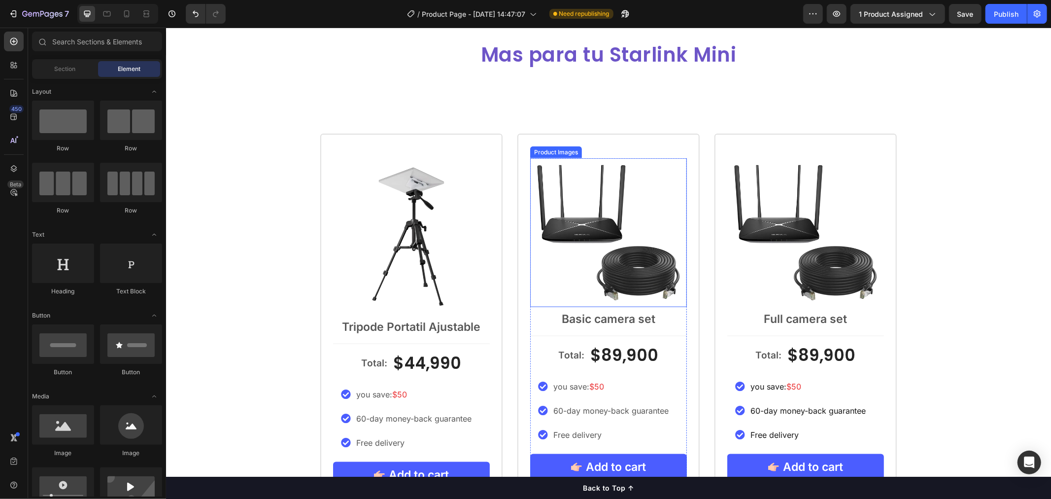
click at [613, 226] on img at bounding box center [608, 232] width 157 height 149
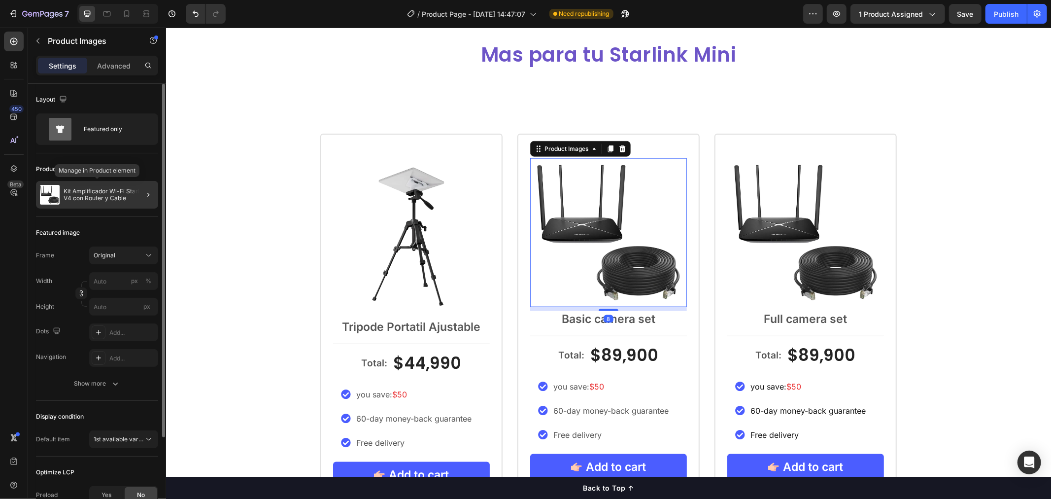
click at [106, 194] on p "Kit Amplificador Wi-Fi Starlink V4 con Router y Cable" at bounding box center [109, 195] width 91 height 14
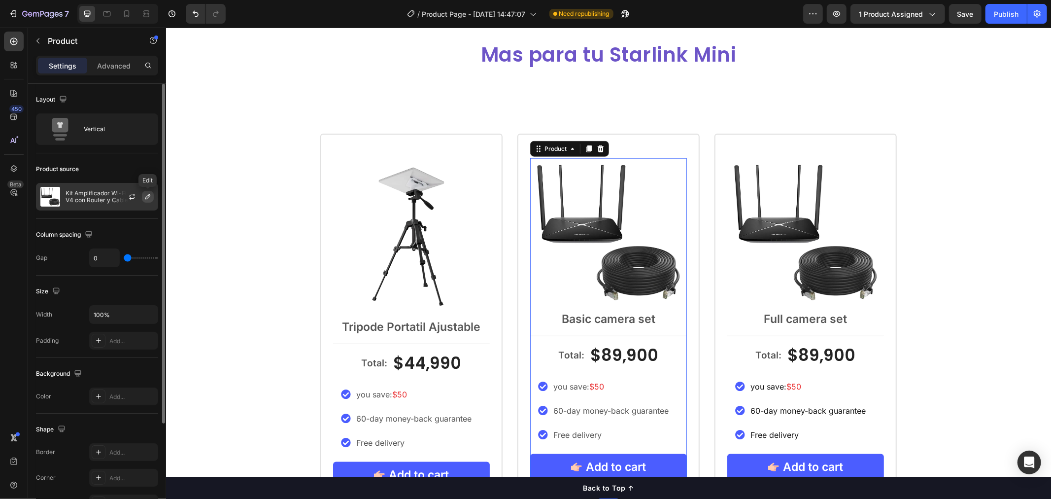
click at [145, 201] on button "button" at bounding box center [148, 197] width 12 height 12
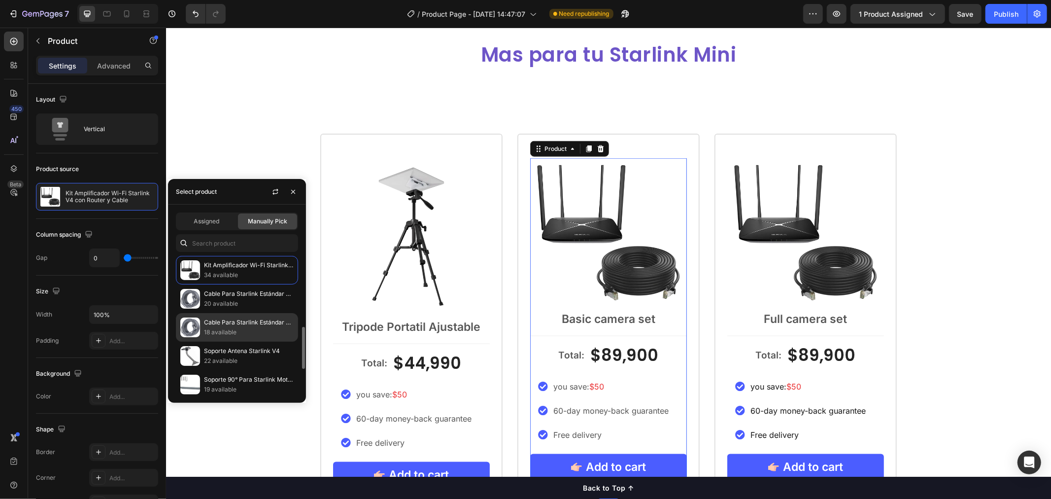
scroll to position [55, 0]
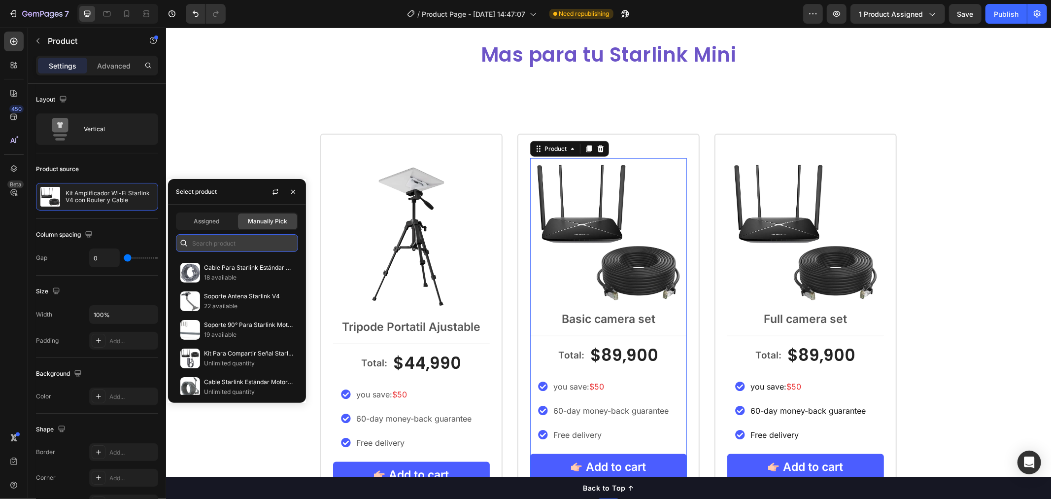
click at [226, 235] on input "text" at bounding box center [237, 243] width 122 height 18
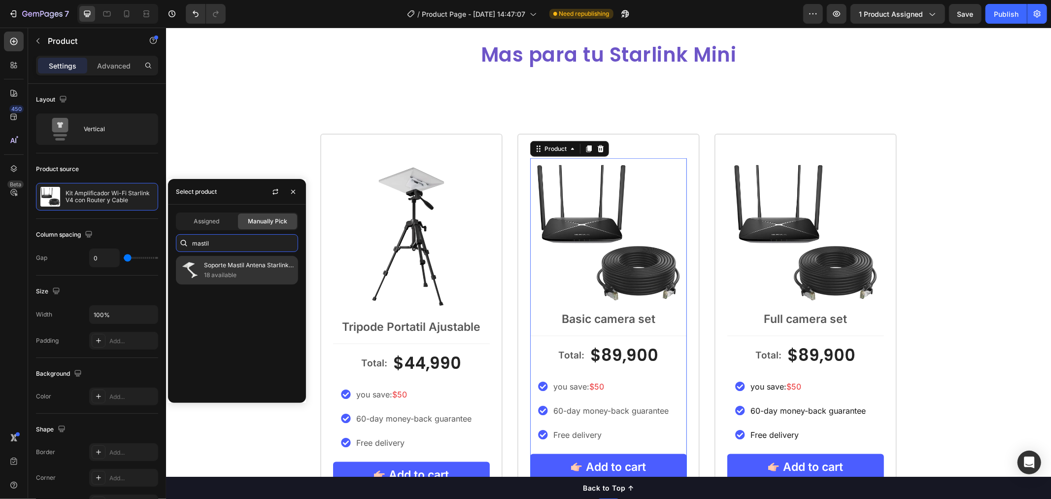
type input "mastil"
click at [238, 277] on p "18 available" at bounding box center [249, 275] width 90 height 10
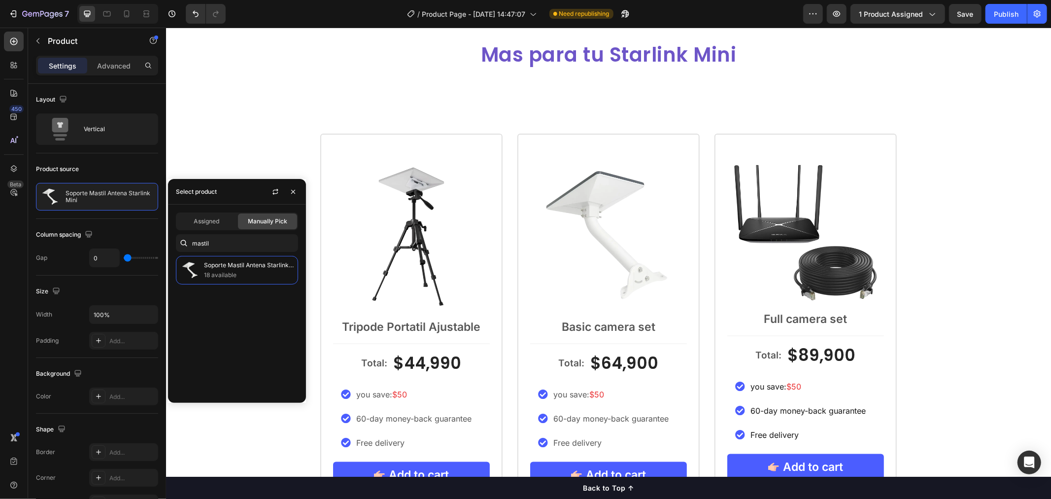
click at [639, 315] on div "Product Images Basic camera set Text Block" at bounding box center [608, 250] width 157 height 185
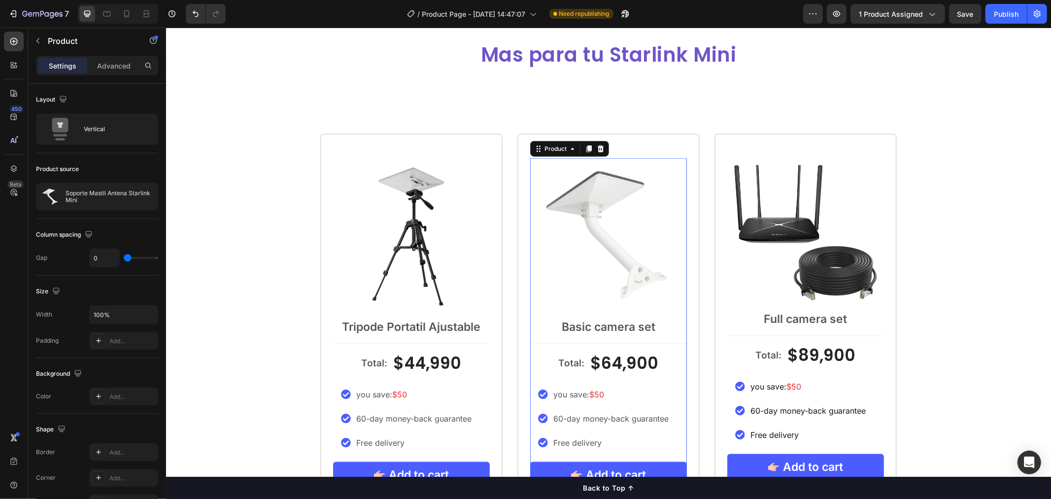
click at [654, 319] on p "Basic camera set" at bounding box center [608, 326] width 155 height 15
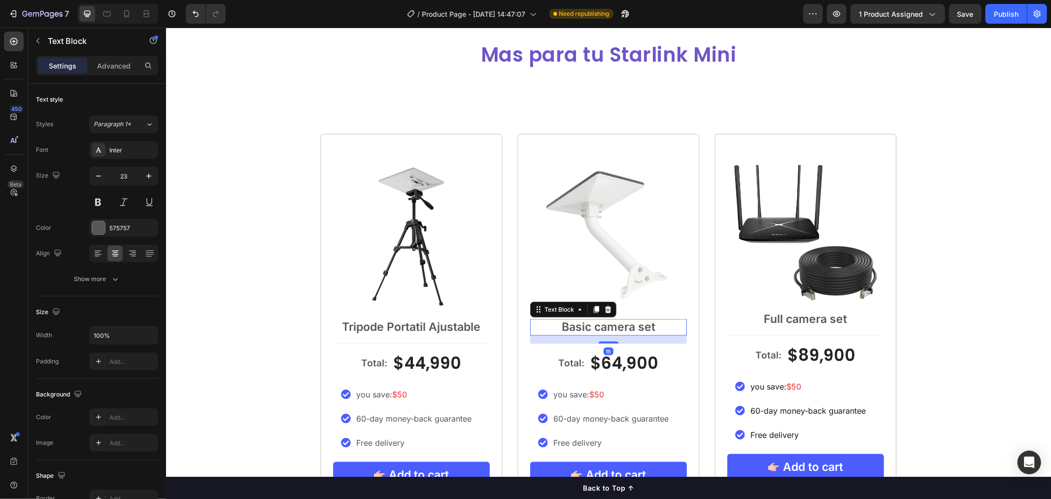
click at [654, 321] on p "Basic camera set" at bounding box center [608, 326] width 155 height 15
drag, startPoint x: 661, startPoint y: 326, endPoint x: 556, endPoint y: 330, distance: 104.6
click at [556, 330] on p "Basic camera set" at bounding box center [608, 326] width 155 height 15
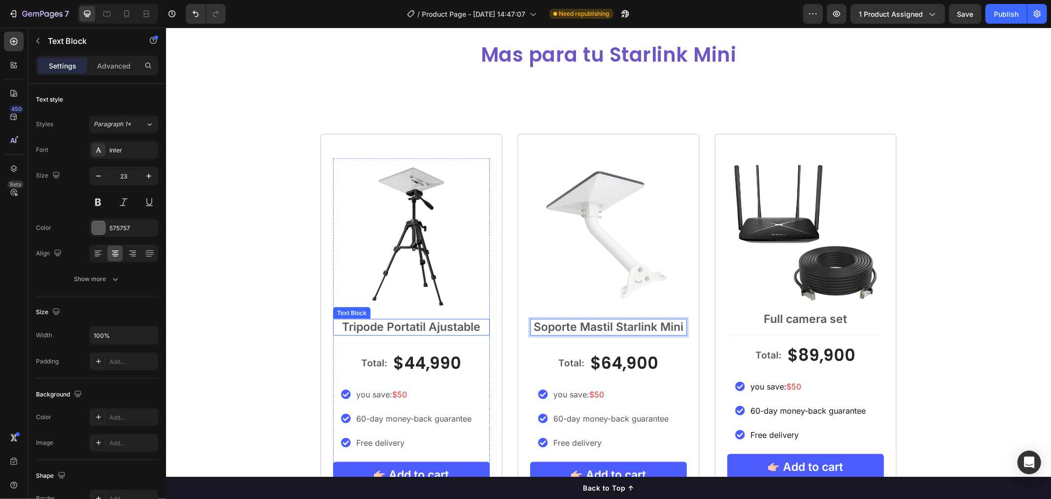
click at [443, 324] on p "Tripode Portatil Ajustable" at bounding box center [411, 326] width 155 height 15
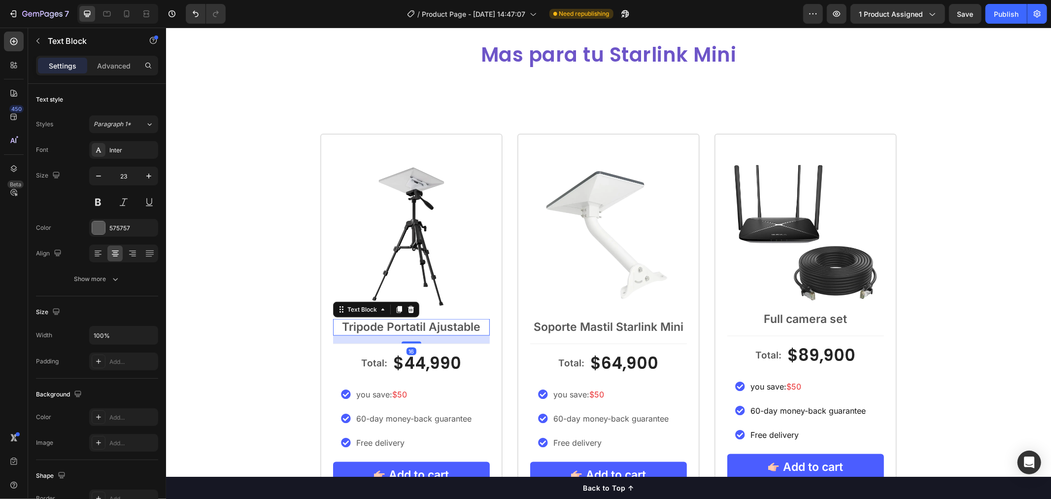
click at [471, 328] on p "Tripode Portatil Ajustable" at bounding box center [411, 326] width 155 height 15
click at [480, 326] on p "Tripode Portatil Ajustable" at bounding box center [411, 326] width 155 height 15
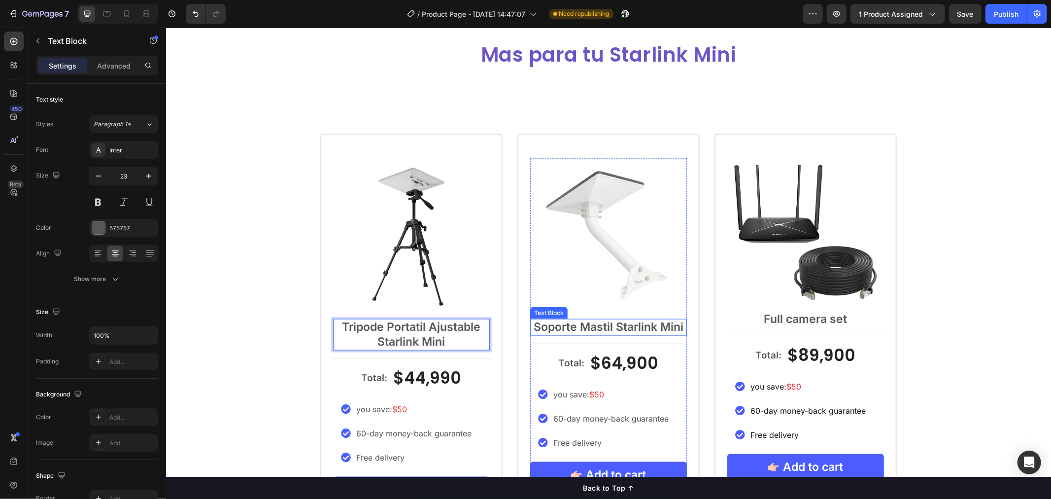
click at [639, 328] on p "Soporte Mastil Starlink Mini" at bounding box center [608, 326] width 155 height 15
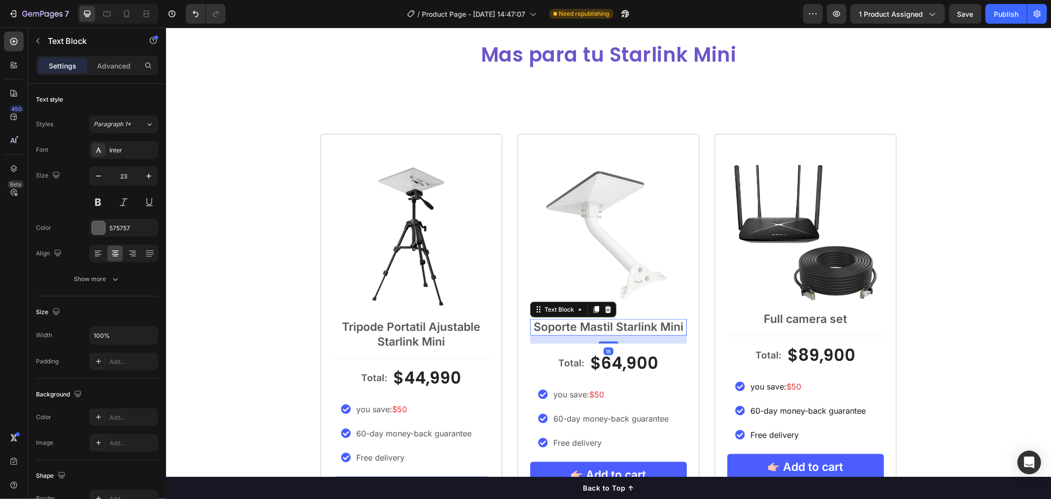
click at [678, 326] on p "Soporte Mastil Starlink Mini" at bounding box center [608, 326] width 155 height 15
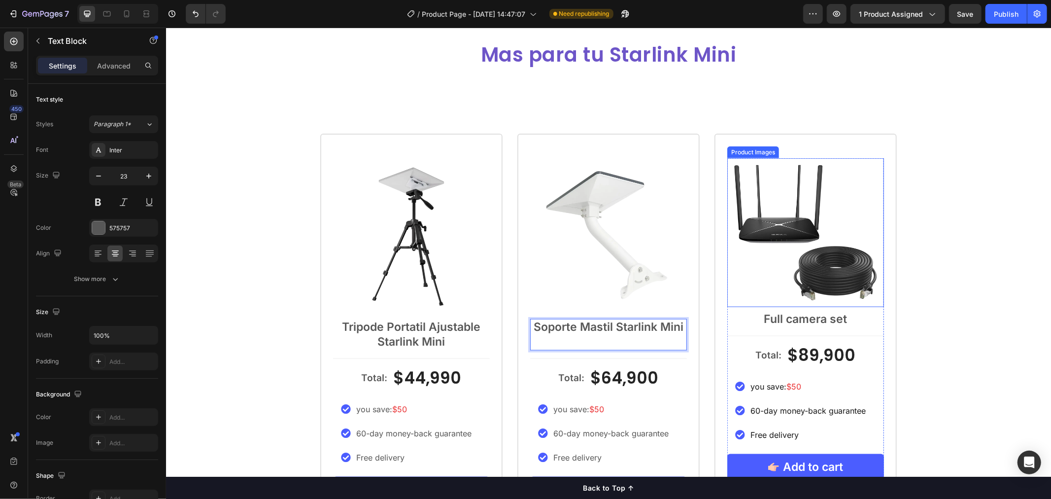
click at [822, 240] on img at bounding box center [805, 232] width 157 height 149
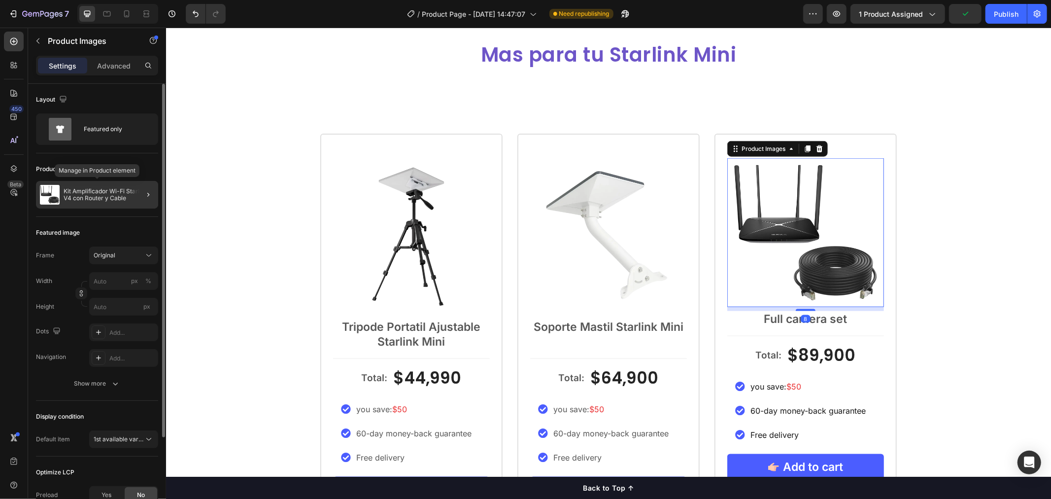
click at [91, 189] on p "Kit Amplificador Wi-Fi Starlink V4 con Router y Cable" at bounding box center [109, 195] width 91 height 14
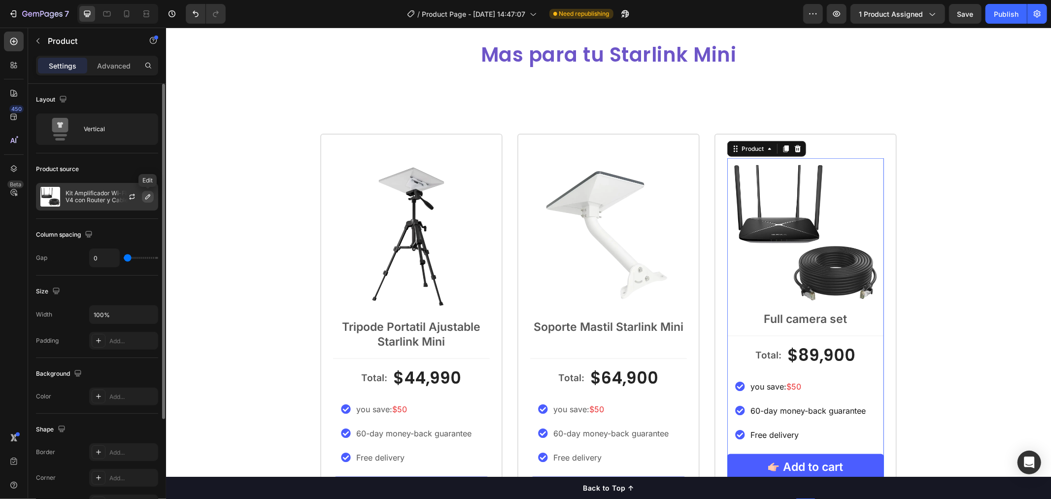
click at [148, 199] on icon "button" at bounding box center [148, 197] width 8 height 8
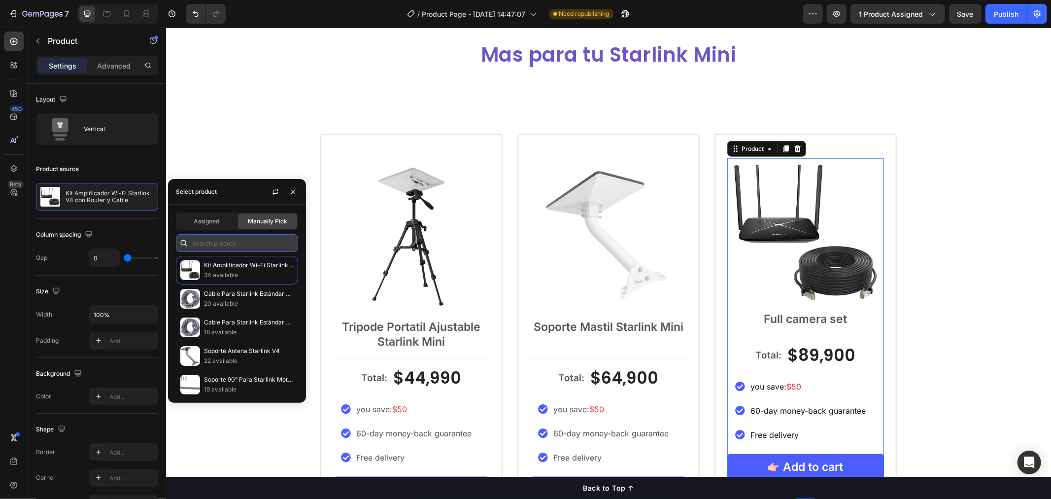
click at [218, 238] on input "text" at bounding box center [237, 243] width 122 height 18
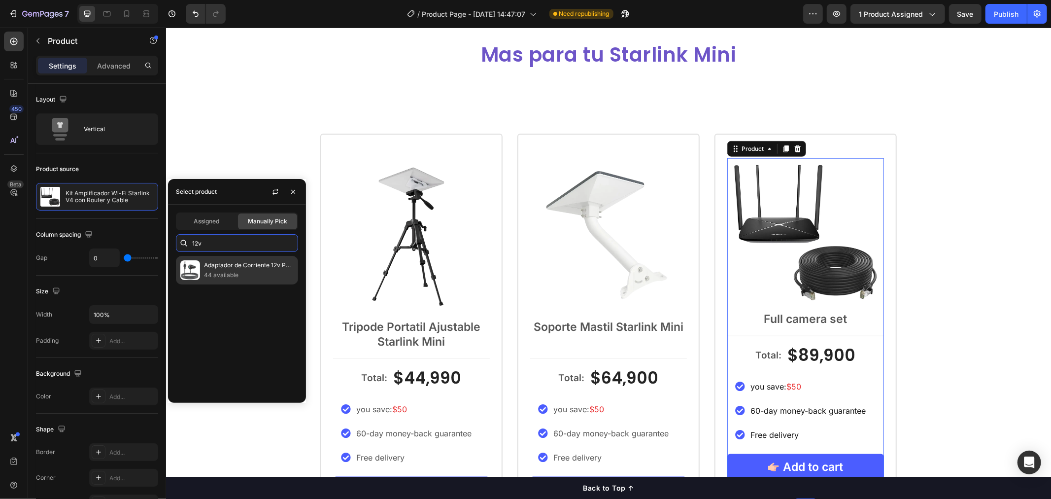
type input "12v"
click at [242, 265] on p "Adaptador de Corriente 12v Para Starlink Mini" at bounding box center [249, 265] width 90 height 10
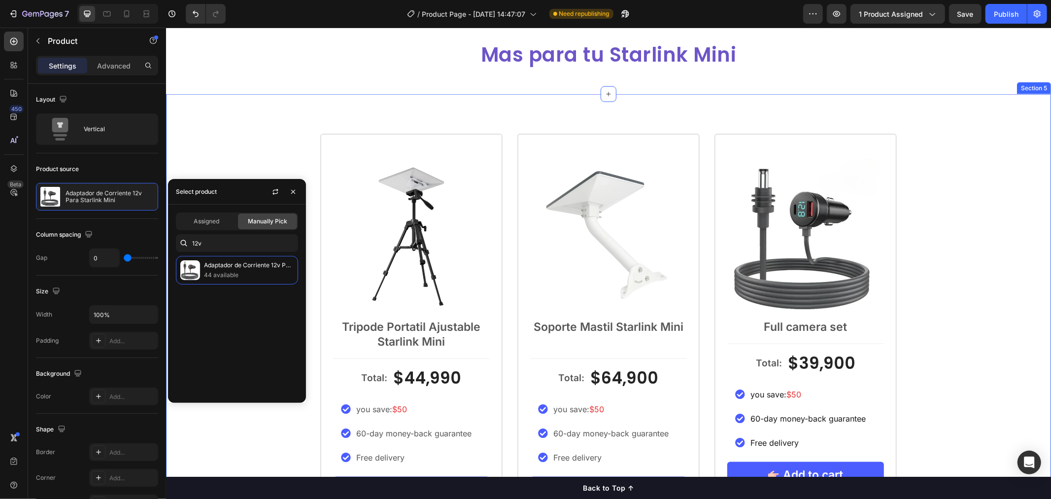
click at [942, 240] on div "Product Images Tripode Portatil Ajustable Starlink Mini Text Block Total: Text …" at bounding box center [608, 340] width 885 height 414
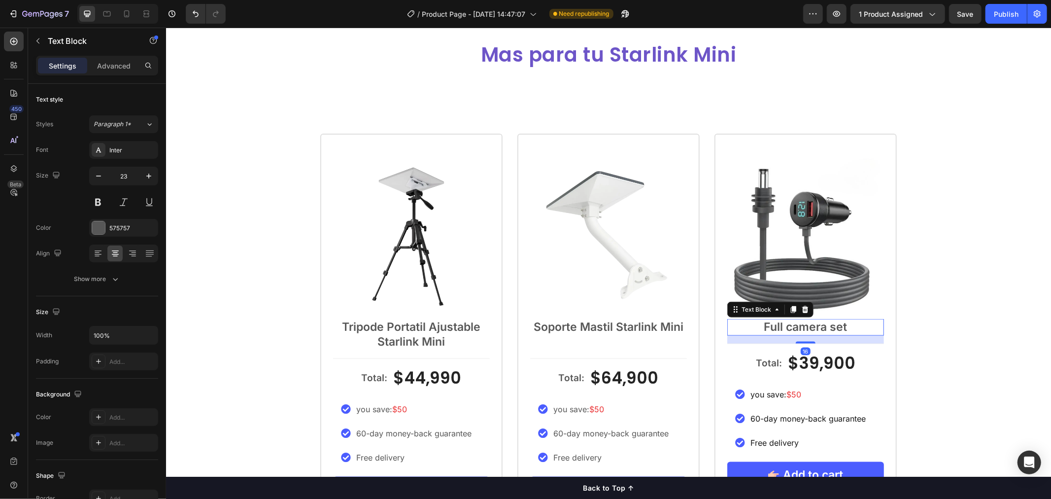
click at [844, 328] on p "Full camera set" at bounding box center [805, 326] width 155 height 15
drag, startPoint x: 853, startPoint y: 327, endPoint x: 752, endPoint y: 323, distance: 101.1
click at [752, 323] on p "Full camera set" at bounding box center [805, 326] width 155 height 15
click at [753, 323] on p "Full camera set" at bounding box center [805, 326] width 155 height 15
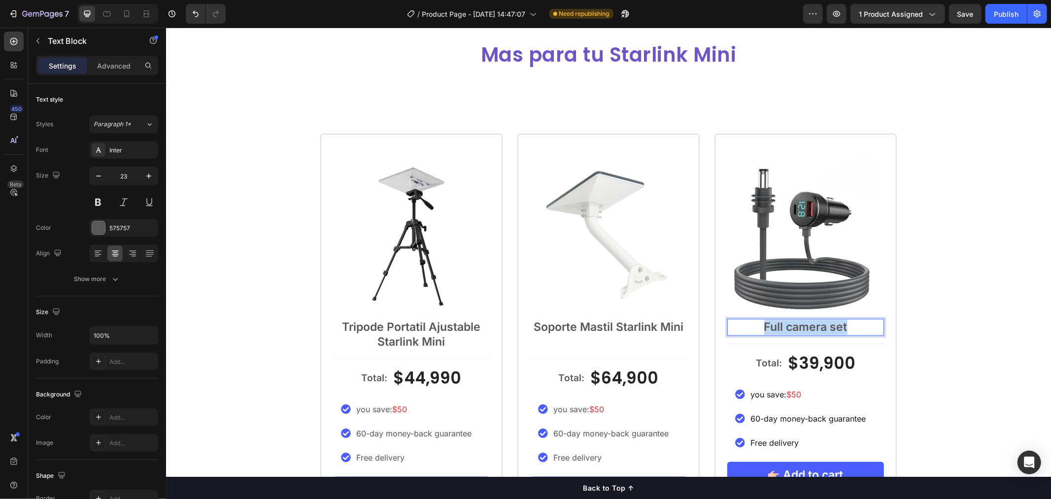
drag, startPoint x: 844, startPoint y: 324, endPoint x: 758, endPoint y: 330, distance: 86.5
click at [758, 330] on p "Full camera set" at bounding box center [805, 326] width 155 height 15
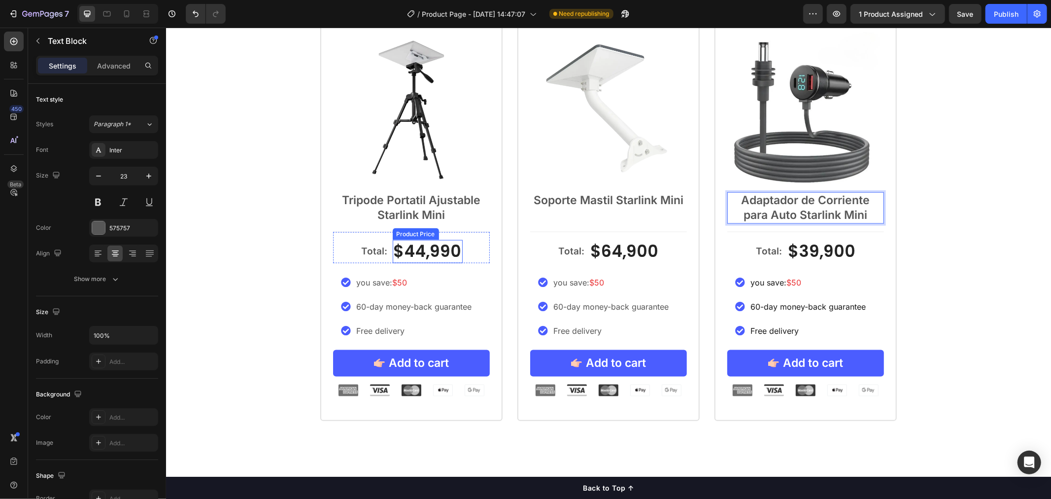
scroll to position [1014, 0]
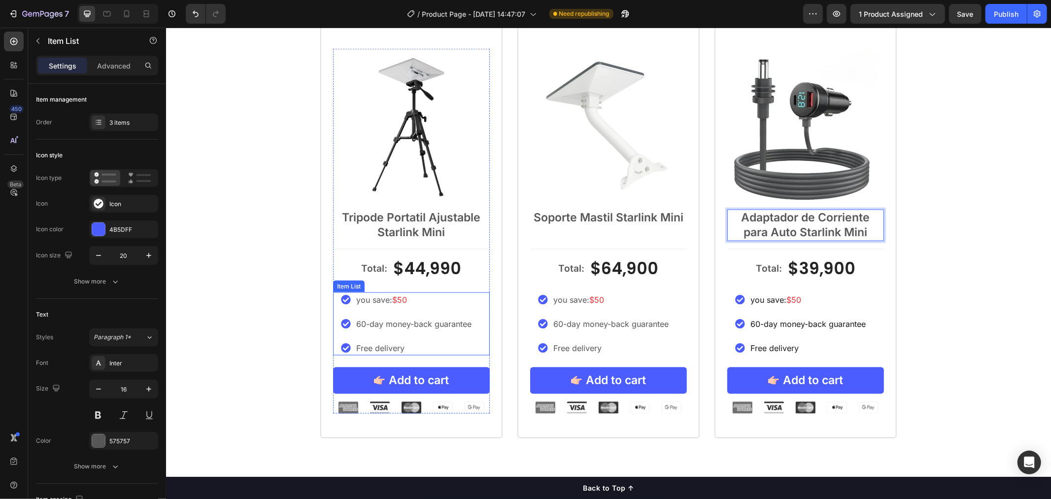
click at [413, 297] on p "you save: $50" at bounding box center [413, 299] width 115 height 12
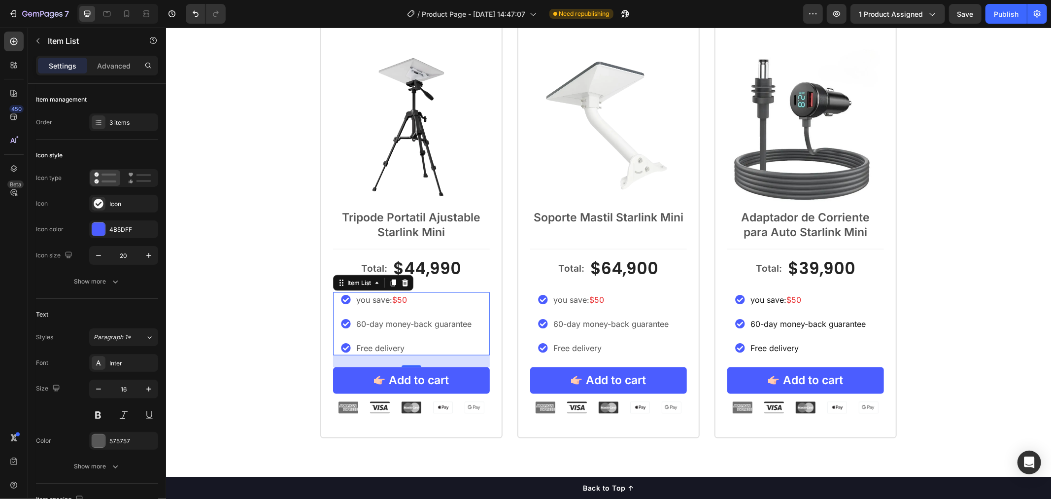
click at [379, 340] on div "Free delivery" at bounding box center [413, 347] width 118 height 15
click at [394, 348] on p "Free delivery" at bounding box center [413, 348] width 115 height 12
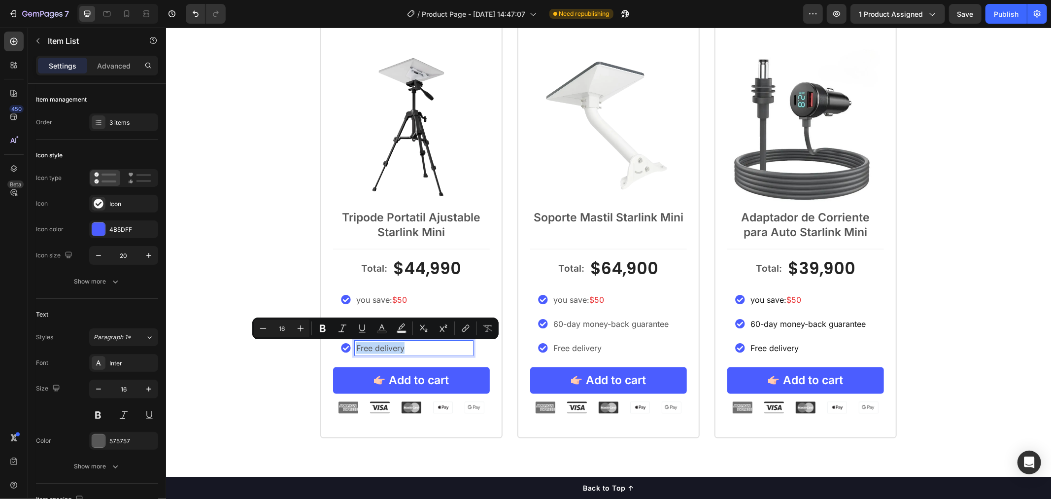
drag, startPoint x: 410, startPoint y: 348, endPoint x: 348, endPoint y: 350, distance: 61.2
click at [348, 350] on div "Free delivery" at bounding box center [407, 347] width 132 height 15
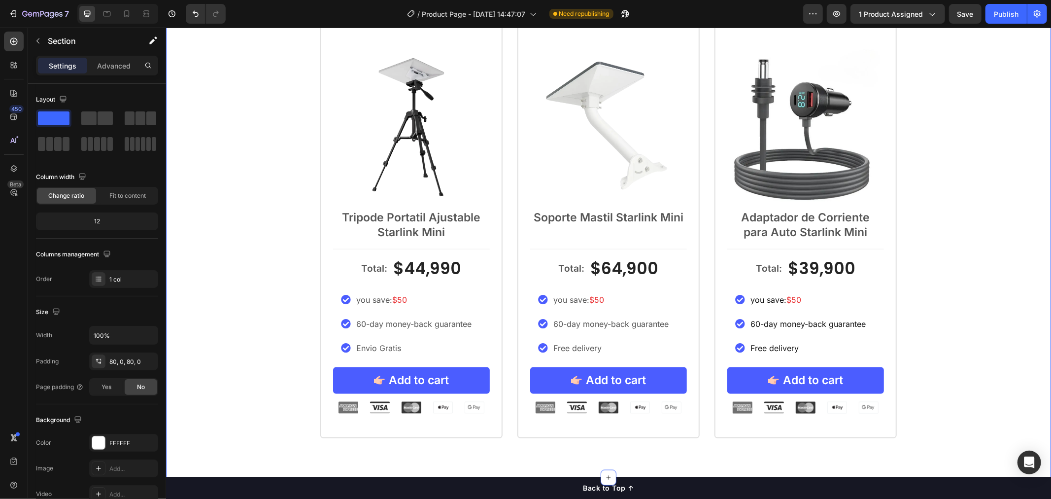
click at [239, 376] on div "Product Images Tripode Portatil Ajustable Starlink Mini Text Block Total: Text …" at bounding box center [608, 231] width 885 height 414
click at [412, 352] on p "Envio Gratis" at bounding box center [413, 348] width 115 height 12
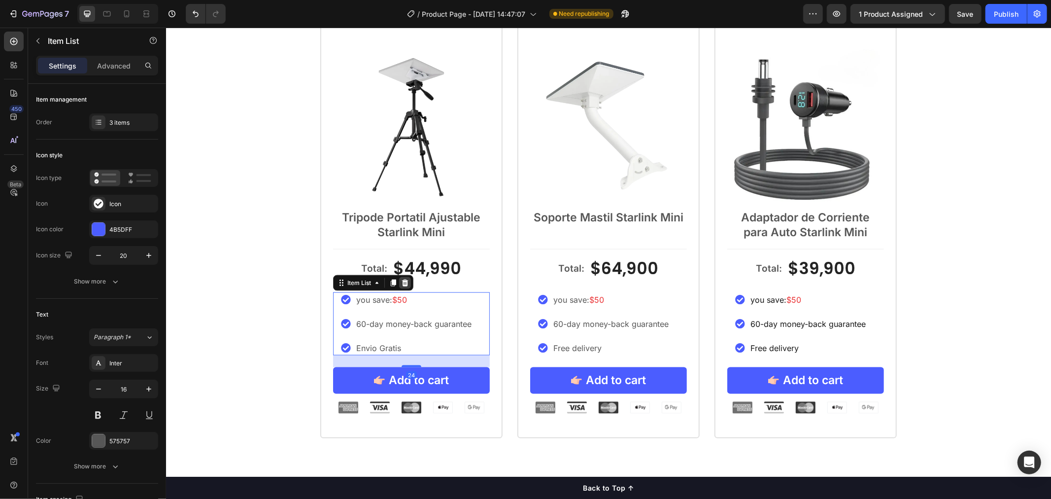
click at [403, 281] on icon at bounding box center [405, 282] width 8 height 8
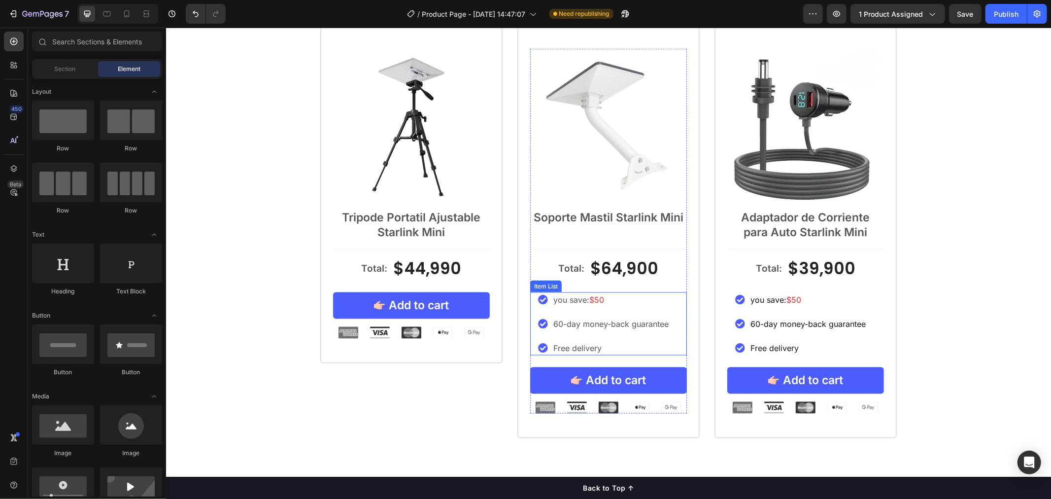
click at [634, 301] on p "you save: $50" at bounding box center [610, 299] width 115 height 12
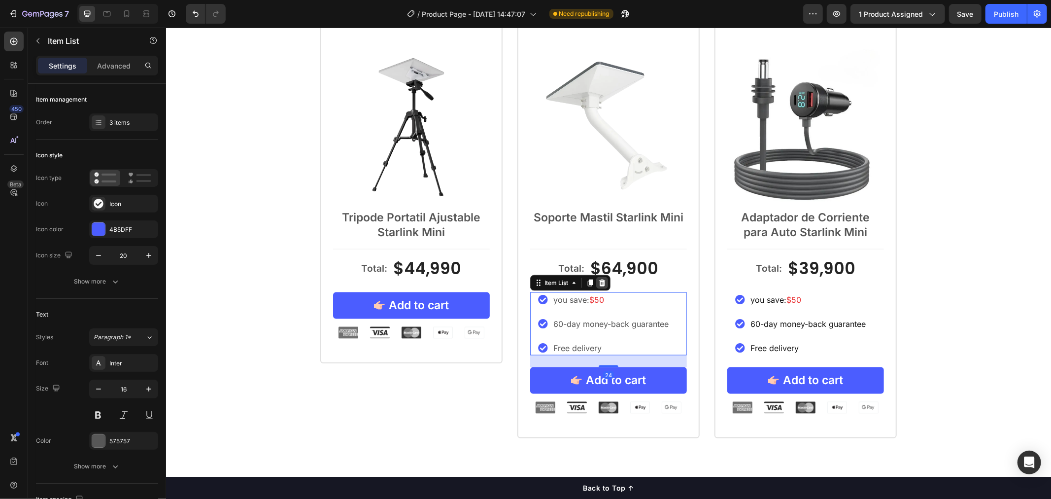
click at [599, 282] on icon at bounding box center [602, 282] width 6 height 7
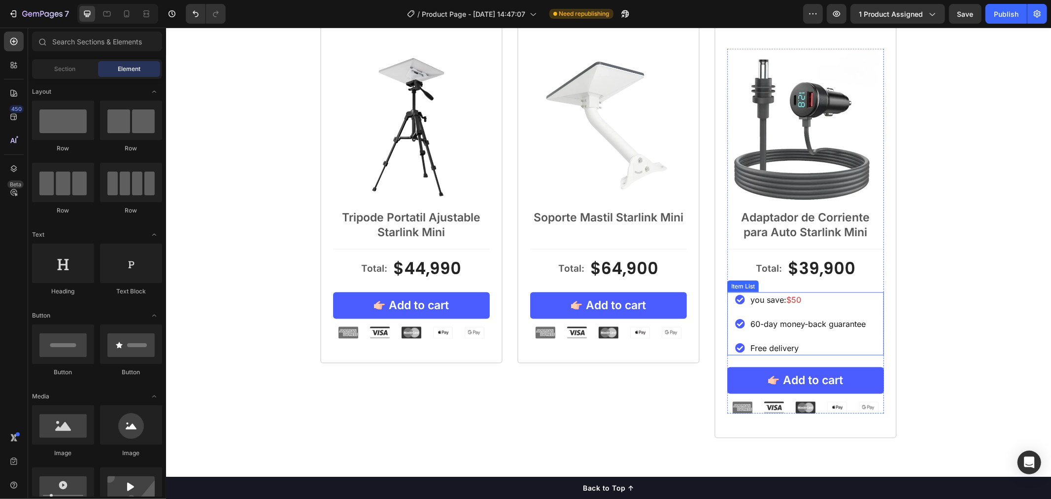
click at [777, 302] on p "you save: $50" at bounding box center [807, 299] width 115 height 12
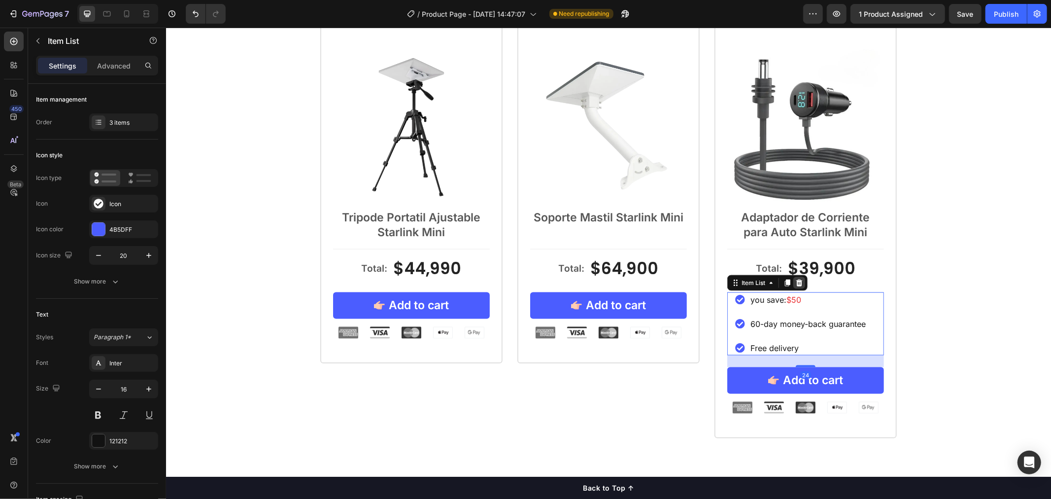
click at [795, 282] on icon at bounding box center [799, 282] width 8 height 8
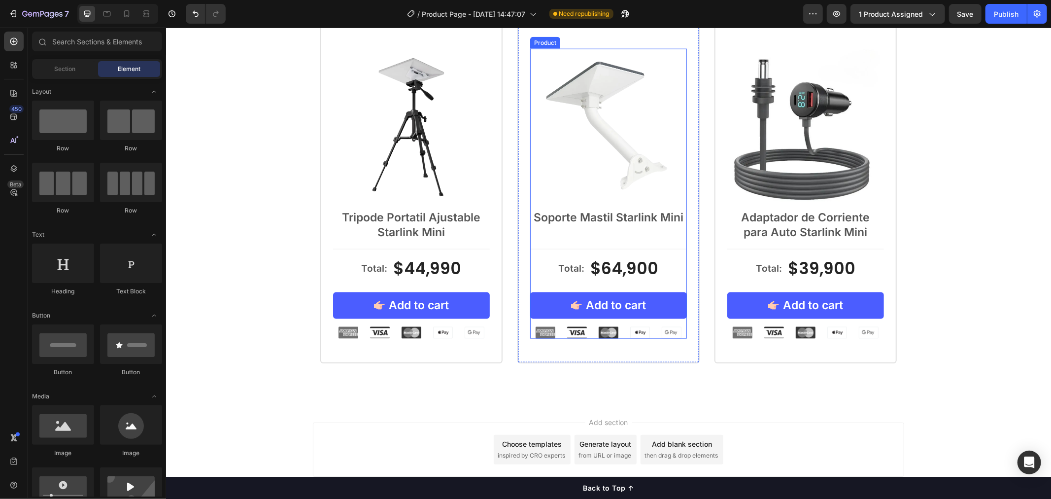
scroll to position [960, 0]
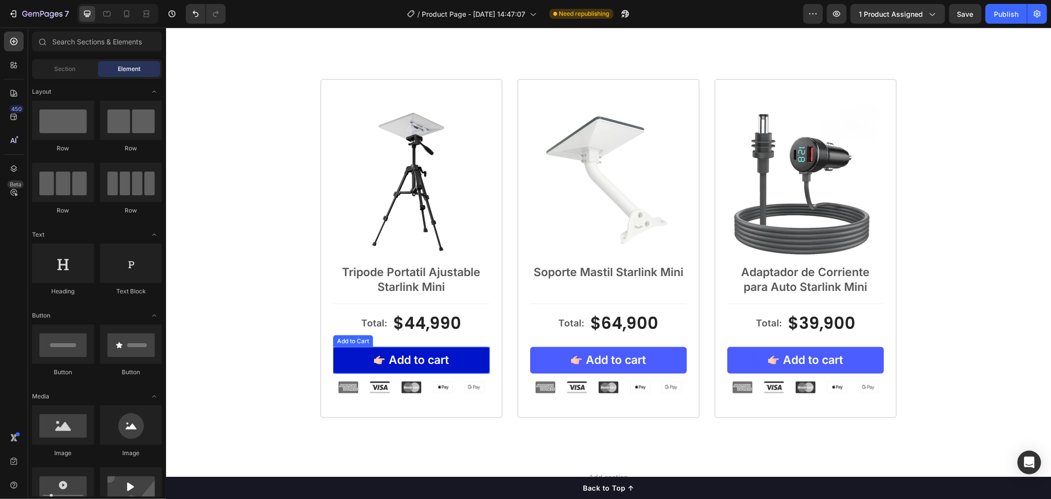
click at [348, 360] on button "Add to cart" at bounding box center [411, 360] width 157 height 27
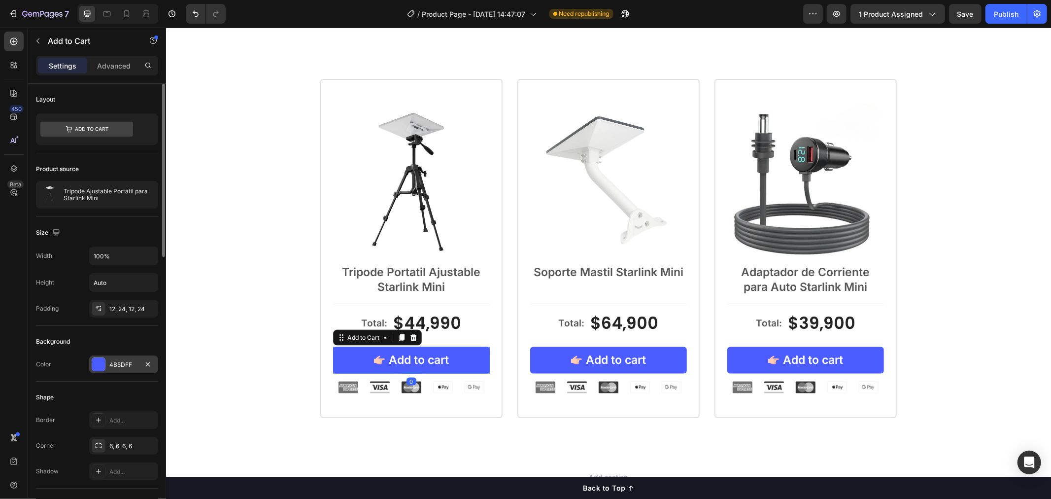
click at [104, 368] on div at bounding box center [98, 364] width 13 height 13
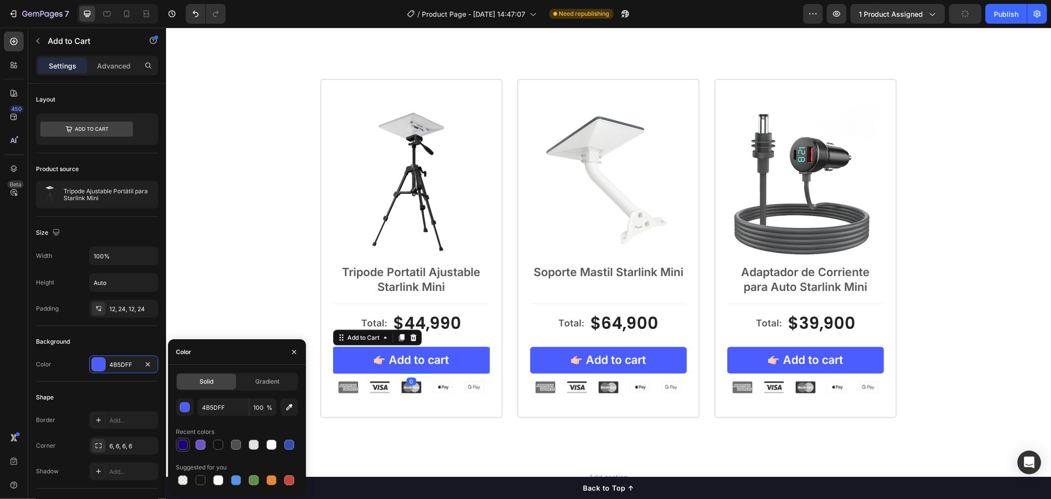
click at [183, 444] on div at bounding box center [183, 445] width 10 height 10
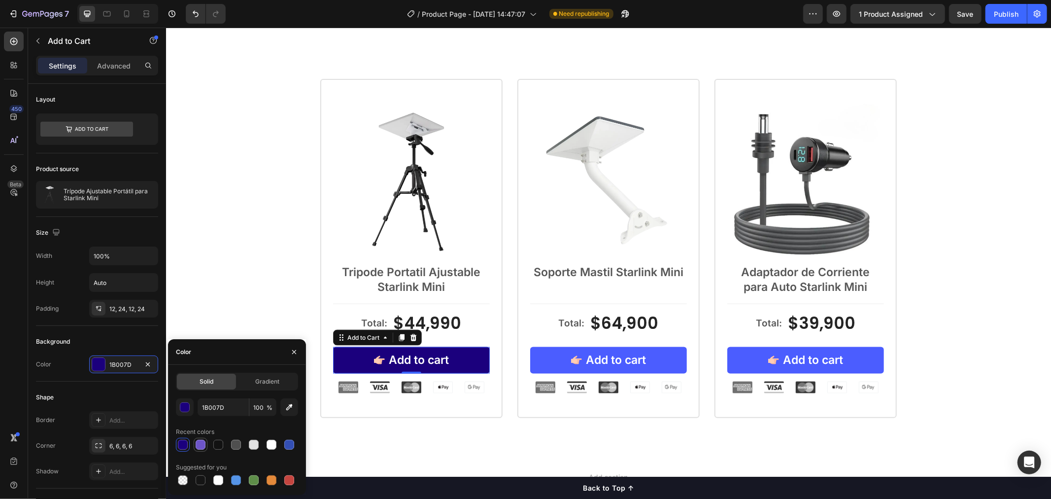
click at [200, 447] on div at bounding box center [201, 445] width 10 height 10
type input "6D55C8"
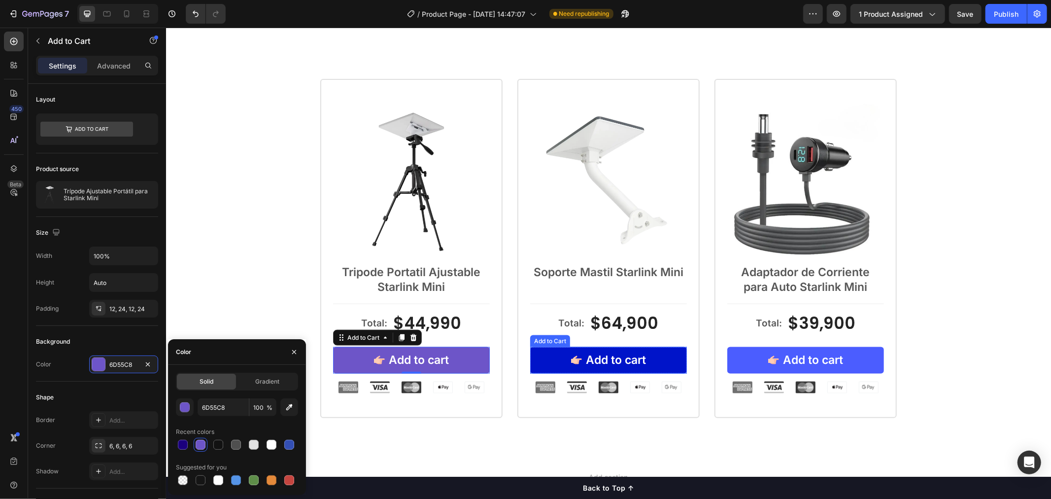
click at [543, 352] on button "Add to cart" at bounding box center [608, 360] width 157 height 27
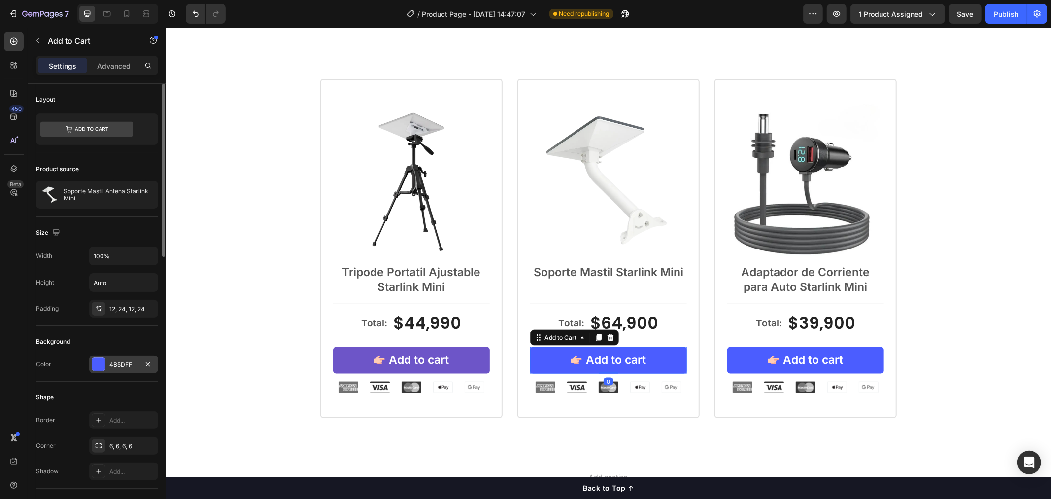
click at [107, 367] on div "4B5DFF" at bounding box center [123, 364] width 69 height 18
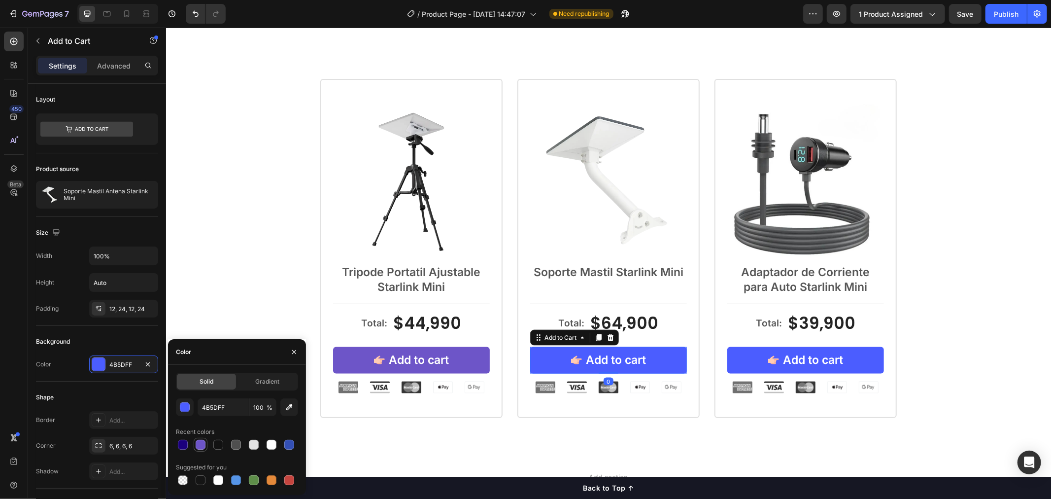
click at [199, 449] on div at bounding box center [201, 445] width 10 height 10
type input "6D55C8"
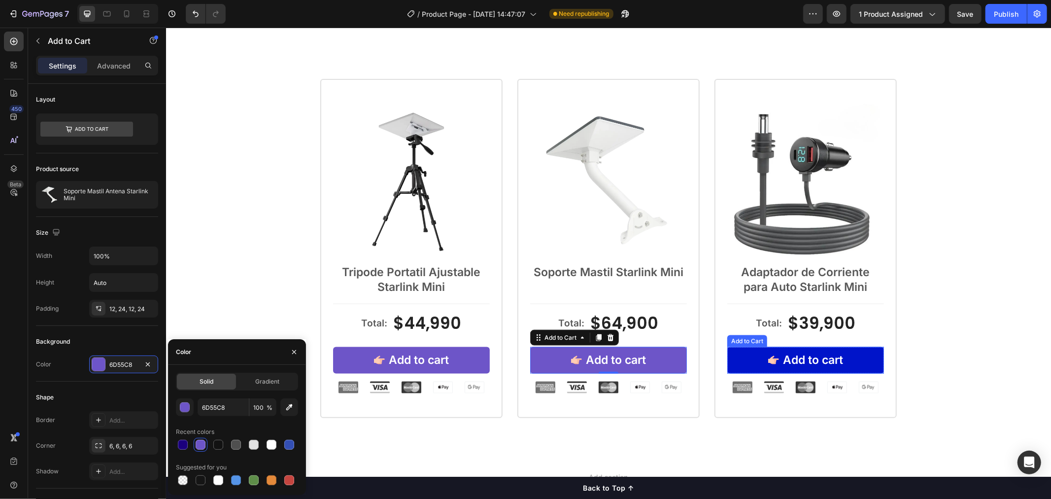
click at [741, 358] on button "Add to cart" at bounding box center [805, 360] width 157 height 27
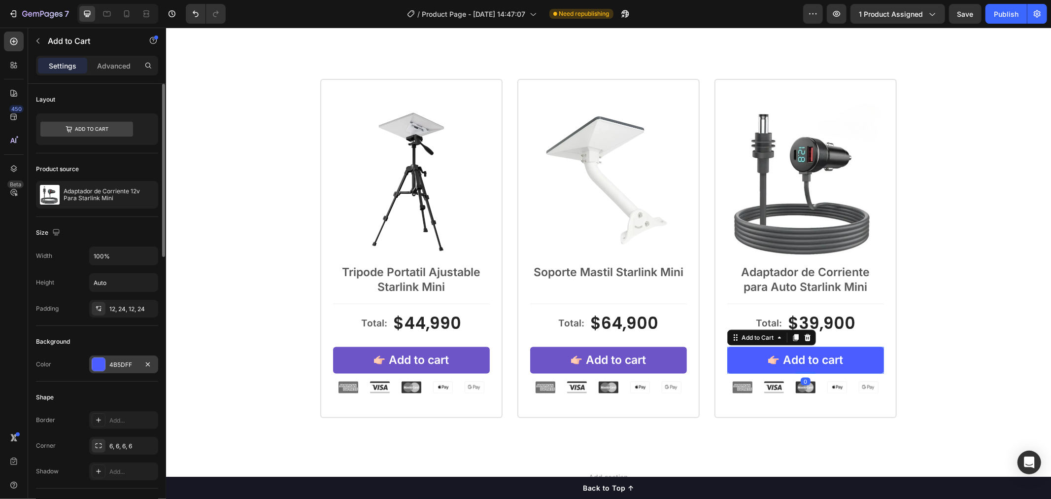
click at [105, 364] on div "4B5DFF" at bounding box center [123, 364] width 69 height 18
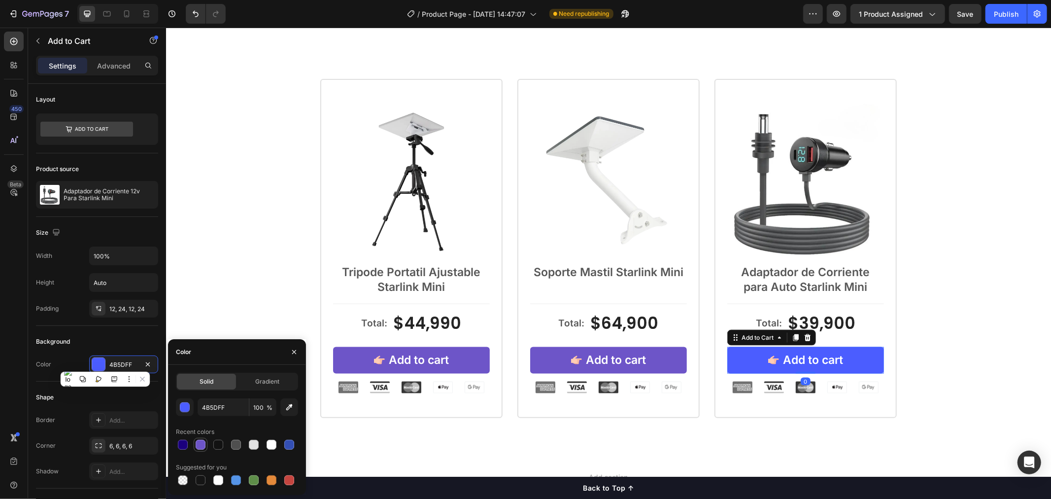
click at [203, 446] on div at bounding box center [201, 445] width 10 height 10
type input "6D55C8"
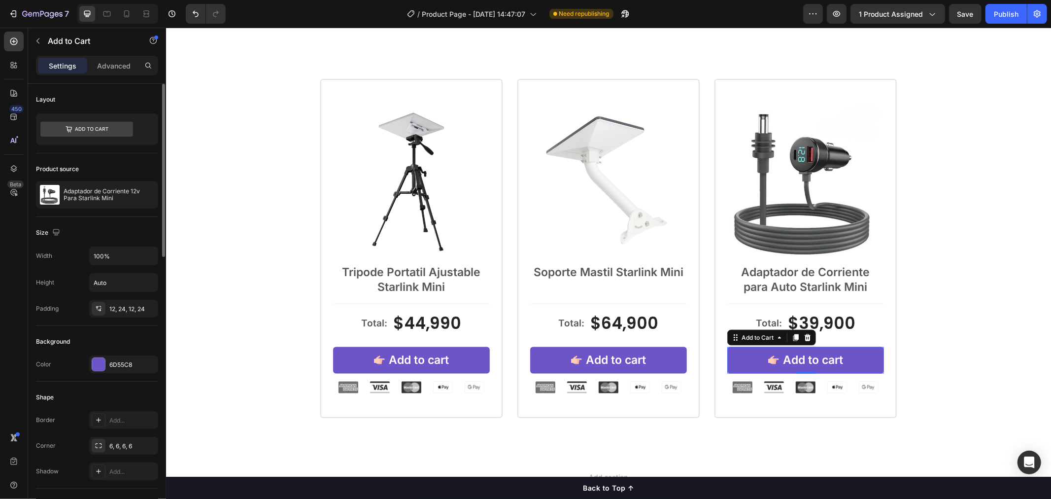
click at [122, 396] on div "Shape" at bounding box center [97, 397] width 122 height 16
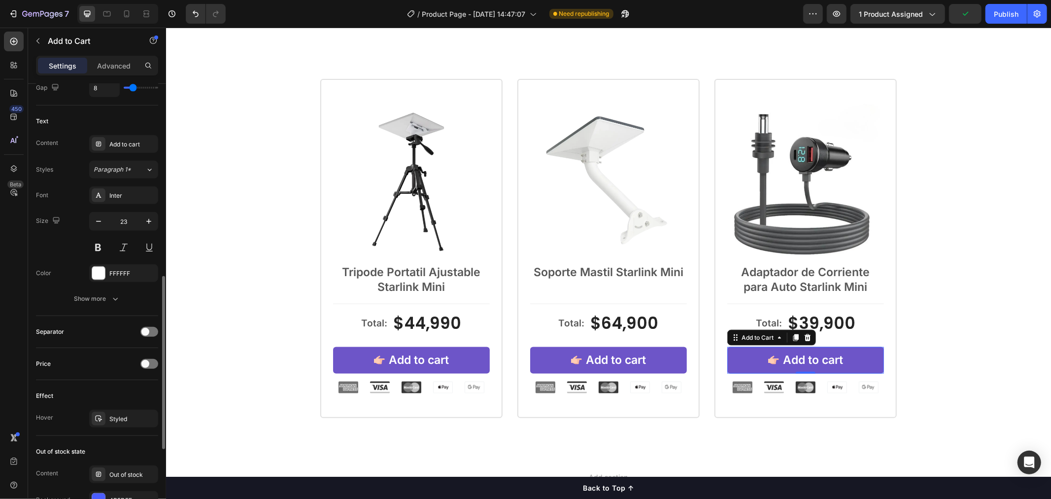
scroll to position [548, 0]
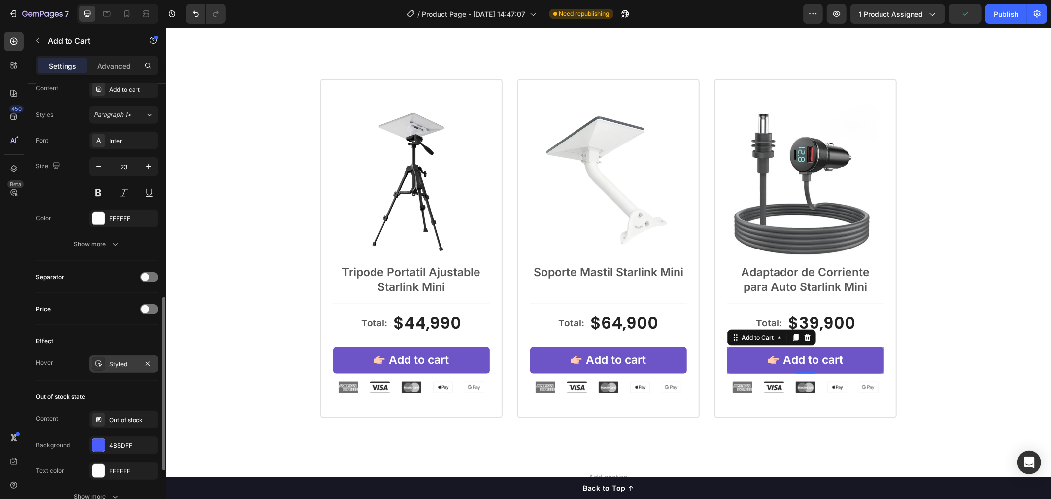
click at [99, 360] on icon at bounding box center [99, 364] width 8 height 8
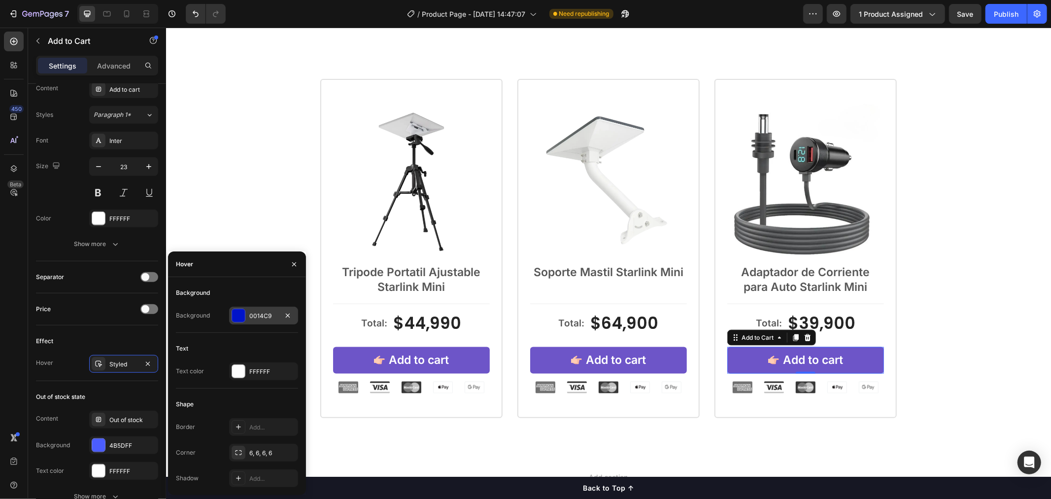
click at [240, 312] on div at bounding box center [238, 315] width 13 height 13
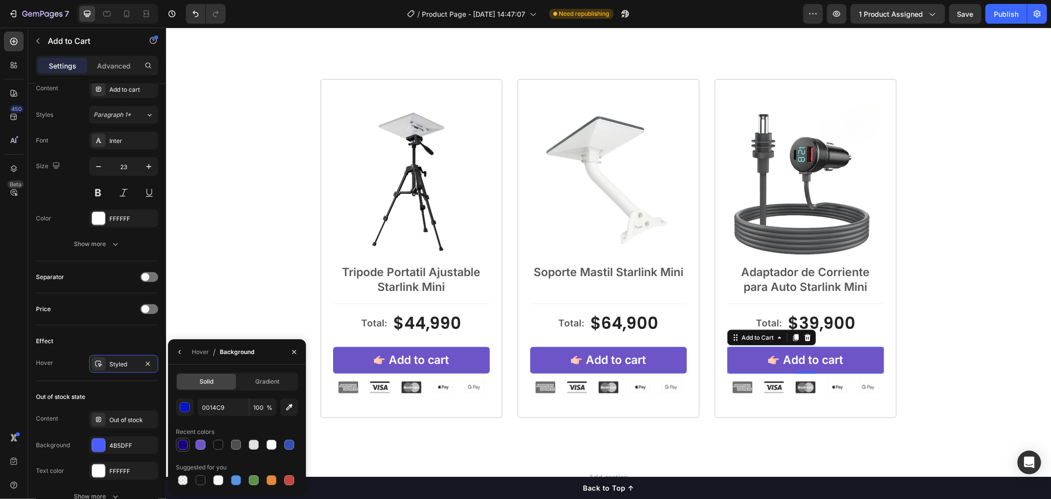
click at [180, 448] on div at bounding box center [183, 445] width 10 height 10
type input "1B007D"
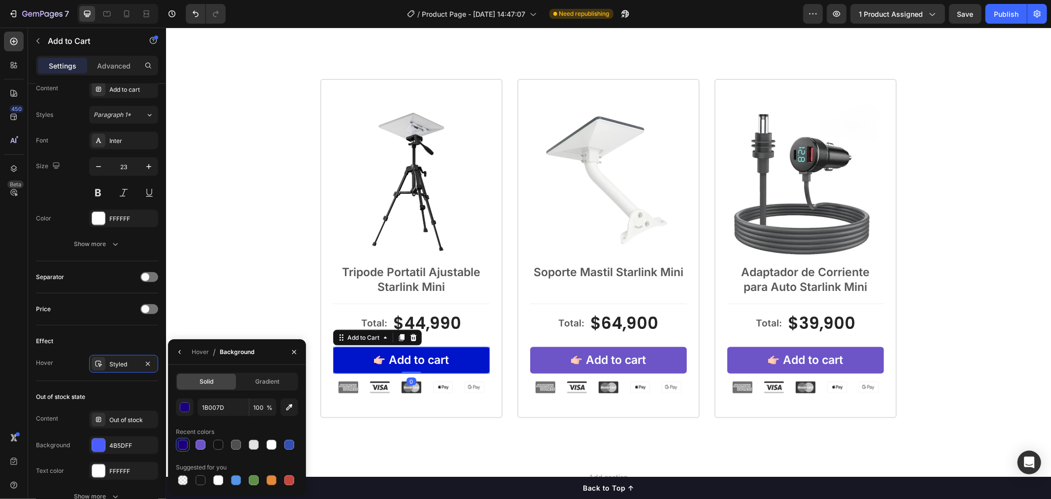
click at [464, 360] on button "Add to cart" at bounding box center [411, 360] width 157 height 27
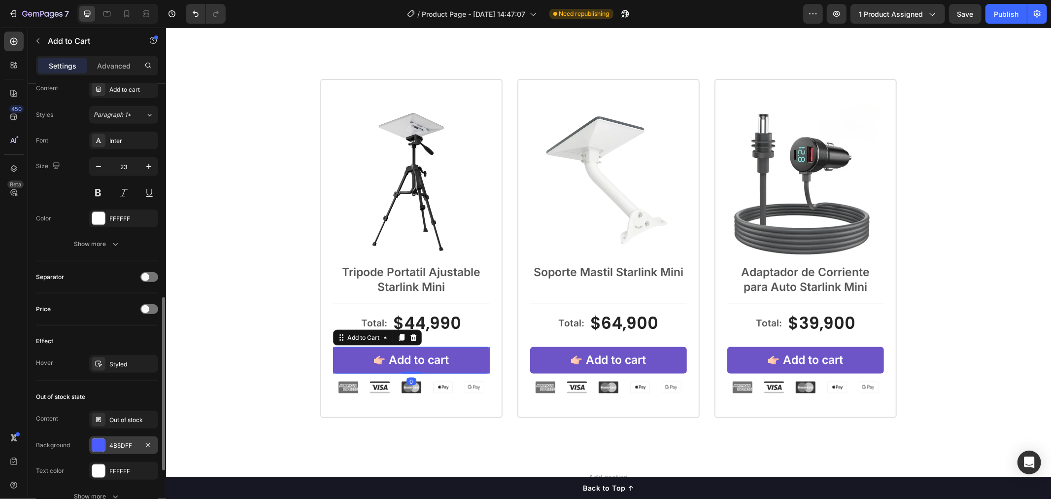
click at [100, 446] on div at bounding box center [98, 445] width 13 height 13
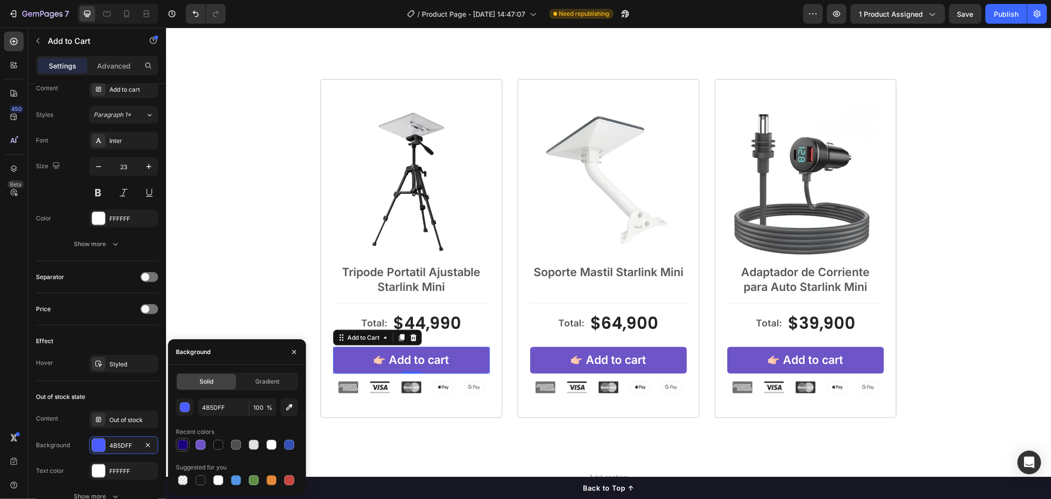
click at [178, 448] on div at bounding box center [183, 445] width 10 height 10
type input "1B007D"
click at [481, 438] on div "Product Images Tripode Portatil Ajustable Starlink Mini Text Block Total: Text …" at bounding box center [608, 248] width 885 height 418
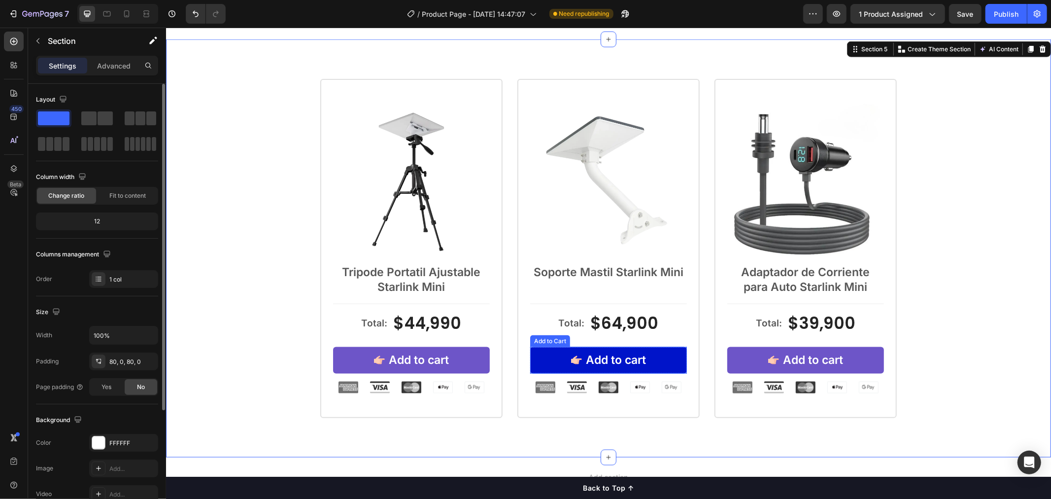
click at [544, 360] on button "Add to cart" at bounding box center [608, 360] width 157 height 27
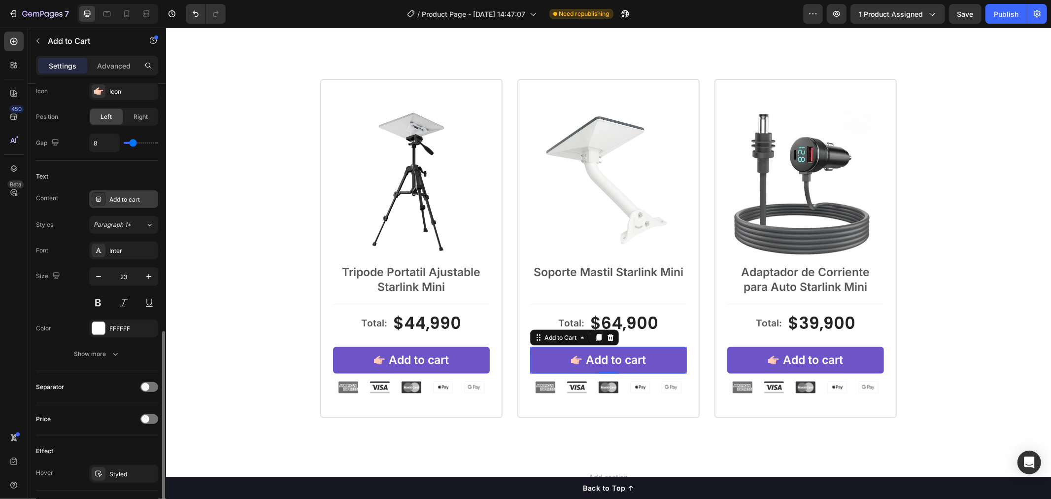
scroll to position [493, 0]
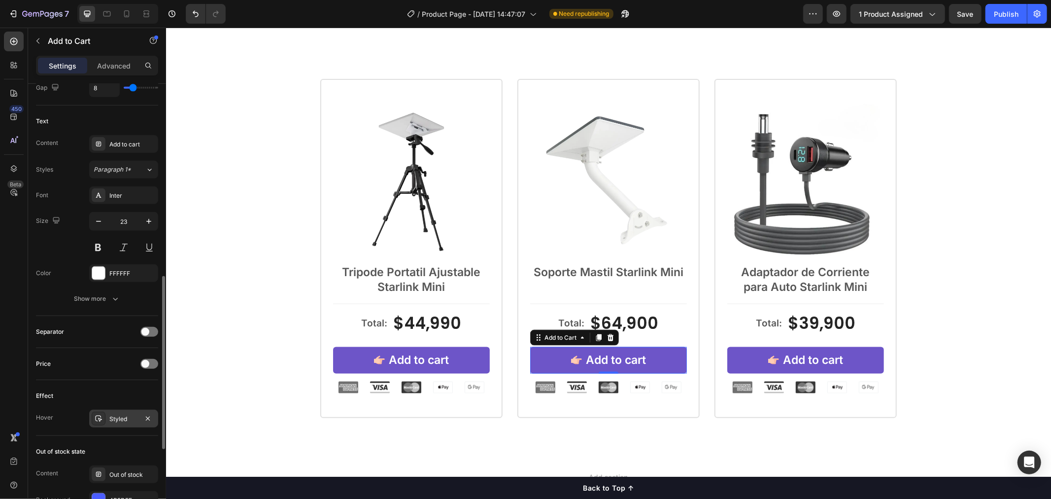
click at [97, 412] on div at bounding box center [99, 419] width 14 height 14
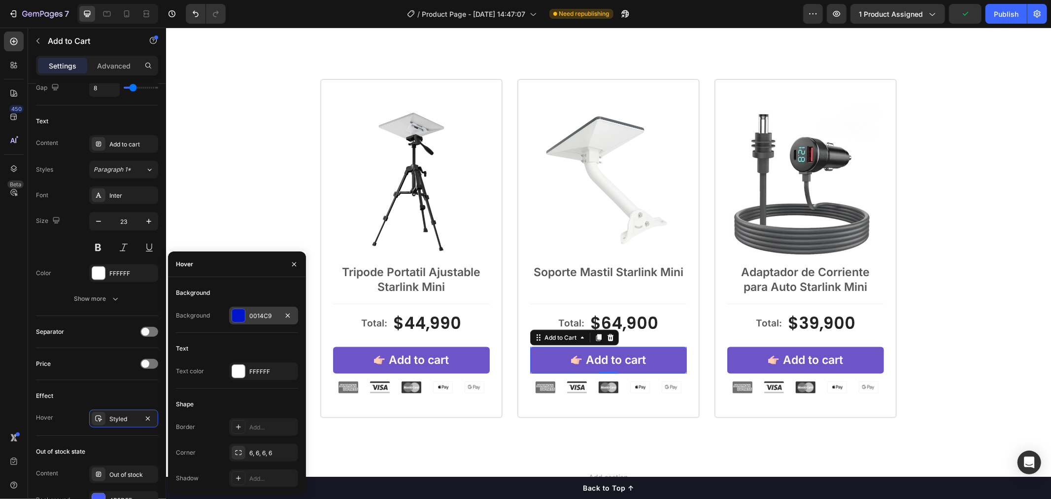
click at [239, 318] on div at bounding box center [238, 315] width 13 height 13
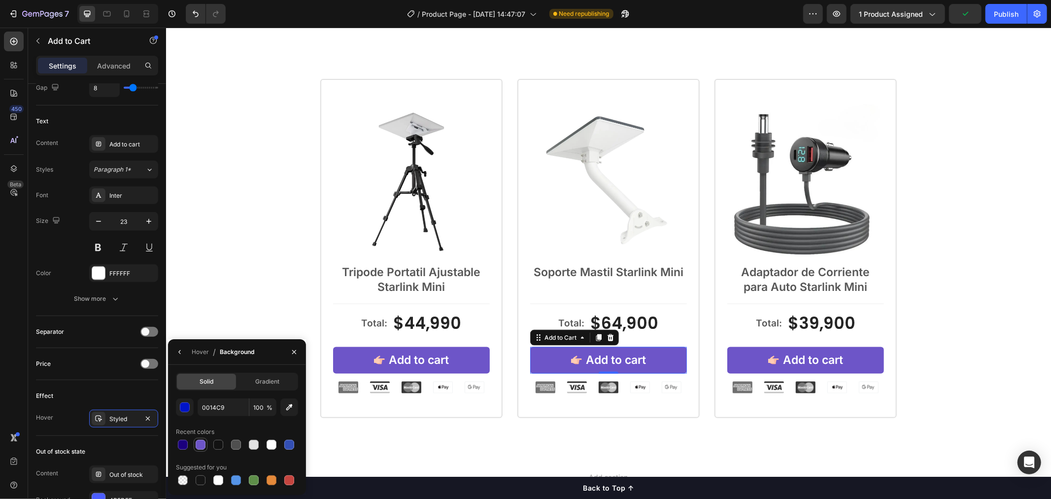
click at [196, 447] on div at bounding box center [201, 445] width 10 height 10
click at [176, 447] on div at bounding box center [183, 445] width 14 height 14
type input "1B007D"
click at [239, 182] on div "Product Images Tripode Portatil Ajustable Starlink Mini Text Block Total: Text …" at bounding box center [608, 247] width 885 height 339
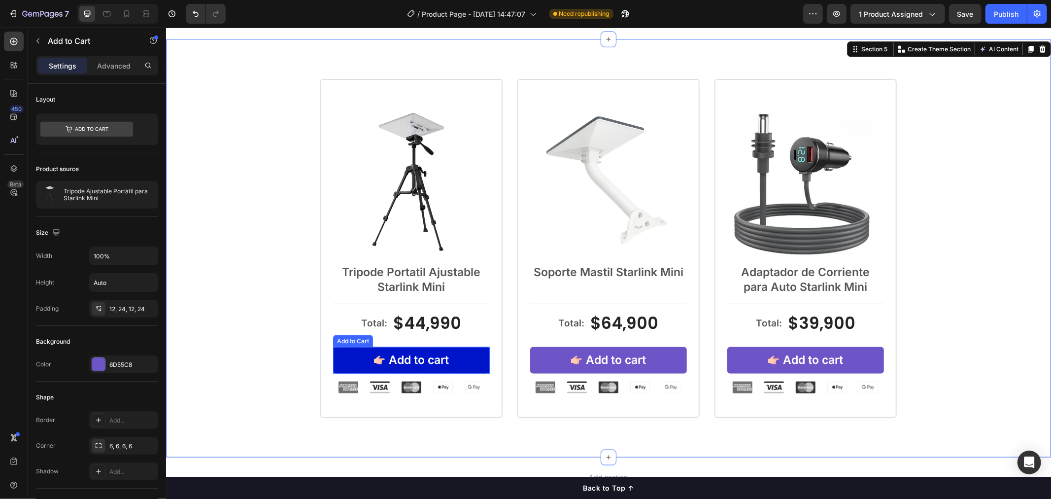
click at [465, 357] on button "Add to cart" at bounding box center [411, 360] width 157 height 27
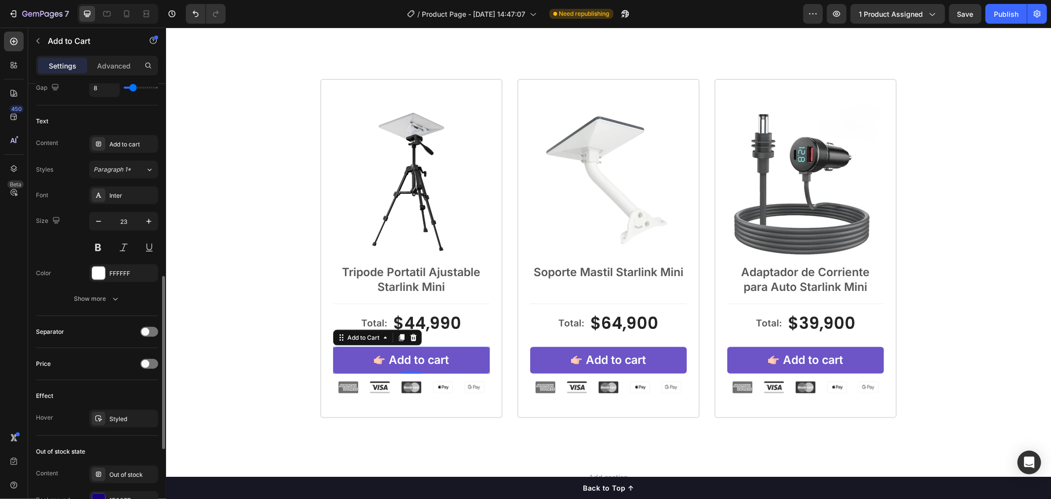
scroll to position [548, 0]
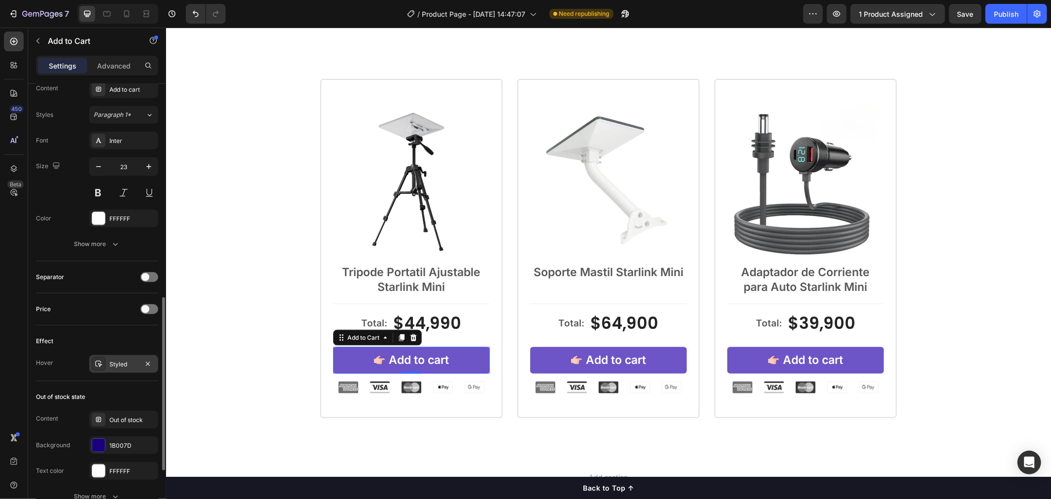
click at [100, 363] on icon at bounding box center [99, 364] width 8 height 8
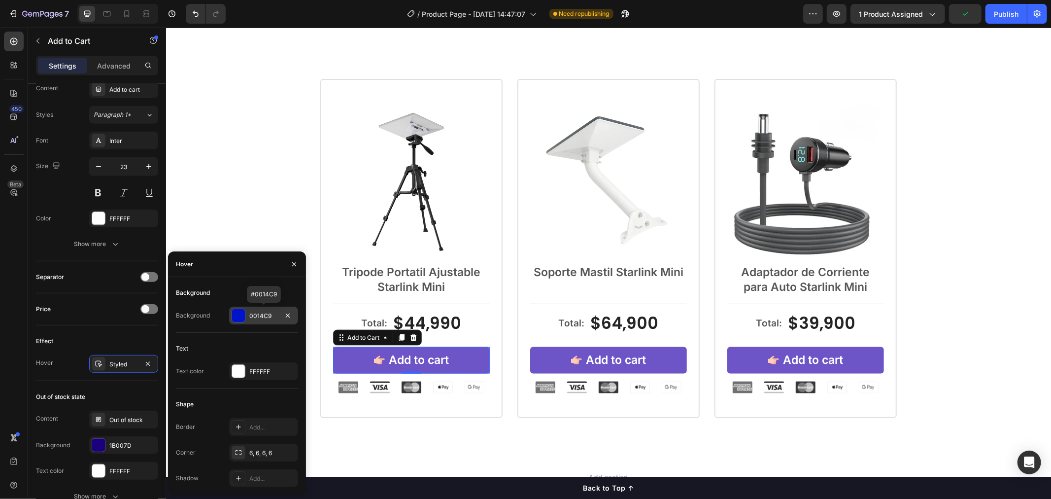
click at [239, 315] on div at bounding box center [238, 315] width 13 height 13
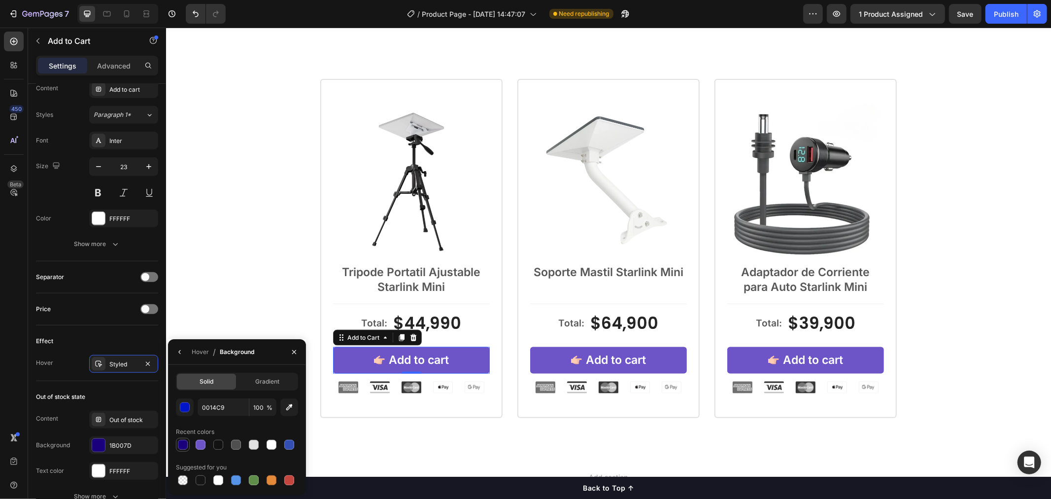
click at [178, 446] on div at bounding box center [183, 445] width 10 height 10
type input "1B007D"
click at [222, 312] on div "Product Images Tripode Portatil Ajustable Starlink Mini Text Block Total: Text …" at bounding box center [608, 247] width 885 height 339
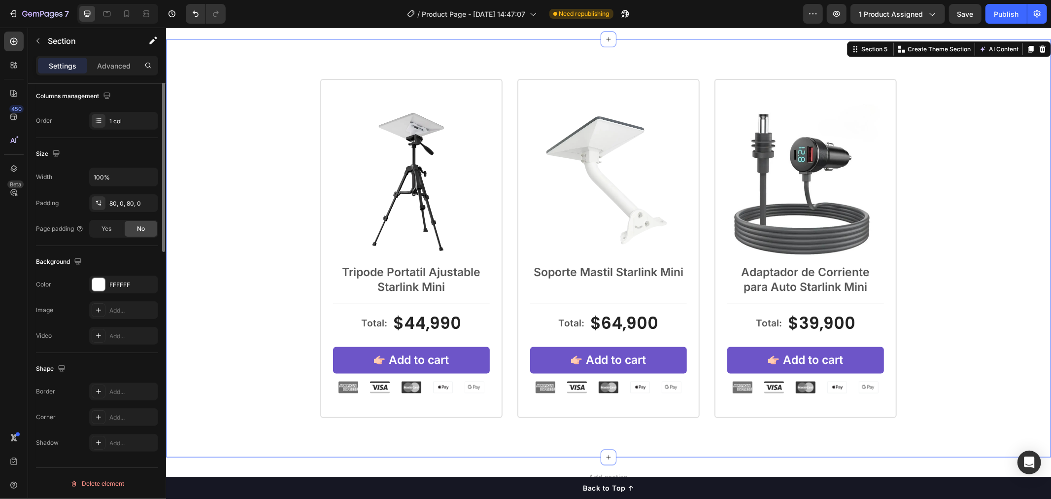
scroll to position [0, 0]
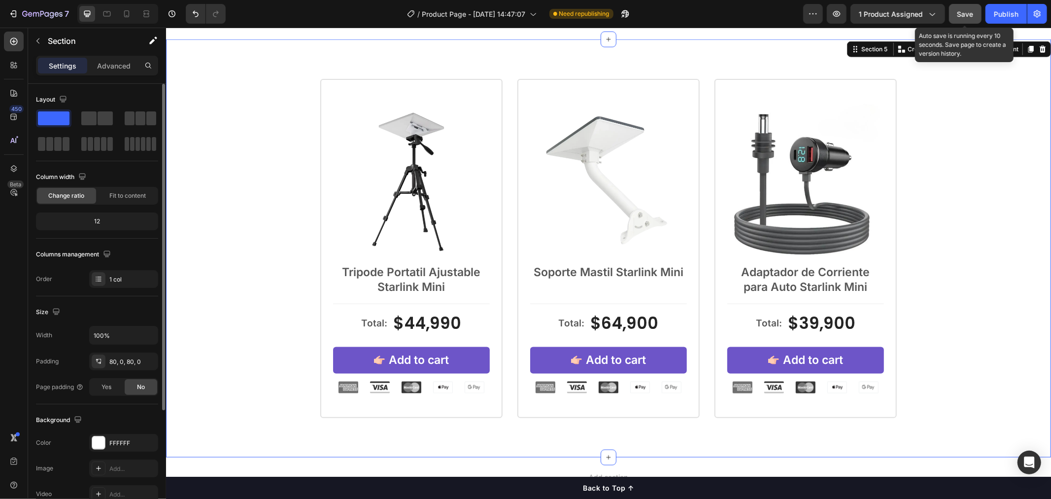
click at [957, 15] on button "Save" at bounding box center [965, 14] width 33 height 20
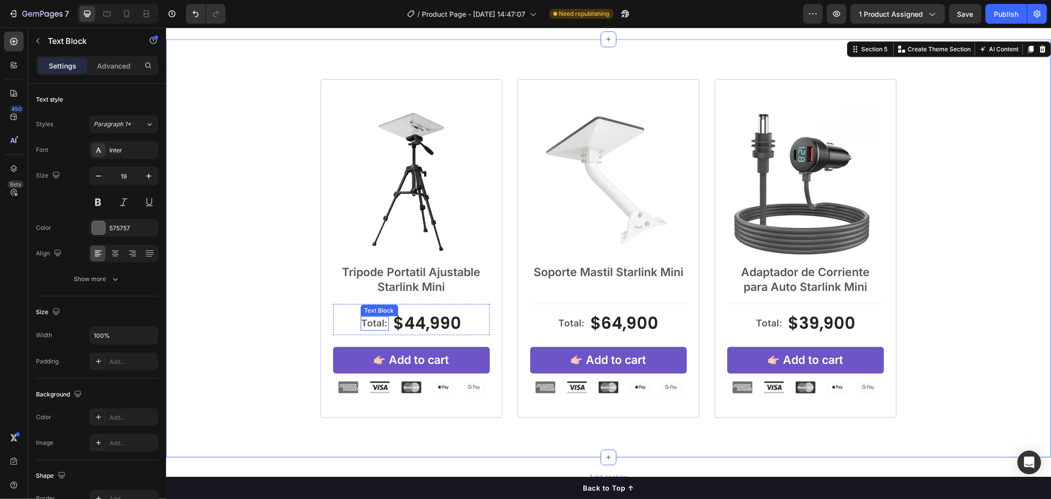
click at [378, 317] on p "Total:" at bounding box center [374, 323] width 26 height 12
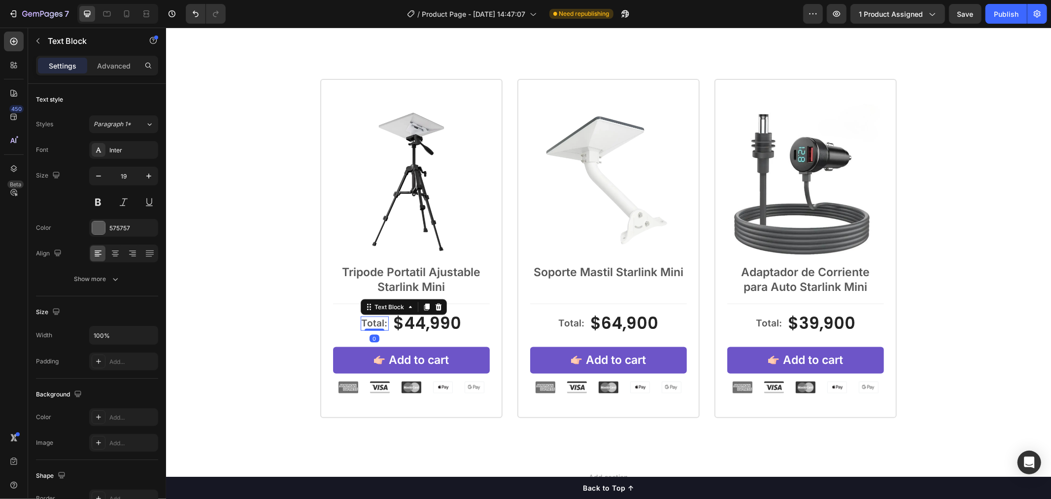
click at [381, 320] on p "Total:" at bounding box center [374, 323] width 26 height 12
click at [576, 327] on p "Total:" at bounding box center [571, 323] width 26 height 12
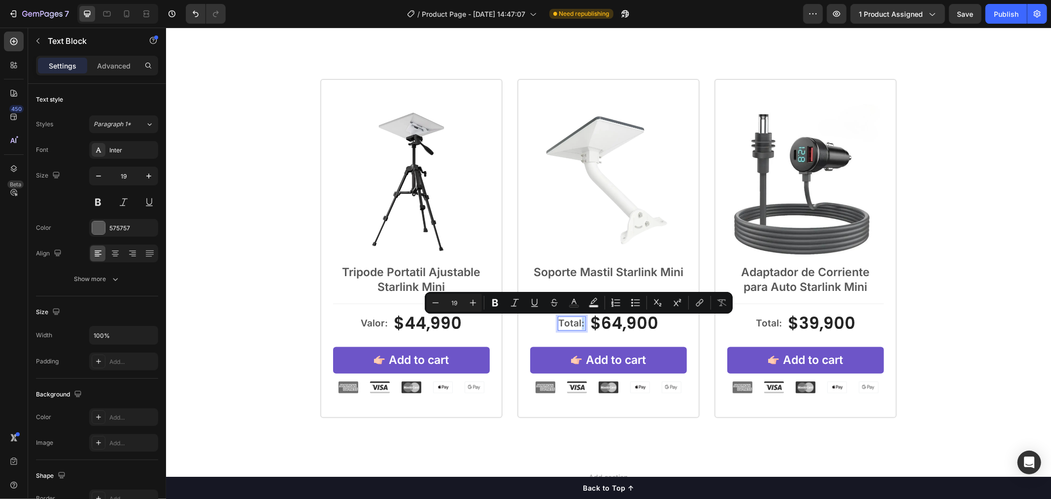
click at [576, 325] on p "Total:" at bounding box center [571, 323] width 26 height 12
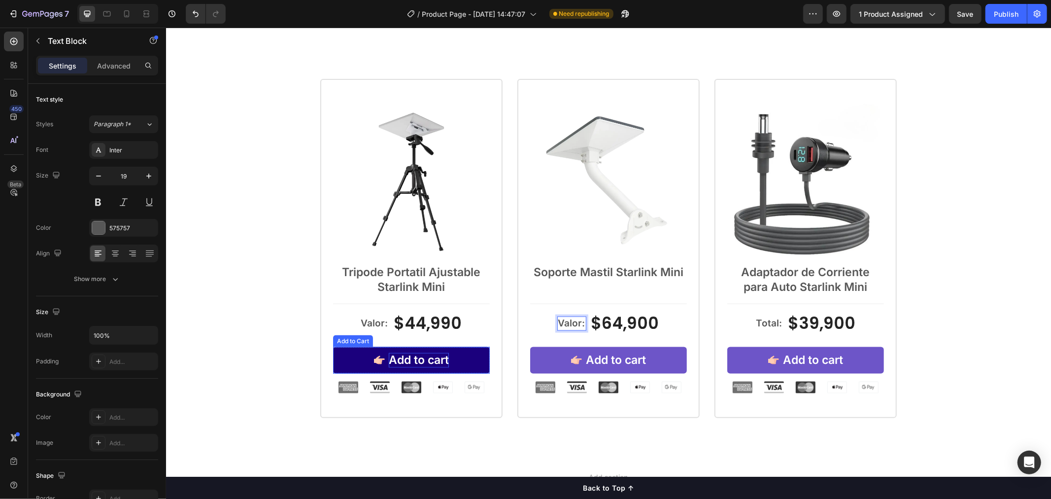
click at [406, 364] on div "Add to cart" at bounding box center [418, 359] width 60 height 15
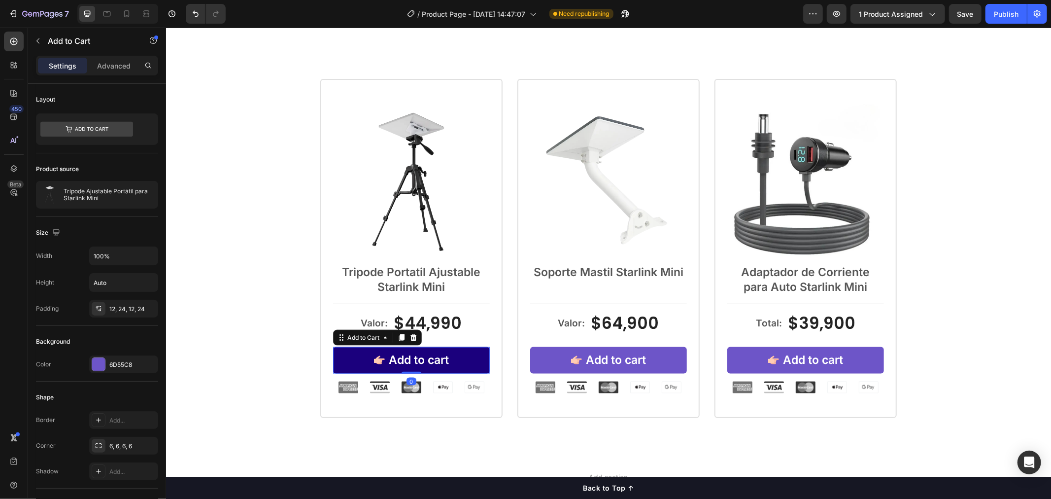
click at [374, 355] on icon "Add to cart" at bounding box center [379, 359] width 11 height 11
click at [374, 362] on icon "Add to cart" at bounding box center [379, 359] width 11 height 8
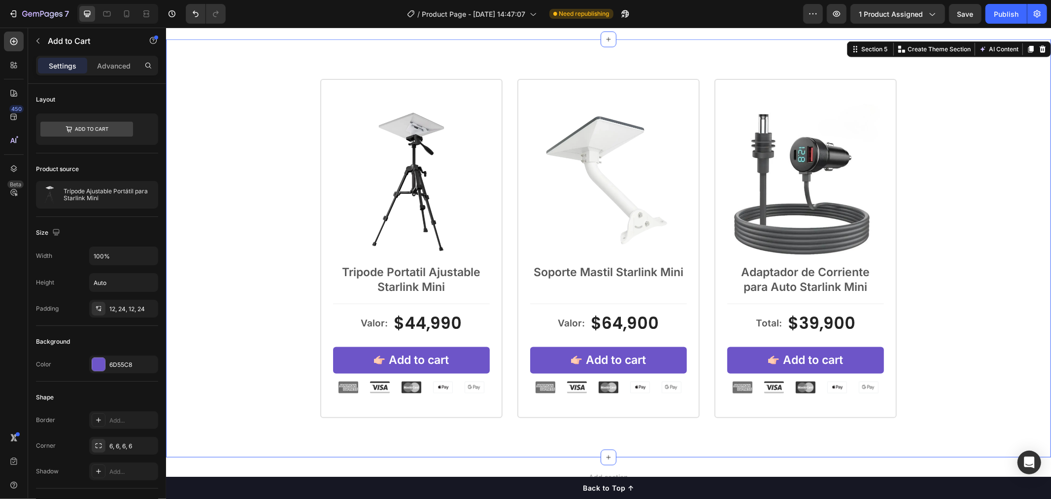
click at [295, 356] on div "Product Images Tripode Portatil Ajustable Starlink Mini Text Block Valor: Text …" at bounding box center [608, 247] width 885 height 339
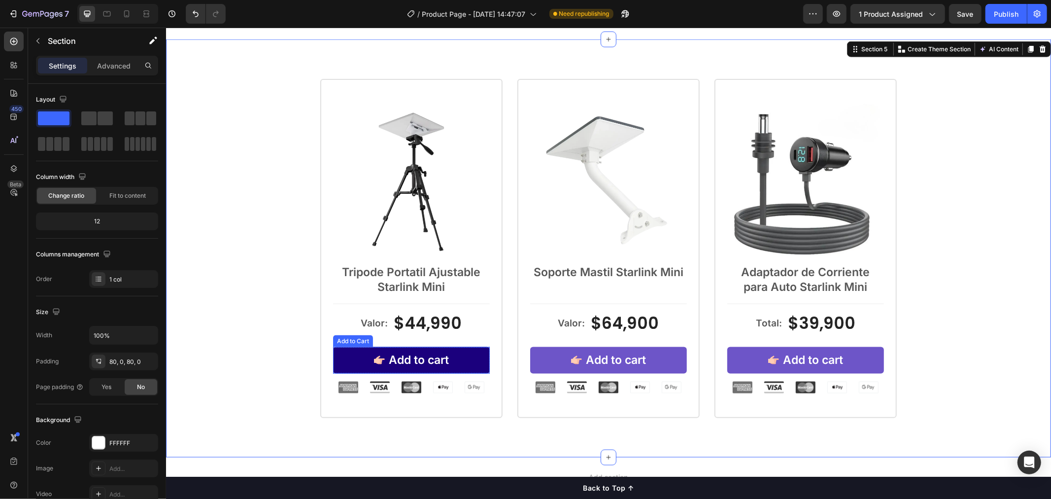
click at [377, 365] on icon "Add to cart" at bounding box center [379, 359] width 11 height 11
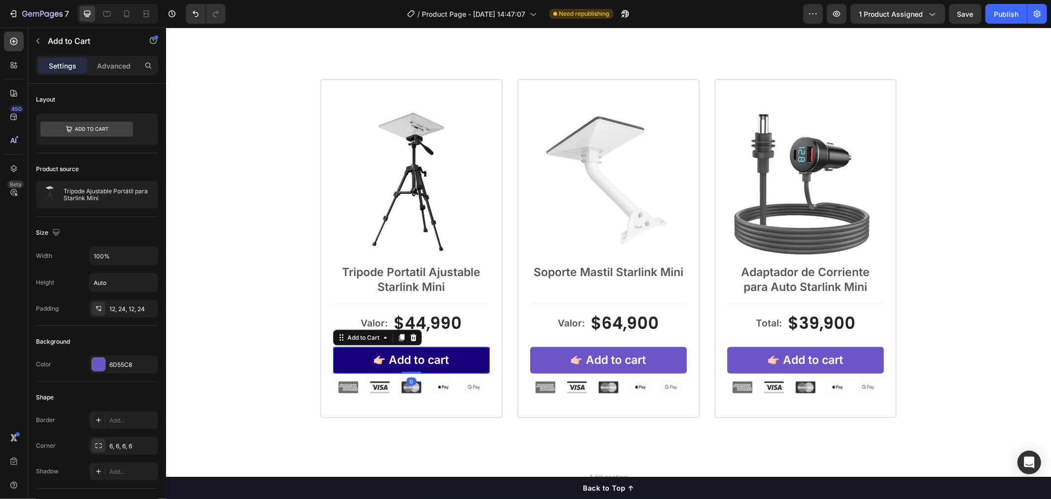
click at [377, 360] on icon "Add to cart" at bounding box center [379, 359] width 11 height 8
click at [374, 362] on icon "Add to cart" at bounding box center [379, 359] width 11 height 8
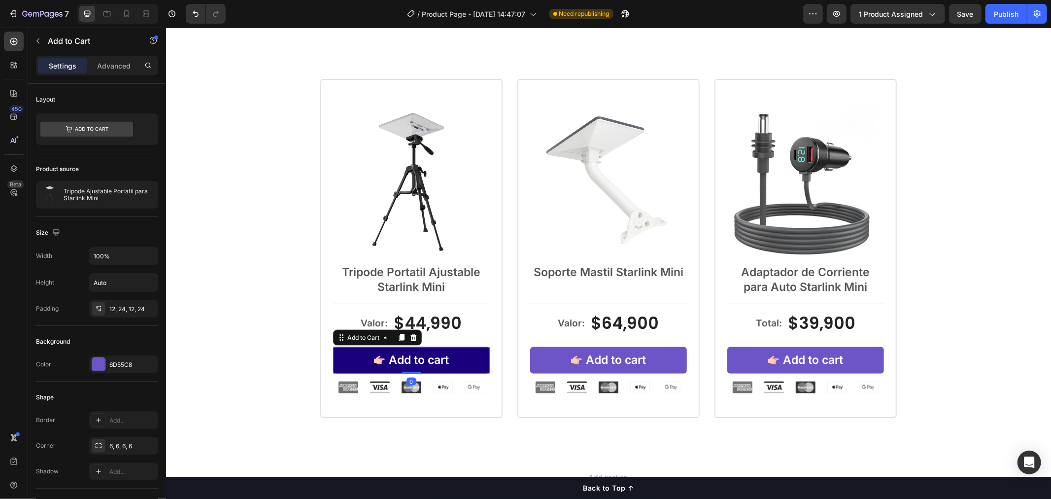
click at [374, 362] on icon "Add to cart" at bounding box center [379, 359] width 11 height 8
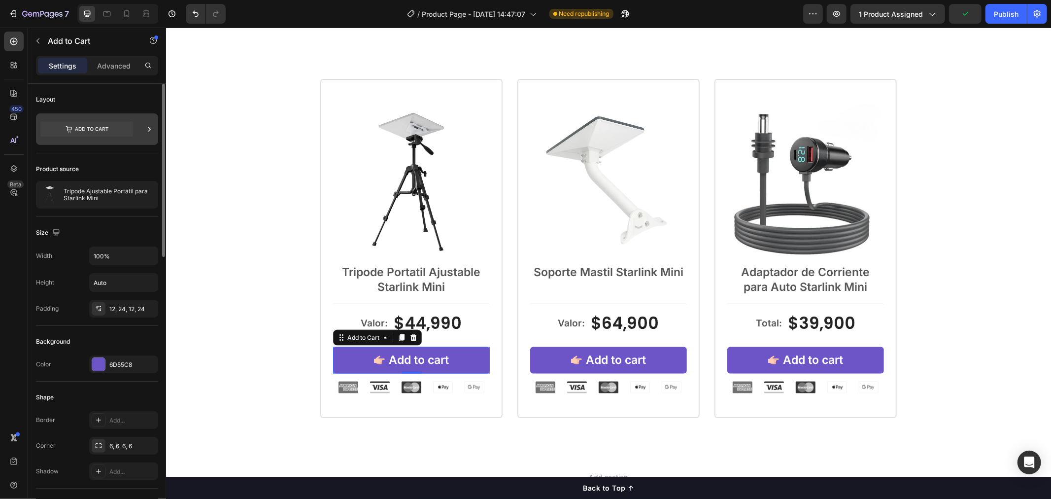
click at [138, 129] on div at bounding box center [97, 129] width 122 height 32
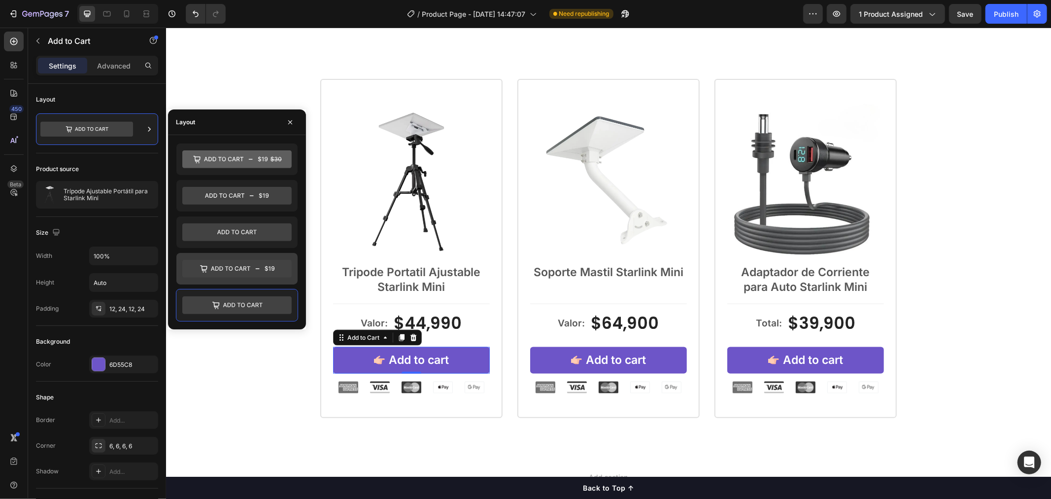
click at [249, 264] on icon at bounding box center [236, 269] width 109 height 18
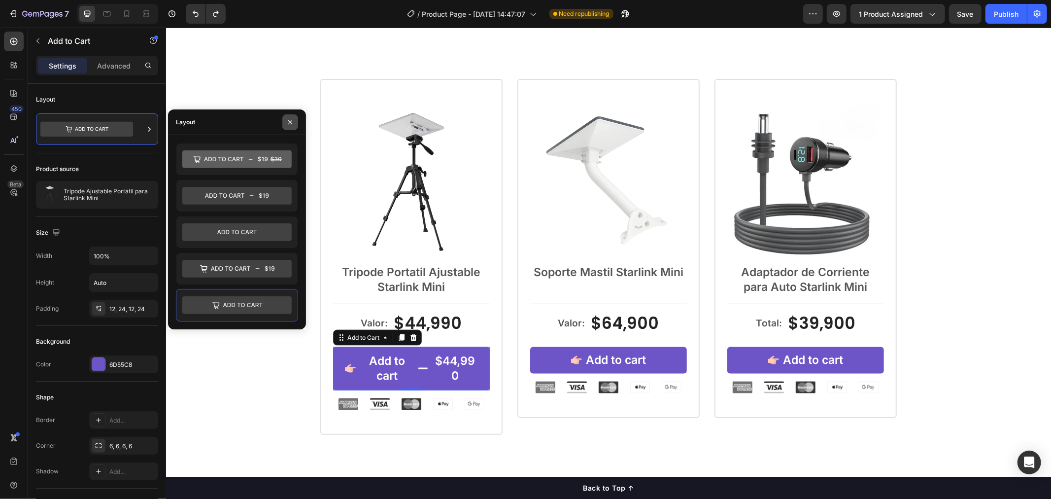
click at [296, 122] on button "button" at bounding box center [290, 122] width 16 height 16
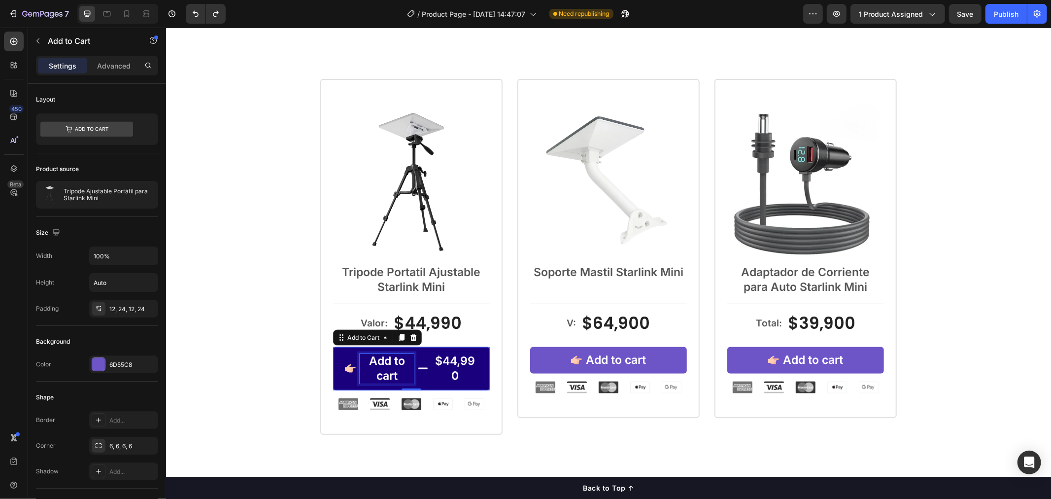
click at [403, 358] on div "Add to cart" at bounding box center [386, 368] width 54 height 30
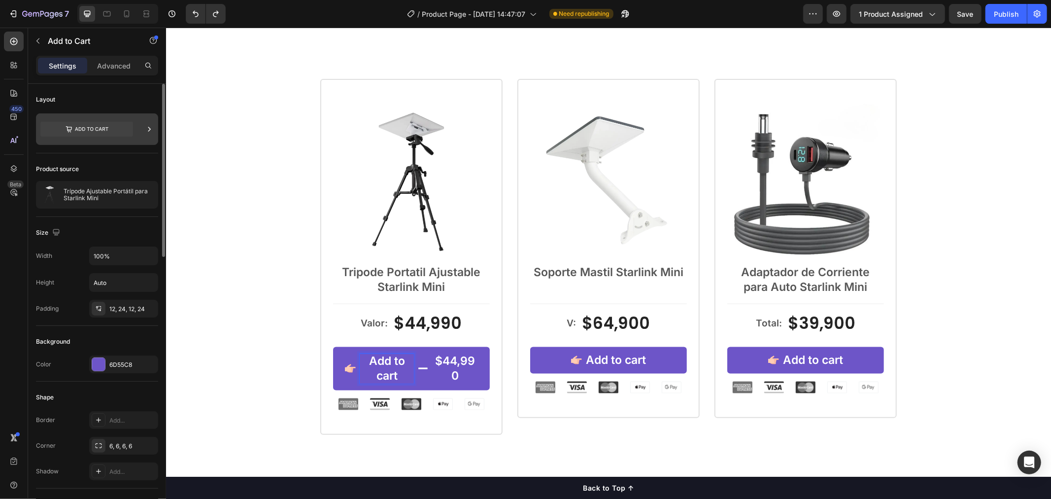
click at [105, 134] on icon at bounding box center [86, 129] width 93 height 15
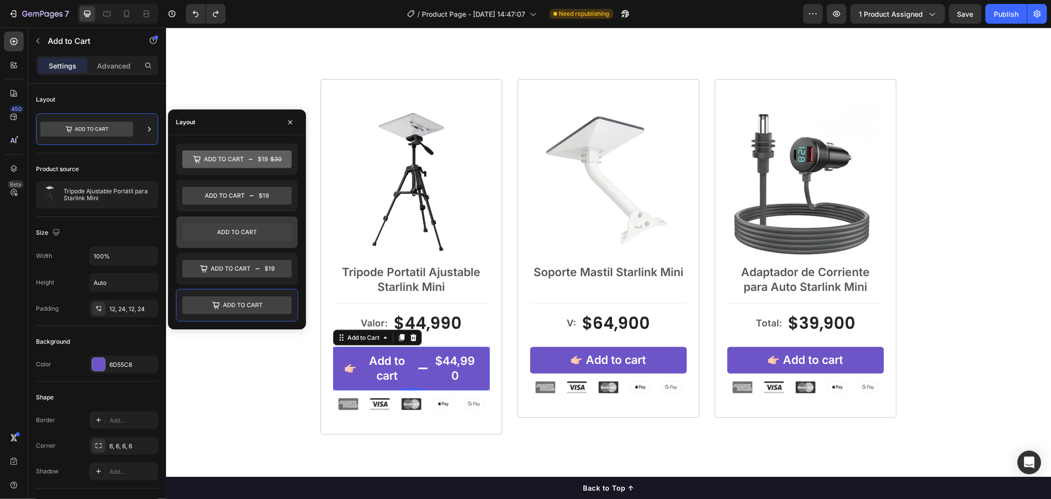
click at [239, 233] on icon at bounding box center [236, 232] width 109 height 18
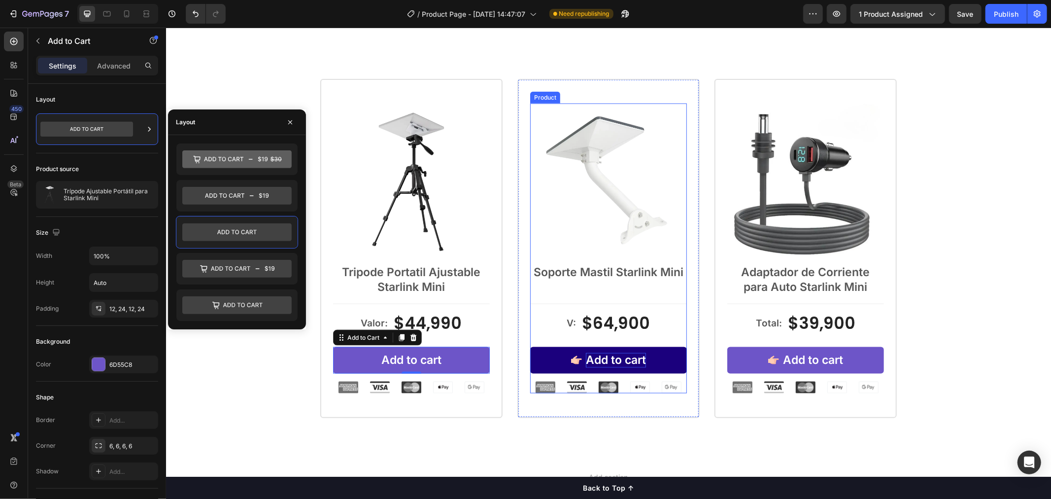
click at [614, 361] on div "Add to cart" at bounding box center [616, 359] width 60 height 15
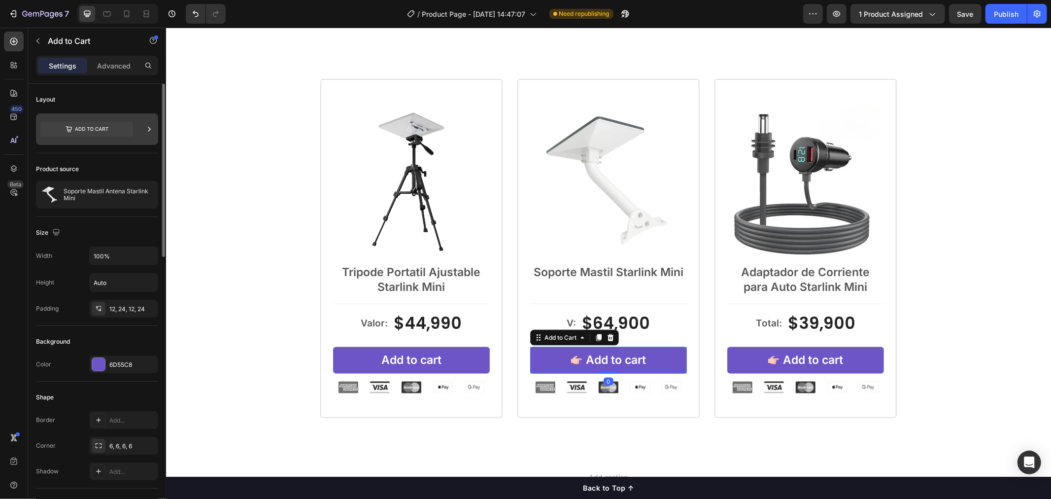
click at [108, 118] on icon at bounding box center [86, 129] width 93 height 23
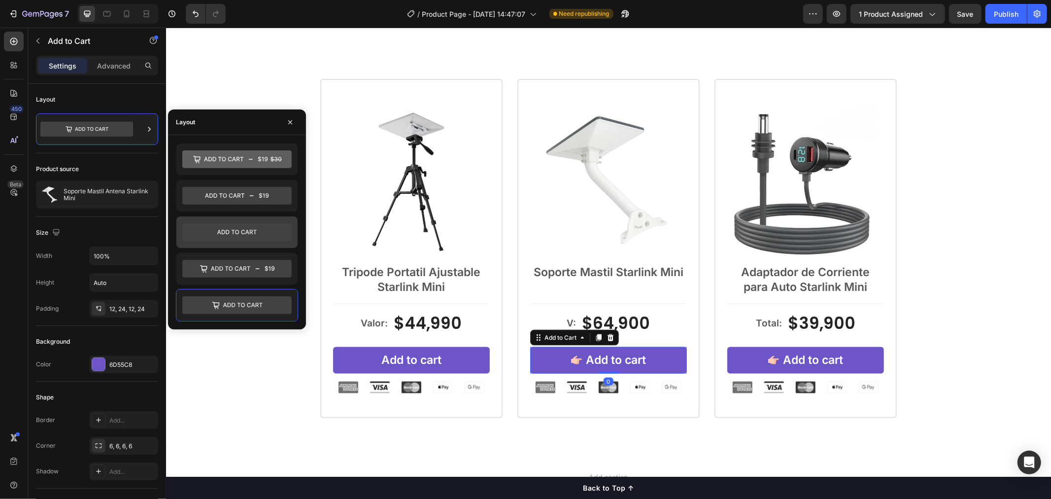
click at [237, 230] on icon at bounding box center [236, 232] width 39 height 4
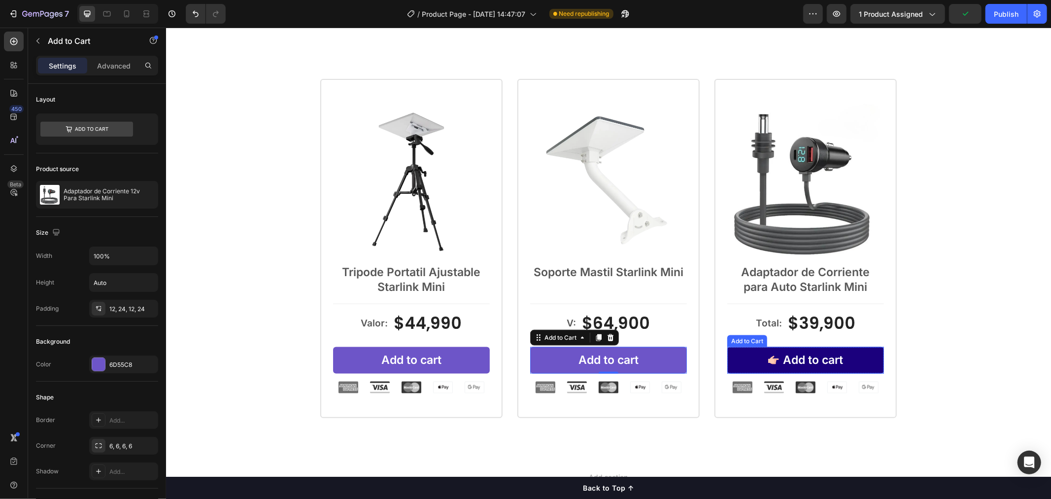
click at [755, 354] on button "Add to cart" at bounding box center [805, 360] width 157 height 27
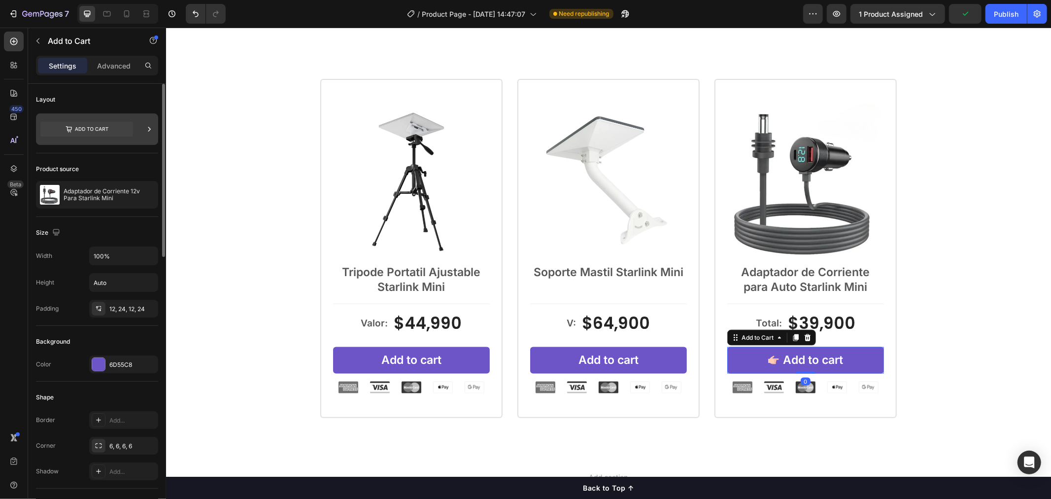
click at [114, 126] on icon at bounding box center [86, 129] width 93 height 15
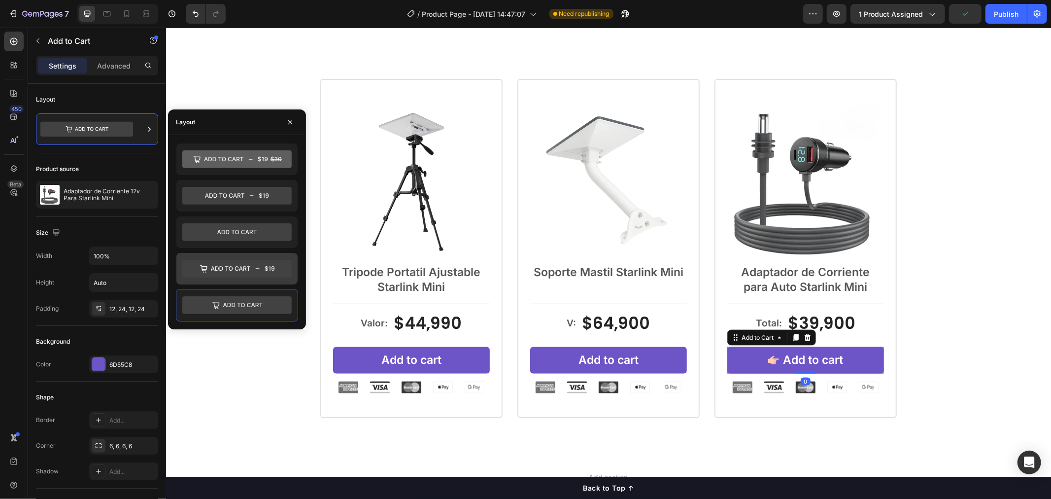
click at [202, 225] on icon at bounding box center [236, 232] width 109 height 18
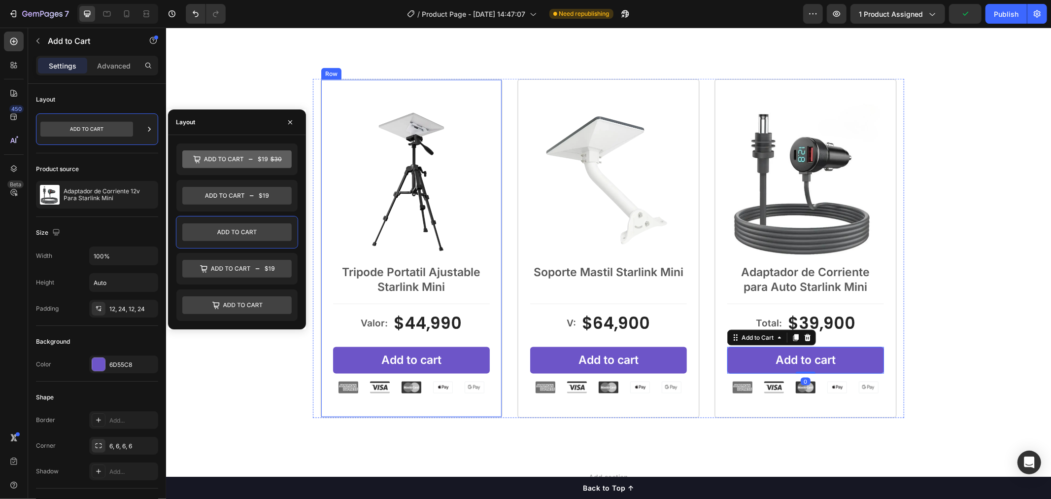
click at [447, 416] on div "Product Images Tripode Portatil Ajustable Starlink Mini Text Block Valor: Text …" at bounding box center [411, 247] width 182 height 339
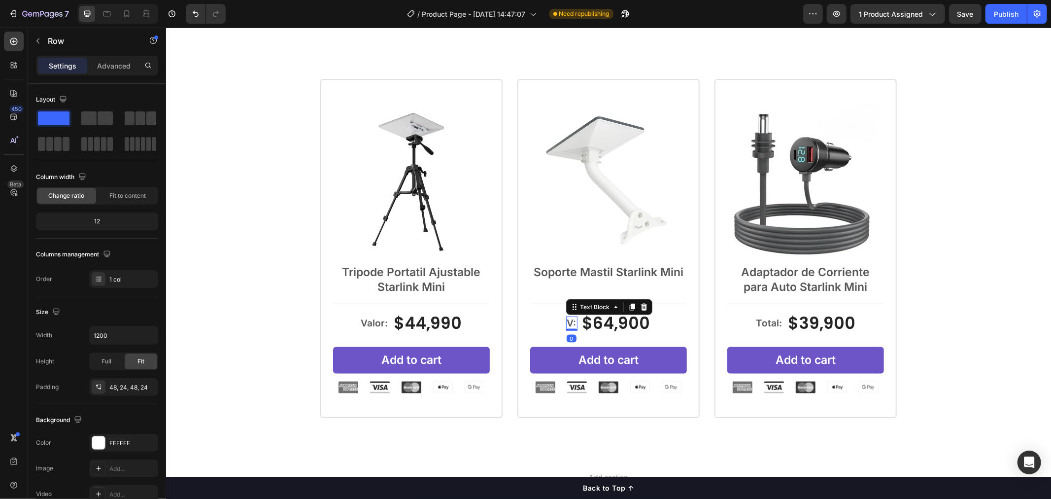
click at [567, 321] on p "V:" at bounding box center [571, 323] width 9 height 12
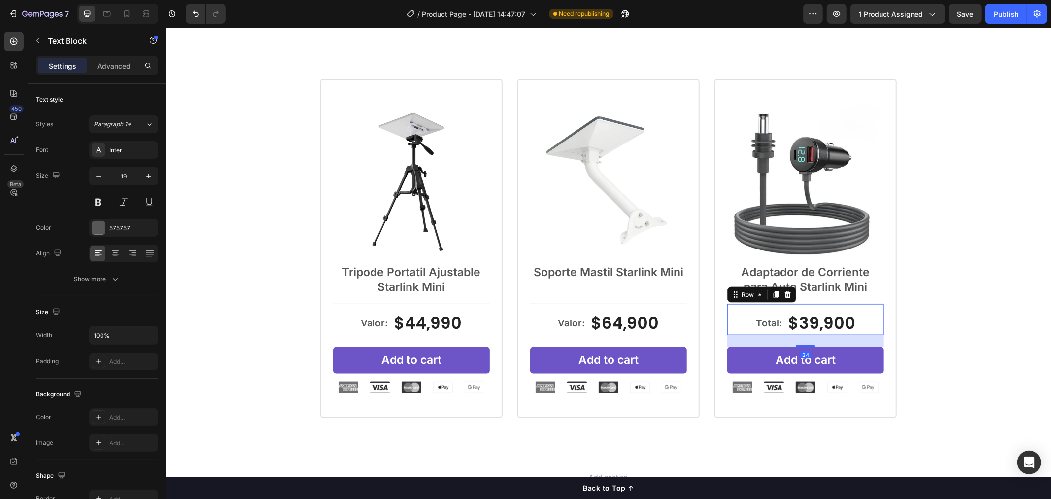
click at [750, 321] on div "Total: Text Block $39,900 Product Price Product Price Row 24" at bounding box center [805, 319] width 157 height 32
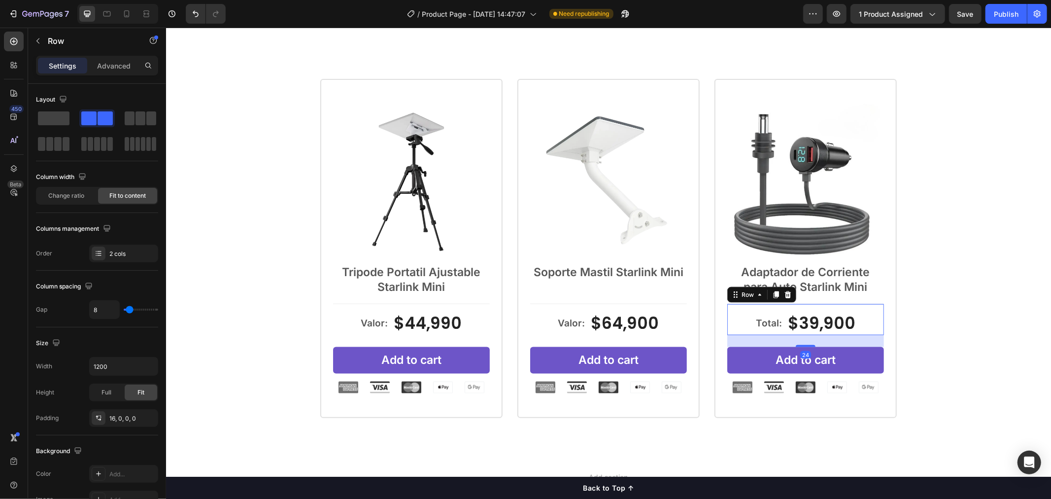
click at [750, 321] on div "Total: Text Block $39,900 Product Price Product Price Row 24" at bounding box center [805, 319] width 157 height 32
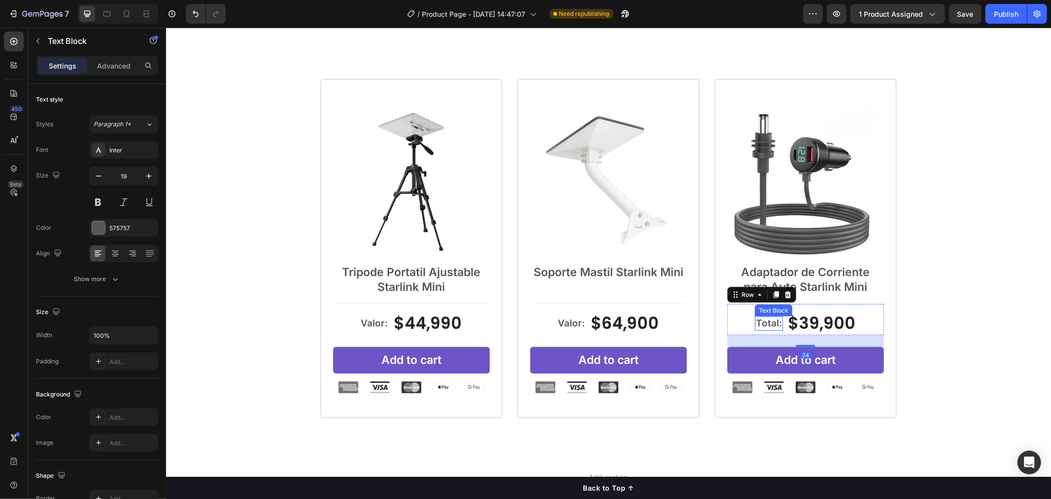
click at [767, 320] on p "Total:" at bounding box center [769, 323] width 26 height 12
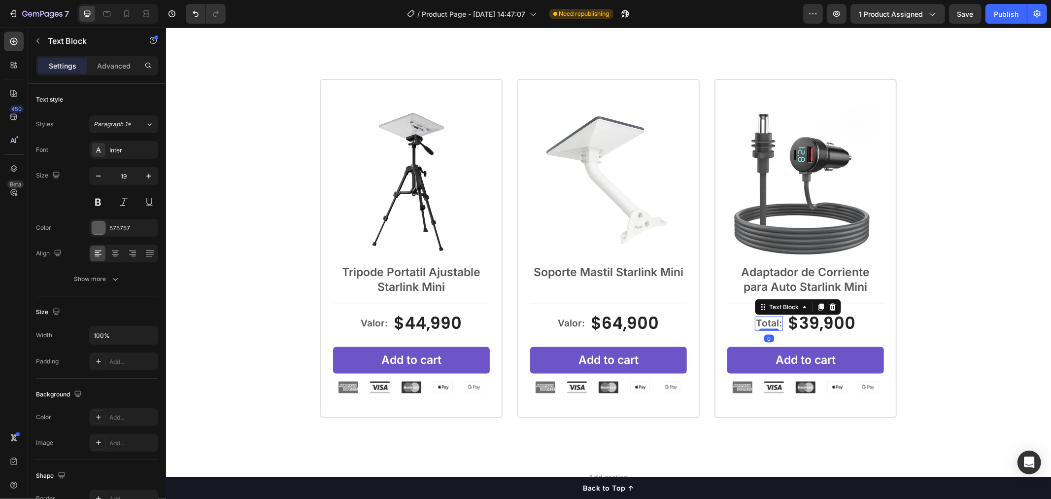
click at [775, 320] on p "Total:" at bounding box center [769, 323] width 26 height 12
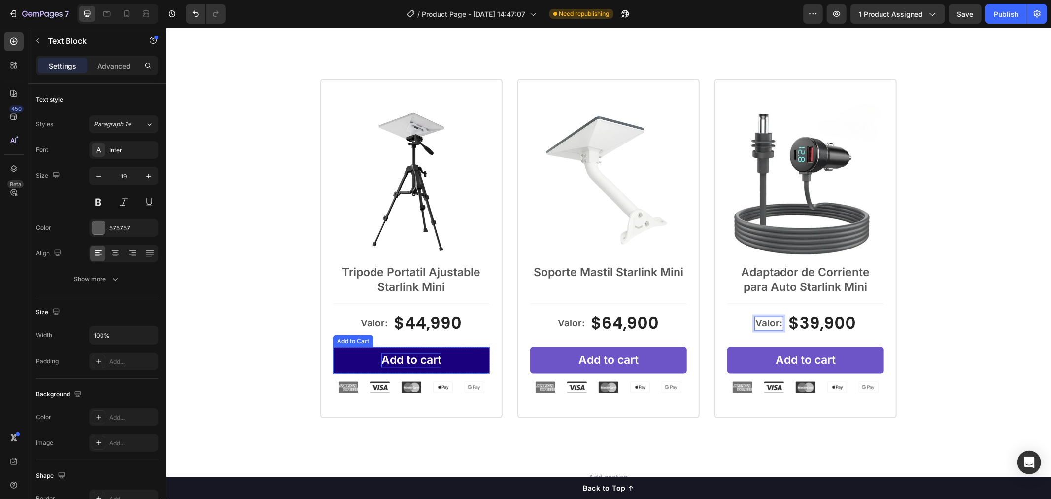
click at [423, 367] on p "Add to cart" at bounding box center [411, 359] width 60 height 15
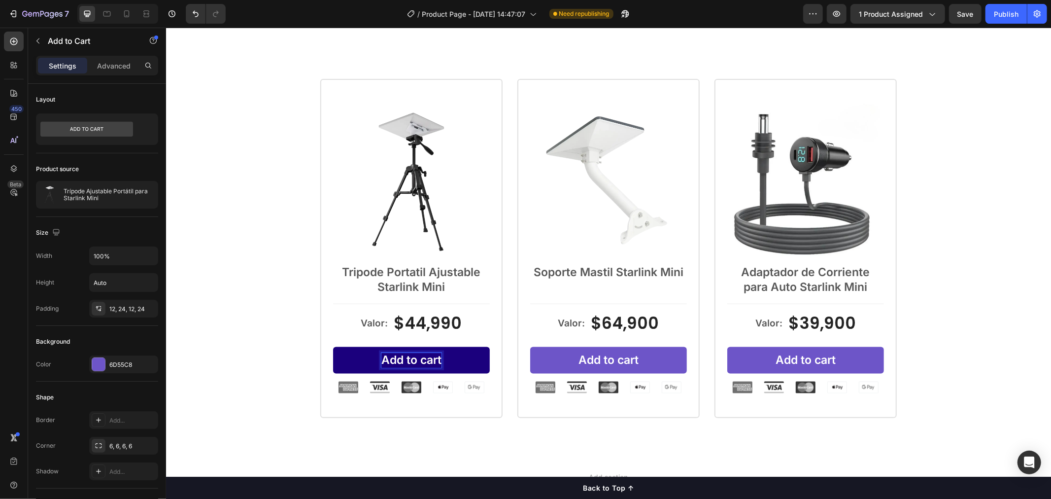
click at [431, 357] on p "Add to cart" at bounding box center [411, 359] width 60 height 15
click at [333, 347] on button "Añadir" at bounding box center [411, 360] width 157 height 27
click at [333, 347] on button "Añadir al" at bounding box center [411, 360] width 157 height 27
copy p "Añadir al carrito"
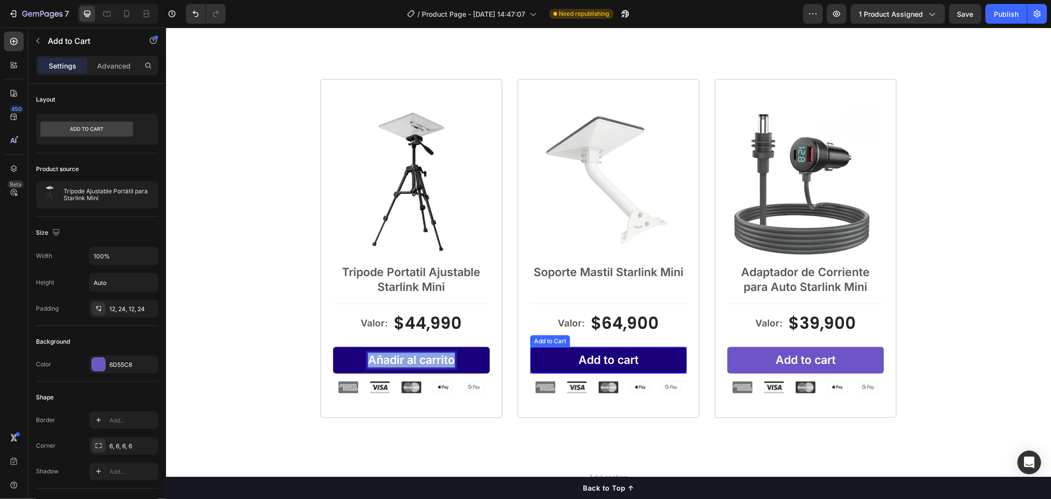
click at [591, 350] on button "Add to cart" at bounding box center [608, 360] width 157 height 27
click at [601, 353] on div "Add to cart" at bounding box center [608, 359] width 60 height 15
drag, startPoint x: 633, startPoint y: 360, endPoint x: 575, endPoint y: 361, distance: 58.2
click at [578, 361] on p "Add to cart" at bounding box center [608, 359] width 60 height 15
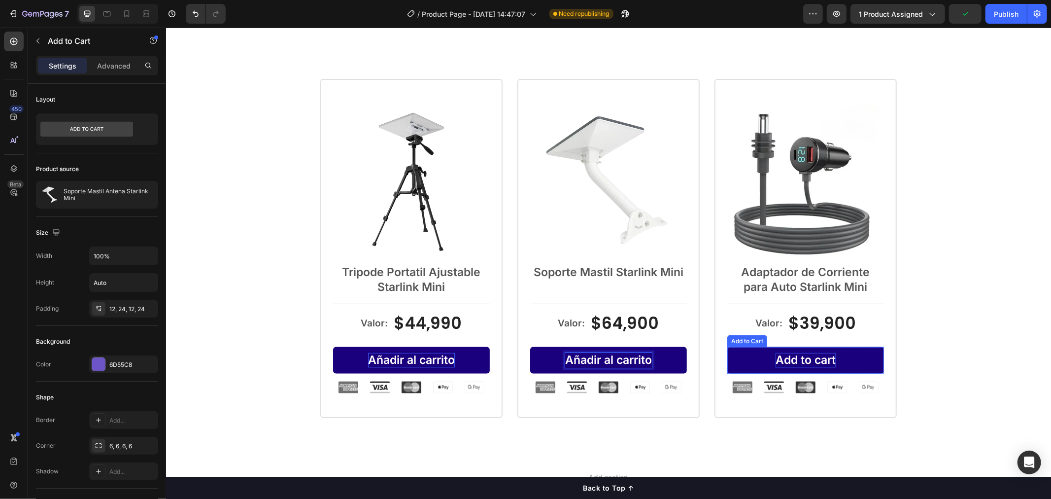
click at [827, 358] on div "Add to cart" at bounding box center [805, 359] width 60 height 15
click at [830, 358] on p "Add to cart" at bounding box center [805, 359] width 60 height 15
drag, startPoint x: 830, startPoint y: 358, endPoint x: 772, endPoint y: 358, distance: 57.2
click at [775, 358] on p "Add to cart" at bounding box center [805, 359] width 60 height 15
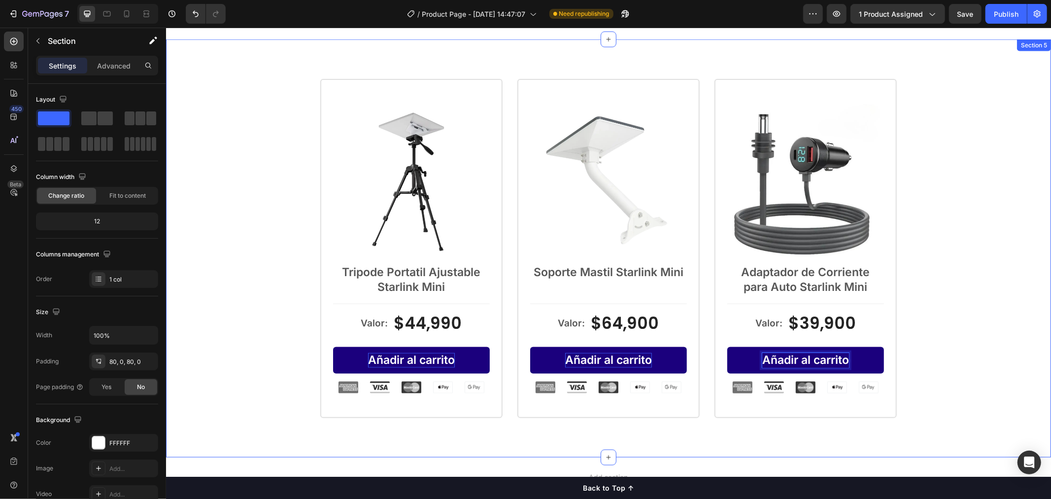
click at [938, 276] on div "Product Images Tripode Portatil Ajustable Starlink Mini Text Block Valor: Text …" at bounding box center [608, 247] width 885 height 339
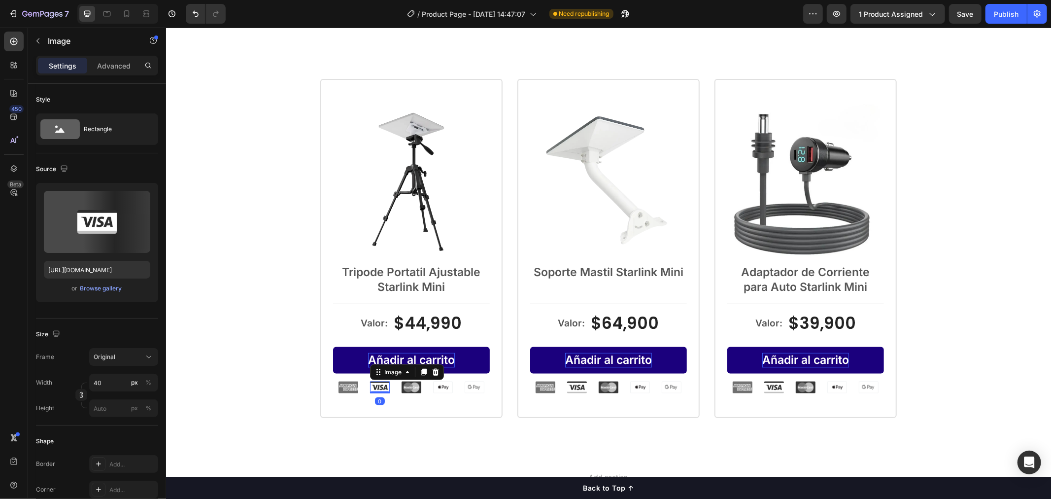
click at [380, 385] on img at bounding box center [380, 387] width 20 height 12
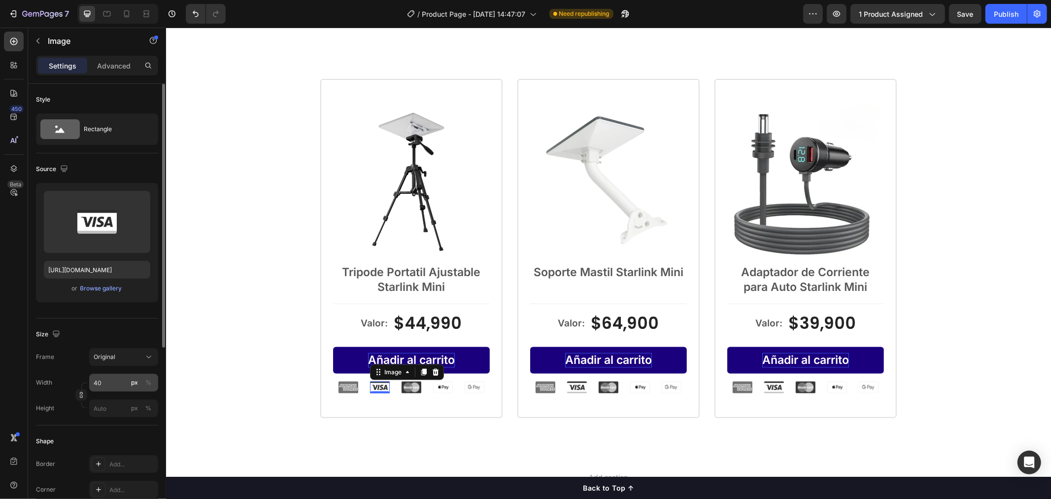
scroll to position [164, 0]
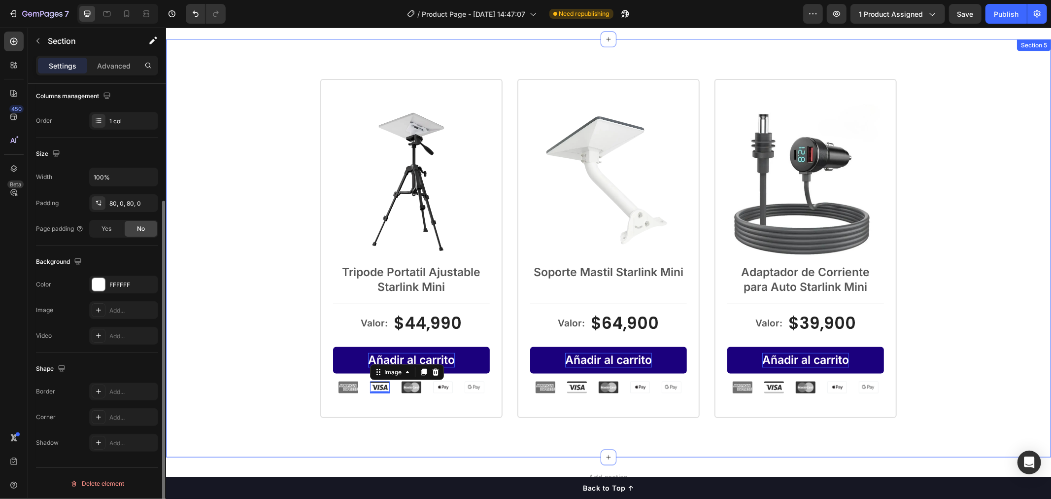
click at [464, 451] on div "Product Images Tripode Portatil Ajustable Starlink Mini Text Block Valor: Text …" at bounding box center [608, 248] width 885 height 418
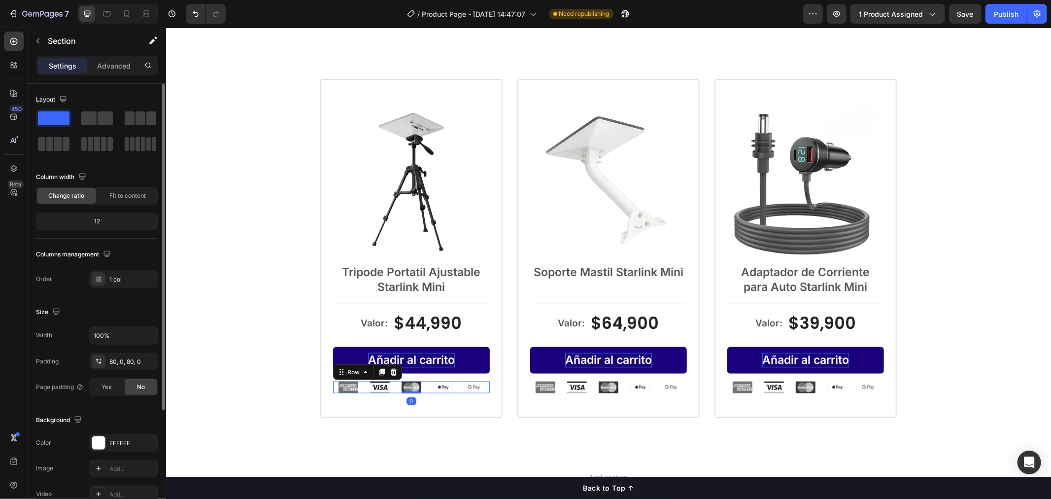
click at [357, 389] on div "Image Image Image Image Image Row 0" at bounding box center [411, 387] width 157 height 12
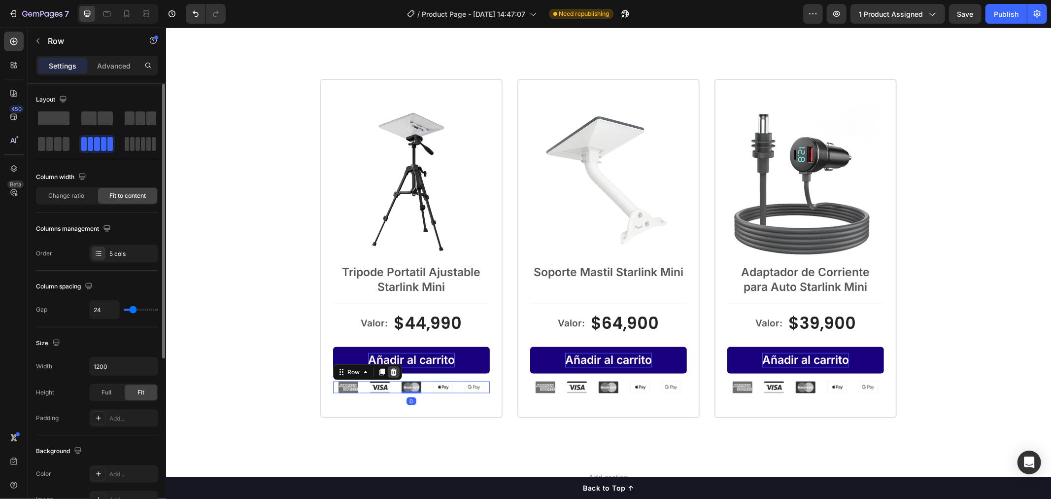
click at [390, 371] on icon at bounding box center [393, 371] width 6 height 7
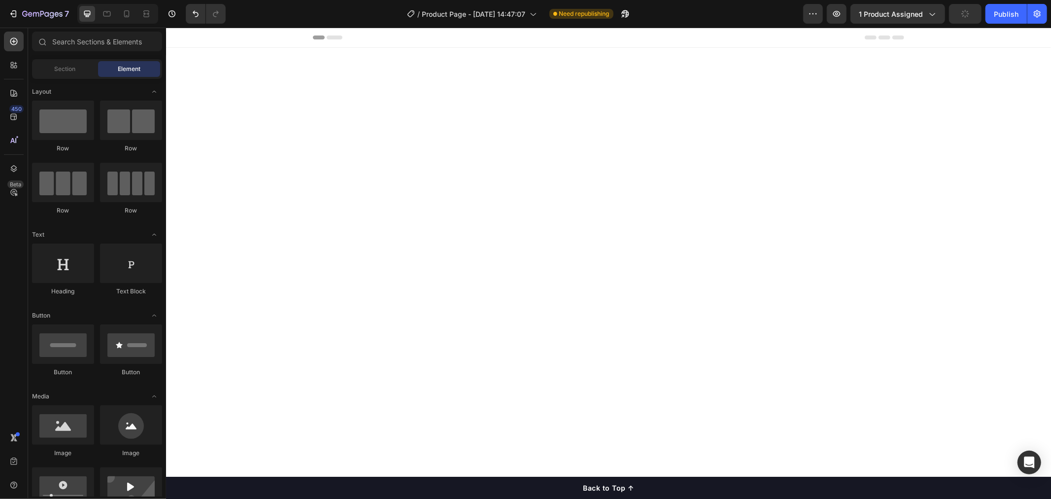
scroll to position [960, 0]
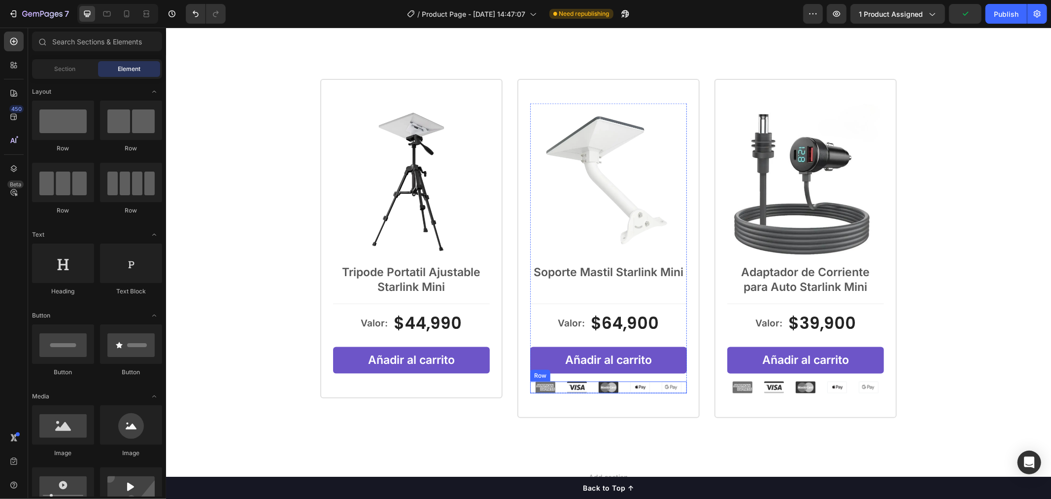
click at [592, 387] on div "Image Image Image Image Image Row" at bounding box center [608, 387] width 157 height 12
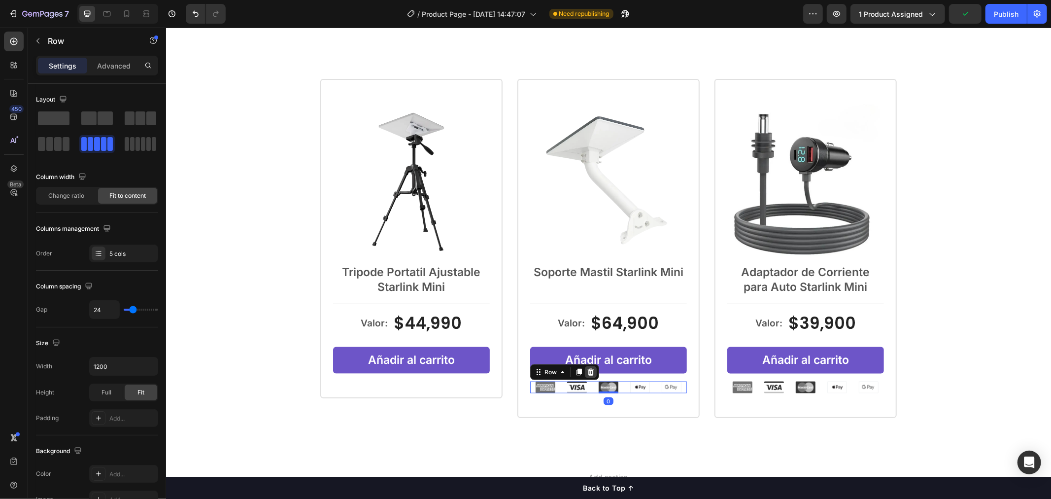
click at [588, 376] on div at bounding box center [591, 372] width 12 height 12
click at [787, 386] on div "Image Image Image Image Image Row" at bounding box center [805, 387] width 157 height 12
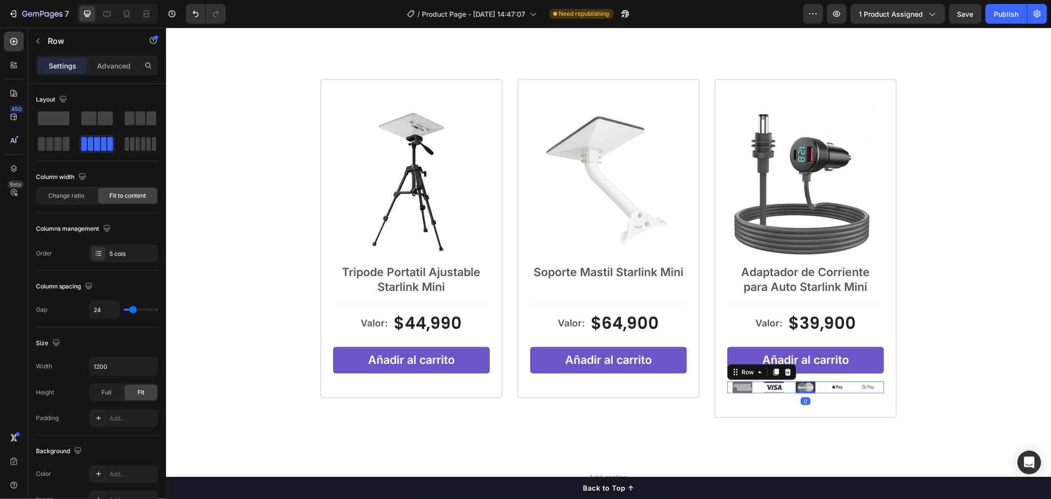
click at [786, 378] on div "Row" at bounding box center [761, 372] width 69 height 16
click at [784, 368] on icon at bounding box center [788, 372] width 8 height 8
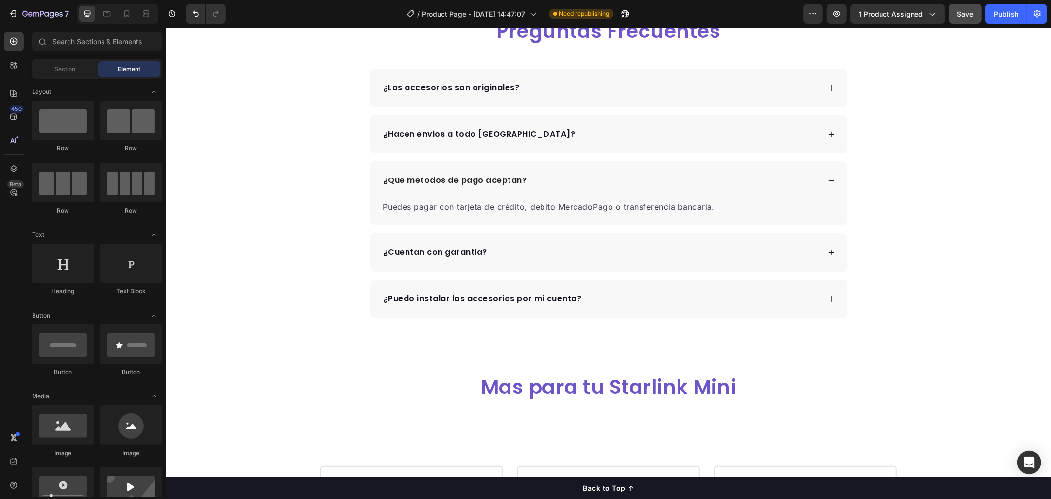
scroll to position [548, 0]
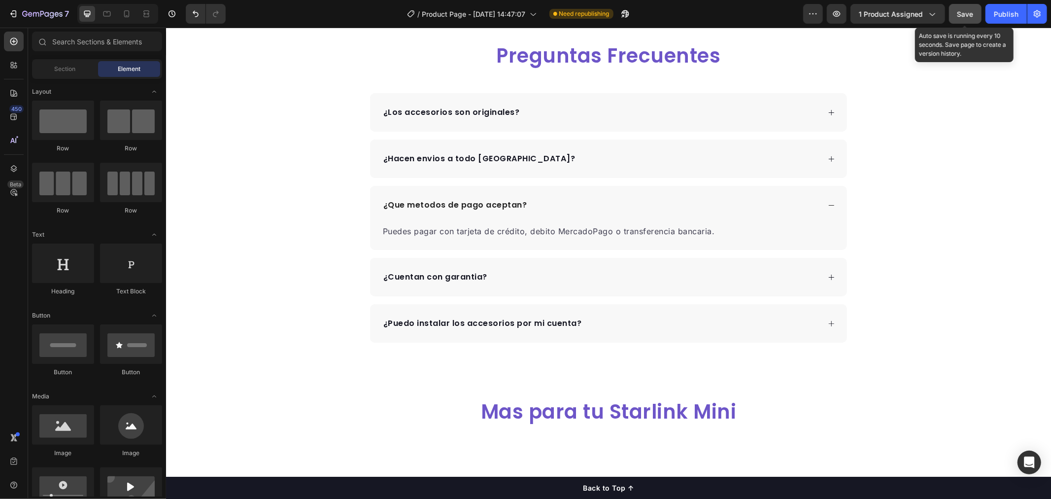
click at [979, 11] on button "Save" at bounding box center [965, 14] width 33 height 20
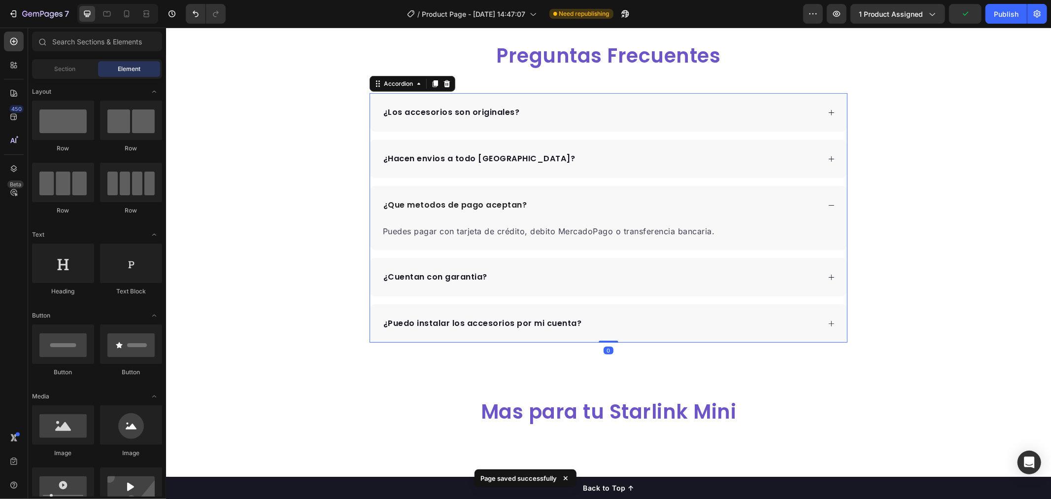
click at [554, 199] on div "¿Que metodos de pago aceptan?" at bounding box center [600, 204] width 438 height 15
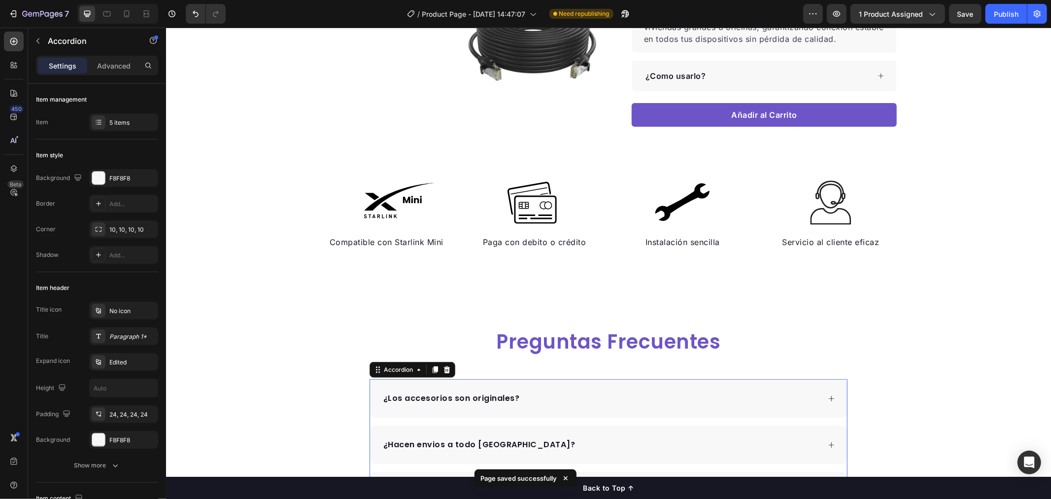
scroll to position [0, 0]
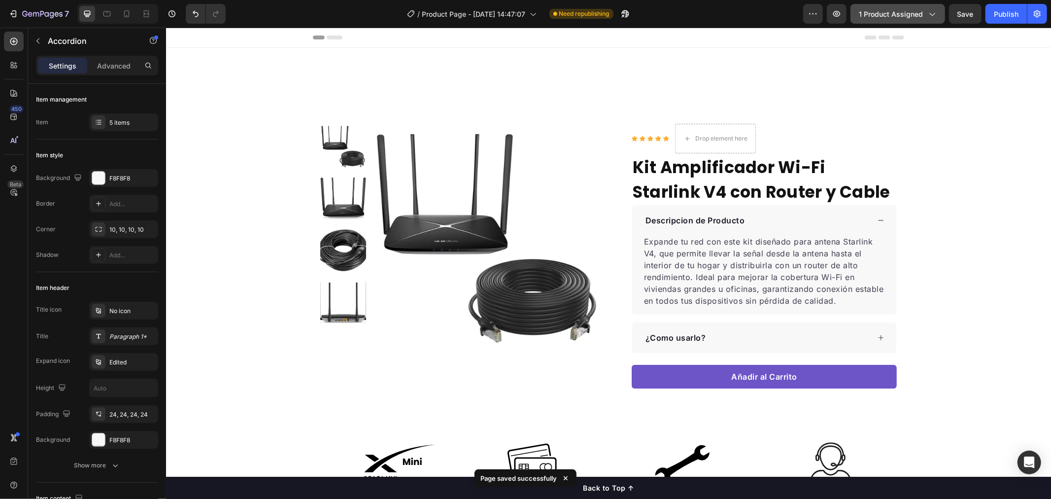
click at [870, 13] on span "1 product assigned" at bounding box center [891, 14] width 64 height 10
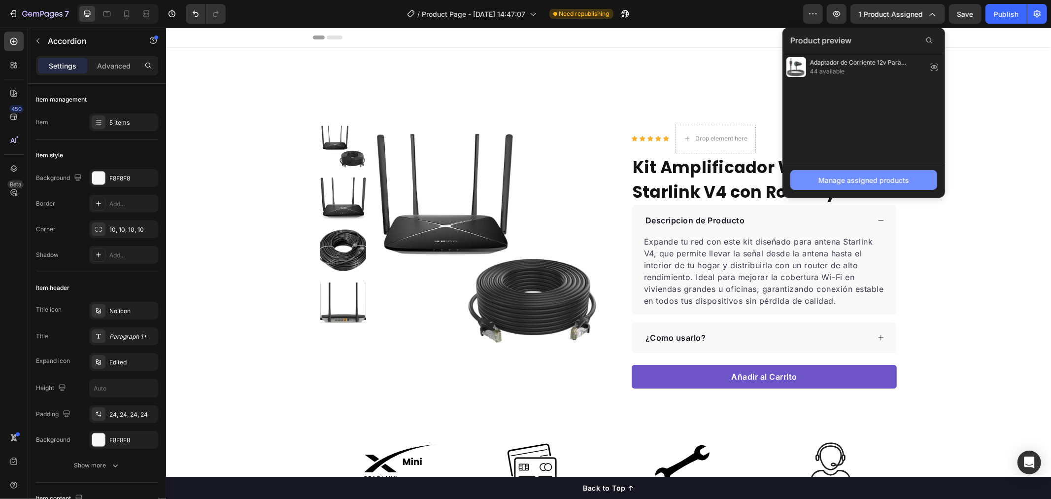
click at [850, 184] on div "Manage assigned products" at bounding box center [864, 180] width 91 height 10
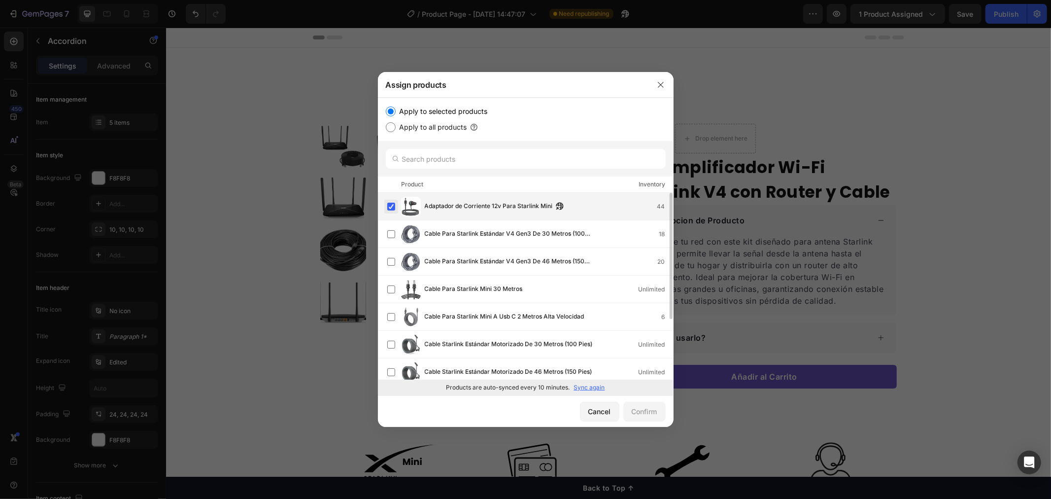
click at [393, 208] on label at bounding box center [391, 207] width 8 height 8
click at [438, 130] on label "Apply to all products" at bounding box center [431, 127] width 71 height 12
click at [396, 130] on input "Apply to all products" at bounding box center [391, 127] width 10 height 10
radio input "true"
click at [439, 130] on label "Apply to all products" at bounding box center [431, 127] width 71 height 12
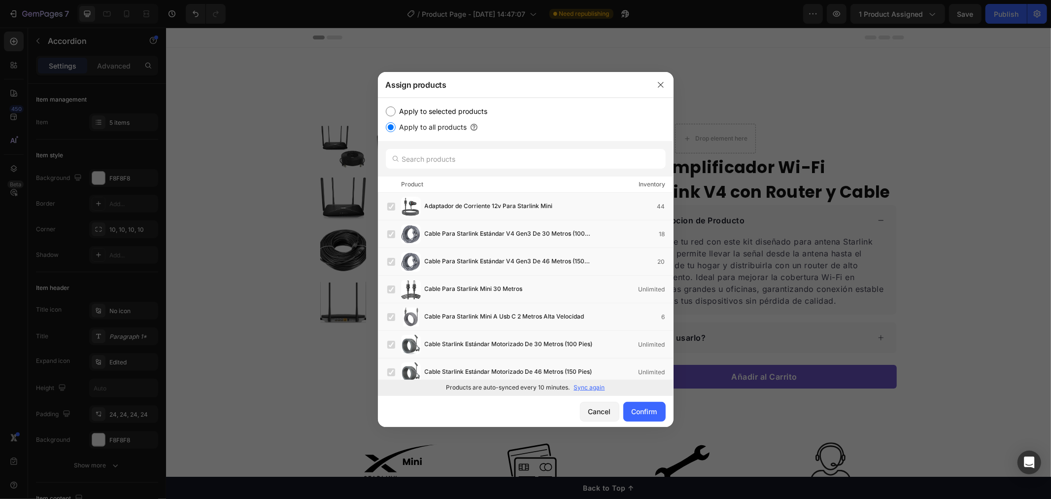
click at [396, 130] on input "Apply to all products" at bounding box center [391, 127] width 10 height 10
click at [419, 105] on label "Apply to selected products" at bounding box center [442, 111] width 92 height 12
click at [396, 106] on input "Apply to selected products" at bounding box center [391, 111] width 10 height 10
radio input "true"
click at [390, 205] on label at bounding box center [391, 207] width 8 height 8
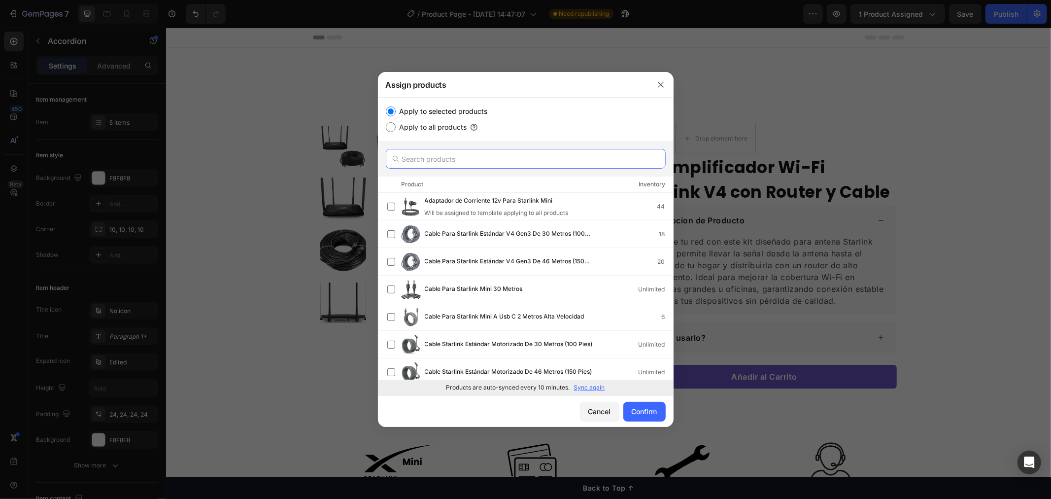
click at [461, 163] on input "text" at bounding box center [526, 159] width 280 height 20
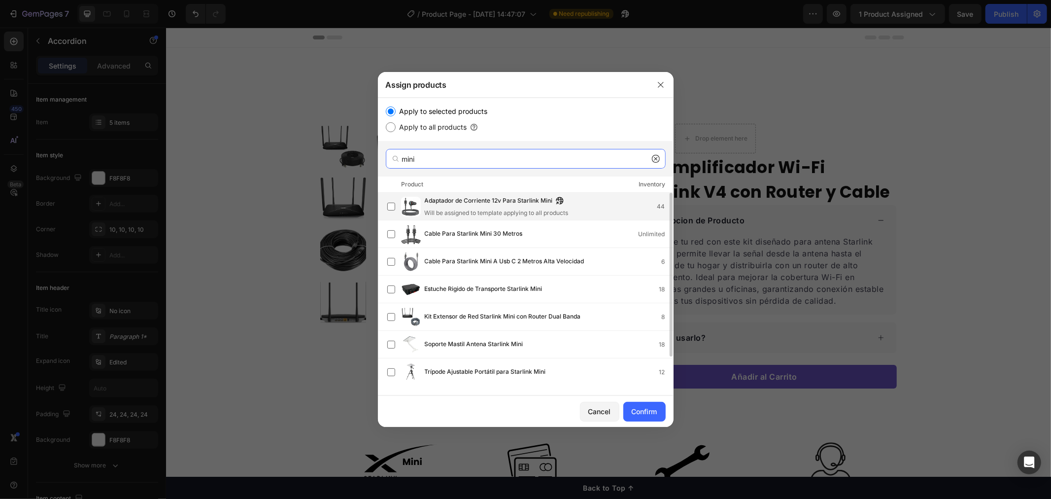
type input "mini"
click at [494, 208] on div "Will be assigned to template applying to all products" at bounding box center [497, 212] width 144 height 9
click at [476, 237] on span "Cable Para Starlink Mini 30 Metros" at bounding box center [474, 234] width 98 height 11
click at [474, 260] on span "Cable Para Starlink Mini A Usb C 2 Metros Alta Velocidad" at bounding box center [505, 261] width 160 height 11
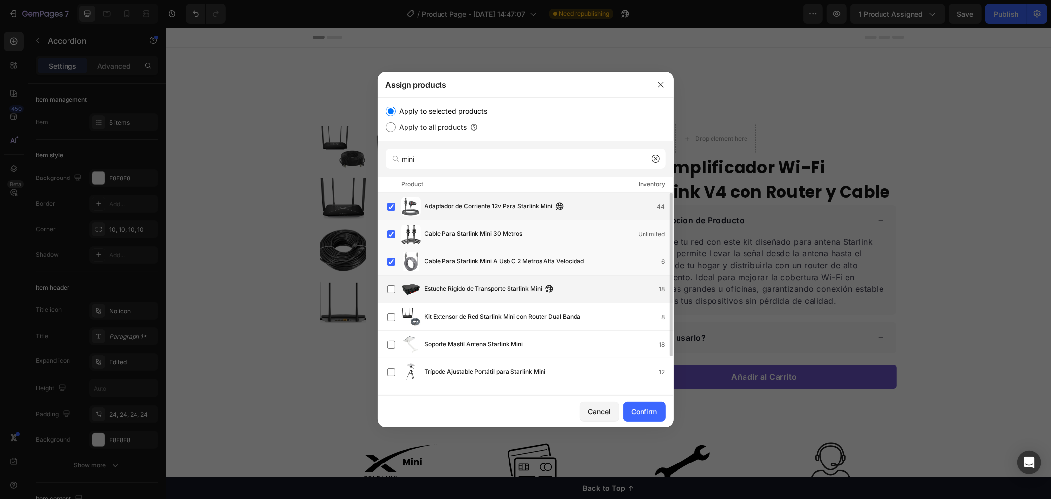
click at [467, 289] on span "Estuche Rigido de Transporte Starlink Mini" at bounding box center [484, 289] width 118 height 11
click at [476, 315] on span "Kit Extensor de Red Starlink Mini con Router Dual Banda" at bounding box center [503, 317] width 156 height 11
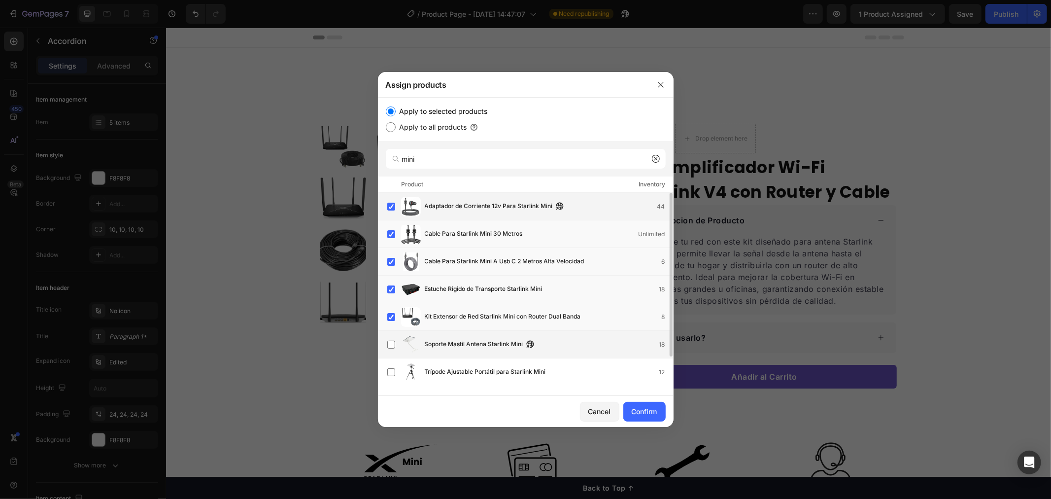
click at [479, 339] on span "Soporte Mastil Antena Starlink Mini" at bounding box center [474, 344] width 99 height 11
click at [480, 371] on span "Trípode Ajustable Portátil para Starlink Mini" at bounding box center [485, 372] width 121 height 11
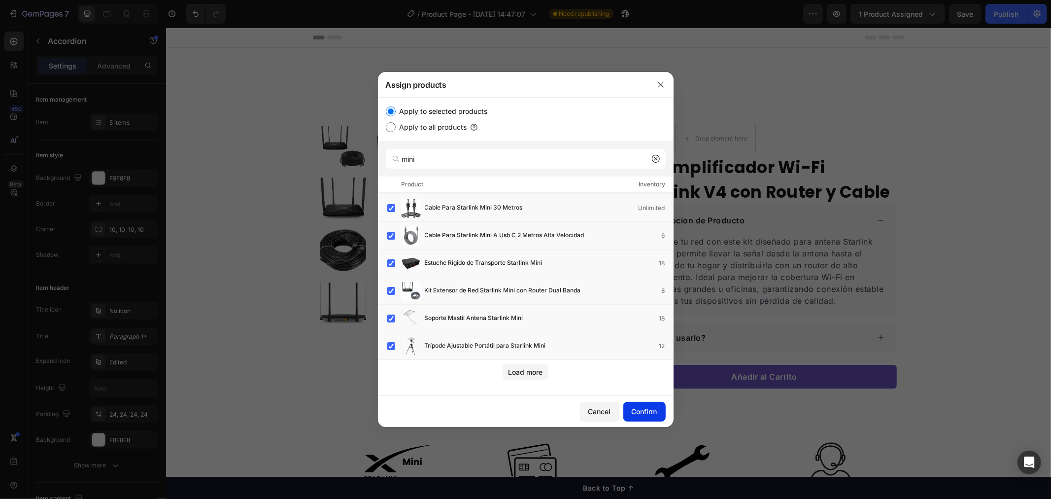
click at [643, 415] on div "Confirm" at bounding box center [645, 411] width 26 height 10
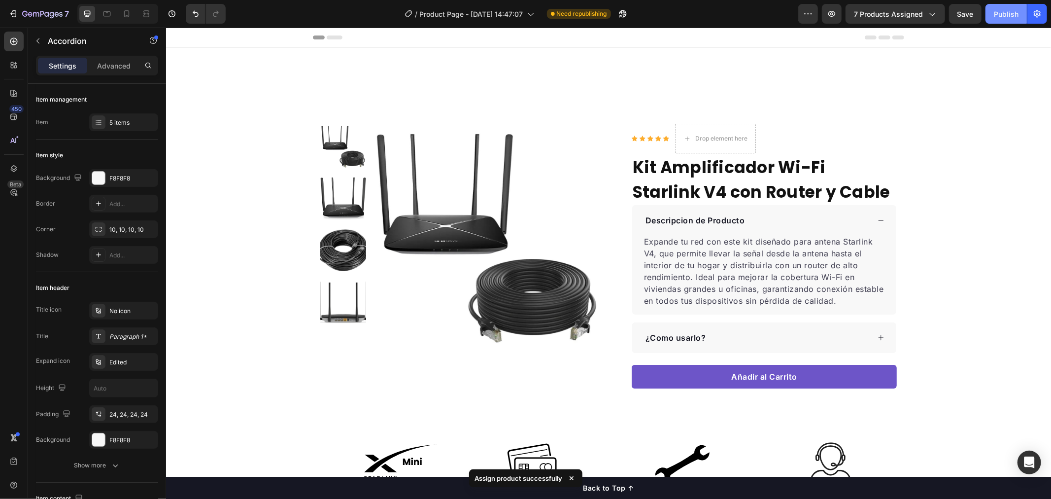
click at [1019, 8] on button "Publish" at bounding box center [1006, 14] width 41 height 20
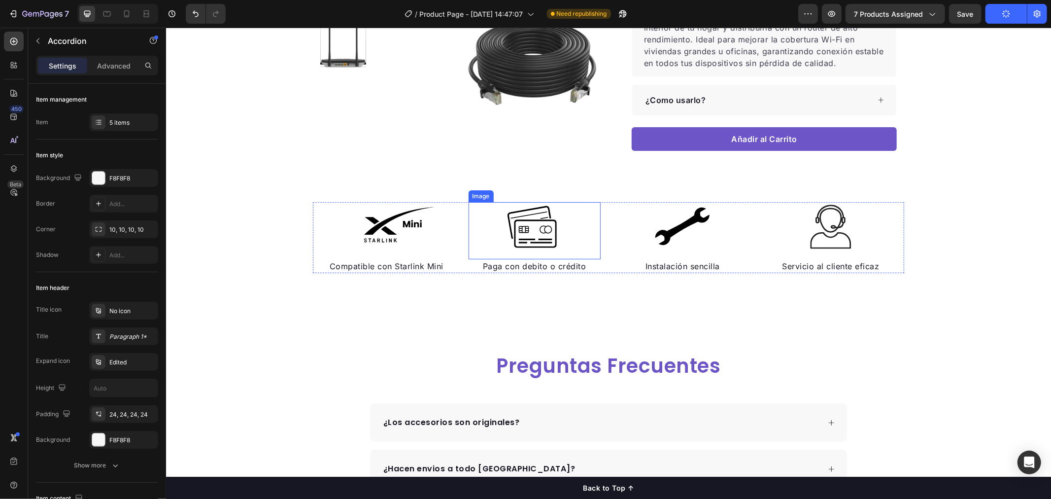
scroll to position [0, 0]
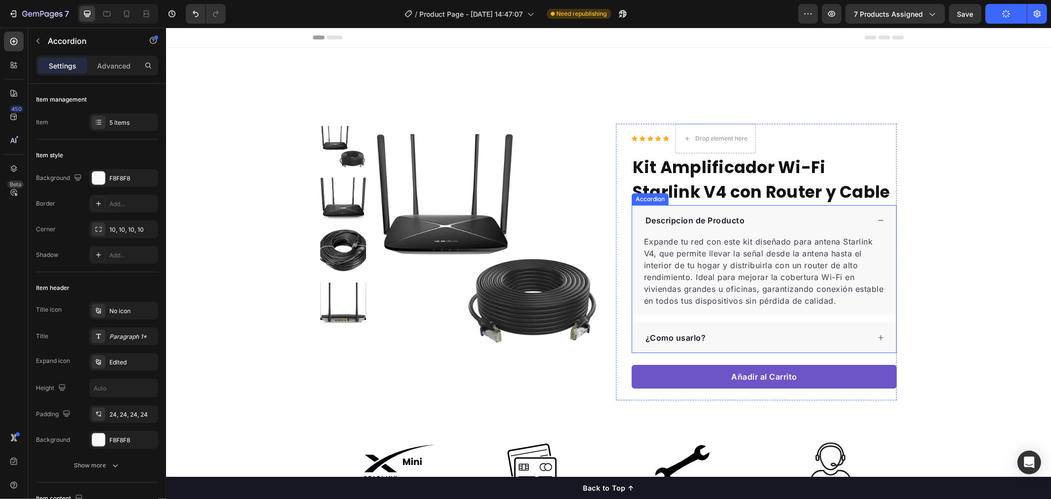
click at [672, 333] on p "¿Como usarlo?" at bounding box center [675, 337] width 61 height 12
click at [751, 332] on div "¿Como usarlo?" at bounding box center [757, 337] width 226 height 15
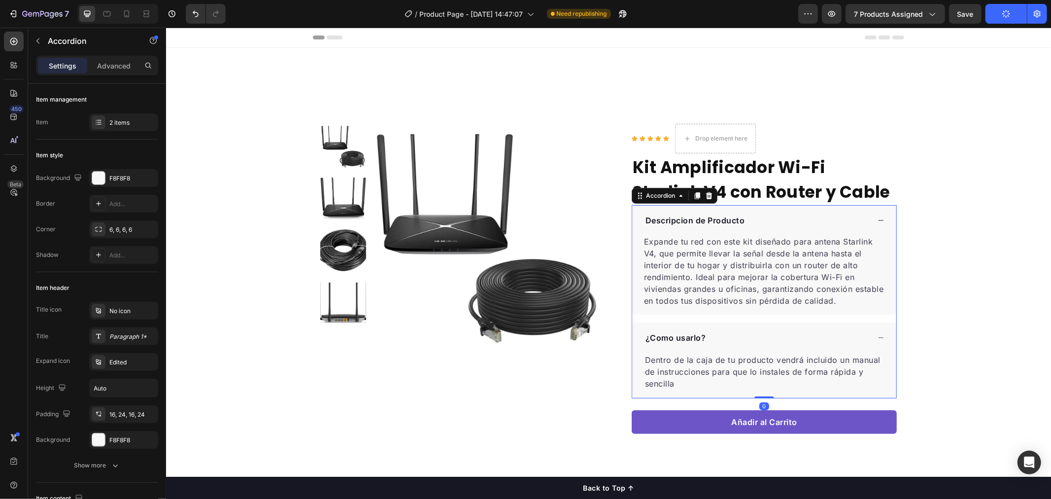
click at [751, 332] on div "¿Como usarlo?" at bounding box center [757, 337] width 226 height 15
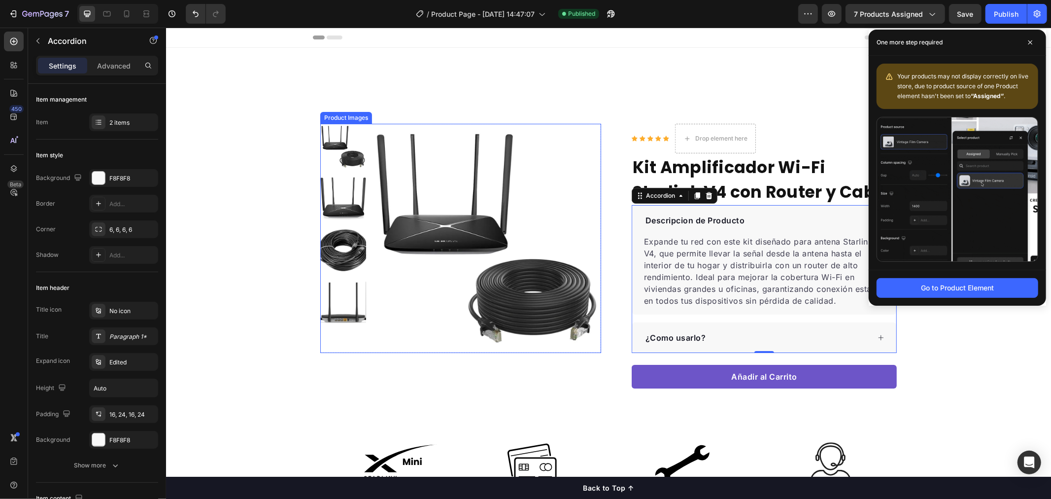
click at [426, 240] on img at bounding box center [486, 237] width 229 height 229
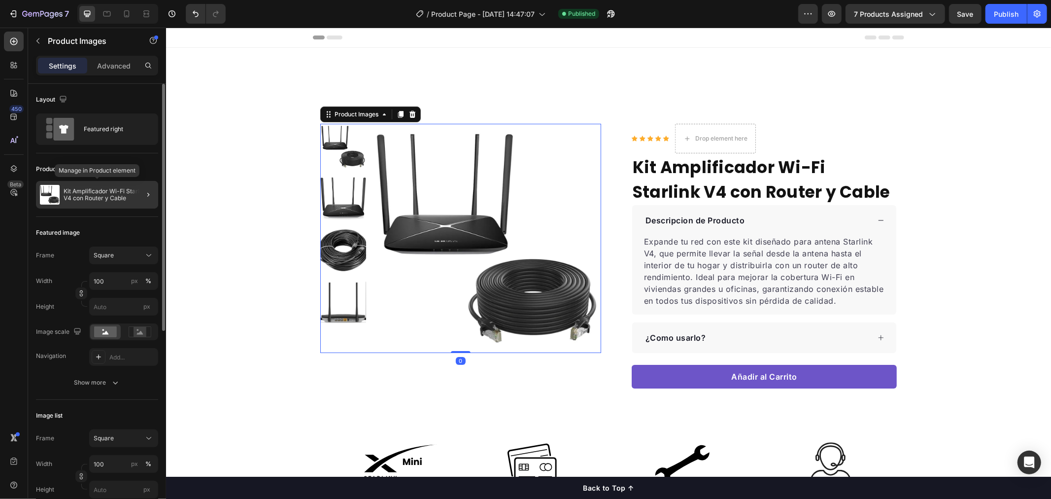
click at [127, 197] on p "Kit Amplificador Wi-Fi Starlink V4 con Router y Cable" at bounding box center [109, 195] width 91 height 14
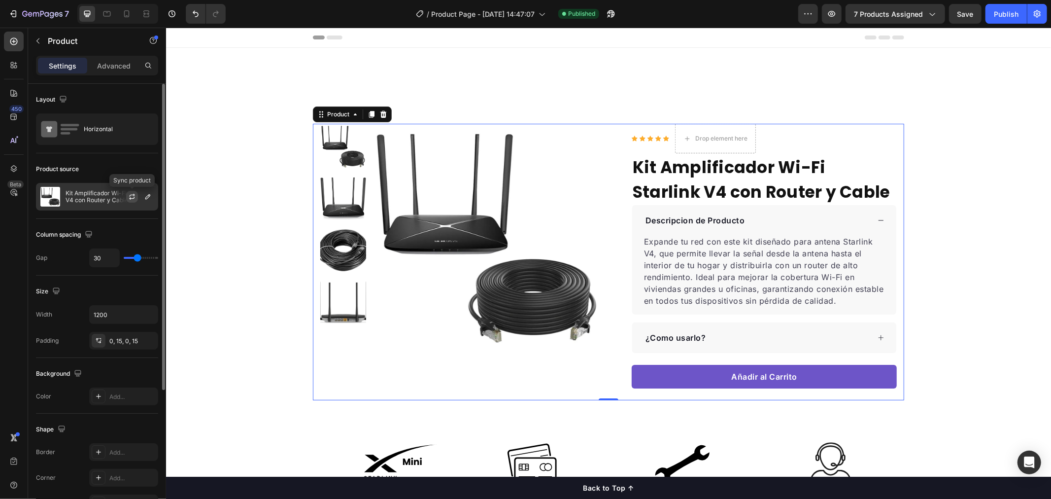
click at [130, 198] on icon "button" at bounding box center [132, 197] width 8 height 8
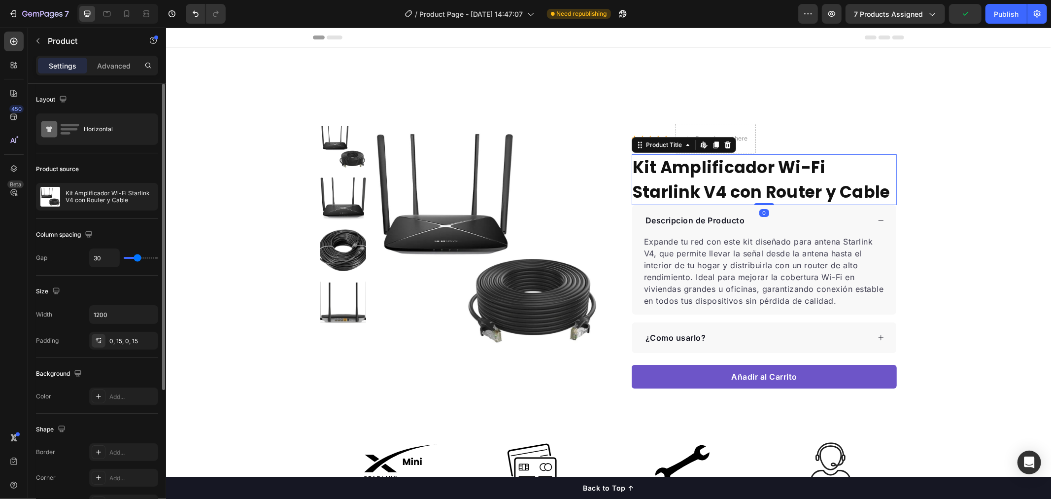
click at [753, 163] on h1 "Kit Amplificador Wi-Fi Starlink V4 con Router y Cable" at bounding box center [763, 179] width 265 height 51
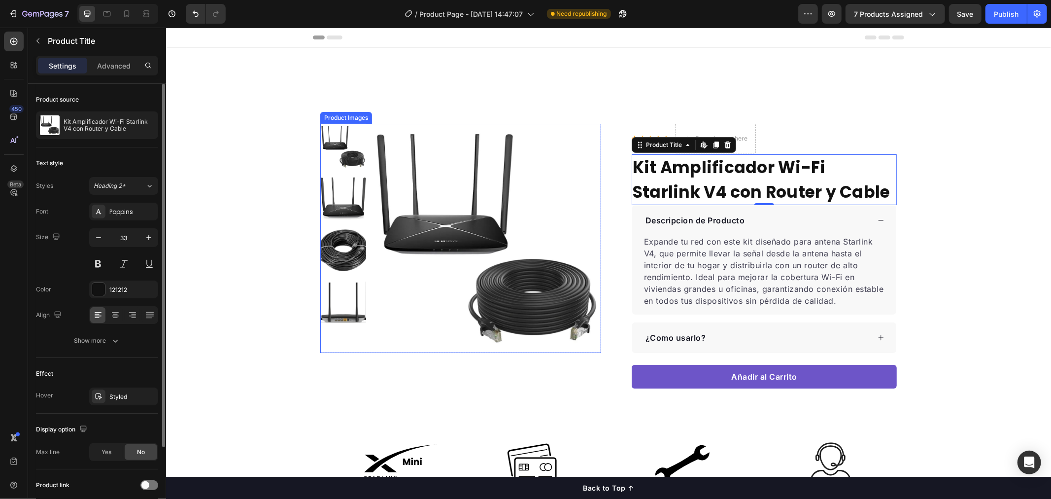
click at [387, 208] on img at bounding box center [486, 237] width 229 height 229
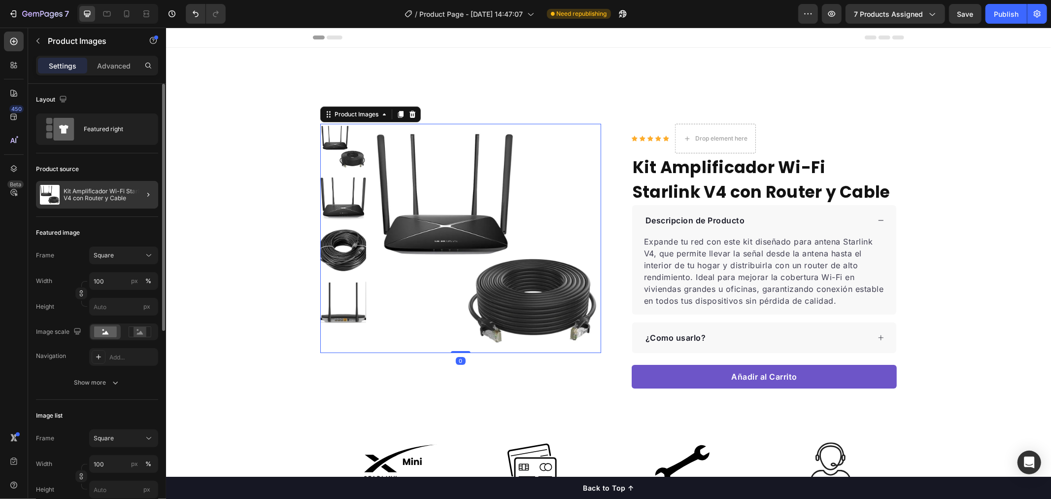
click at [134, 196] on div at bounding box center [145, 195] width 28 height 28
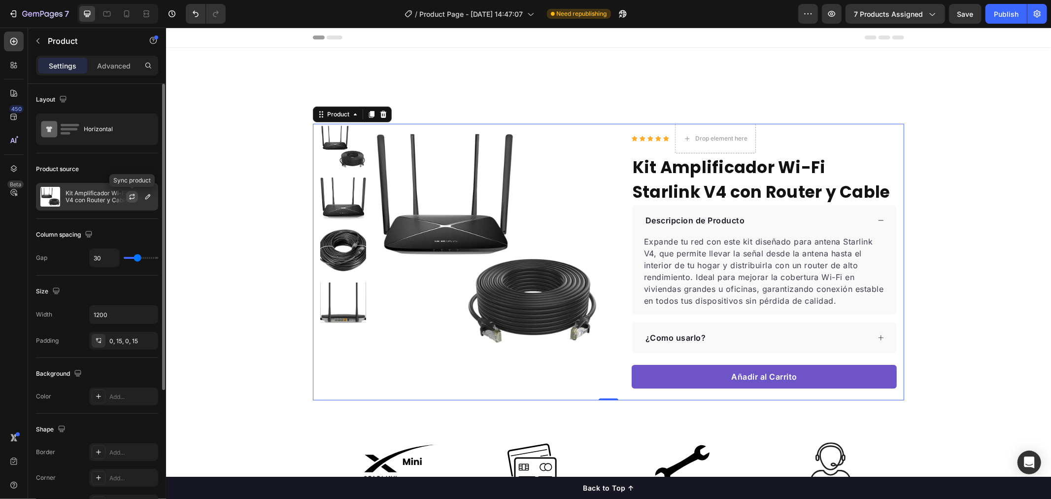
click at [134, 197] on icon "button" at bounding box center [132, 197] width 8 height 8
click at [918, 13] on span "7 products assigned" at bounding box center [888, 14] width 69 height 10
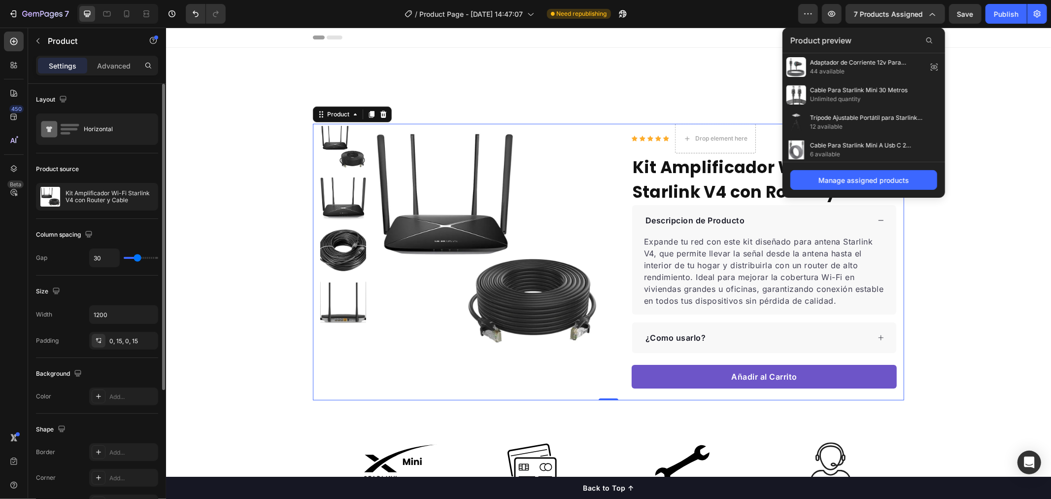
click at [1003, 26] on div "7 Version history / Product Page - [DATE] 14:47:07 Need republishing Preview 7 …" at bounding box center [525, 14] width 1051 height 28
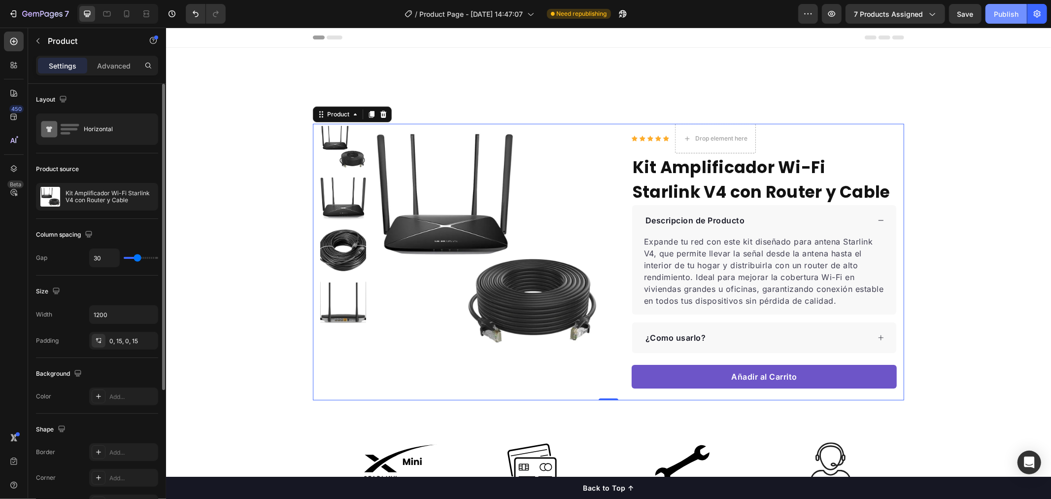
click at [1005, 9] on div "Publish" at bounding box center [1006, 14] width 25 height 10
click at [121, 122] on div "Horizontal" at bounding box center [114, 129] width 60 height 23
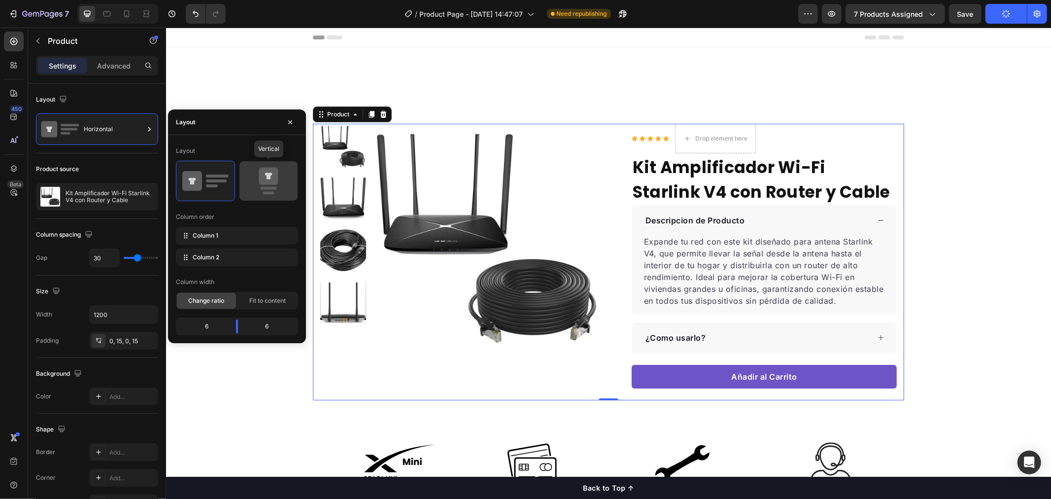
click at [271, 177] on icon at bounding box center [268, 176] width 19 height 17
type input "0"
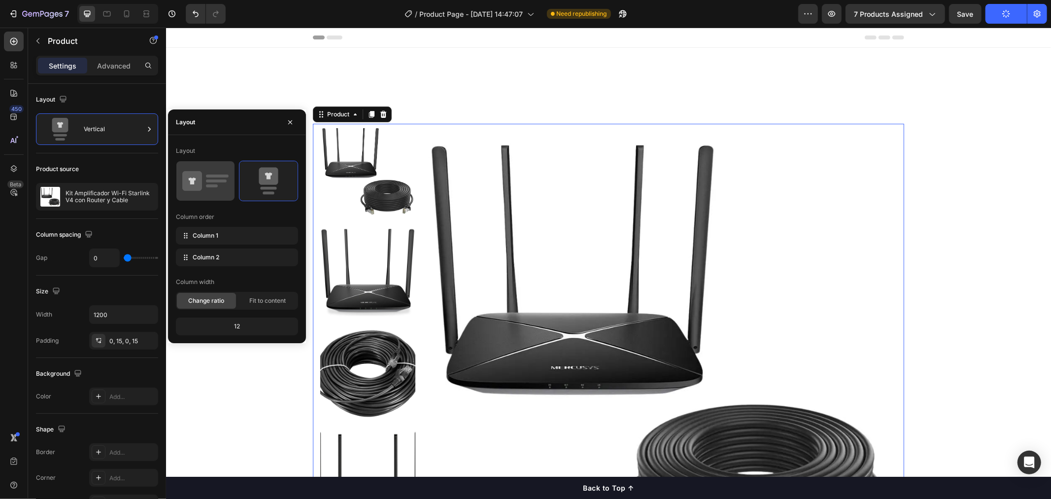
click at [232, 177] on div at bounding box center [205, 180] width 58 height 39
type input "30"
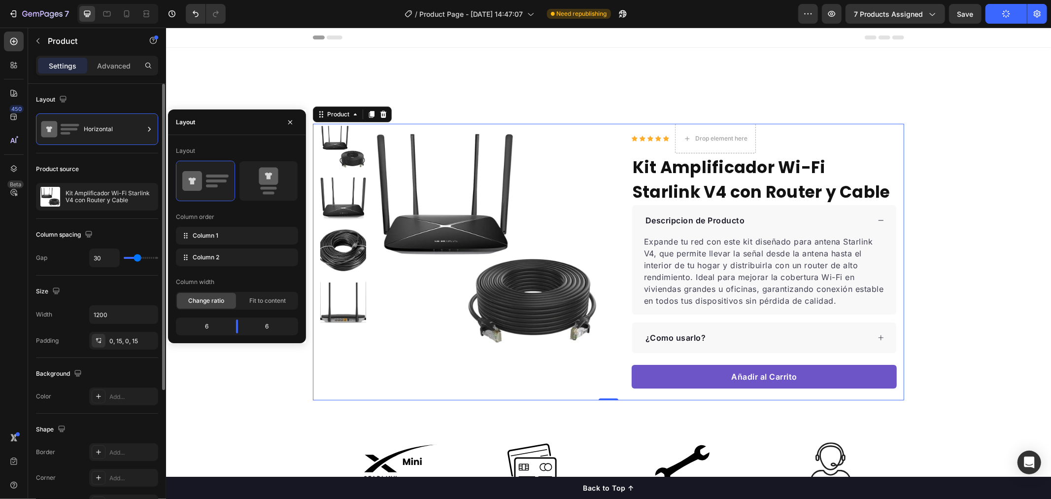
type input "28"
type input "23"
type input "20"
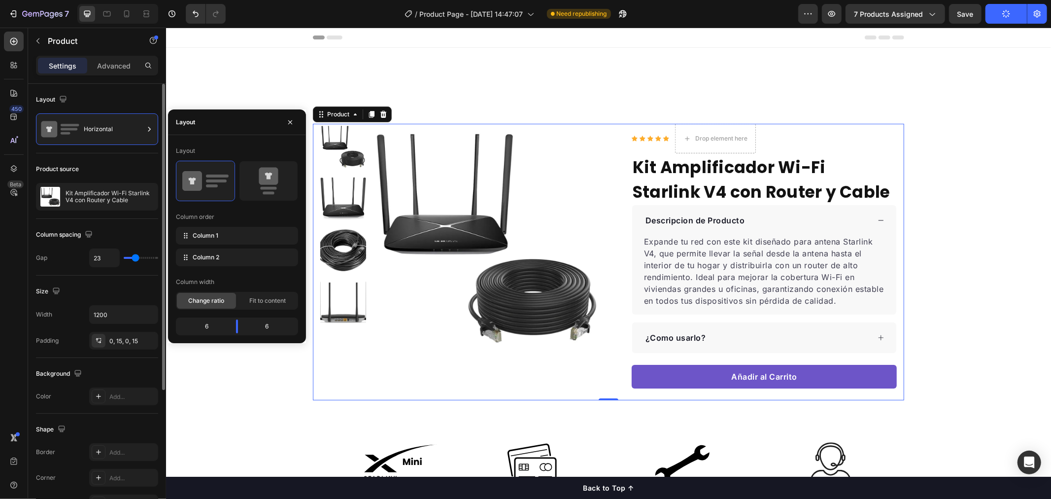
type input "20"
type input "18"
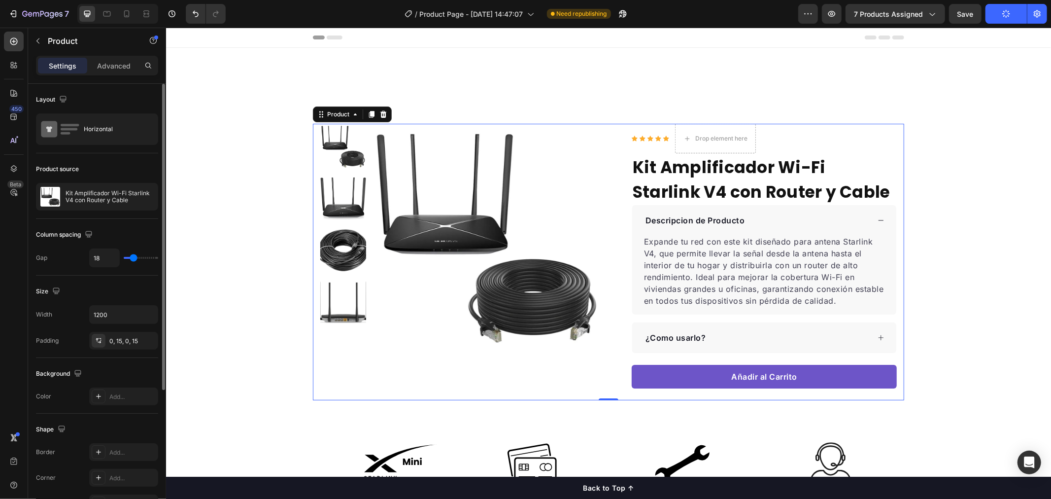
type input "16"
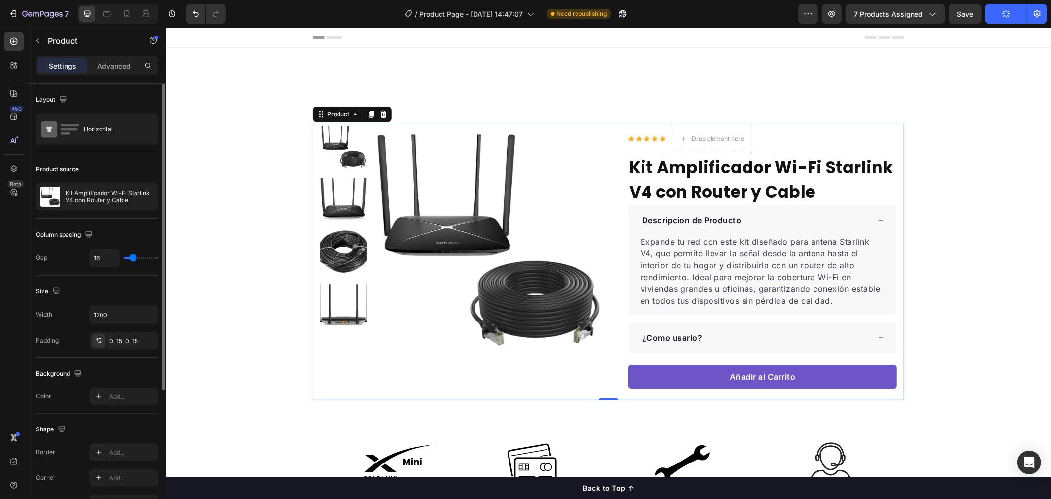
type input "15"
type input "13"
type input "10"
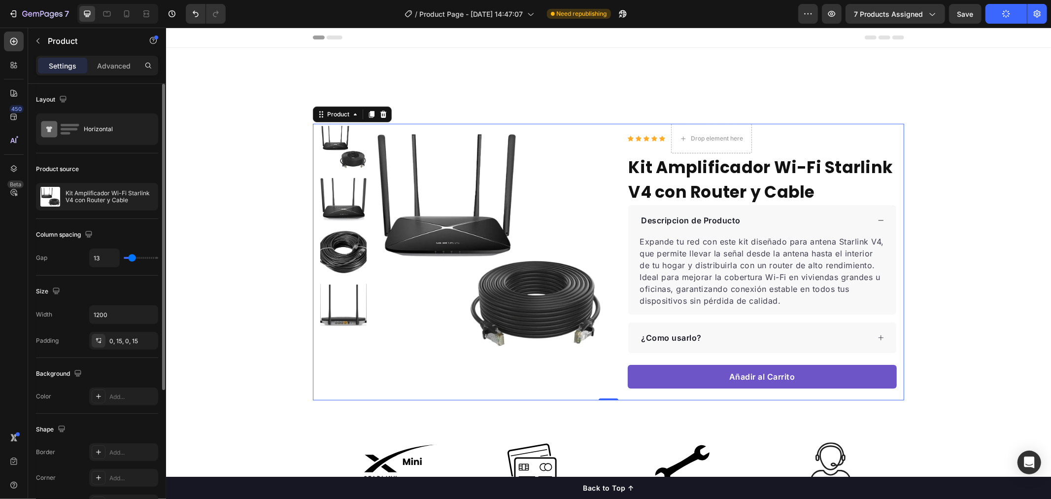
type input "10"
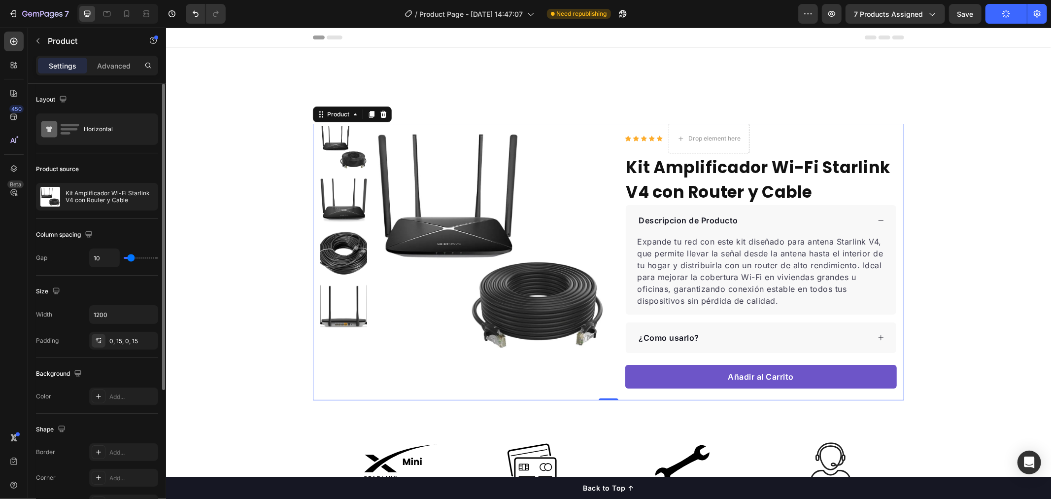
type input "3"
type input "0"
type input "2"
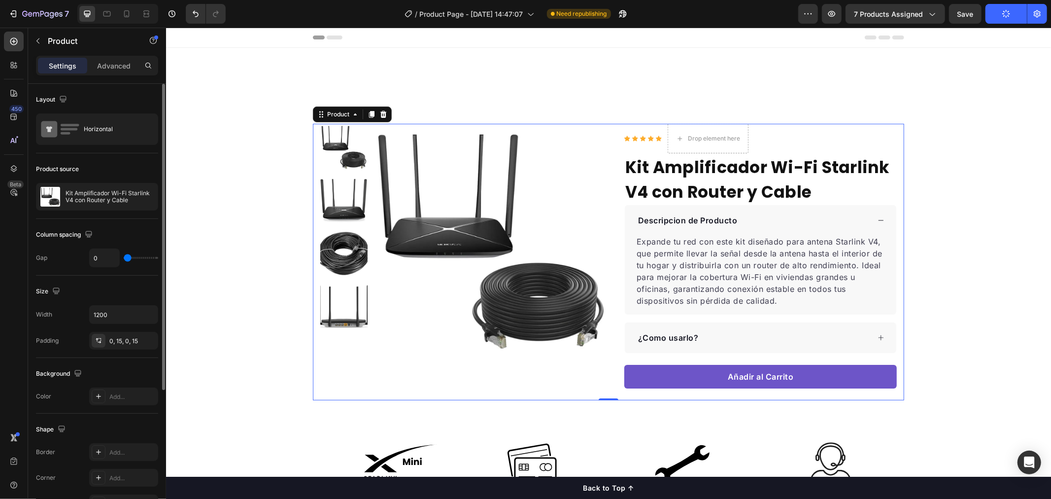
type input "2"
type input "8"
type input "10"
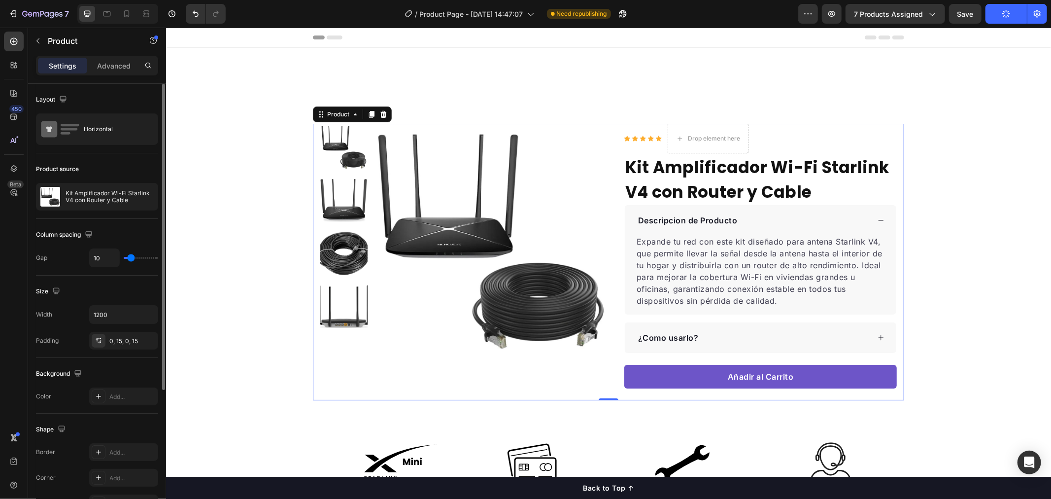
type input "13"
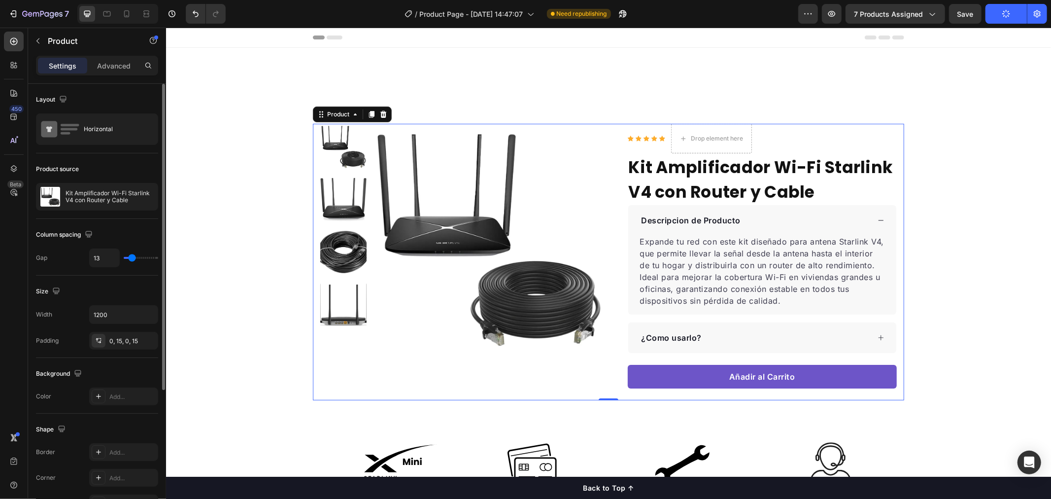
type input "15"
type input "16"
type input "18"
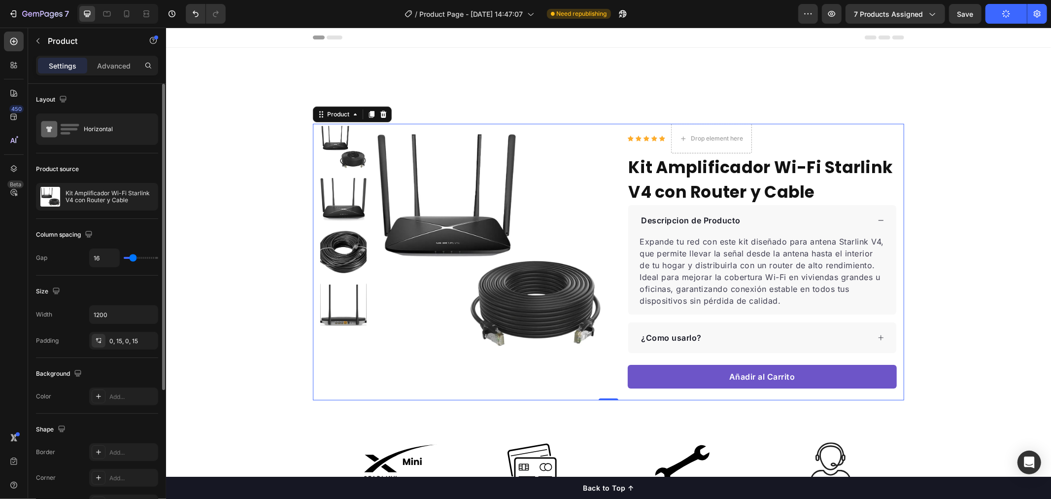
type input "18"
type input "20"
type input "21"
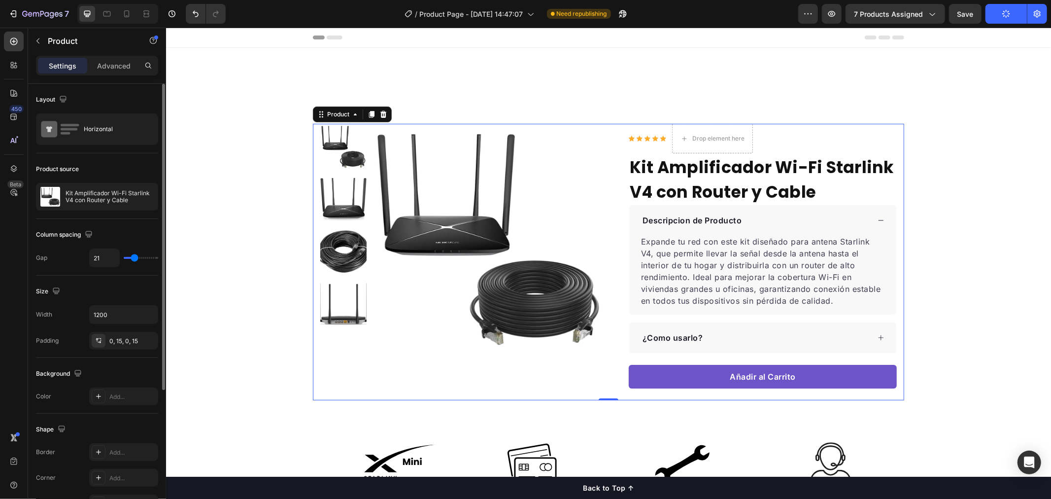
type input "23"
type input "25"
type input "26"
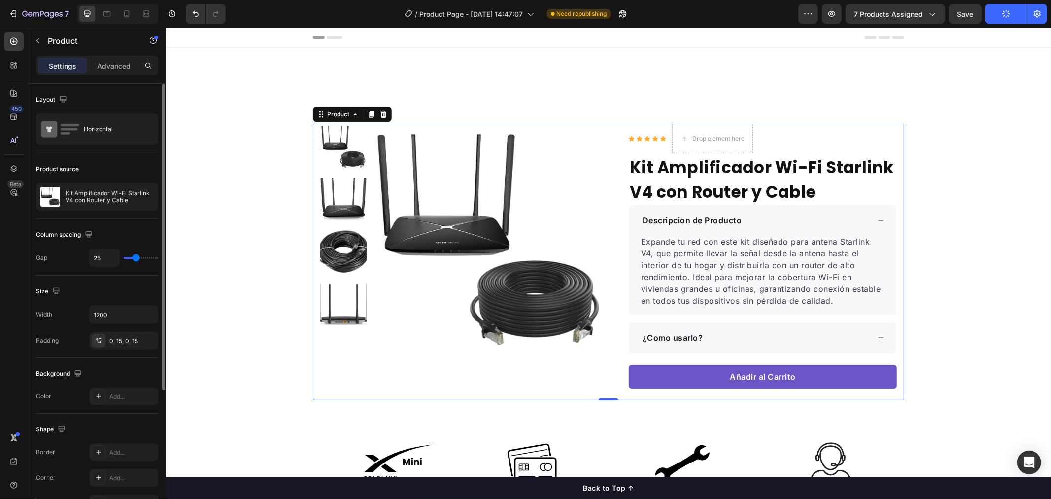
type input "26"
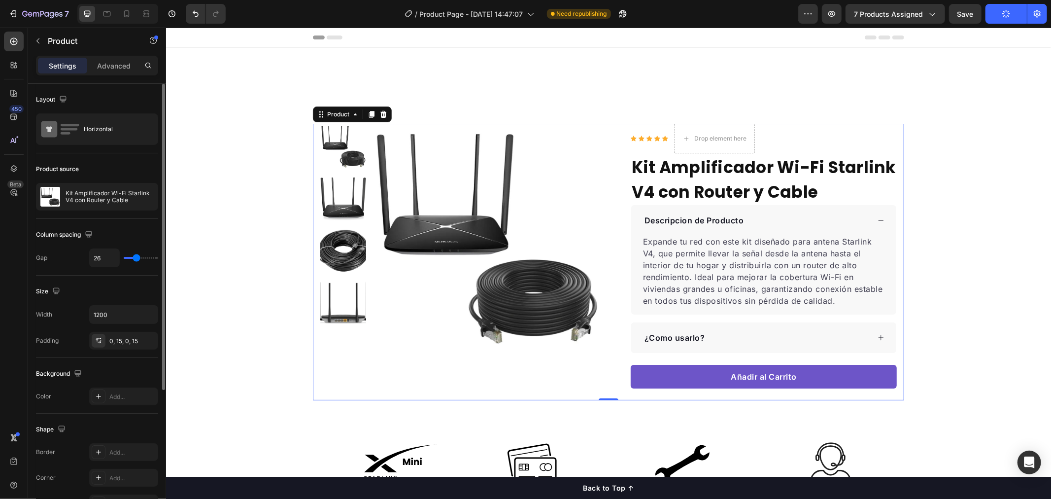
type input "30"
type input "34"
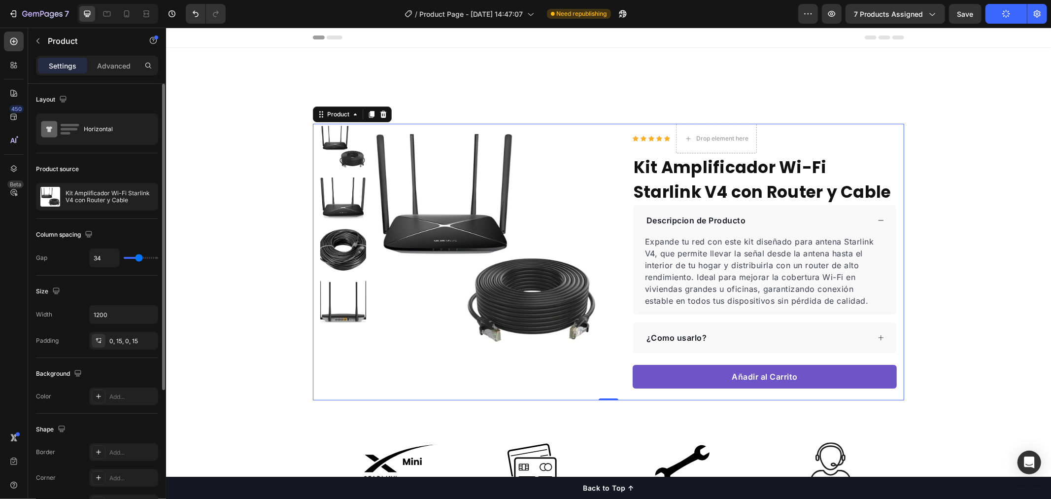
type input "31"
type input "28"
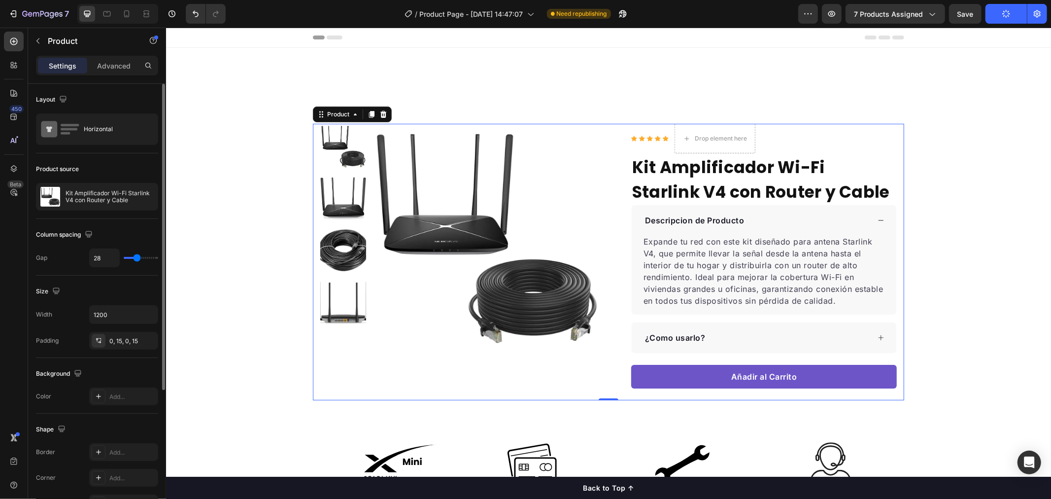
type input "26"
type input "28"
type input "30"
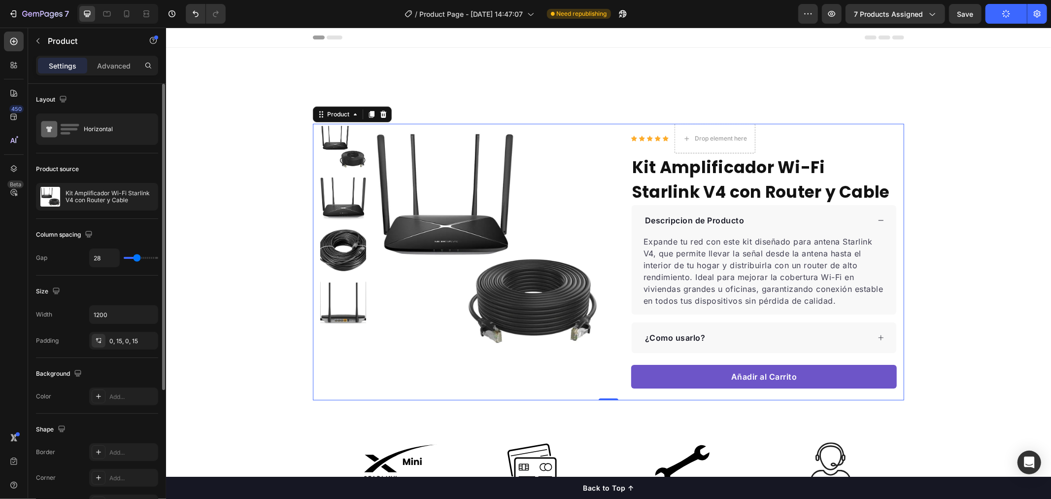
type input "30"
type input "31"
type input "34"
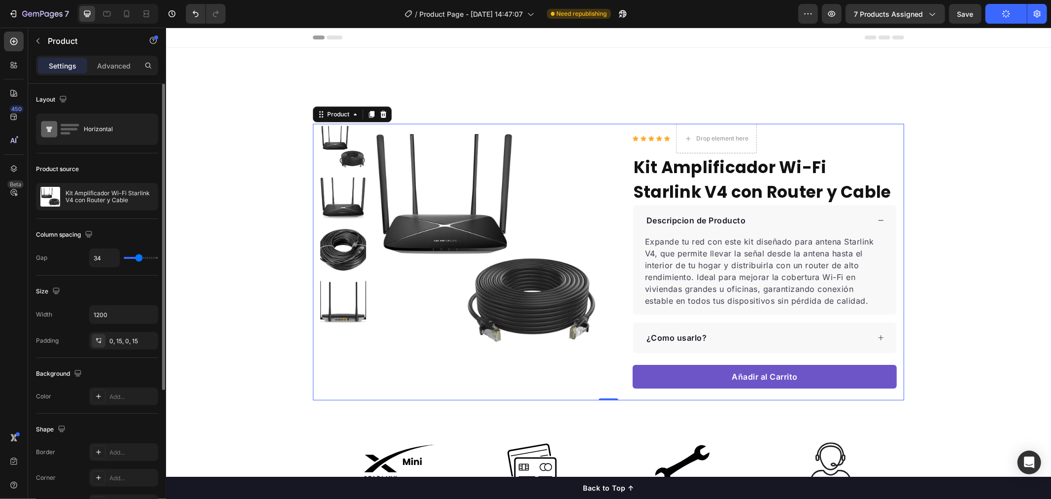
type input "36"
type input "38"
type input "36"
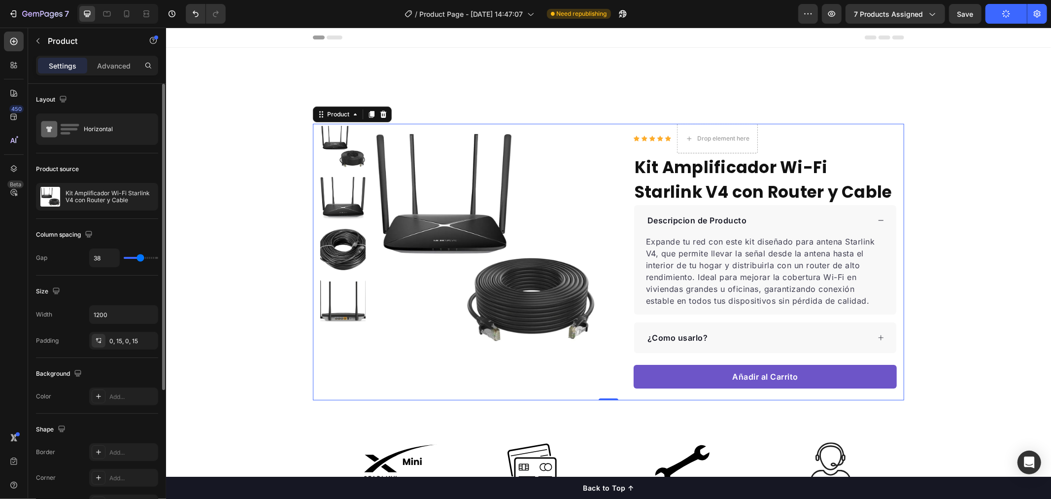
type input "36"
type input "34"
type input "33"
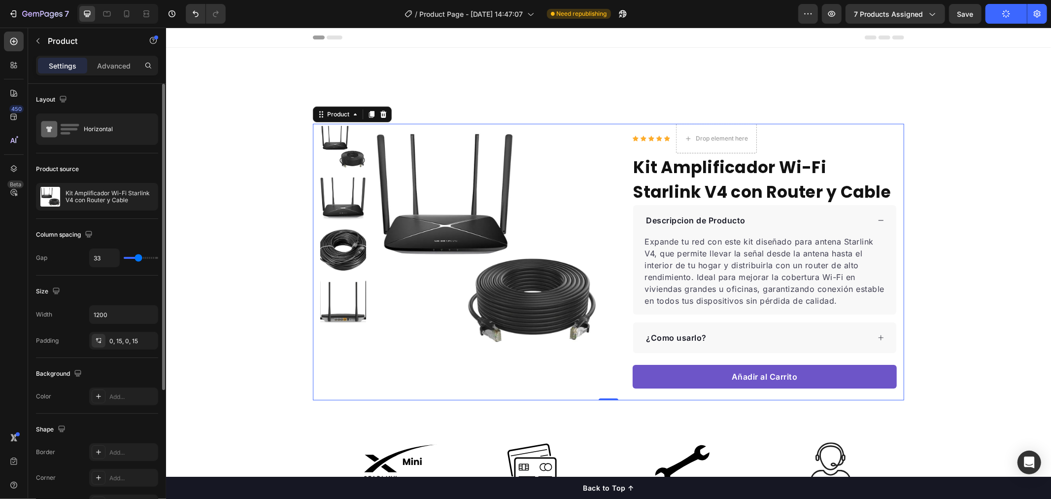
type input "31"
type input "30"
drag, startPoint x: 138, startPoint y: 258, endPoint x: 137, endPoint y: 267, distance: 9.4
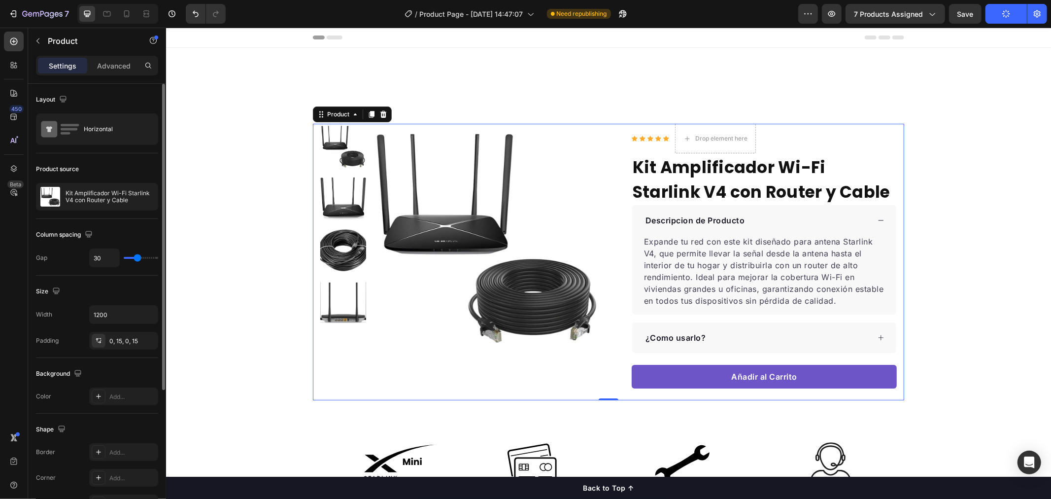
click at [137, 259] on input "range" at bounding box center [141, 258] width 35 height 2
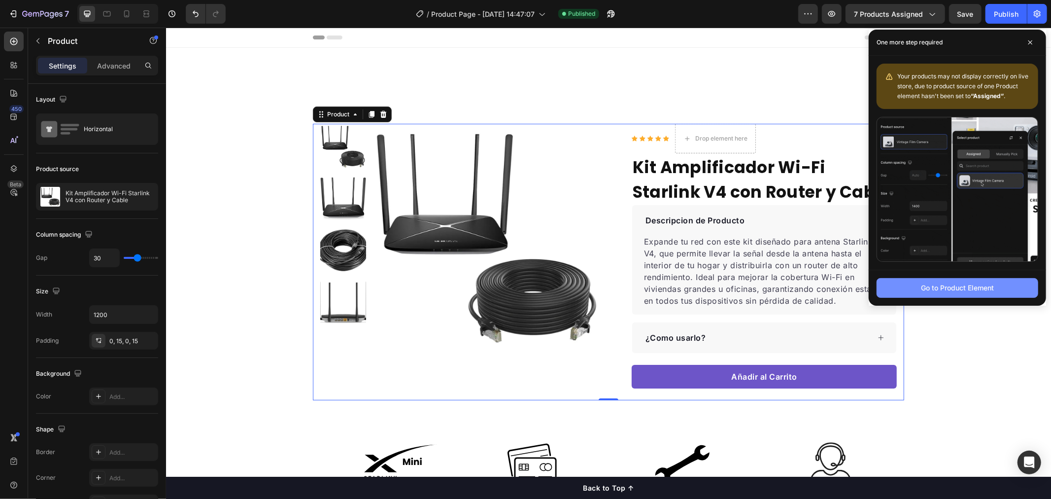
click at [959, 290] on div "Go to Product Element" at bounding box center [957, 287] width 73 height 10
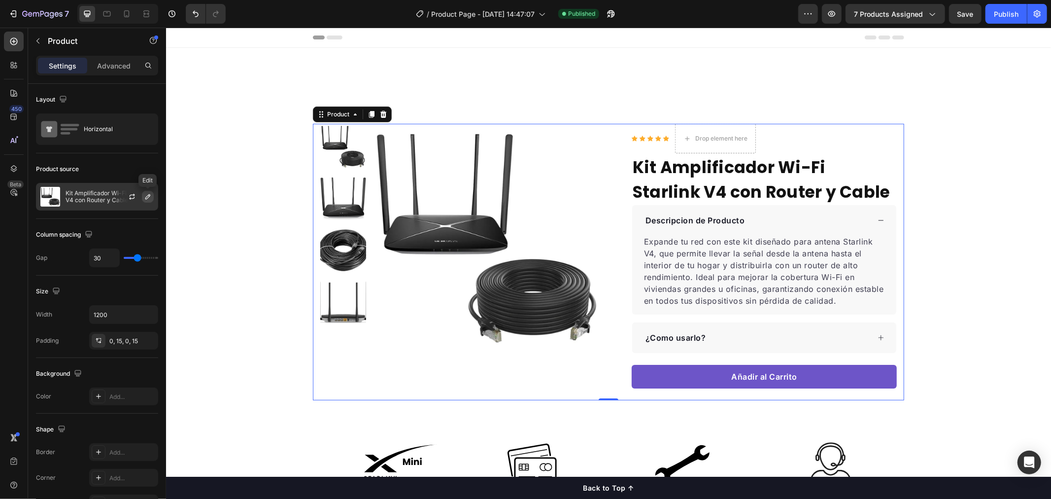
click at [144, 195] on icon "button" at bounding box center [148, 197] width 8 height 8
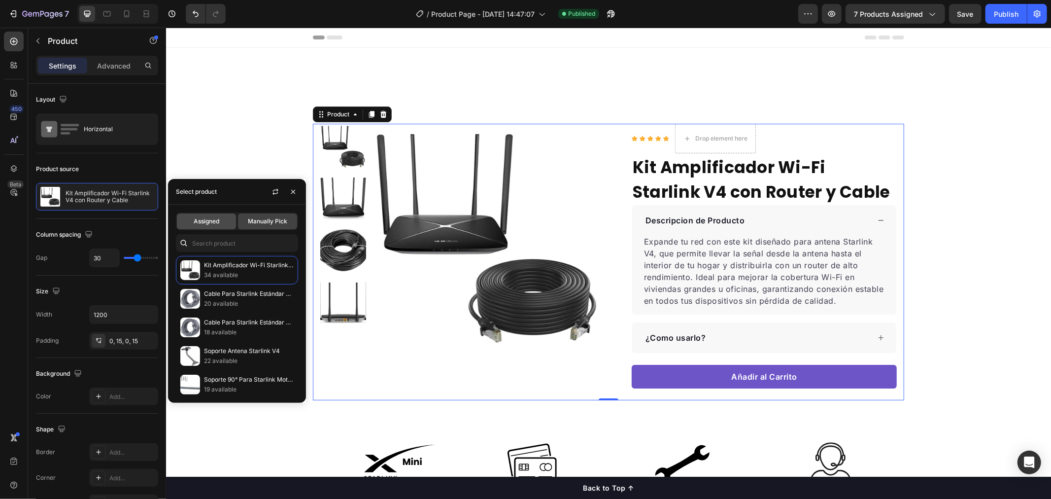
click at [207, 219] on span "Assigned" at bounding box center [207, 221] width 26 height 9
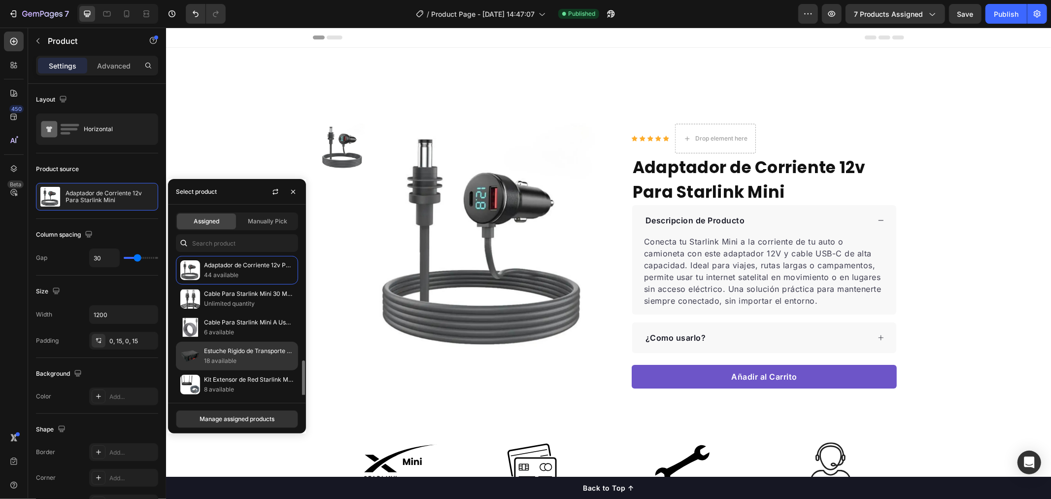
scroll to position [62, 0]
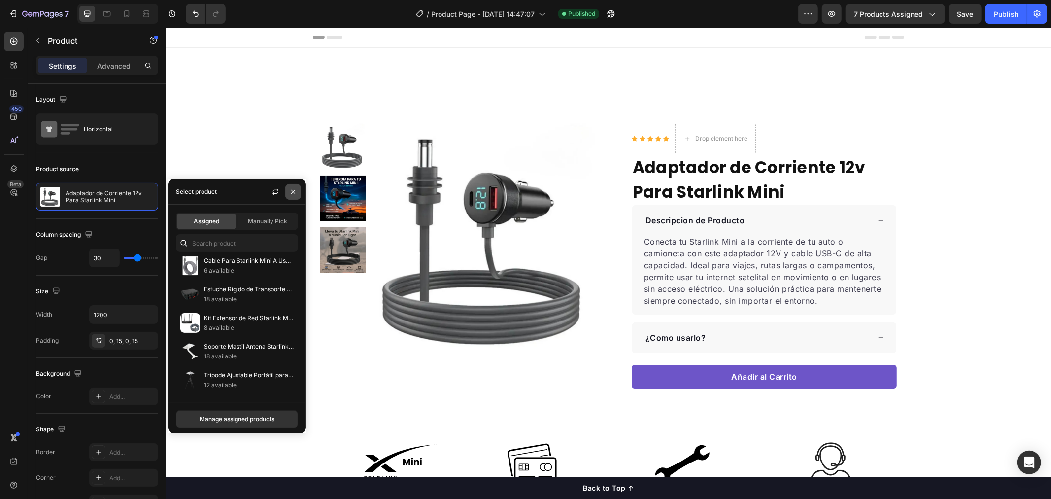
click at [293, 189] on icon "button" at bounding box center [293, 192] width 8 height 8
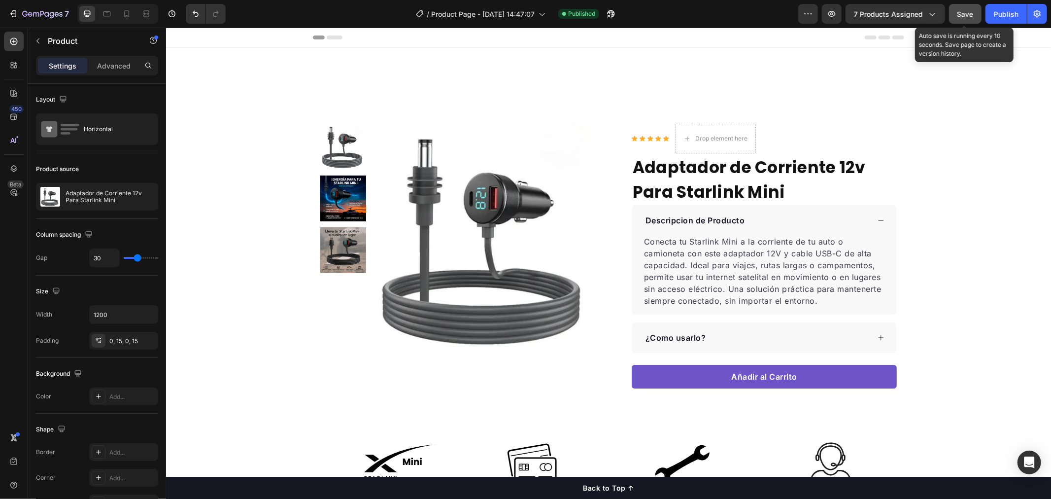
click at [973, 18] on div "Save" at bounding box center [966, 14] width 16 height 10
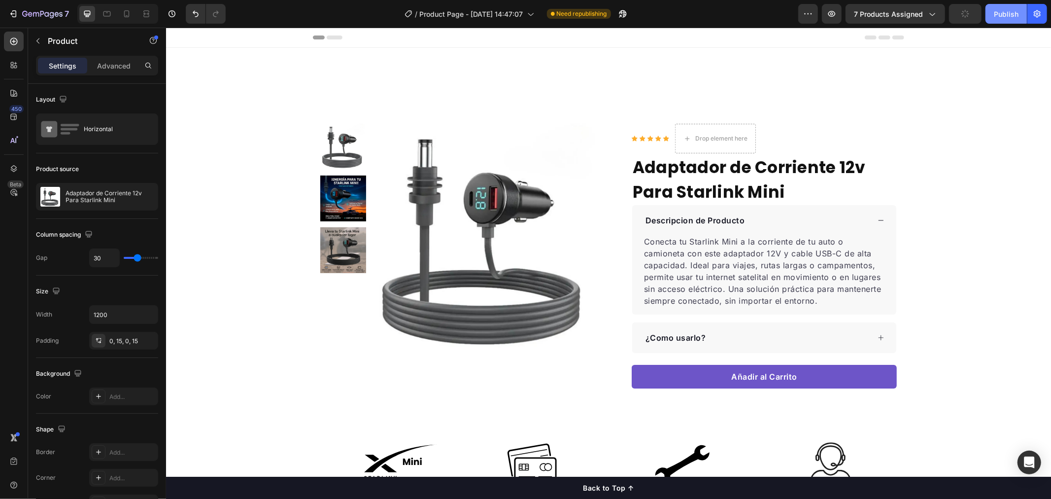
click at [997, 17] on div "Publish" at bounding box center [1006, 14] width 25 height 10
click at [17, 9] on icon "button" at bounding box center [13, 14] width 10 height 10
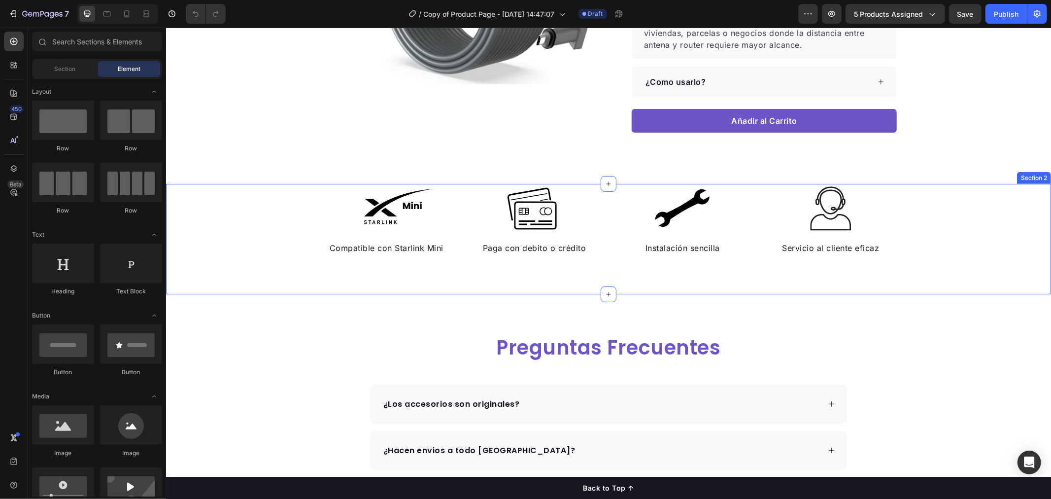
scroll to position [274, 0]
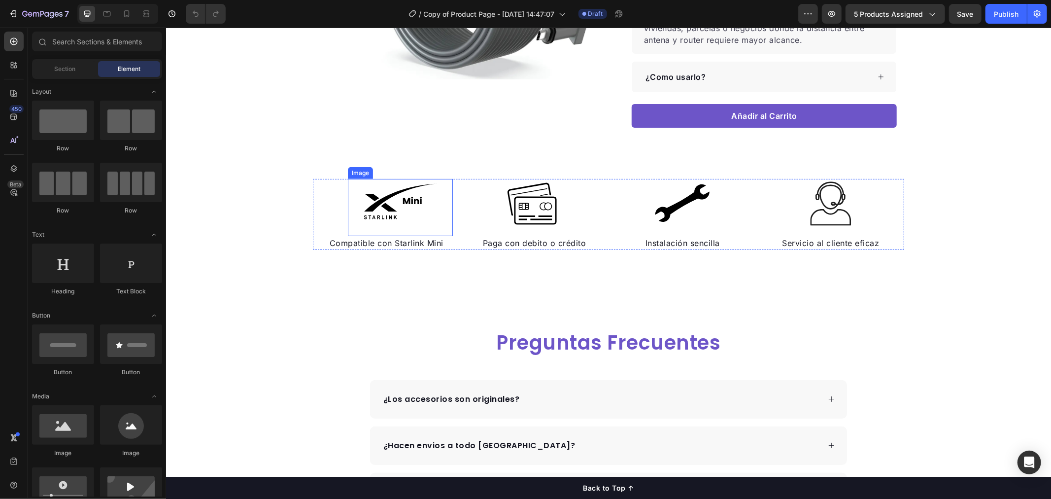
click at [382, 206] on img at bounding box center [400, 202] width 74 height 49
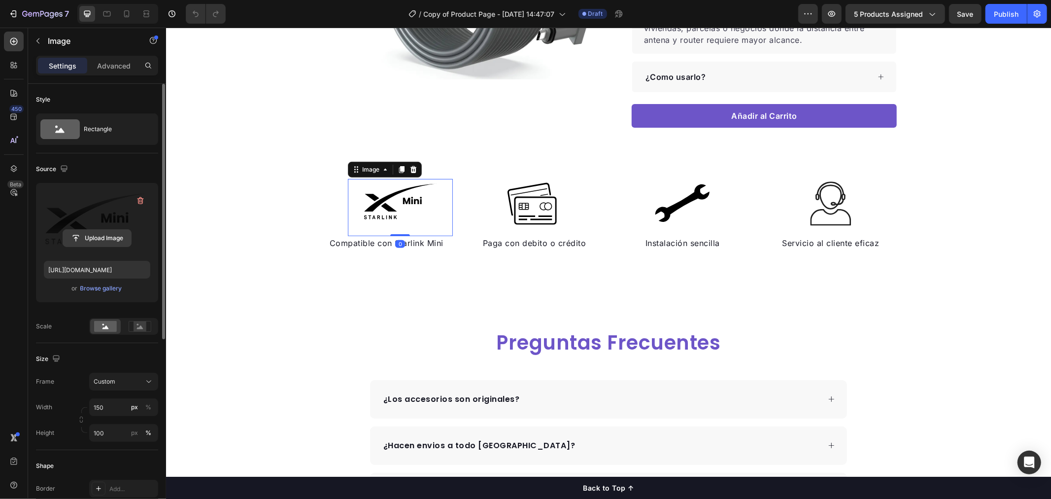
click at [105, 240] on input "file" at bounding box center [97, 238] width 68 height 17
type input "[URL][DOMAIN_NAME]"
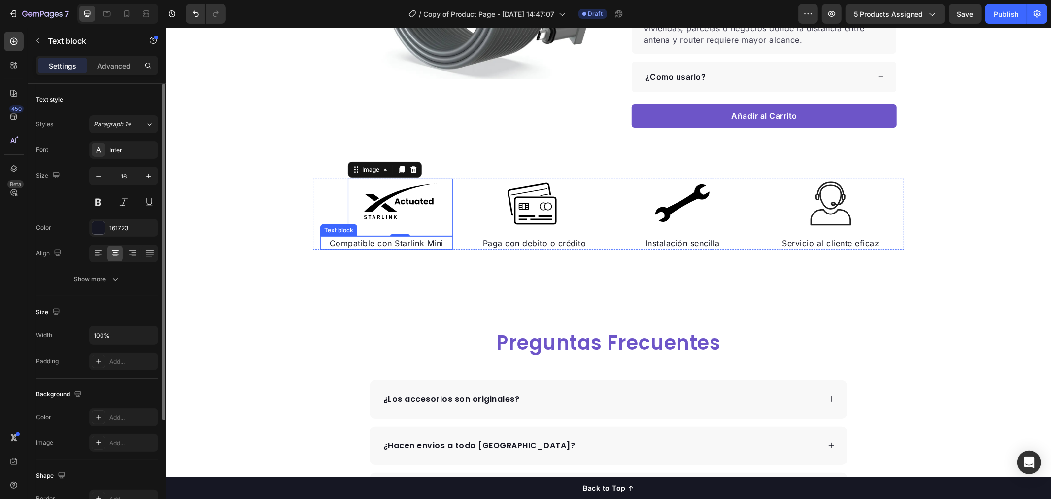
click at [425, 239] on p "Compatible con Starlink Mini" at bounding box center [386, 243] width 131 height 12
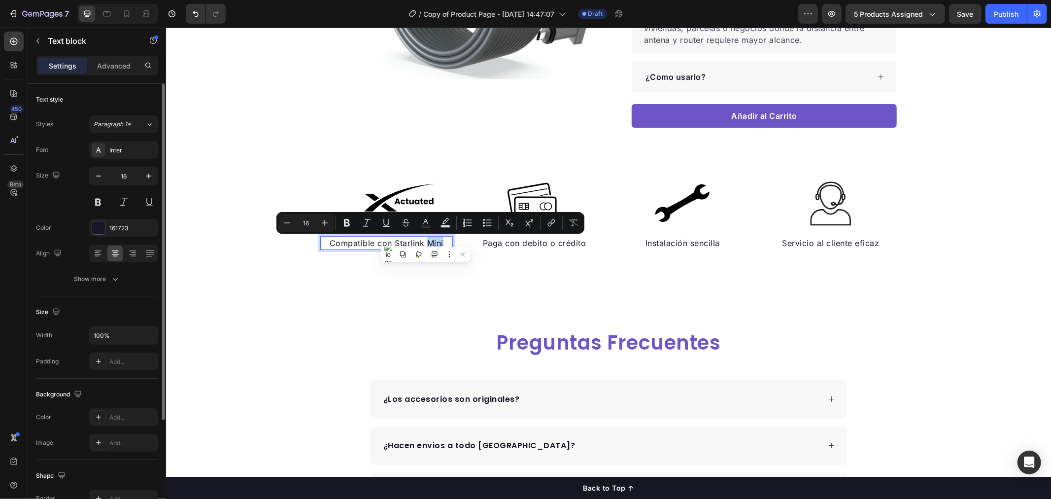
click at [436, 241] on p "Compatible con Starlink Mini" at bounding box center [386, 243] width 131 height 12
drag, startPoint x: 440, startPoint y: 239, endPoint x: 423, endPoint y: 244, distance: 17.0
click at [423, 244] on p "Compatible con Starlink Mini" at bounding box center [386, 243] width 131 height 12
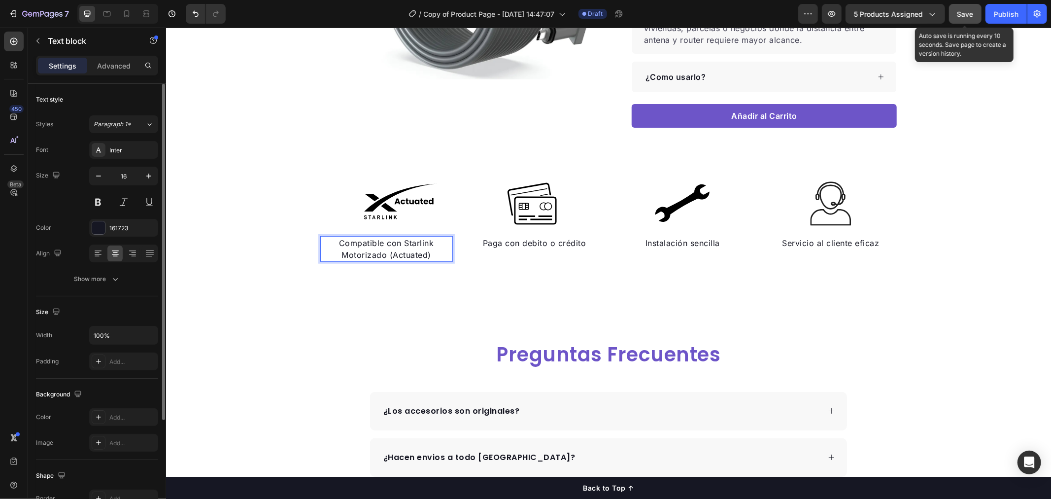
click at [969, 6] on button "Save" at bounding box center [965, 14] width 33 height 20
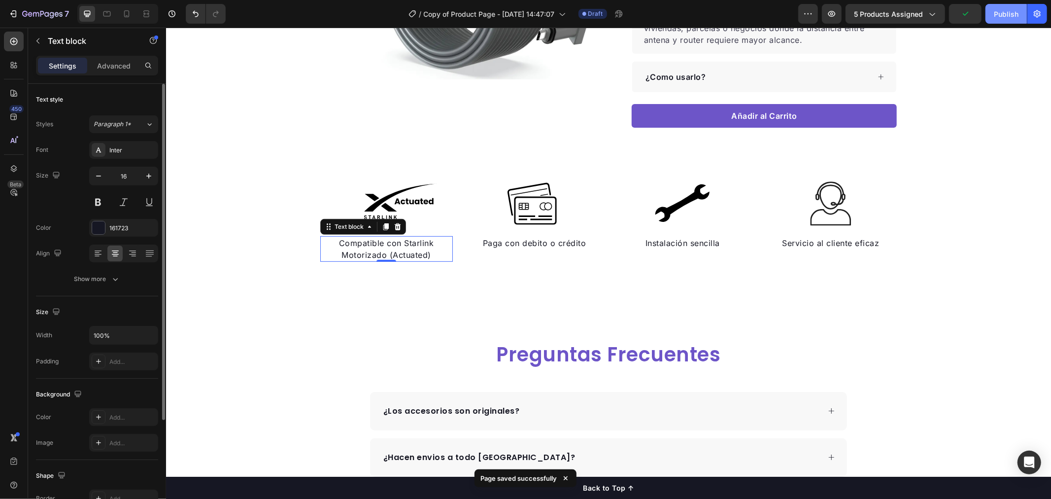
click at [1002, 17] on div "Publish" at bounding box center [1006, 14] width 25 height 10
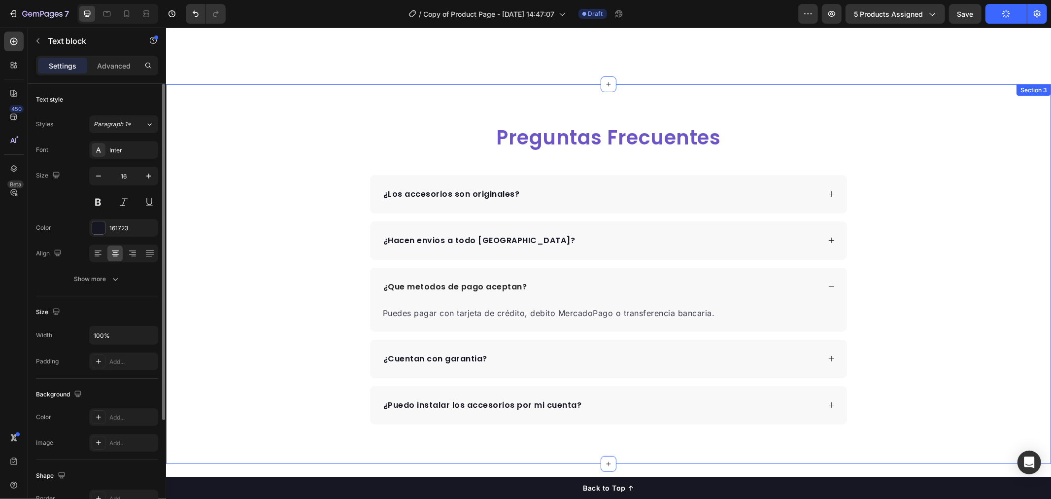
scroll to position [383, 0]
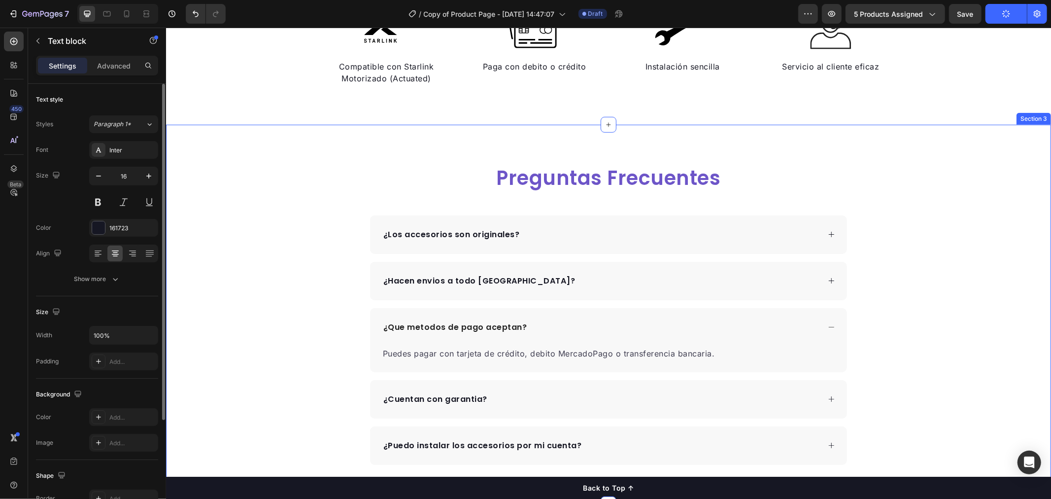
click at [267, 189] on div "Preguntas Frecuentes Heading ¿Los accesorios son originales? ¿Hacen envios a to…" at bounding box center [608, 314] width 885 height 301
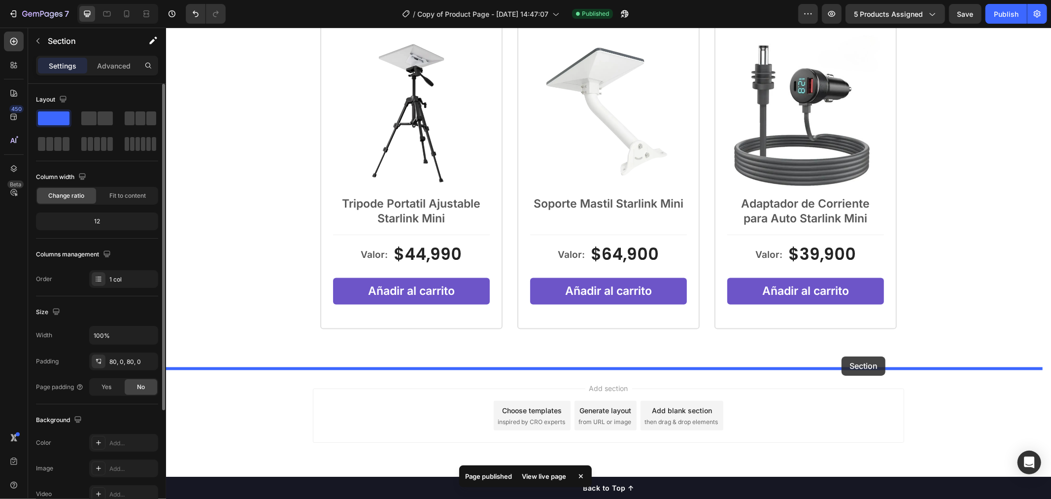
drag, startPoint x: 845, startPoint y: 113, endPoint x: 841, endPoint y: 356, distance: 242.5
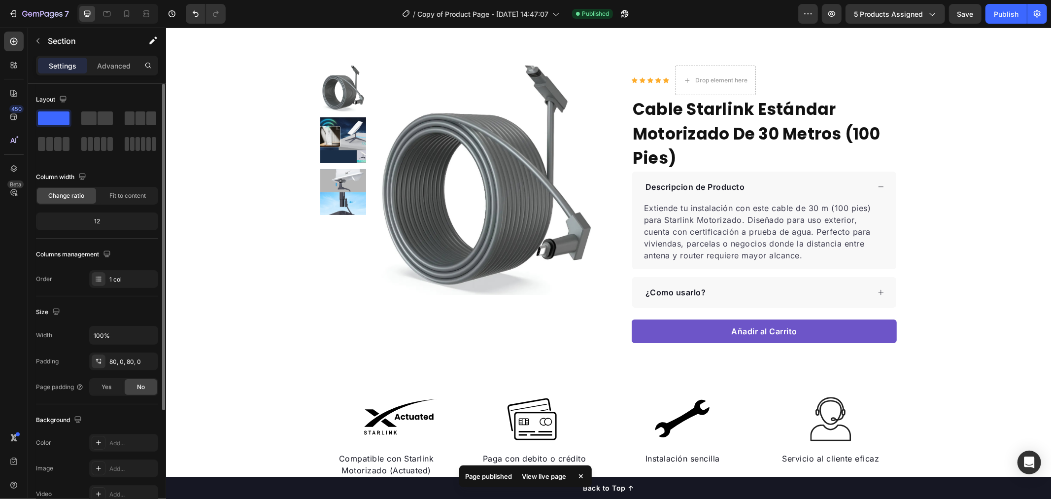
scroll to position [0, 0]
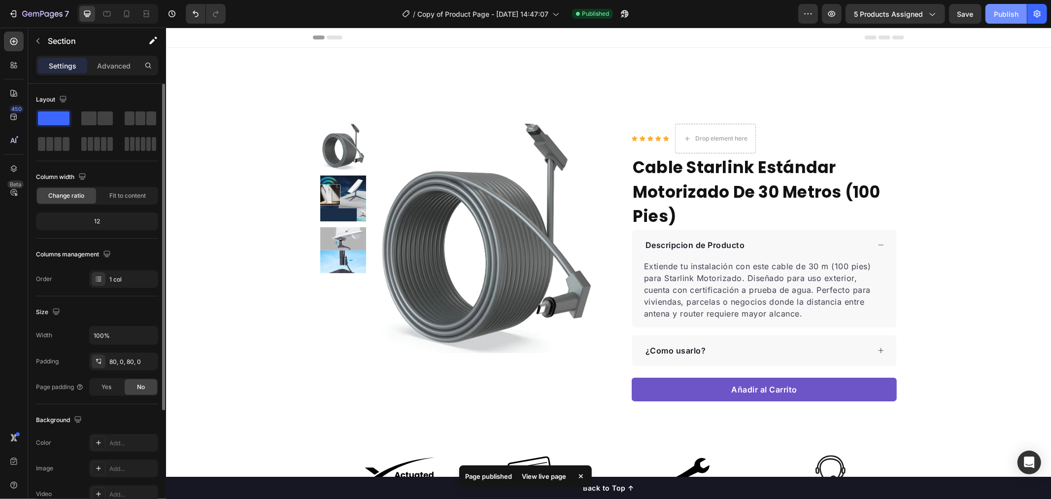
click at [1018, 9] on div "Publish" at bounding box center [1006, 14] width 25 height 10
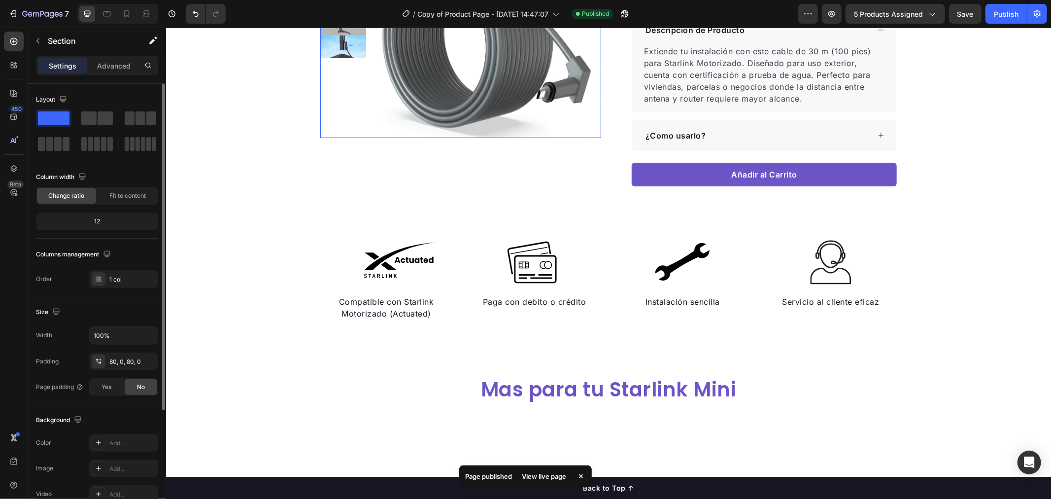
scroll to position [219, 0]
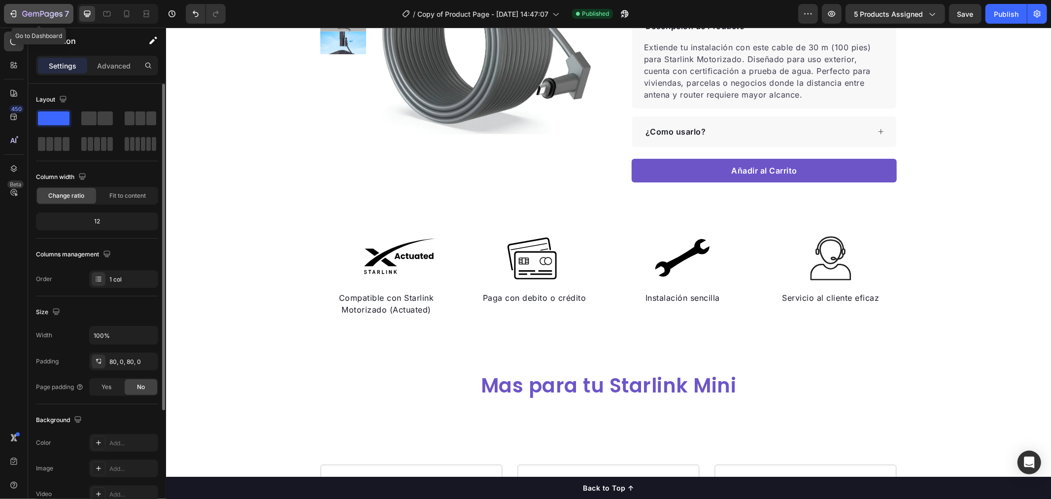
click at [33, 13] on icon "button" at bounding box center [36, 14] width 6 height 4
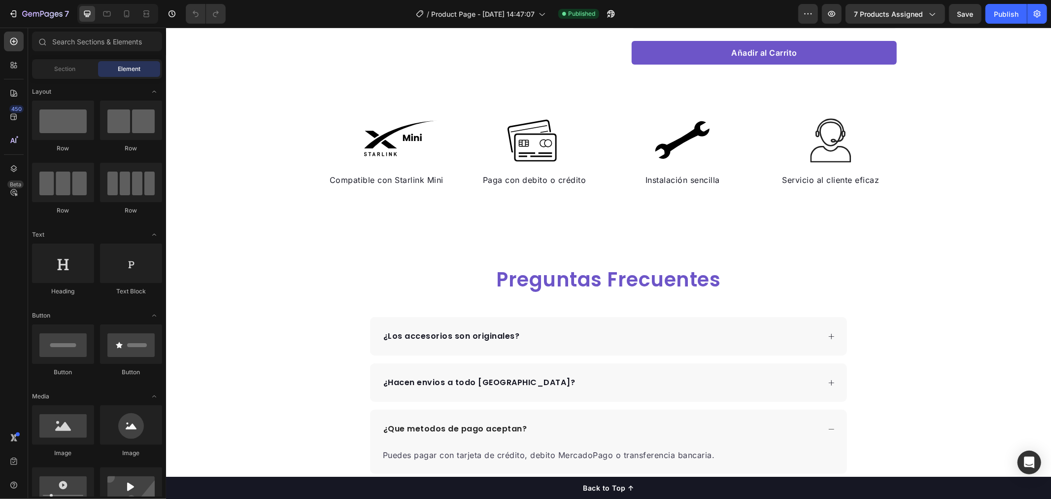
scroll to position [493, 0]
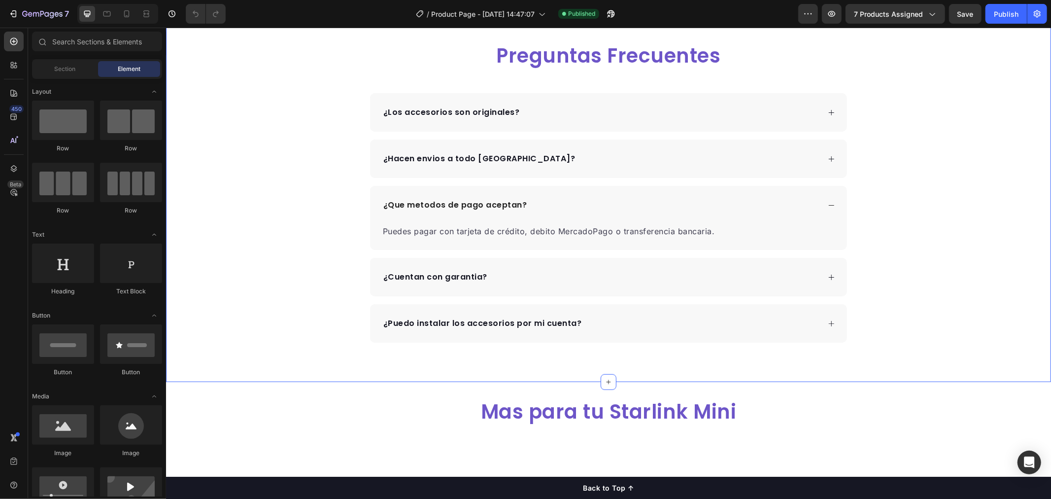
click at [314, 117] on div "Preguntas Frecuentes Heading ¿Los accesorios son originales? ¿Hacen envios a to…" at bounding box center [608, 191] width 885 height 301
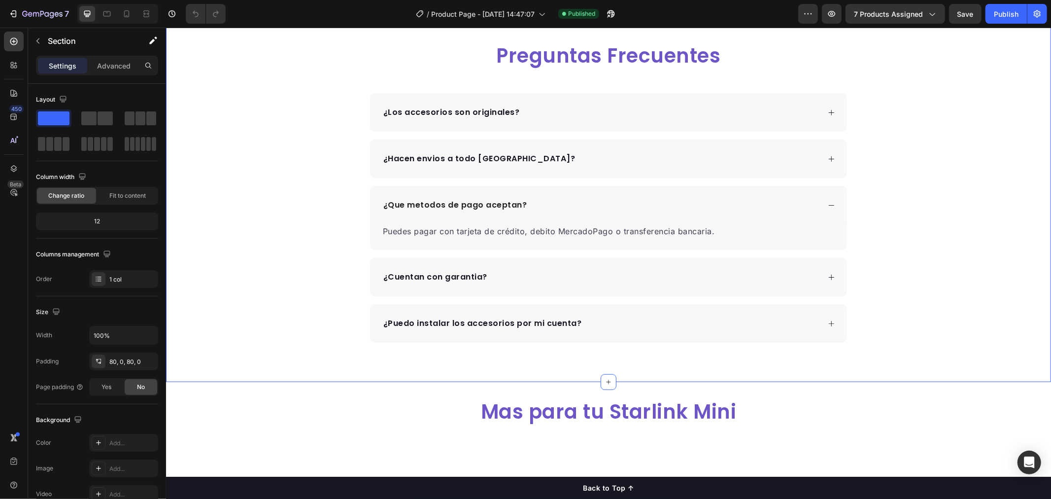
scroll to position [438, 0]
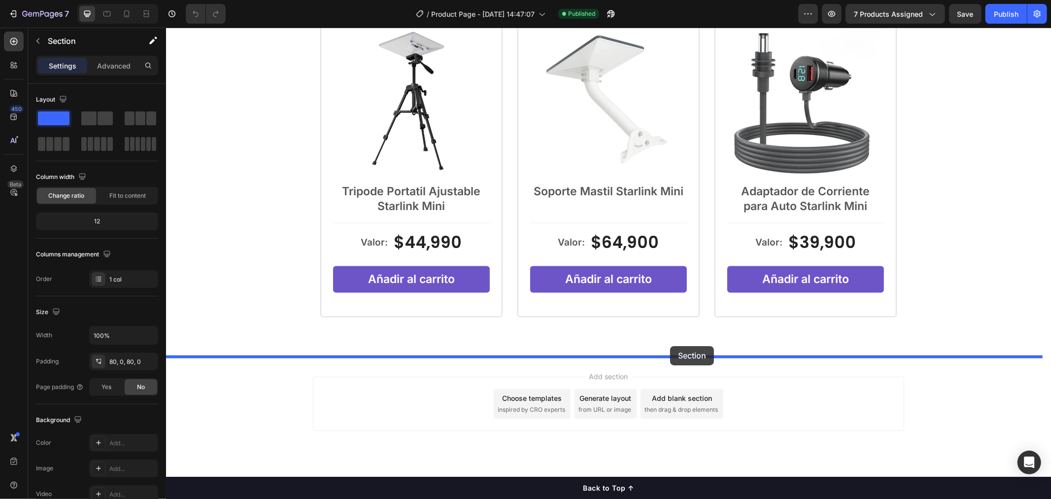
drag, startPoint x: 850, startPoint y: 124, endPoint x: 669, endPoint y: 346, distance: 285.9
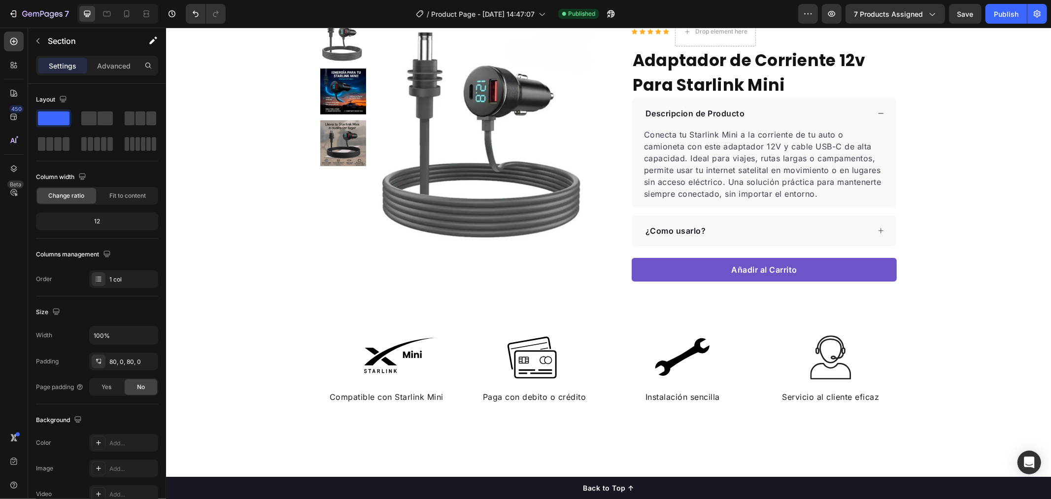
scroll to position [0, 0]
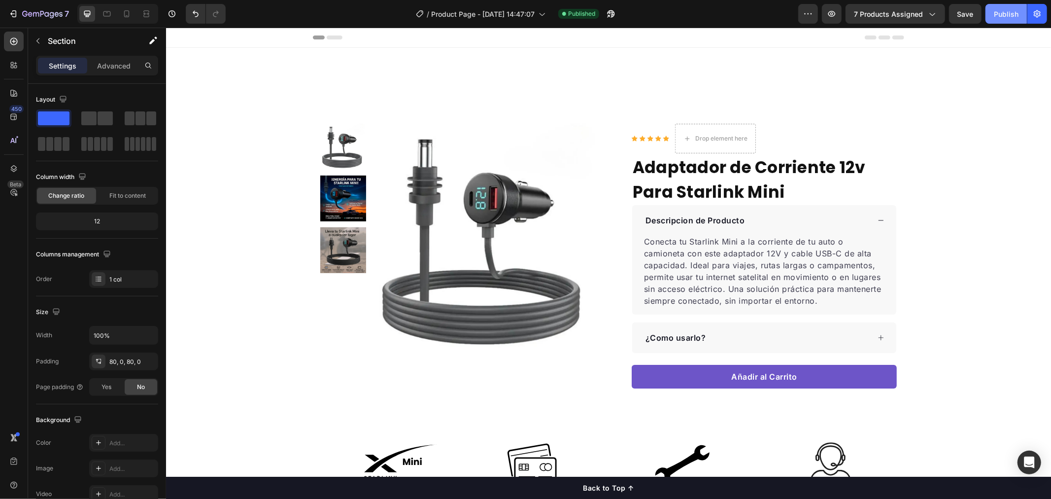
click at [1006, 20] on button "Publish" at bounding box center [1006, 14] width 41 height 20
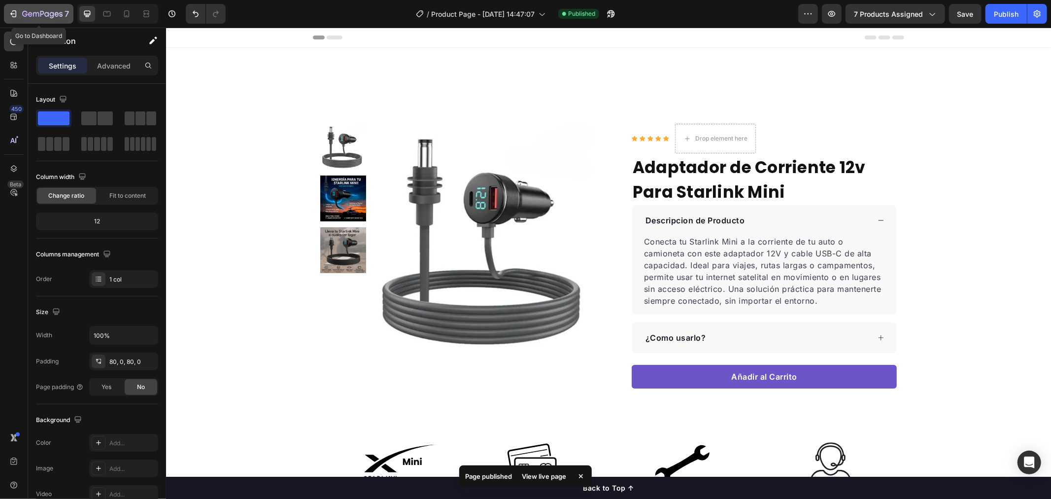
click at [16, 13] on icon "button" at bounding box center [14, 13] width 4 height 7
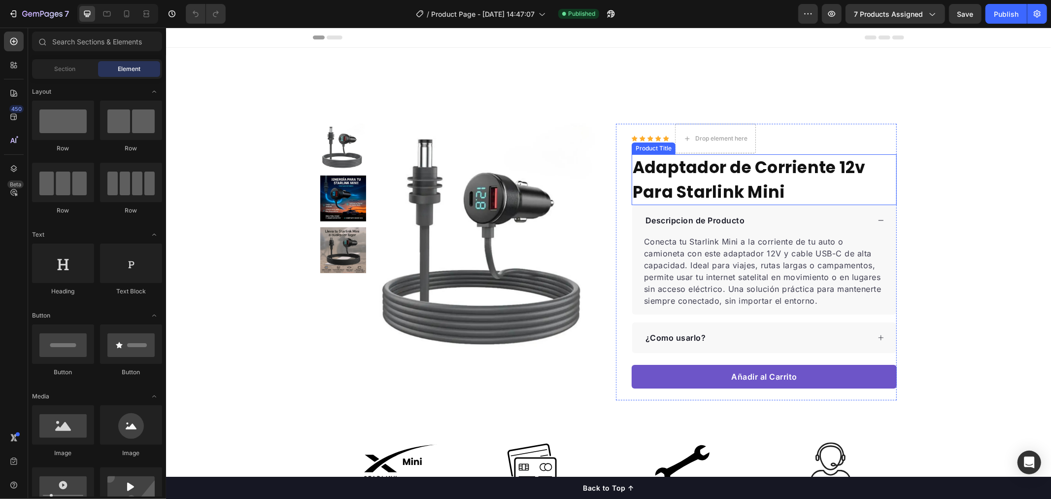
click at [787, 191] on h1 "Adaptador de Corriente 12v Para Starlink Mini" at bounding box center [763, 179] width 265 height 51
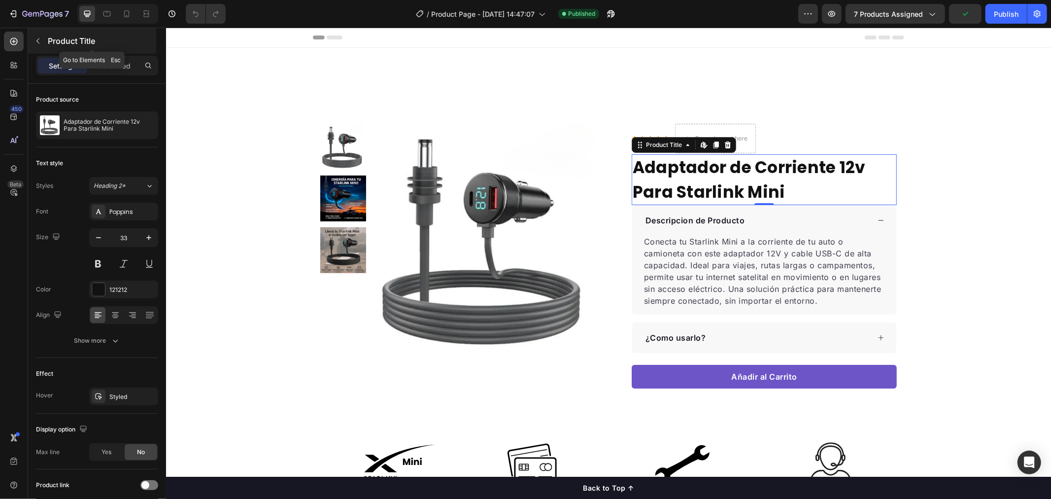
click at [38, 41] on icon "button" at bounding box center [38, 41] width 8 height 8
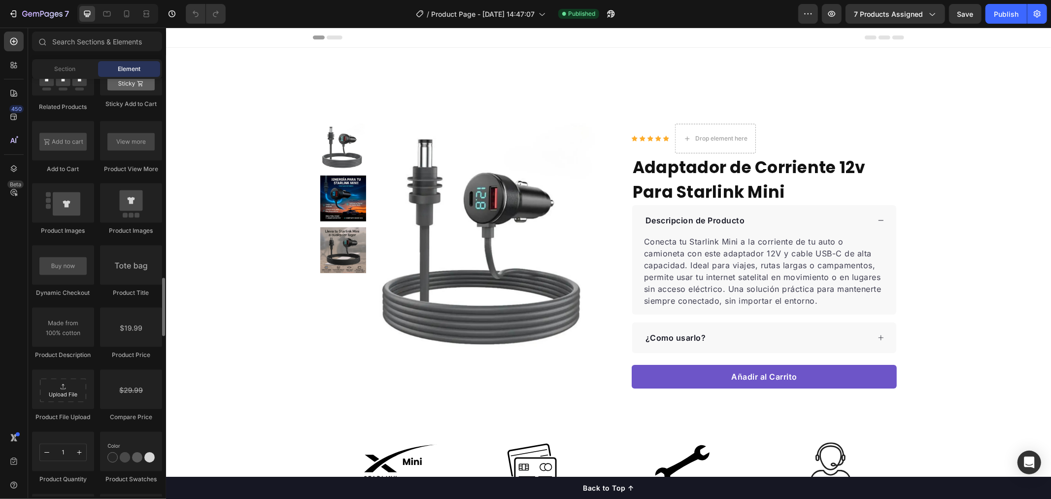
scroll to position [1479, 0]
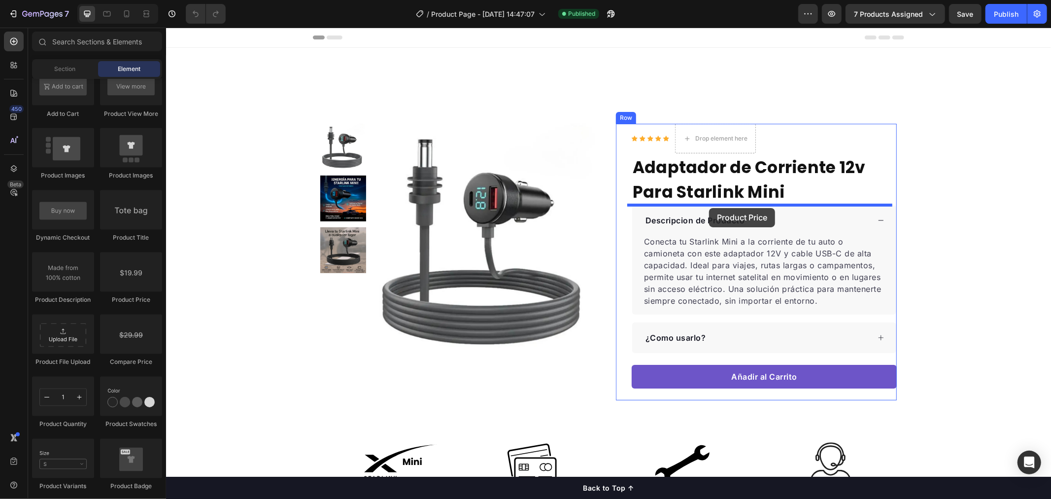
drag, startPoint x: 353, startPoint y: 274, endPoint x: 709, endPoint y: 208, distance: 361.5
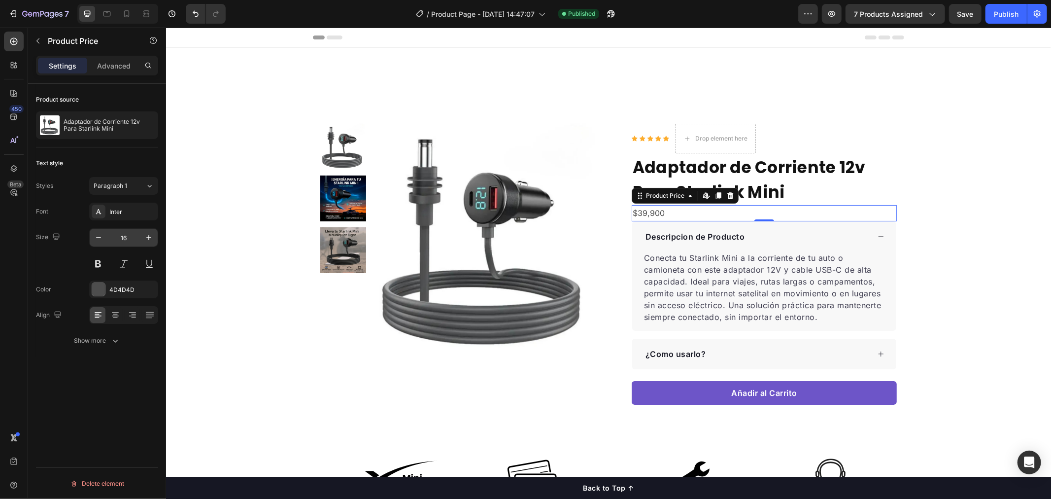
click at [140, 228] on div "16" at bounding box center [123, 237] width 69 height 19
click at [150, 233] on icon "button" at bounding box center [149, 238] width 10 height 10
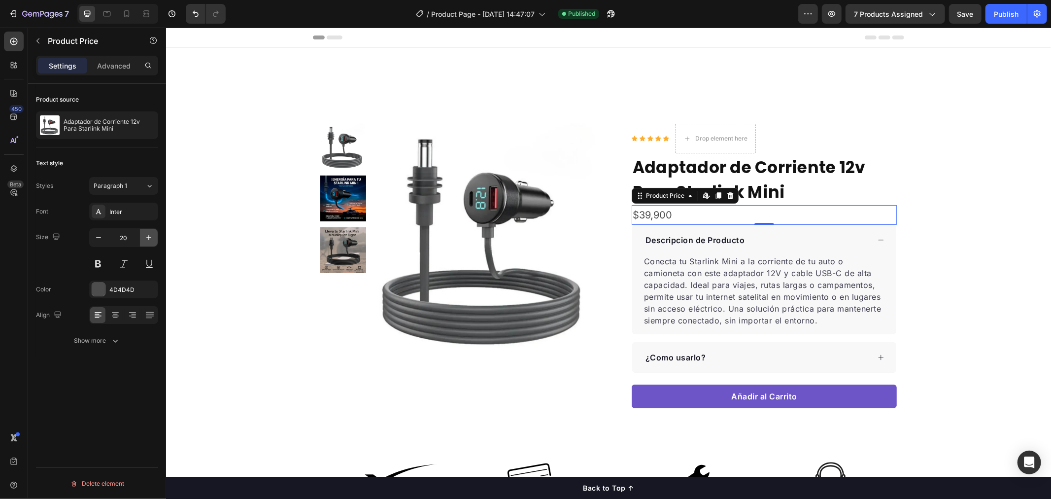
click at [150, 233] on icon "button" at bounding box center [149, 238] width 10 height 10
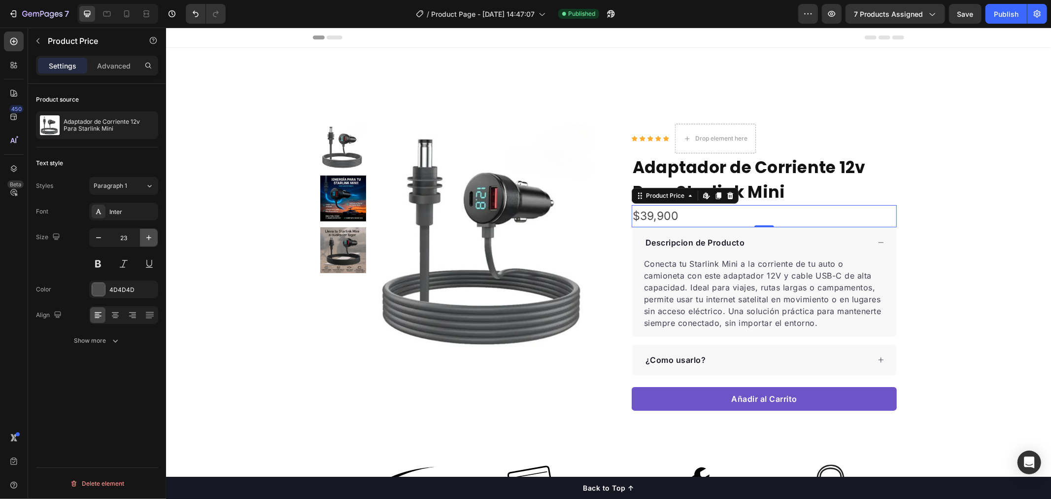
click at [150, 233] on icon "button" at bounding box center [149, 238] width 10 height 10
type input "25"
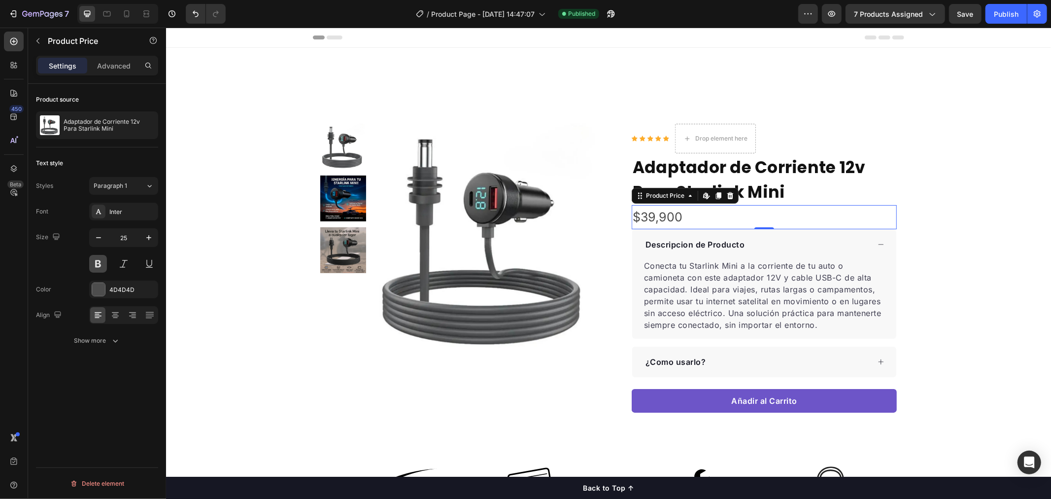
click at [100, 266] on button at bounding box center [98, 264] width 18 height 18
click at [16, 47] on div at bounding box center [14, 42] width 20 height 20
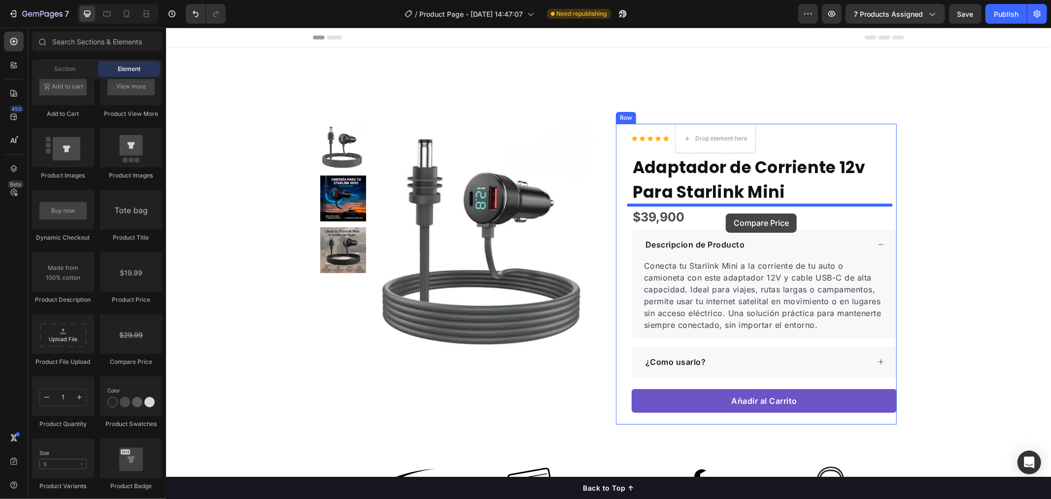
drag, startPoint x: 268, startPoint y: 321, endPoint x: 728, endPoint y: 213, distance: 472.4
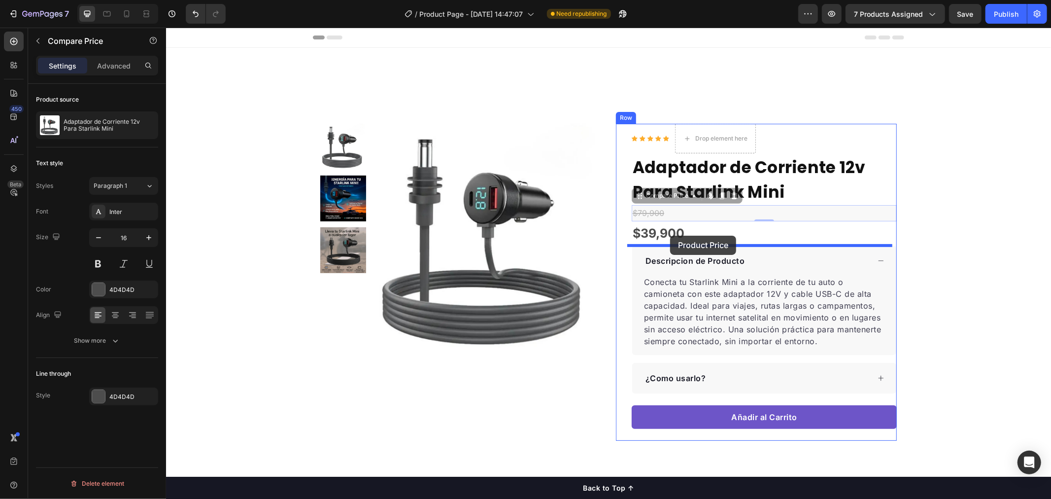
drag, startPoint x: 669, startPoint y: 216, endPoint x: 670, endPoint y: 235, distance: 18.8
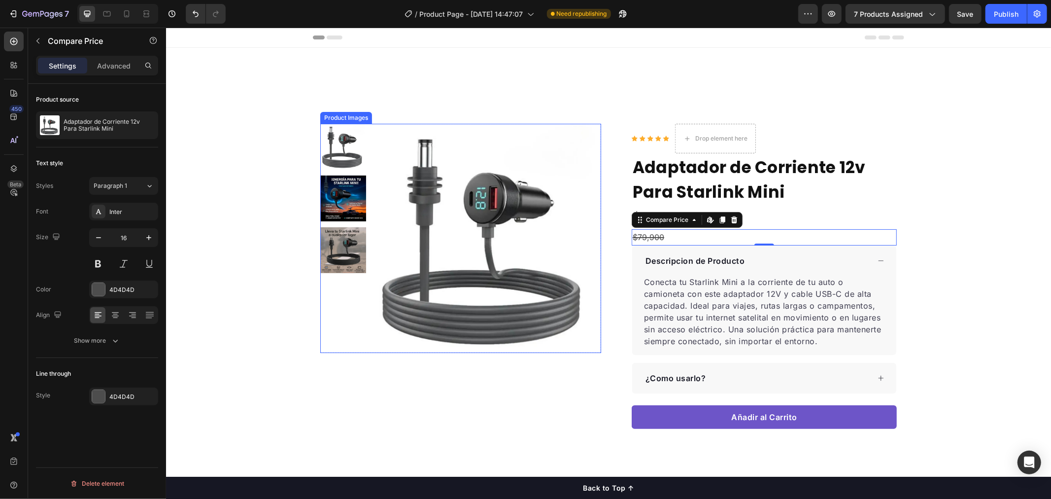
click at [580, 207] on img at bounding box center [486, 237] width 229 height 229
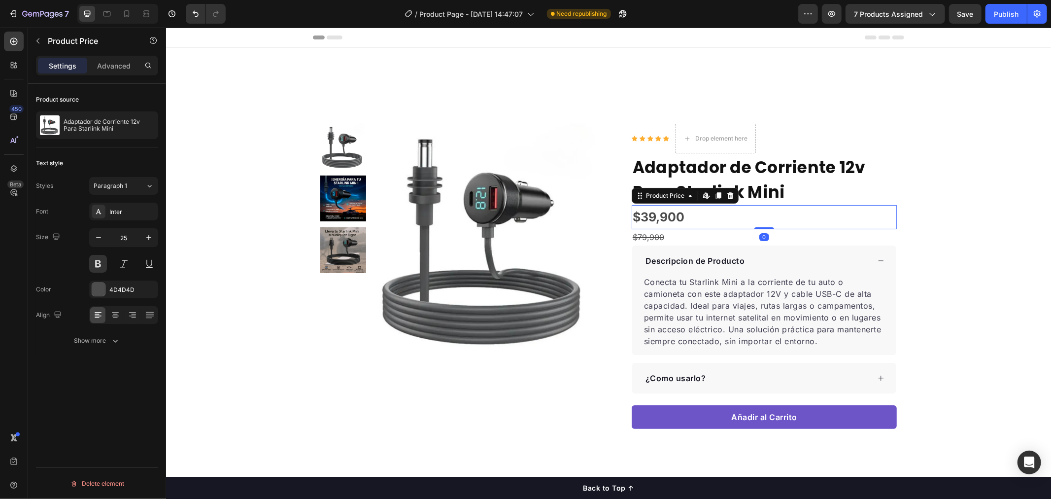
click at [700, 213] on div "$39,900" at bounding box center [763, 217] width 265 height 24
click at [666, 233] on div "$79,900" at bounding box center [763, 237] width 265 height 16
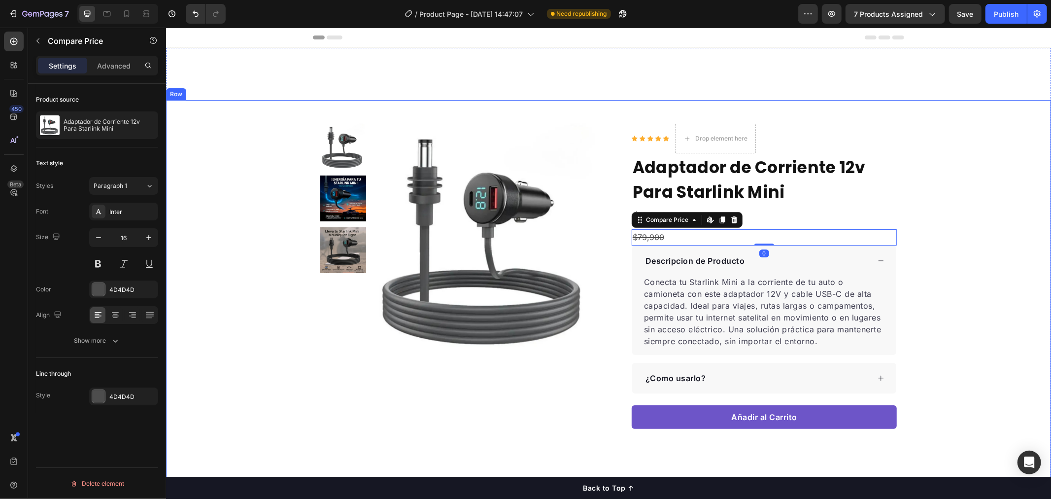
click at [958, 130] on div "Product Images Row Icon Icon Icon Icon Icon Icon List Hoz Drop element here Row…" at bounding box center [608, 281] width 885 height 317
click at [652, 232] on div "$79,900" at bounding box center [763, 237] width 265 height 16
click at [95, 283] on div at bounding box center [98, 289] width 13 height 13
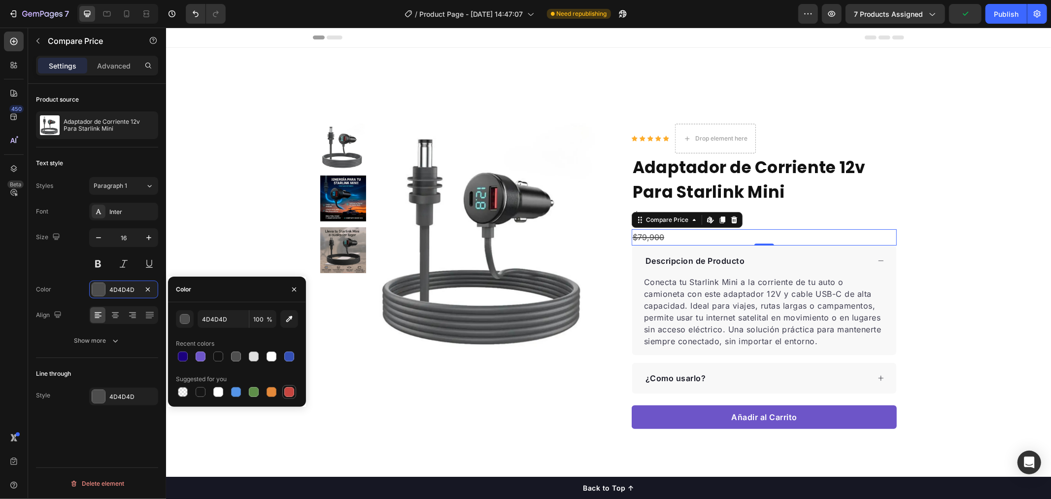
click at [290, 391] on div at bounding box center [289, 392] width 10 height 10
click at [199, 358] on div at bounding box center [201, 356] width 10 height 10
click at [182, 356] on div at bounding box center [183, 356] width 10 height 10
type input "1B007D"
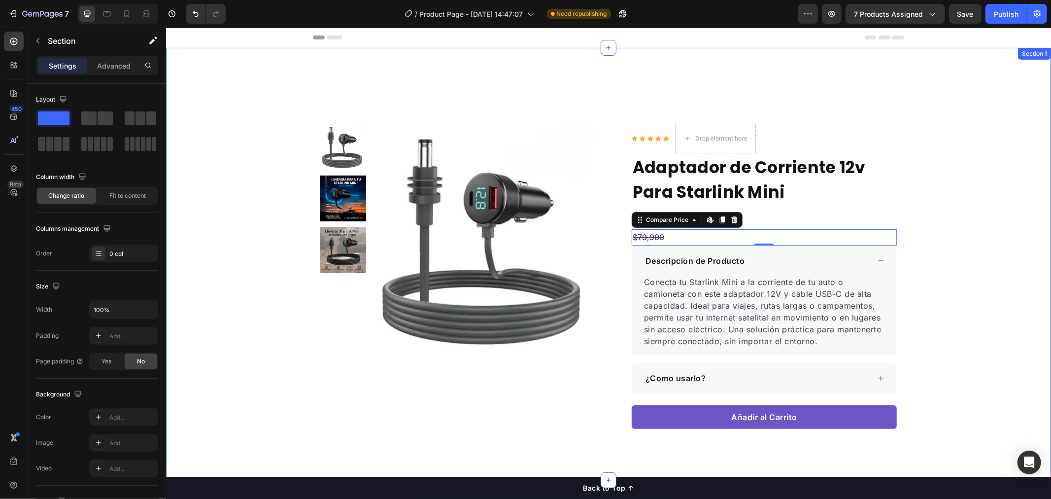
click at [450, 85] on div "Product Images Row Icon Icon Icon Icon Icon Icon List Hoz Drop element here Row…" at bounding box center [608, 263] width 885 height 432
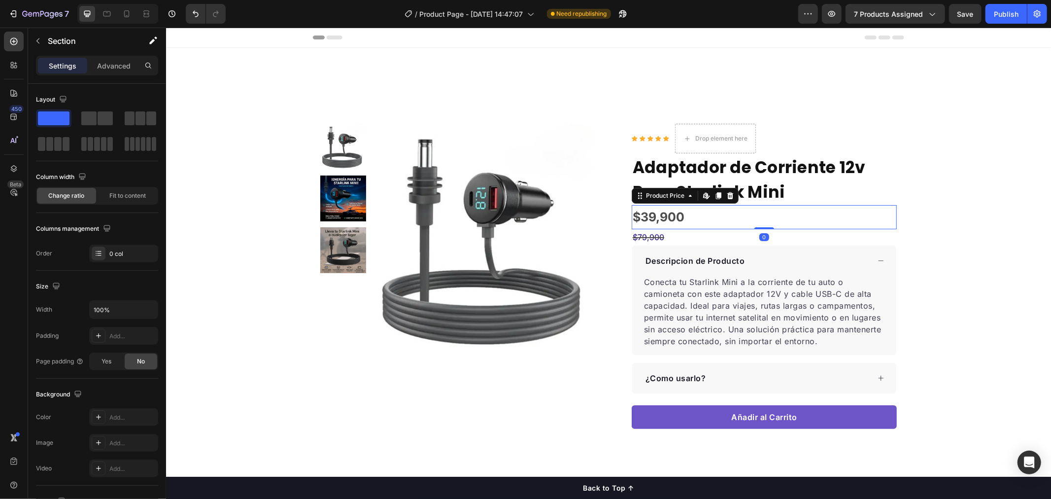
click at [661, 208] on div "$39,900" at bounding box center [763, 217] width 265 height 24
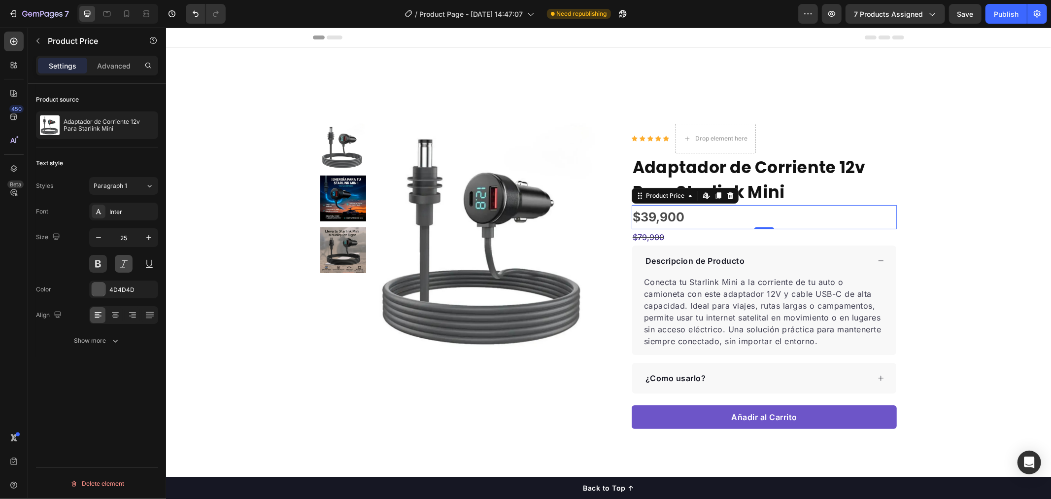
click at [120, 263] on button at bounding box center [124, 264] width 18 height 18
click at [130, 209] on div "Inter" at bounding box center [132, 212] width 46 height 9
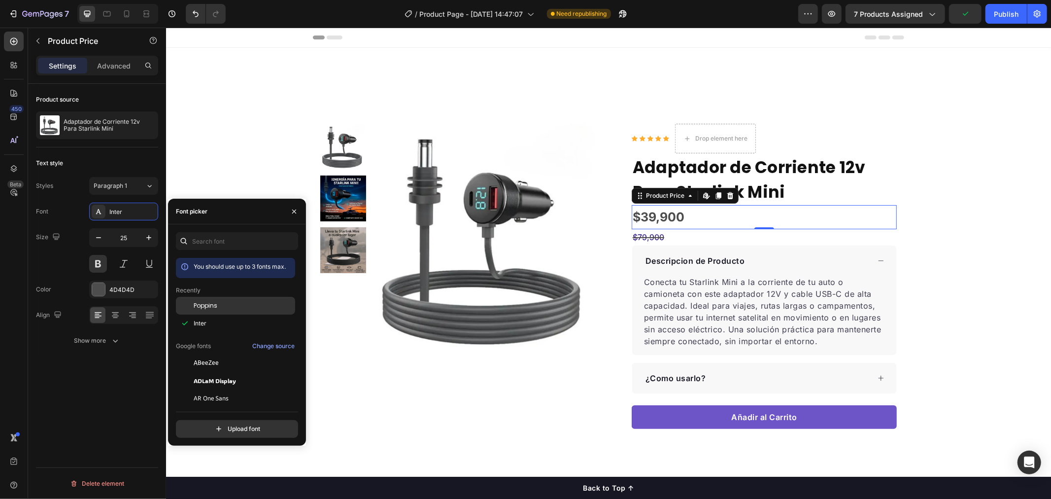
click at [211, 372] on div "Poppins" at bounding box center [235, 381] width 119 height 18
click at [647, 239] on div "$79,900" at bounding box center [763, 237] width 265 height 16
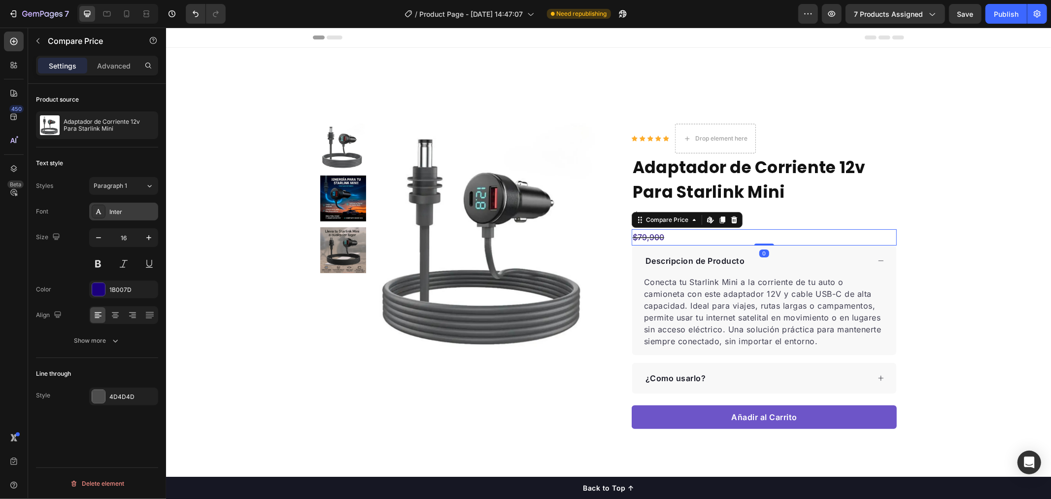
click at [133, 215] on div "Inter" at bounding box center [132, 212] width 46 height 9
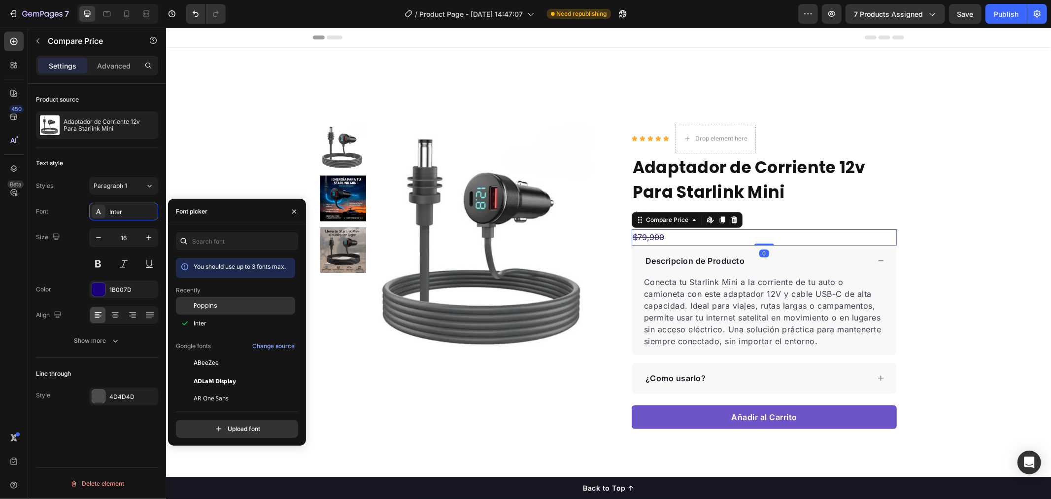
click at [209, 307] on span "Poppins" at bounding box center [206, 305] width 24 height 9
click at [260, 145] on div "Product Images Row Icon Icon Icon Icon Icon Icon List Hoz Drop element here Row…" at bounding box center [608, 281] width 885 height 317
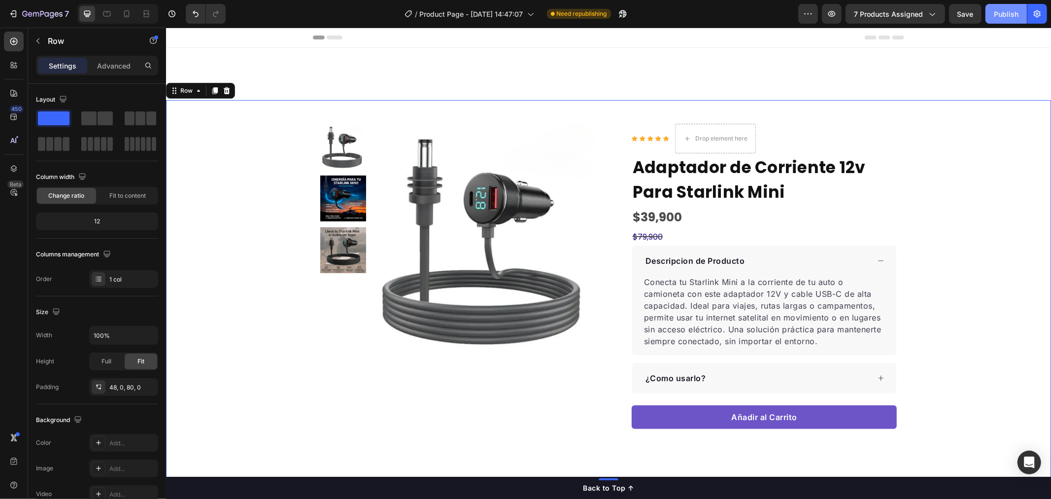
click at [998, 14] on div "Publish" at bounding box center [1006, 14] width 25 height 10
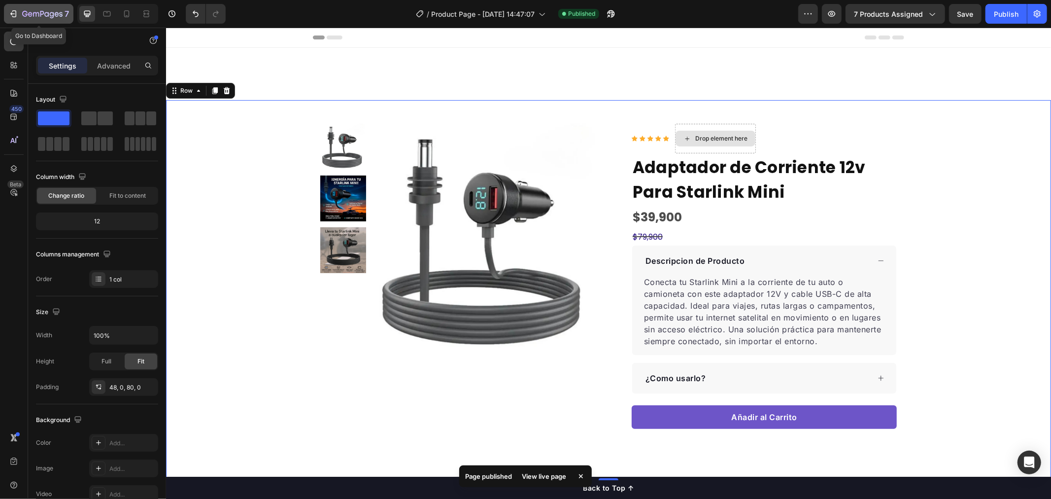
drag, startPoint x: 7, startPoint y: 20, endPoint x: 154, endPoint y: 117, distance: 175.9
click at [7, 20] on button "7" at bounding box center [38, 14] width 69 height 20
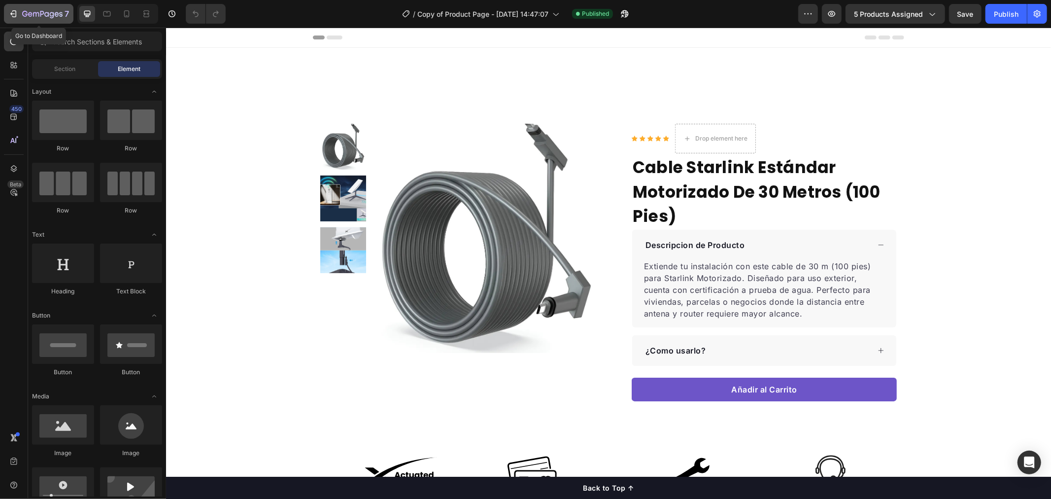
click at [19, 9] on div "7" at bounding box center [38, 14] width 61 height 12
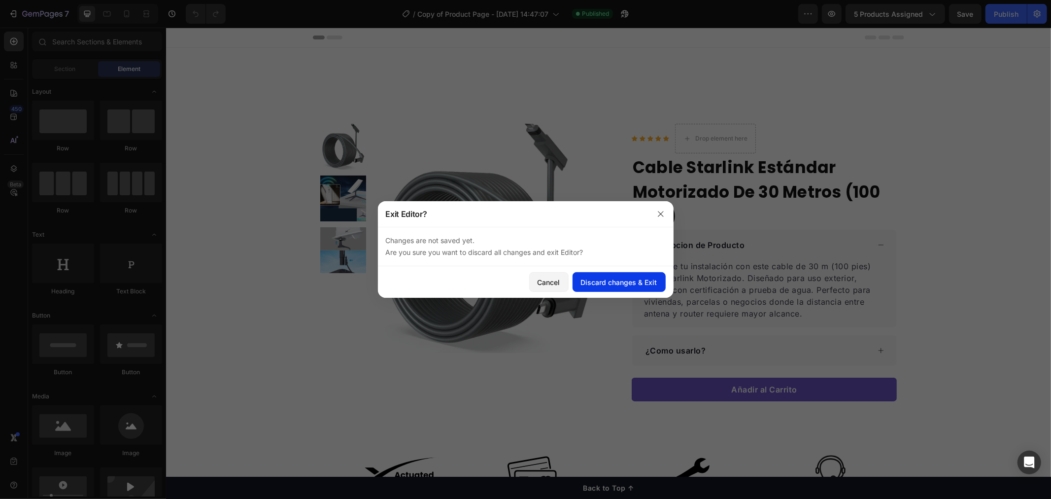
click at [603, 289] on button "Discard changes & Exit" at bounding box center [619, 282] width 93 height 20
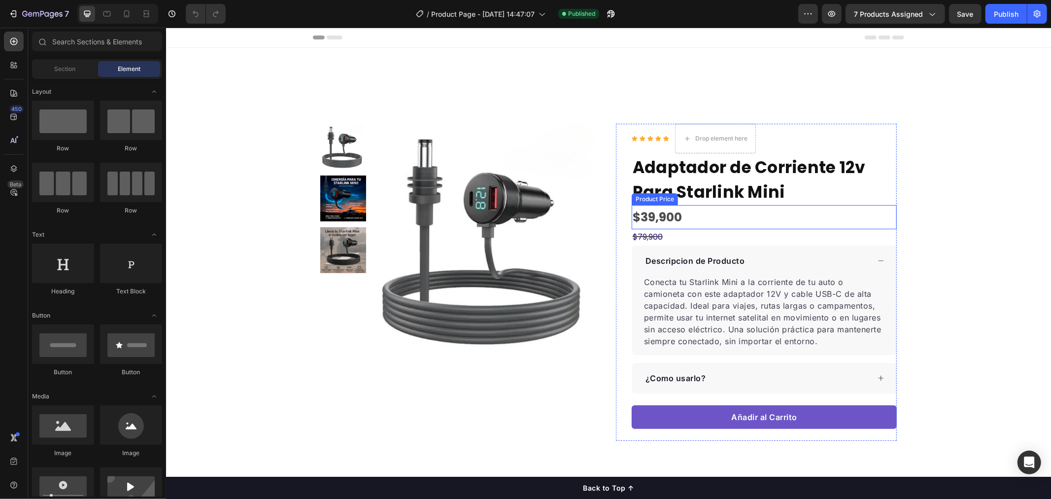
click at [657, 218] on div "$39,900" at bounding box center [763, 217] width 265 height 24
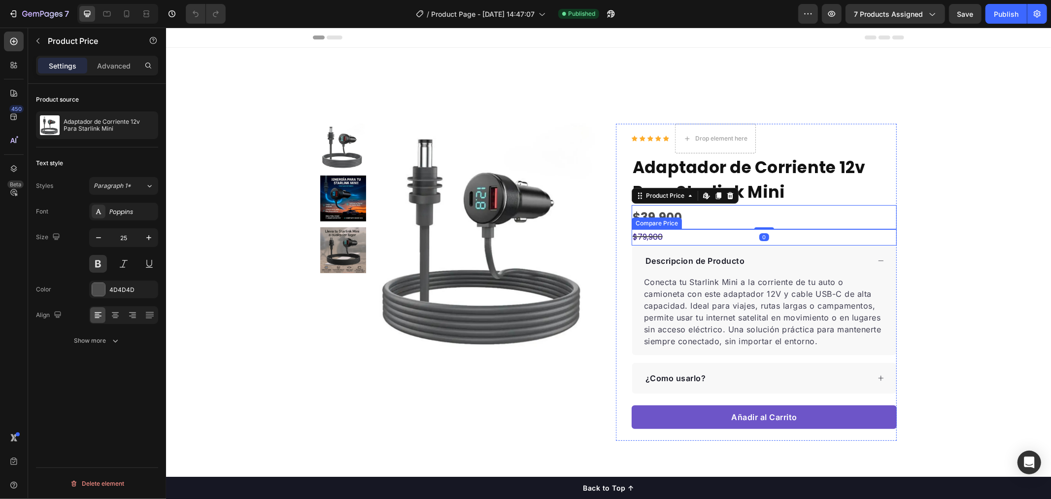
click at [673, 230] on div "$79,900" at bounding box center [763, 237] width 265 height 16
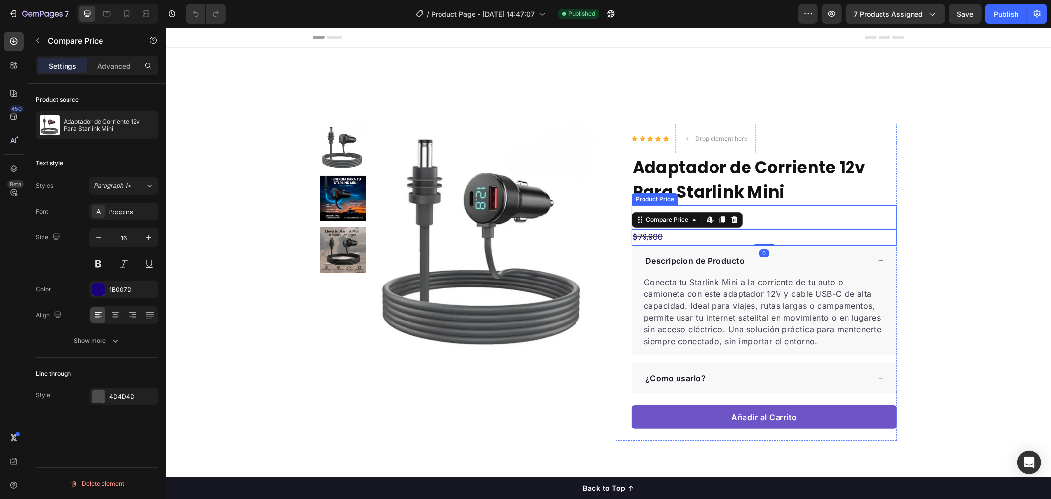
click at [795, 209] on div "$39,900" at bounding box center [763, 217] width 265 height 24
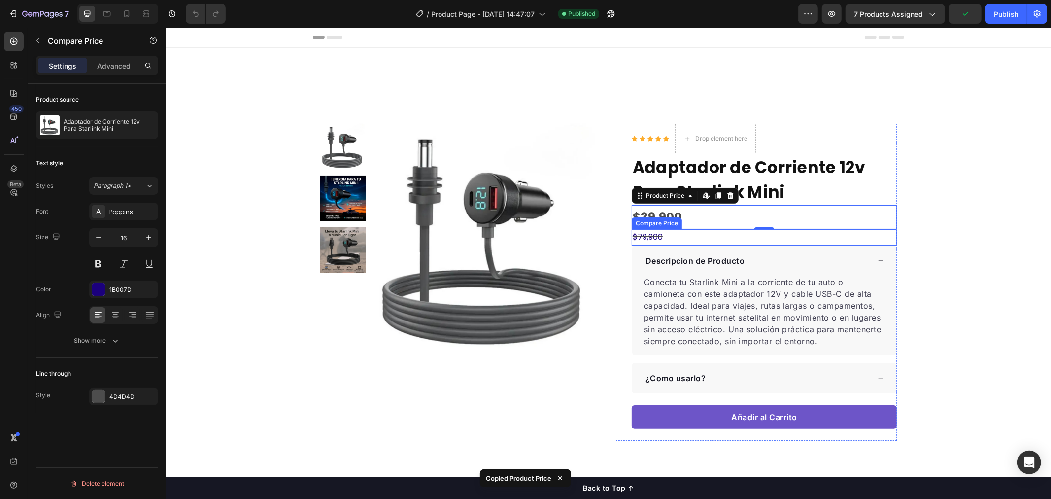
click at [642, 235] on div "$79,900" at bounding box center [763, 237] width 265 height 16
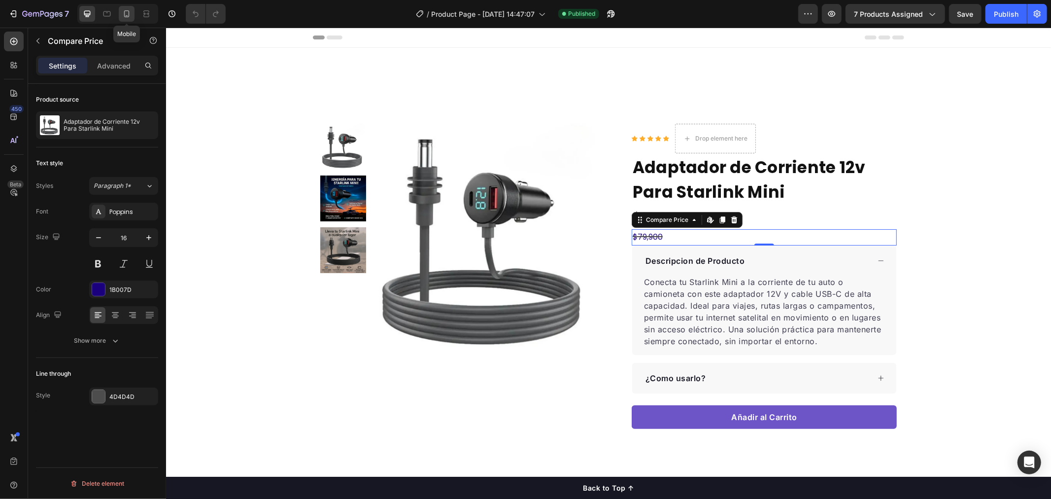
click at [132, 11] on div at bounding box center [127, 14] width 16 height 16
type input "14"
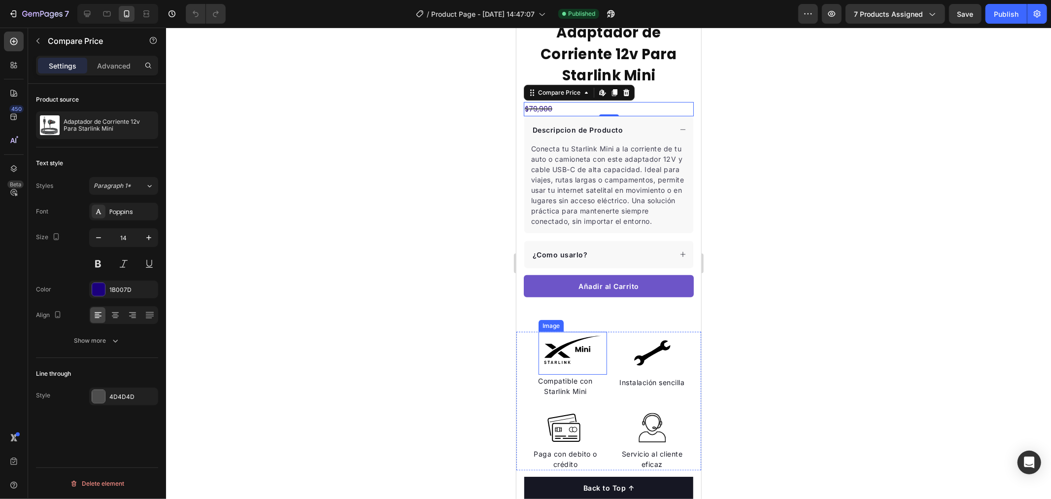
scroll to position [208, 0]
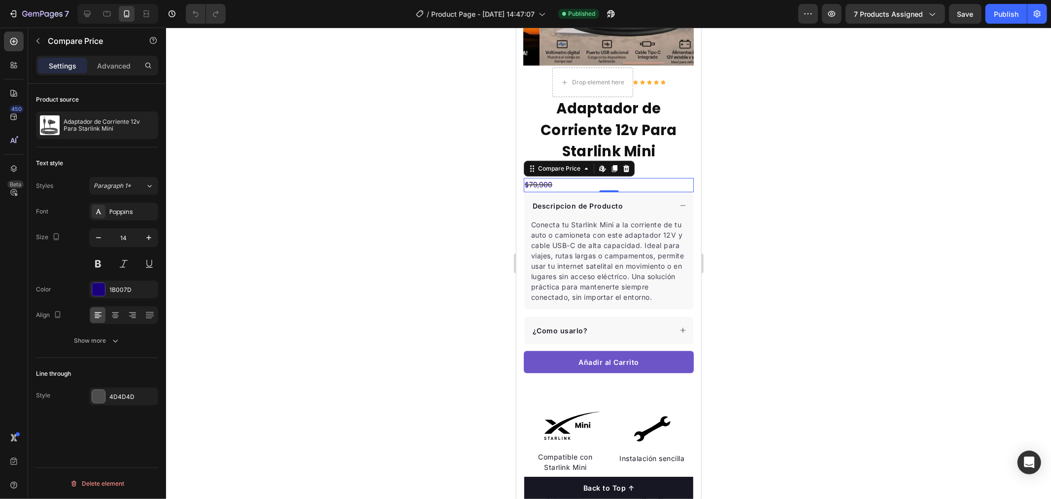
click at [424, 200] on div at bounding box center [608, 263] width 885 height 471
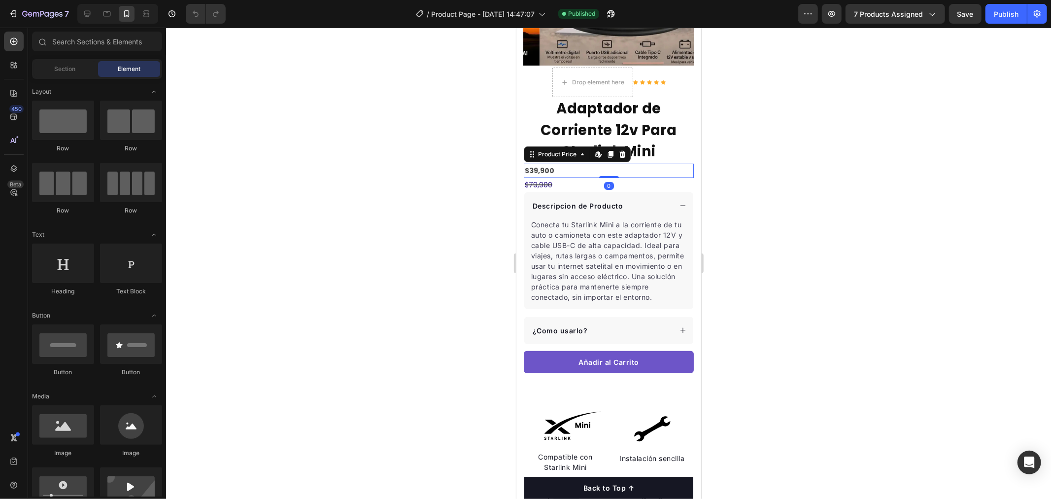
click at [607, 163] on div "$39,900" at bounding box center [608, 170] width 170 height 14
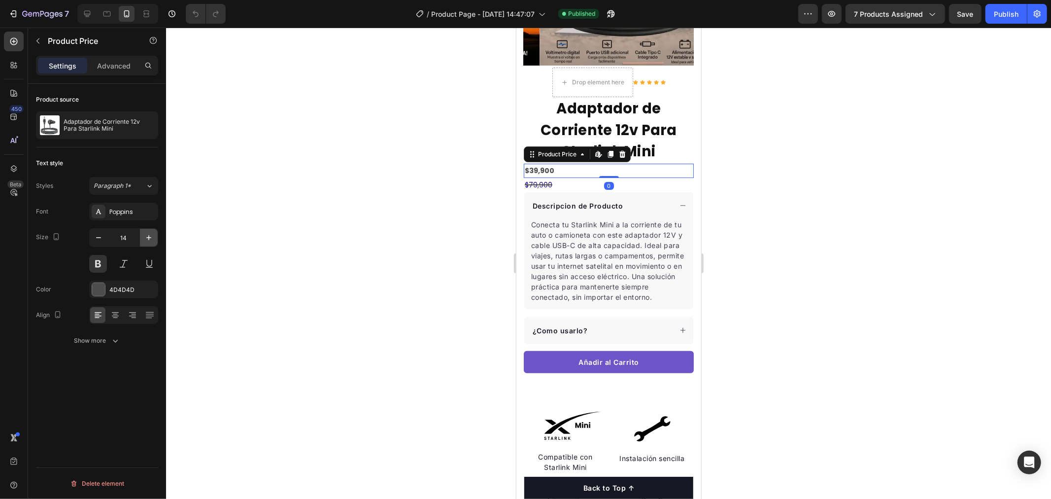
click at [153, 235] on icon "button" at bounding box center [149, 238] width 10 height 10
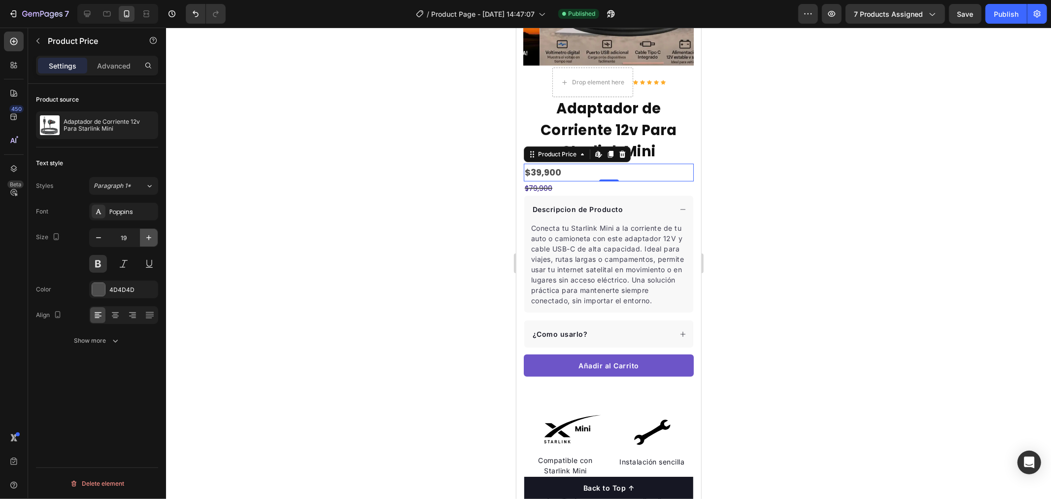
click at [153, 235] on icon "button" at bounding box center [149, 238] width 10 height 10
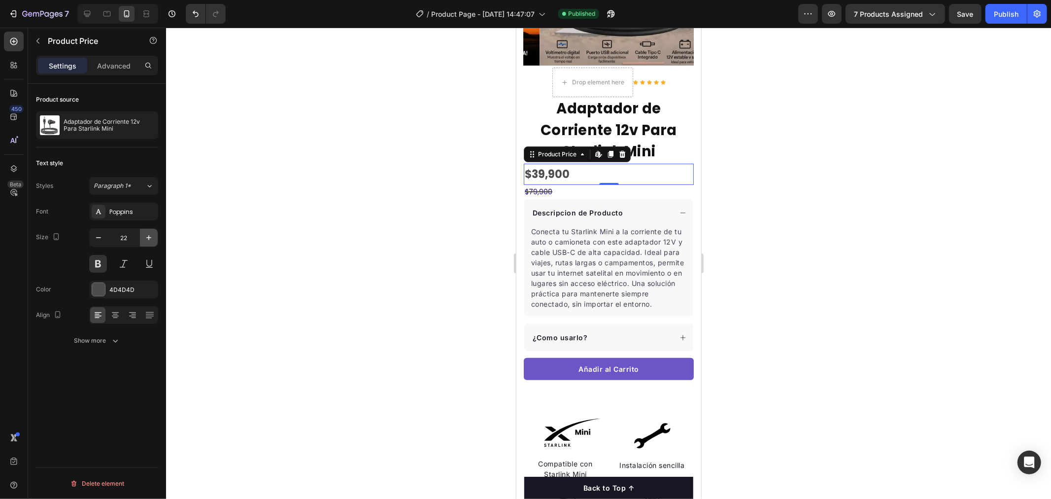
click at [153, 235] on icon "button" at bounding box center [149, 238] width 10 height 10
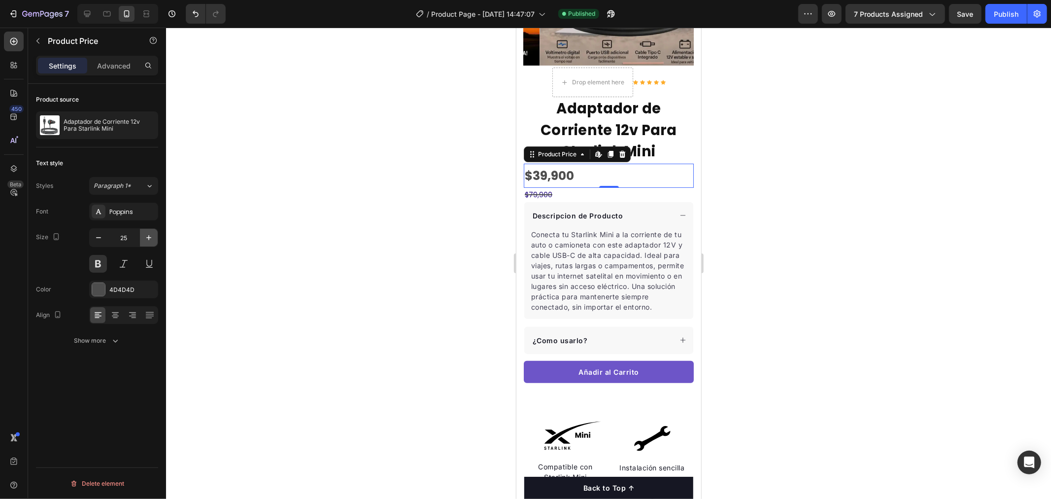
click at [153, 235] on icon "button" at bounding box center [149, 238] width 10 height 10
type input "26"
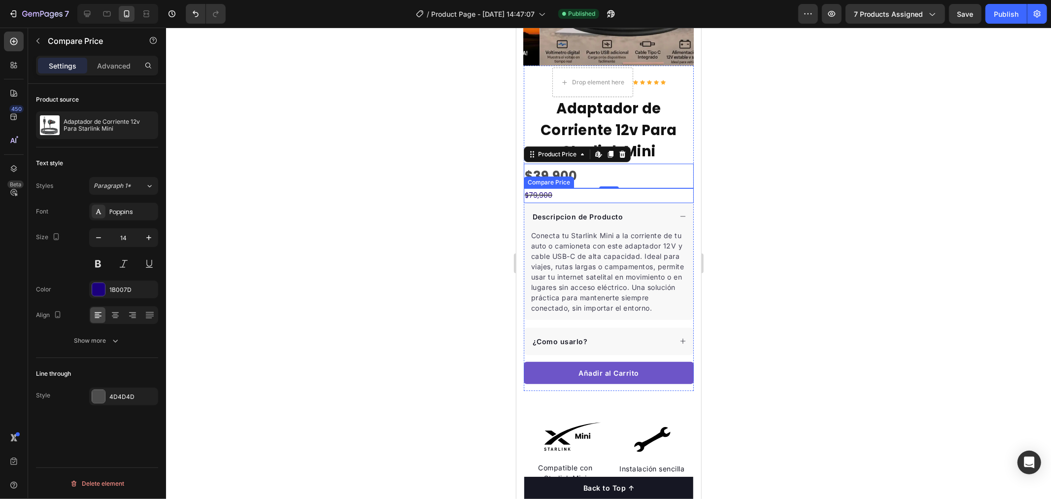
click at [546, 188] on div "$79,900" at bounding box center [608, 195] width 170 height 14
click at [150, 235] on icon "button" at bounding box center [149, 238] width 10 height 10
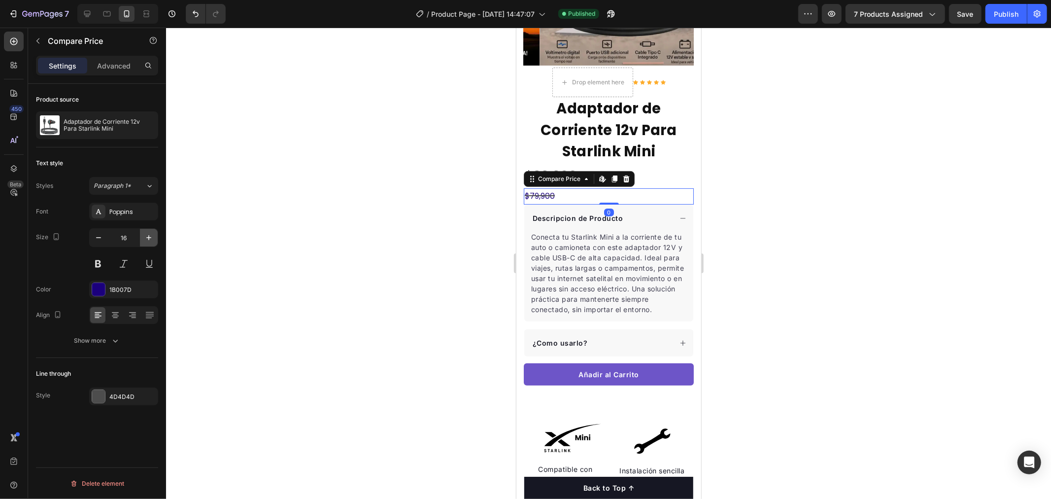
click at [150, 235] on icon "button" at bounding box center [149, 238] width 10 height 10
type input "19"
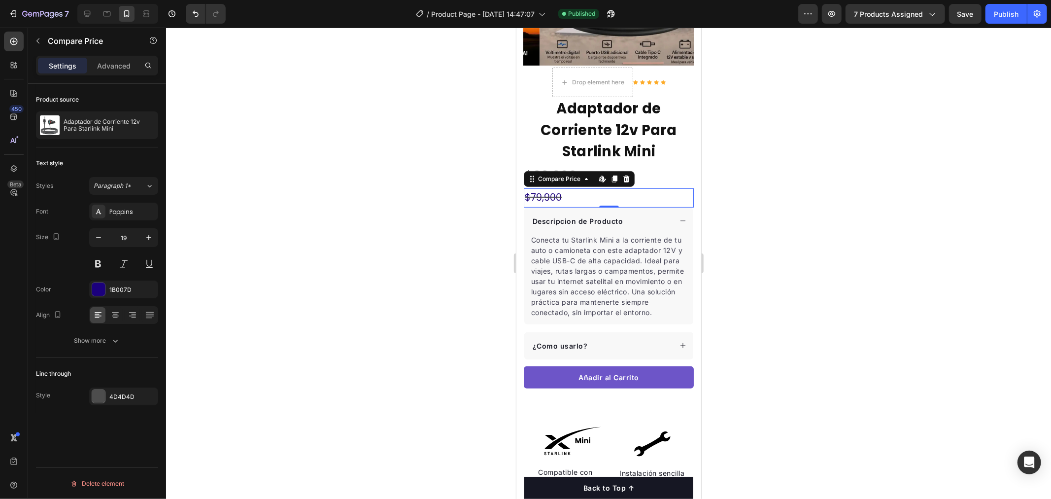
click at [361, 135] on div at bounding box center [608, 263] width 885 height 471
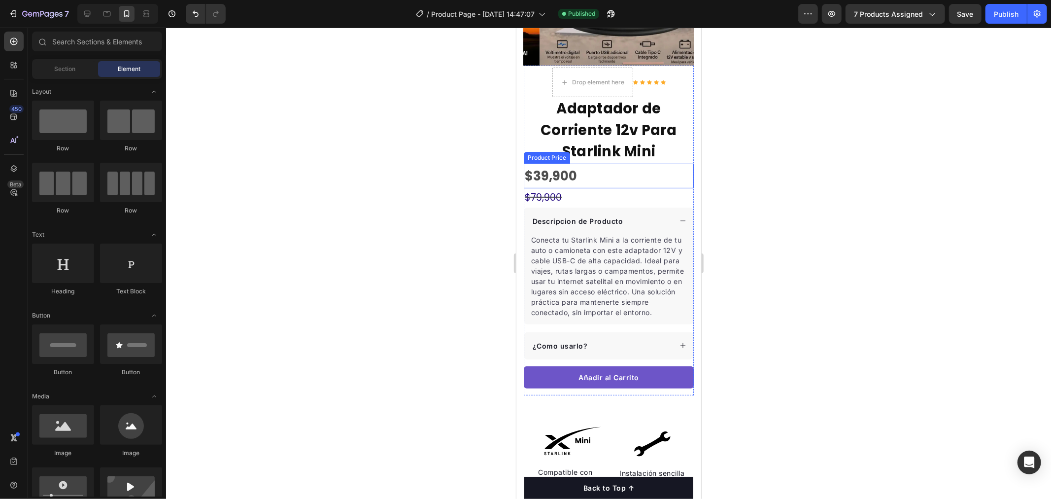
click at [582, 171] on div "$39,900" at bounding box center [608, 175] width 170 height 25
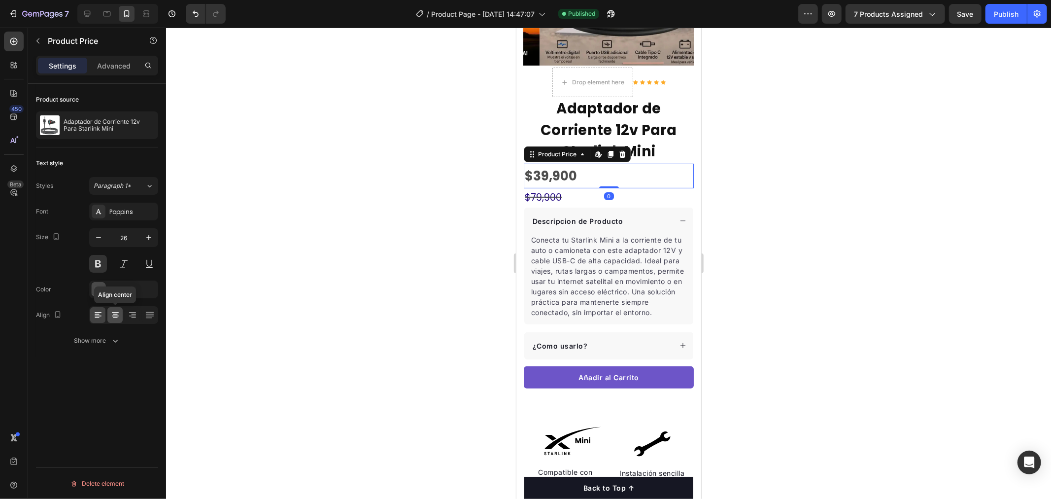
click at [113, 315] on icon at bounding box center [115, 315] width 10 height 10
click at [551, 188] on div "$79,900" at bounding box center [608, 197] width 170 height 19
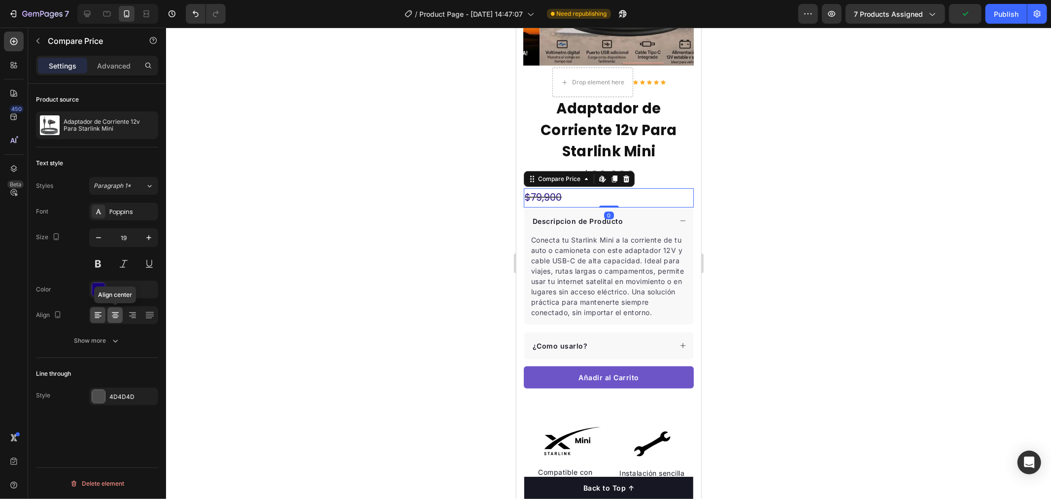
click at [115, 317] on icon at bounding box center [115, 317] width 5 height 1
click at [338, 212] on div at bounding box center [608, 263] width 885 height 471
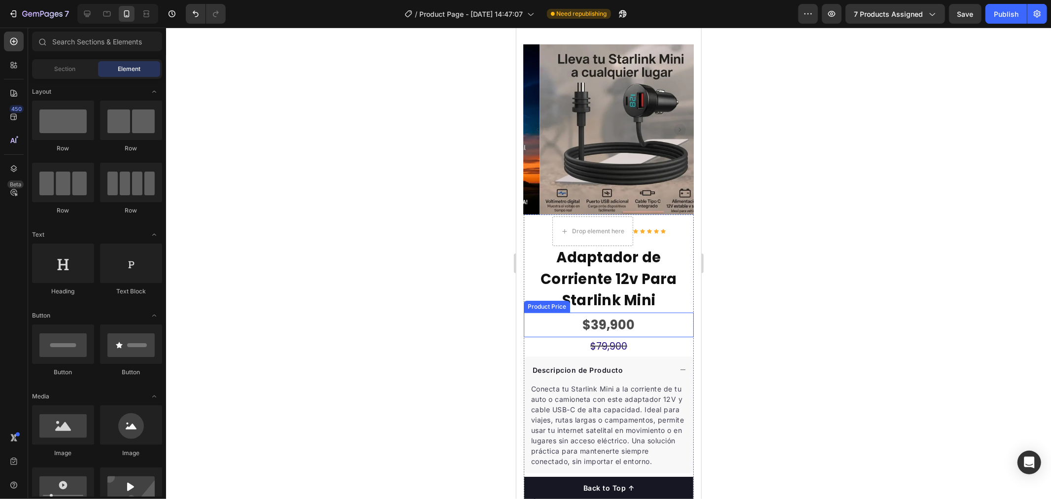
scroll to position [43, 0]
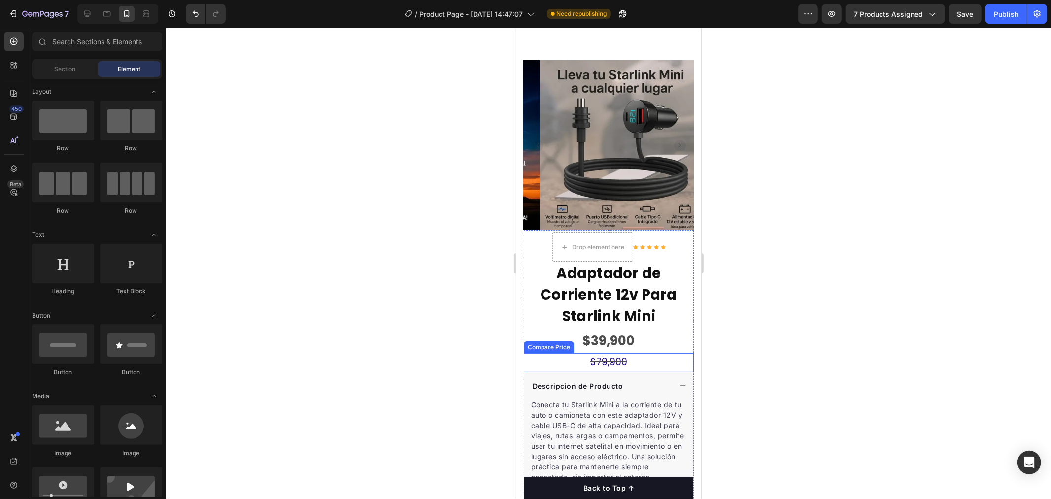
click at [628, 352] on div "$79,900" at bounding box center [608, 361] width 170 height 19
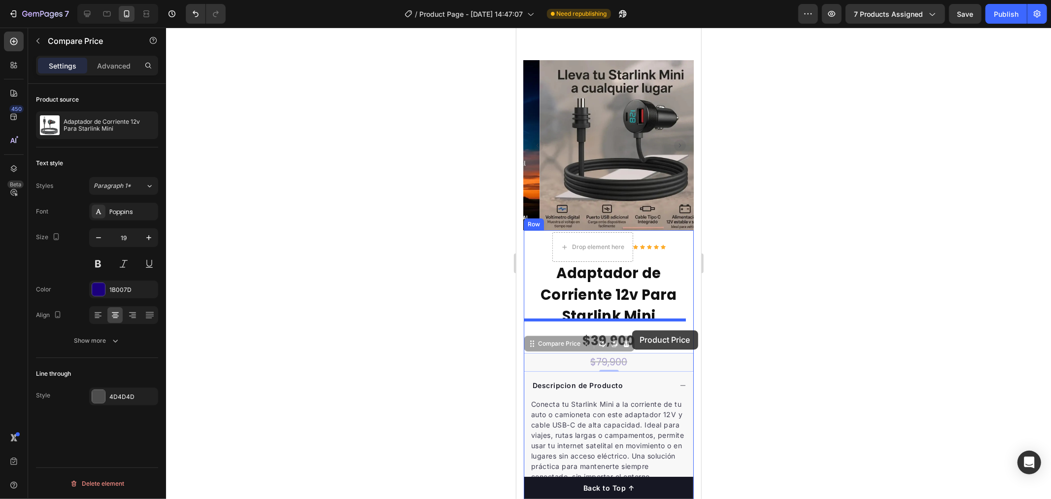
drag, startPoint x: 607, startPoint y: 355, endPoint x: 632, endPoint y: 330, distance: 34.9
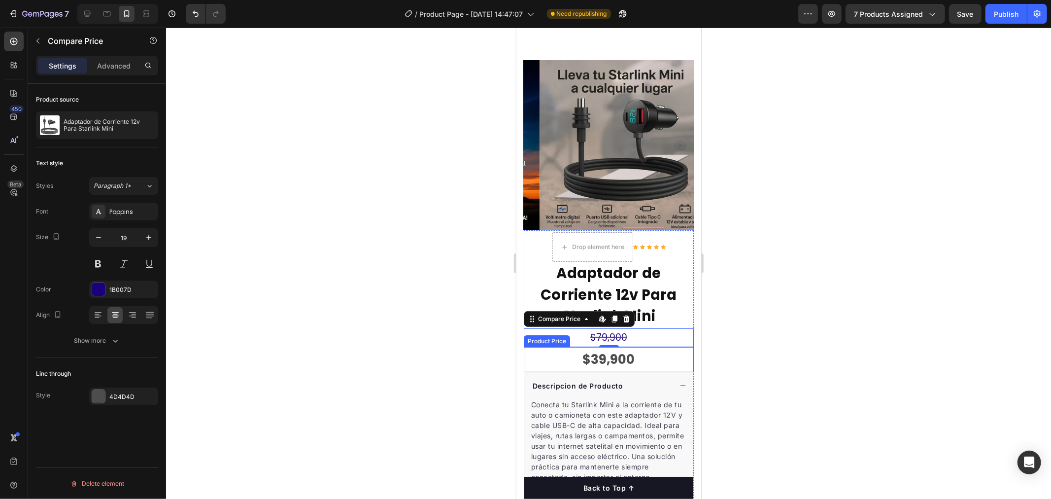
click at [650, 356] on div "$39,900" at bounding box center [608, 359] width 170 height 25
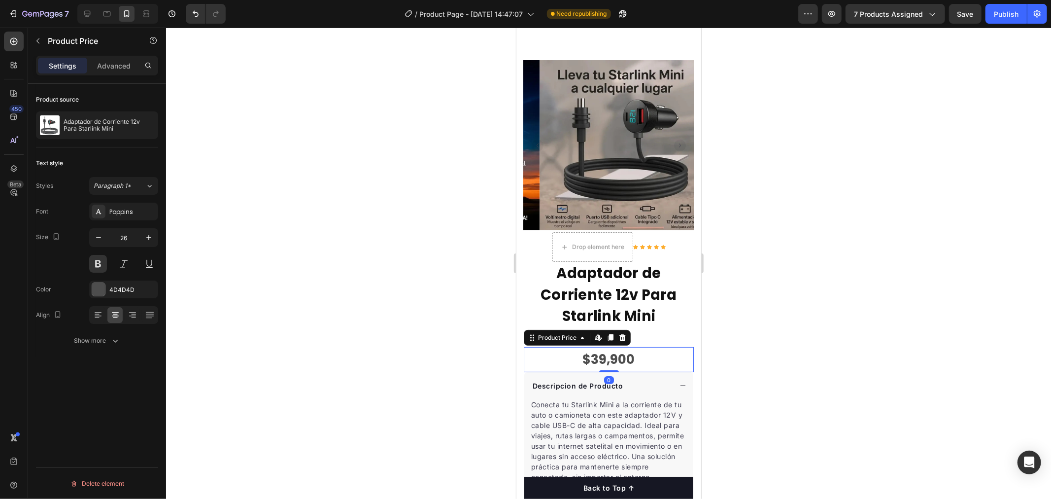
click at [771, 306] on div at bounding box center [608, 263] width 885 height 471
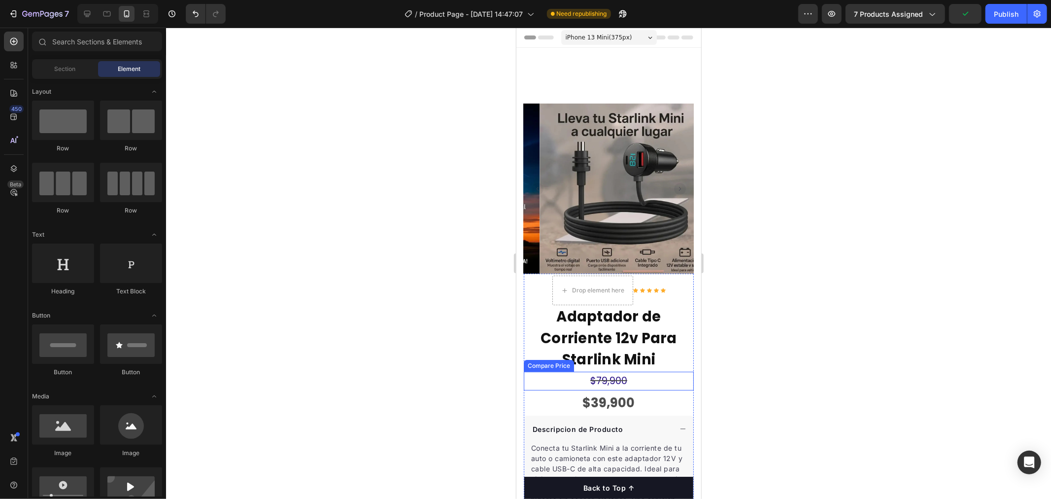
scroll to position [55, 0]
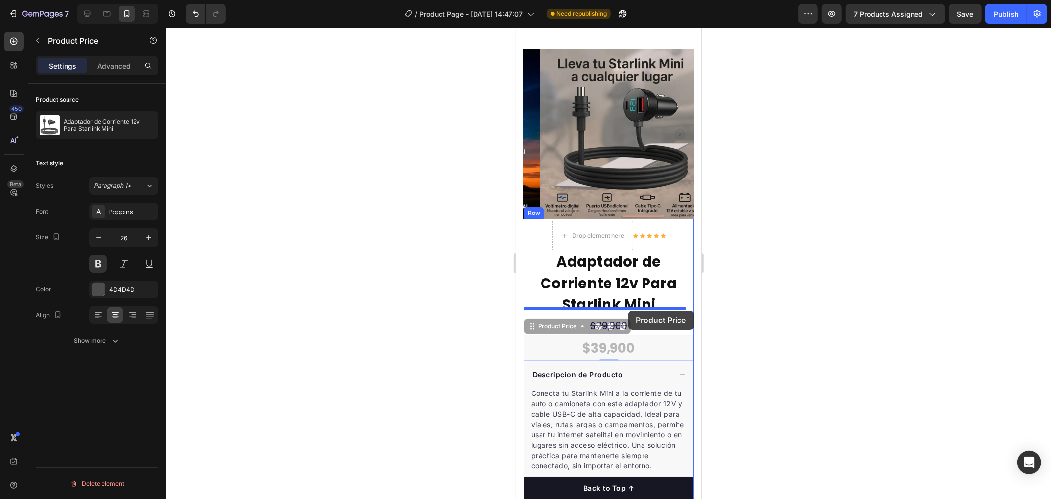
drag, startPoint x: 642, startPoint y: 336, endPoint x: 628, endPoint y: 310, distance: 29.3
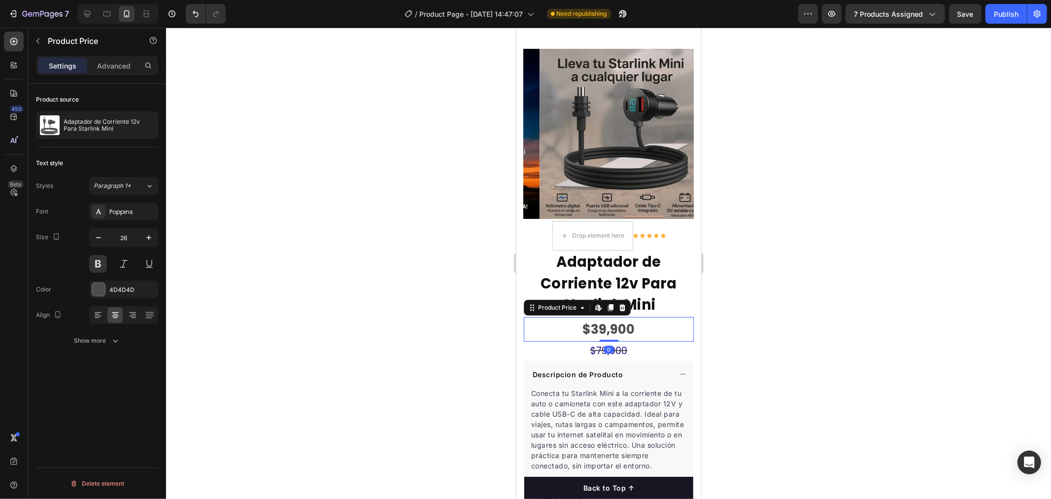
click at [822, 297] on div at bounding box center [608, 263] width 885 height 471
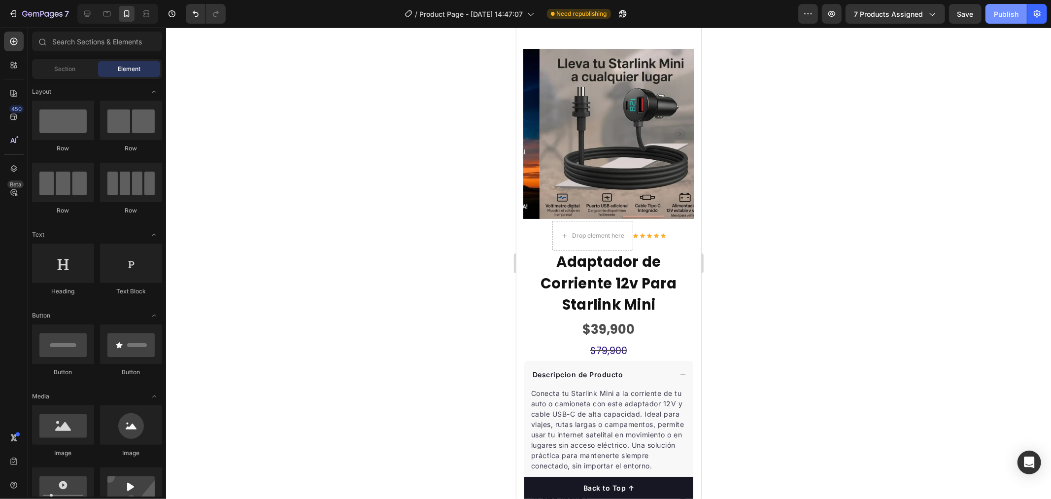
click at [1007, 13] on div "Publish" at bounding box center [1006, 14] width 25 height 10
click at [107, 9] on icon at bounding box center [107, 14] width 10 height 10
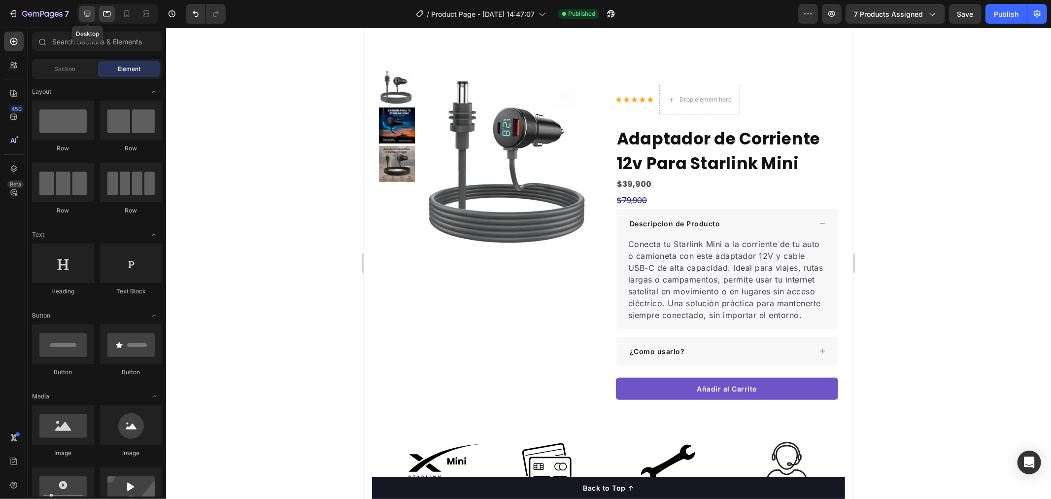
click at [90, 10] on icon at bounding box center [87, 14] width 10 height 10
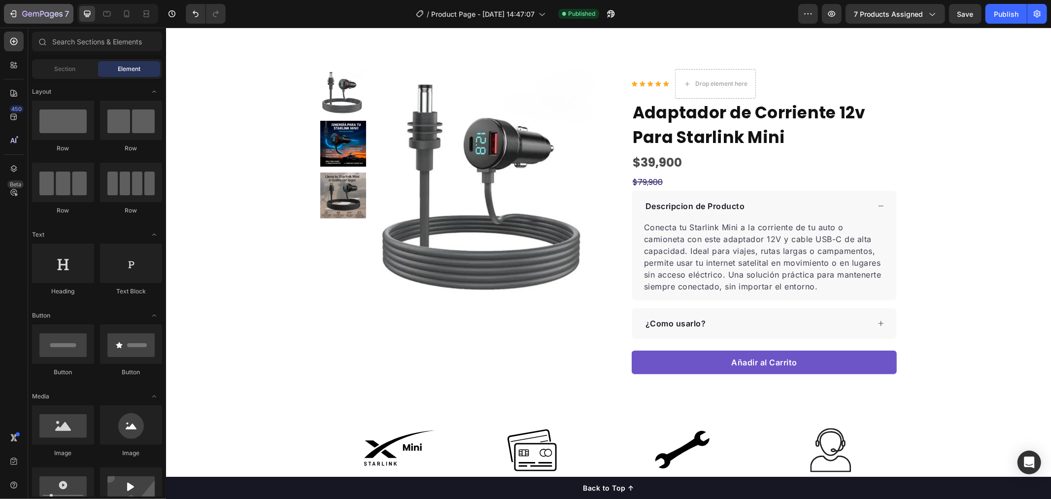
click at [21, 8] on div "7" at bounding box center [38, 14] width 61 height 12
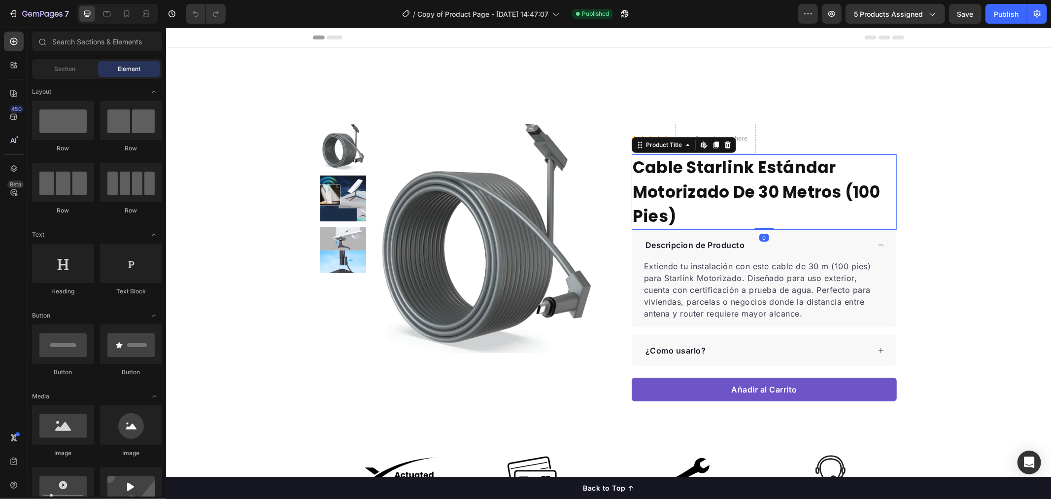
click at [693, 218] on h1 "Cable Starlink Estándar Motorizado De 30 Metros (100 Pies)" at bounding box center [763, 191] width 265 height 75
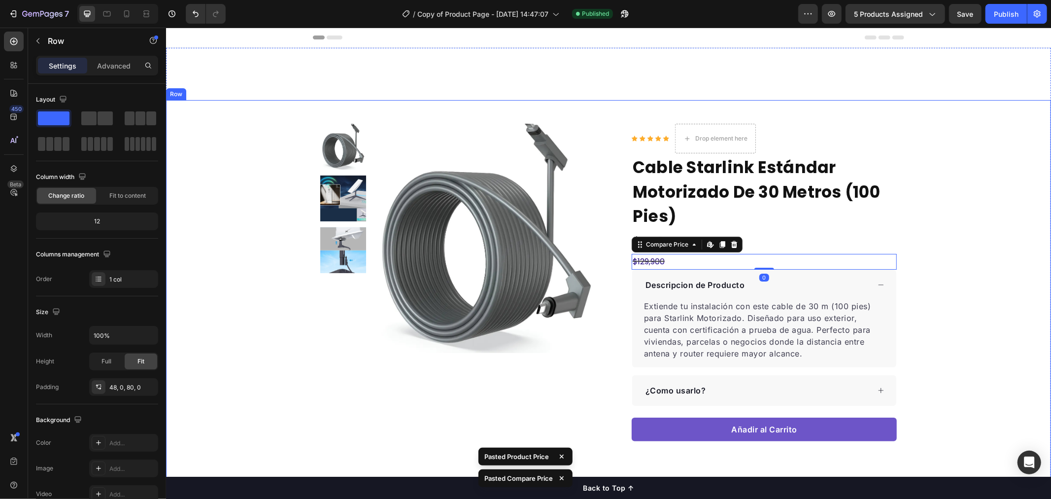
click at [924, 152] on div "Product Images Row Icon Icon Icon Icon Icon Icon List Hoz Drop element here Row…" at bounding box center [608, 287] width 885 height 329
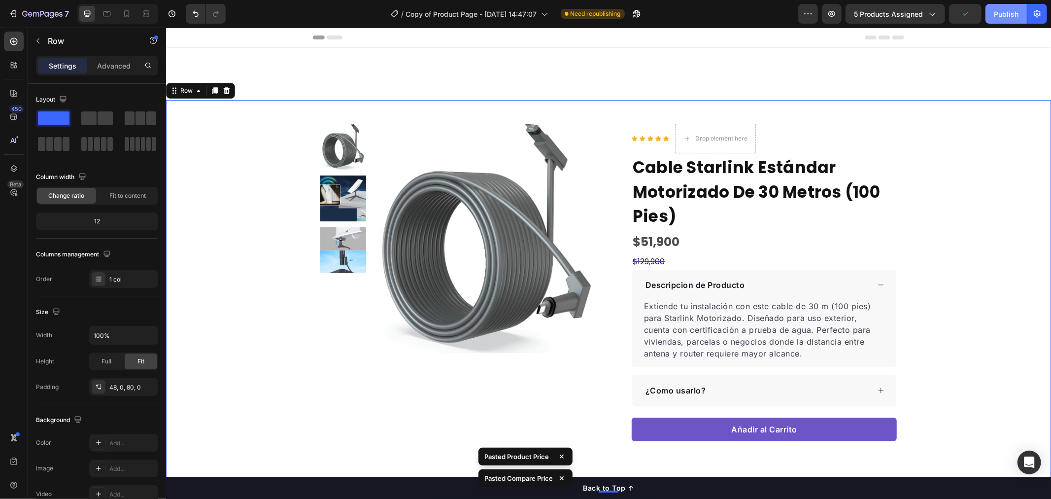
click at [1001, 18] on div "Publish" at bounding box center [1006, 14] width 25 height 10
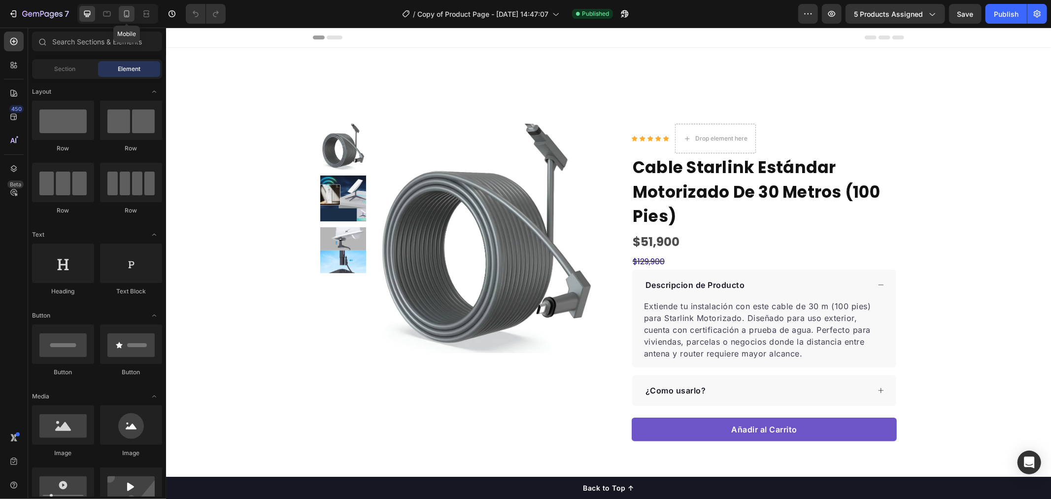
click at [133, 11] on div at bounding box center [127, 14] width 16 height 16
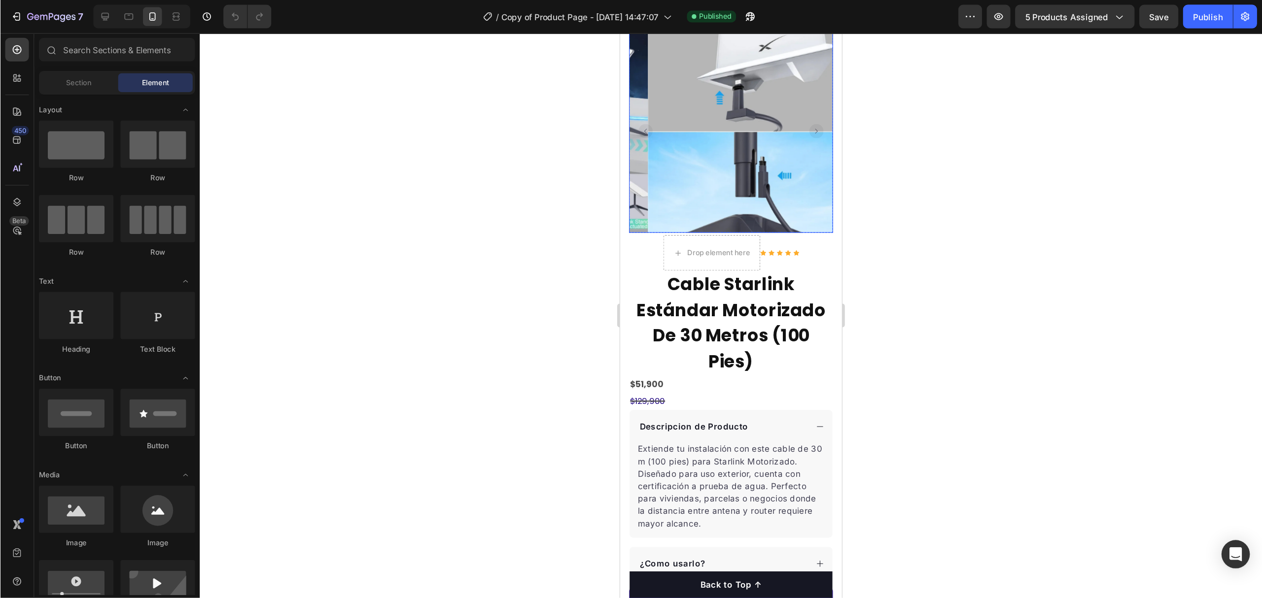
scroll to position [164, 0]
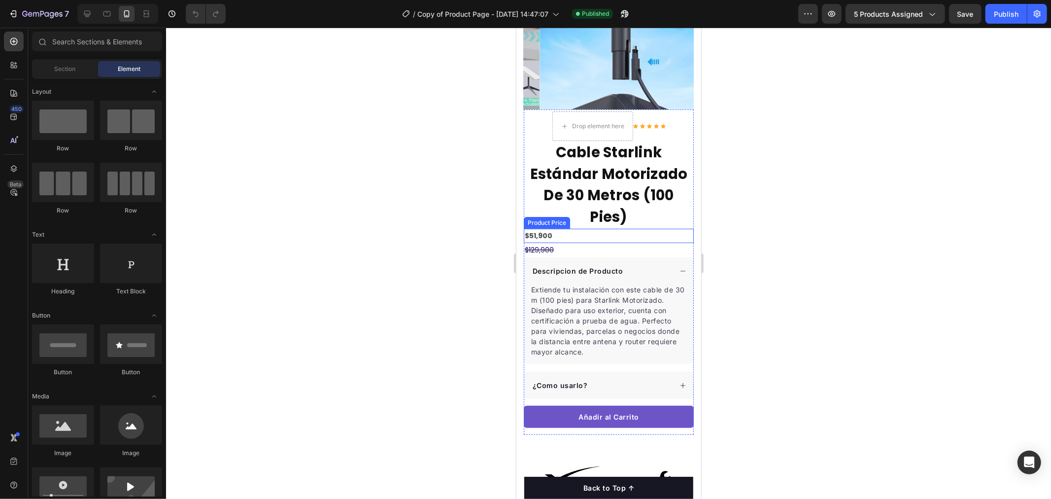
click at [577, 230] on div "$51,900" at bounding box center [608, 235] width 170 height 14
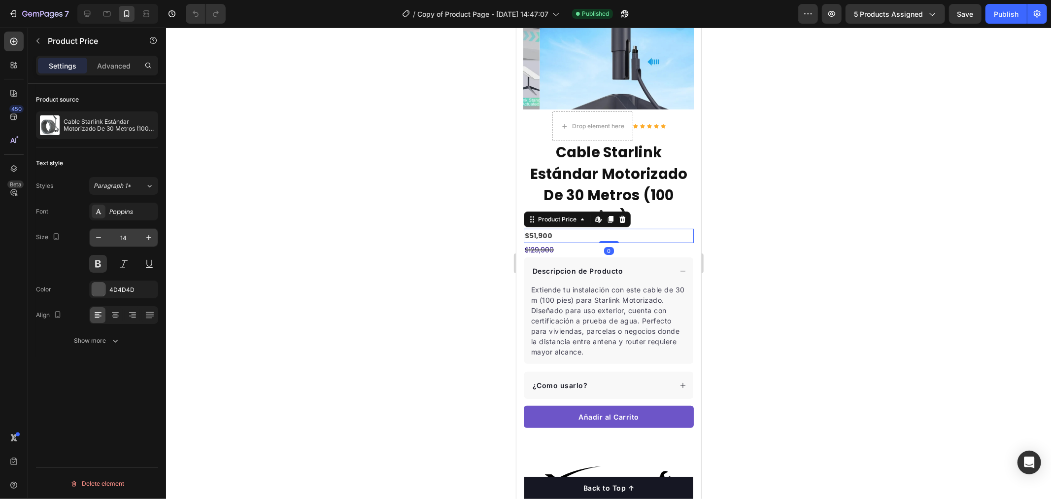
click at [139, 233] on input "14" at bounding box center [123, 238] width 33 height 18
click at [146, 235] on icon "button" at bounding box center [149, 238] width 10 height 10
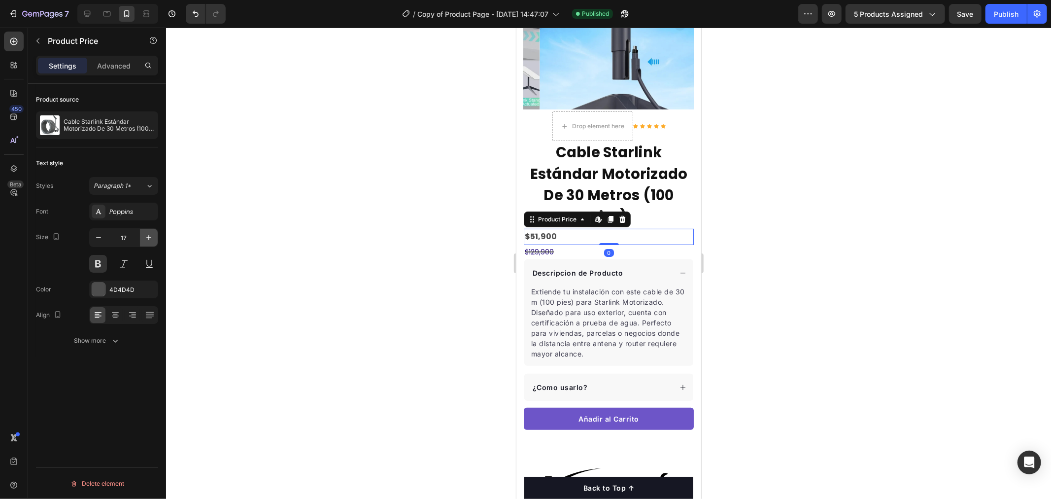
click at [146, 235] on icon "button" at bounding box center [149, 238] width 10 height 10
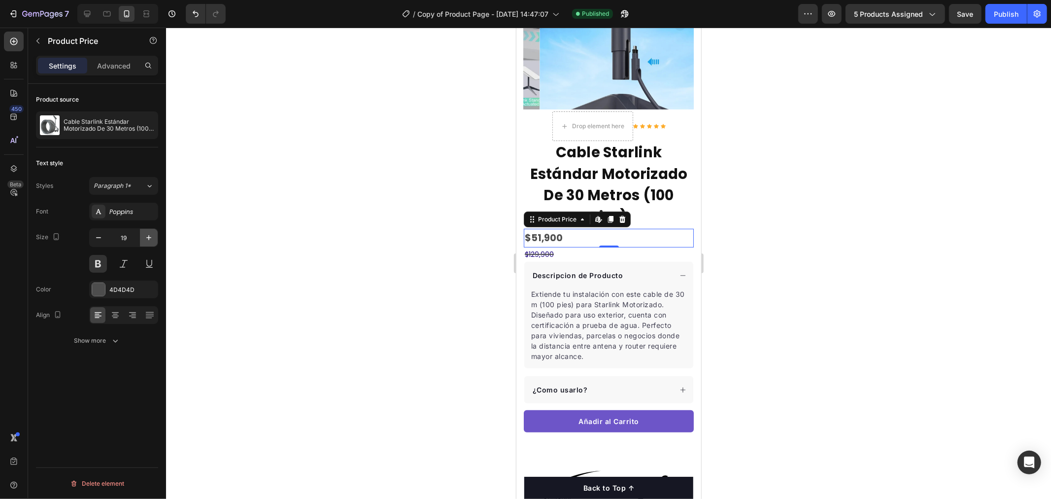
click at [146, 235] on icon "button" at bounding box center [149, 238] width 10 height 10
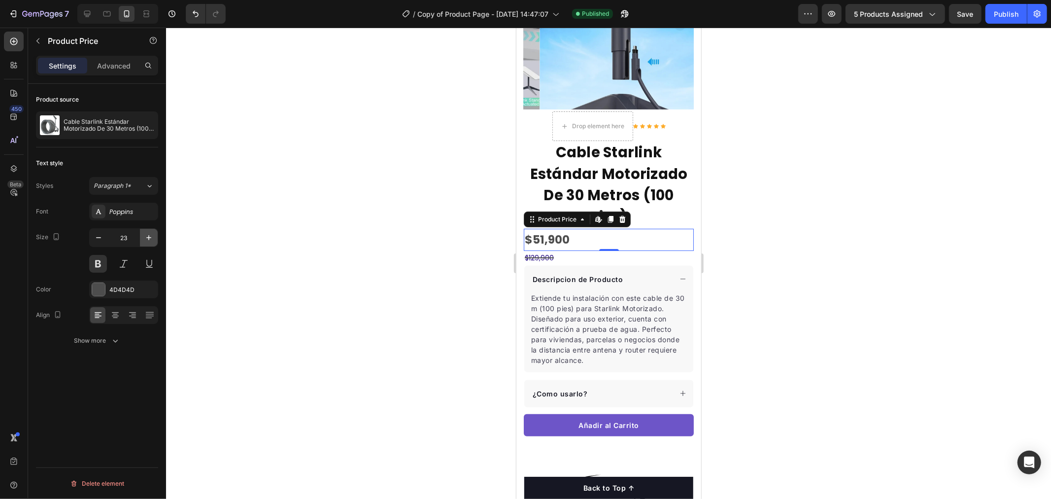
click at [146, 235] on icon "button" at bounding box center [149, 238] width 10 height 10
type input "26"
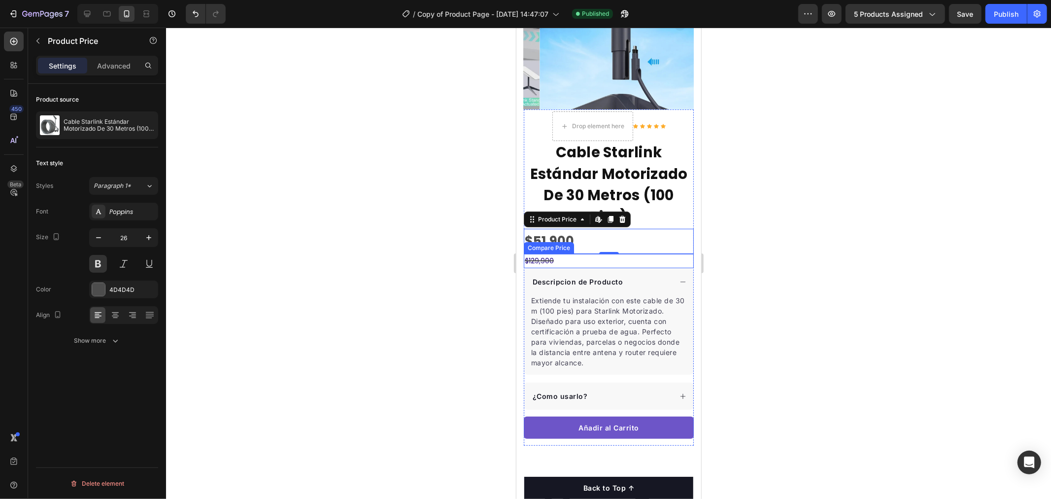
click at [555, 253] on div "$129,900" at bounding box center [608, 260] width 170 height 14
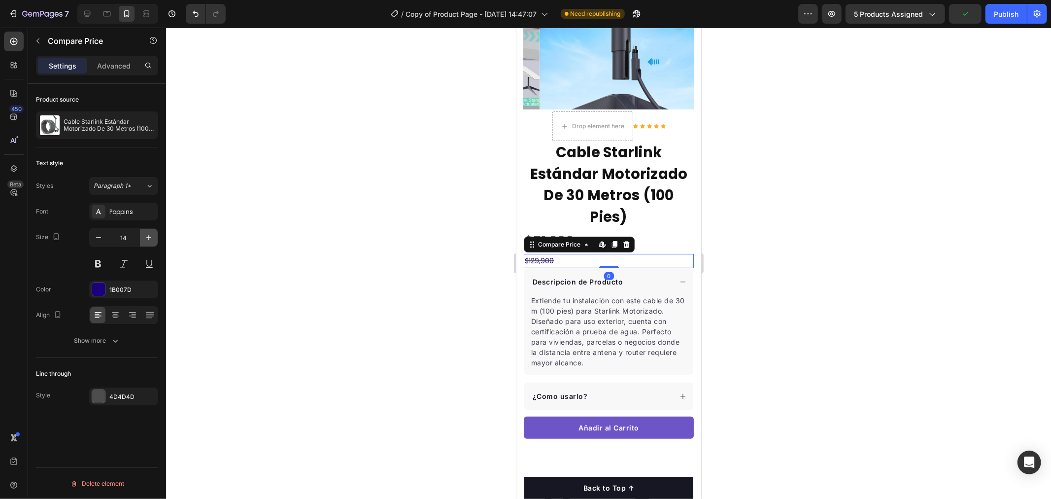
click at [146, 237] on icon "button" at bounding box center [149, 238] width 10 height 10
click at [145, 237] on icon "button" at bounding box center [149, 238] width 10 height 10
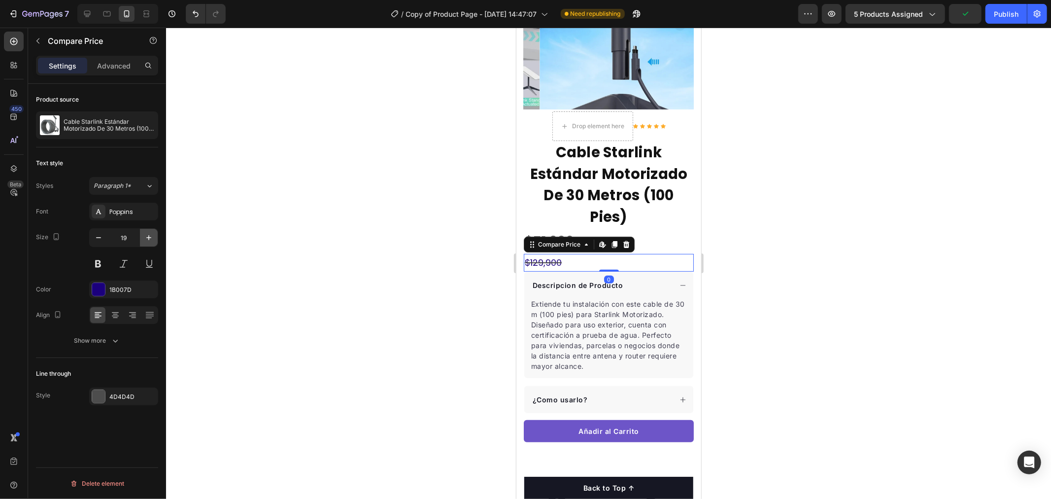
click at [145, 237] on icon "button" at bounding box center [149, 238] width 10 height 10
type input "21"
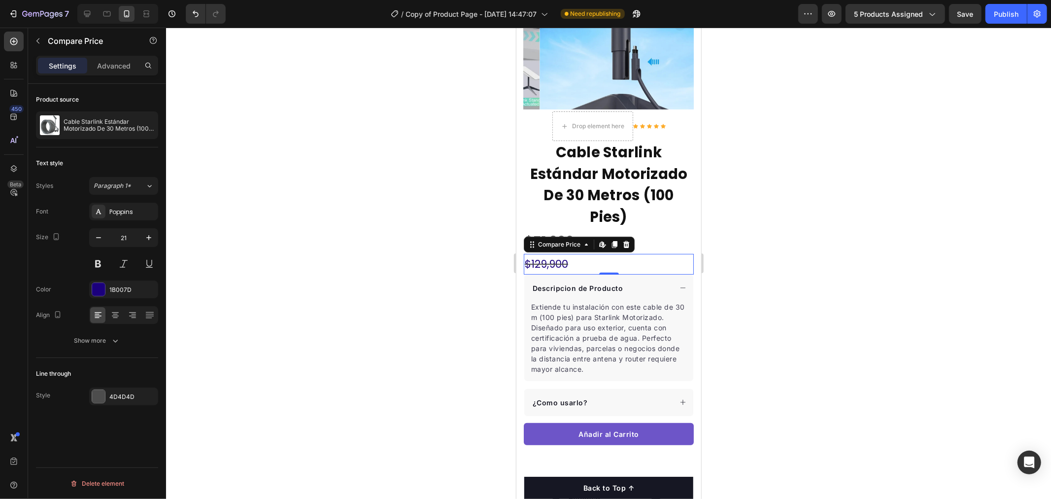
drag, startPoint x: 440, startPoint y: 259, endPoint x: 434, endPoint y: 255, distance: 6.4
click at [434, 255] on div at bounding box center [608, 263] width 885 height 471
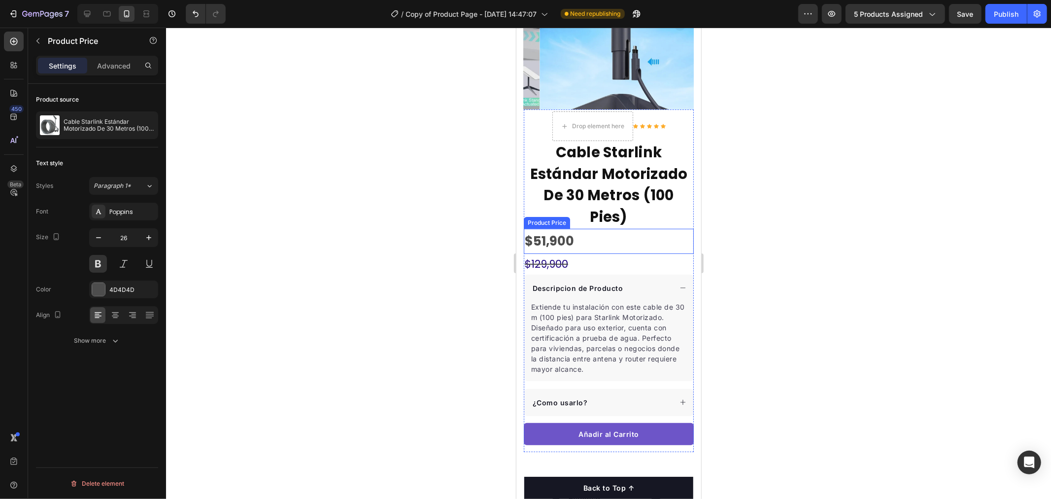
click at [588, 234] on div "$51,900" at bounding box center [608, 240] width 170 height 25
click at [114, 311] on icon at bounding box center [115, 315] width 10 height 10
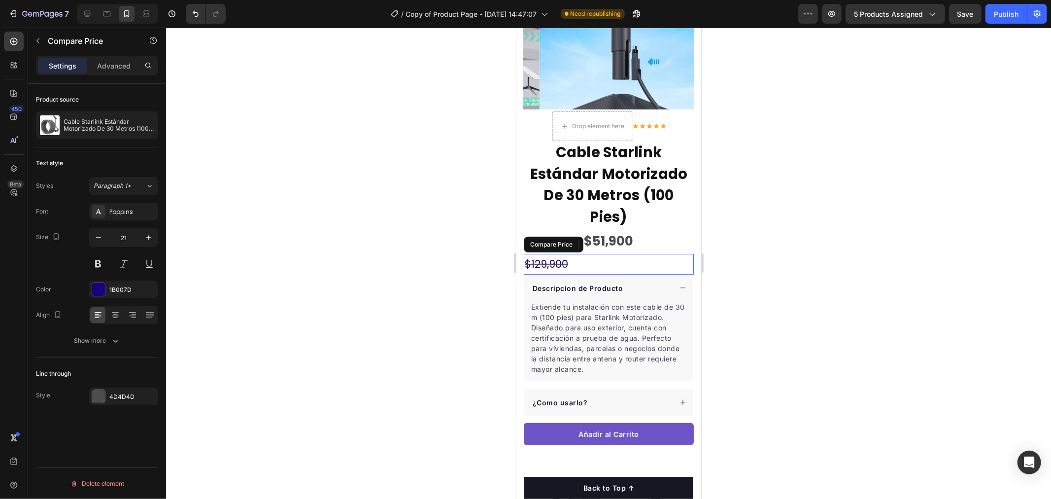
click at [573, 253] on div "$129,900" at bounding box center [608, 263] width 170 height 21
click at [109, 319] on div at bounding box center [114, 315] width 15 height 16
click at [358, 228] on div at bounding box center [608, 263] width 885 height 471
